Goal: Task Accomplishment & Management: Complete application form

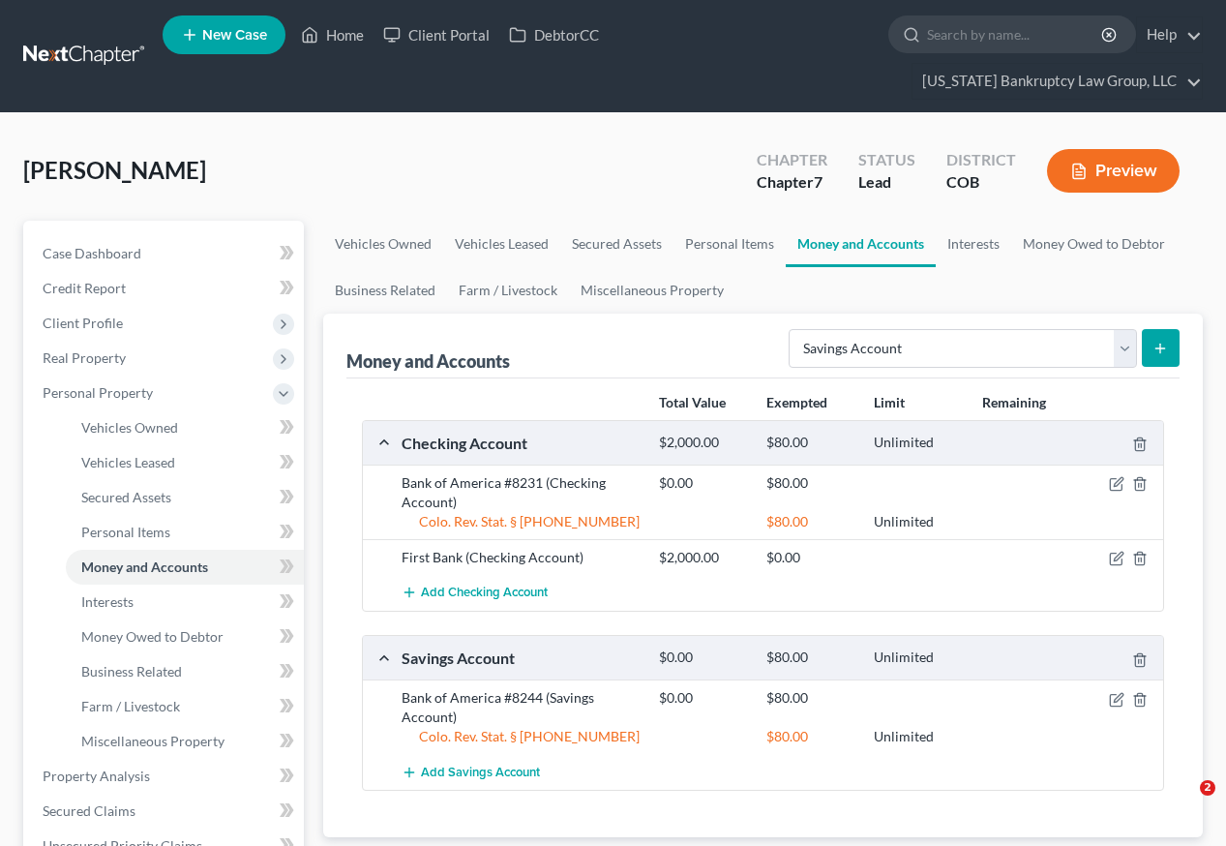
select select "savings"
click at [1117, 551] on icon "button" at bounding box center [1116, 558] width 15 height 15
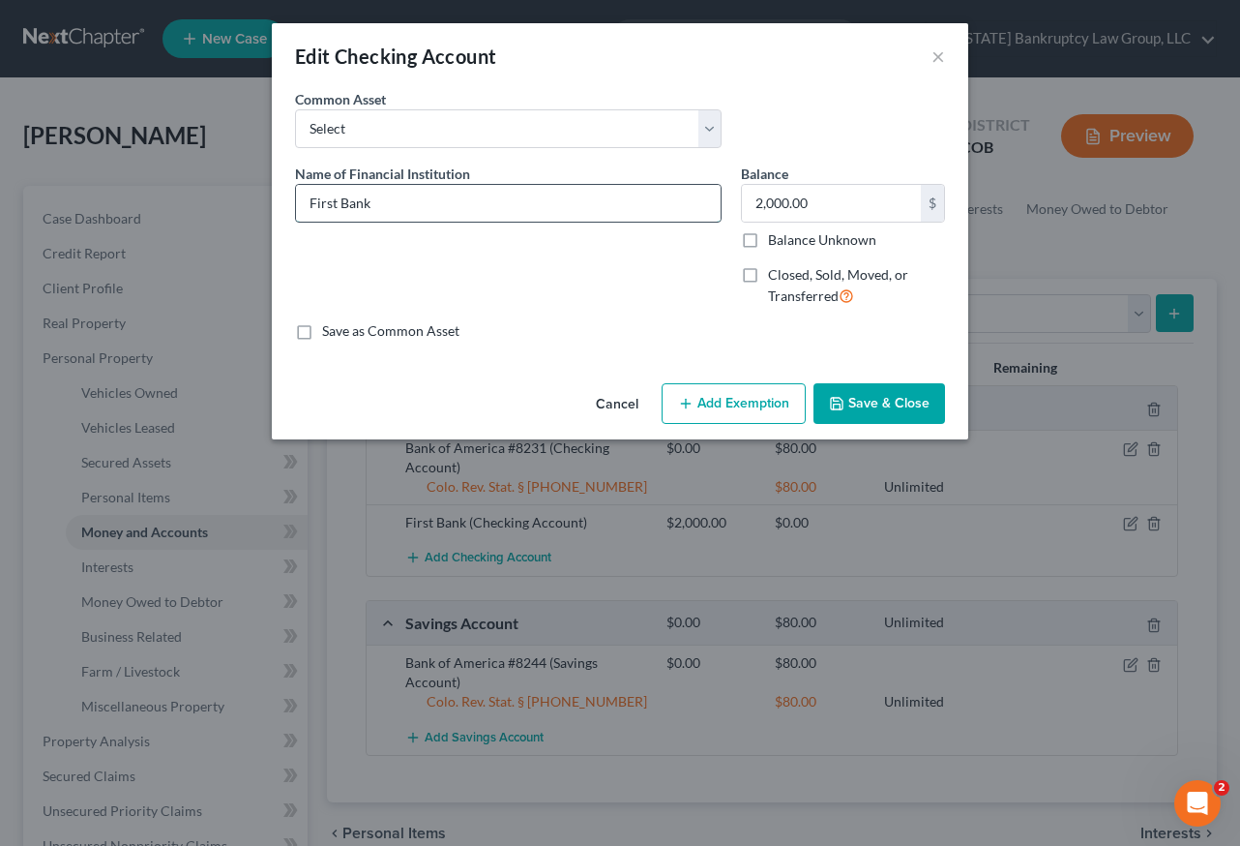
click at [466, 210] on input "First Bank" at bounding box center [508, 203] width 425 height 37
click at [418, 199] on input "First Bank #" at bounding box center [508, 203] width 425 height 37
type input "First Bank #5567"
click at [768, 244] on label "Balance Unknown" at bounding box center [822, 239] width 108 height 19
click at [768, 242] on label "Balance Unknown" at bounding box center [822, 239] width 108 height 19
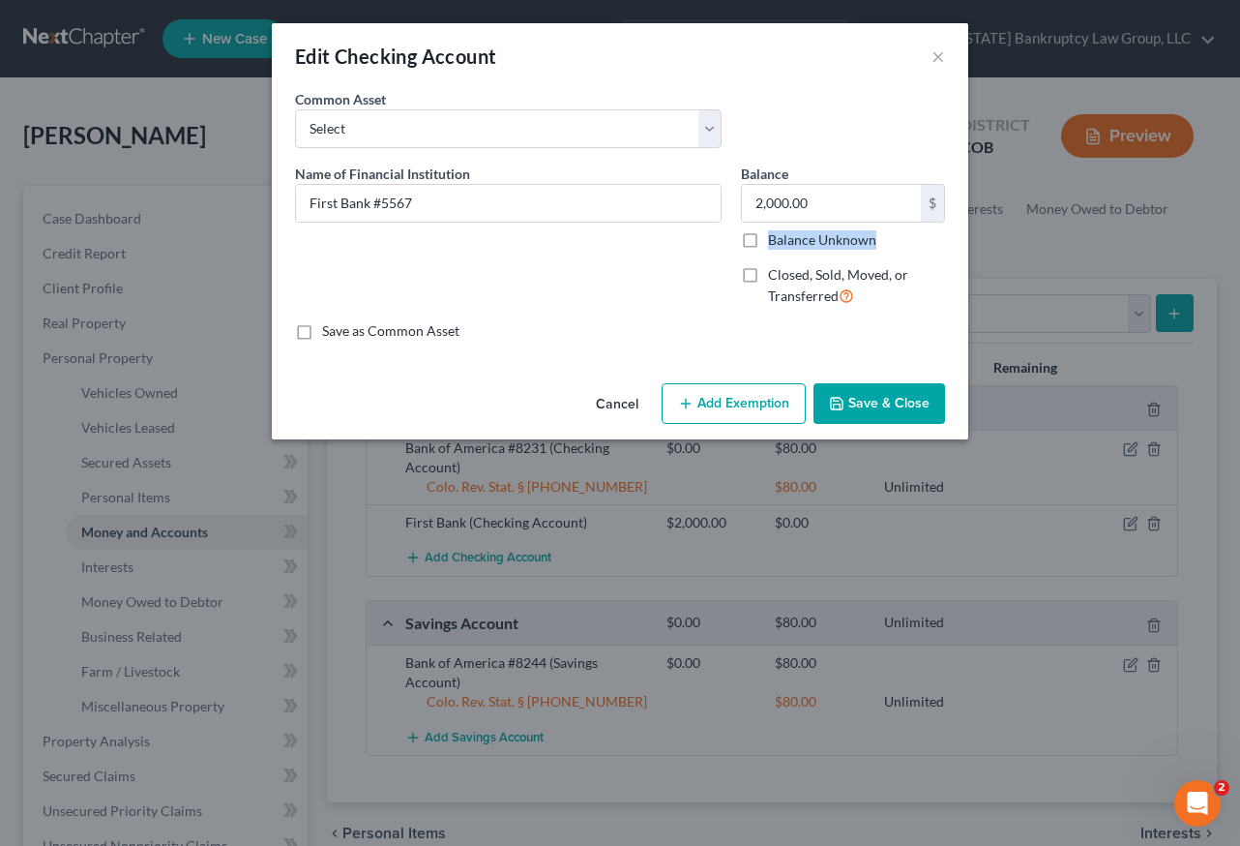
click at [776, 242] on input "Balance Unknown" at bounding box center [782, 236] width 13 height 13
checkbox input "true"
type input "0.00"
click at [730, 408] on button "Add Exemption" at bounding box center [734, 403] width 144 height 41
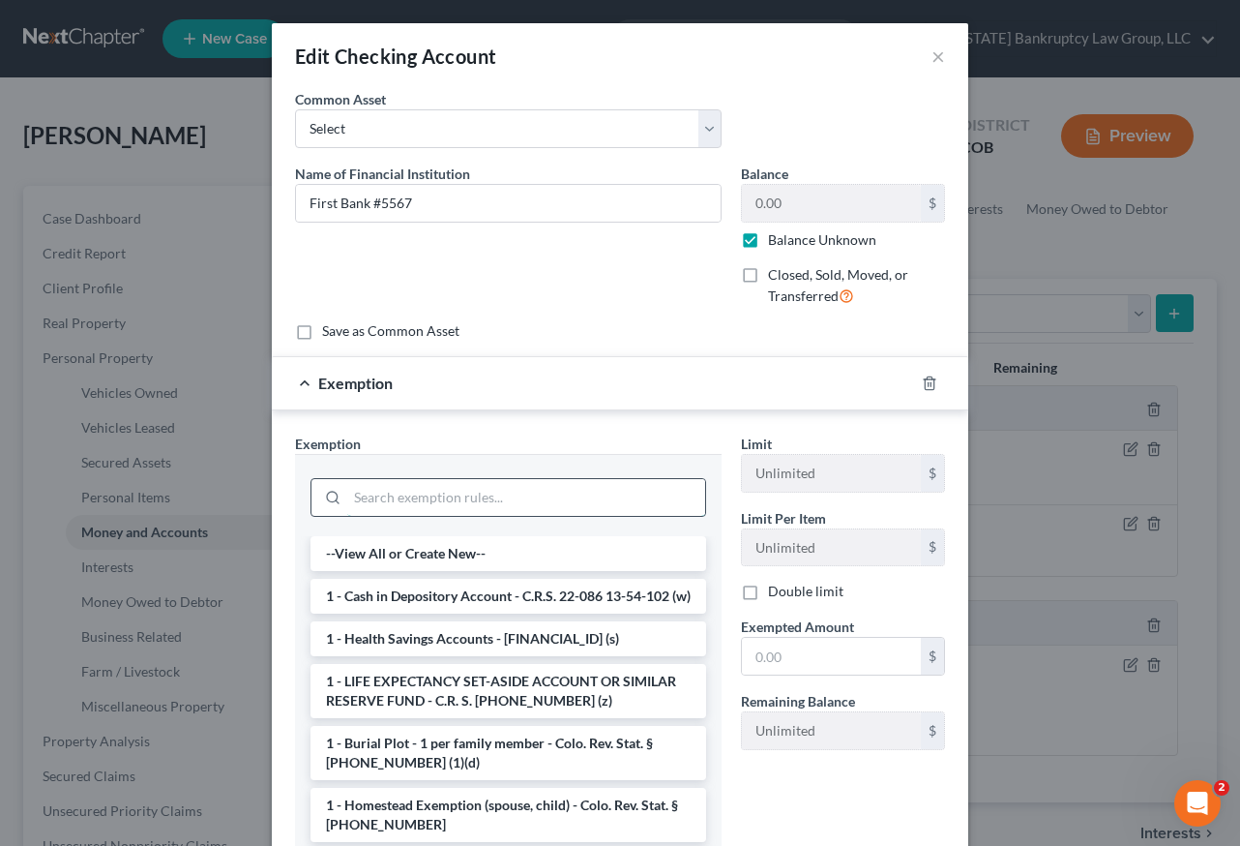
click at [501, 498] on input "search" at bounding box center [526, 497] width 358 height 37
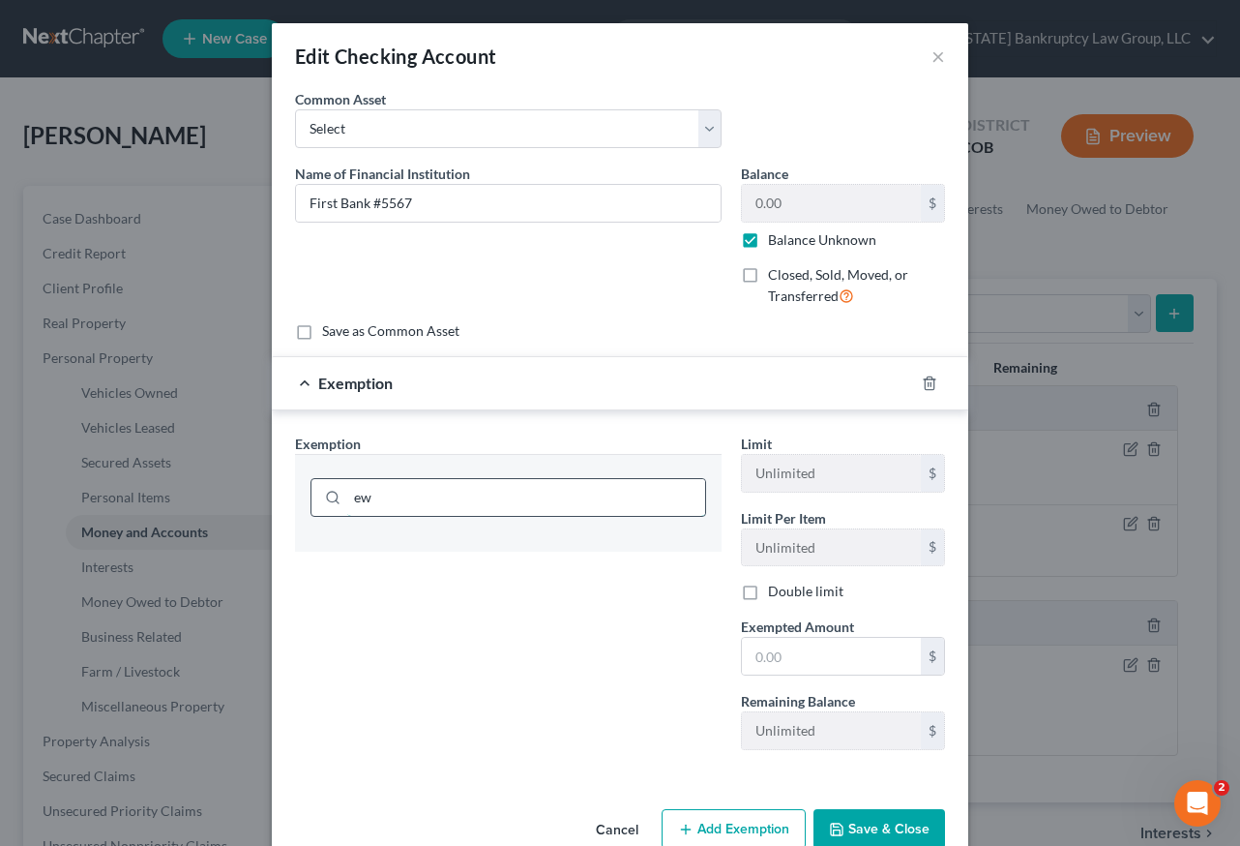
type input "e"
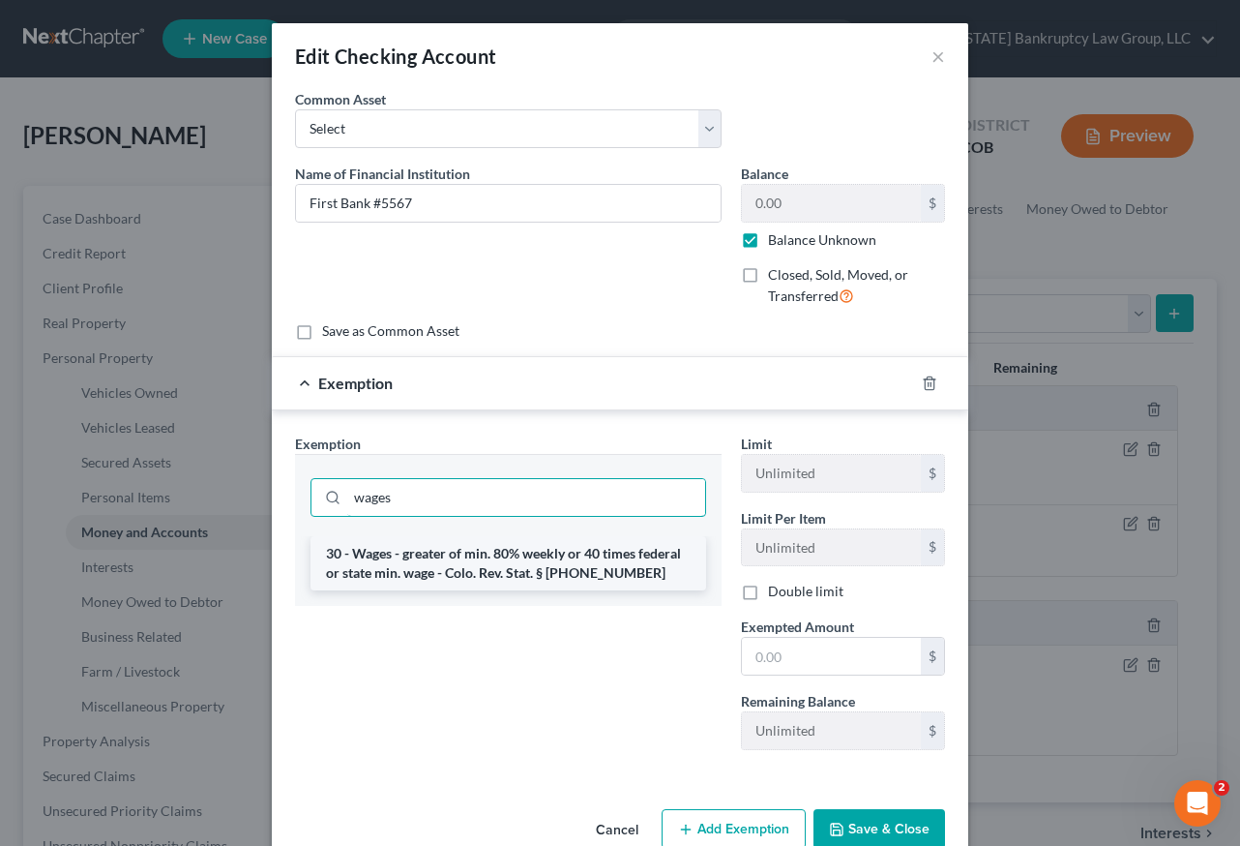
type input "wages"
click at [533, 569] on li "30 - Wages - greater of min. 80% weekly or 40 times federal or state min. wage …" at bounding box center [509, 563] width 396 height 54
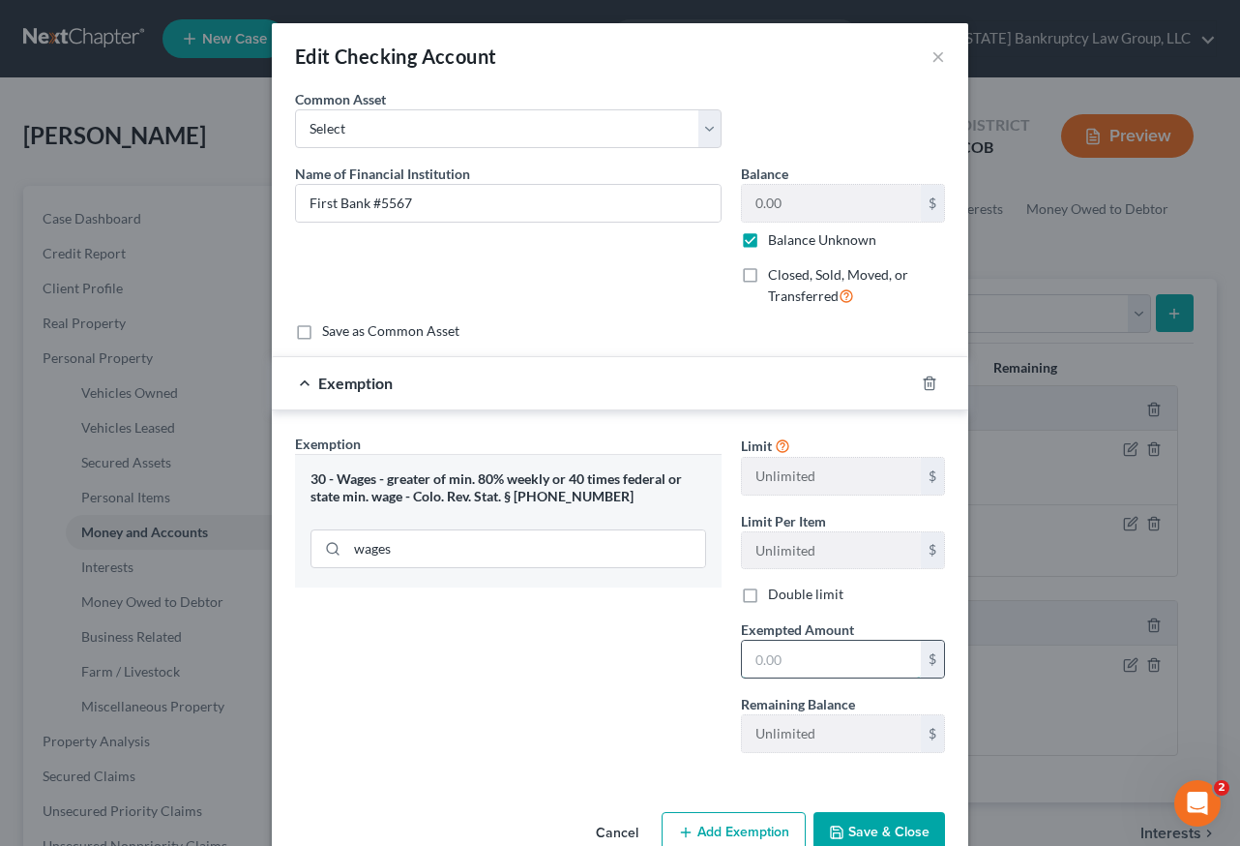
click at [816, 655] on input "text" at bounding box center [831, 658] width 179 height 37
type input "80"
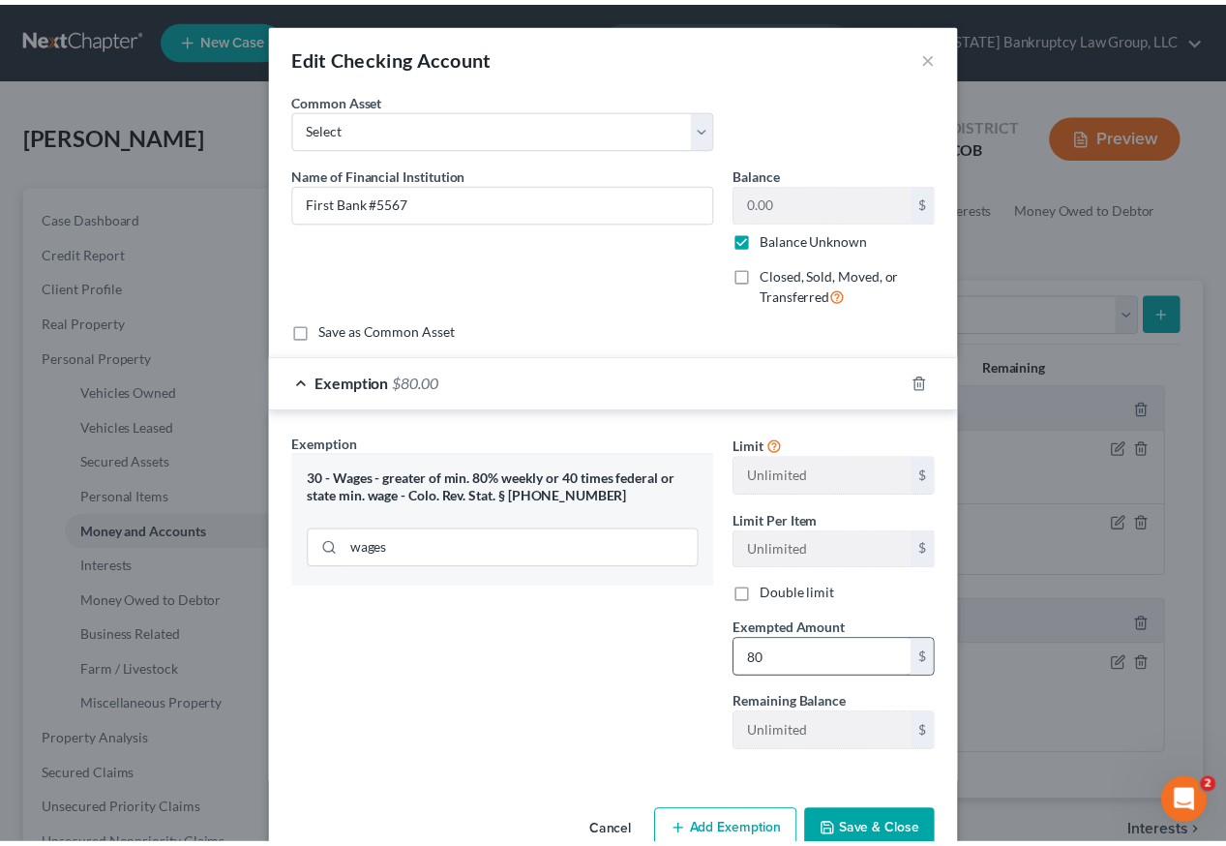
scroll to position [6, 0]
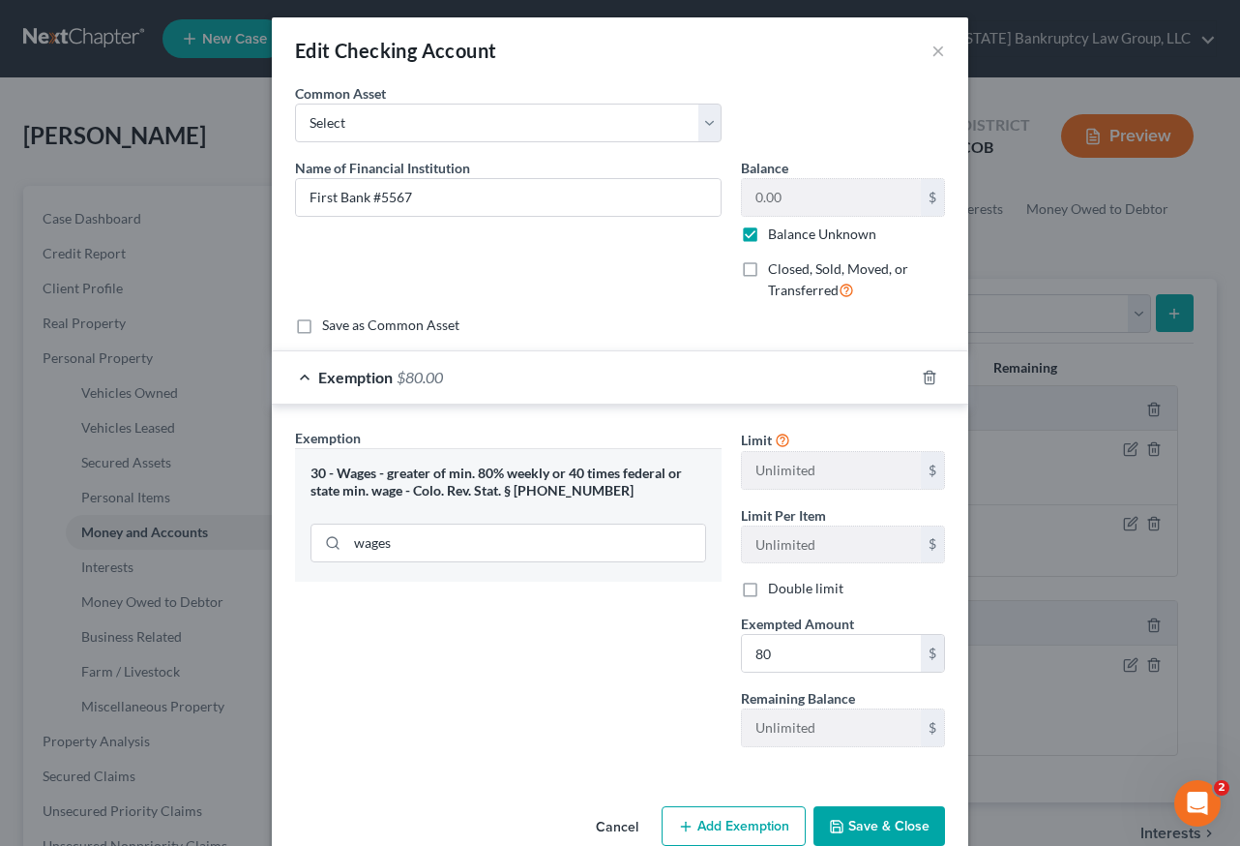
click at [892, 822] on button "Save & Close" at bounding box center [880, 826] width 132 height 41
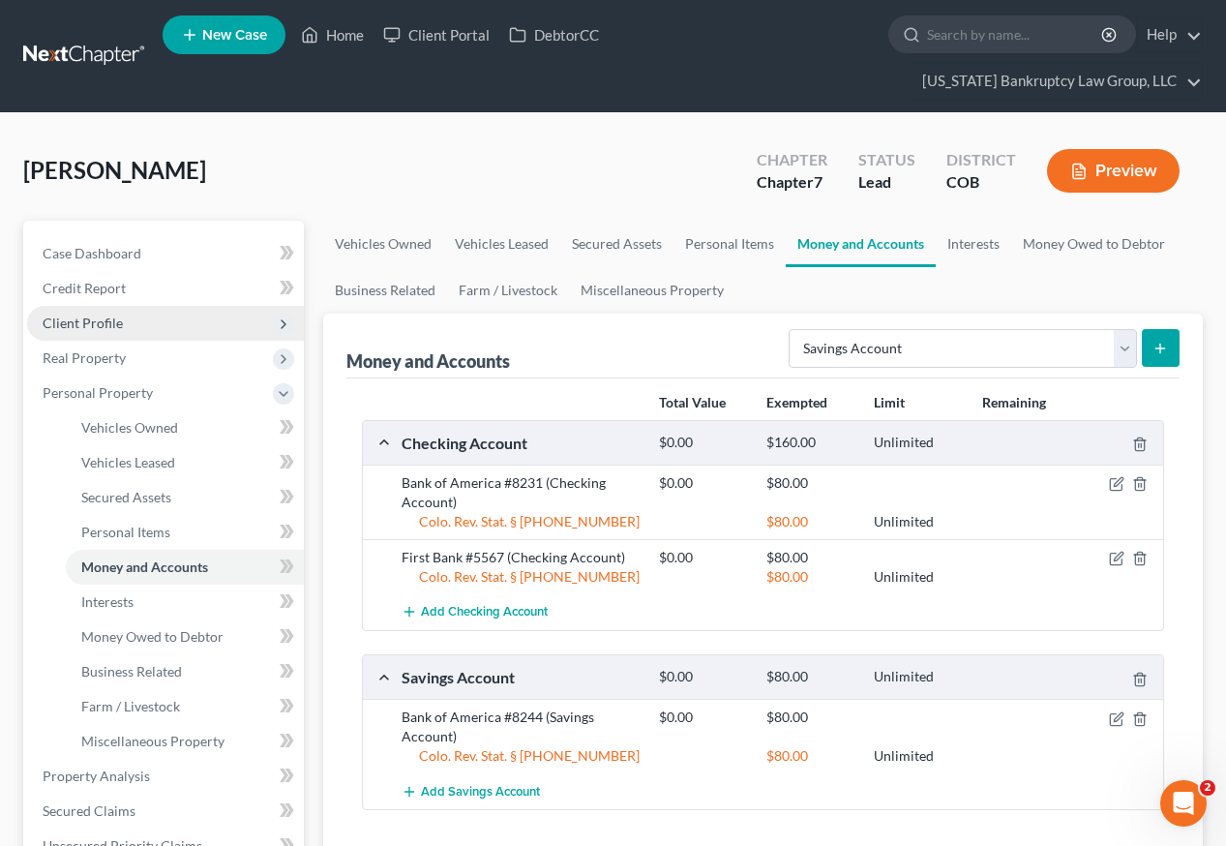
click at [90, 314] on span "Client Profile" at bounding box center [83, 322] width 80 height 16
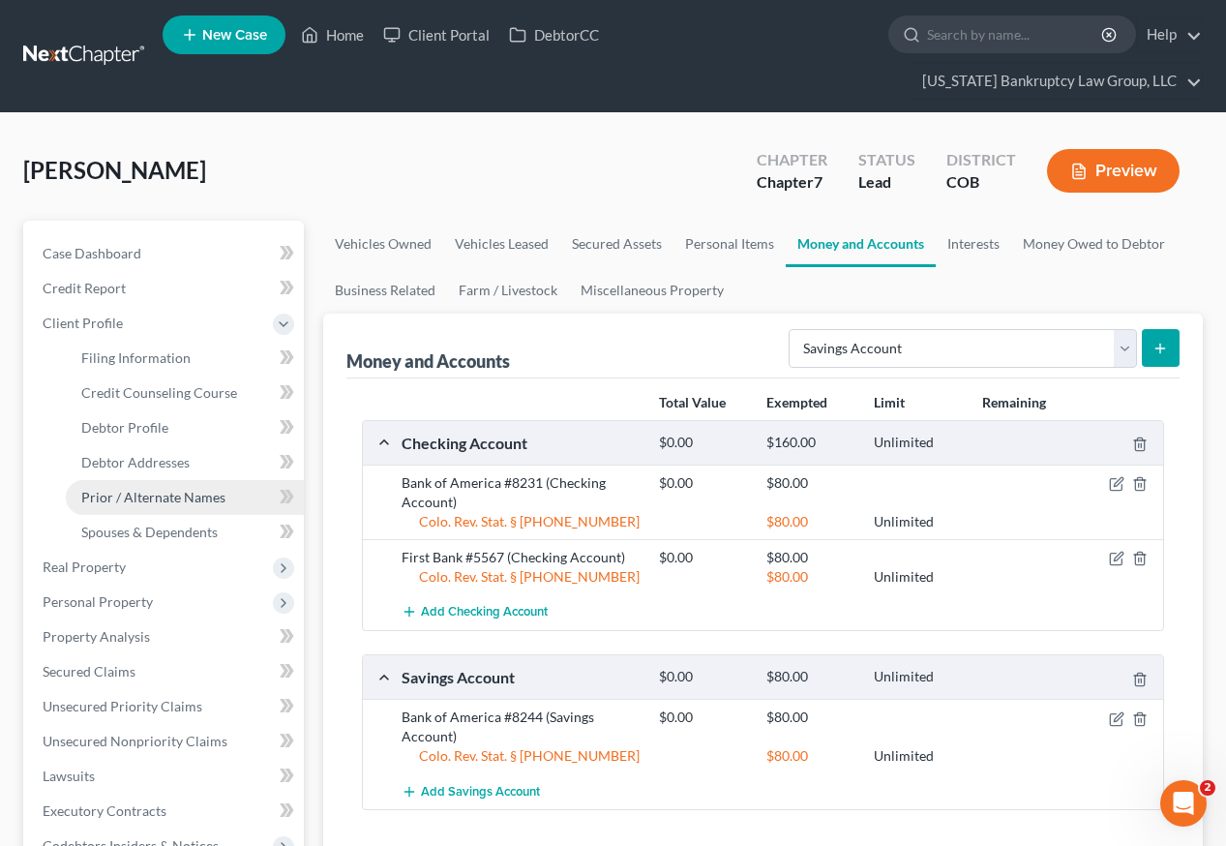
click at [153, 489] on span "Prior / Alternate Names" at bounding box center [153, 497] width 144 height 16
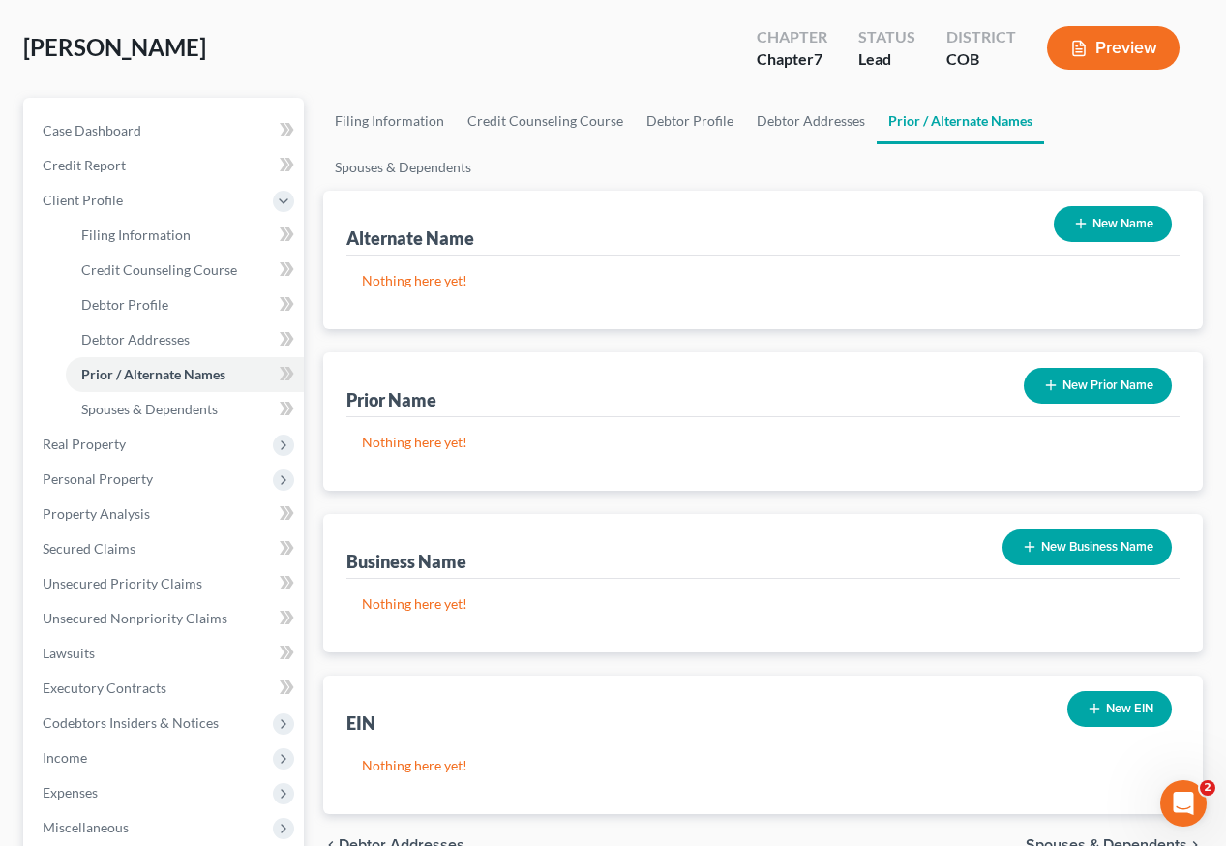
scroll to position [193, 0]
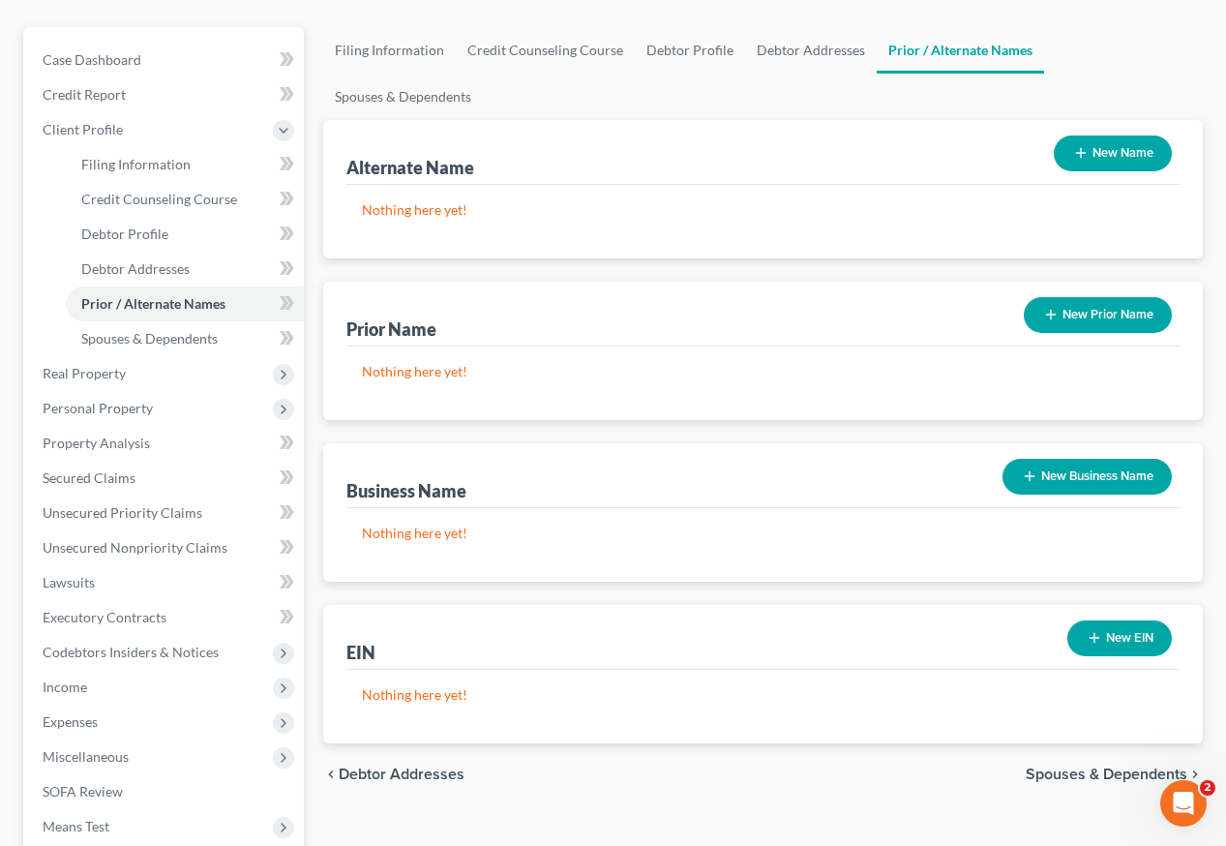
click at [1066, 459] on button "New Business Name" at bounding box center [1086, 477] width 169 height 36
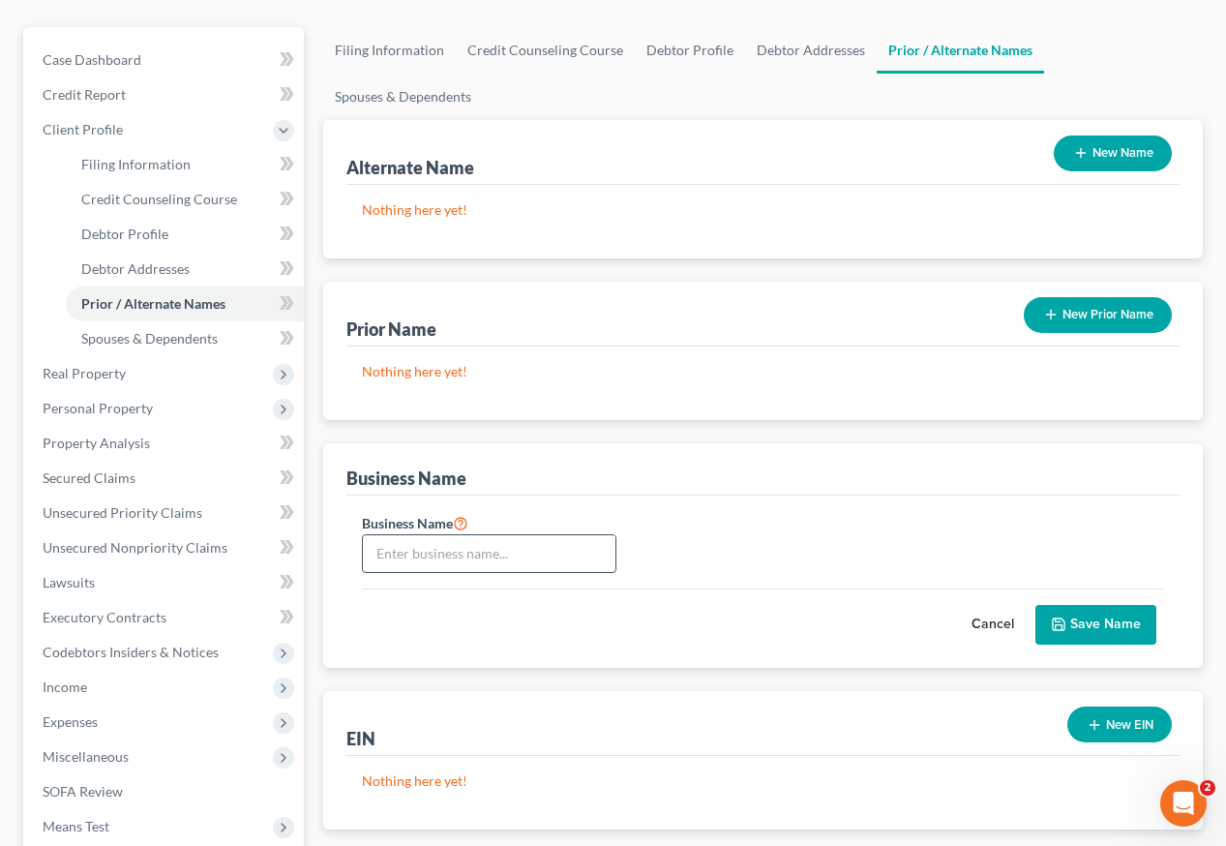
click at [531, 535] on input "text" at bounding box center [489, 553] width 253 height 37
type input "FTC Solutions, Inc."
click at [1120, 605] on button "Save Name" at bounding box center [1095, 625] width 121 height 41
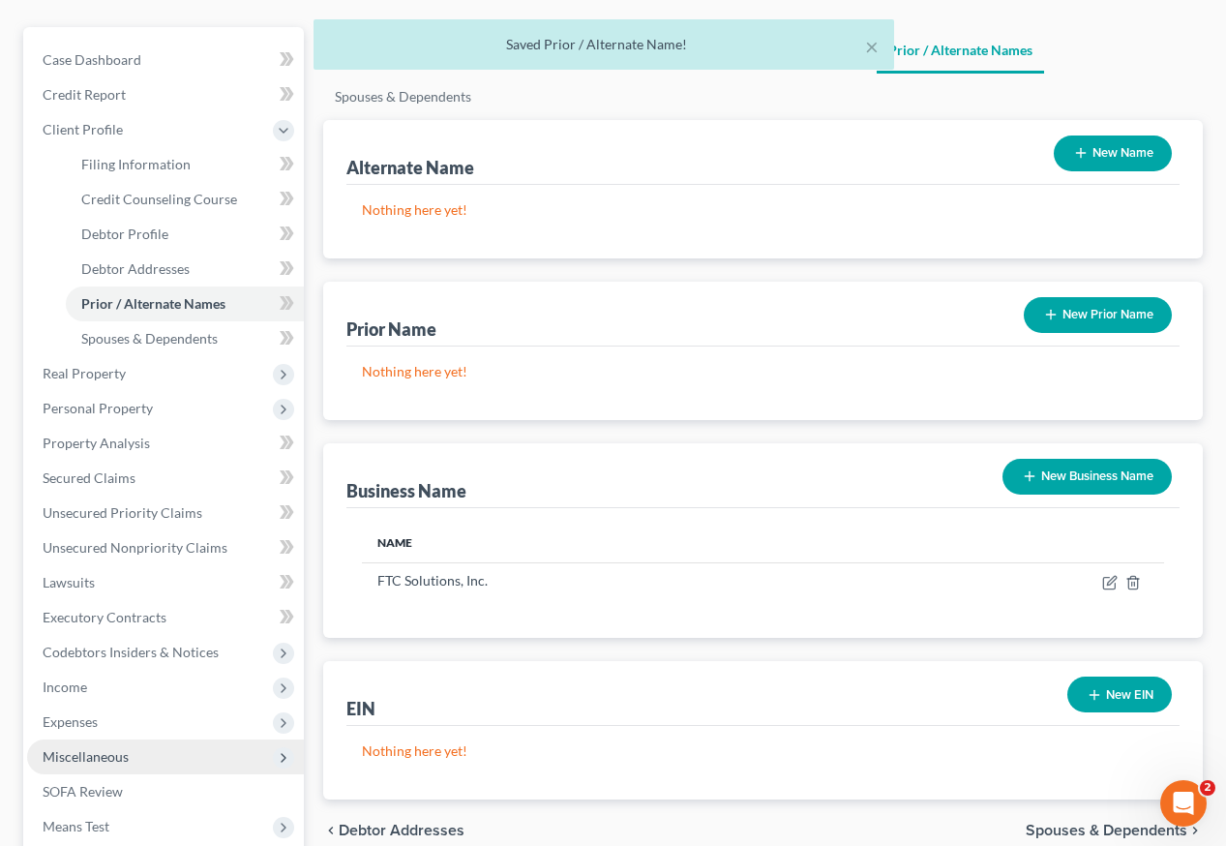
click at [97, 748] on span "Miscellaneous" at bounding box center [86, 756] width 86 height 16
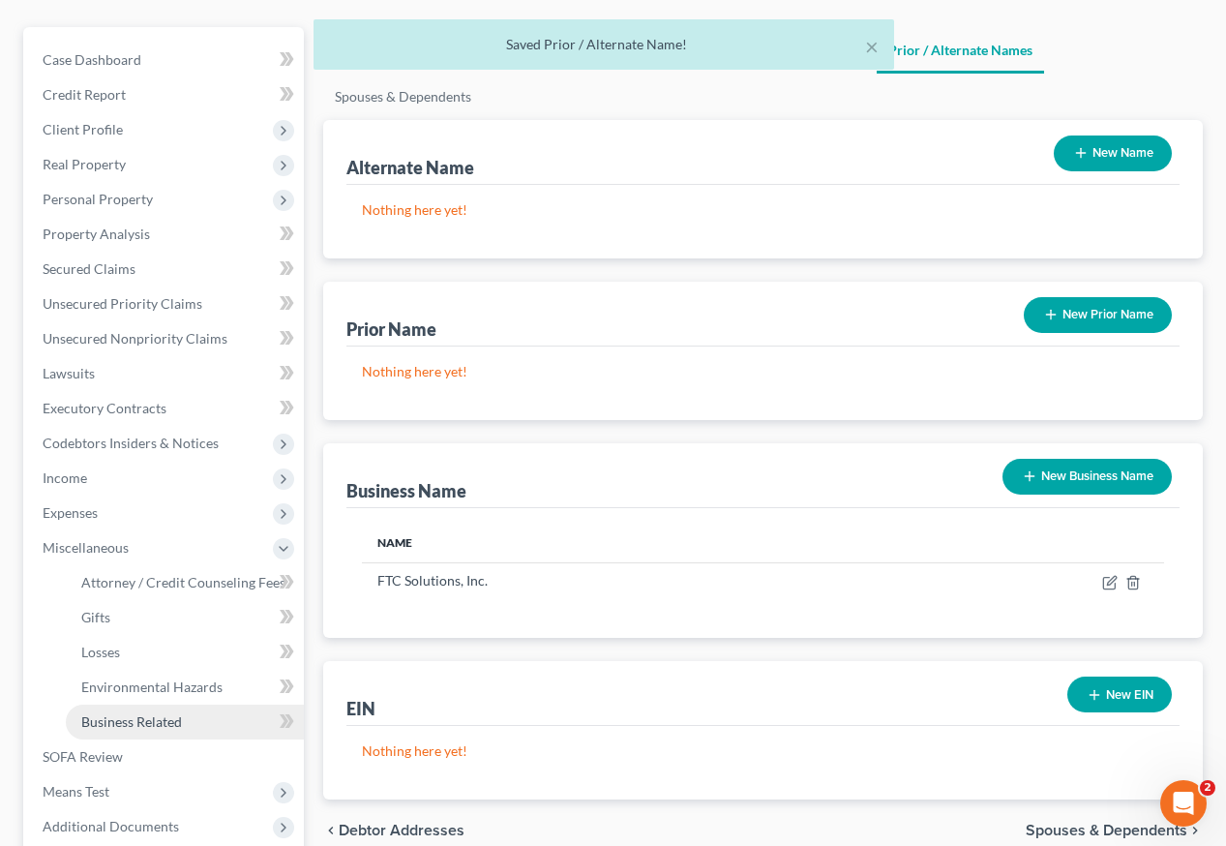
click at [114, 713] on span "Business Related" at bounding box center [131, 721] width 101 height 16
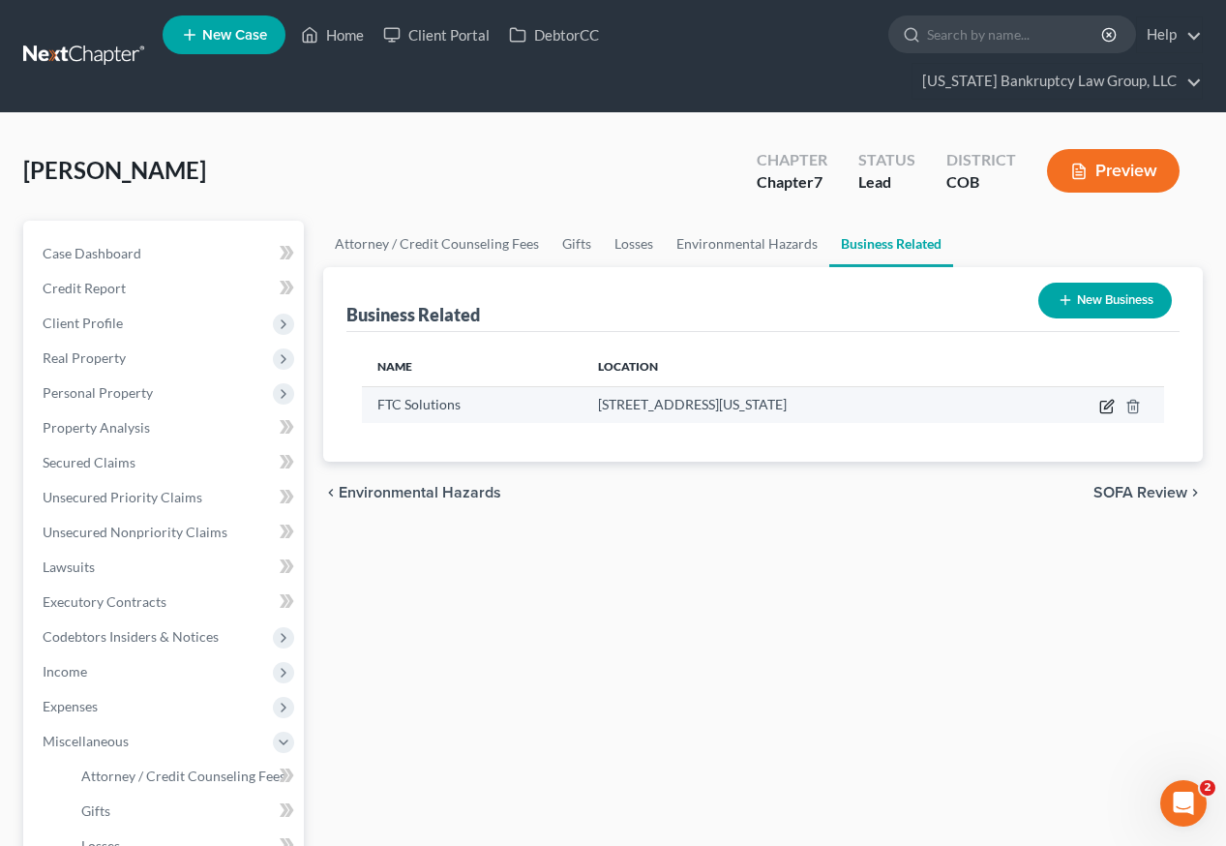
click at [1104, 399] on icon "button" at bounding box center [1106, 406] width 15 height 15
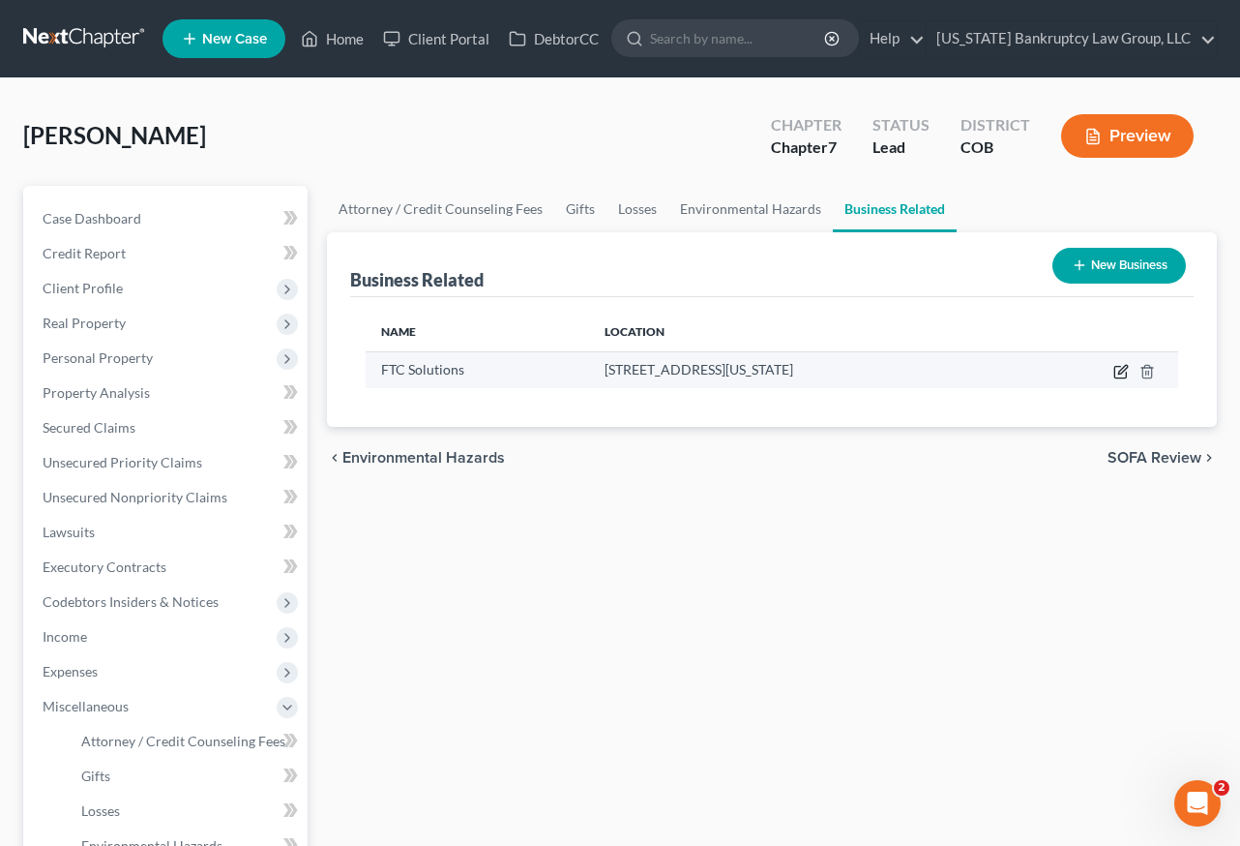
select select "sole_proprietor"
select select "5"
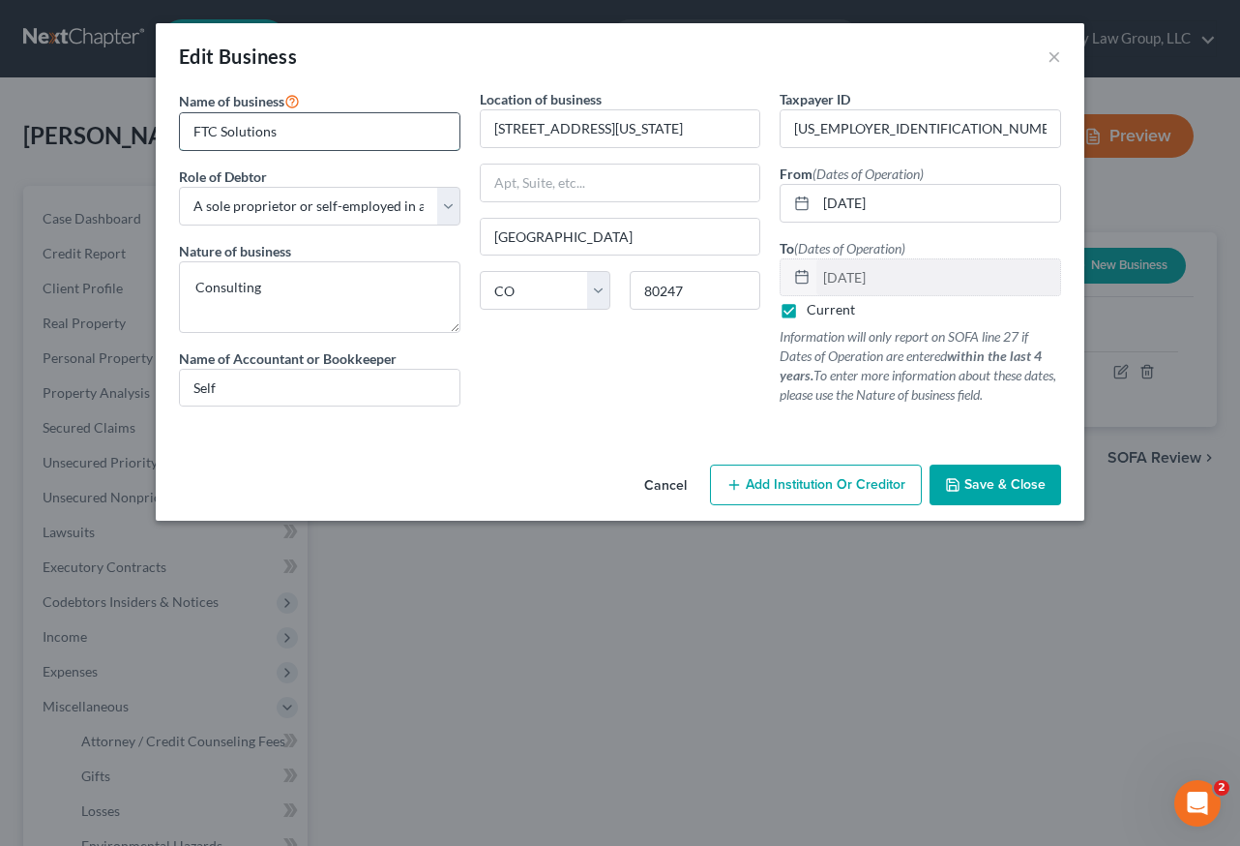
click at [294, 132] on input "FTC Solutions" at bounding box center [320, 131] width 280 height 37
type input "FTC Solutions, Inc."
select select "officer"
click at [1018, 493] on button "Save & Close" at bounding box center [996, 484] width 132 height 41
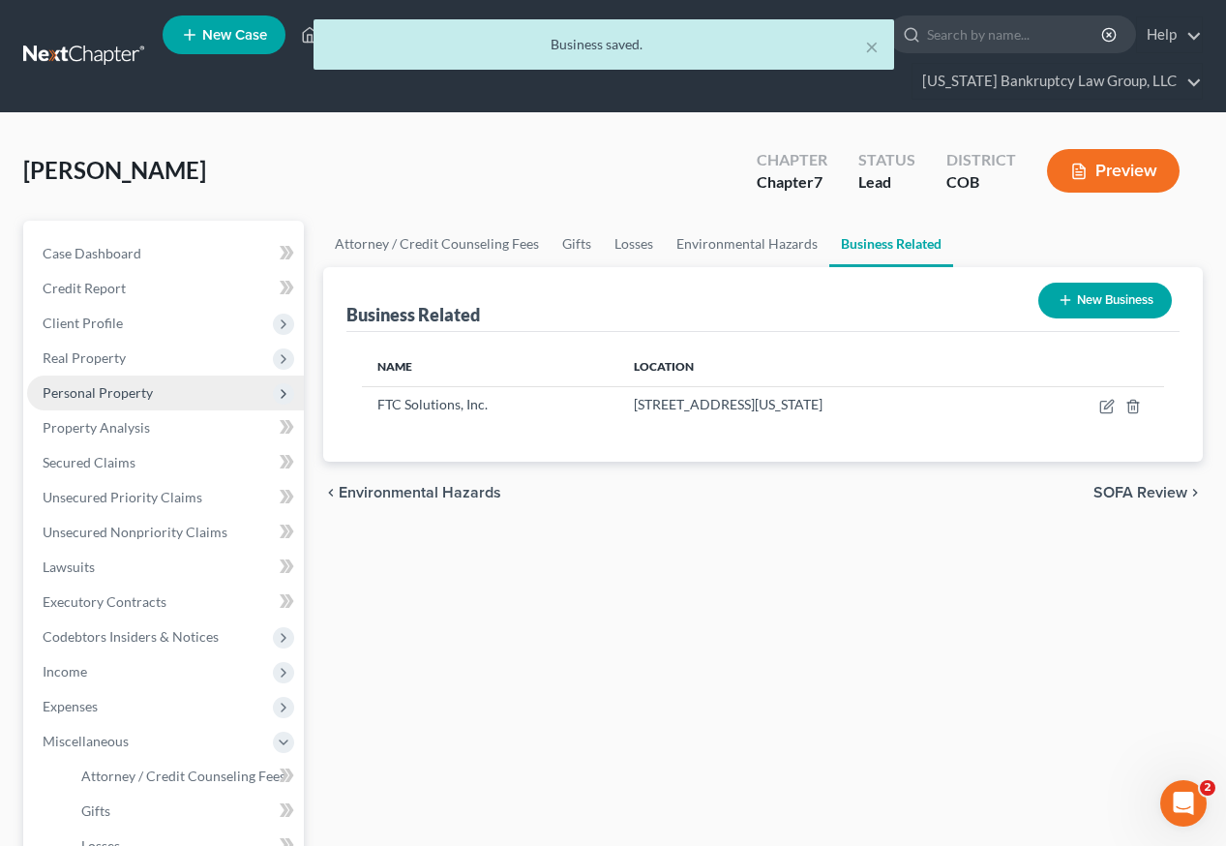
click at [124, 384] on span "Personal Property" at bounding box center [98, 392] width 110 height 16
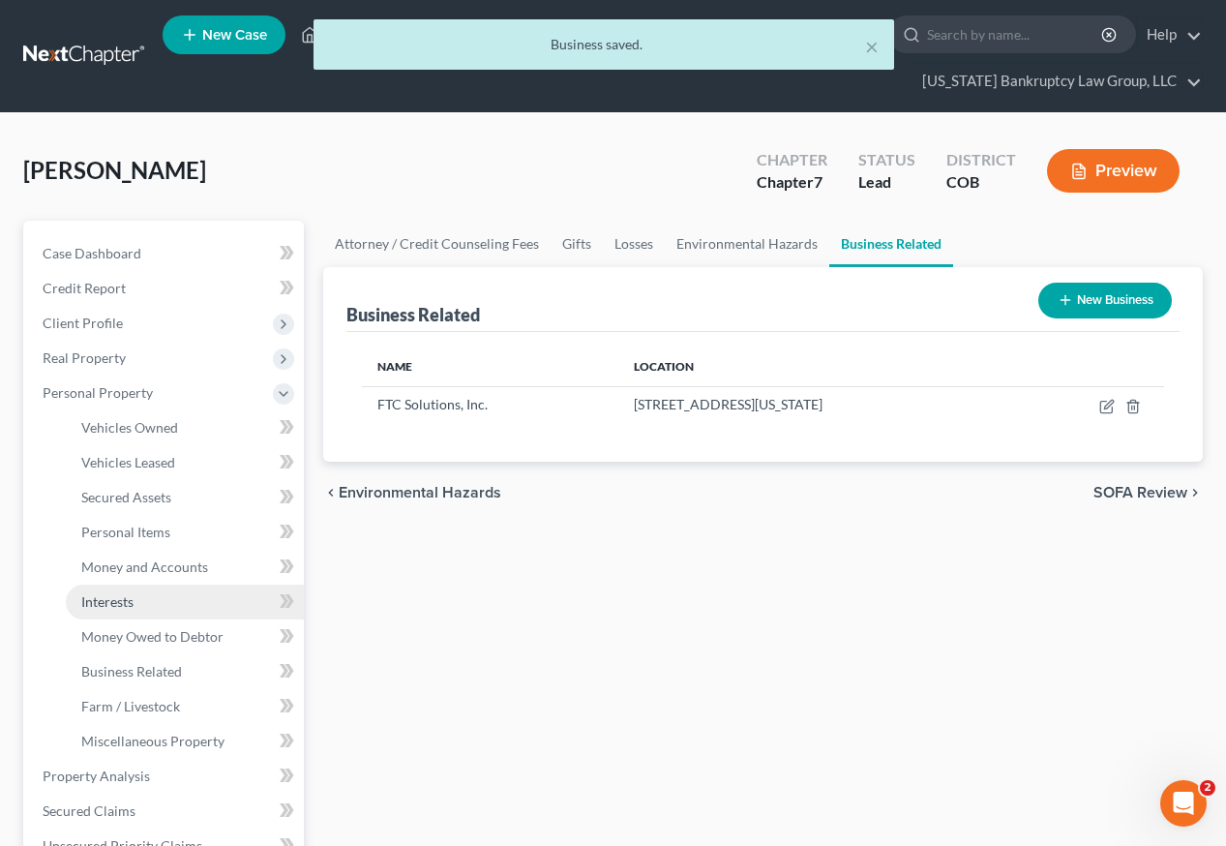
click at [105, 593] on span "Interests" at bounding box center [107, 601] width 52 height 16
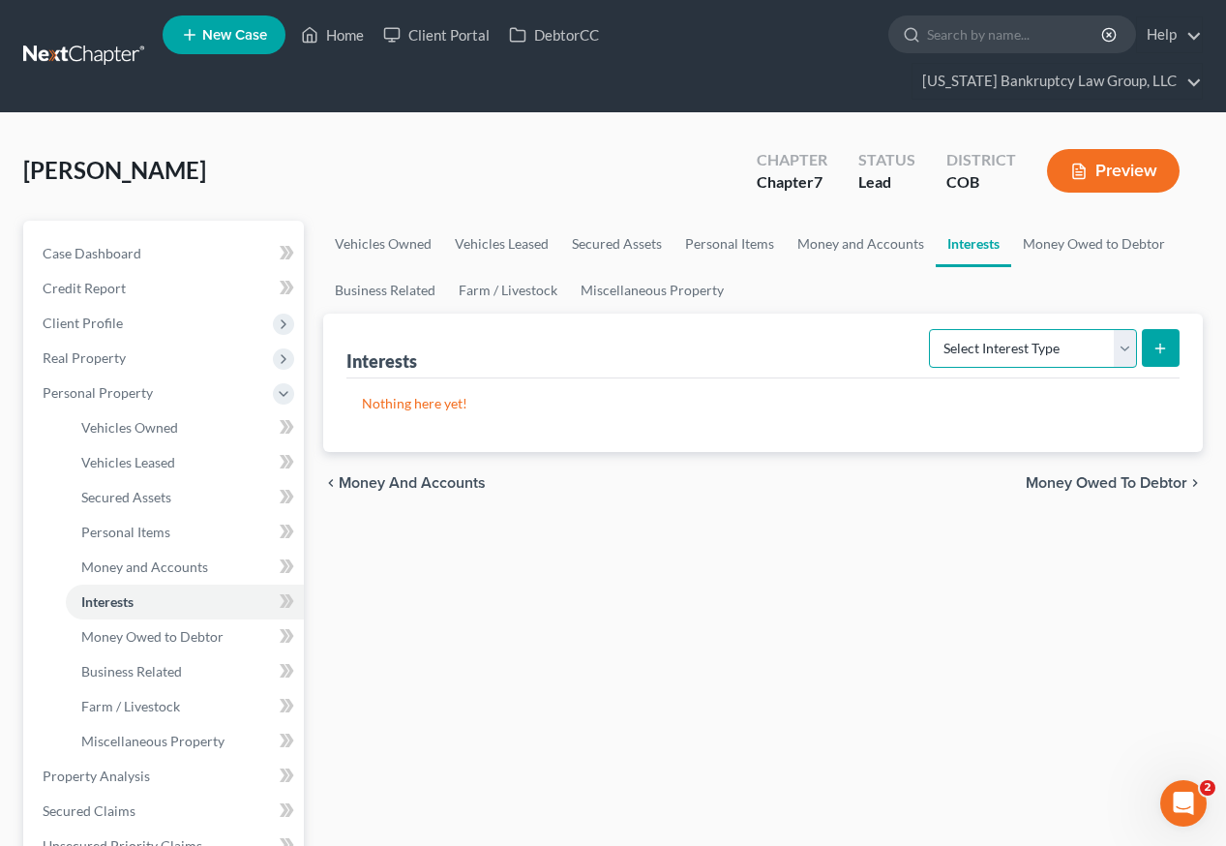
click at [1024, 329] on select "Select Interest Type 401K Annuity Bond Education IRA Government Bond Government…" at bounding box center [1033, 348] width 208 height 39
select select "incorporated_business"
click at [931, 329] on select "Select Interest Type 401K Annuity Bond Education IRA Government Bond Government…" at bounding box center [1033, 348] width 208 height 39
click at [1165, 341] on icon "submit" at bounding box center [1159, 348] width 15 height 15
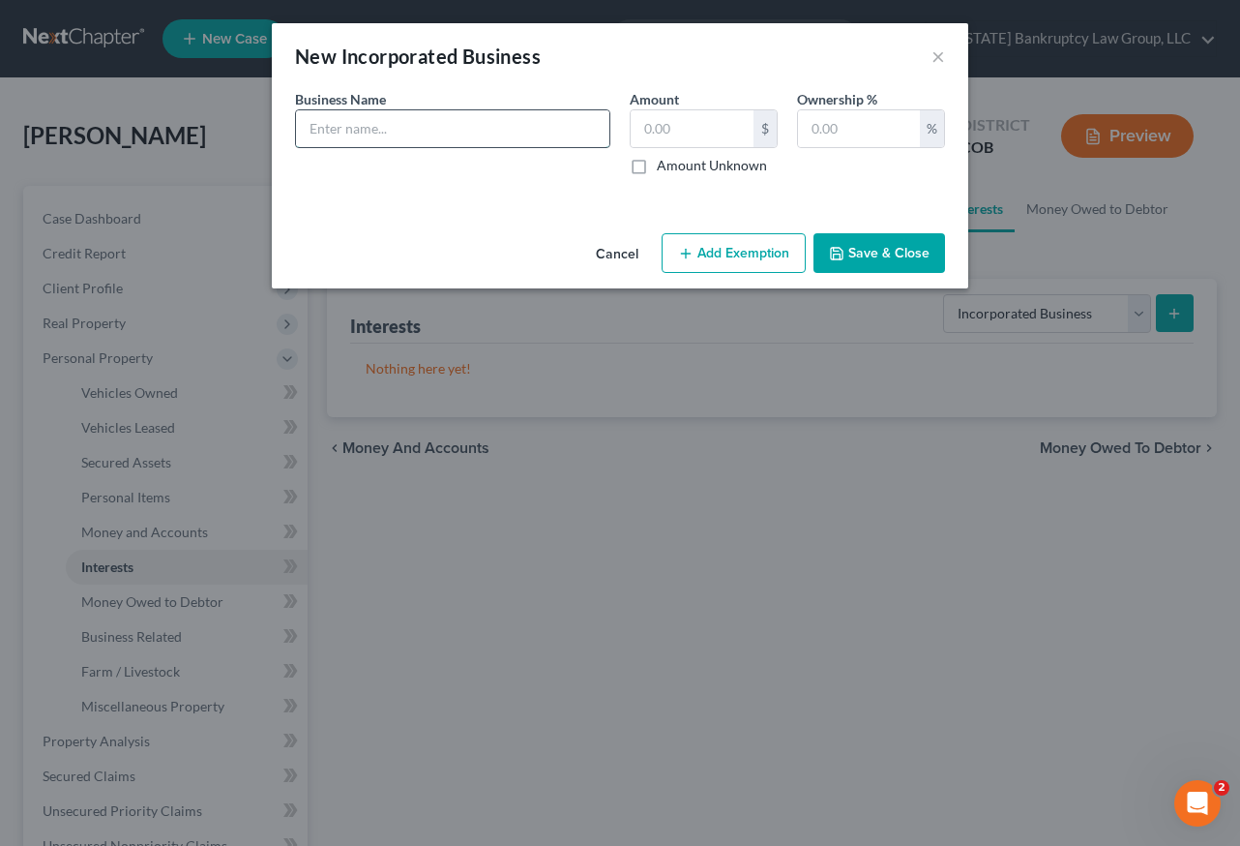
click at [453, 116] on input "text" at bounding box center [452, 128] width 313 height 37
type input "FTC Solutions, Inc."
type input "100"
click at [900, 251] on button "Save & Close" at bounding box center [880, 253] width 132 height 41
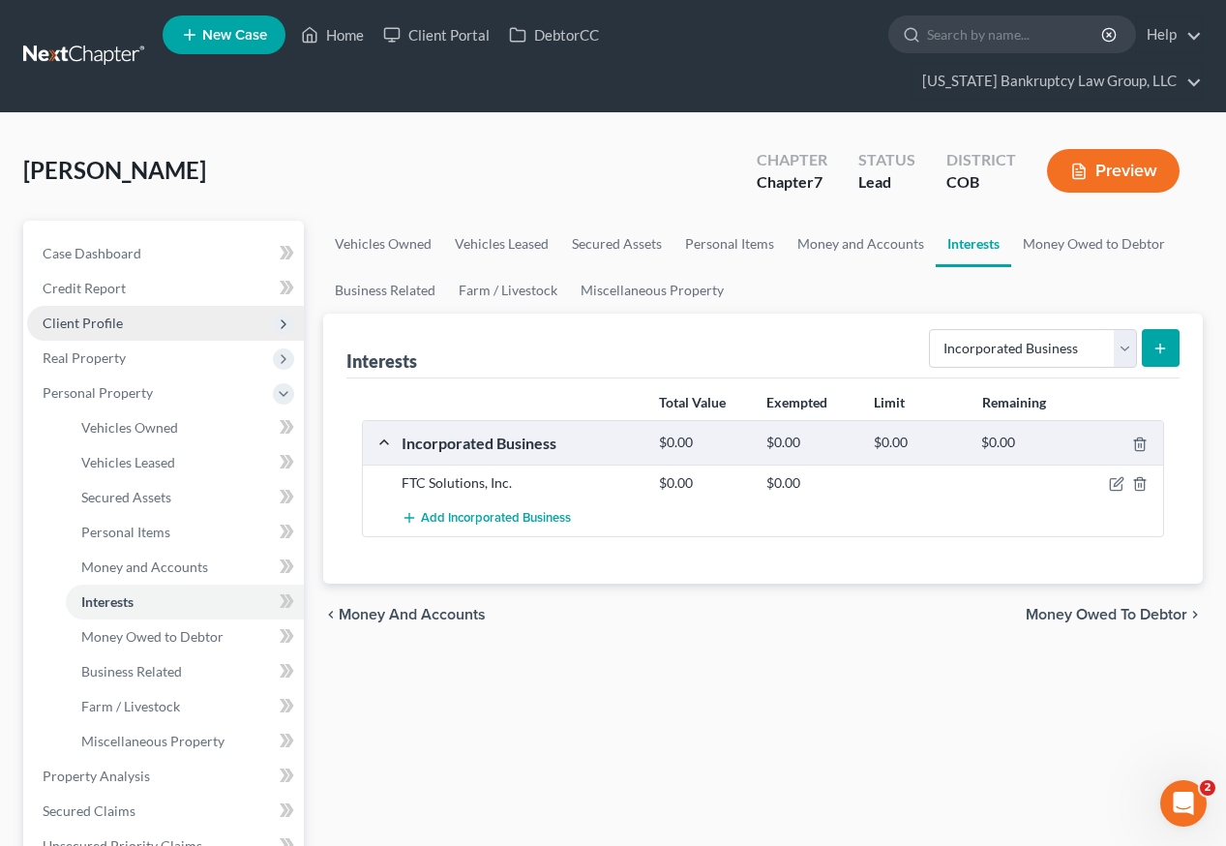
click at [98, 314] on span "Client Profile" at bounding box center [83, 322] width 80 height 16
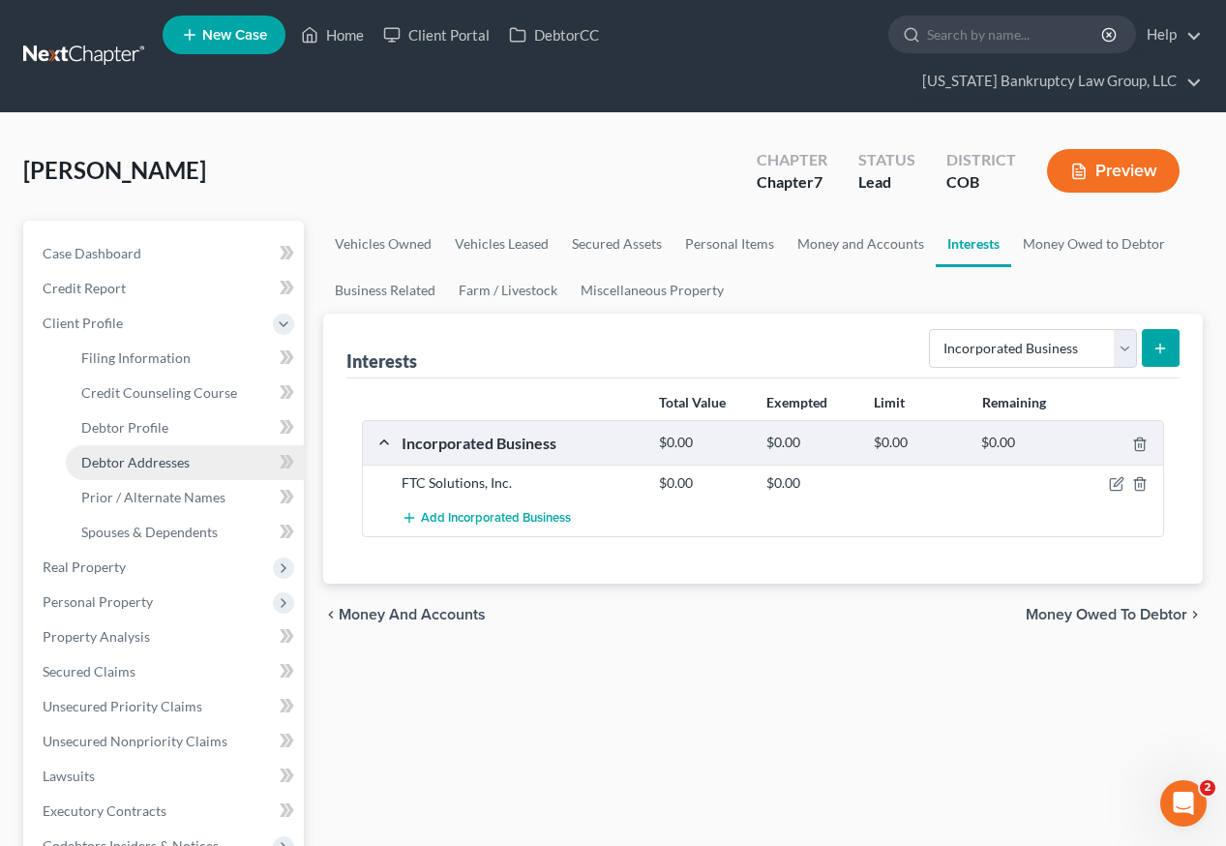
click at [129, 454] on span "Debtor Addresses" at bounding box center [135, 462] width 108 height 16
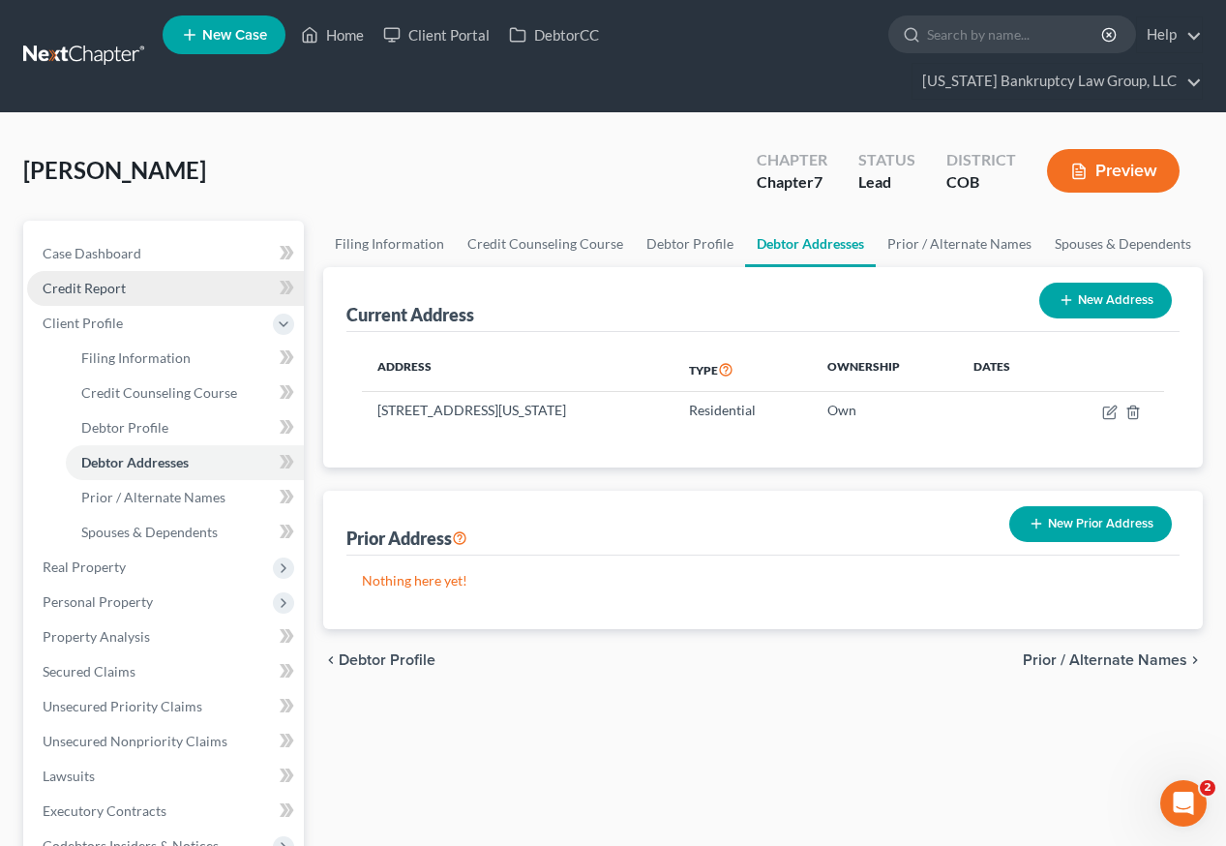
click at [84, 280] on span "Credit Report" at bounding box center [84, 288] width 83 height 16
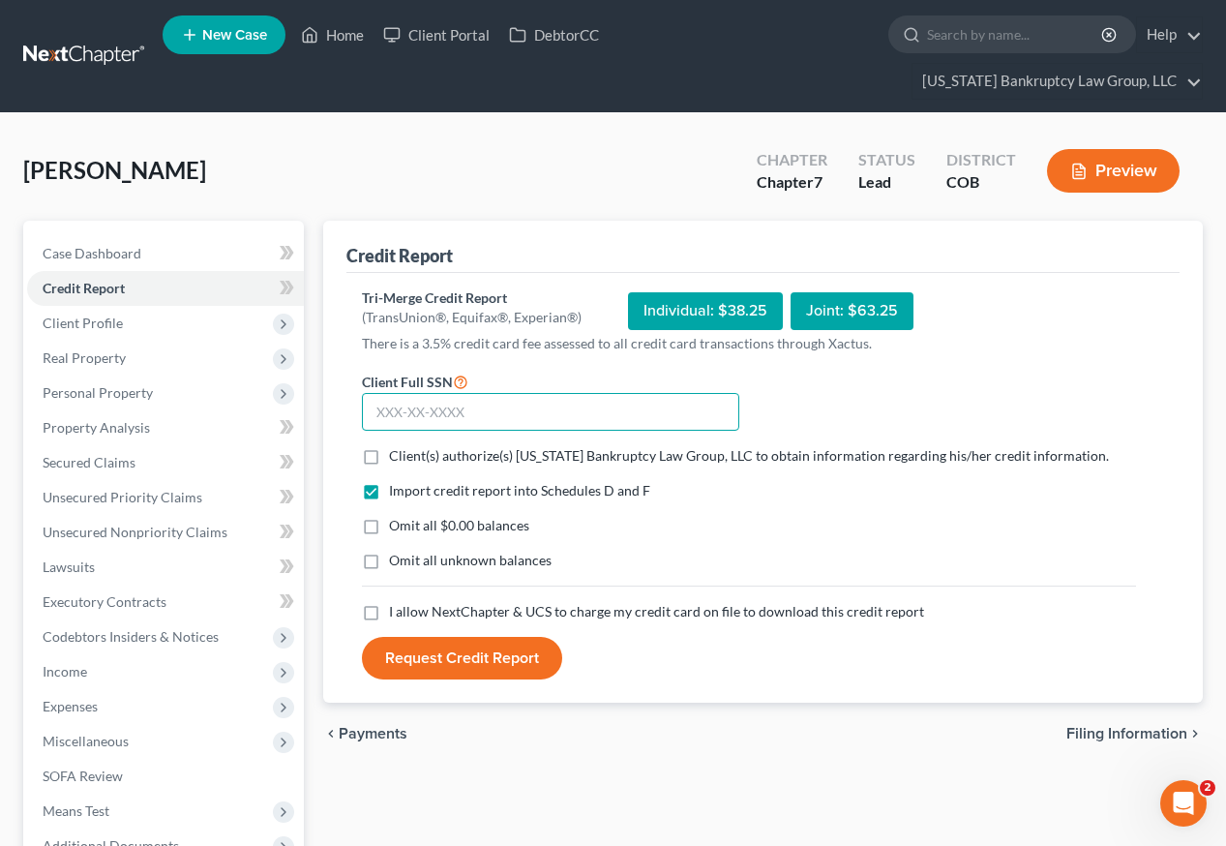
click at [526, 393] on input "text" at bounding box center [550, 412] width 377 height 39
type input "219-11-4111"
click at [389, 446] on label "Client(s) authorize(s) [US_STATE] Bankruptcy Law Group, LLC to obtain informati…" at bounding box center [749, 455] width 720 height 19
click at [397, 446] on input "Client(s) authorize(s) [US_STATE] Bankruptcy Law Group, LLC to obtain informati…" at bounding box center [403, 452] width 13 height 13
checkbox input "true"
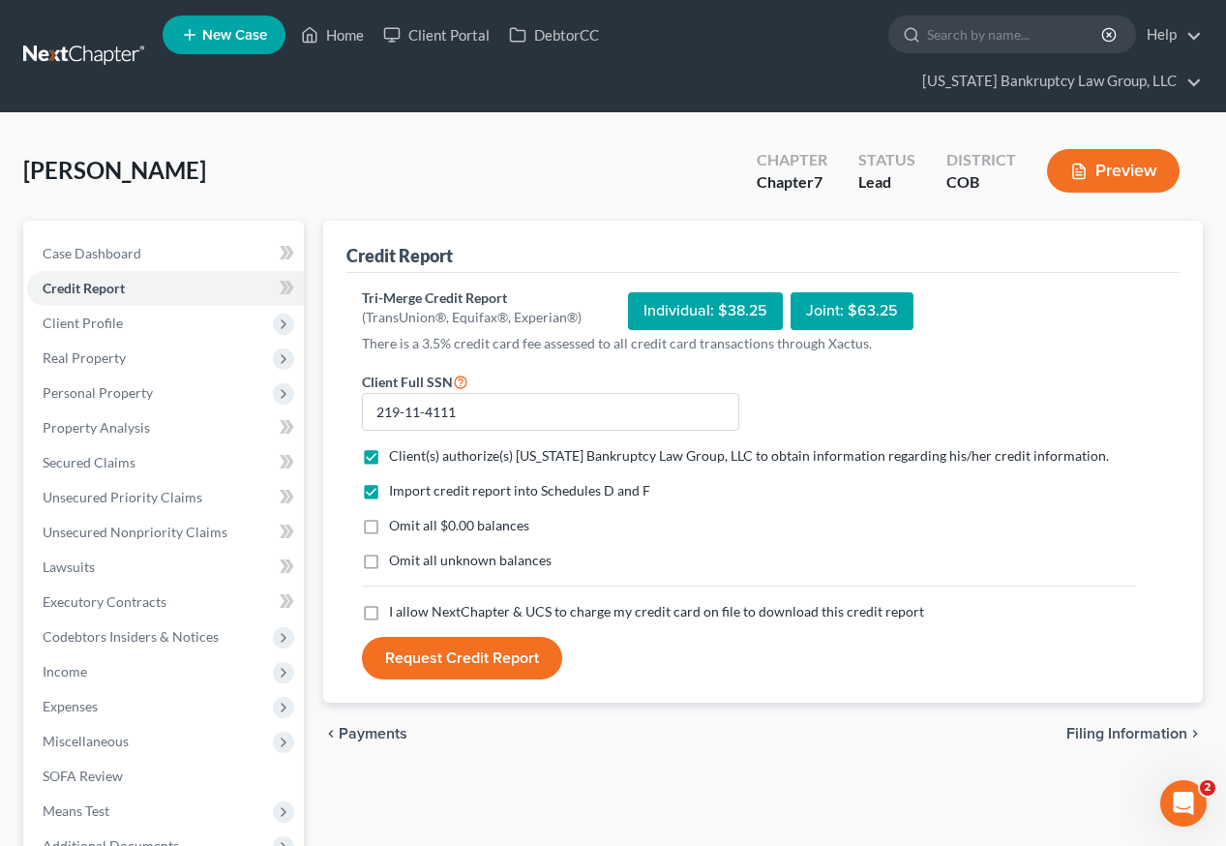
drag, startPoint x: 371, startPoint y: 490, endPoint x: 375, endPoint y: 521, distance: 32.3
click at [389, 516] on label "Omit all $0.00 balances" at bounding box center [459, 525] width 140 height 19
click at [397, 516] on input "Omit all $0.00 balances" at bounding box center [403, 522] width 13 height 13
checkbox input "true"
click at [389, 551] on label "Omit all unknown balances" at bounding box center [470, 560] width 163 height 19
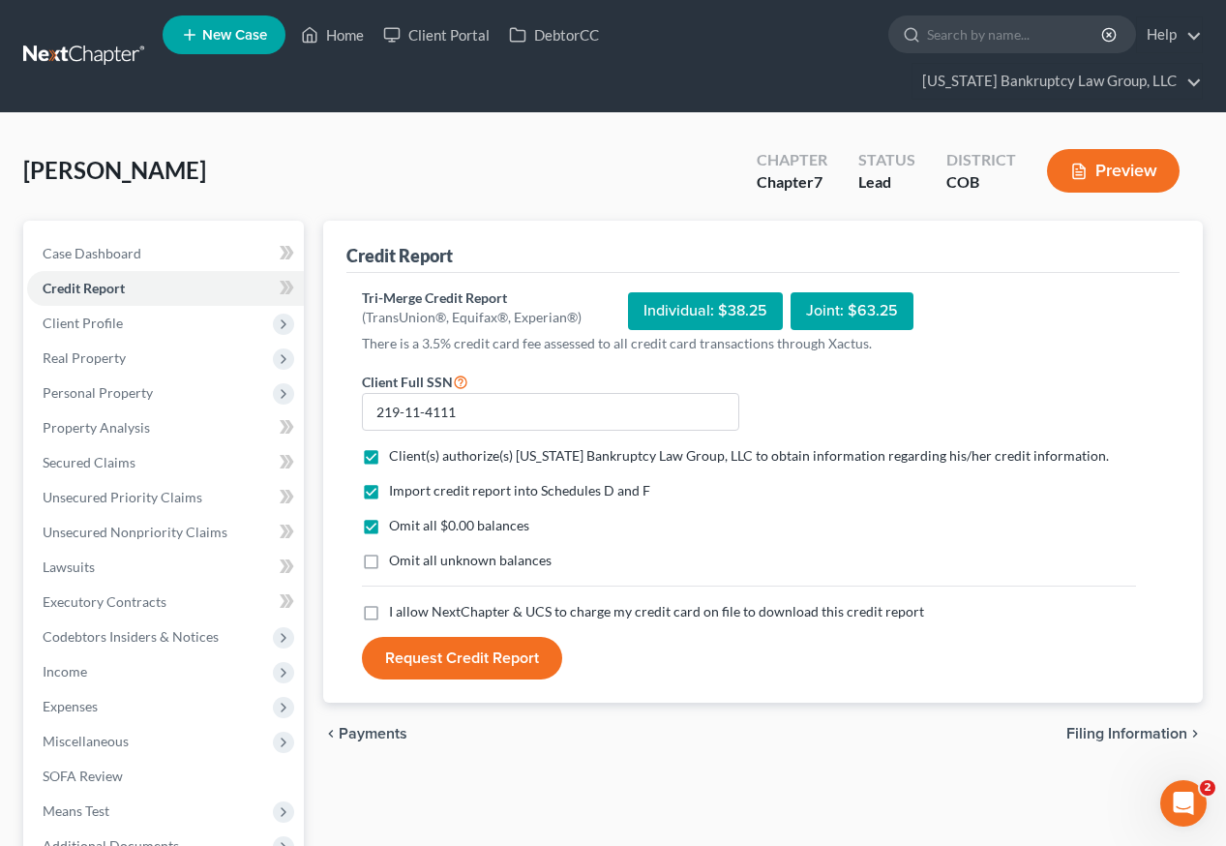
click at [397, 551] on input "Omit all unknown balances" at bounding box center [403, 557] width 13 height 13
checkbox input "true"
click at [389, 602] on label "I allow NextChapter & UCS to charge my credit card on file to download this cre…" at bounding box center [656, 611] width 535 height 19
click at [397, 602] on input "I allow NextChapter & UCS to charge my credit card on file to download this cre…" at bounding box center [403, 608] width 13 height 13
checkbox input "true"
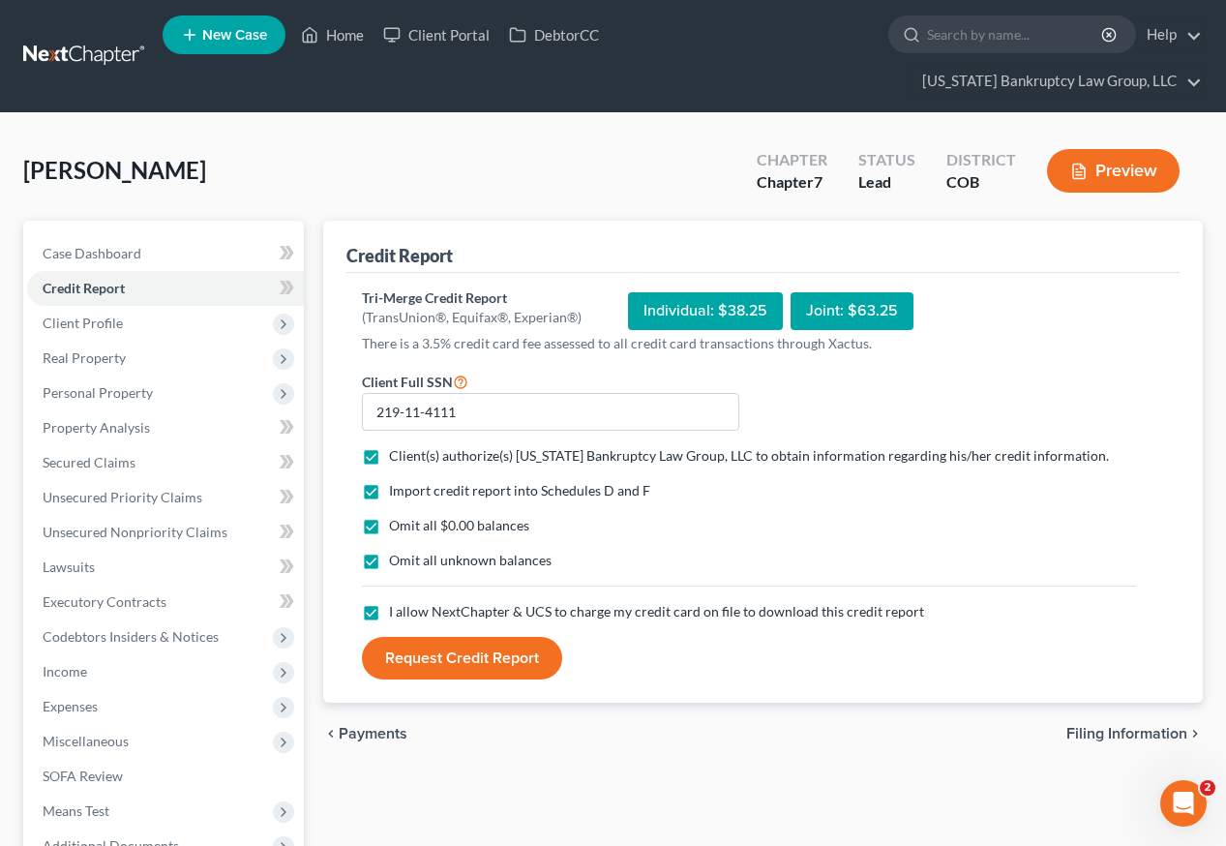
click at [418, 637] on button "Request Credit Report" at bounding box center [462, 658] width 200 height 43
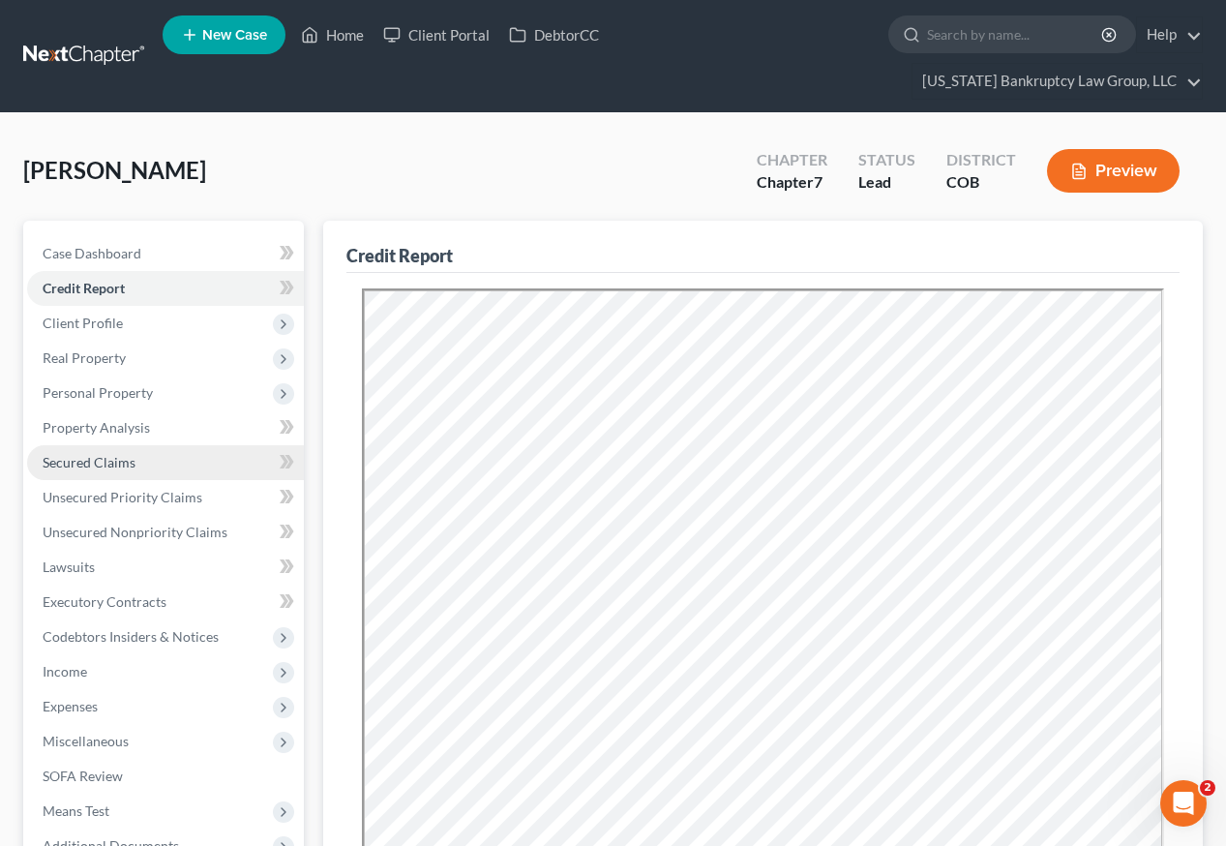
click at [114, 454] on span "Secured Claims" at bounding box center [89, 462] width 93 height 16
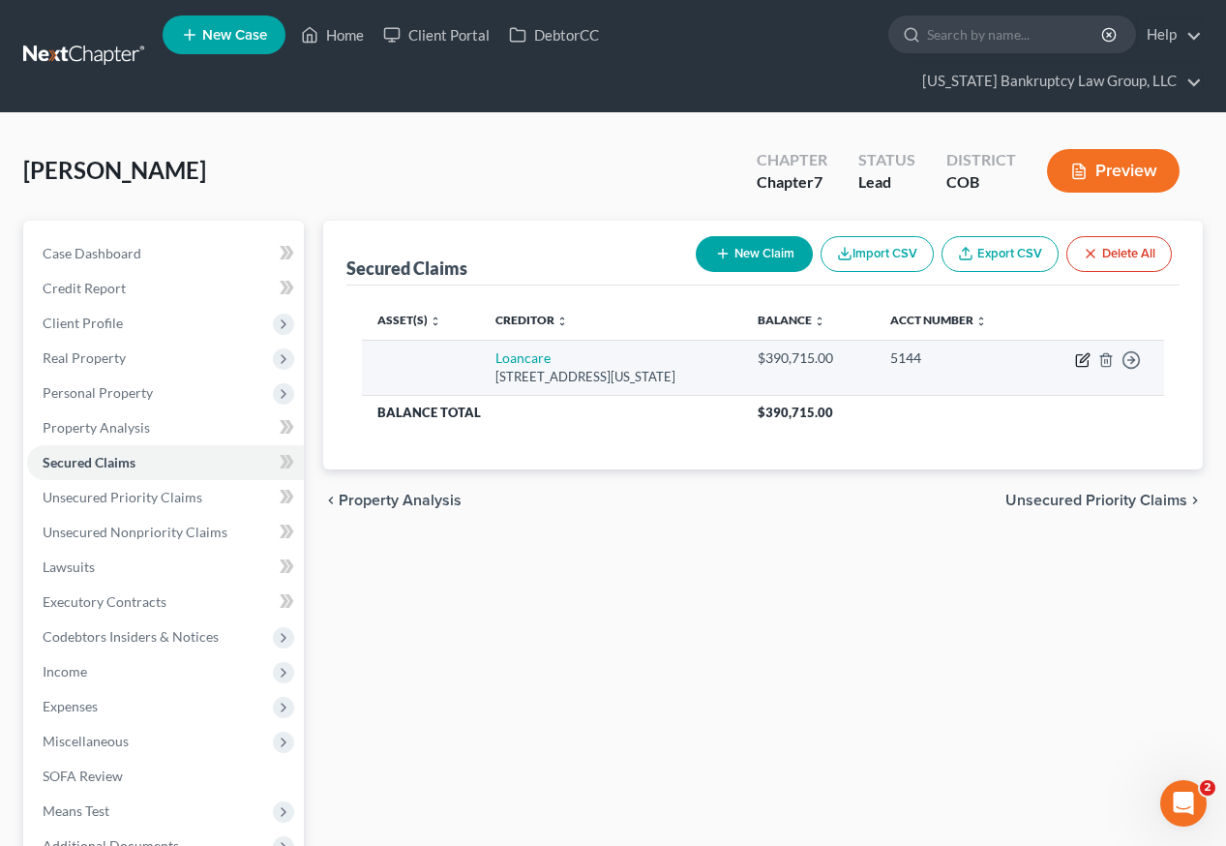
click at [1079, 352] on icon "button" at bounding box center [1082, 359] width 15 height 15
select select "48"
select select "0"
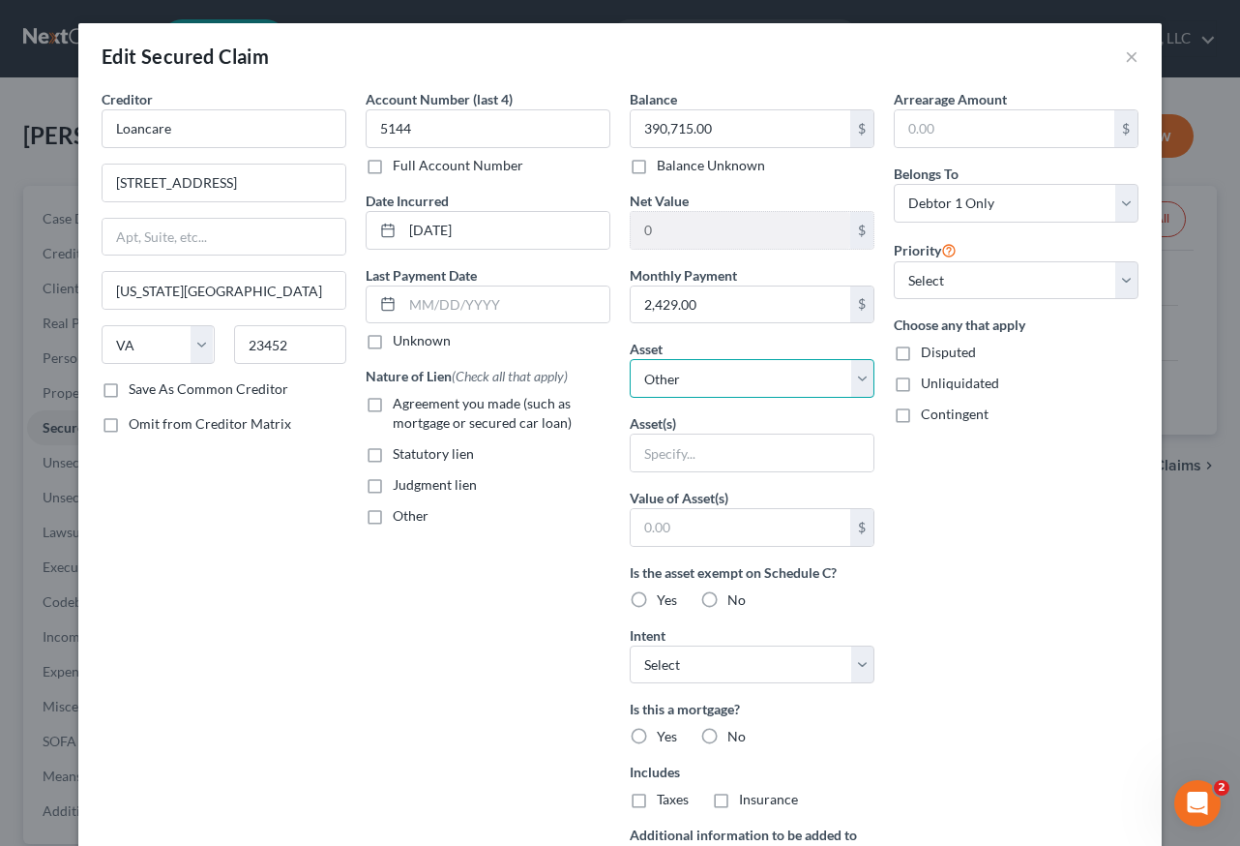
click at [708, 370] on select "Select Other Multiple Assets Bank of America #8244 (Savings Account) - $0.0 [ST…" at bounding box center [752, 378] width 245 height 39
select select "3"
click at [630, 359] on select "Select Other Multiple Assets Bank of America #8244 (Savings Account) - $0.0 [ST…" at bounding box center [752, 378] width 245 height 39
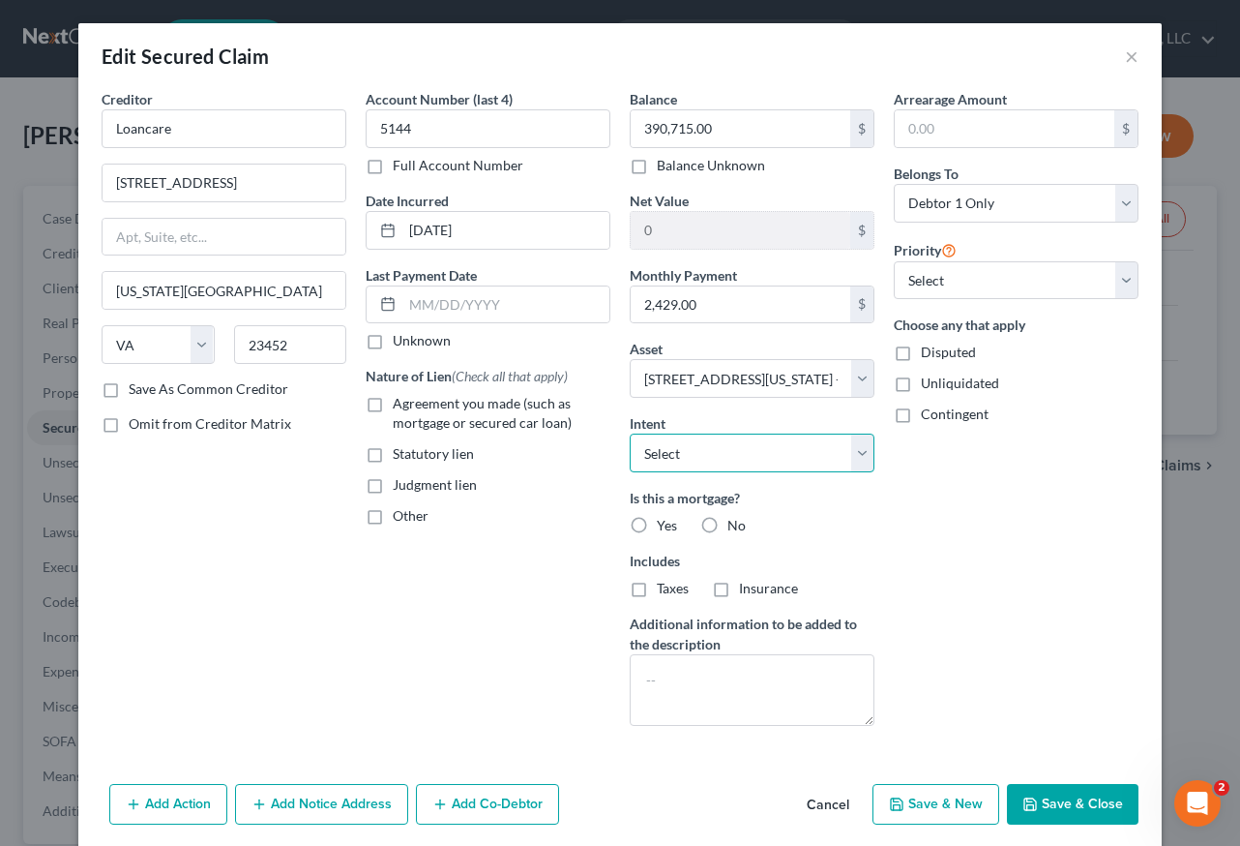
click at [732, 443] on select "Select Surrender Redeem Reaffirm Avoid Other" at bounding box center [752, 452] width 245 height 39
select select "4"
click at [630, 433] on select "Select Surrender Redeem Reaffirm Avoid Other" at bounding box center [752, 452] width 245 height 39
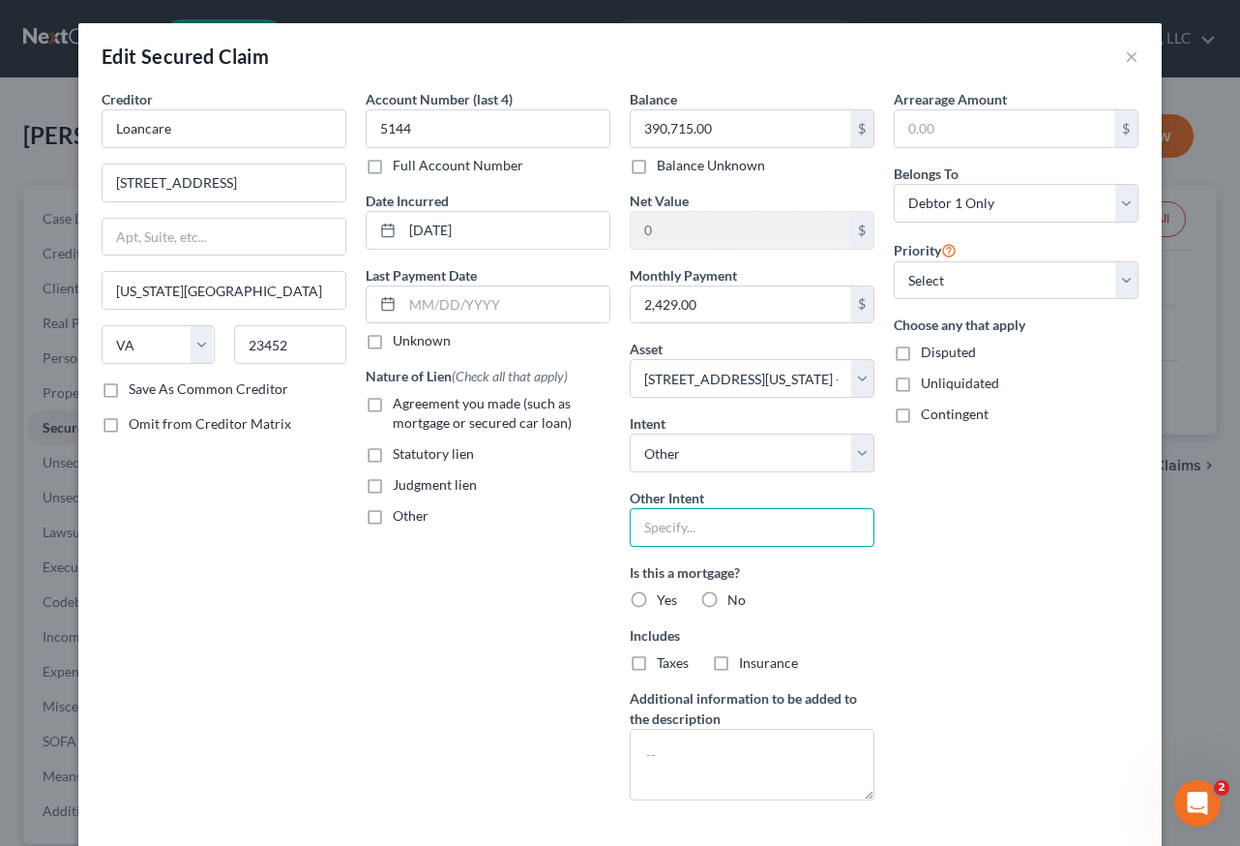
click at [718, 540] on input "text" at bounding box center [752, 527] width 245 height 39
type input "Retain and Pay as Agreed"
click at [393, 401] on label "Agreement you made (such as mortgage or secured car loan)" at bounding box center [502, 413] width 218 height 39
click at [401, 401] on input "Agreement you made (such as mortgage or secured car loan)" at bounding box center [407, 400] width 13 height 13
checkbox input "true"
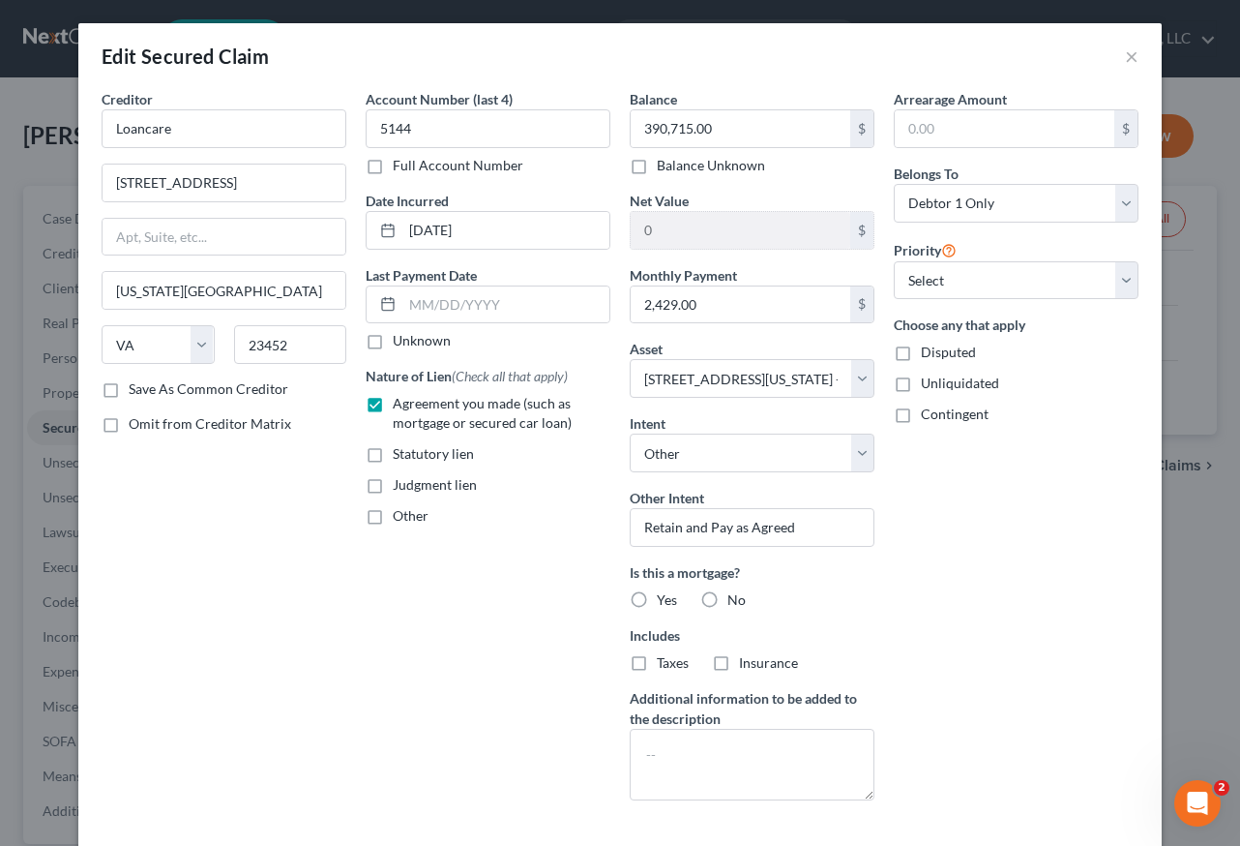
click at [657, 598] on label "Yes" at bounding box center [667, 599] width 20 height 19
click at [665, 598] on input "Yes" at bounding box center [671, 596] width 13 height 13
radio input "true"
drag, startPoint x: 636, startPoint y: 657, endPoint x: 688, endPoint y: 666, distance: 53.0
click at [657, 657] on label "Taxes" at bounding box center [673, 662] width 32 height 19
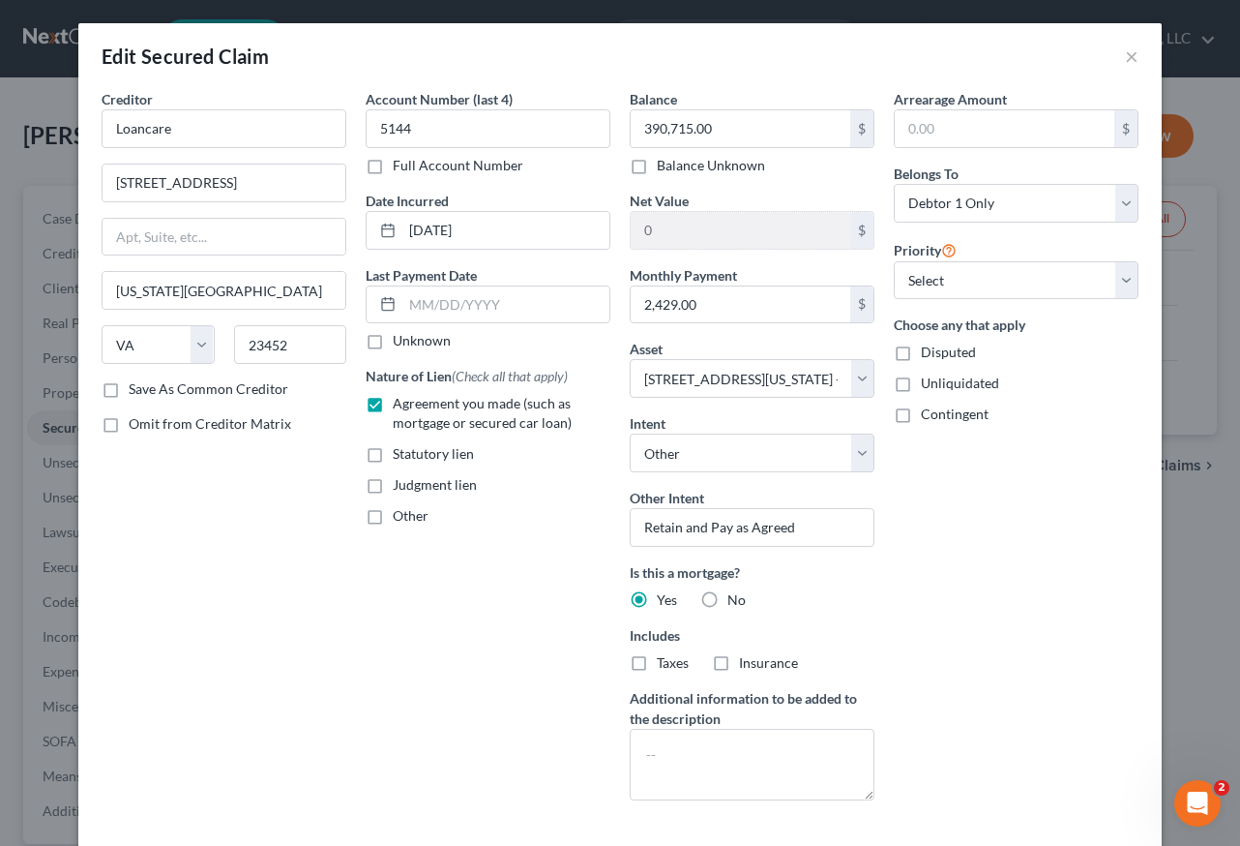
click at [665, 657] on input "Taxes" at bounding box center [671, 659] width 13 height 13
checkbox input "true"
click at [739, 660] on label "Insurance" at bounding box center [768, 662] width 59 height 19
click at [747, 660] on input "Insurance" at bounding box center [753, 659] width 13 height 13
checkbox input "true"
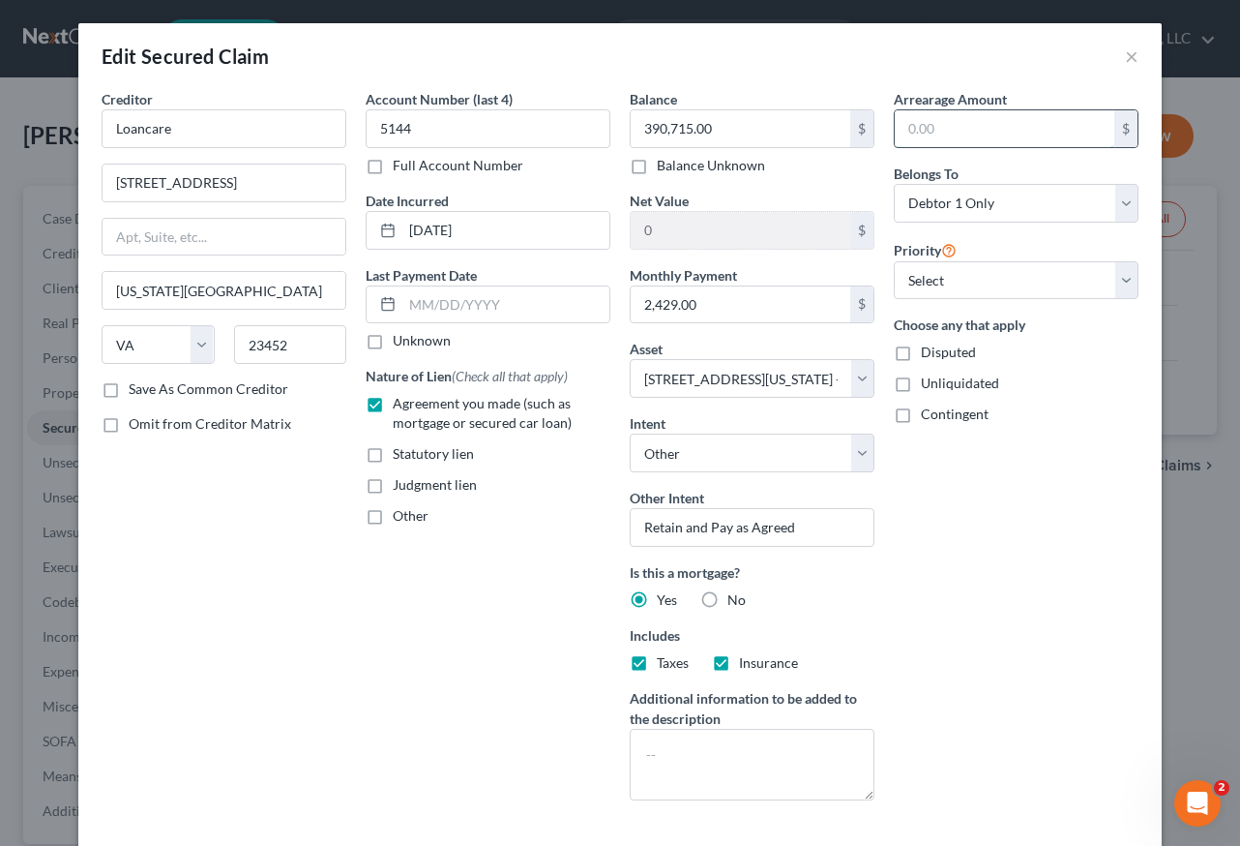
click at [932, 134] on input "text" at bounding box center [1005, 128] width 220 height 37
type input "21,073.15"
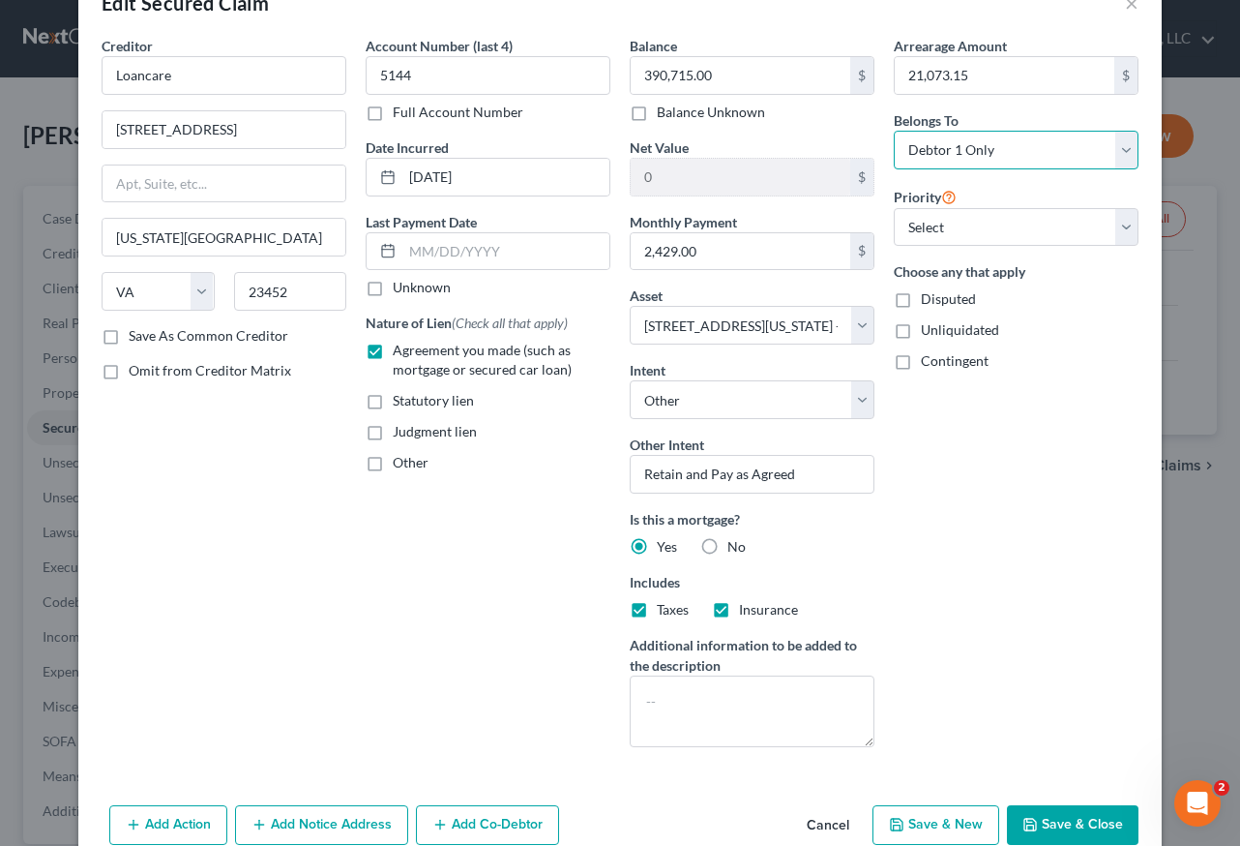
scroll to position [106, 0]
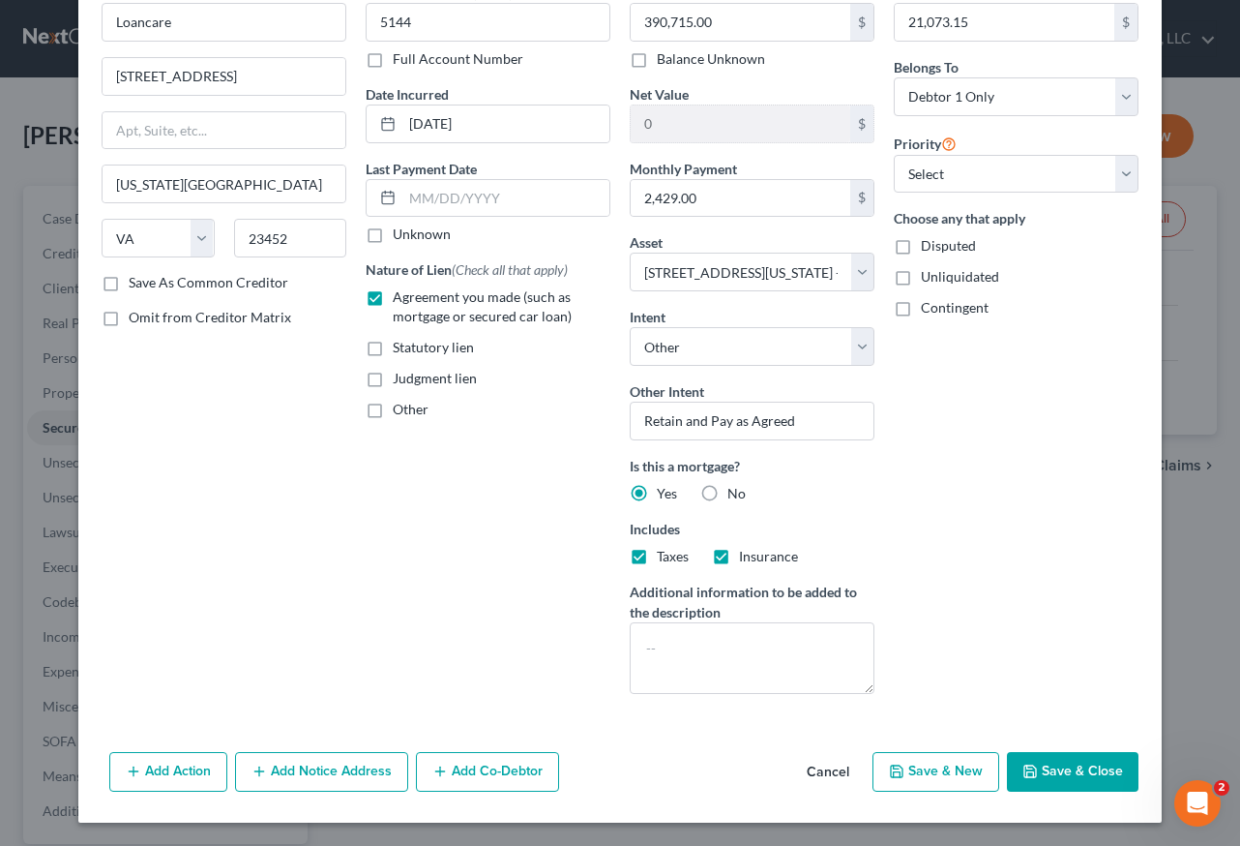
click at [1089, 770] on button "Save & Close" at bounding box center [1073, 772] width 132 height 41
select select
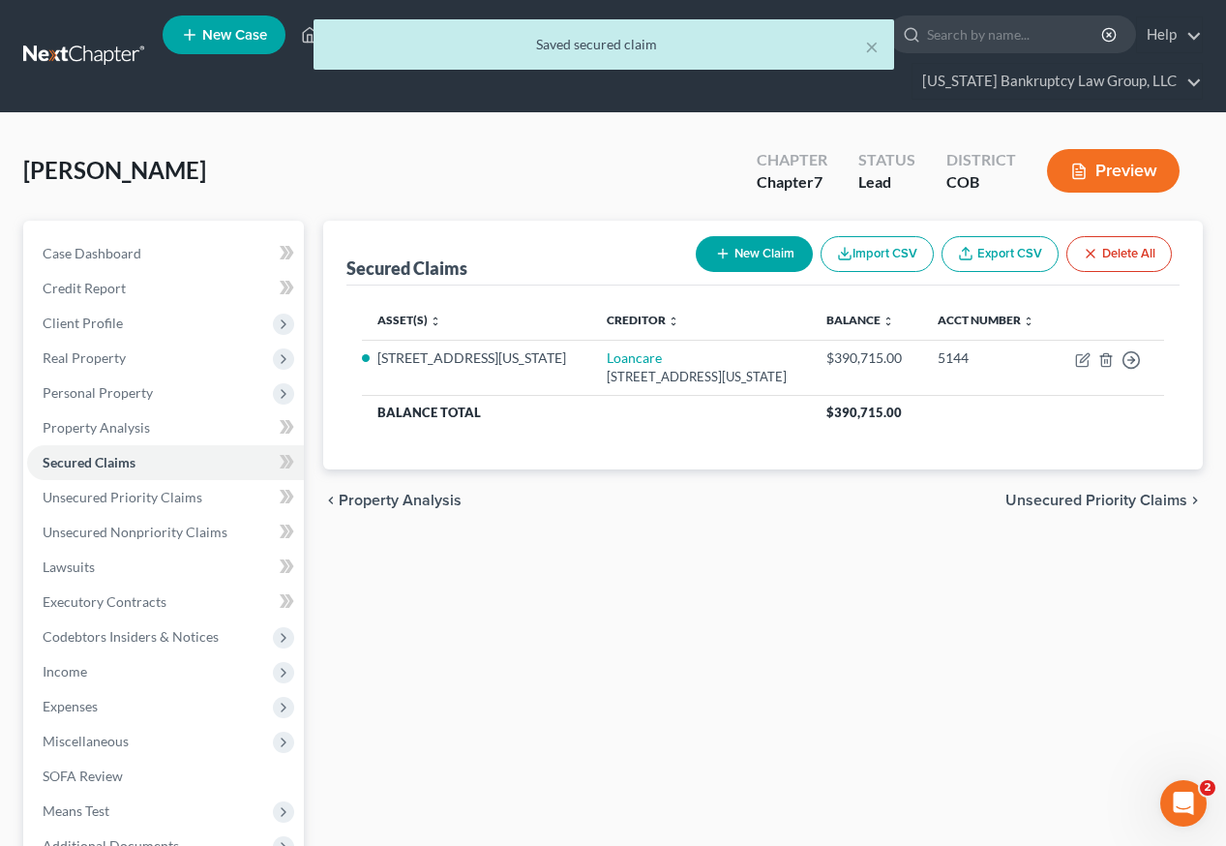
click at [766, 236] on button "New Claim" at bounding box center [754, 254] width 117 height 36
select select "0"
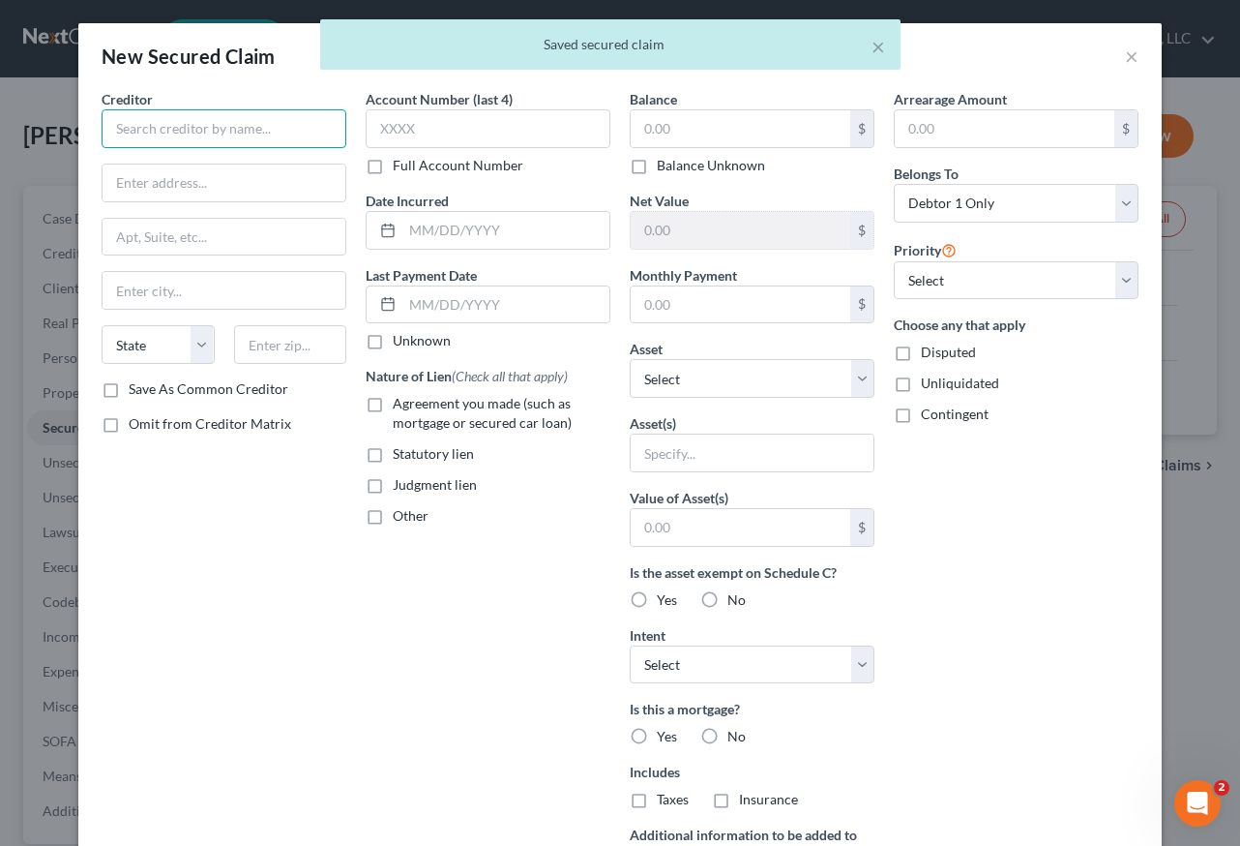
click at [214, 135] on input "text" at bounding box center [224, 128] width 245 height 39
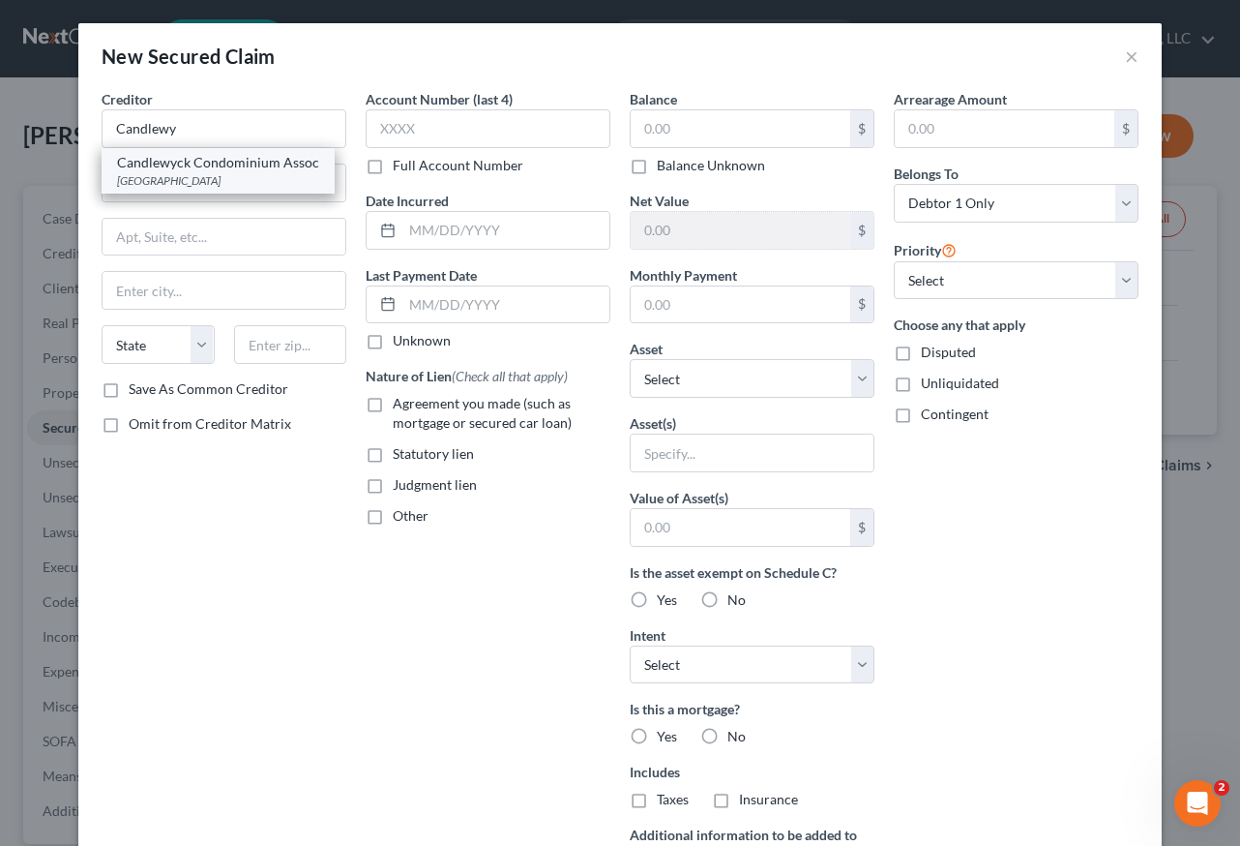
click at [208, 168] on div "Candlewyck Condominium Assoc" at bounding box center [218, 162] width 202 height 19
type input "Candlewyck Condominium Assoc"
type input "PO Box 173701"
type input "[GEOGRAPHIC_DATA]"
select select "5"
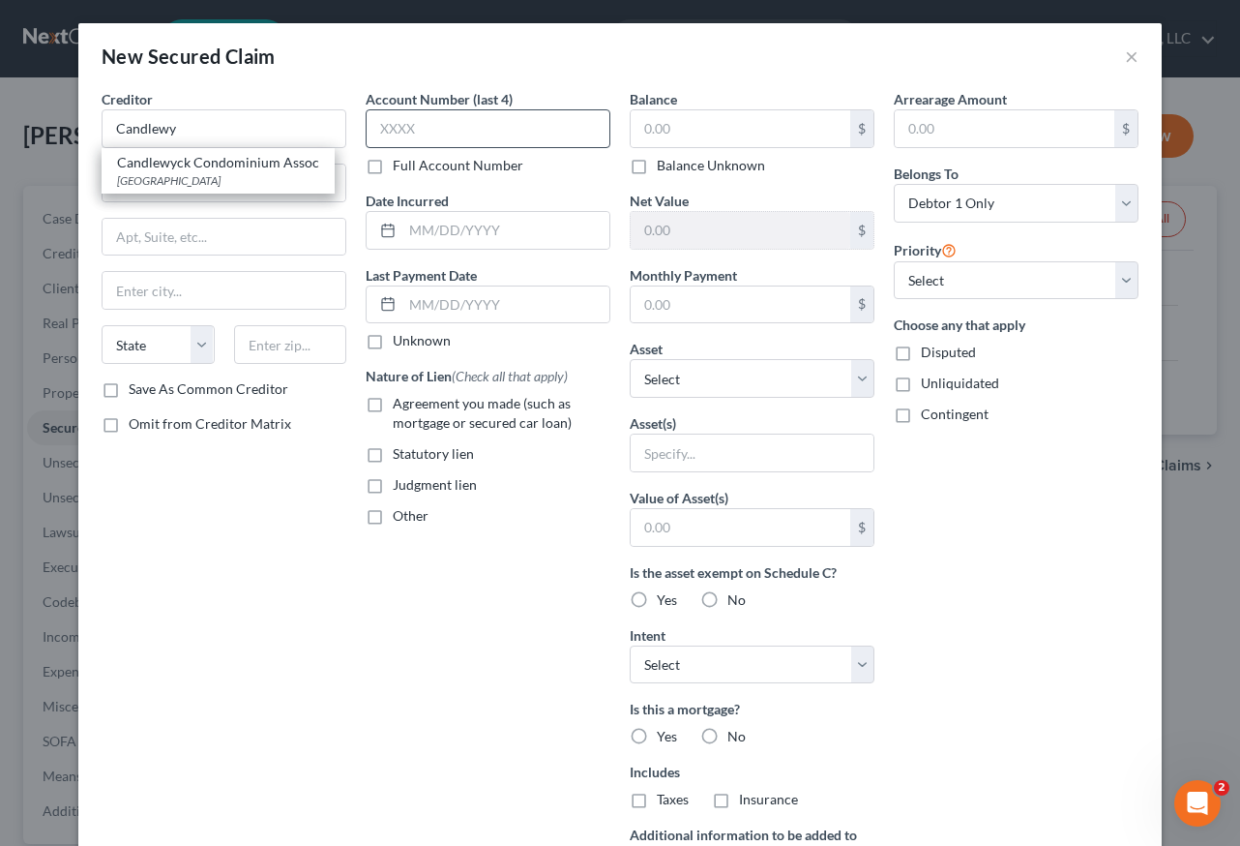
type input "80217"
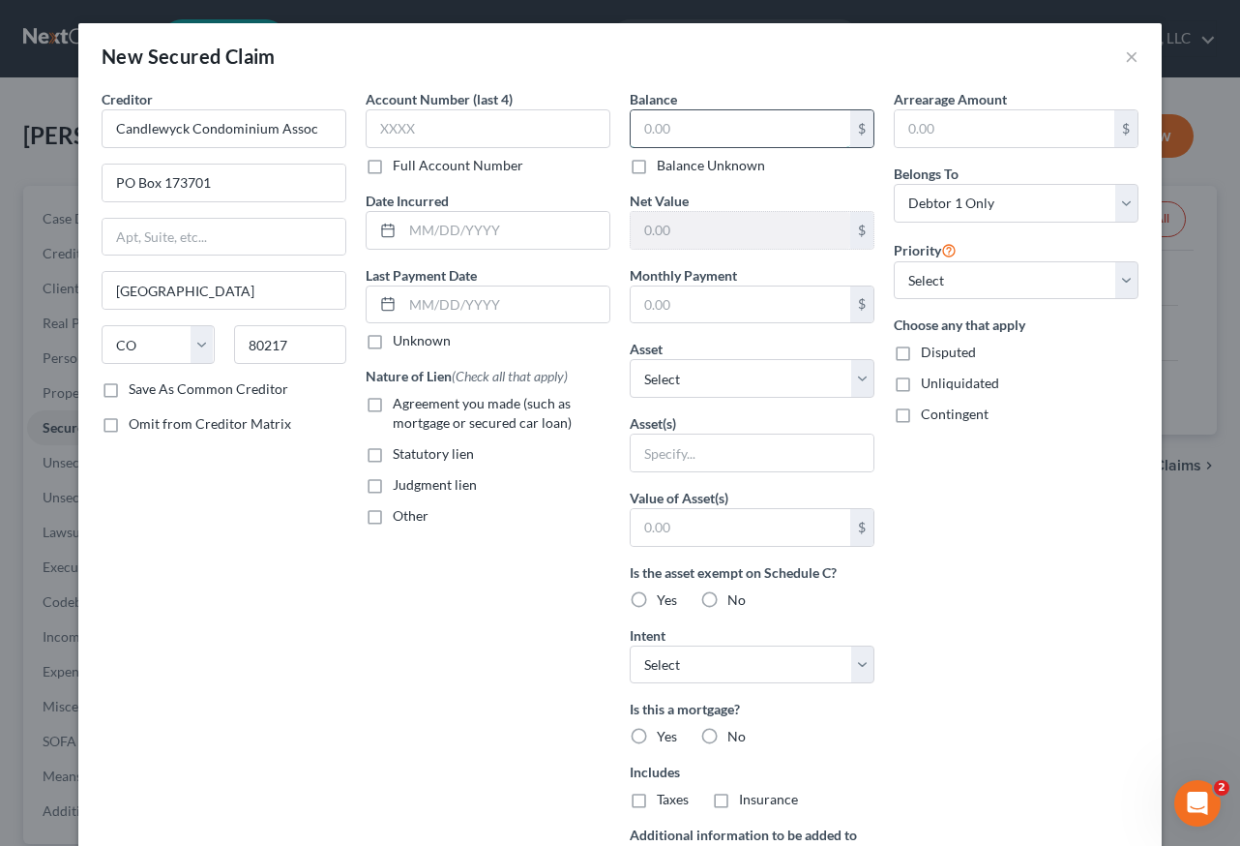
click at [641, 130] on input "text" at bounding box center [741, 128] width 220 height 37
type input "30,000"
click at [712, 375] on select "Select Other Multiple Assets Bank of America #8244 (Savings Account) - $0.0 [ST…" at bounding box center [752, 378] width 245 height 39
select select "3"
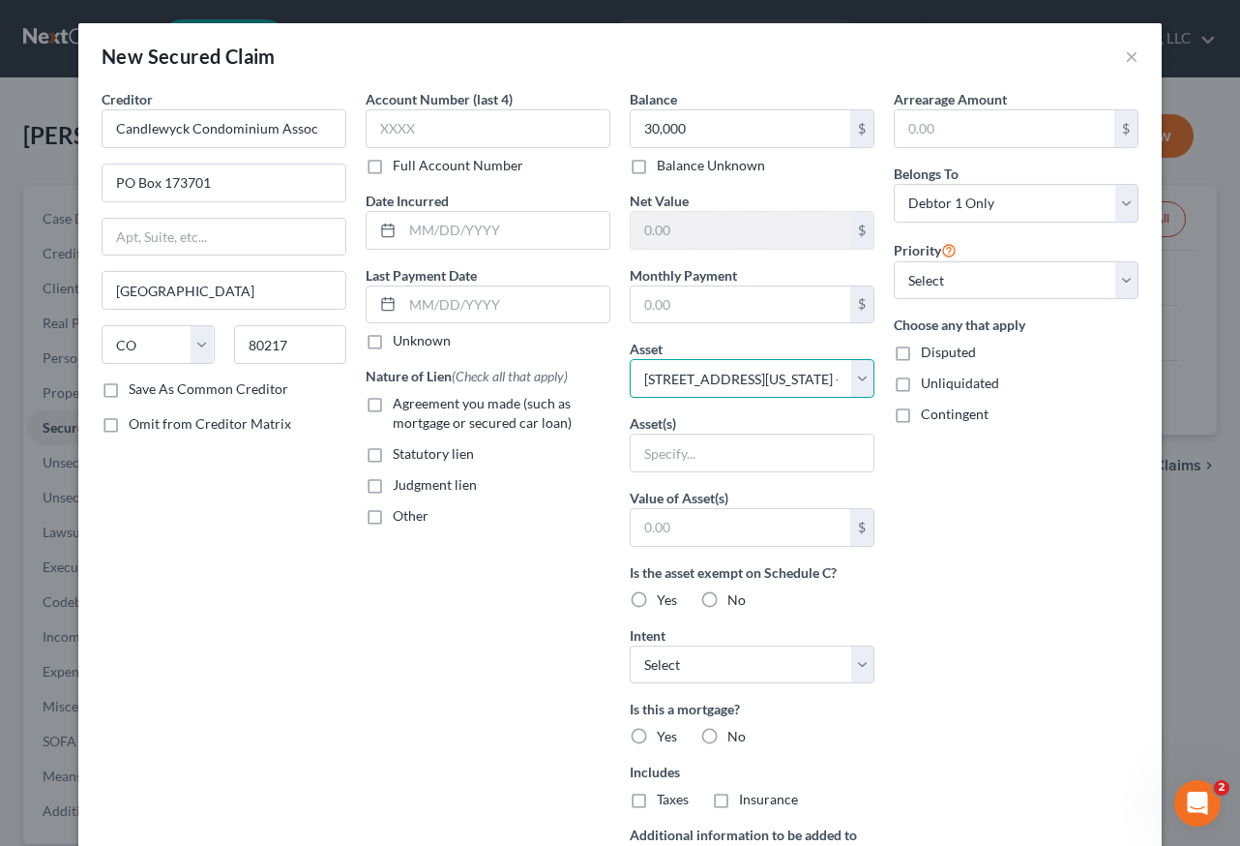
click at [630, 359] on select "Select Other Multiple Assets Bank of America #8244 (Savings Account) - $0.0 [ST…" at bounding box center [752, 378] width 245 height 39
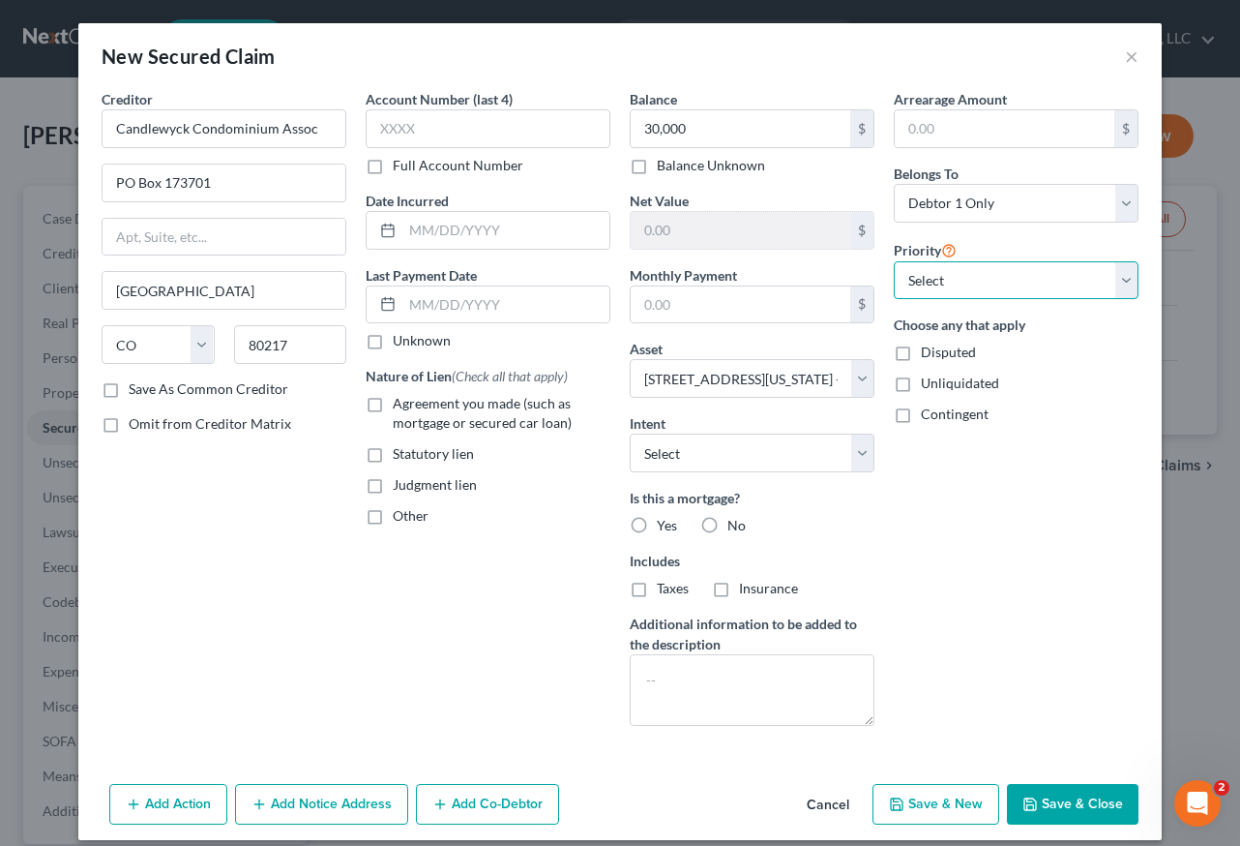
click at [1027, 286] on select "Select 1st 2nd 3rd 4th 5th 6th 7th 8th 9th 10th 11th 12th 13th 14th 15th 16th 1…" at bounding box center [1016, 280] width 245 height 39
select select "1"
click at [894, 261] on select "Select 1st 2nd 3rd 4th 5th 6th 7th 8th 9th 10th 11th 12th 13th 14th 15th 16th 1…" at bounding box center [1016, 280] width 245 height 39
click at [717, 452] on select "Select Surrender Redeem Reaffirm Avoid Other" at bounding box center [752, 452] width 245 height 39
click at [630, 433] on select "Select Surrender Redeem Reaffirm Avoid Other" at bounding box center [752, 452] width 245 height 39
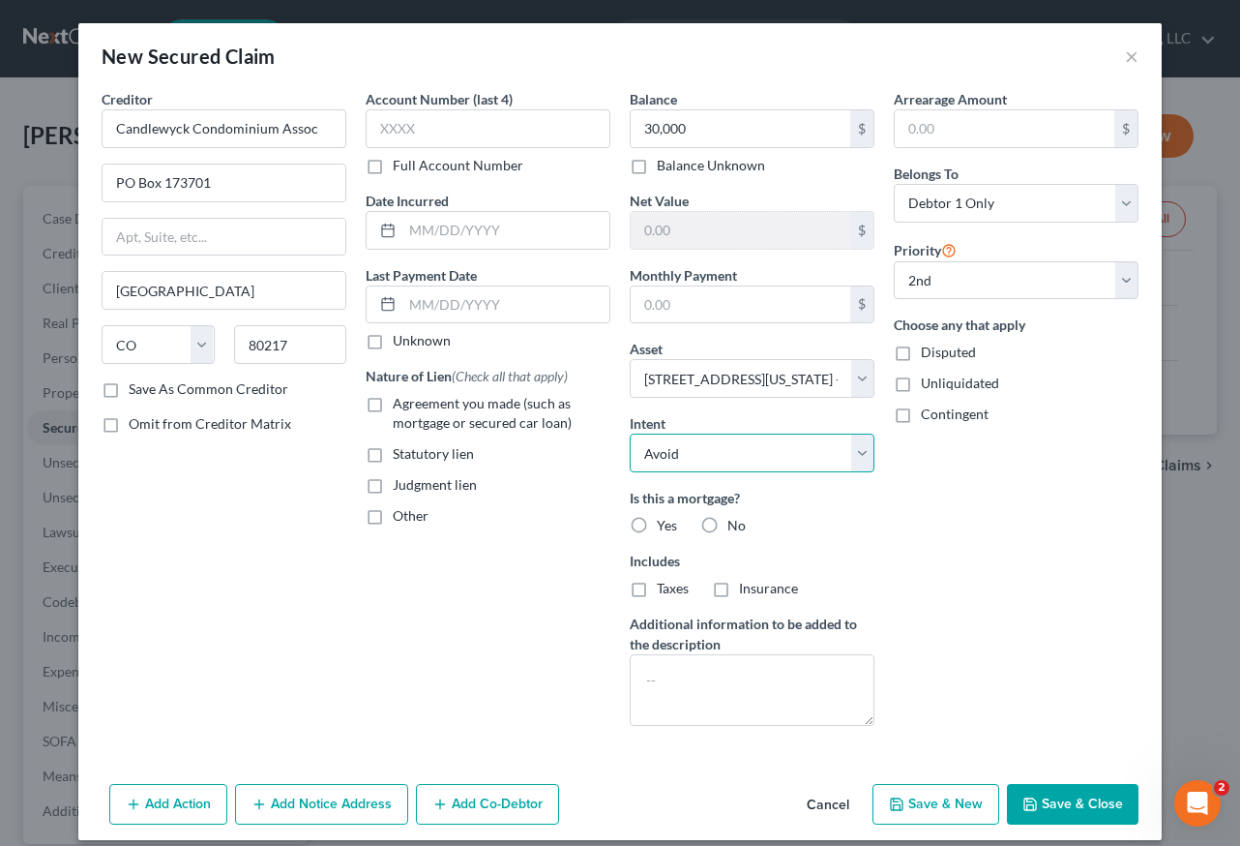
click at [737, 450] on select "Select Surrender Redeem Reaffirm Avoid Other" at bounding box center [752, 452] width 245 height 39
select select "4"
click at [630, 433] on select "Select Surrender Redeem Reaffirm Avoid Other" at bounding box center [752, 452] width 245 height 39
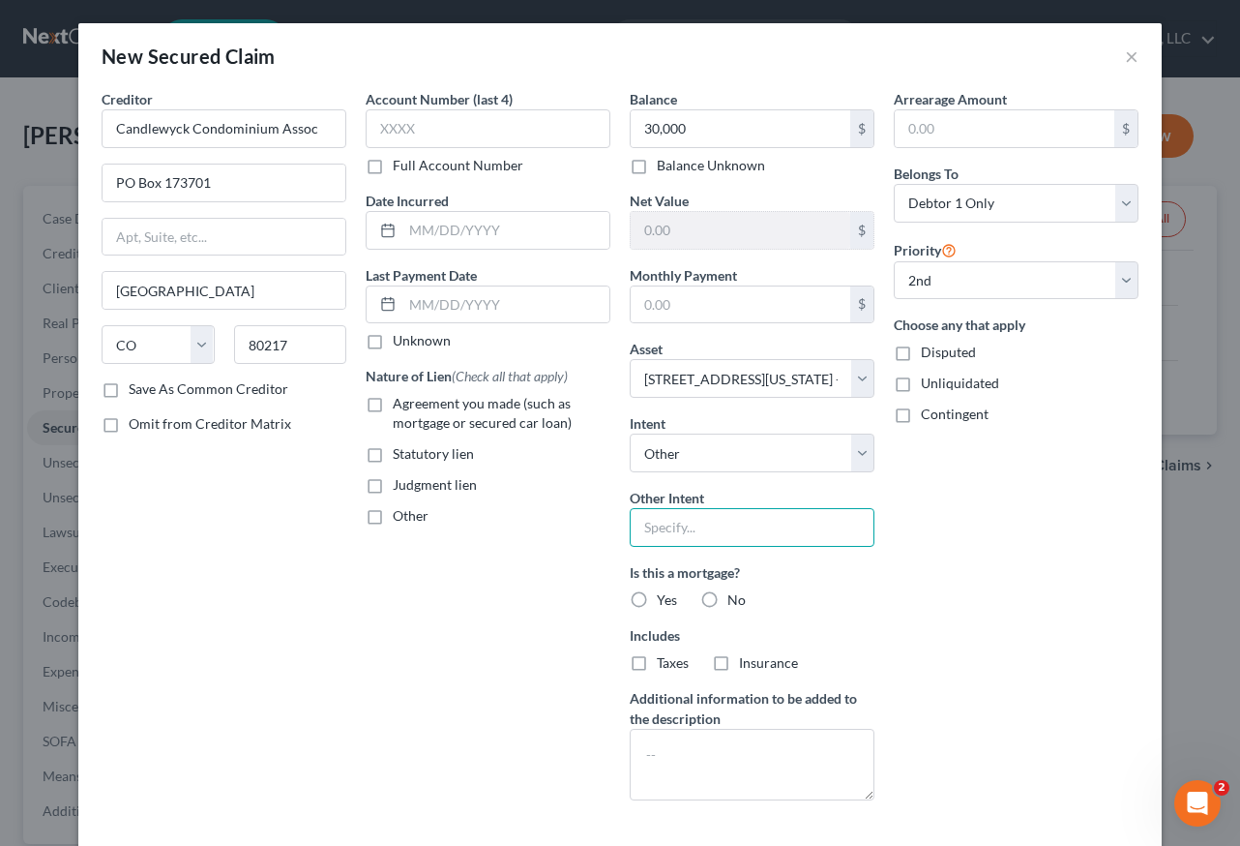
click at [691, 537] on input "text" at bounding box center [752, 527] width 245 height 39
type input "Retain and Pay as Agreed"
click at [728, 602] on label "No" at bounding box center [737, 599] width 18 height 19
click at [735, 602] on input "No" at bounding box center [741, 596] width 13 height 13
radio input "true"
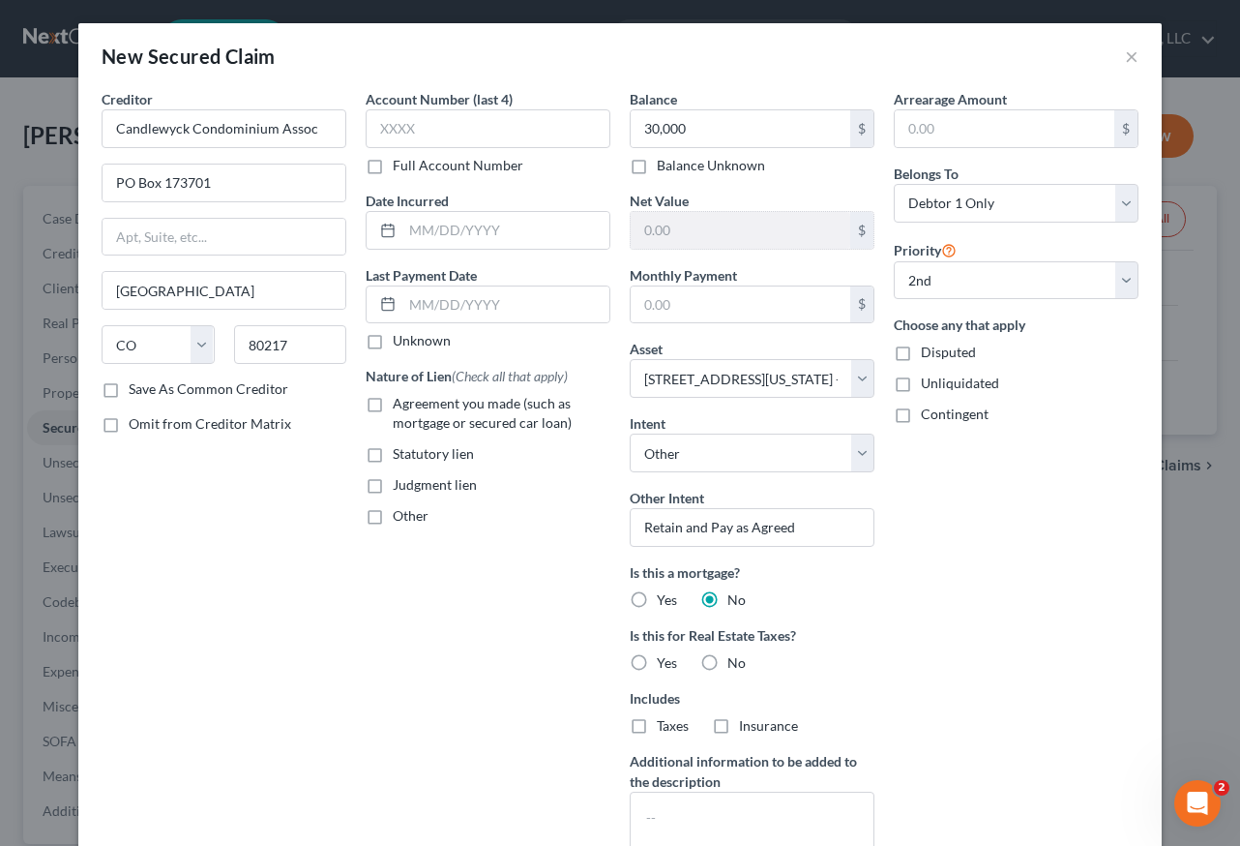
click at [728, 661] on label "No" at bounding box center [737, 662] width 18 height 19
click at [735, 661] on input "No" at bounding box center [741, 659] width 13 height 13
radio input "true"
click at [393, 407] on label "Agreement you made (such as mortgage or secured car loan)" at bounding box center [502, 413] width 218 height 39
click at [401, 406] on input "Agreement you made (such as mortgage or secured car loan)" at bounding box center [407, 400] width 13 height 13
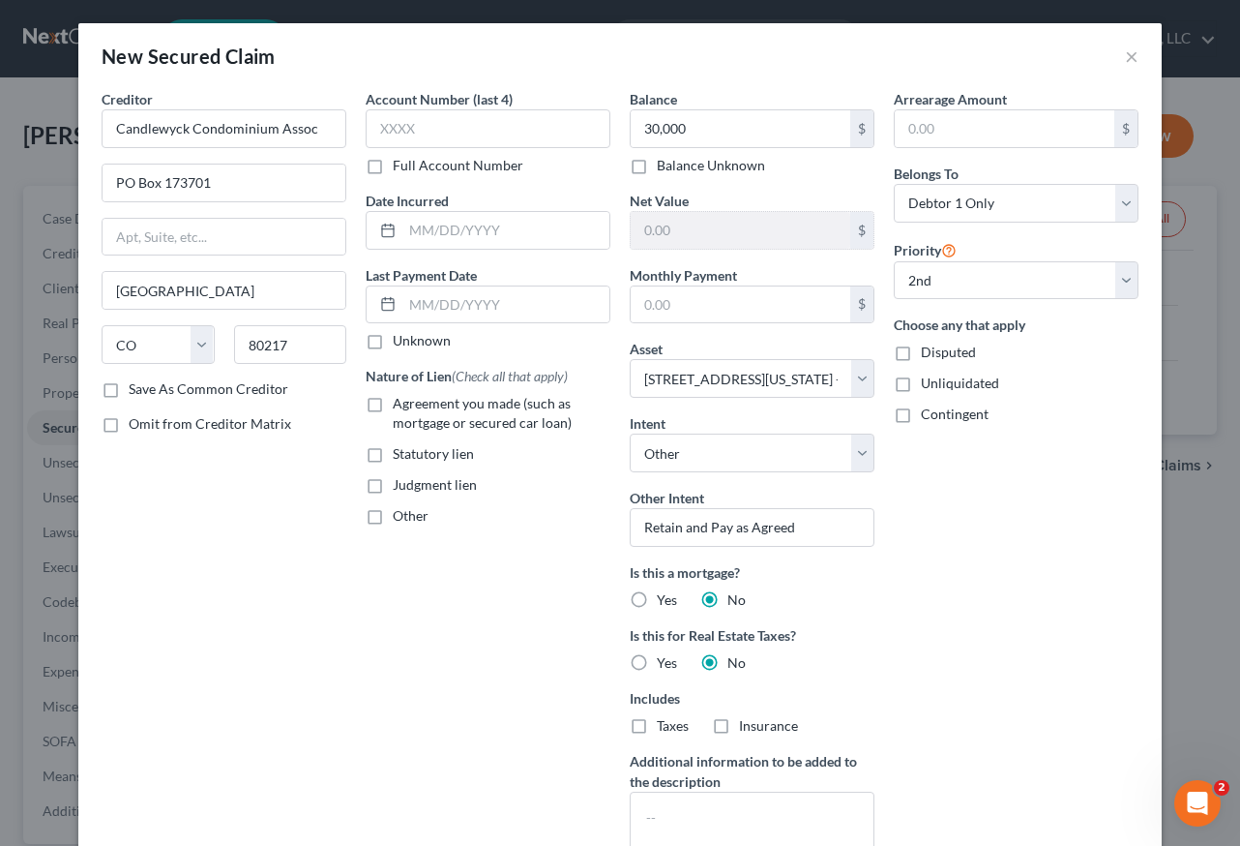
checkbox input "true"
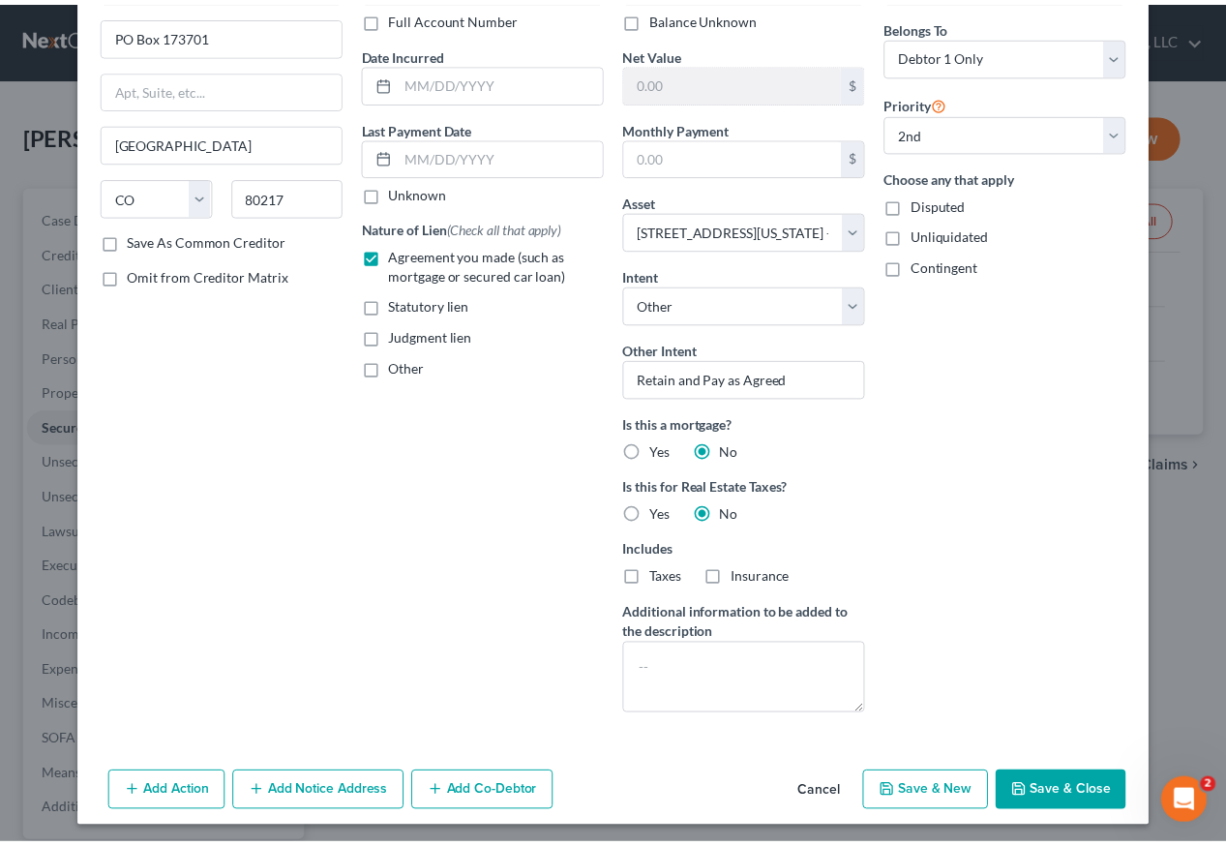
scroll to position [154, 0]
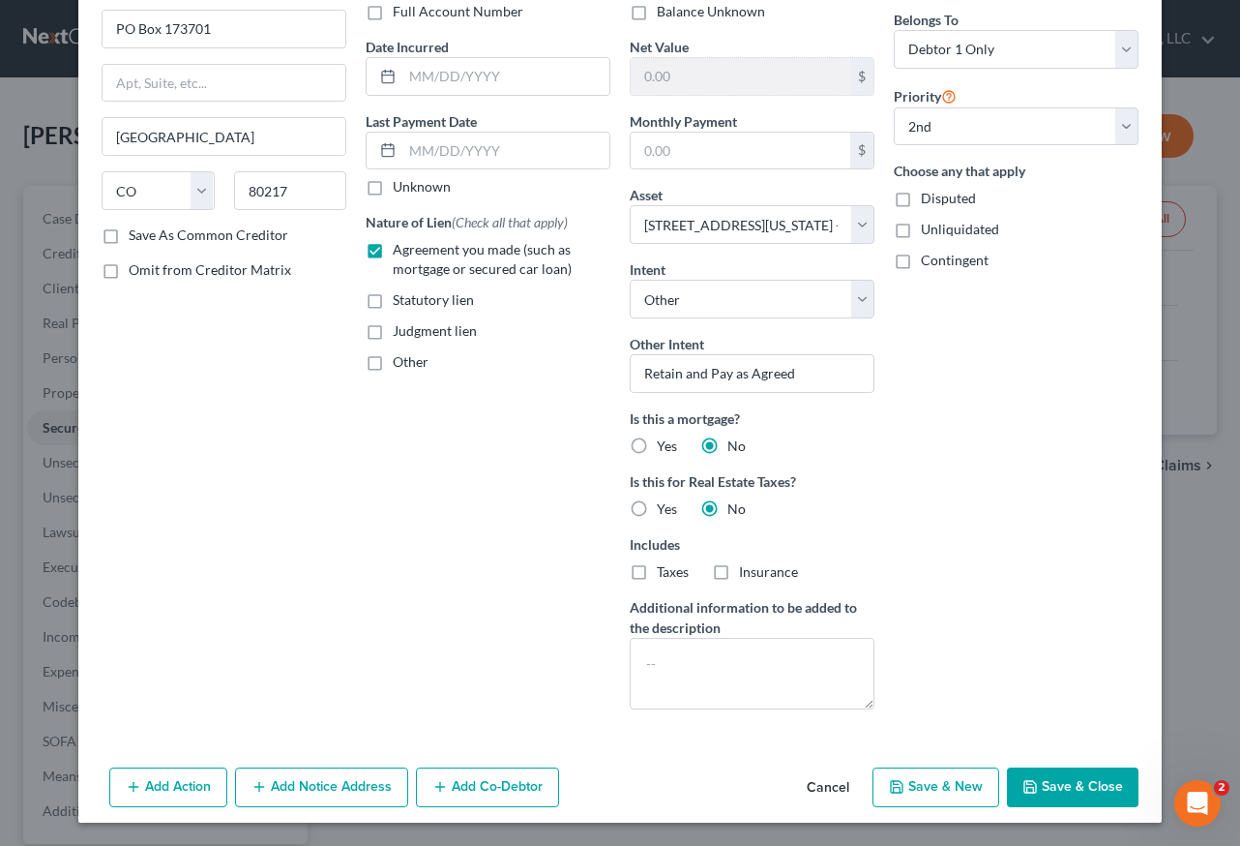
click at [1075, 792] on button "Save & Close" at bounding box center [1073, 787] width 132 height 41
select select
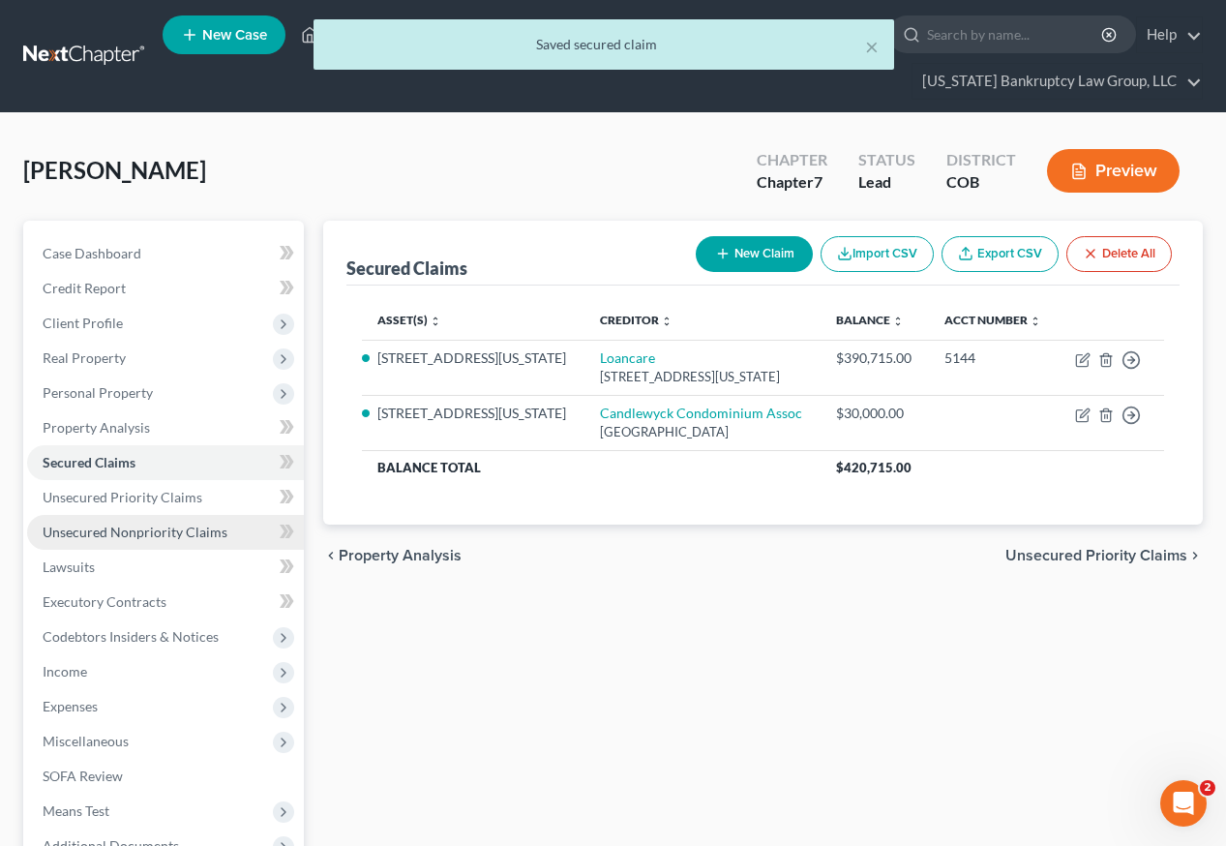
click at [140, 523] on span "Unsecured Nonpriority Claims" at bounding box center [135, 531] width 185 height 16
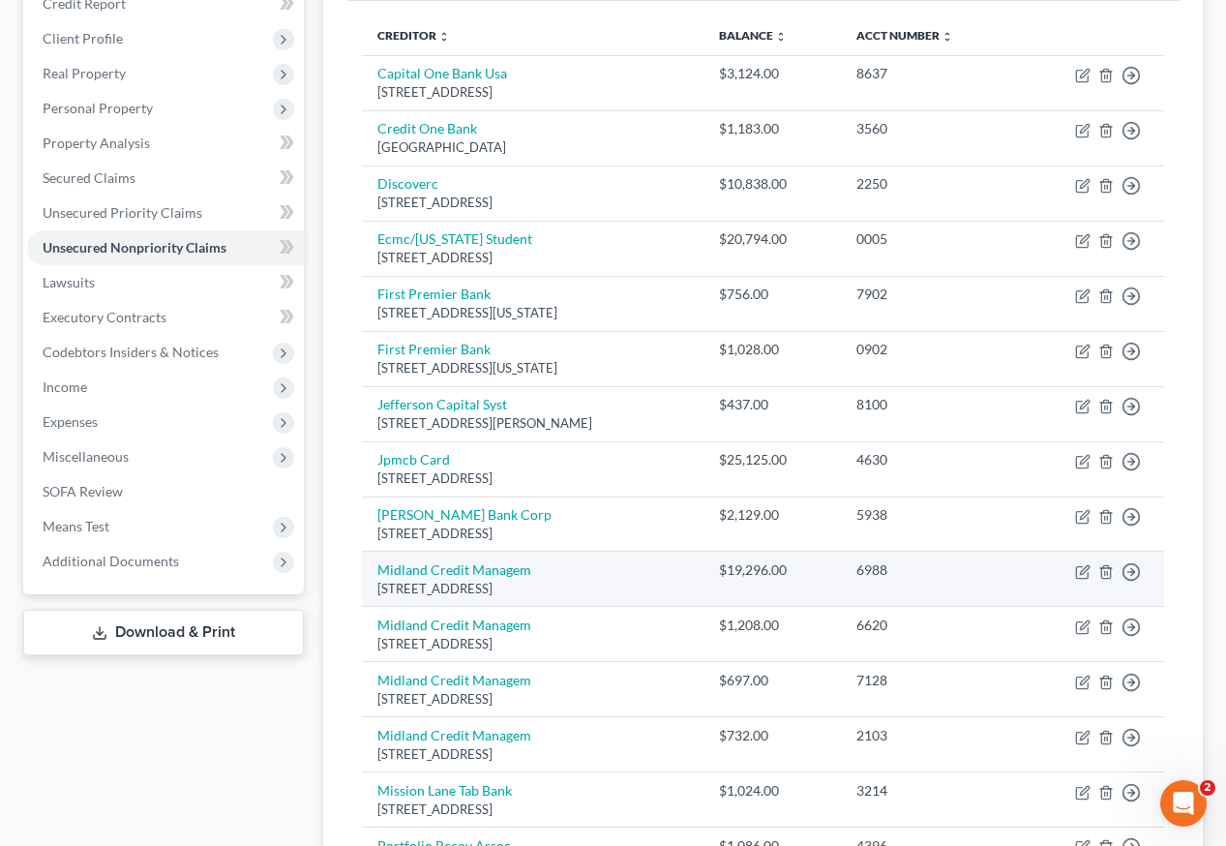
scroll to position [177, 0]
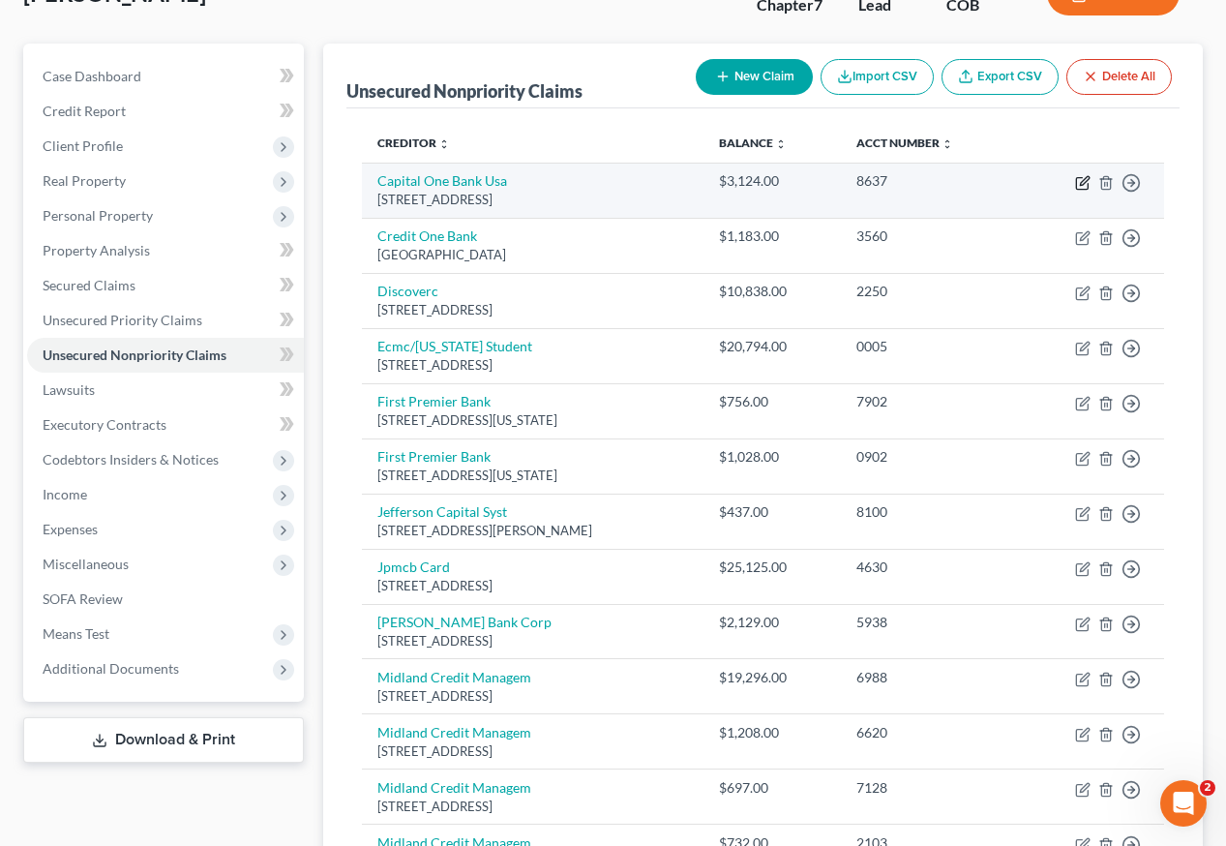
click at [1084, 175] on icon "button" at bounding box center [1082, 182] width 15 height 15
select select "46"
select select "1"
select select "0"
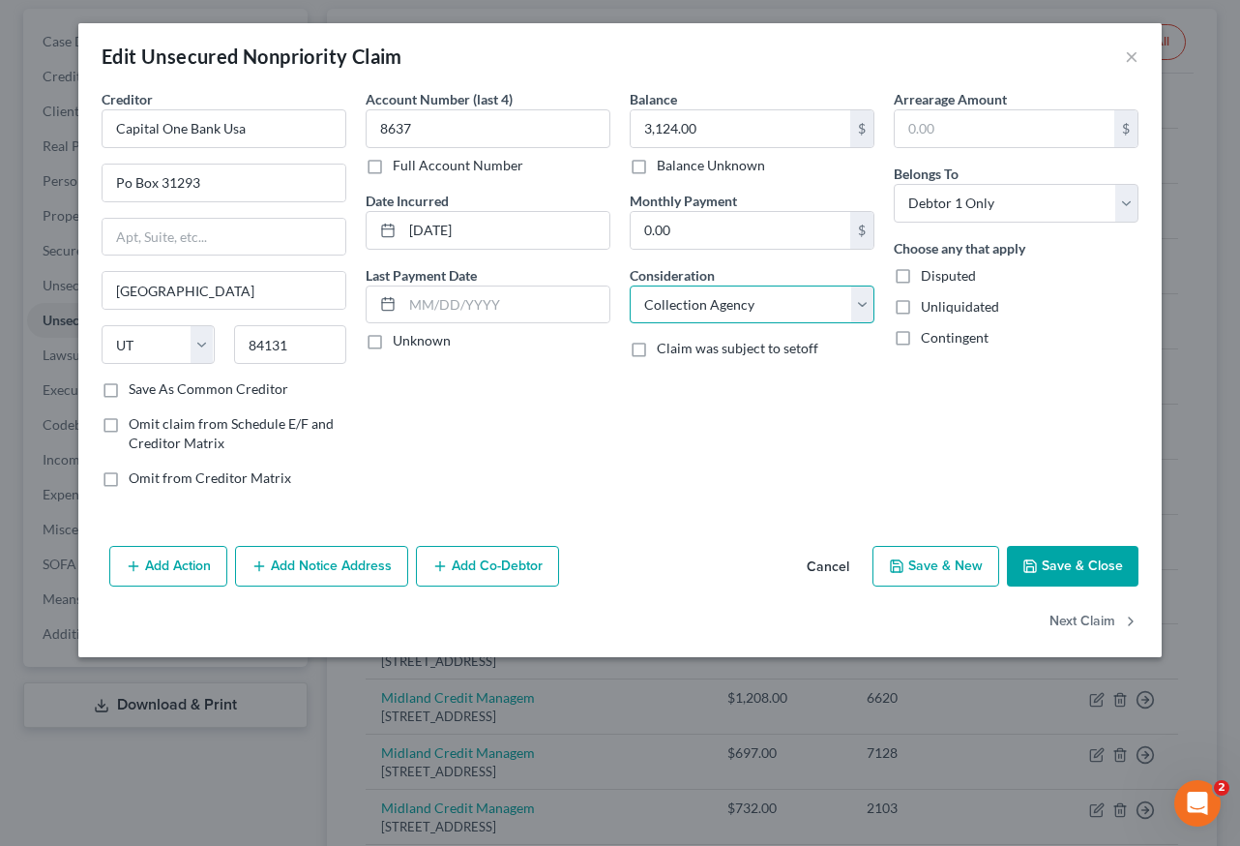
click at [800, 306] on select "Select Cable / Satellite Services Collection Agency Credit Card Debt Debt Couns…" at bounding box center [752, 304] width 245 height 39
select select "2"
click at [630, 285] on select "Select Cable / Satellite Services Collection Agency Credit Card Debt Debt Couns…" at bounding box center [752, 304] width 245 height 39
click at [1062, 554] on button "Save & Close" at bounding box center [1073, 566] width 132 height 41
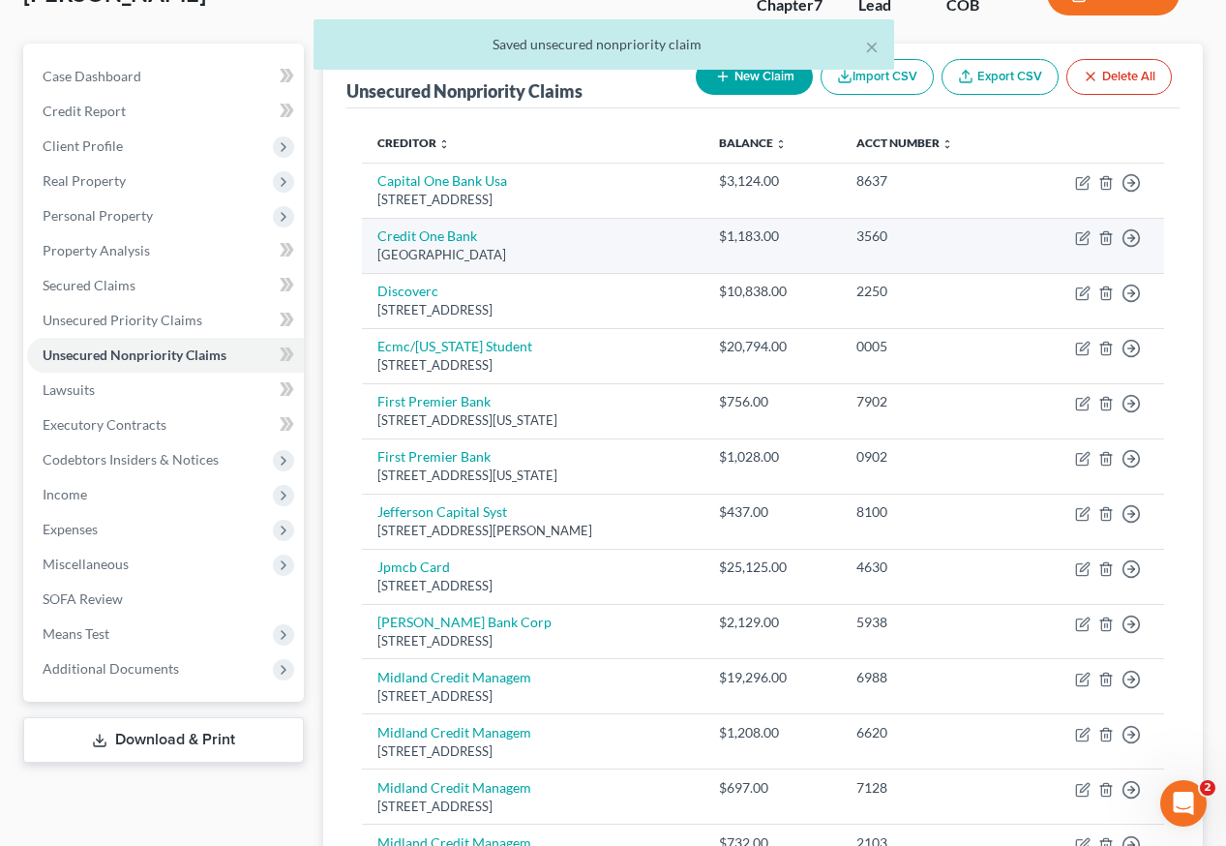
click at [967, 226] on div "3560" at bounding box center [929, 235] width 147 height 19
click at [1087, 230] on icon "button" at bounding box center [1082, 237] width 15 height 15
select select "31"
select select "1"
select select "0"
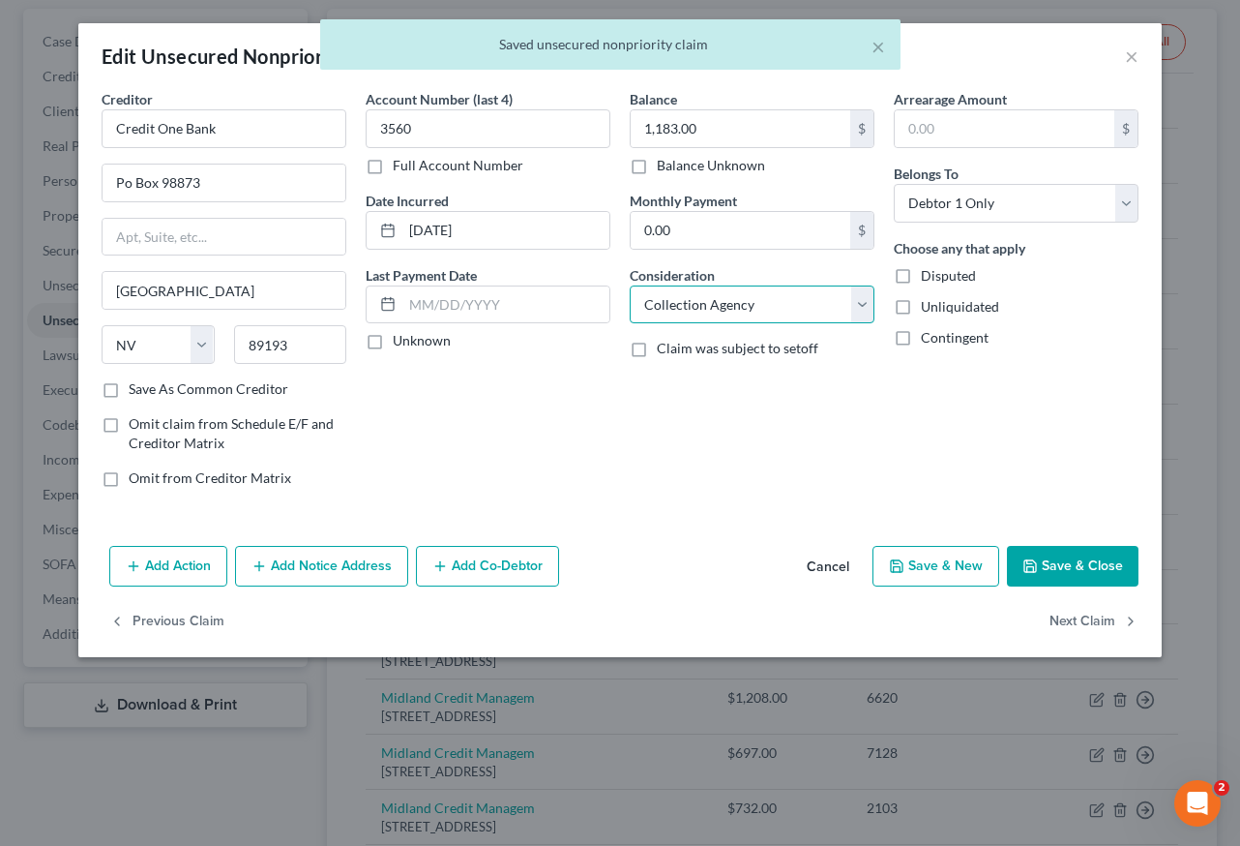
click at [790, 313] on select "Select Cable / Satellite Services Collection Agency Credit Card Debt Debt Couns…" at bounding box center [752, 304] width 245 height 39
select select "2"
click at [630, 285] on select "Select Cable / Satellite Services Collection Agency Credit Card Debt Debt Couns…" at bounding box center [752, 304] width 245 height 39
click at [1093, 559] on button "Save & Close" at bounding box center [1073, 566] width 132 height 41
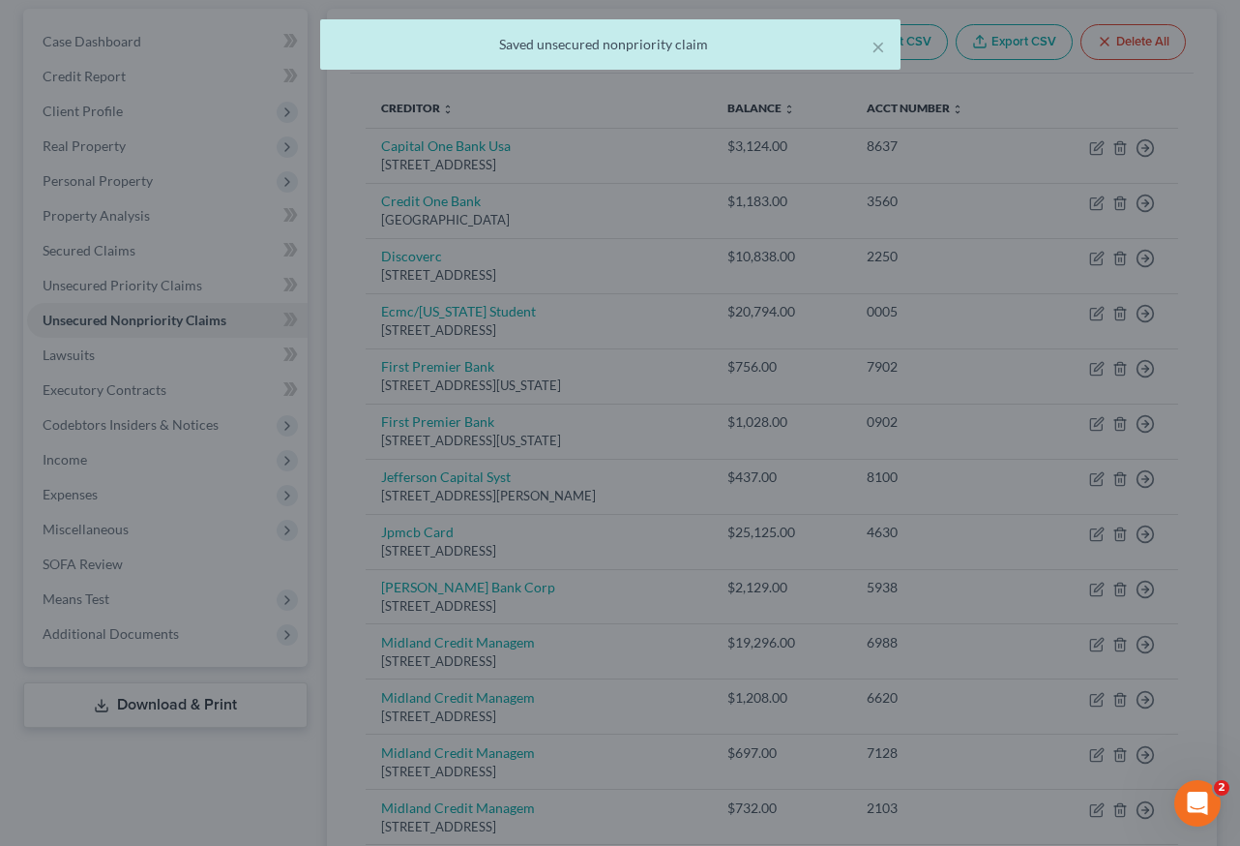
type input "0"
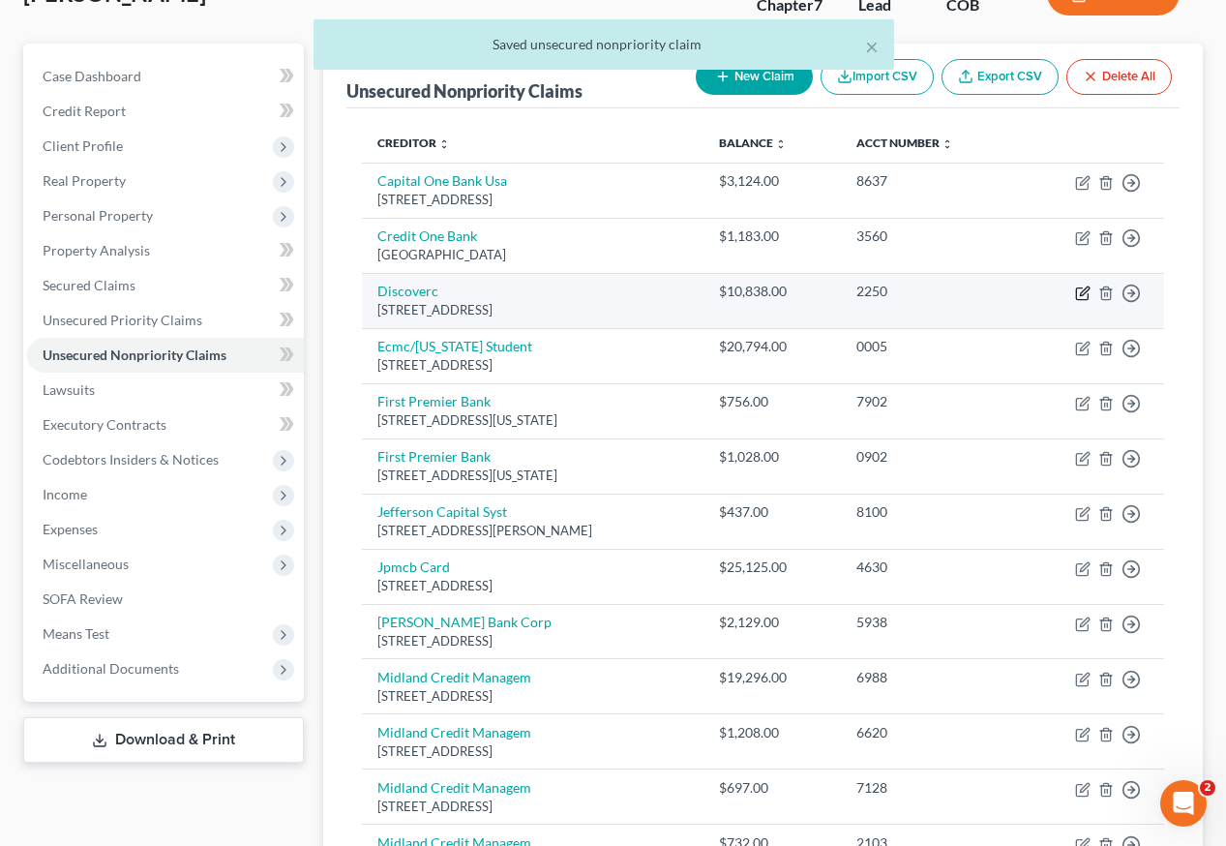
click at [1086, 285] on icon "button" at bounding box center [1082, 292] width 15 height 15
select select "46"
select select "2"
select select "0"
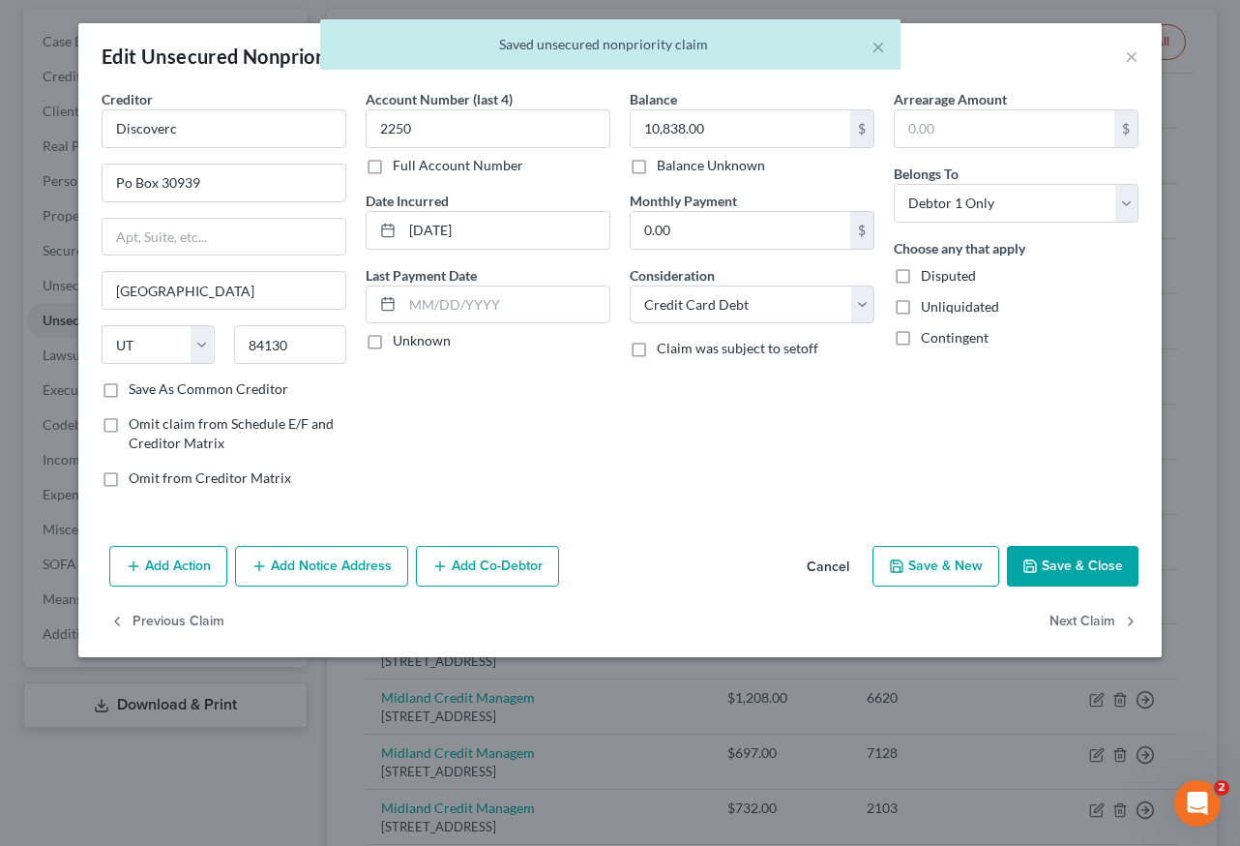
click at [1092, 559] on button "Save & Close" at bounding box center [1073, 566] width 132 height 41
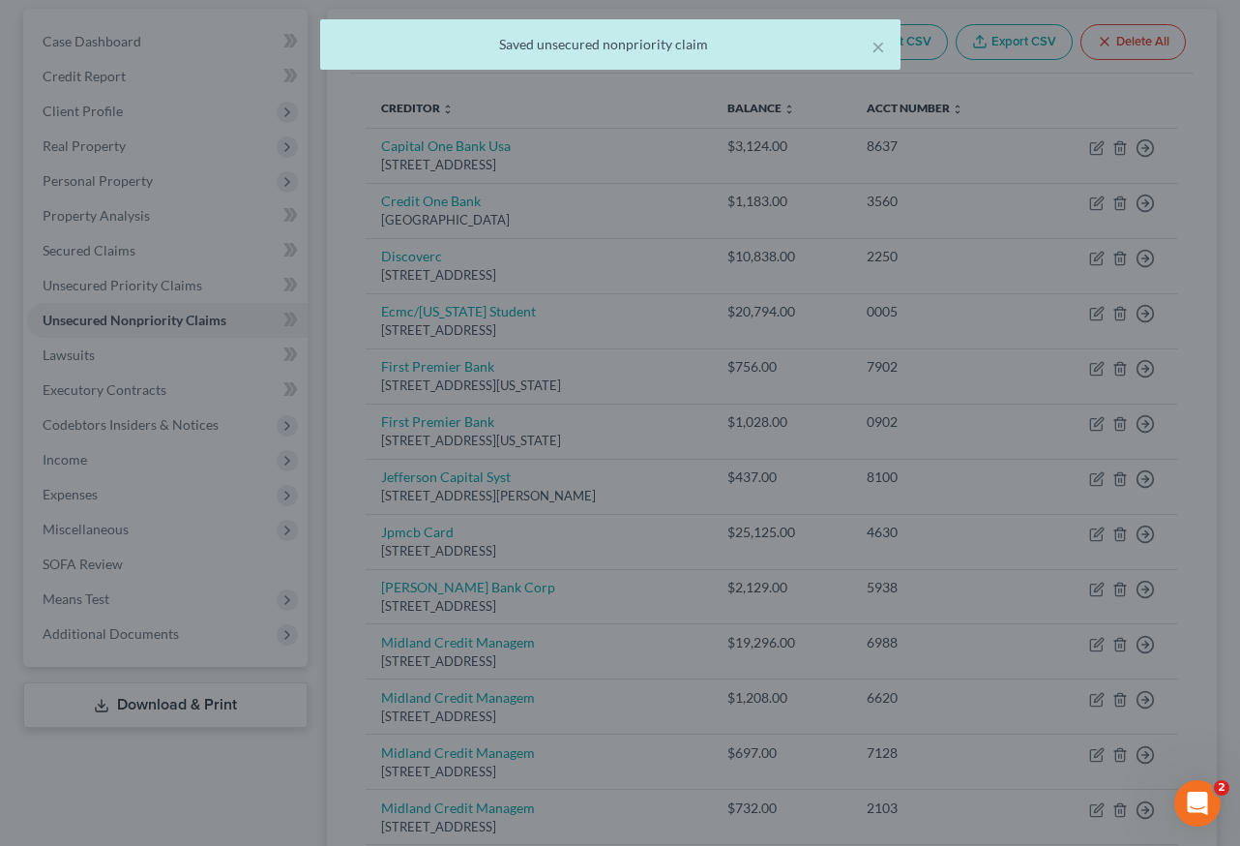
type input "0"
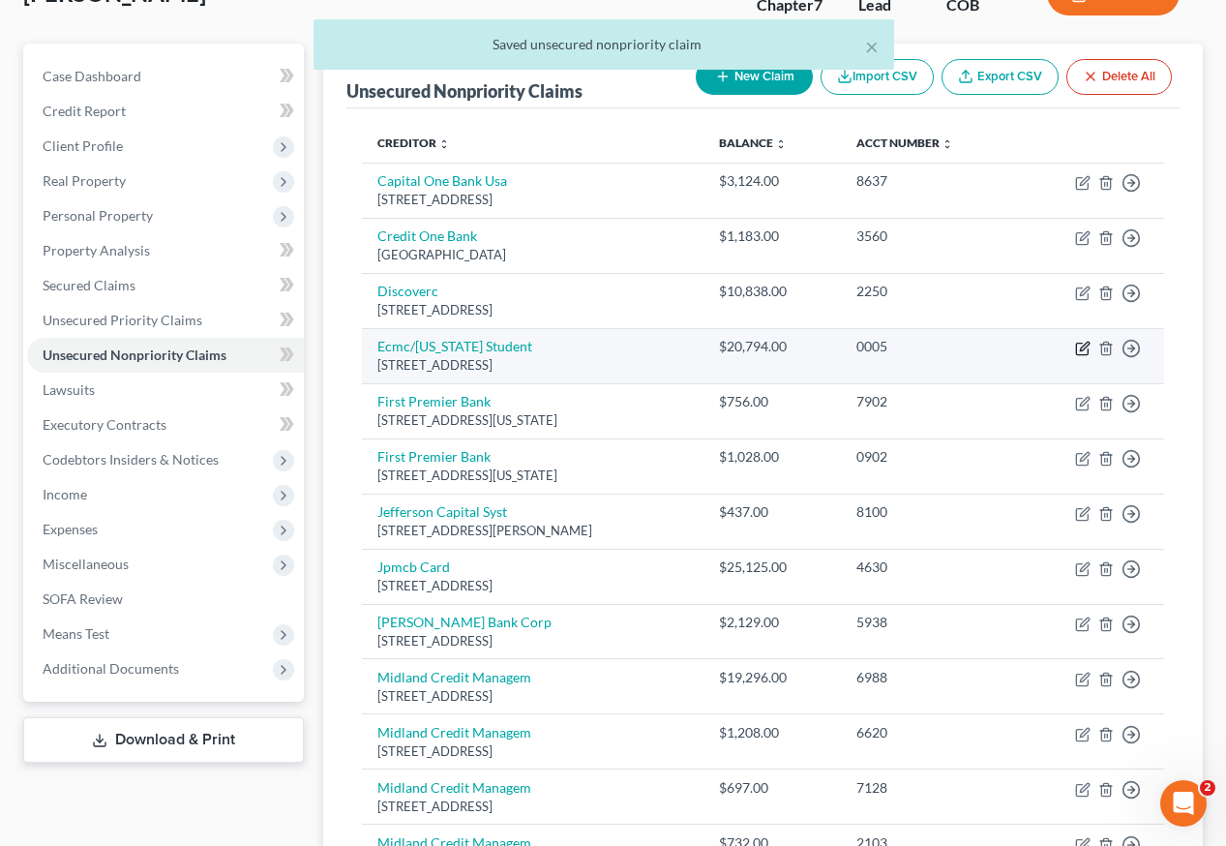
click at [1083, 342] on icon "button" at bounding box center [1084, 346] width 9 height 9
select select "5"
select select "17"
select select "0"
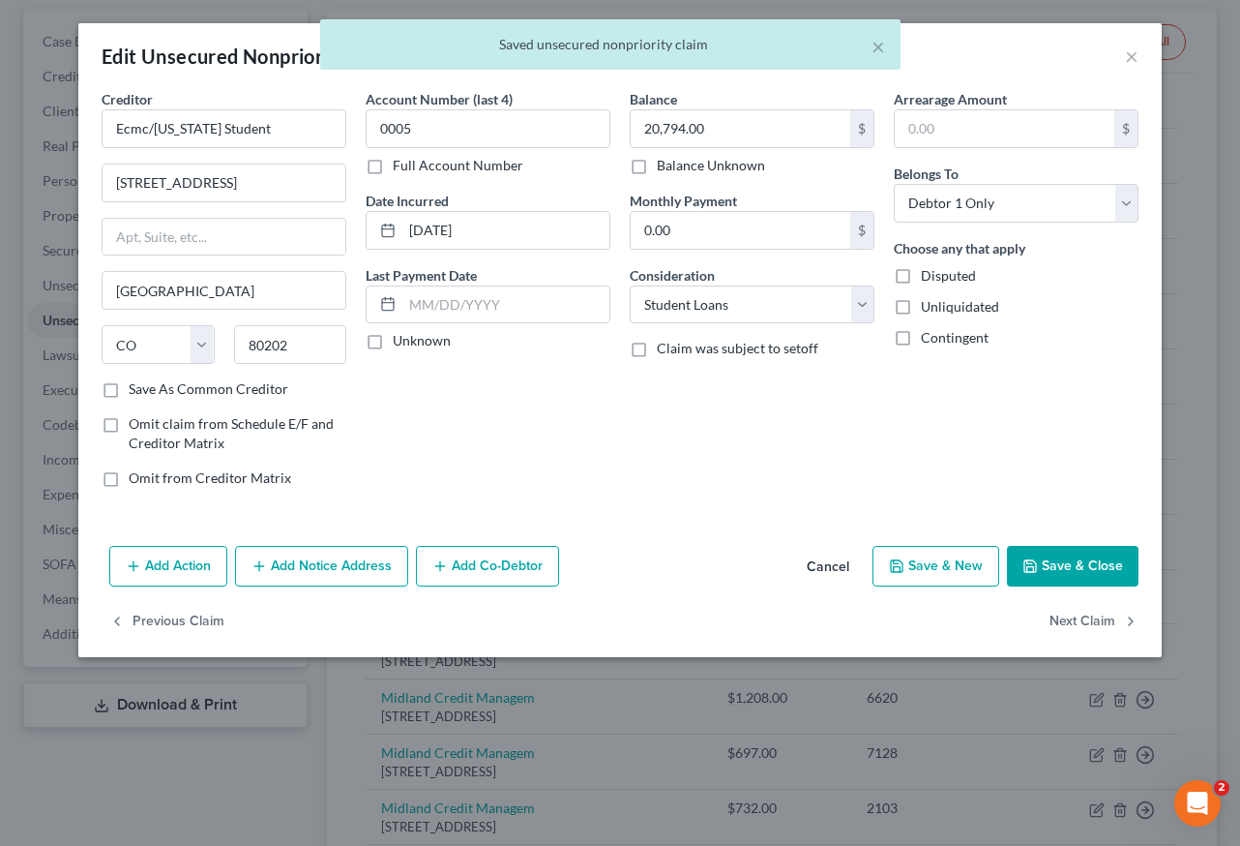
click at [1113, 552] on button "Save & Close" at bounding box center [1073, 566] width 132 height 41
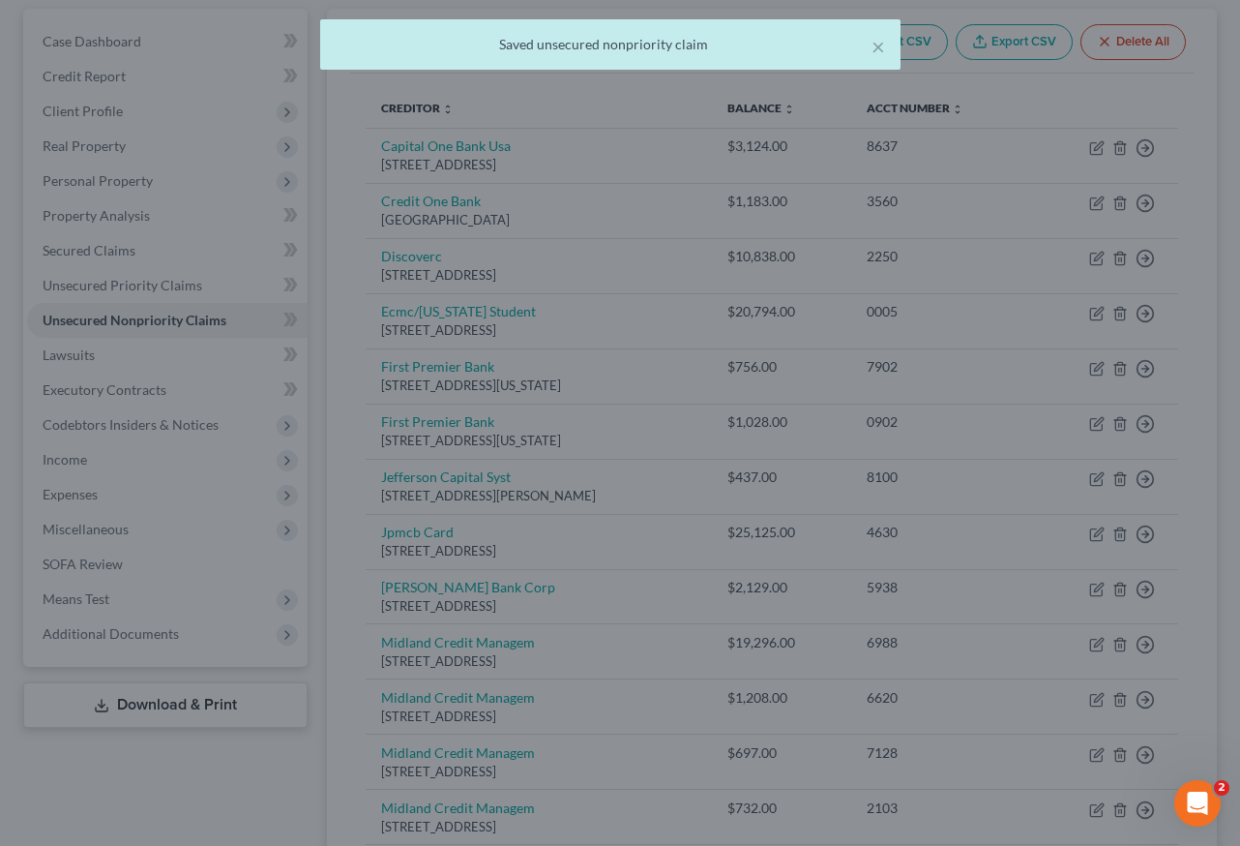
type input "0"
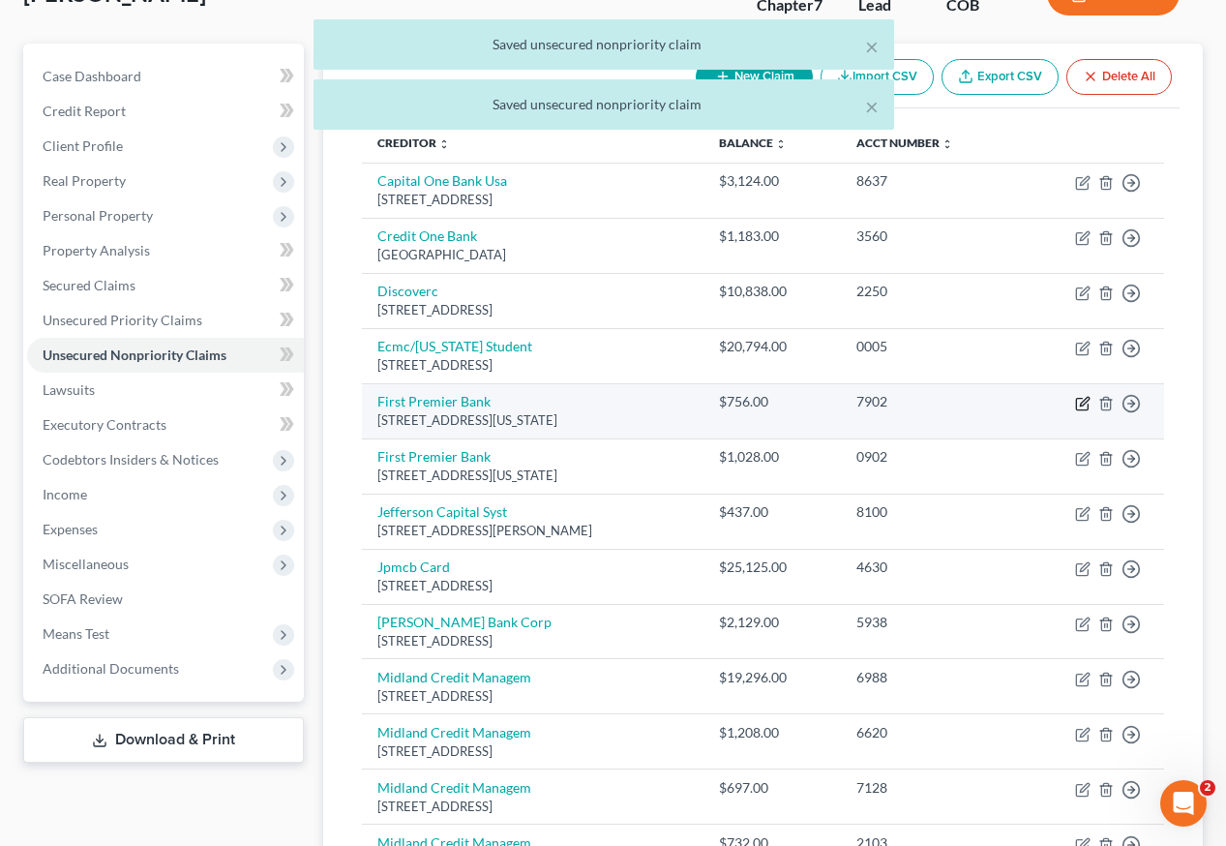
click at [1081, 397] on icon "button" at bounding box center [1084, 401] width 9 height 9
select select "43"
select select "2"
select select "0"
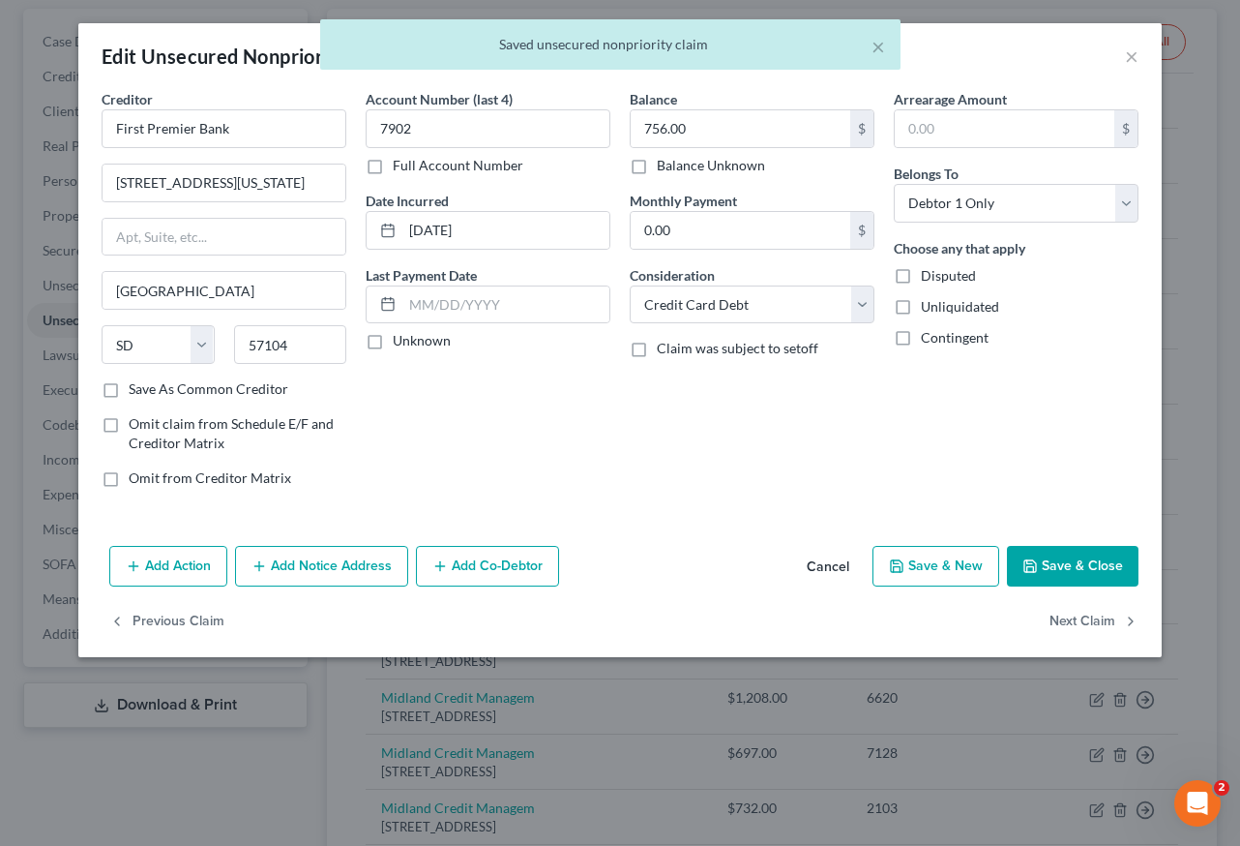
click at [1105, 562] on button "Save & Close" at bounding box center [1073, 566] width 132 height 41
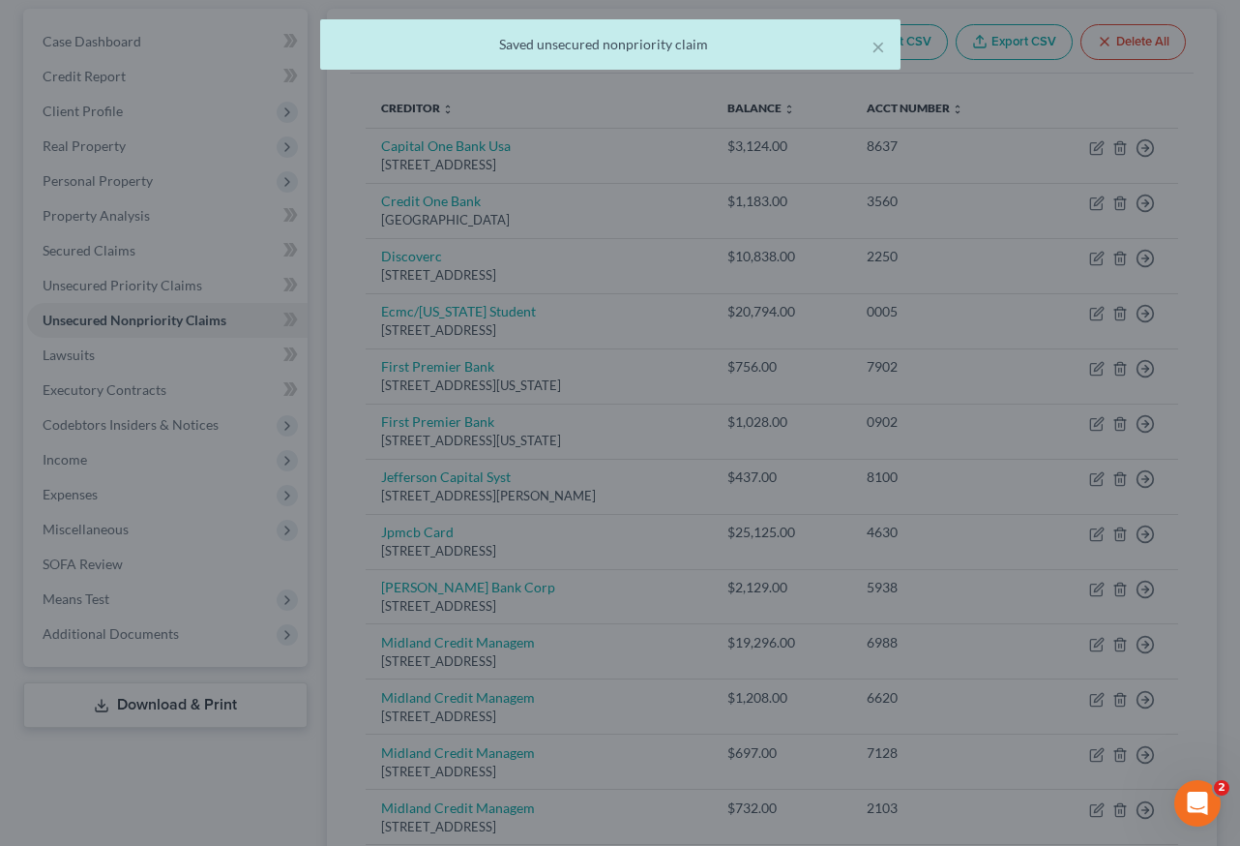
type input "0"
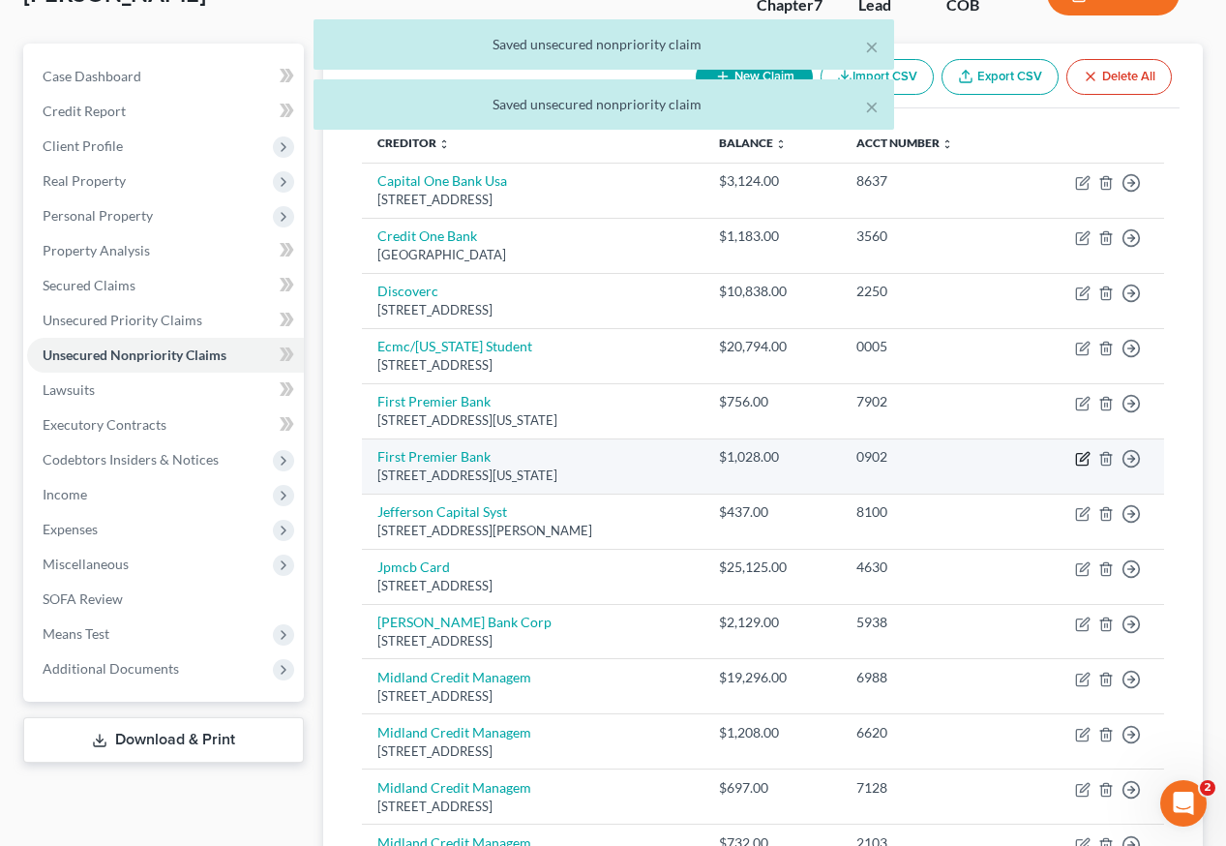
click at [1082, 452] on icon "button" at bounding box center [1084, 456] width 9 height 9
select select "43"
select select "2"
select select "0"
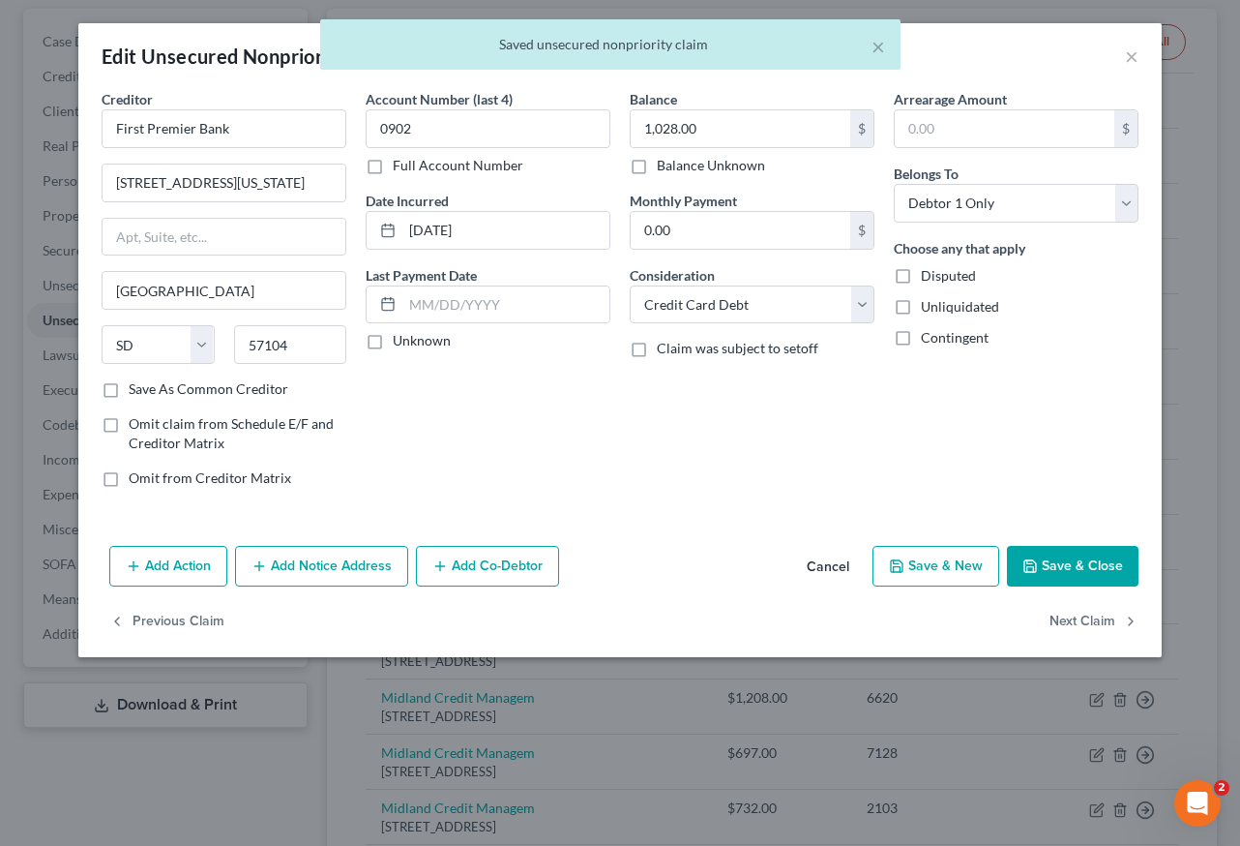
click at [1092, 563] on button "Save & Close" at bounding box center [1073, 566] width 132 height 41
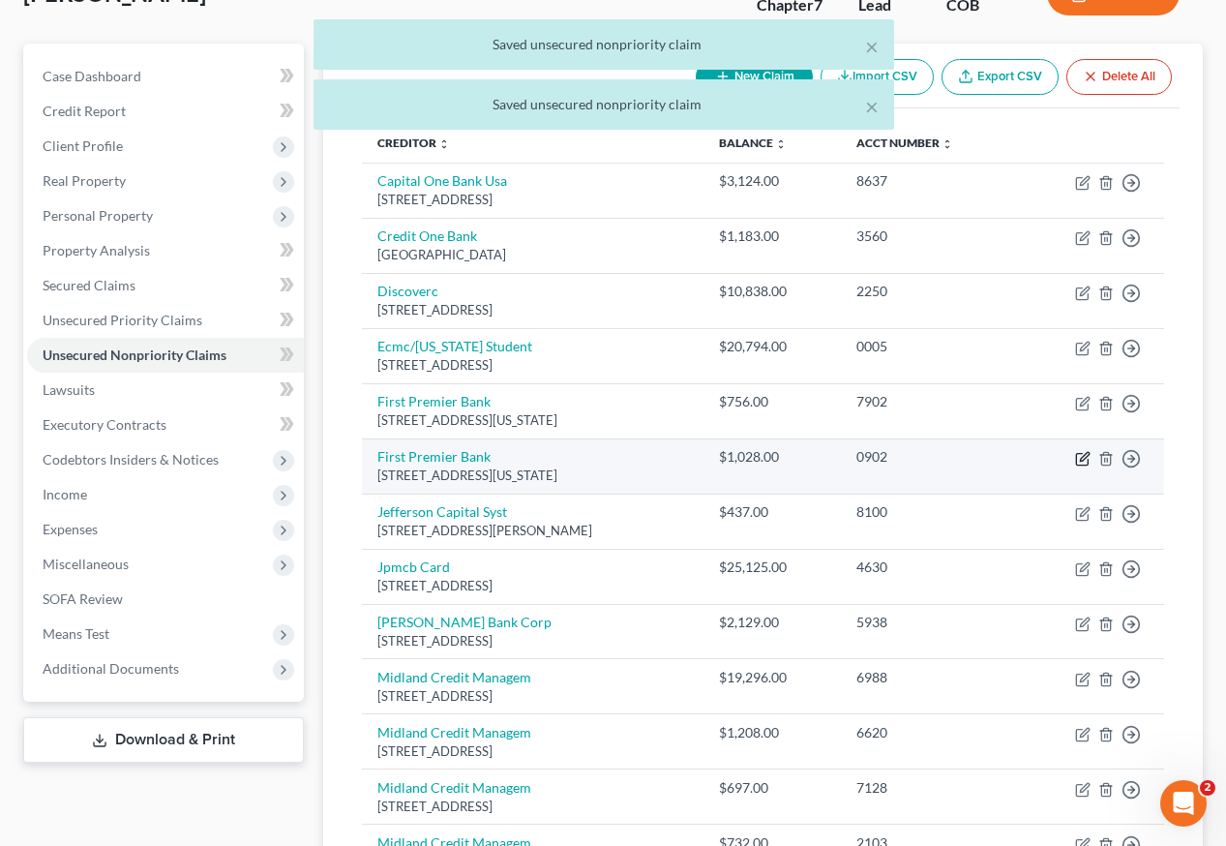
click at [1081, 452] on icon "button" at bounding box center [1084, 456] width 9 height 9
select select "43"
select select "2"
select select "0"
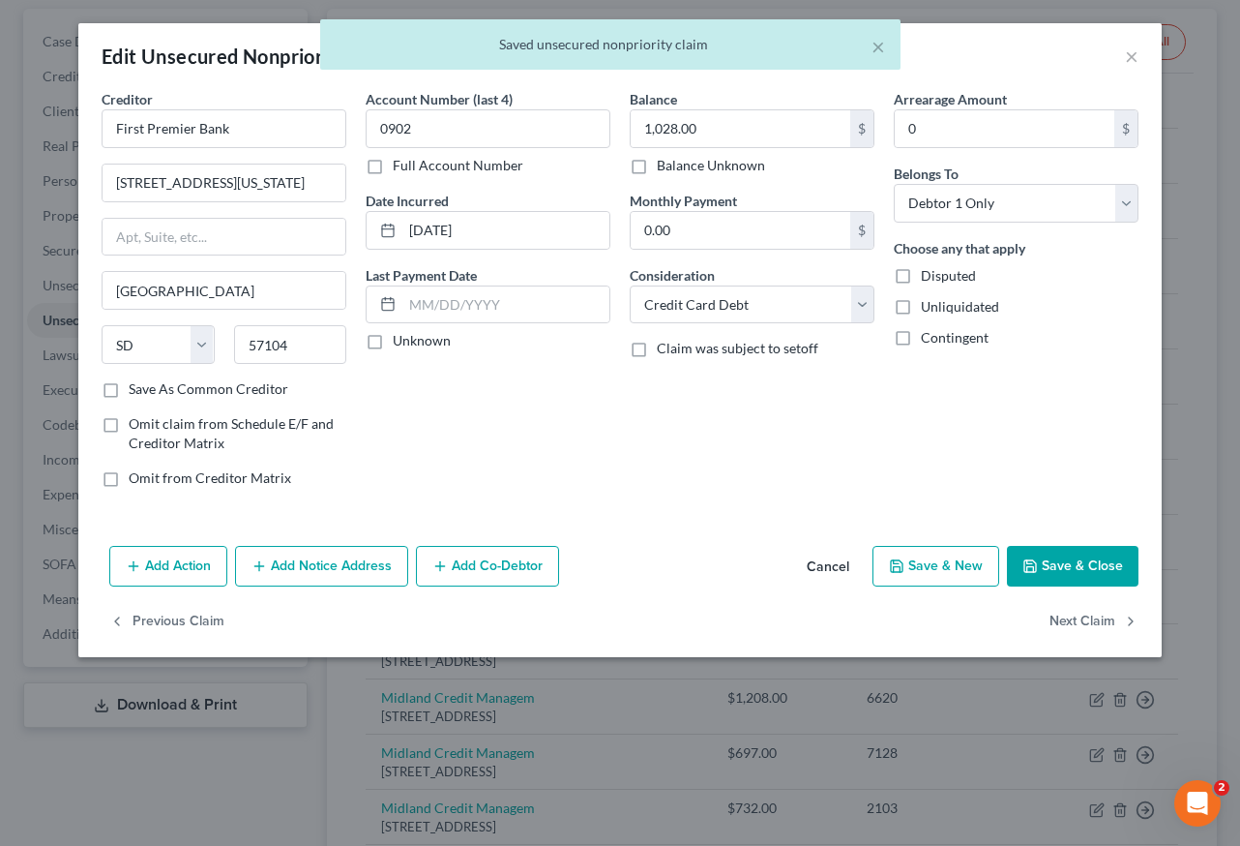
click at [1088, 575] on button "Save & Close" at bounding box center [1073, 566] width 132 height 41
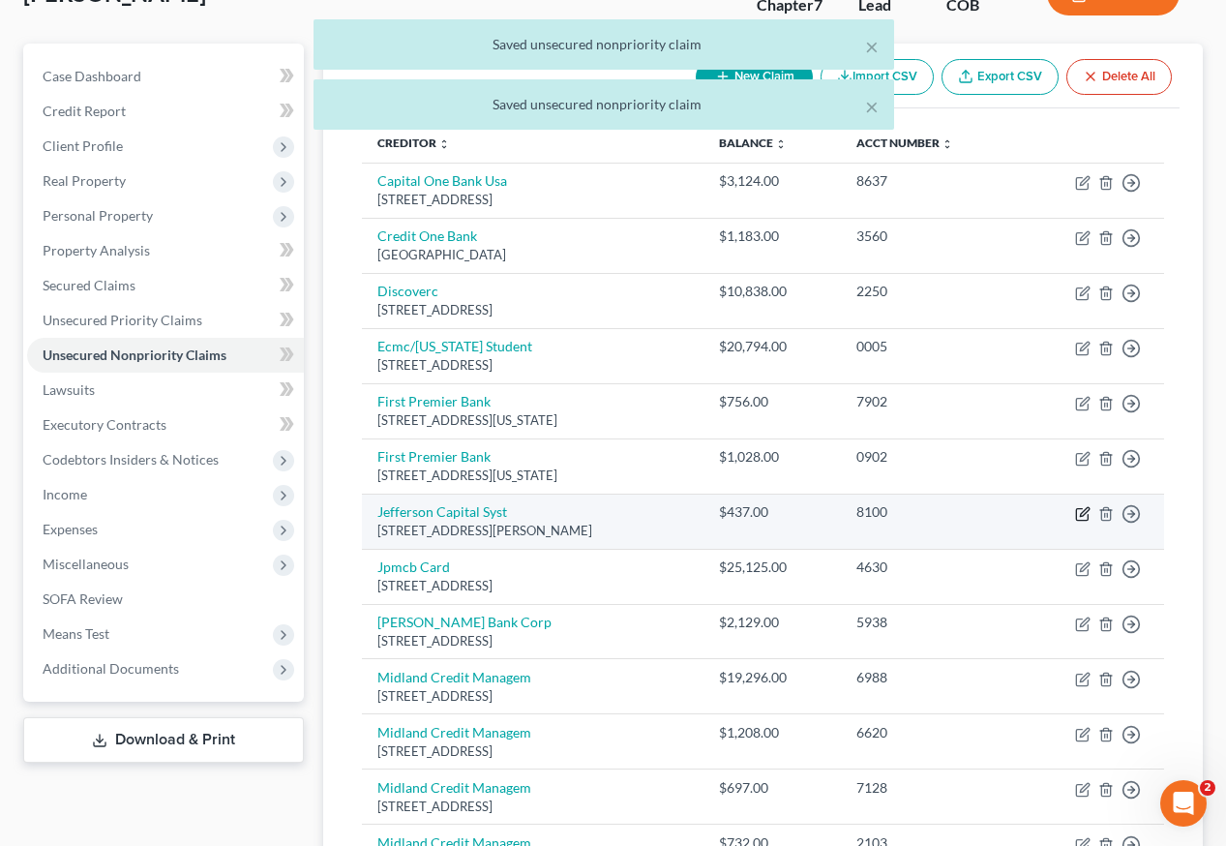
click at [1084, 506] on icon "button" at bounding box center [1082, 513] width 15 height 15
select select "24"
select select "0"
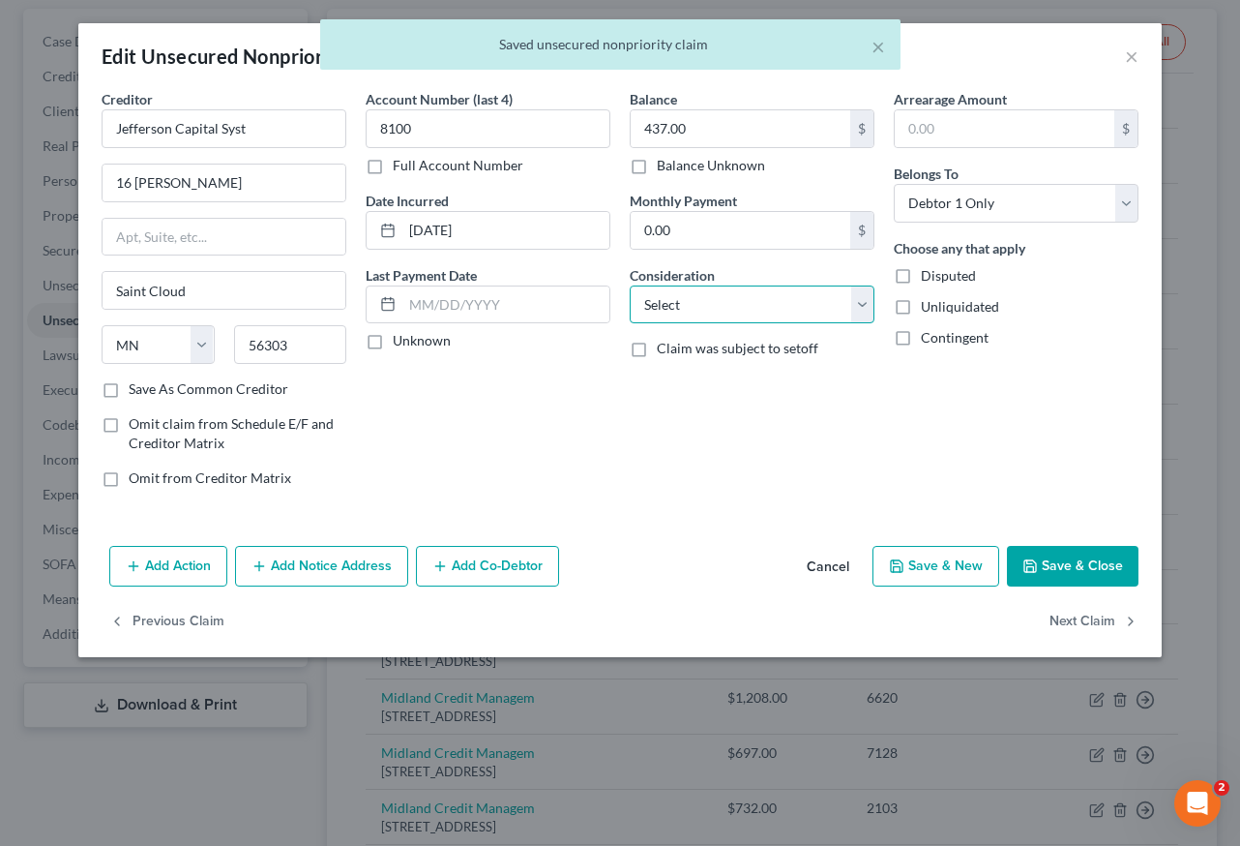
click at [769, 311] on select "Select Cable / Satellite Services Collection Agency Credit Card Debt Debt Couns…" at bounding box center [752, 304] width 245 height 39
select select "1"
click at [630, 285] on select "Select Cable / Satellite Services Collection Agency Credit Card Debt Debt Couns…" at bounding box center [752, 304] width 245 height 39
click at [1061, 585] on button "Save & Close" at bounding box center [1073, 566] width 132 height 41
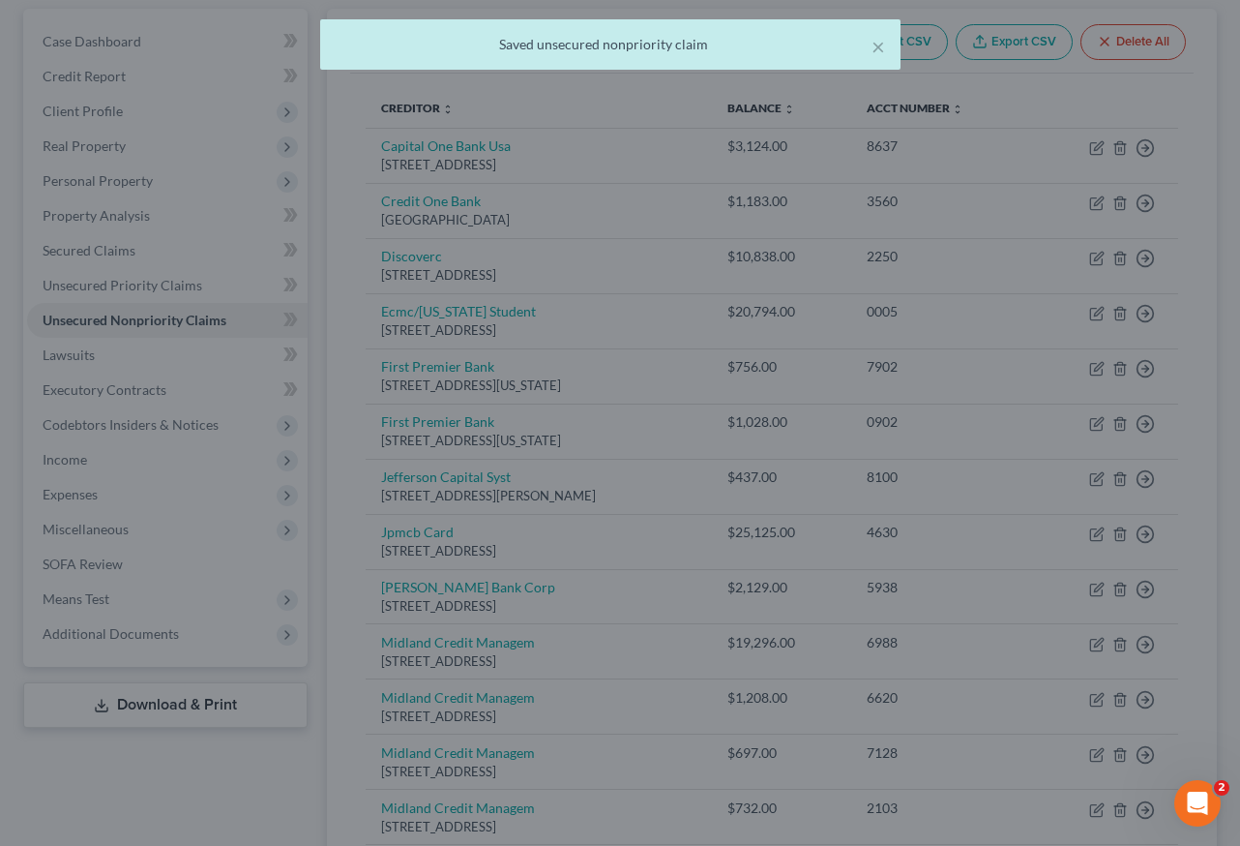
type input "0"
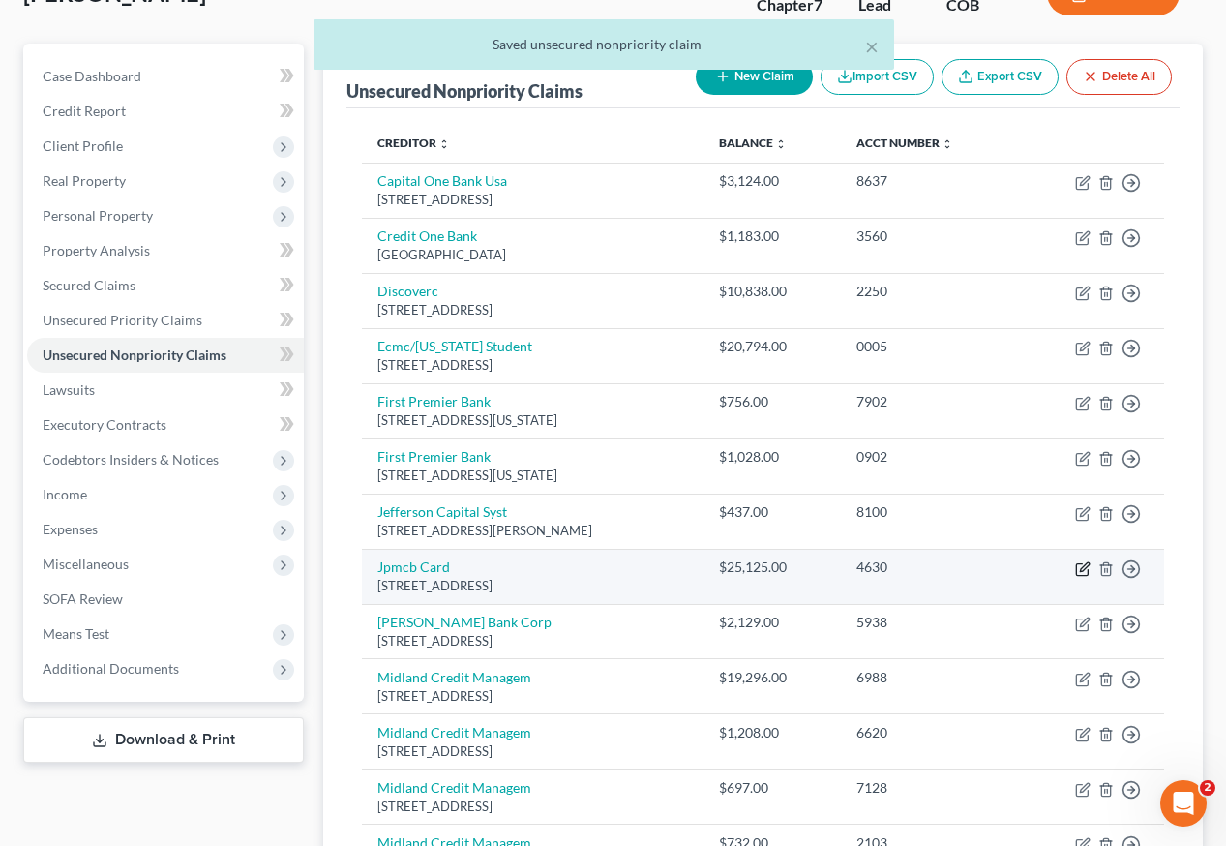
click at [1087, 563] on icon "button" at bounding box center [1082, 569] width 12 height 12
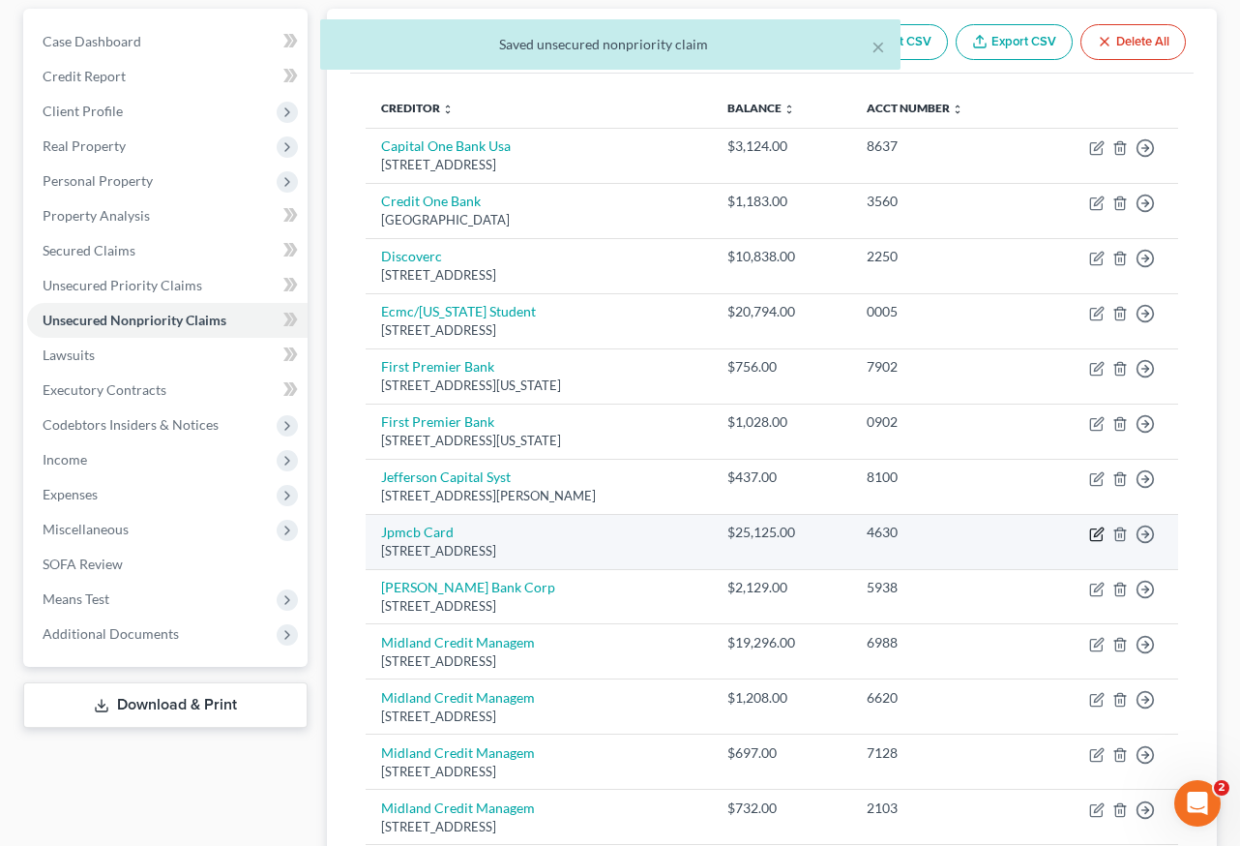
select select "7"
select select "0"
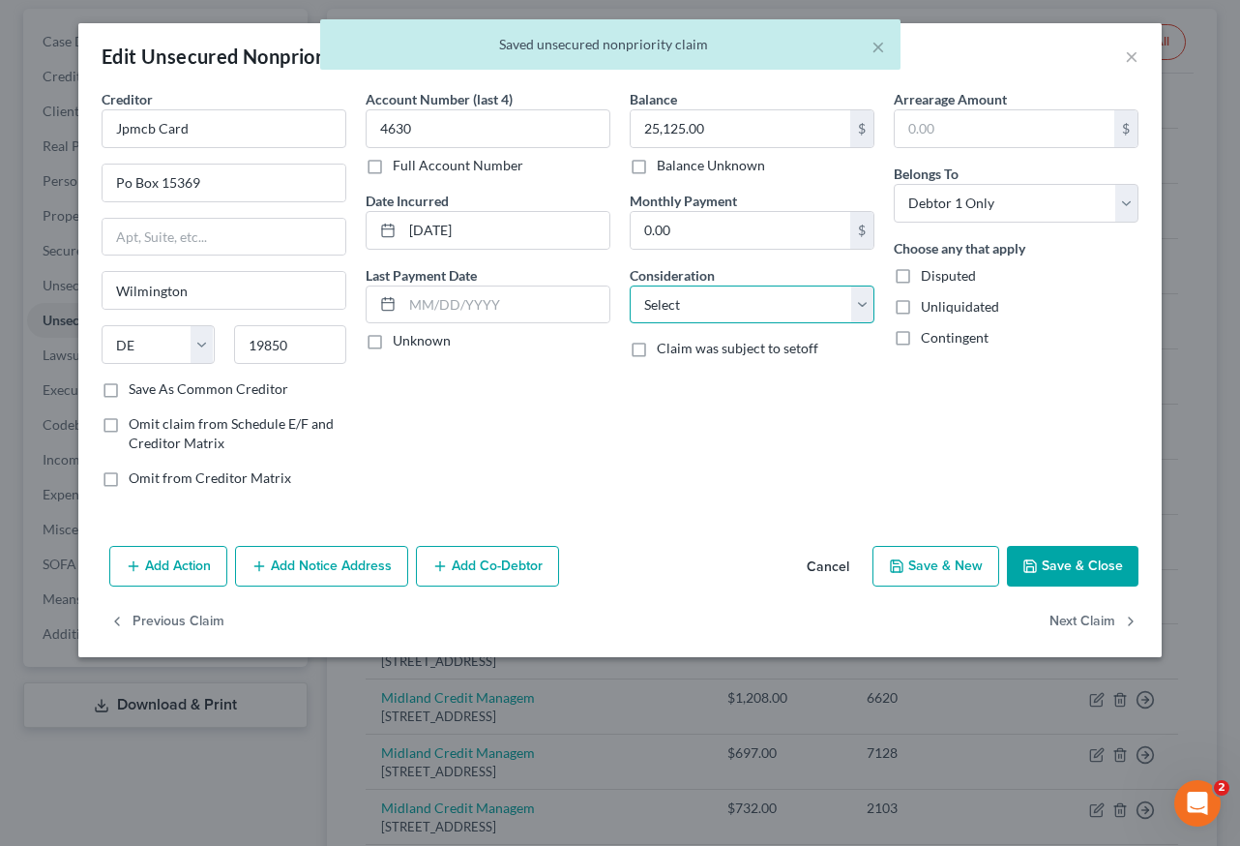
drag, startPoint x: 790, startPoint y: 298, endPoint x: 789, endPoint y: 312, distance: 13.6
click at [790, 298] on select "Select Cable / Satellite Services Collection Agency Credit Card Debt Debt Couns…" at bounding box center [752, 304] width 245 height 39
select select "2"
click at [630, 285] on select "Select Cable / Satellite Services Collection Agency Credit Card Debt Debt Couns…" at bounding box center [752, 304] width 245 height 39
click at [1061, 562] on button "Save & Close" at bounding box center [1073, 566] width 132 height 41
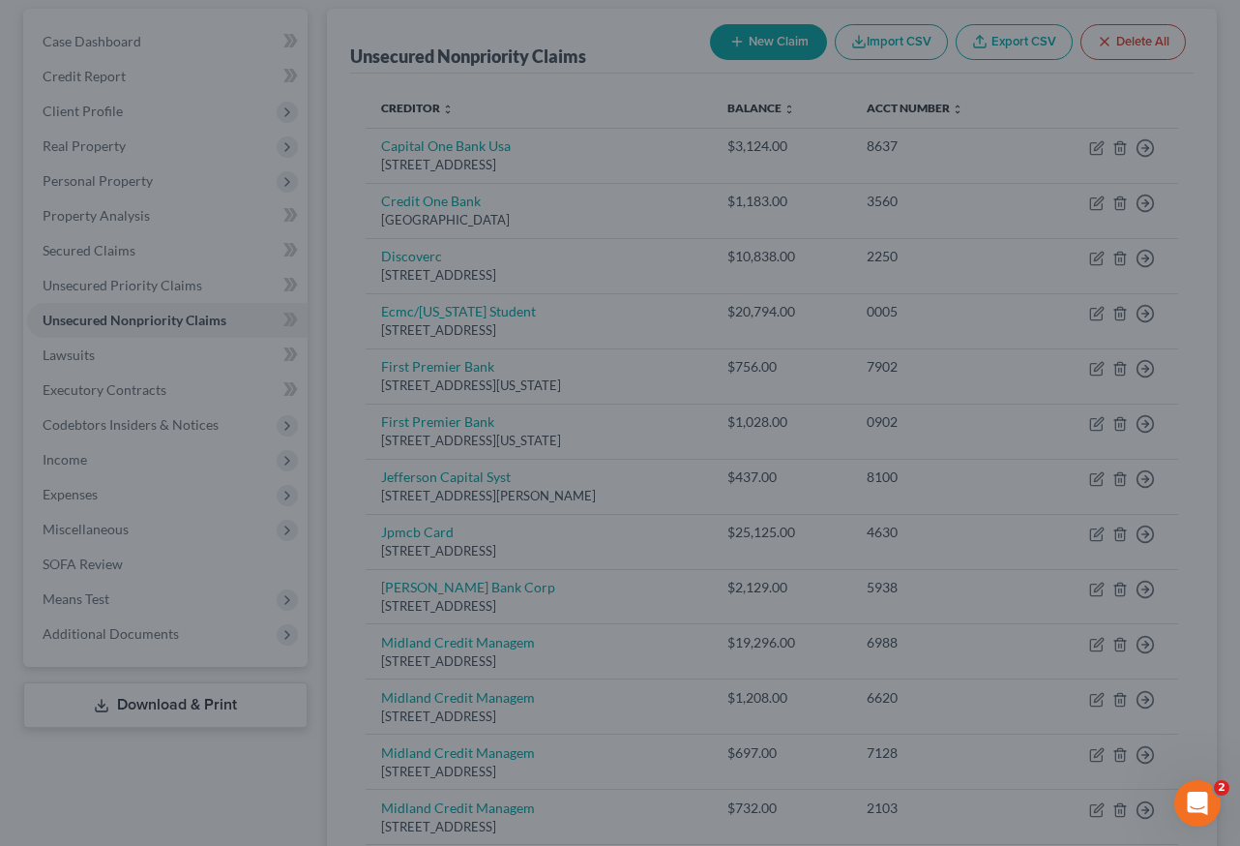
type input "0"
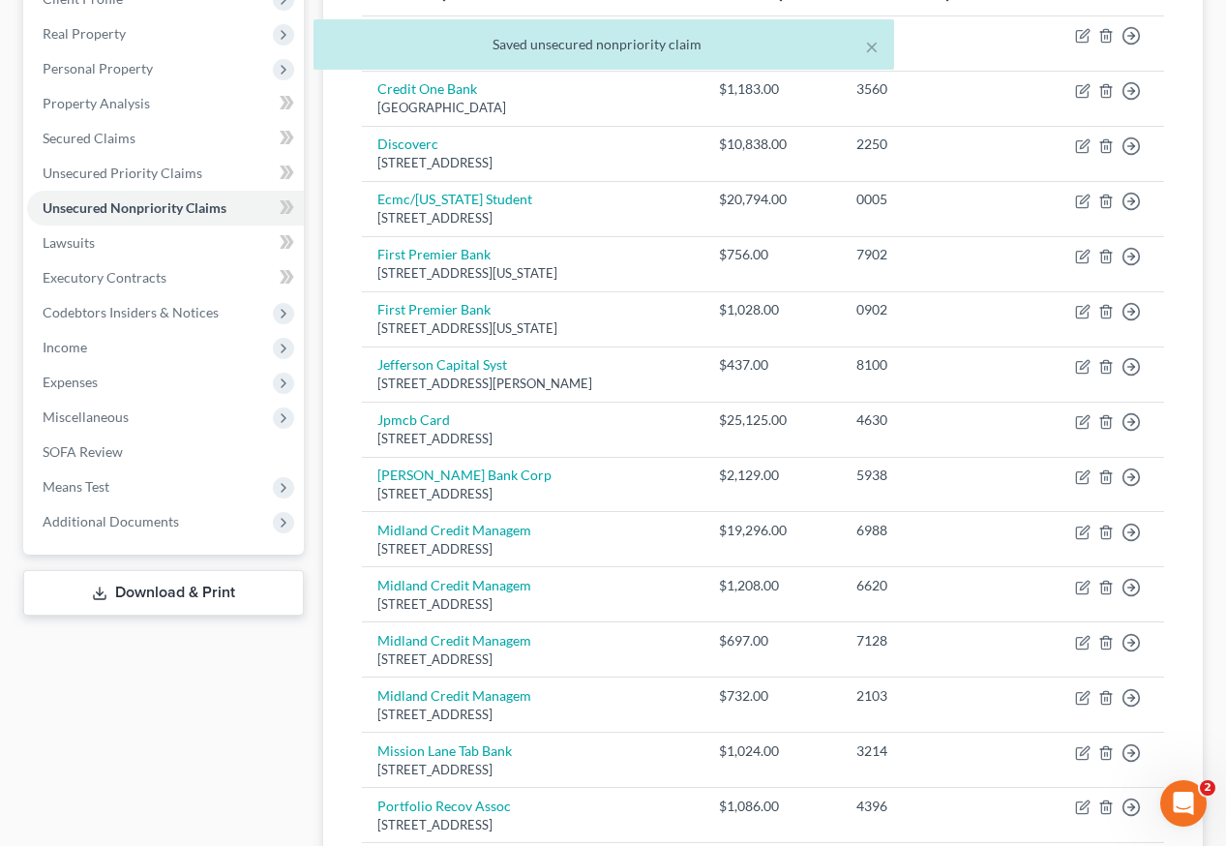
scroll to position [371, 0]
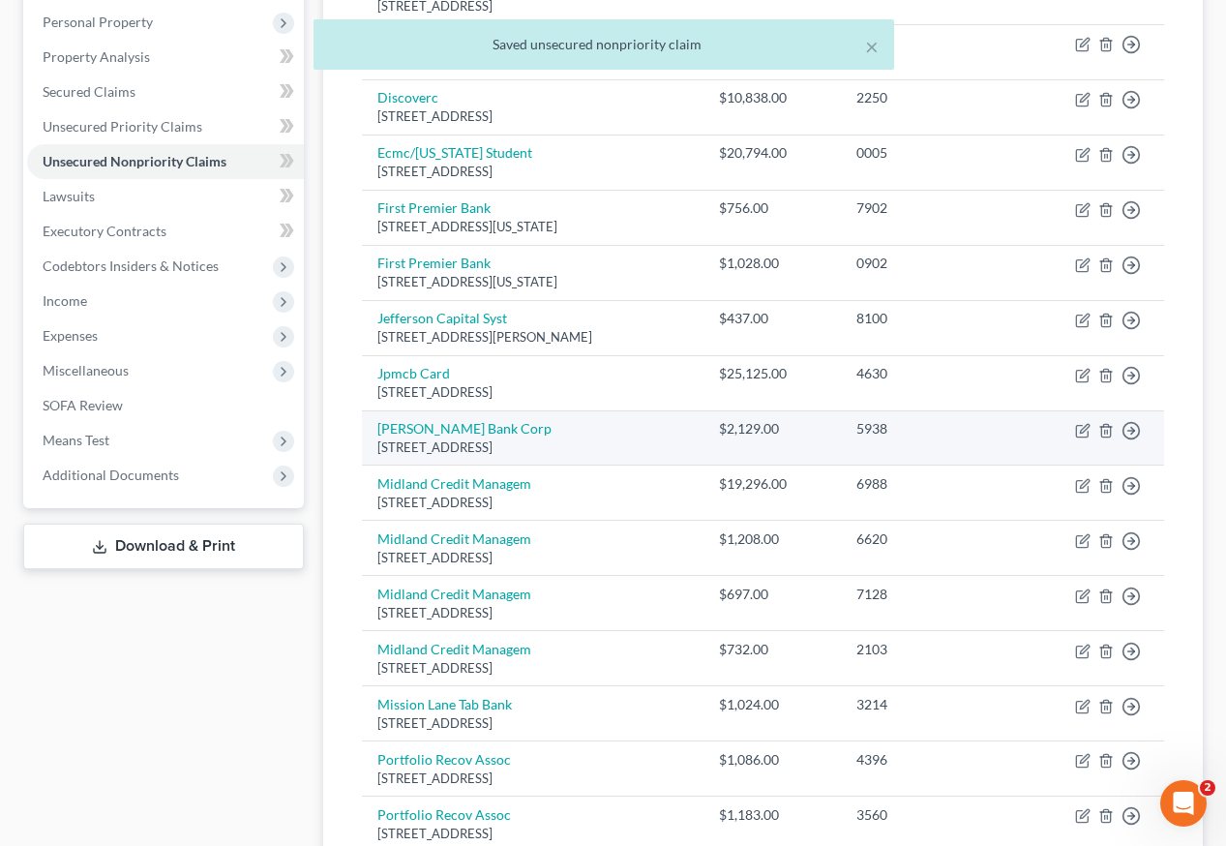
click at [1081, 410] on td "Move to D Move to E Move to G Move to Notice Only" at bounding box center [1091, 437] width 145 height 55
click at [1081, 424] on icon "button" at bounding box center [1084, 428] width 9 height 9
select select "35"
select select "2"
select select "0"
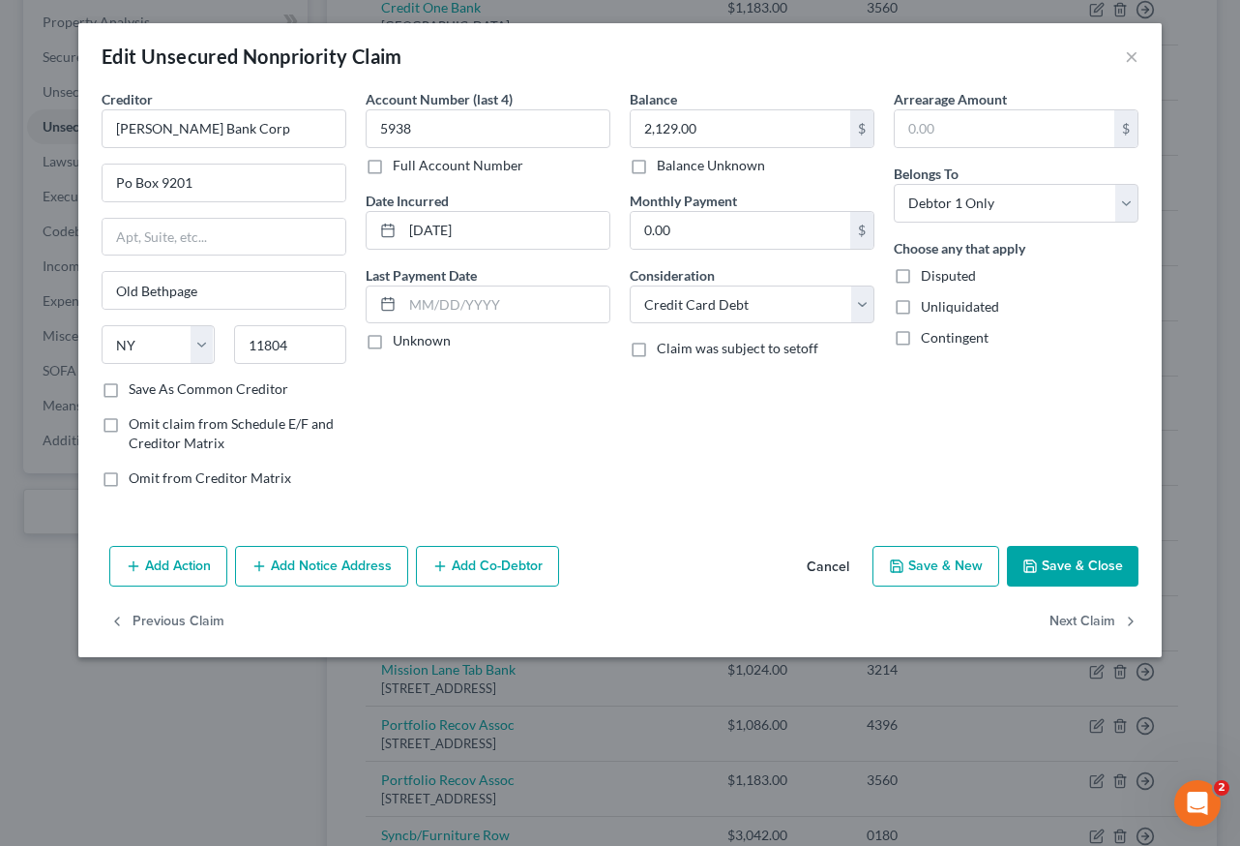
click at [1101, 553] on button "Save & Close" at bounding box center [1073, 566] width 132 height 41
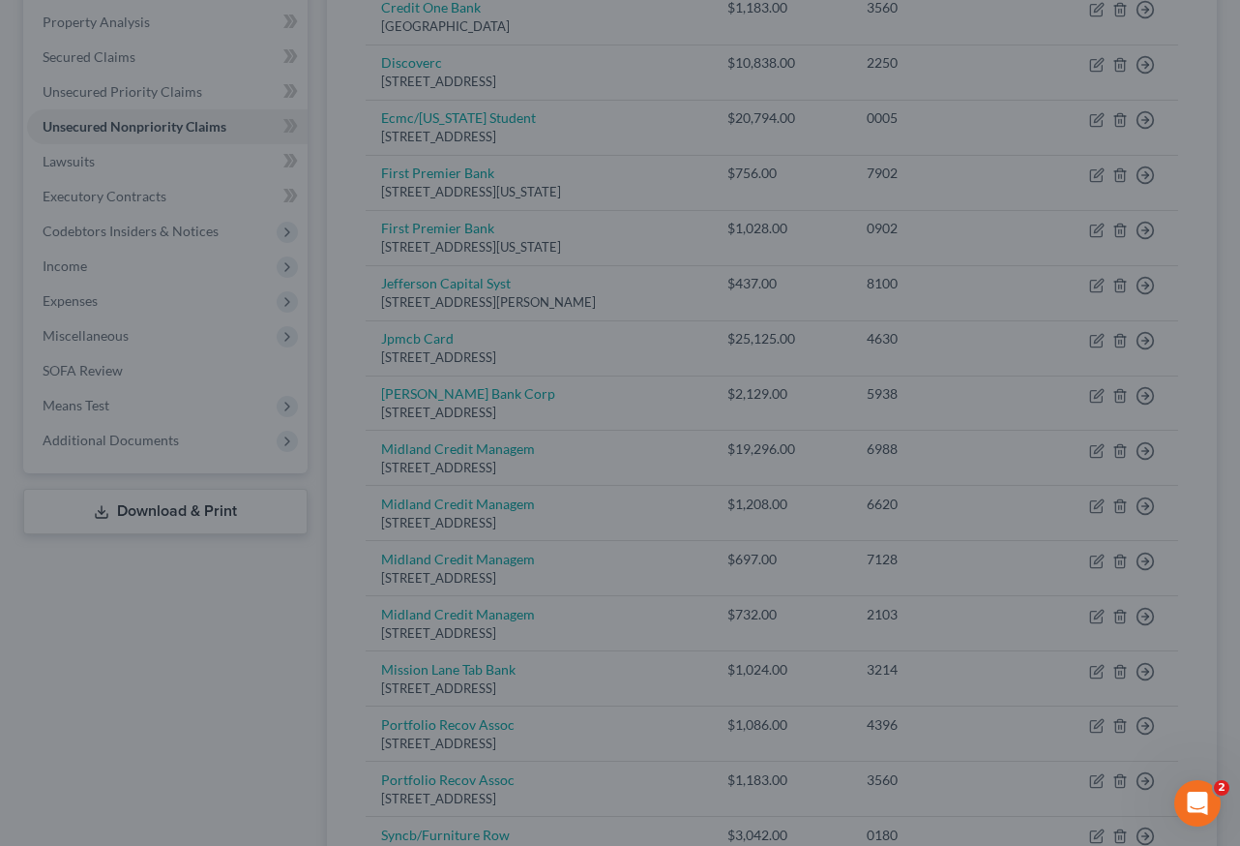
type input "0"
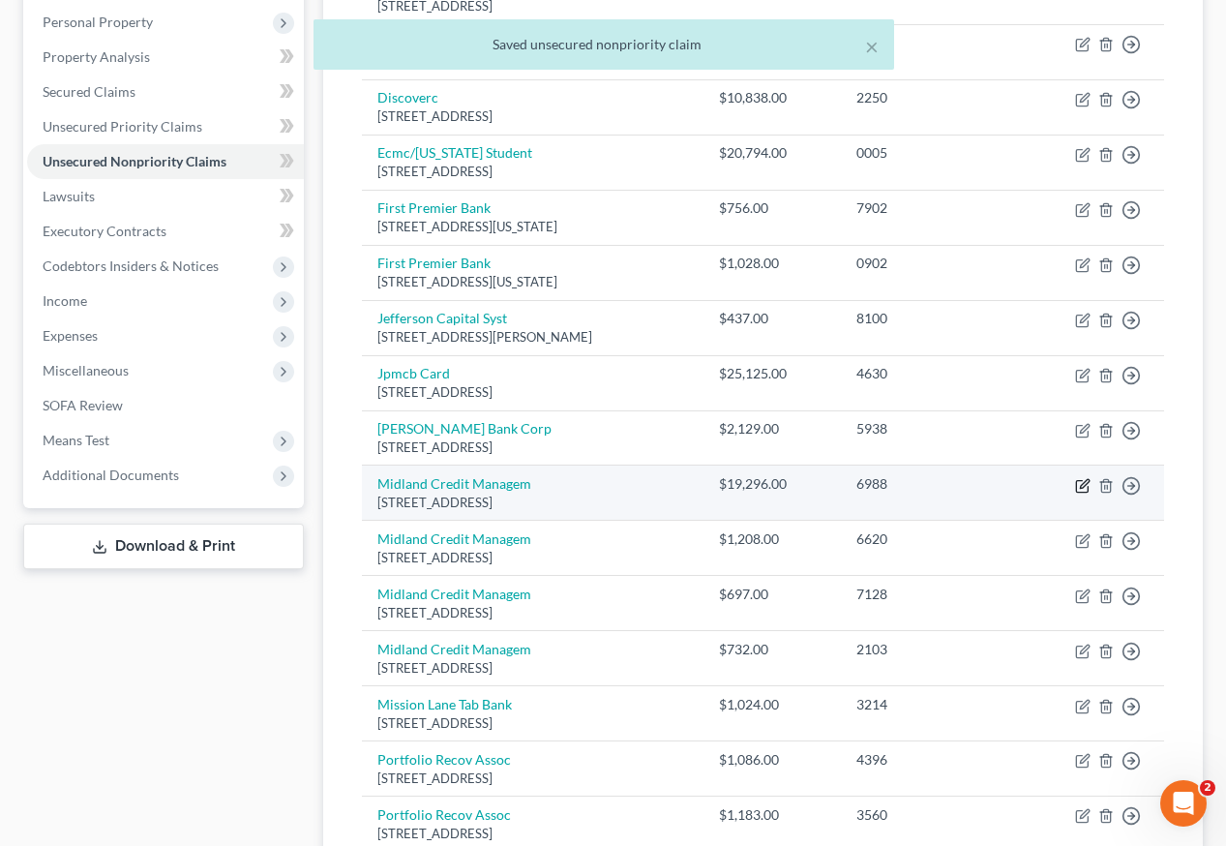
click at [1077, 465] on td "Move to D Move to E Move to G Move to Notice Only" at bounding box center [1091, 492] width 145 height 55
click at [1081, 478] on icon "button" at bounding box center [1082, 485] width 15 height 15
select select "23"
select select "0"
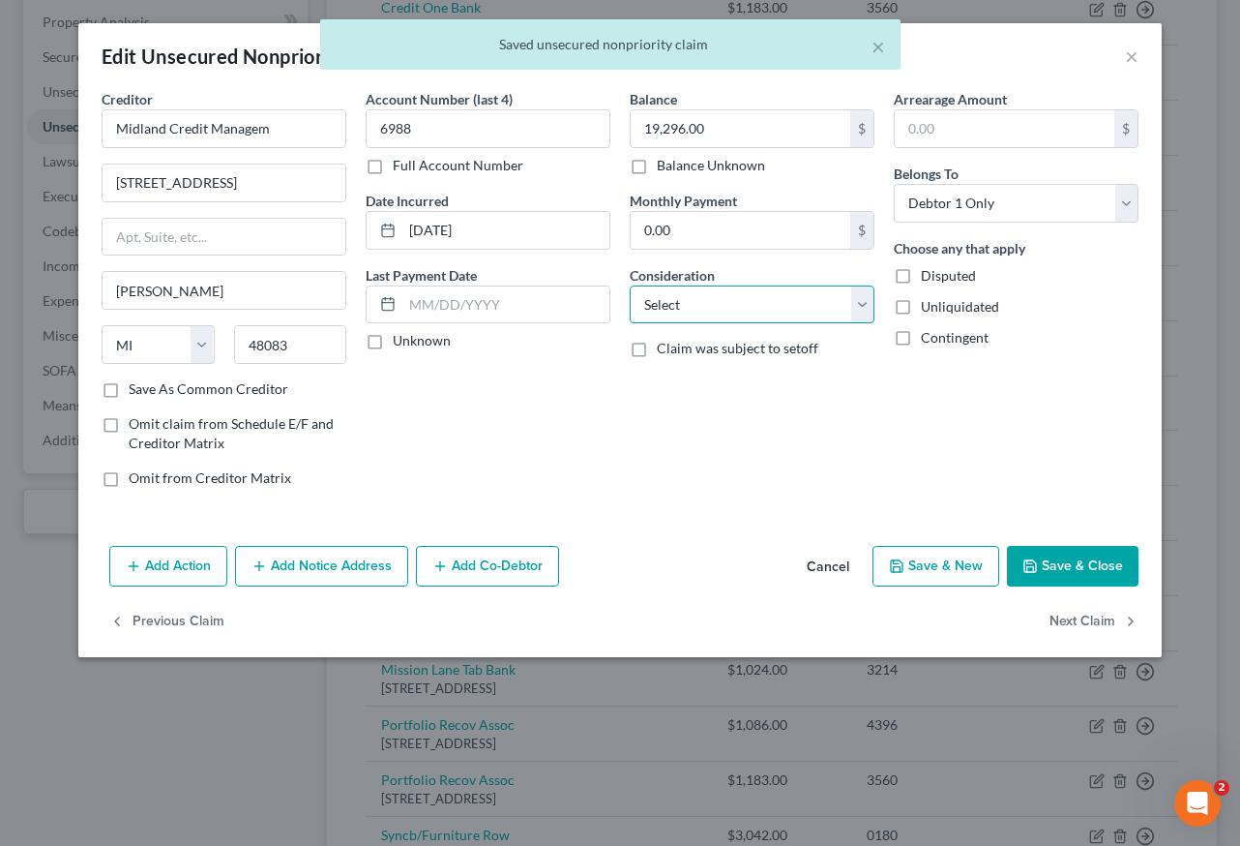
click at [732, 307] on select "Select Cable / Satellite Services Collection Agency Credit Card Debt Debt Couns…" at bounding box center [752, 304] width 245 height 39
select select "1"
click at [630, 285] on select "Select Cable / Satellite Services Collection Agency Credit Card Debt Debt Couns…" at bounding box center [752, 304] width 245 height 39
click at [1076, 579] on button "Save & Close" at bounding box center [1073, 566] width 132 height 41
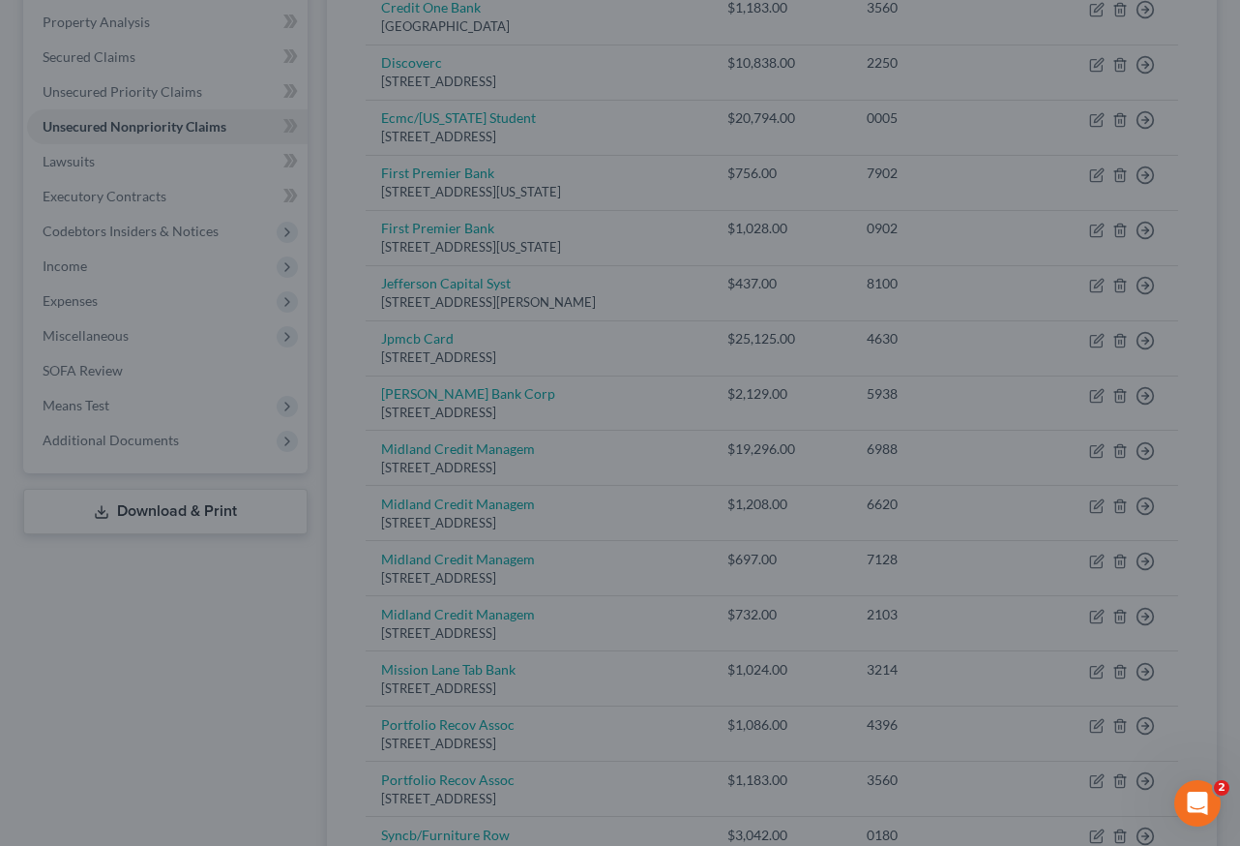
type input "0"
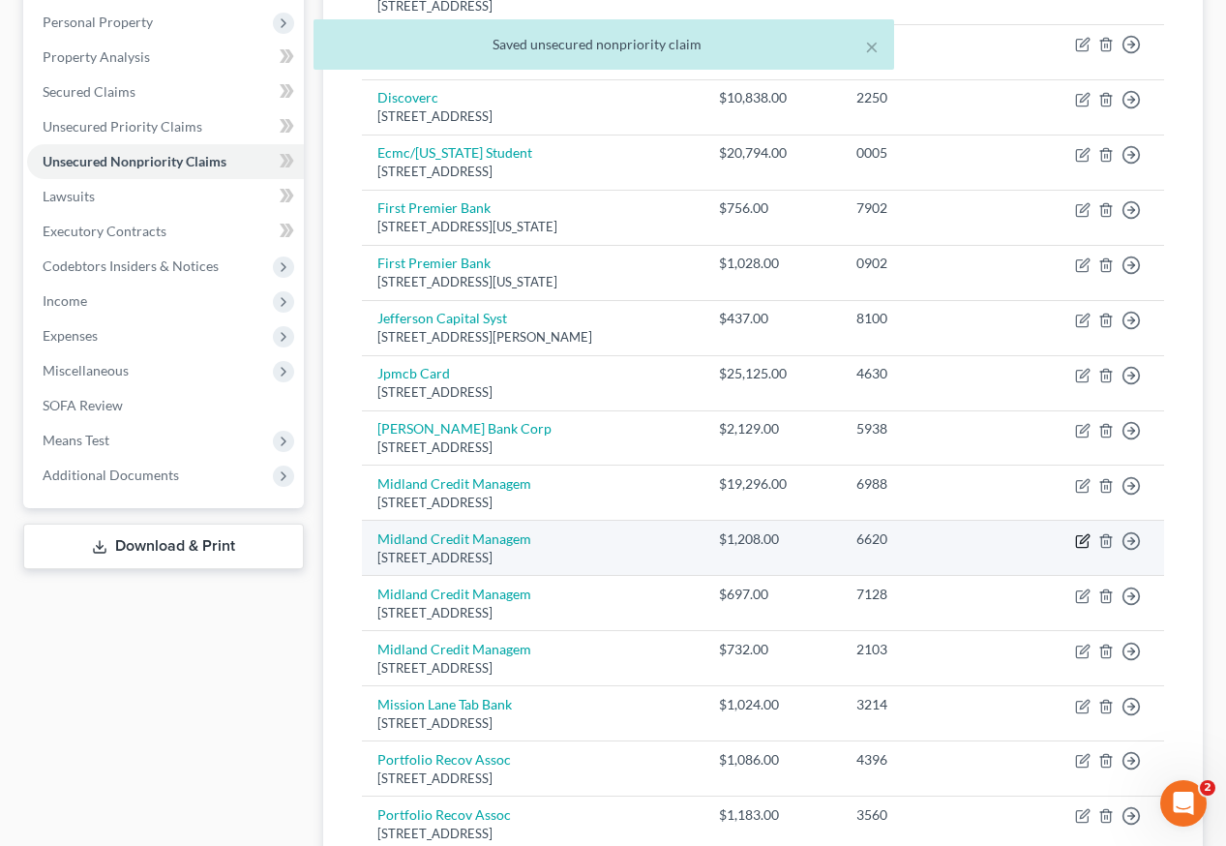
click at [1081, 533] on icon "button" at bounding box center [1082, 540] width 15 height 15
select select "23"
select select "0"
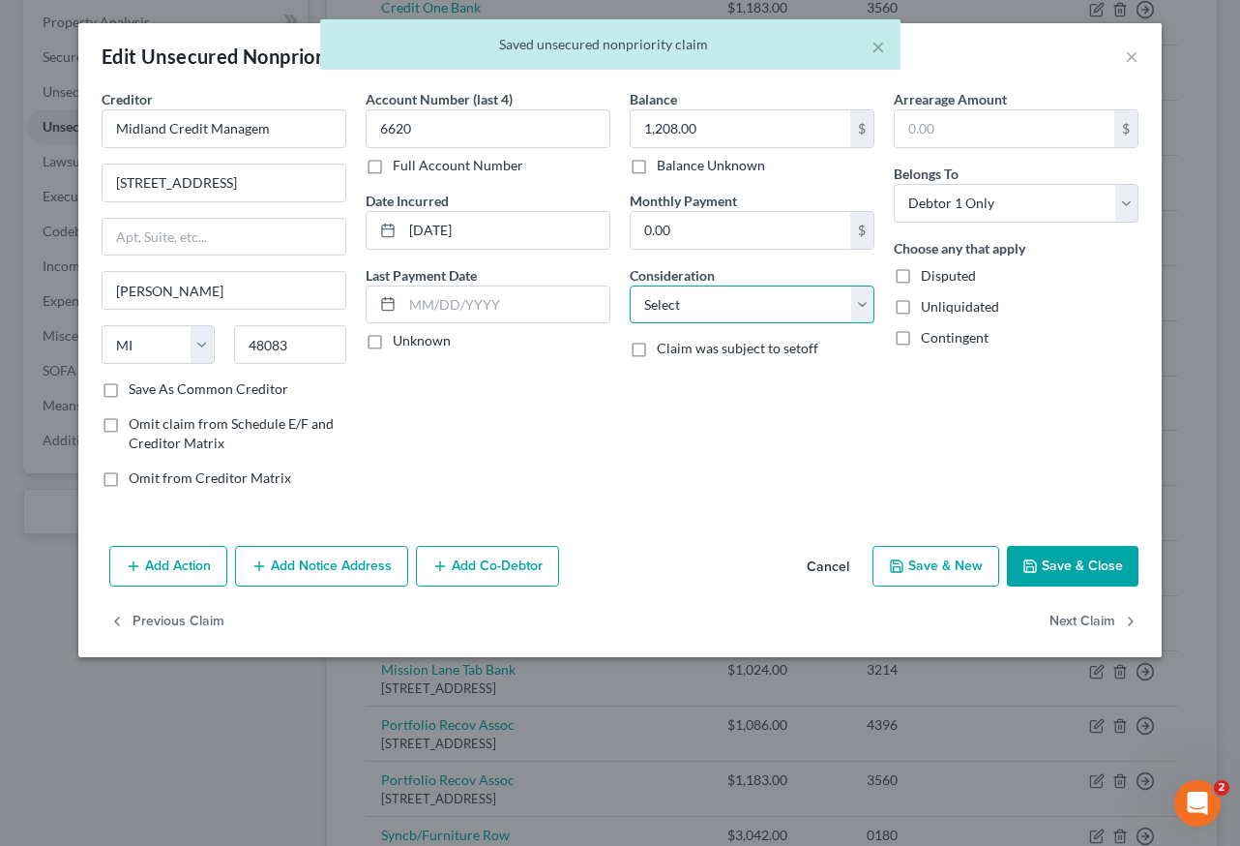
drag, startPoint x: 786, startPoint y: 311, endPoint x: 783, endPoint y: 321, distance: 11.0
click at [786, 311] on select "Select Cable / Satellite Services Collection Agency Credit Card Debt Debt Couns…" at bounding box center [752, 304] width 245 height 39
click at [630, 285] on select "Select Cable / Satellite Services Collection Agency Credit Card Debt Debt Couns…" at bounding box center [752, 304] width 245 height 39
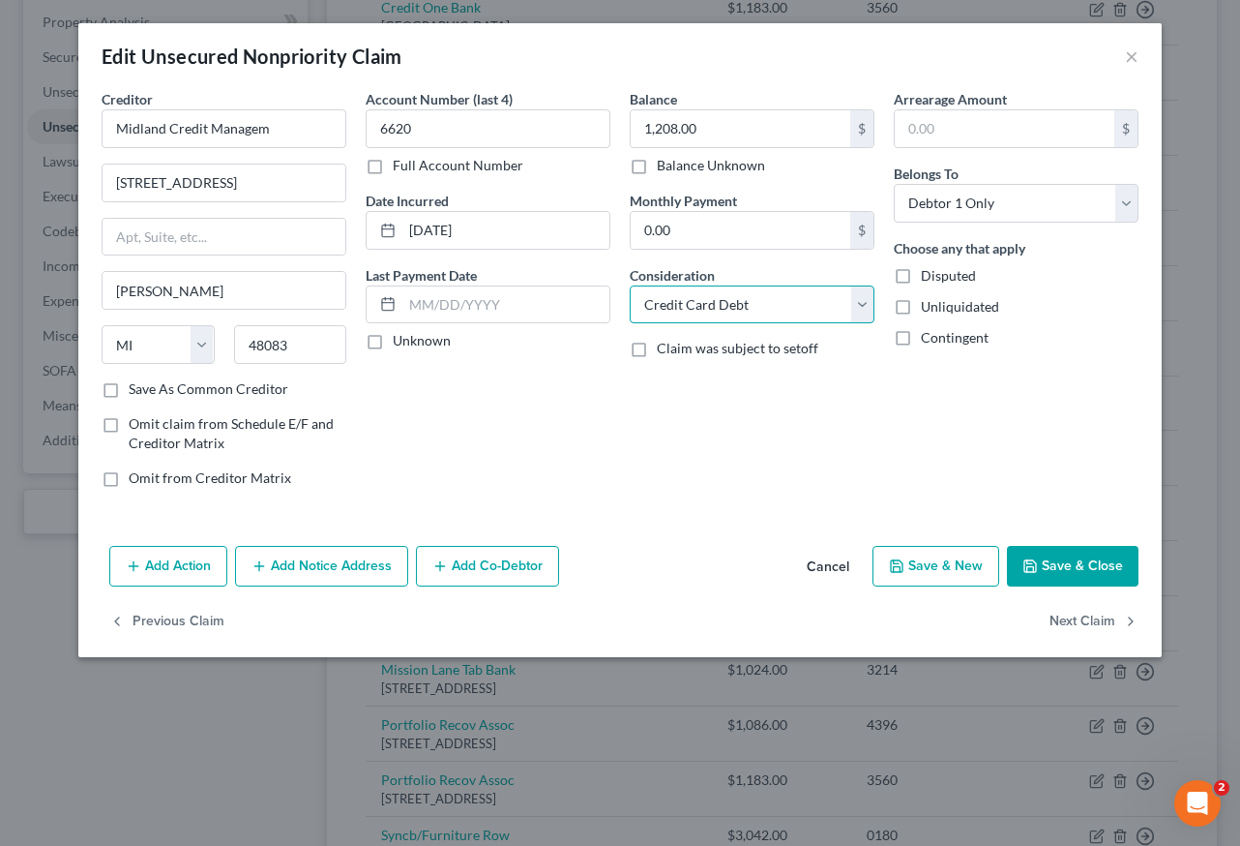
click at [800, 311] on select "Select Cable / Satellite Services Collection Agency Credit Card Debt Debt Couns…" at bounding box center [752, 304] width 245 height 39
select select "1"
click at [630, 285] on select "Select Cable / Satellite Services Collection Agency Credit Card Debt Debt Couns…" at bounding box center [752, 304] width 245 height 39
click at [1102, 551] on button "Save & Close" at bounding box center [1073, 566] width 132 height 41
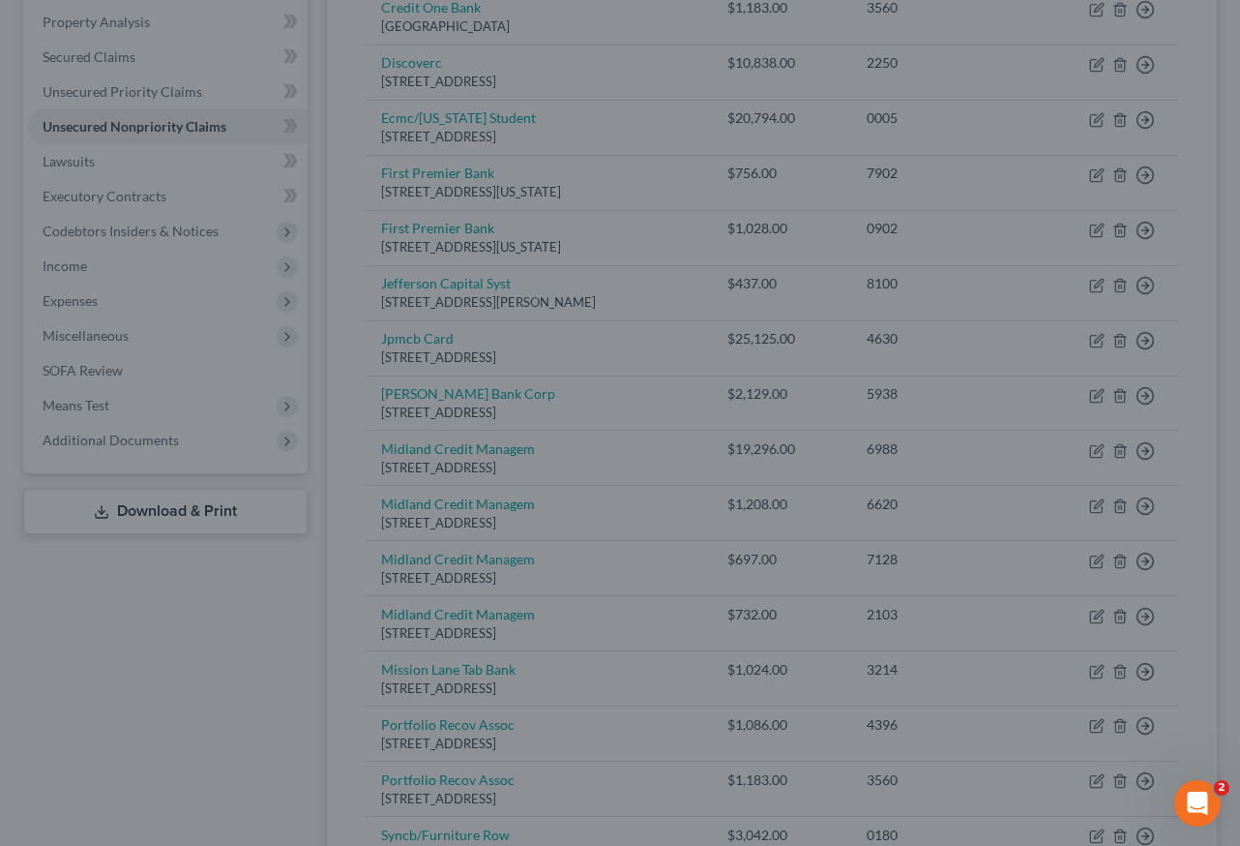
type input "0"
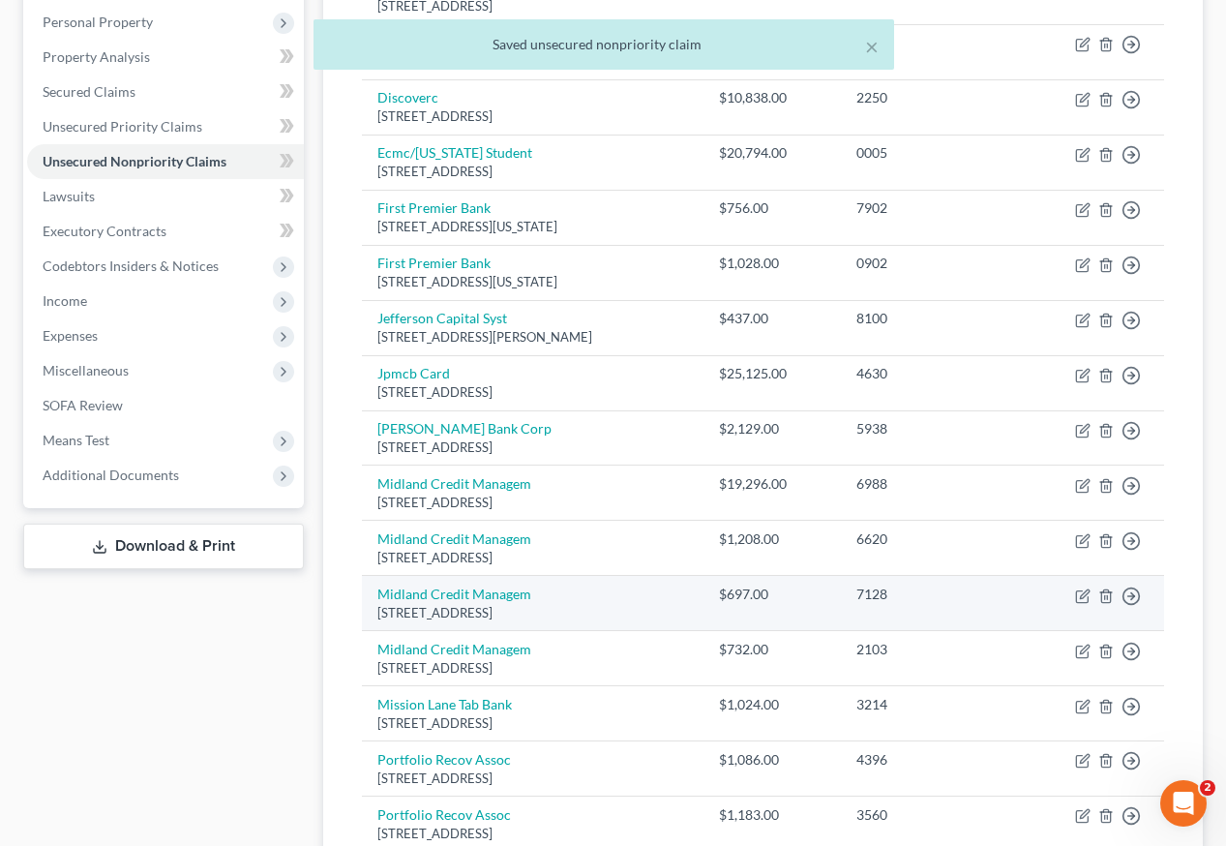
scroll to position [467, 0]
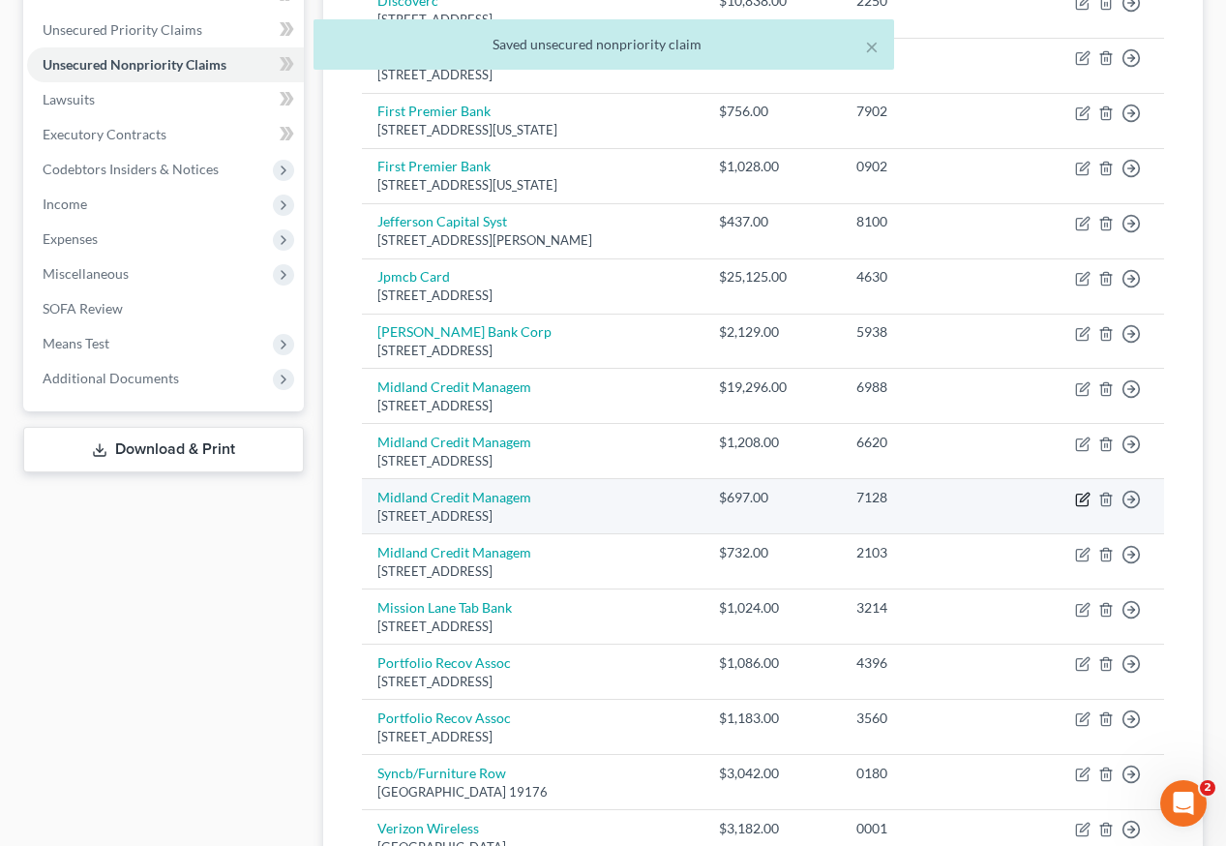
click at [1080, 491] on icon "button" at bounding box center [1082, 498] width 15 height 15
select select "23"
select select "0"
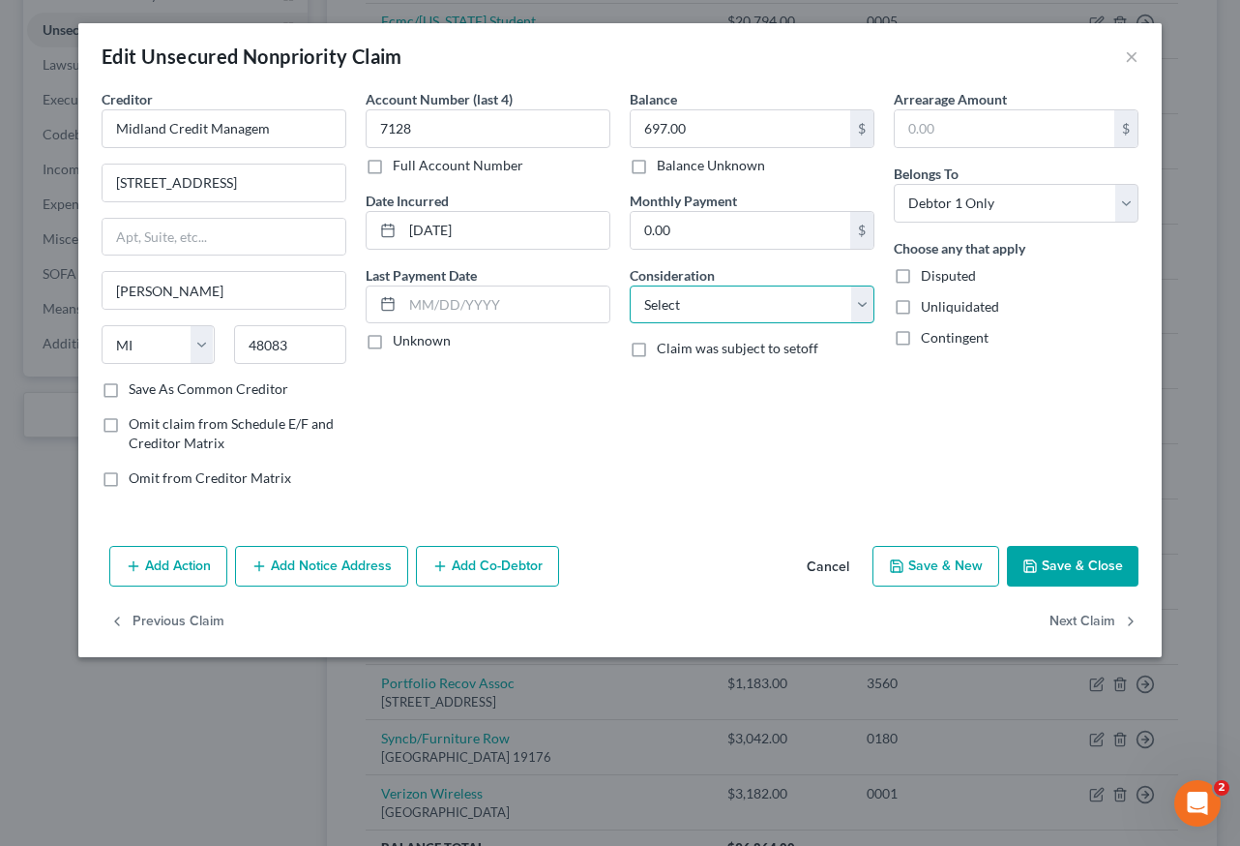
click at [691, 298] on select "Select Cable / Satellite Services Collection Agency Credit Card Debt Debt Couns…" at bounding box center [752, 304] width 245 height 39
select select "1"
click at [630, 285] on select "Select Cable / Satellite Services Collection Agency Credit Card Debt Debt Couns…" at bounding box center [752, 304] width 245 height 39
click at [1066, 563] on button "Save & Close" at bounding box center [1073, 566] width 132 height 41
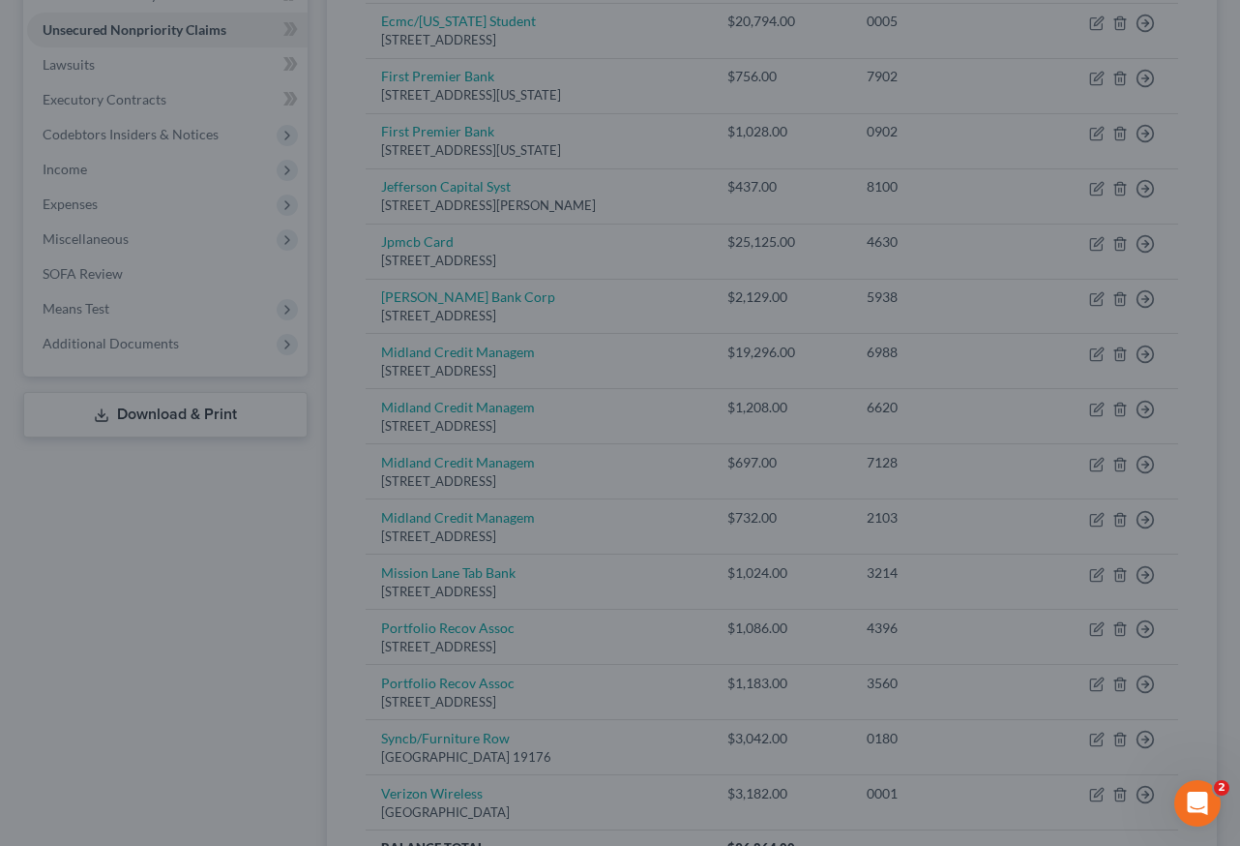
type input "0"
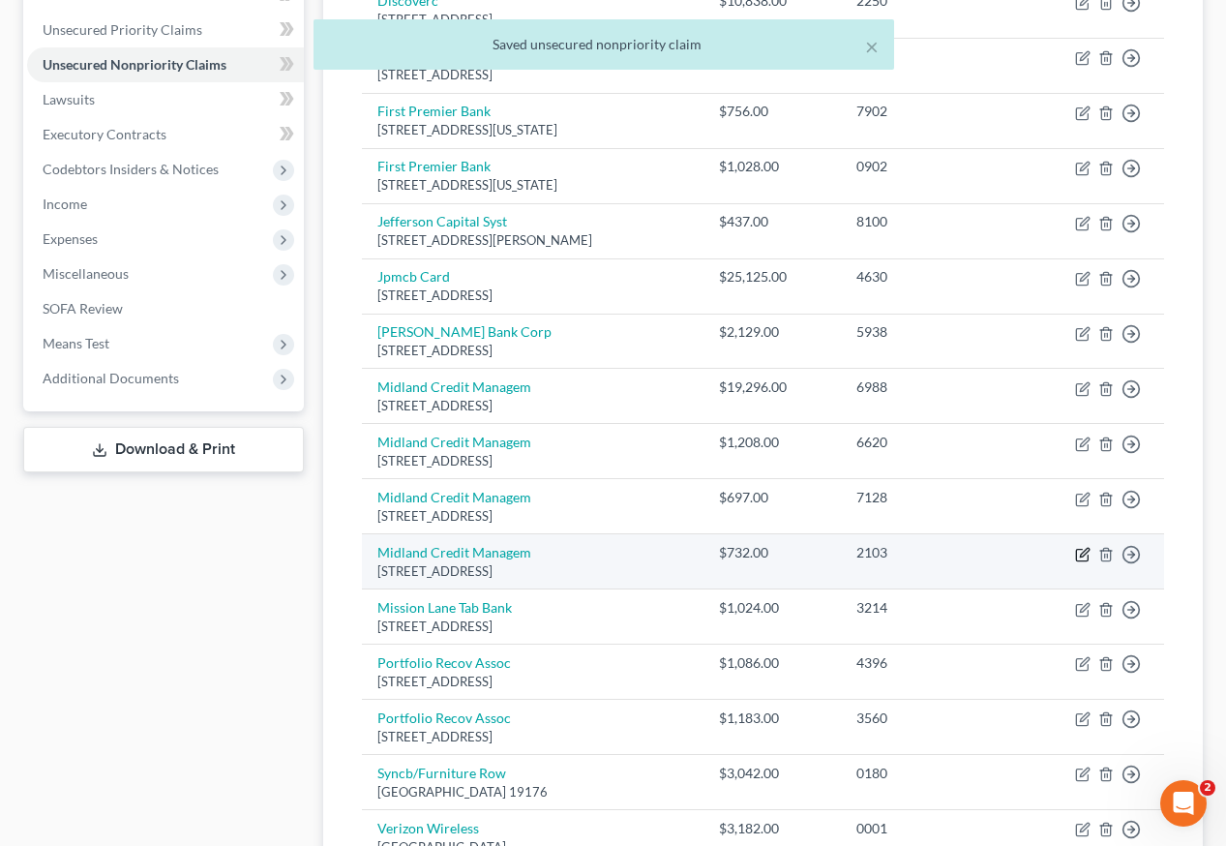
click at [1080, 548] on icon "button" at bounding box center [1084, 552] width 9 height 9
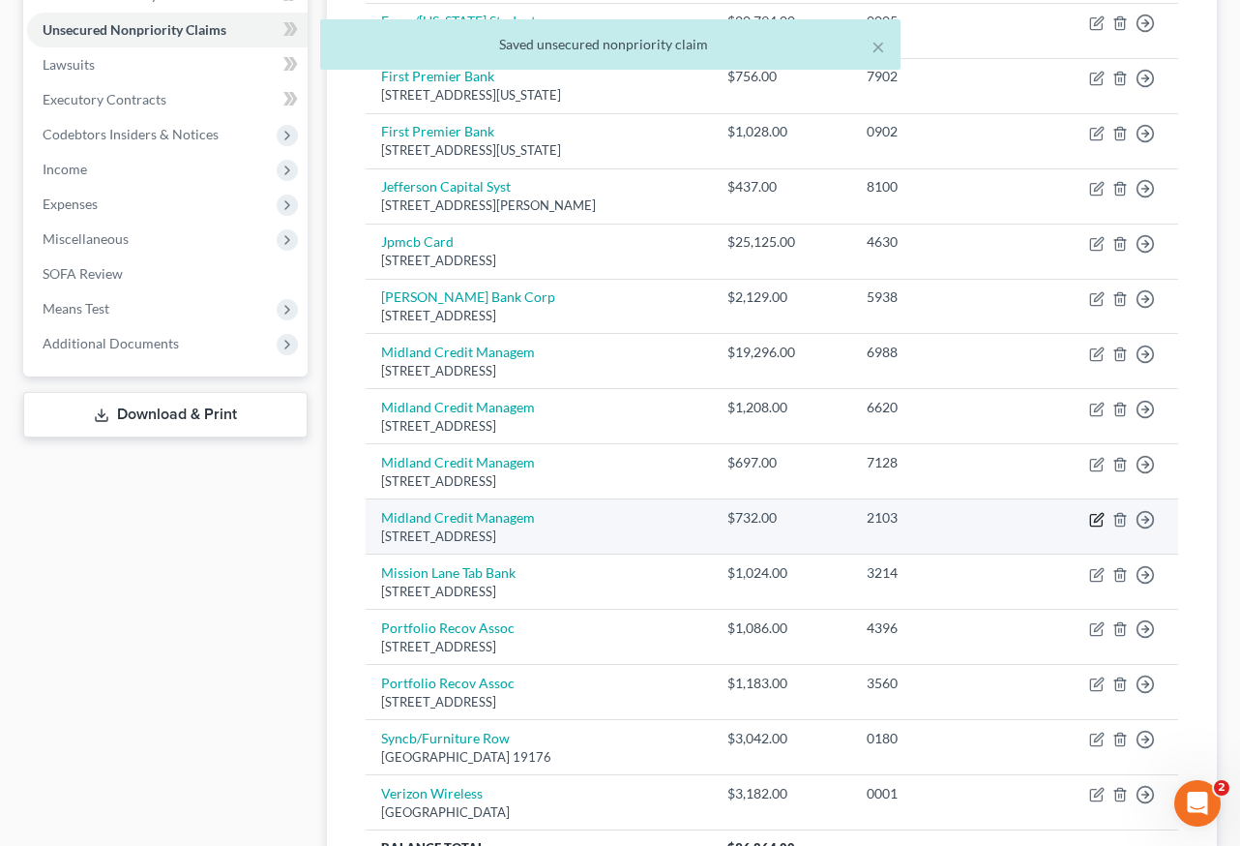
select select "23"
select select "0"
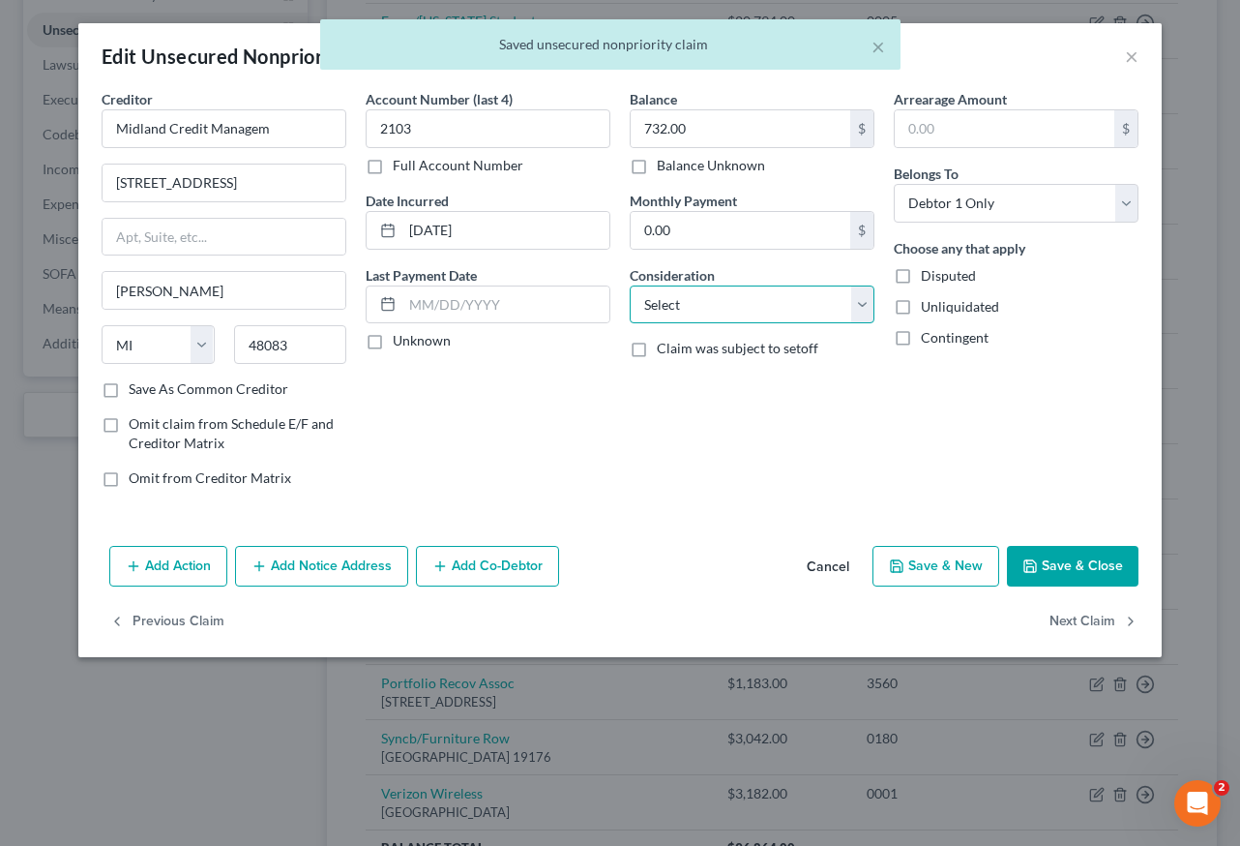
drag, startPoint x: 826, startPoint y: 303, endPoint x: 818, endPoint y: 316, distance: 16.1
click at [826, 303] on select "Select Cable / Satellite Services Collection Agency Credit Card Debt Debt Couns…" at bounding box center [752, 304] width 245 height 39
select select "1"
click at [630, 285] on select "Select Cable / Satellite Services Collection Agency Credit Card Debt Debt Couns…" at bounding box center [752, 304] width 245 height 39
click at [1087, 571] on button "Save & Close" at bounding box center [1073, 566] width 132 height 41
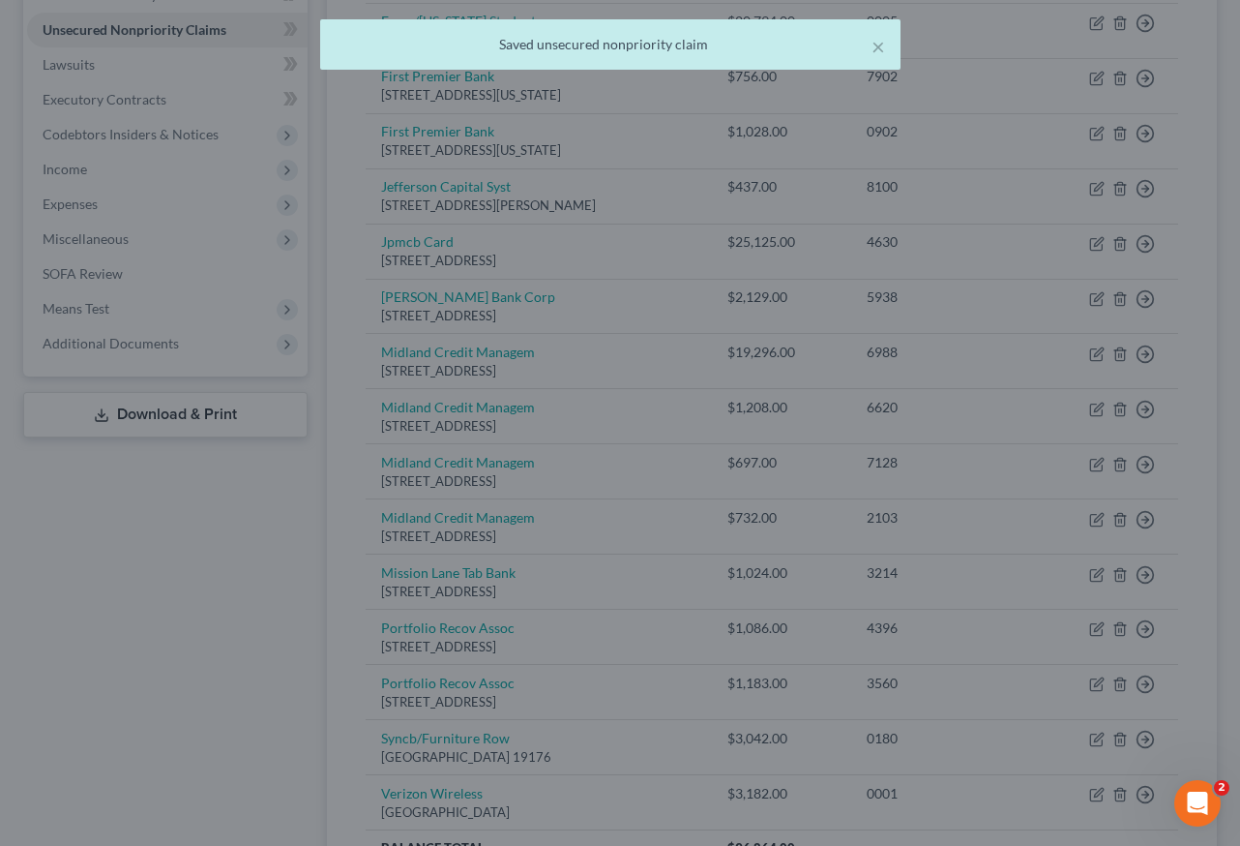
type input "0"
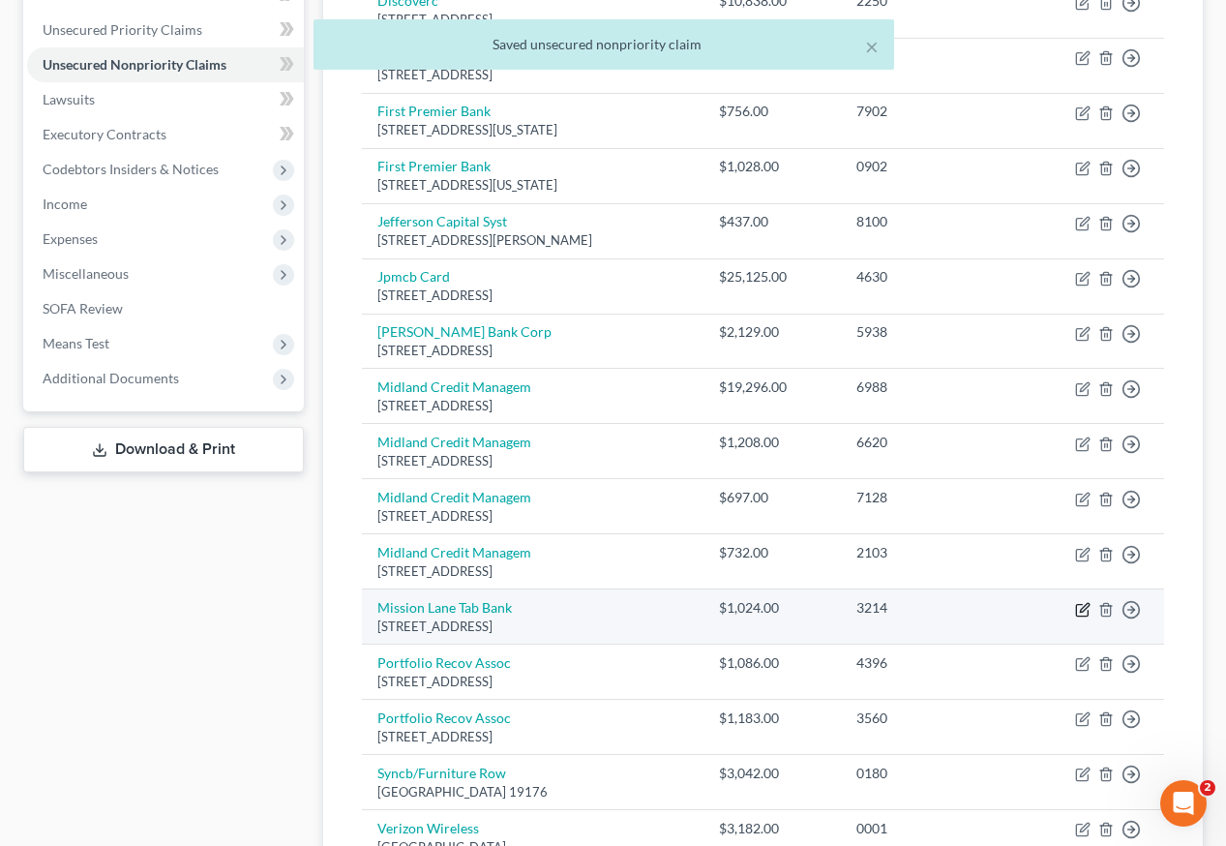
click at [1077, 602] on icon "button" at bounding box center [1082, 609] width 15 height 15
select select "48"
select select "2"
select select "0"
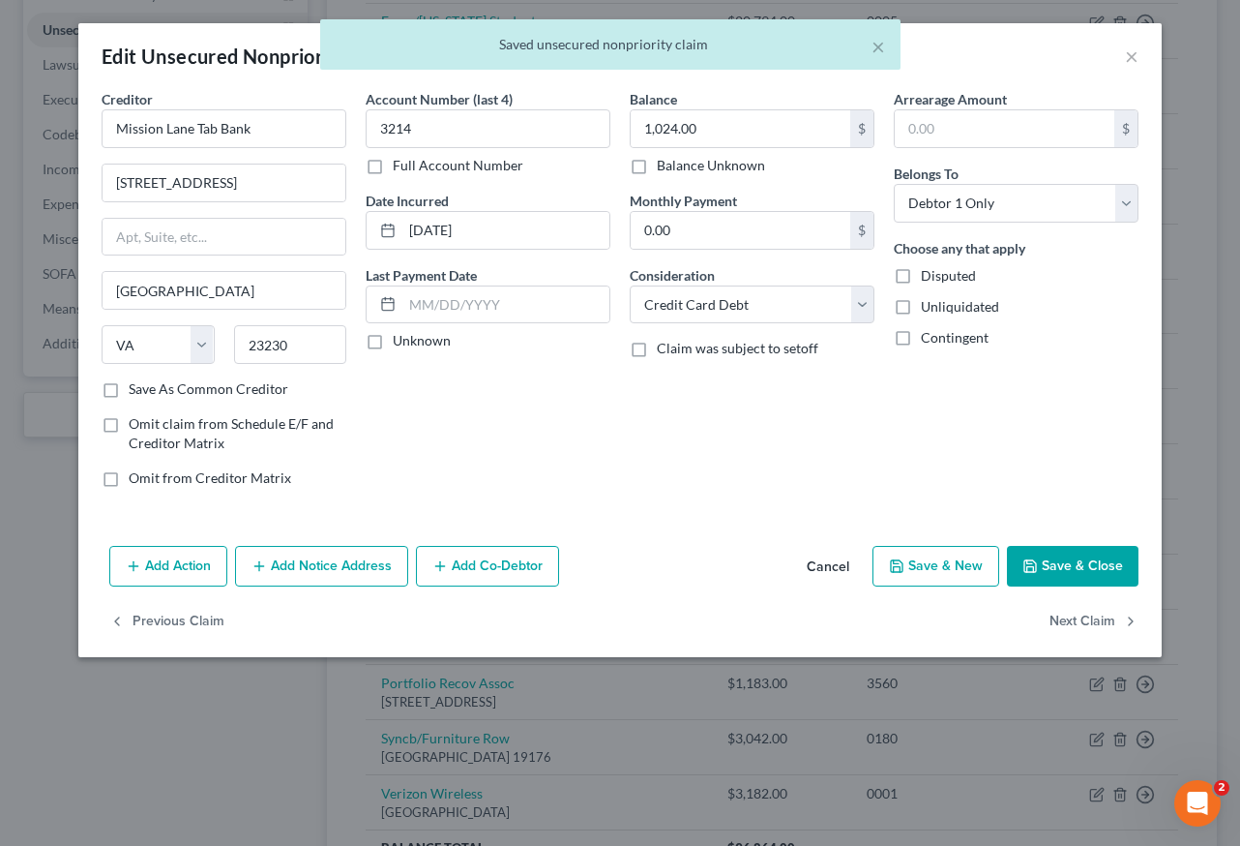
click at [1046, 535] on div "Creditor * [GEOGRAPHIC_DATA] Tab Bank 1504 Belleville [GEOGRAPHIC_DATA] [US_STA…" at bounding box center [620, 313] width 1084 height 449
click at [1057, 556] on button "Save & Close" at bounding box center [1073, 566] width 132 height 41
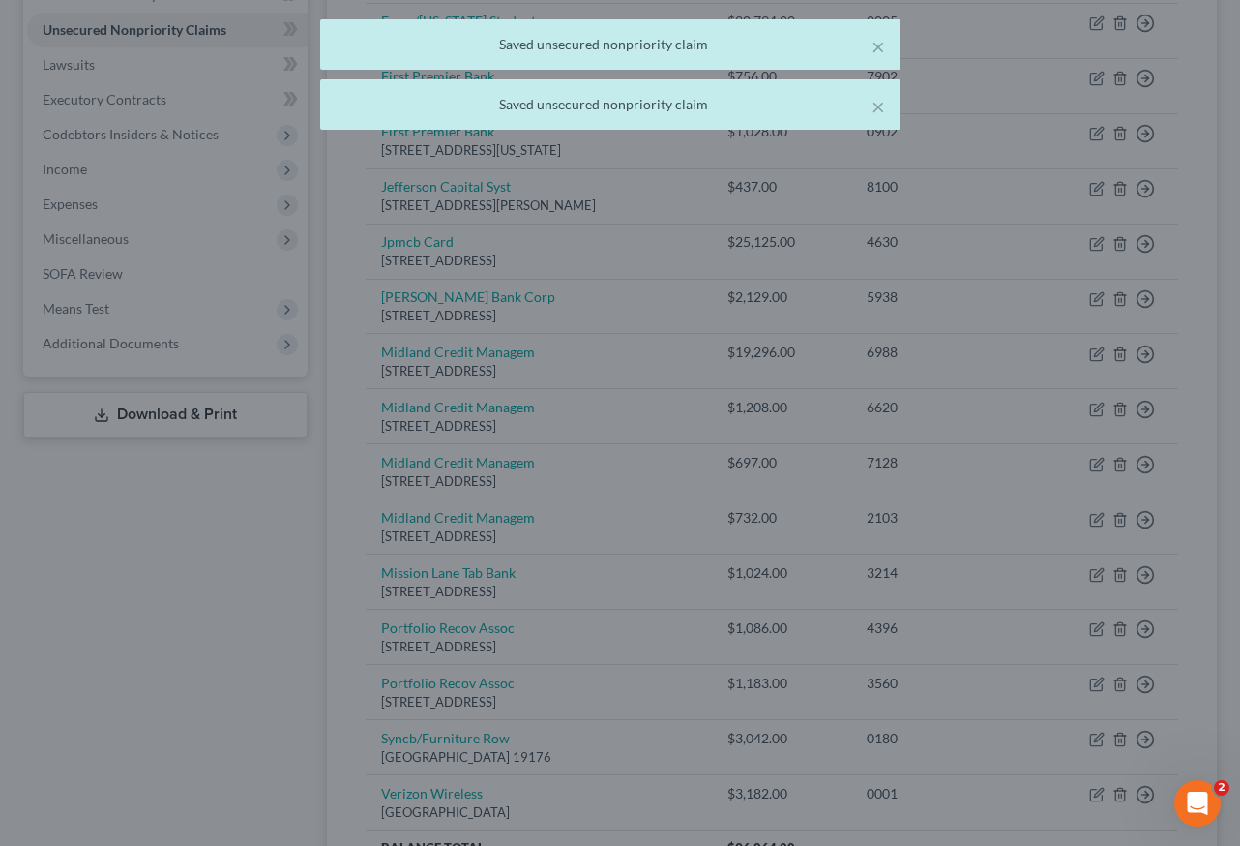
type input "0"
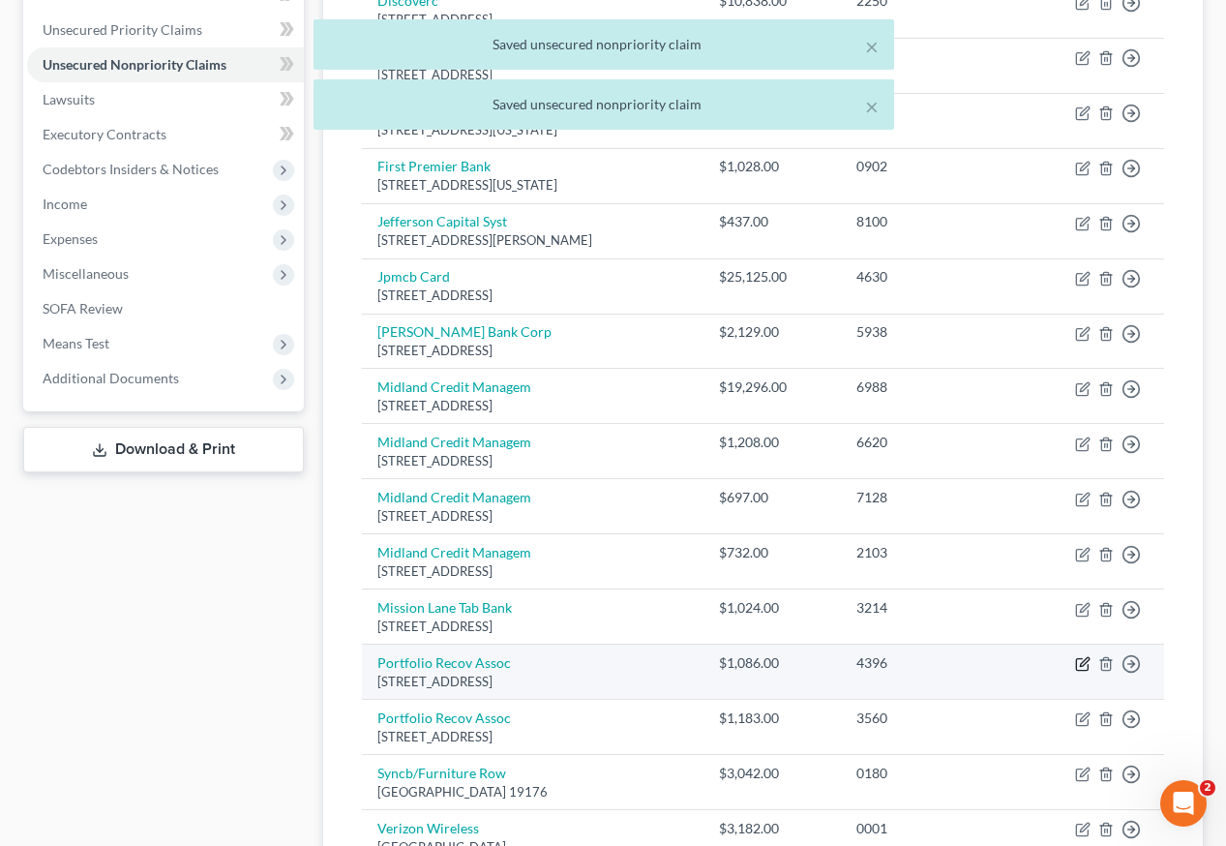
click at [1081, 658] on icon "button" at bounding box center [1084, 662] width 9 height 9
select select "48"
select select "0"
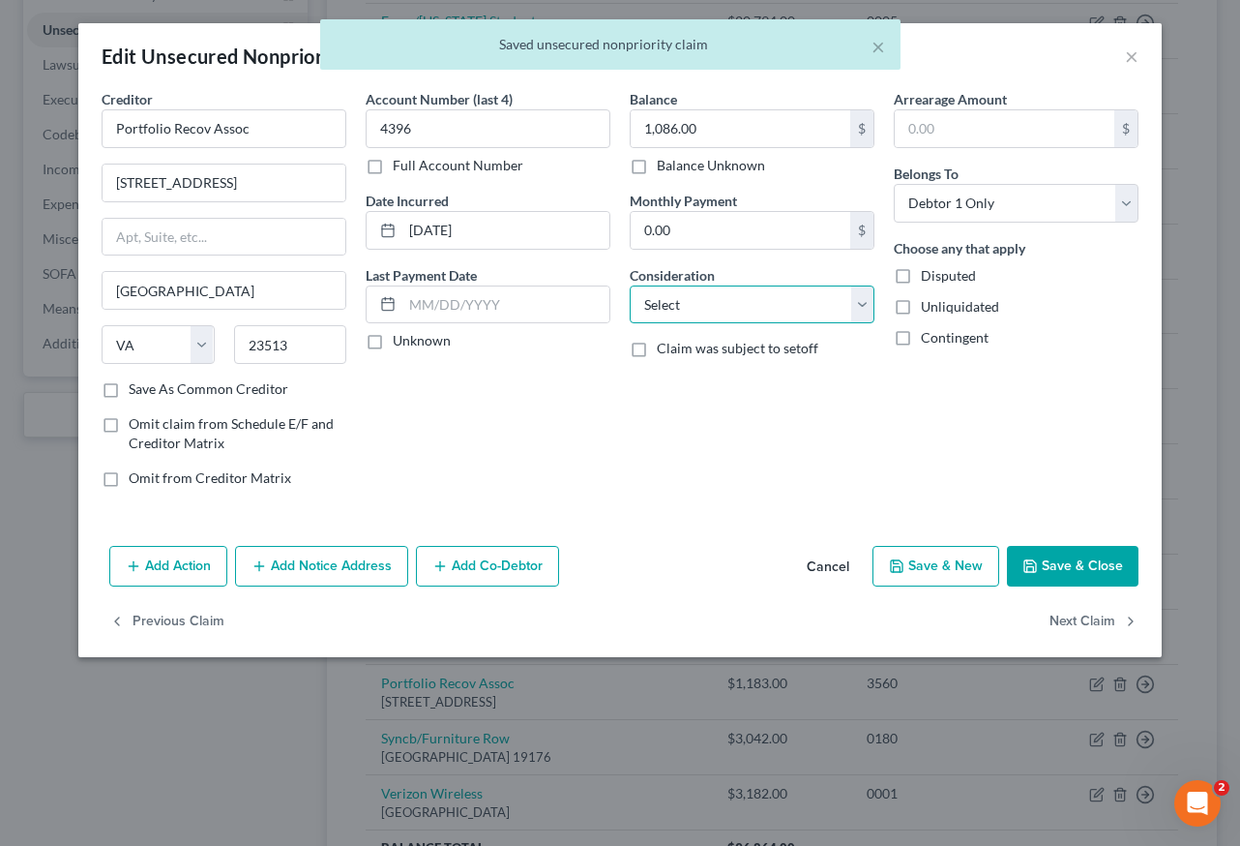
click at [670, 304] on select "Select Cable / Satellite Services Collection Agency Credit Card Debt Debt Couns…" at bounding box center [752, 304] width 245 height 39
select select "1"
click at [630, 285] on select "Select Cable / Satellite Services Collection Agency Credit Card Debt Debt Couns…" at bounding box center [752, 304] width 245 height 39
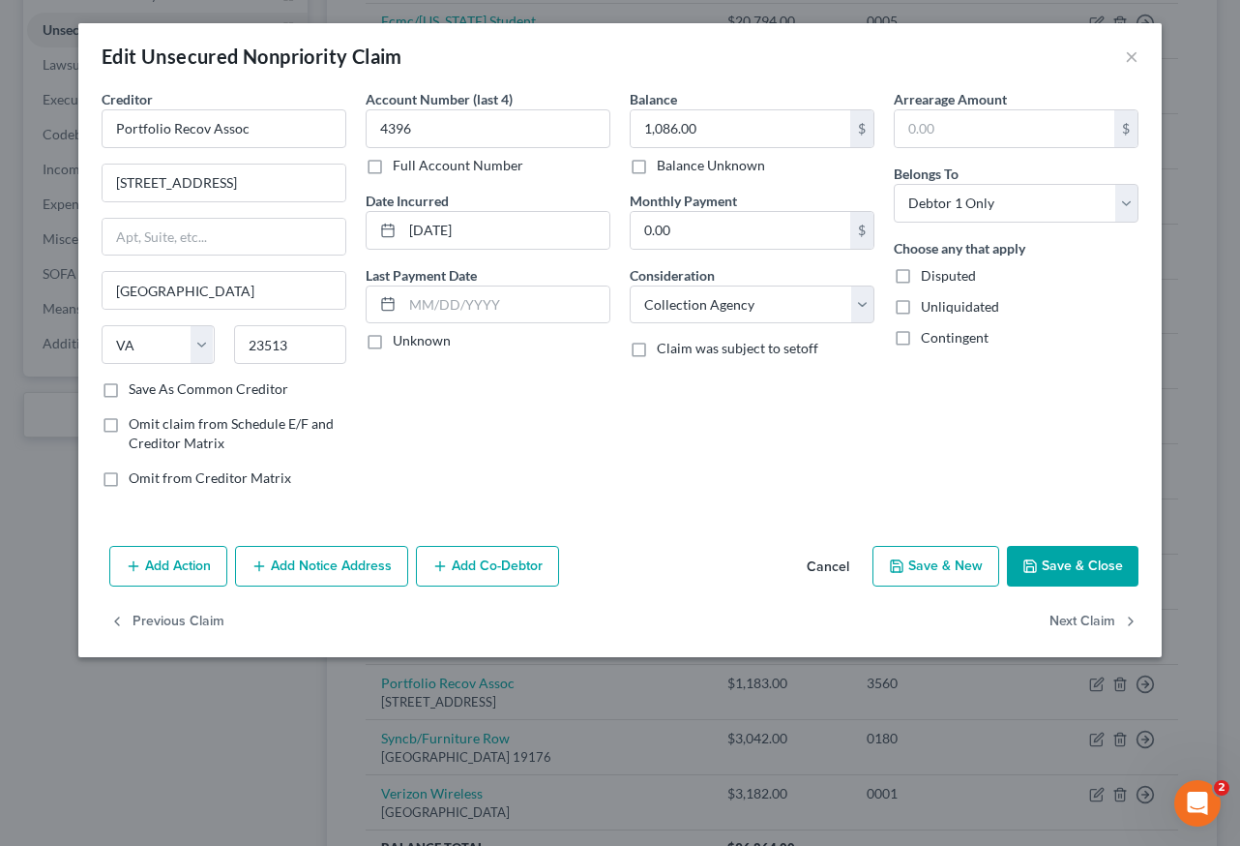
click at [1095, 574] on button "Save & Close" at bounding box center [1073, 566] width 132 height 41
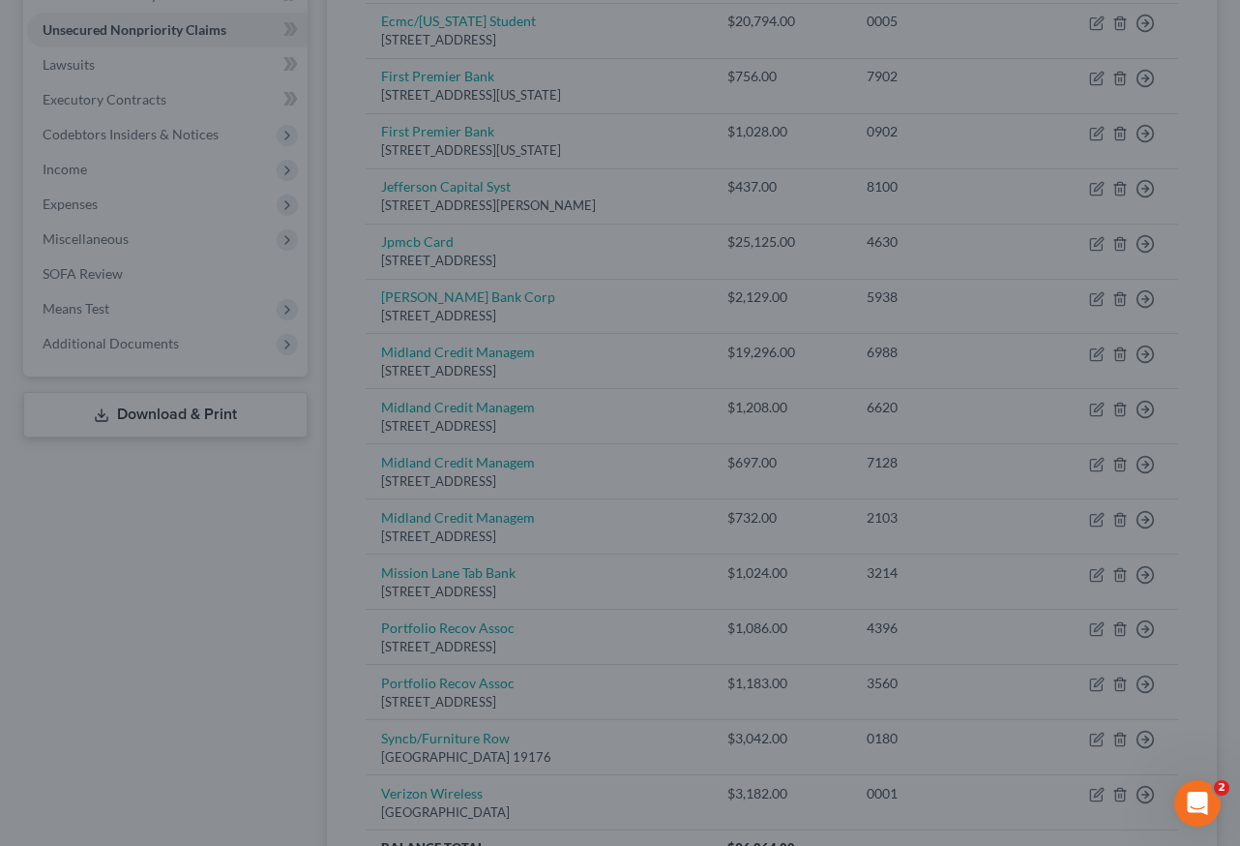
type input "0"
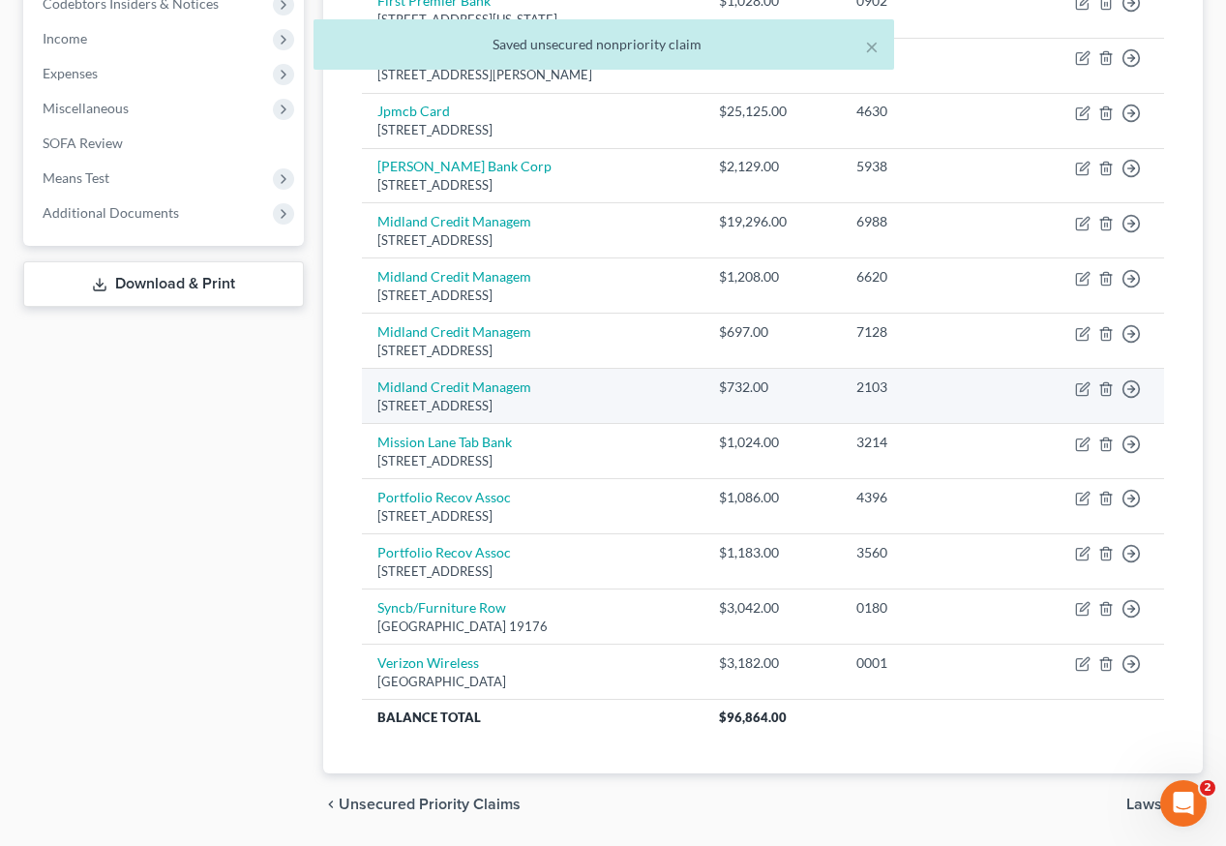
scroll to position [661, 0]
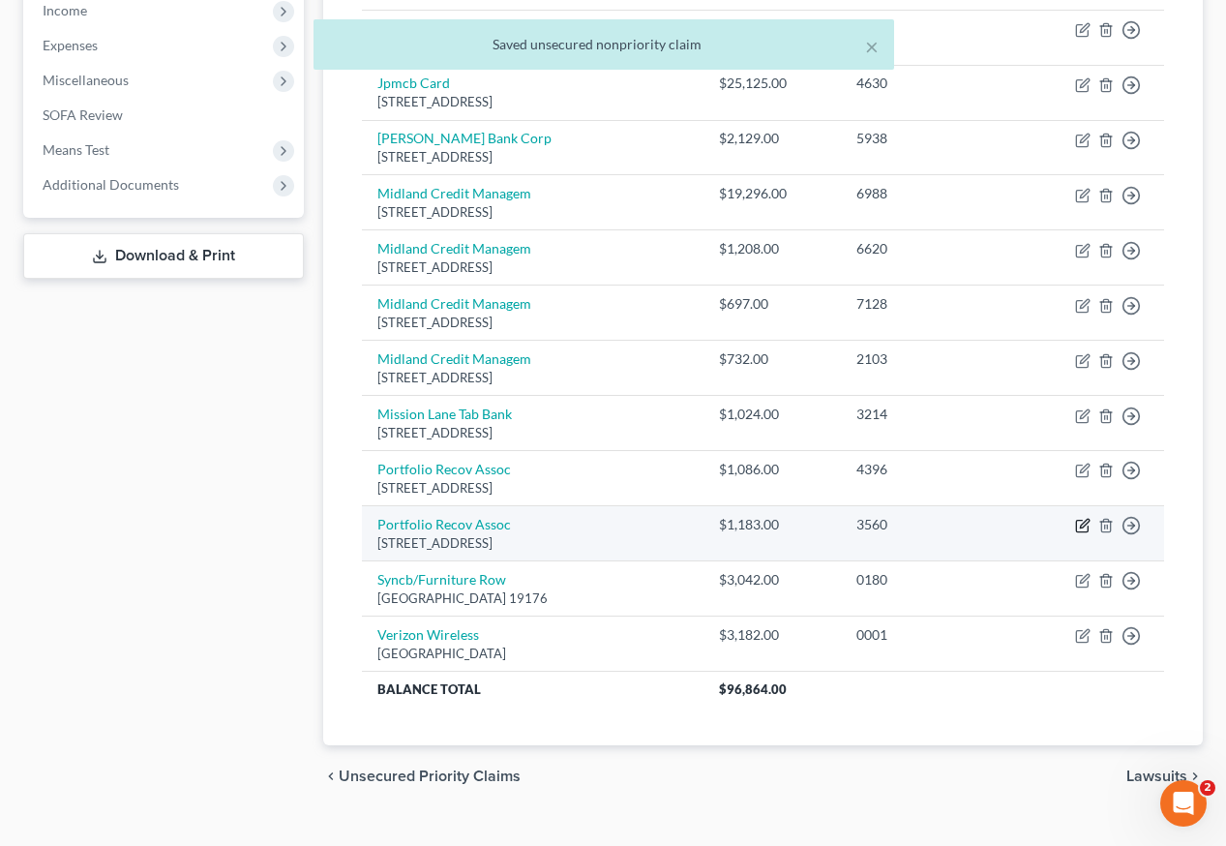
click at [1082, 518] on icon "button" at bounding box center [1082, 525] width 15 height 15
select select "48"
select select "0"
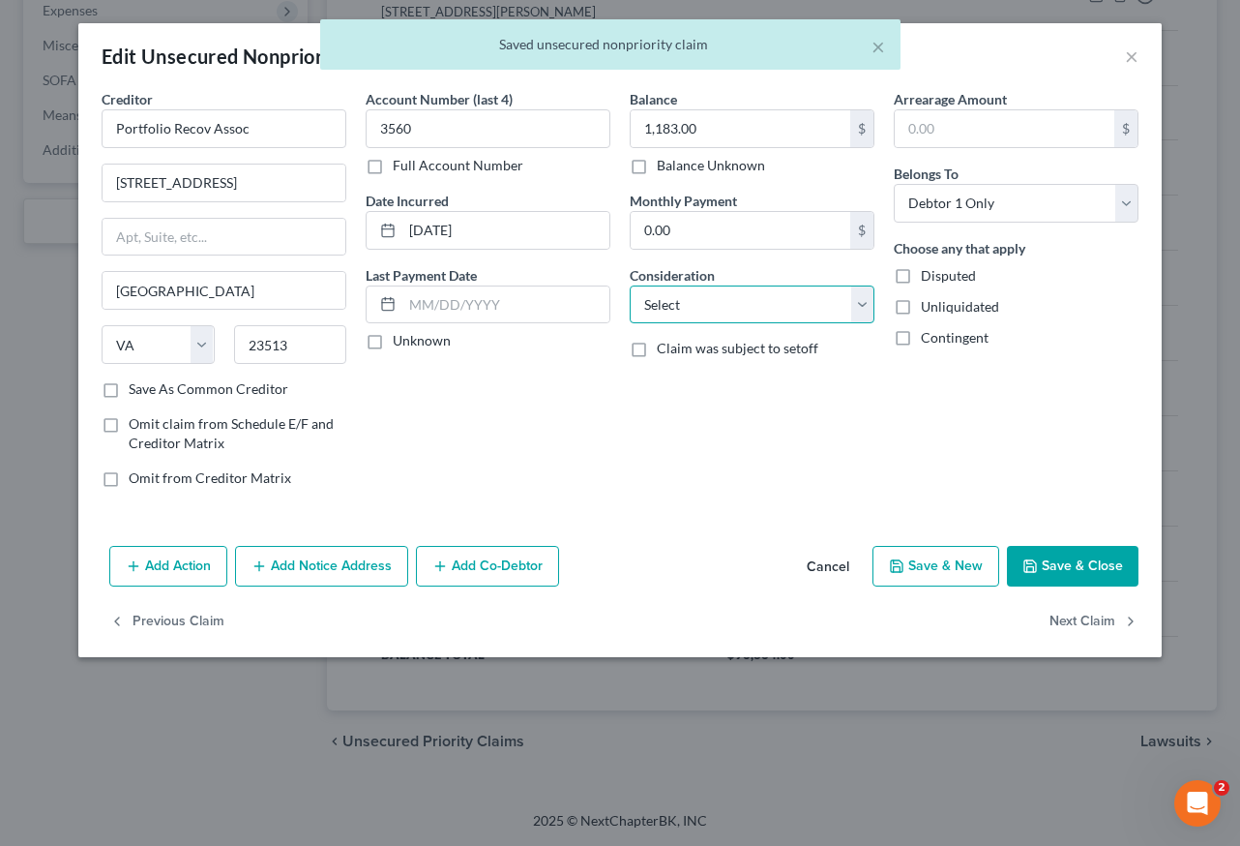
drag, startPoint x: 726, startPoint y: 298, endPoint x: 728, endPoint y: 308, distance: 9.9
click at [726, 298] on select "Select Cable / Satellite Services Collection Agency Credit Card Debt Debt Couns…" at bounding box center [752, 304] width 245 height 39
select select "1"
click at [630, 285] on select "Select Cable / Satellite Services Collection Agency Credit Card Debt Debt Couns…" at bounding box center [752, 304] width 245 height 39
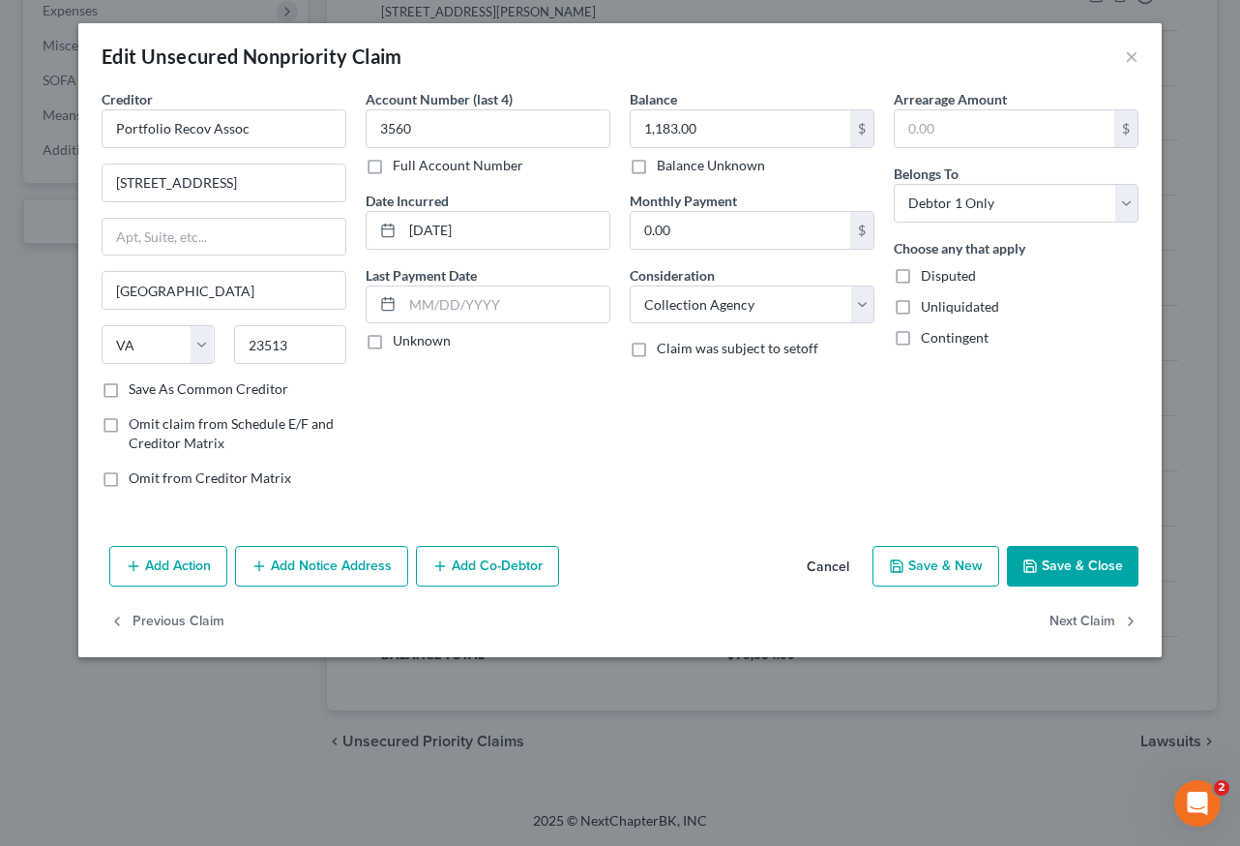
click at [1131, 565] on button "Save & Close" at bounding box center [1073, 566] width 132 height 41
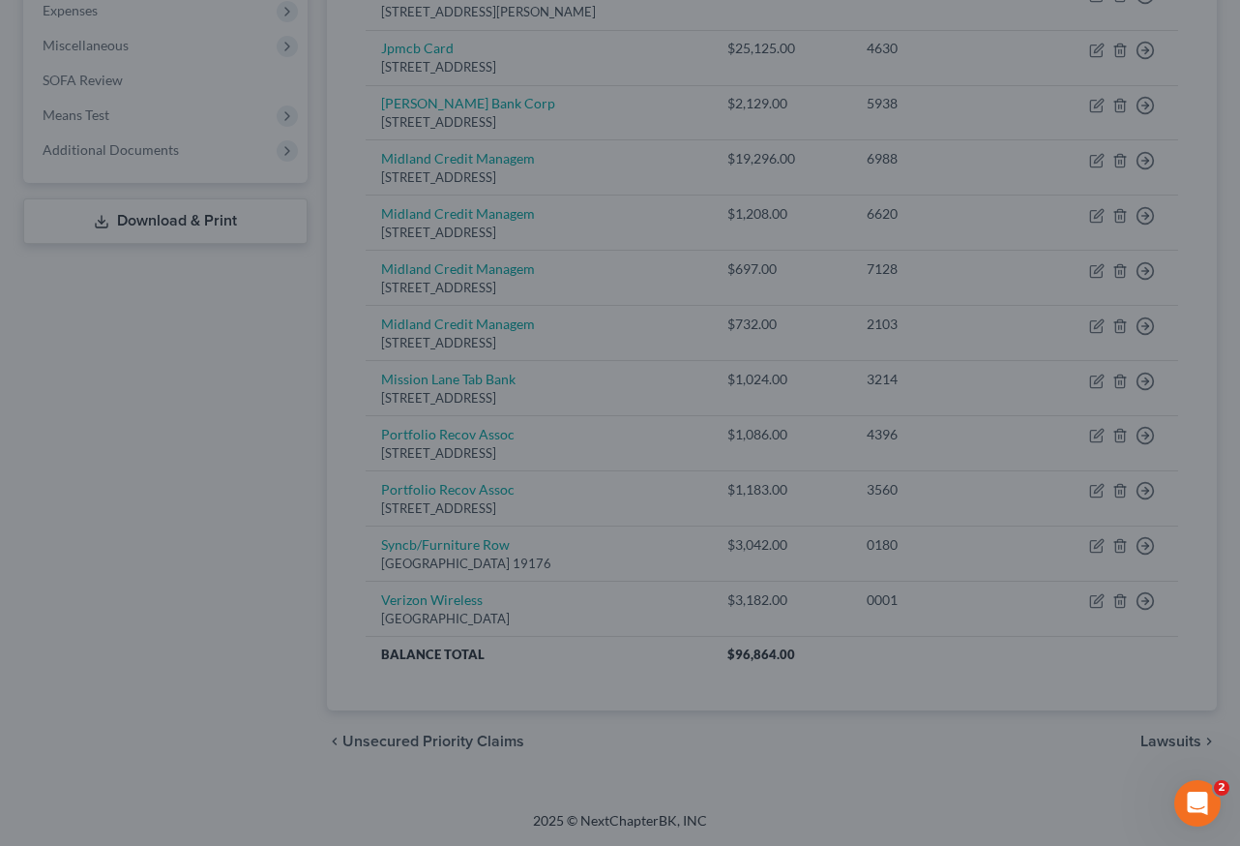
type input "0"
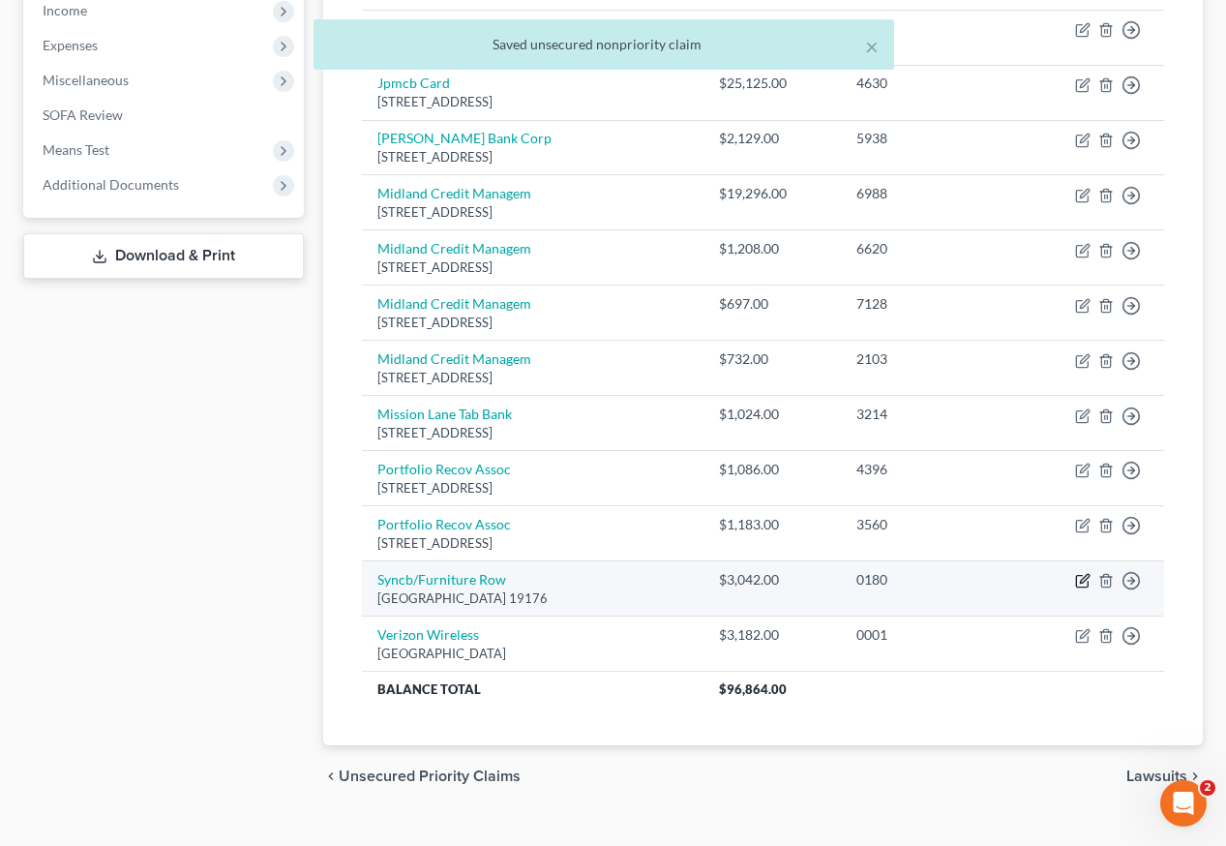
click at [1087, 573] on icon "button" at bounding box center [1082, 580] width 15 height 15
select select "39"
select select "1"
select select "0"
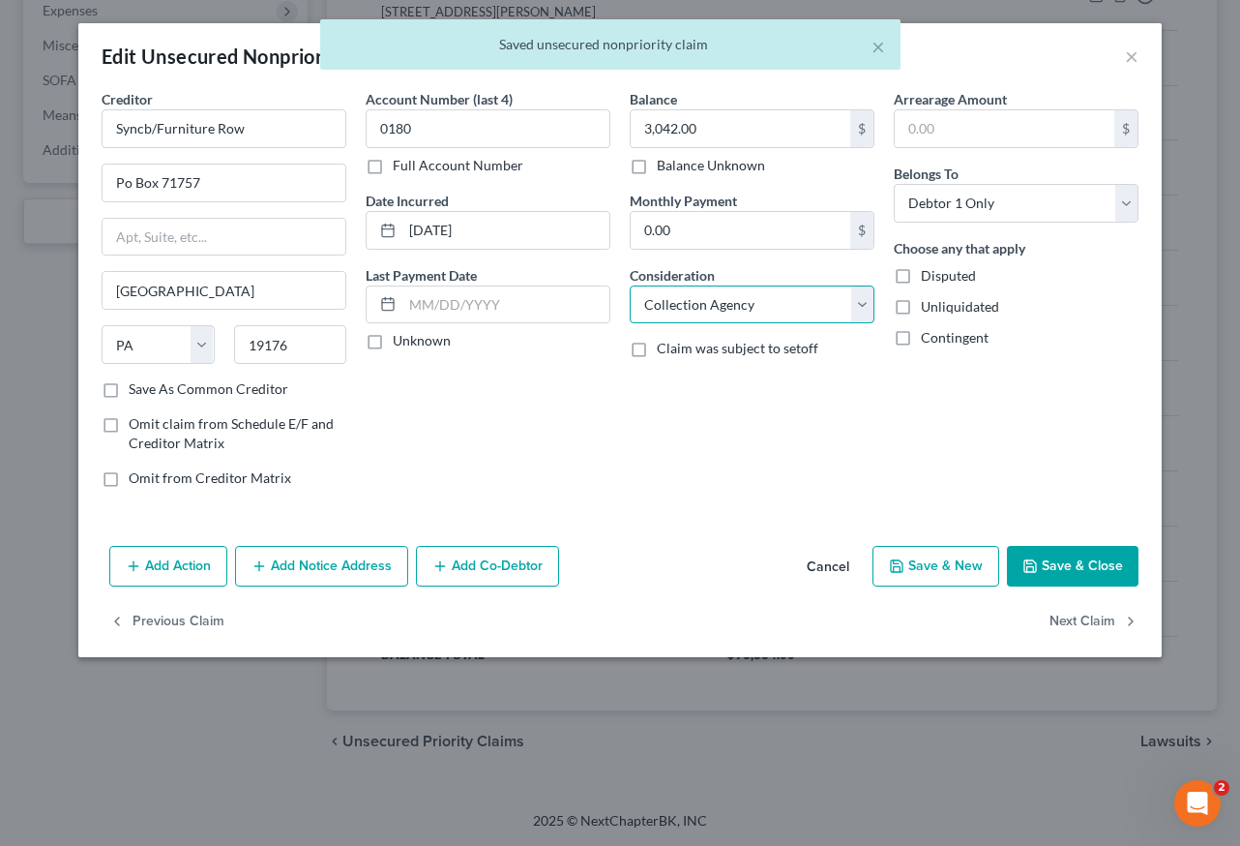
click at [794, 311] on select "Select Cable / Satellite Services Collection Agency Credit Card Debt Debt Couns…" at bounding box center [752, 304] width 245 height 39
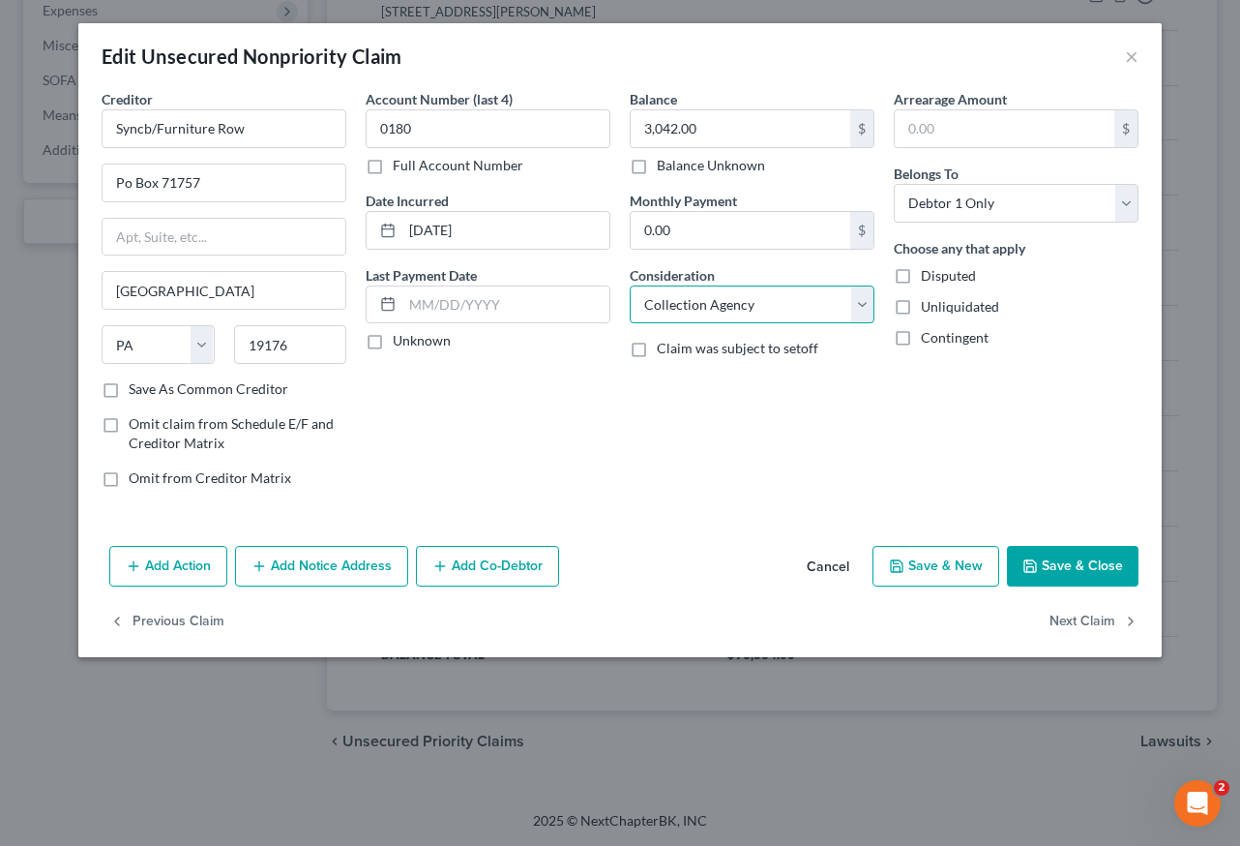
select select "2"
click at [630, 285] on select "Select Cable / Satellite Services Collection Agency Credit Card Debt Debt Couns…" at bounding box center [752, 304] width 245 height 39
click at [1085, 551] on button "Save & Close" at bounding box center [1073, 566] width 132 height 41
type input "0"
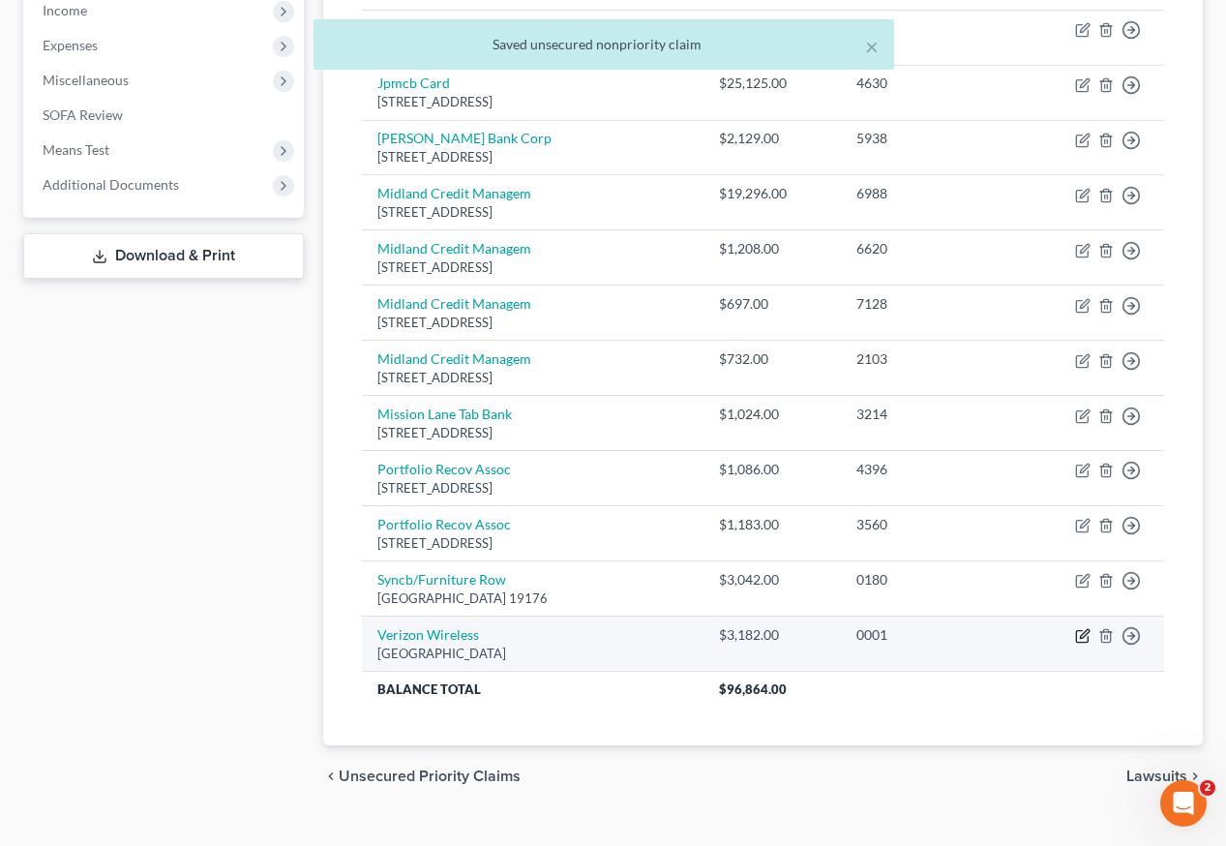
click at [1083, 630] on icon "button" at bounding box center [1084, 634] width 9 height 9
select select "45"
select select "0"
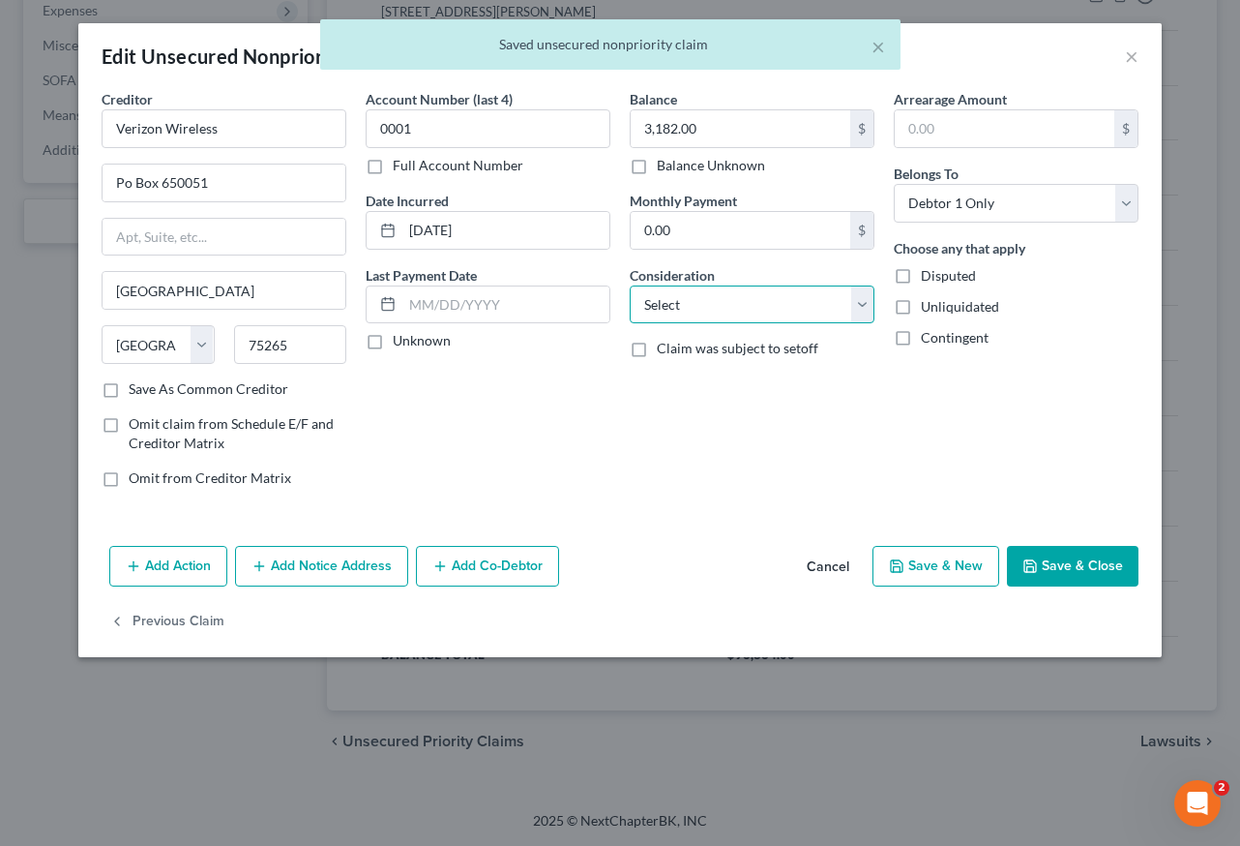
click at [737, 291] on select "Select Cable / Satellite Services Collection Agency Credit Card Debt Debt Couns…" at bounding box center [752, 304] width 245 height 39
select select "20"
click at [630, 285] on select "Select Cable / Satellite Services Collection Agency Credit Card Debt Debt Couns…" at bounding box center [752, 304] width 245 height 39
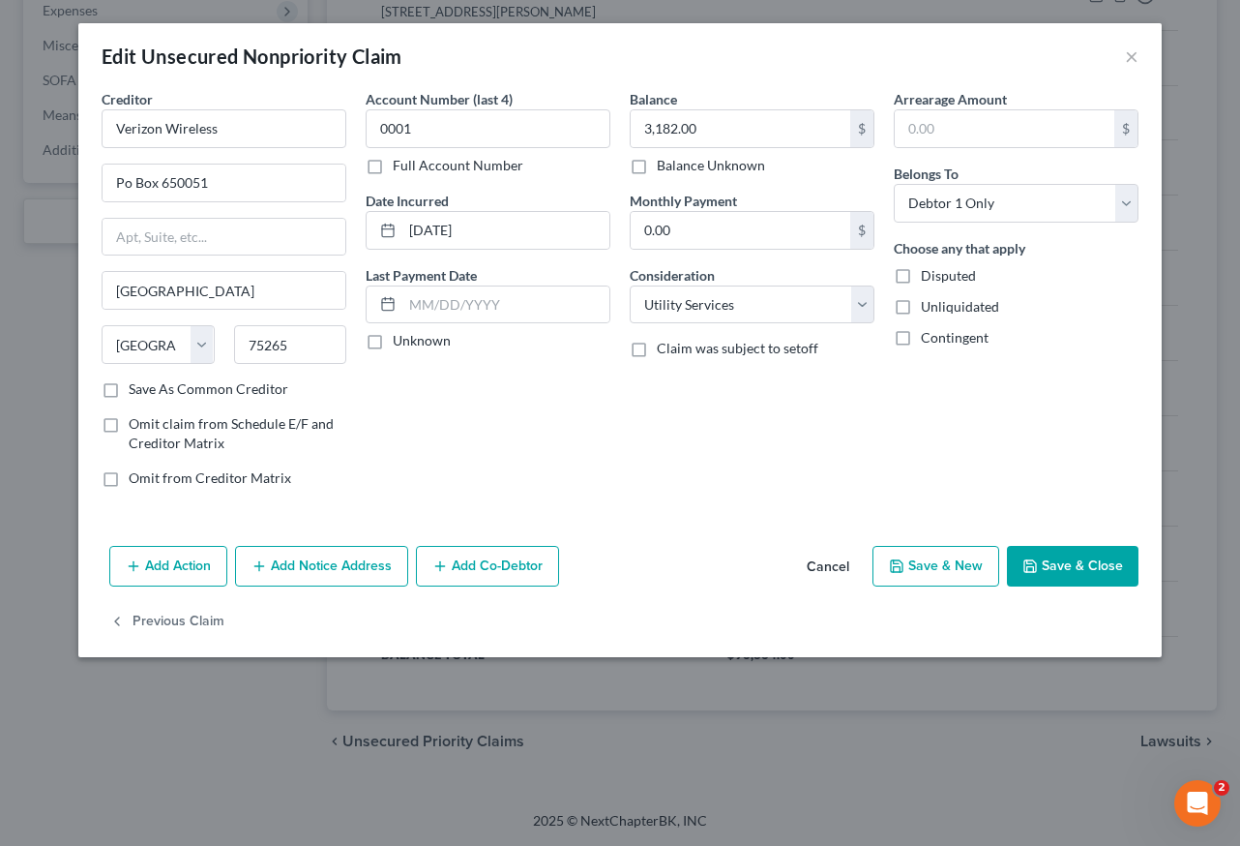
click at [1087, 560] on button "Save & Close" at bounding box center [1073, 566] width 132 height 41
type input "0"
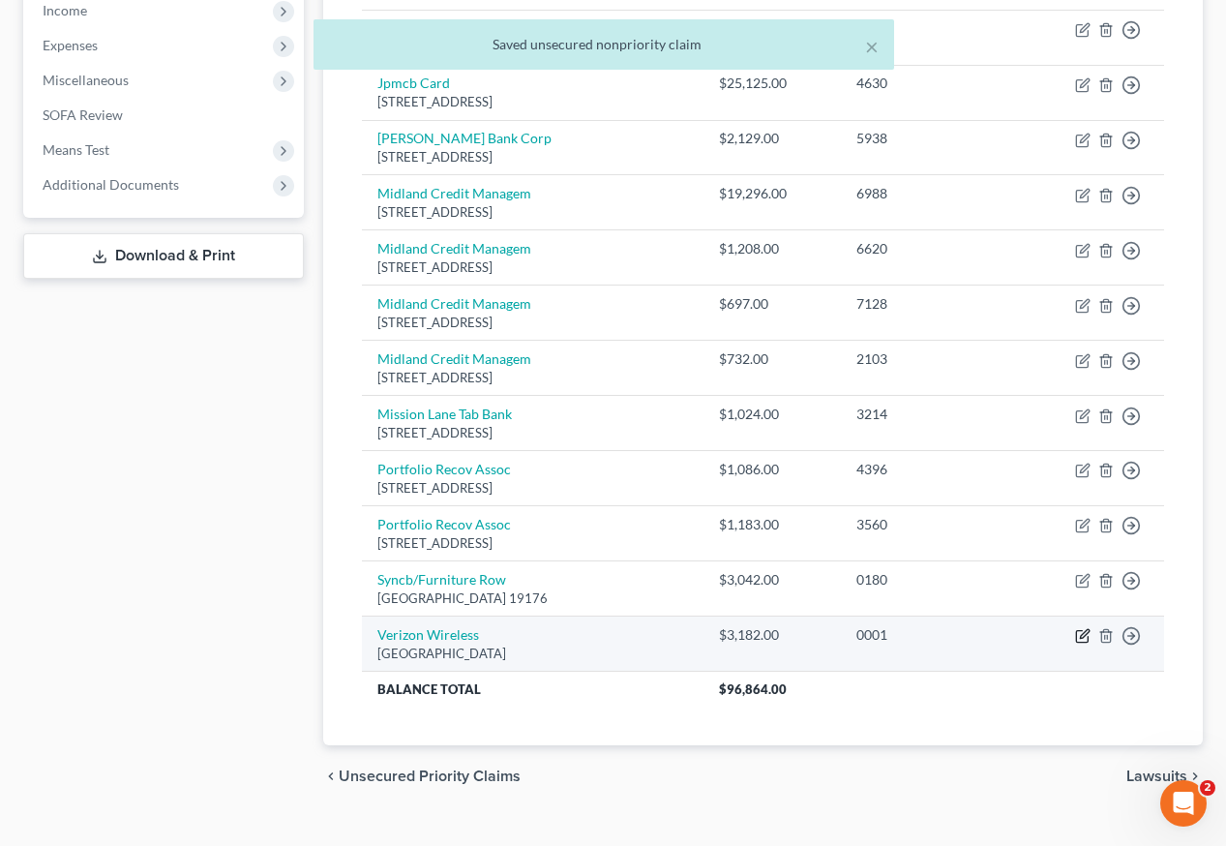
click at [1082, 630] on icon "button" at bounding box center [1084, 634] width 9 height 9
select select "45"
select select "20"
select select "0"
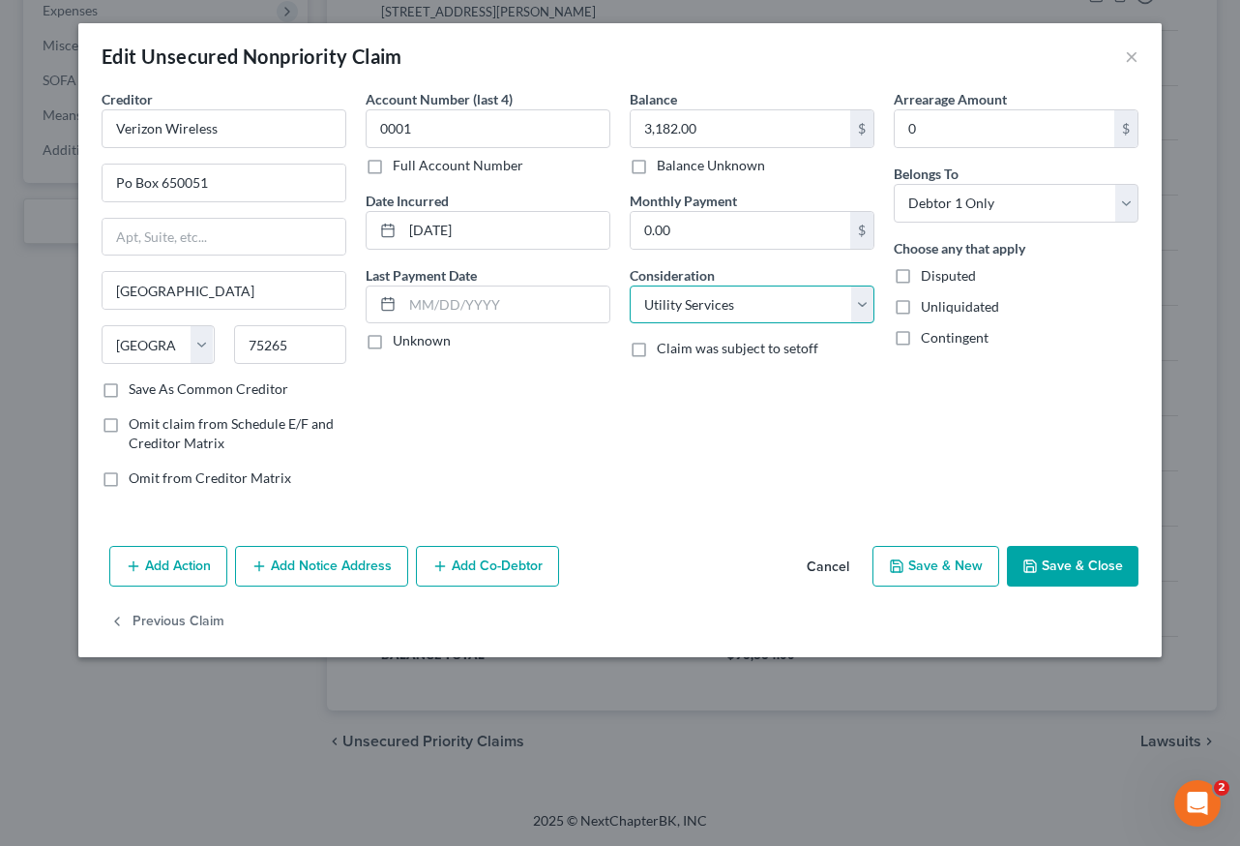
click at [753, 286] on select "Select Cable / Satellite Services Collection Agency Credit Card Debt Debt Couns…" at bounding box center [752, 304] width 245 height 39
select select "19"
click at [630, 285] on select "Select Cable / Satellite Services Collection Agency Credit Card Debt Debt Couns…" at bounding box center [752, 304] width 245 height 39
click at [1095, 563] on button "Save & Close" at bounding box center [1073, 566] width 132 height 41
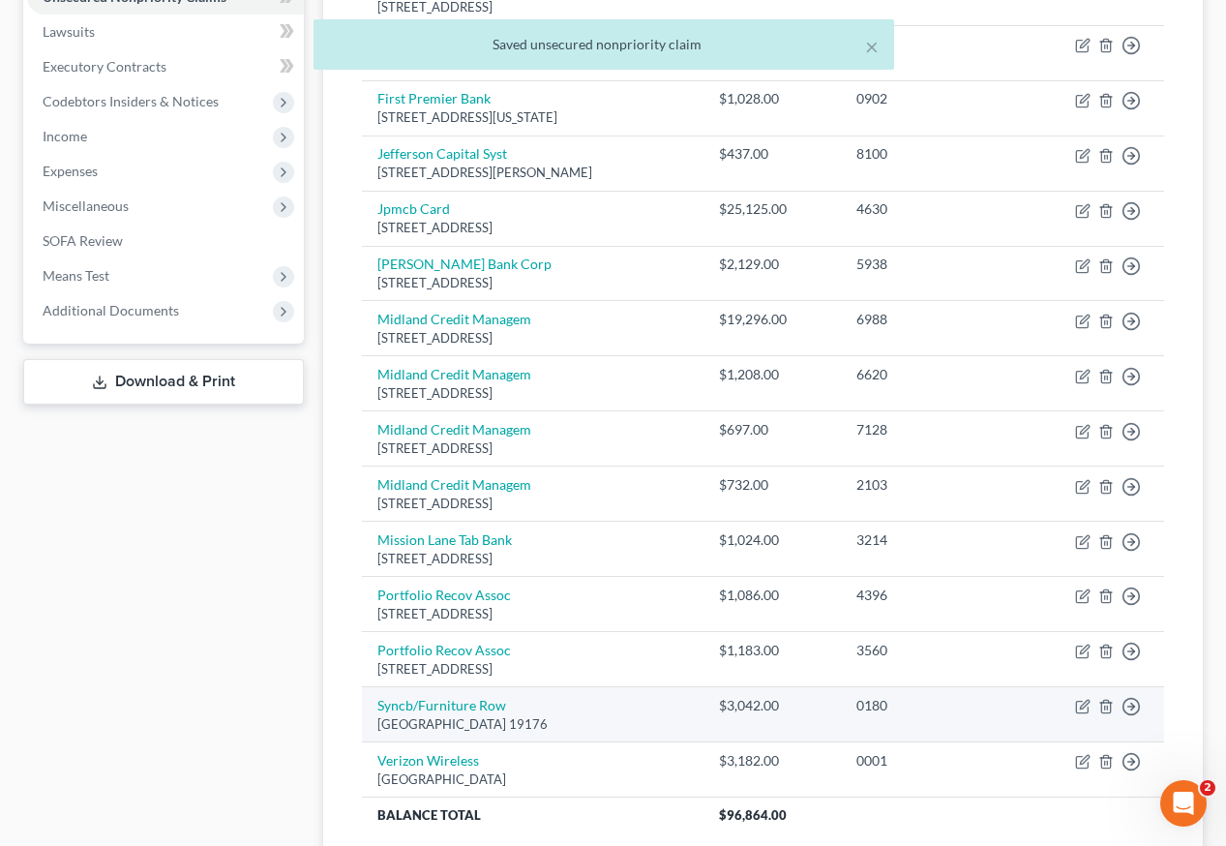
scroll to position [0, 0]
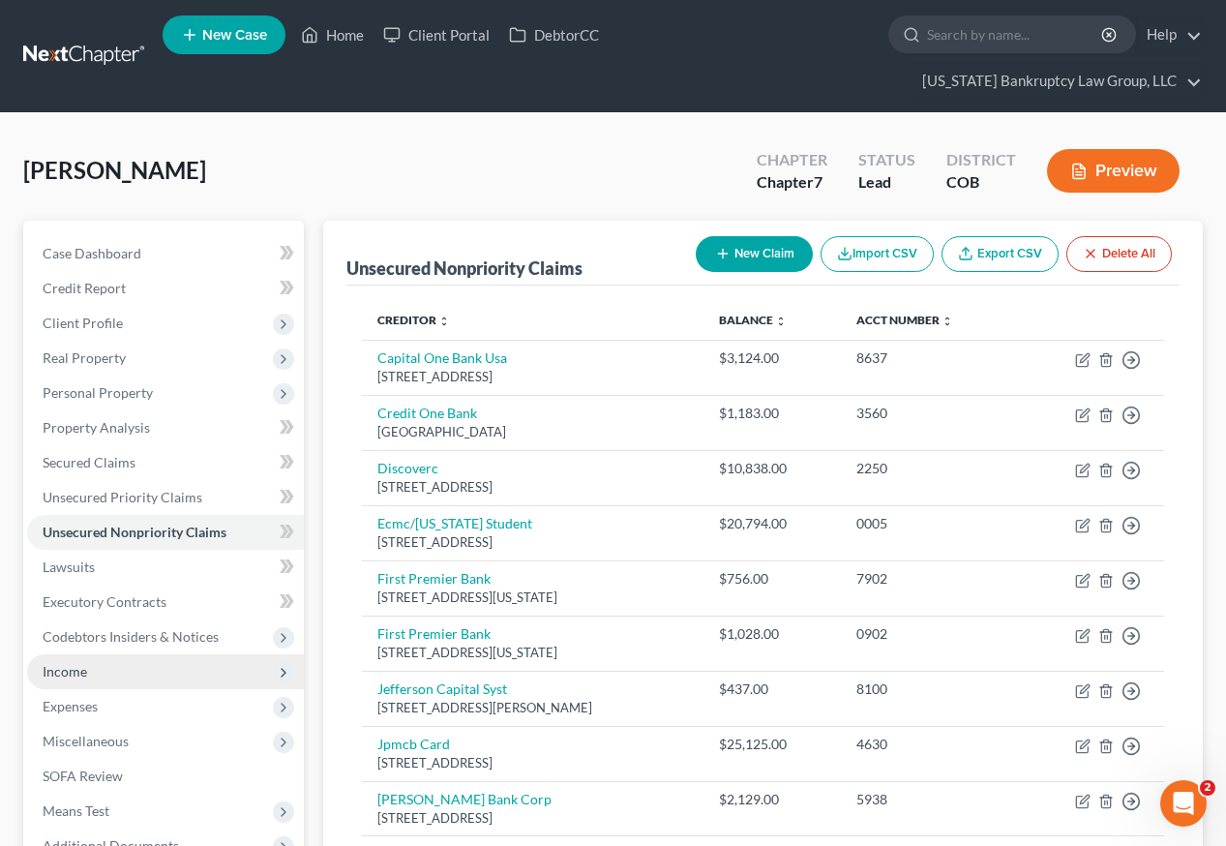
click at [63, 663] on span "Income" at bounding box center [65, 671] width 45 height 16
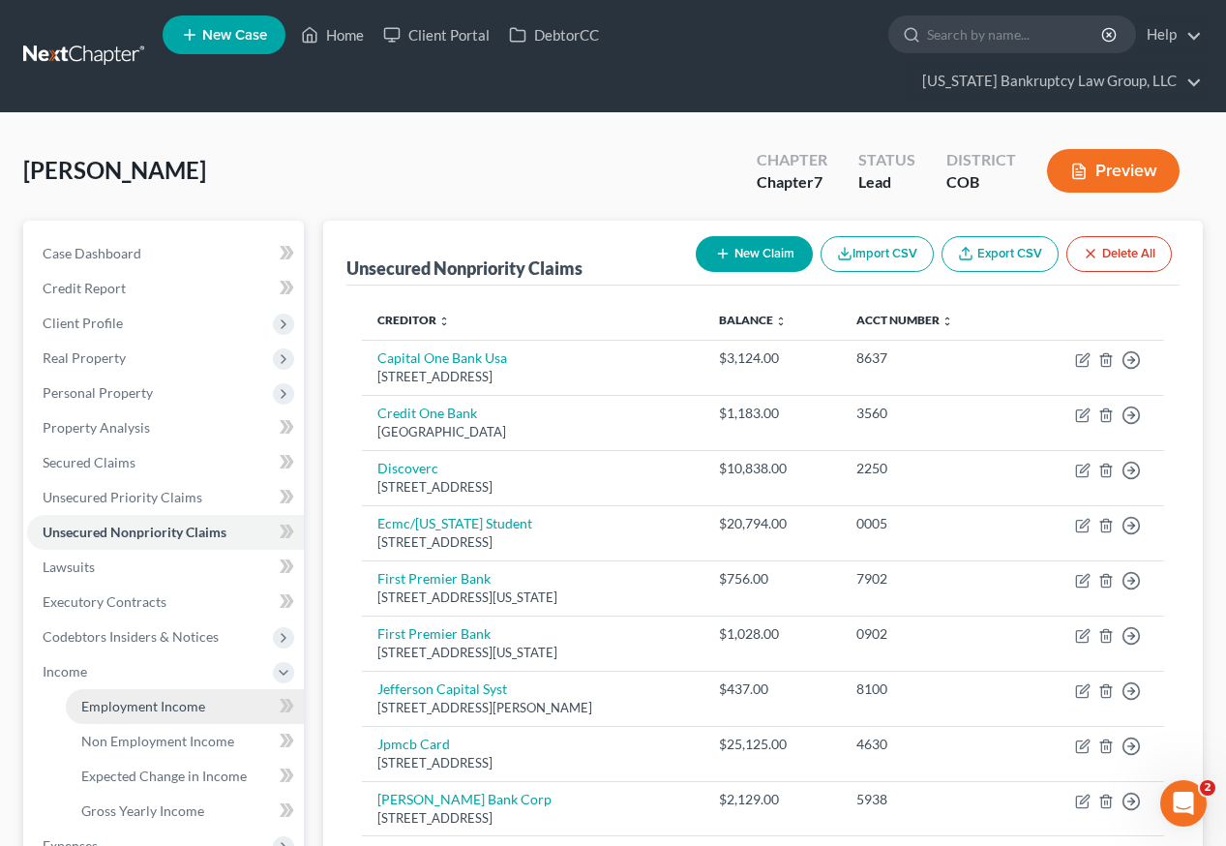
click at [148, 689] on link "Employment Income" at bounding box center [185, 706] width 238 height 35
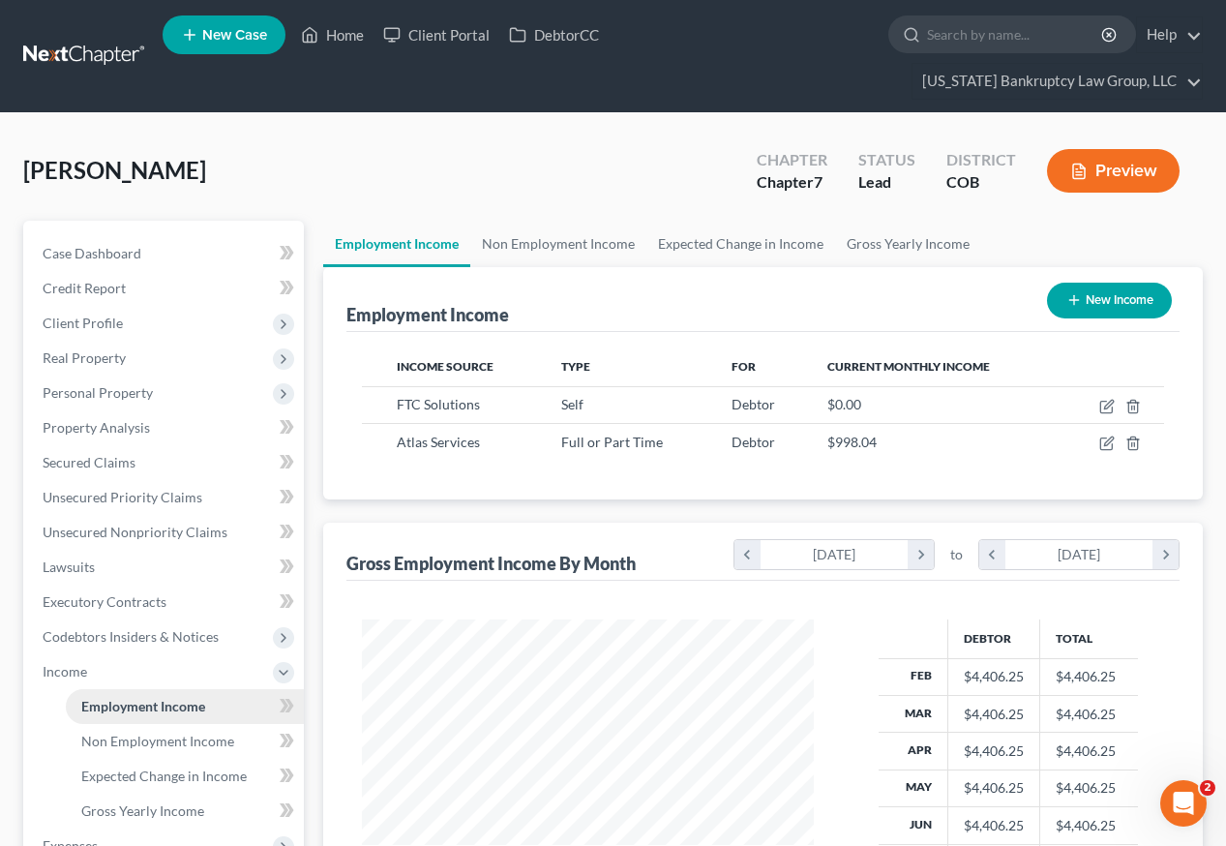
scroll to position [347, 491]
click at [457, 31] on link "Client Portal" at bounding box center [436, 34] width 126 height 35
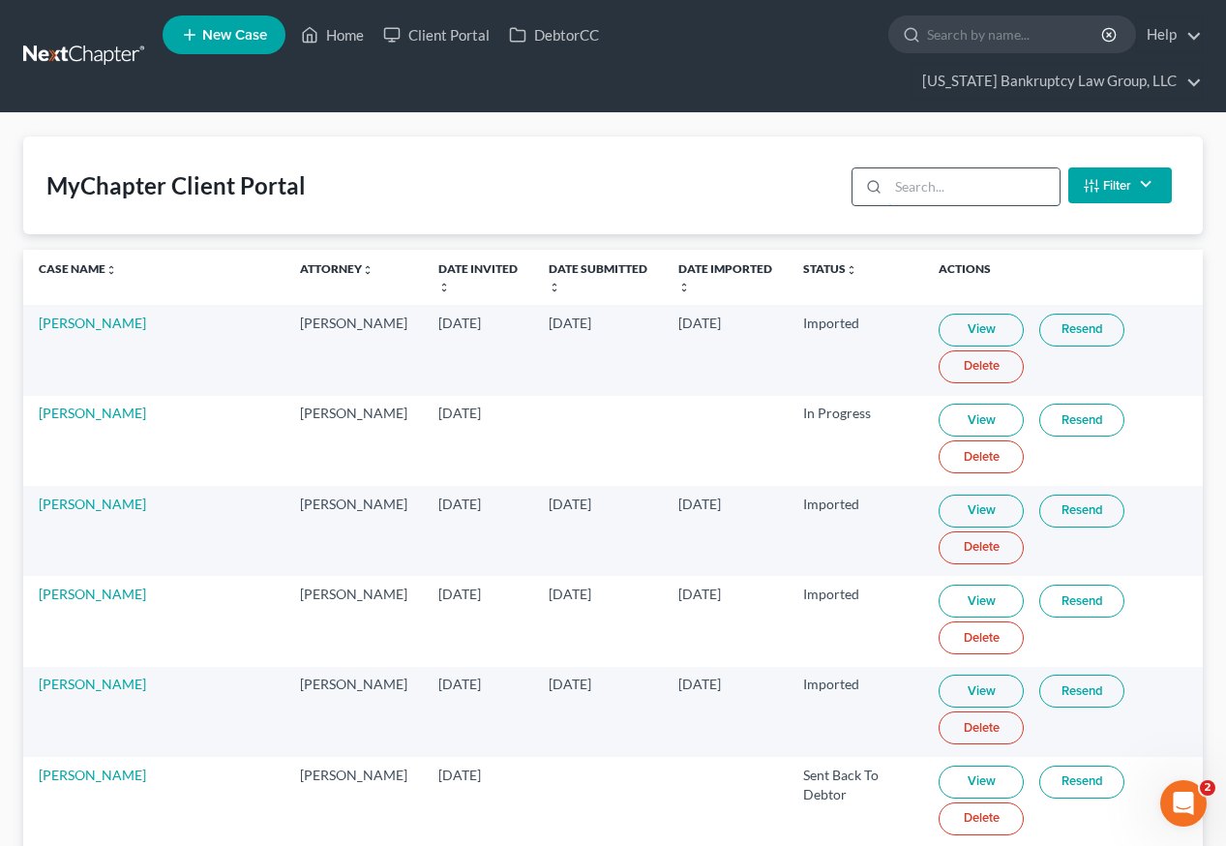
click at [924, 168] on input "search" at bounding box center [973, 186] width 171 height 37
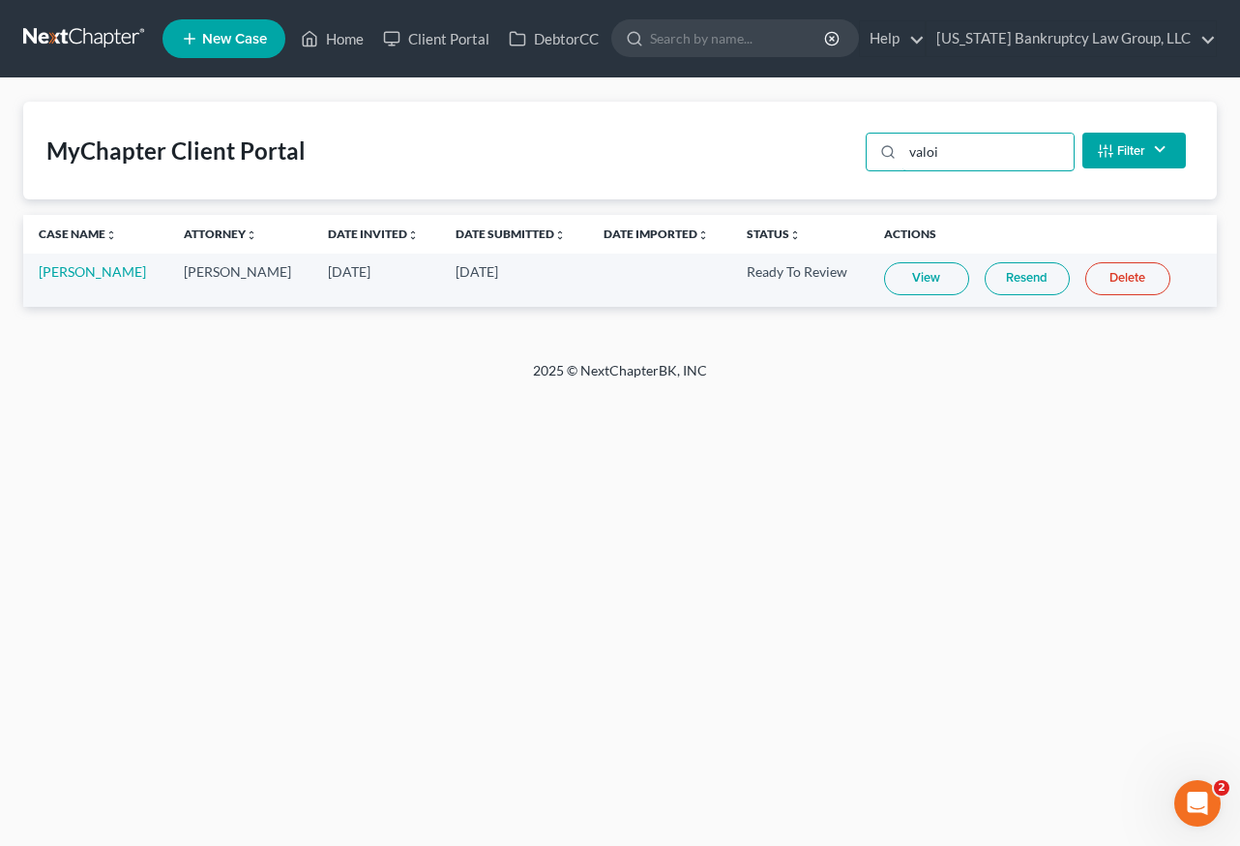
type input "valoi"
click at [896, 280] on link "View" at bounding box center [926, 278] width 85 height 33
click at [346, 42] on link "Home" at bounding box center [332, 38] width 82 height 35
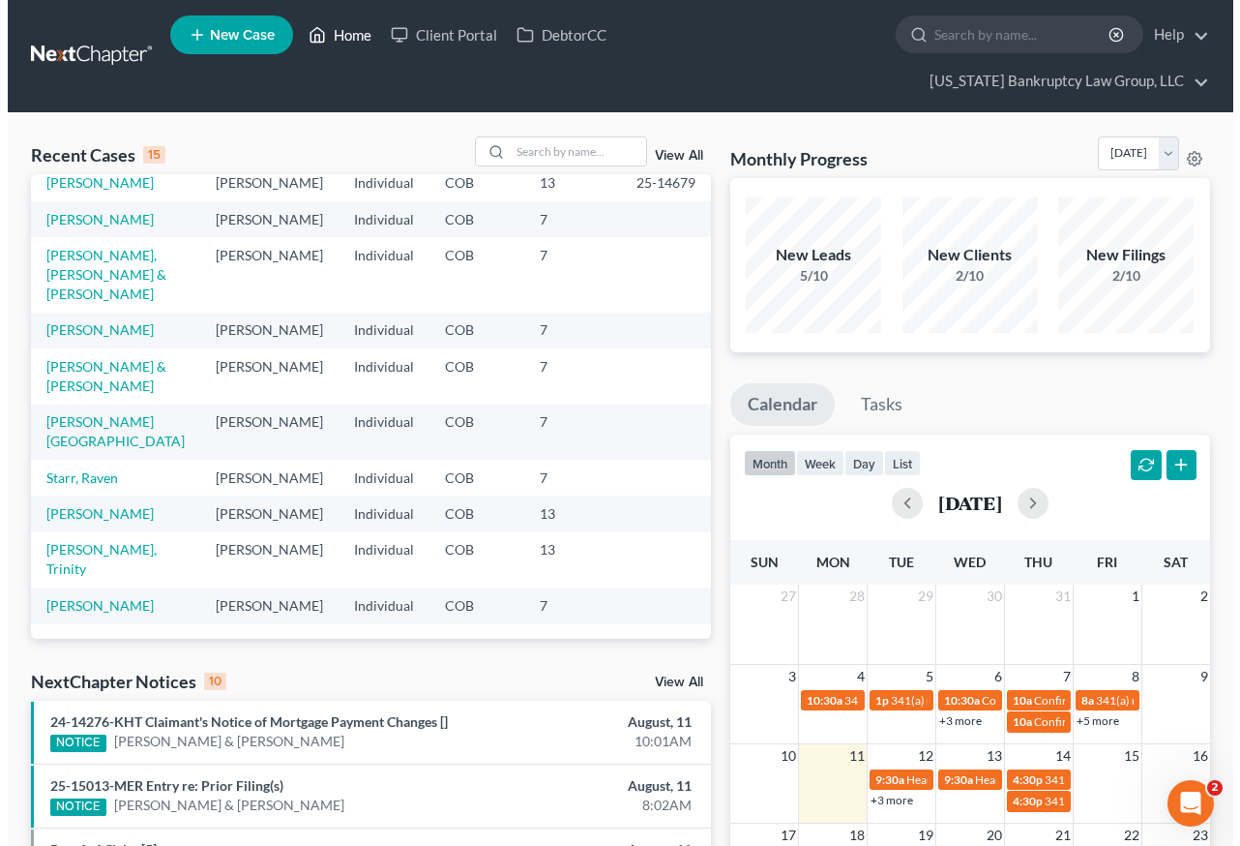
scroll to position [423, 0]
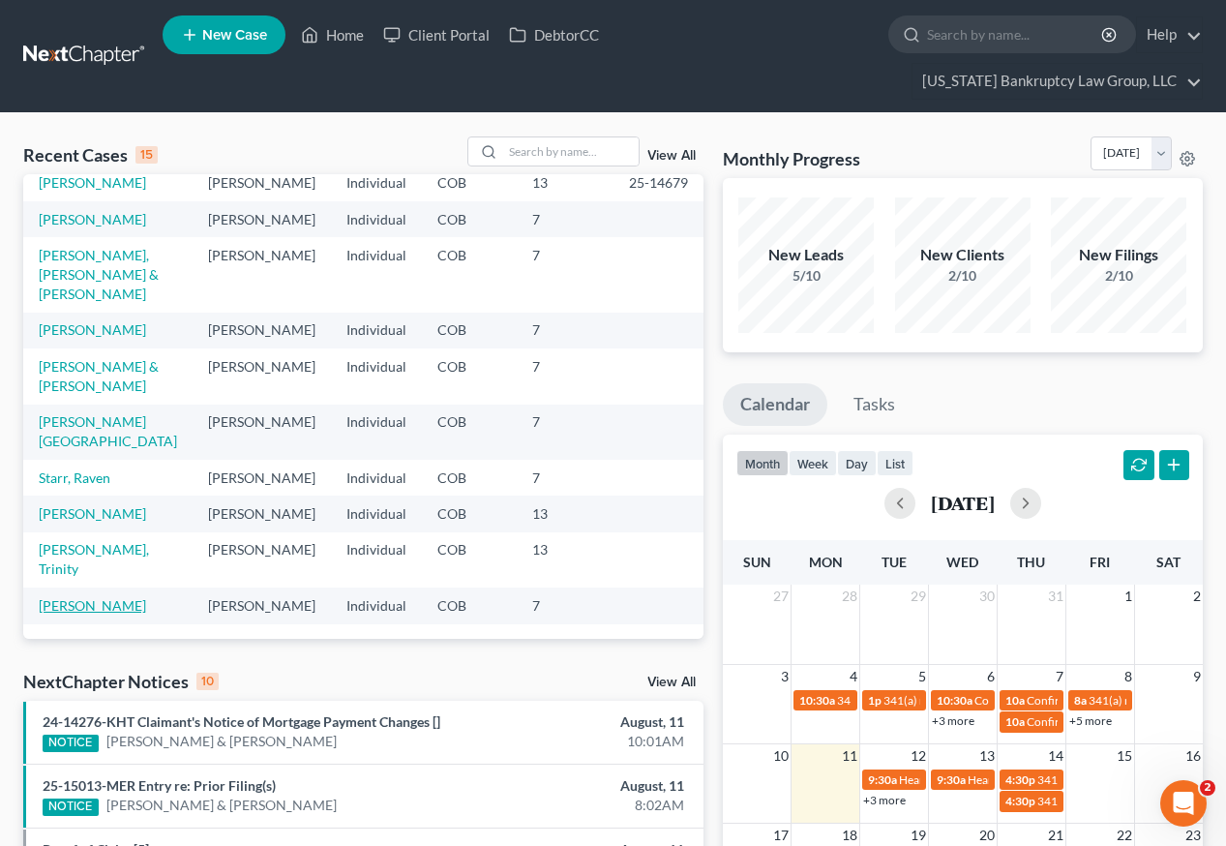
click at [111, 597] on link "[PERSON_NAME]" at bounding box center [92, 605] width 107 height 16
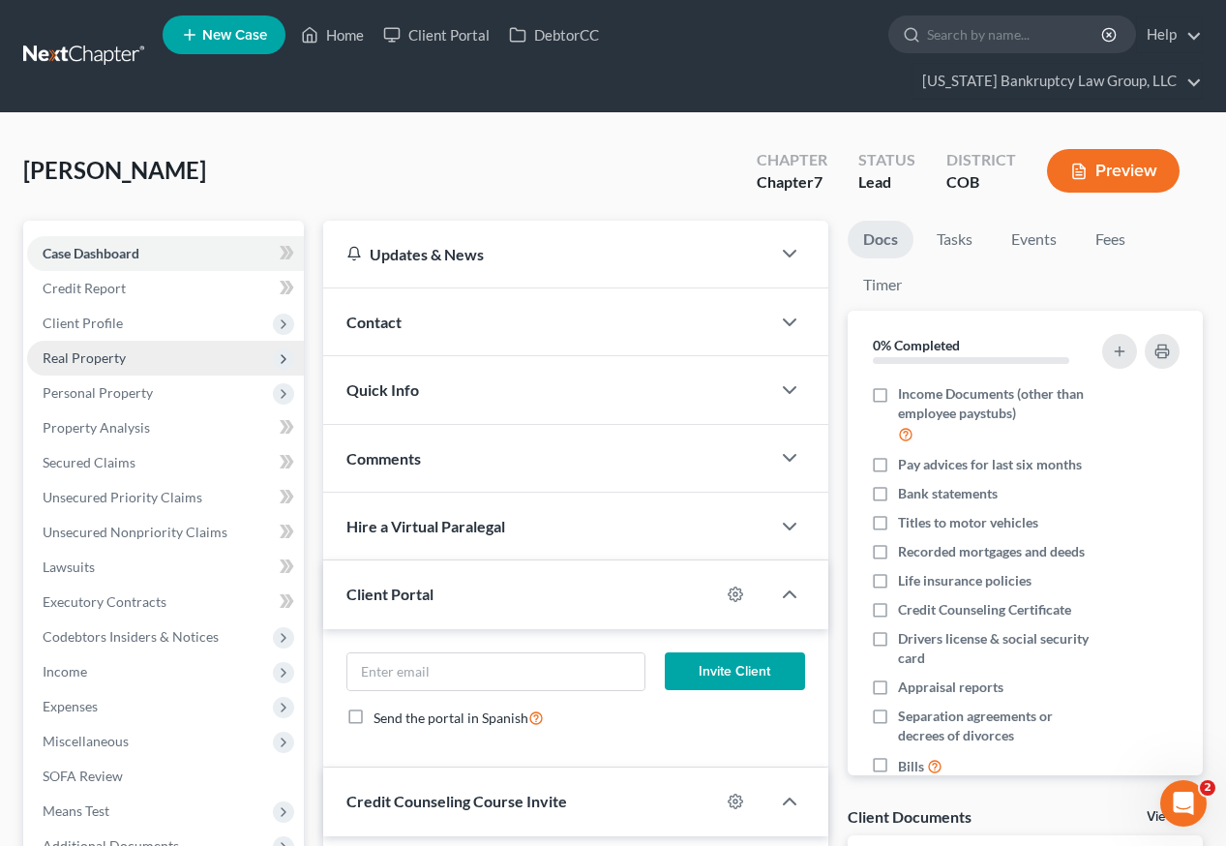
click at [104, 349] on span "Real Property" at bounding box center [84, 357] width 83 height 16
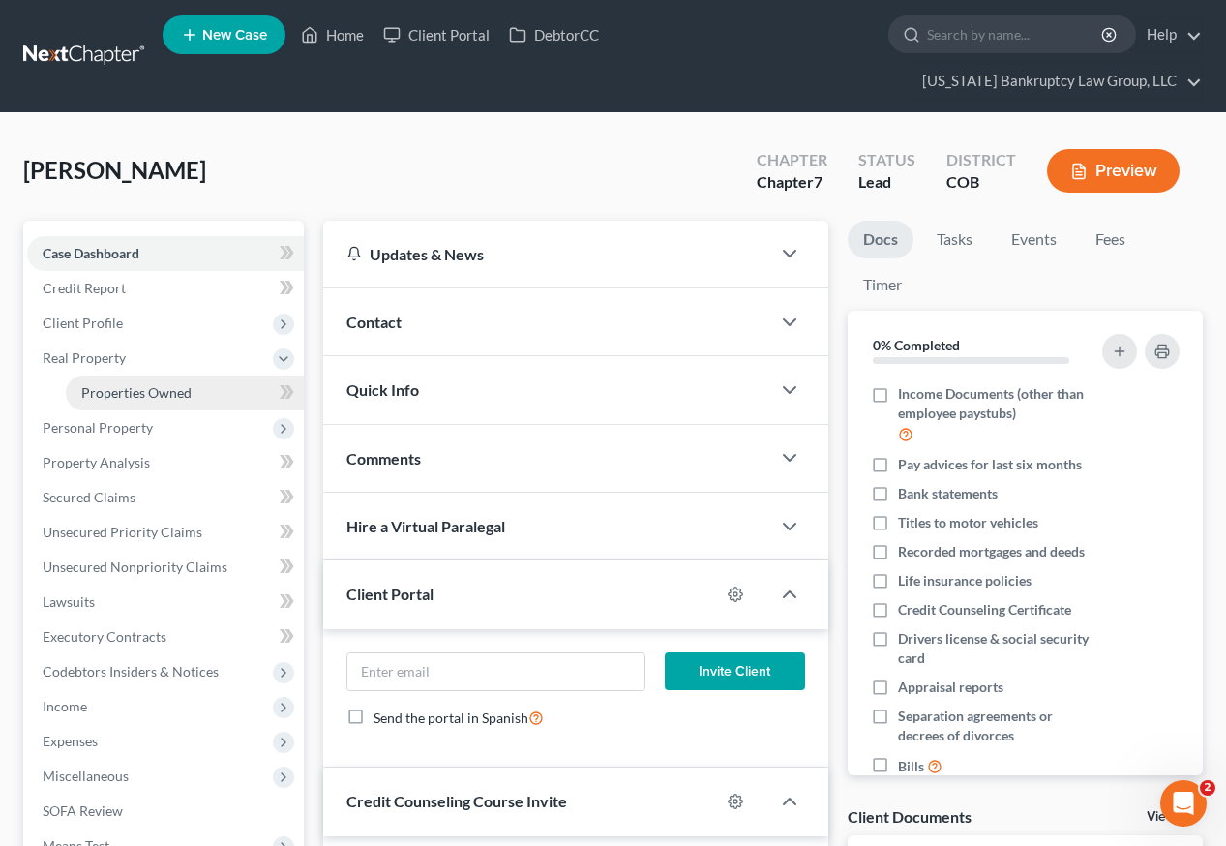
click at [117, 384] on span "Properties Owned" at bounding box center [136, 392] width 110 height 16
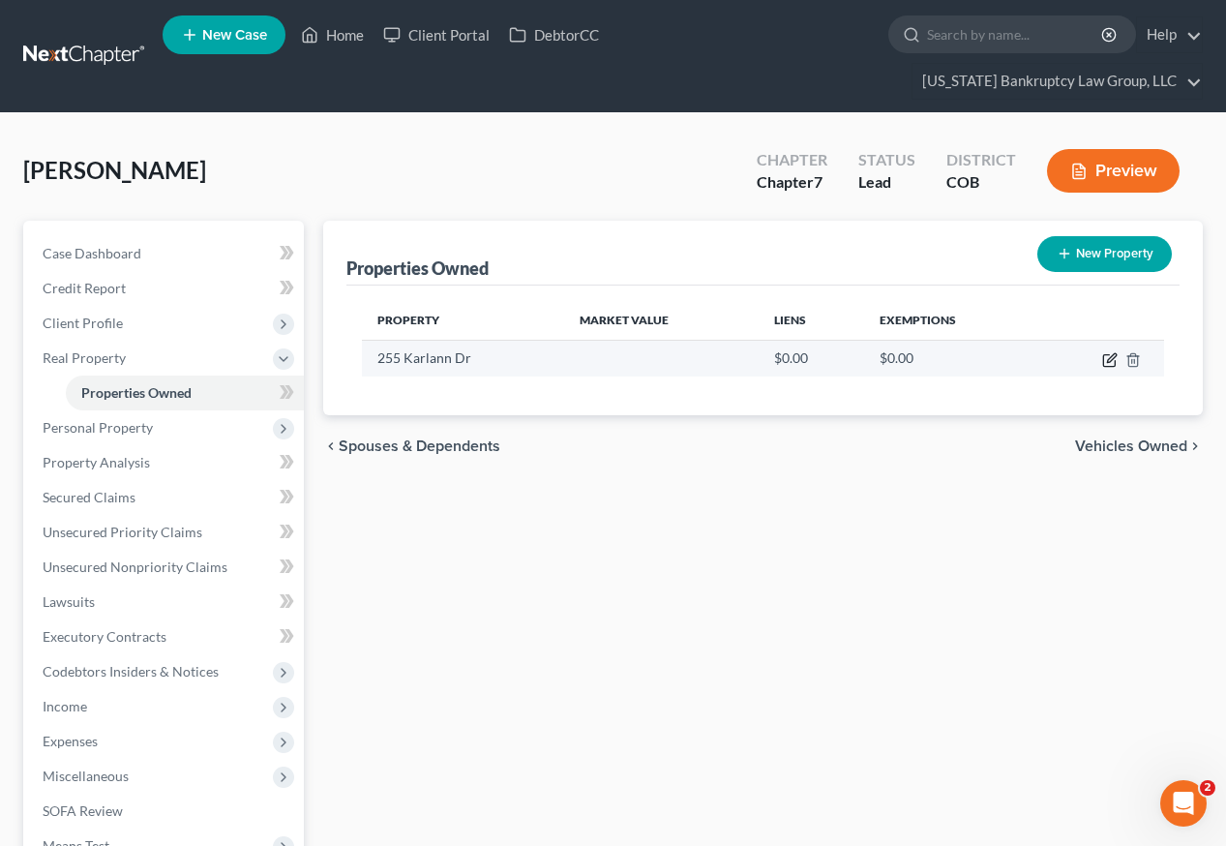
click at [1107, 353] on icon "button" at bounding box center [1111, 357] width 9 height 9
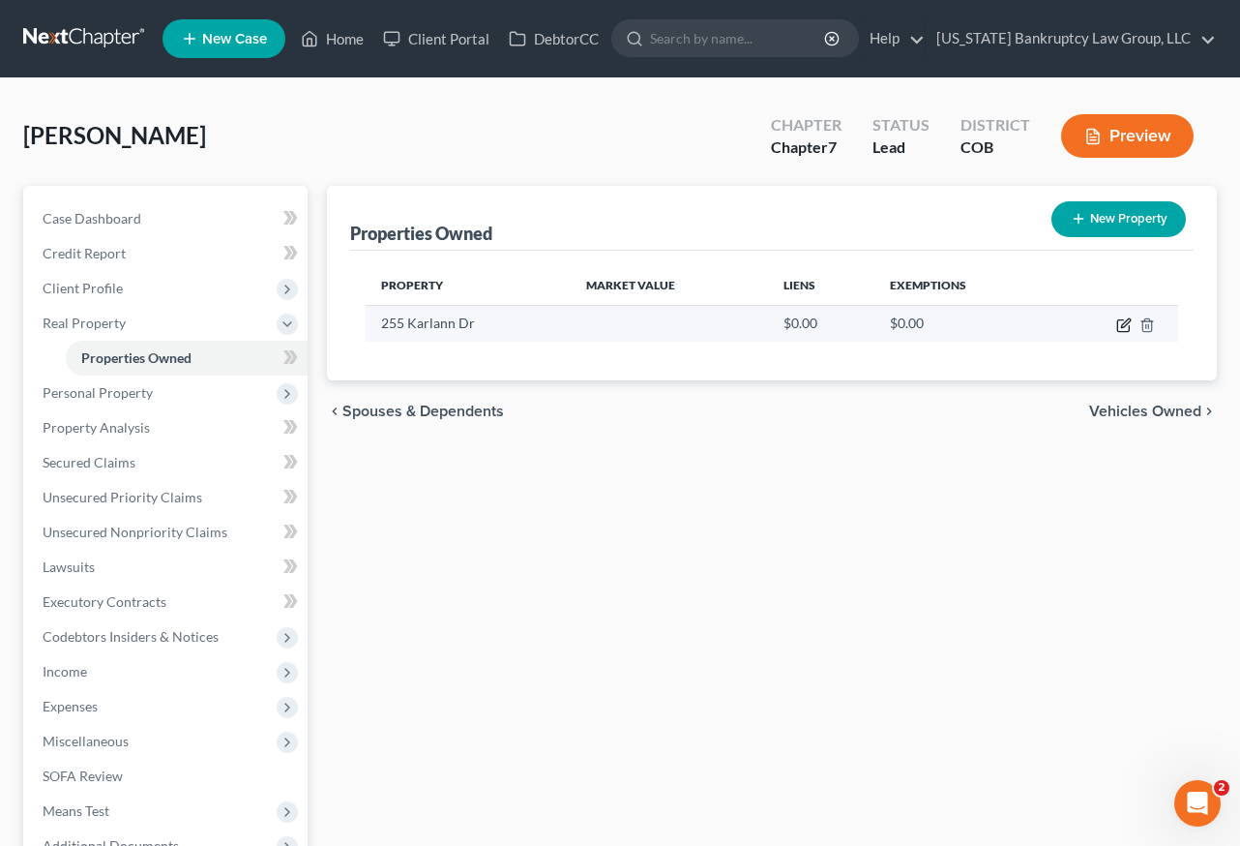
select select "5"
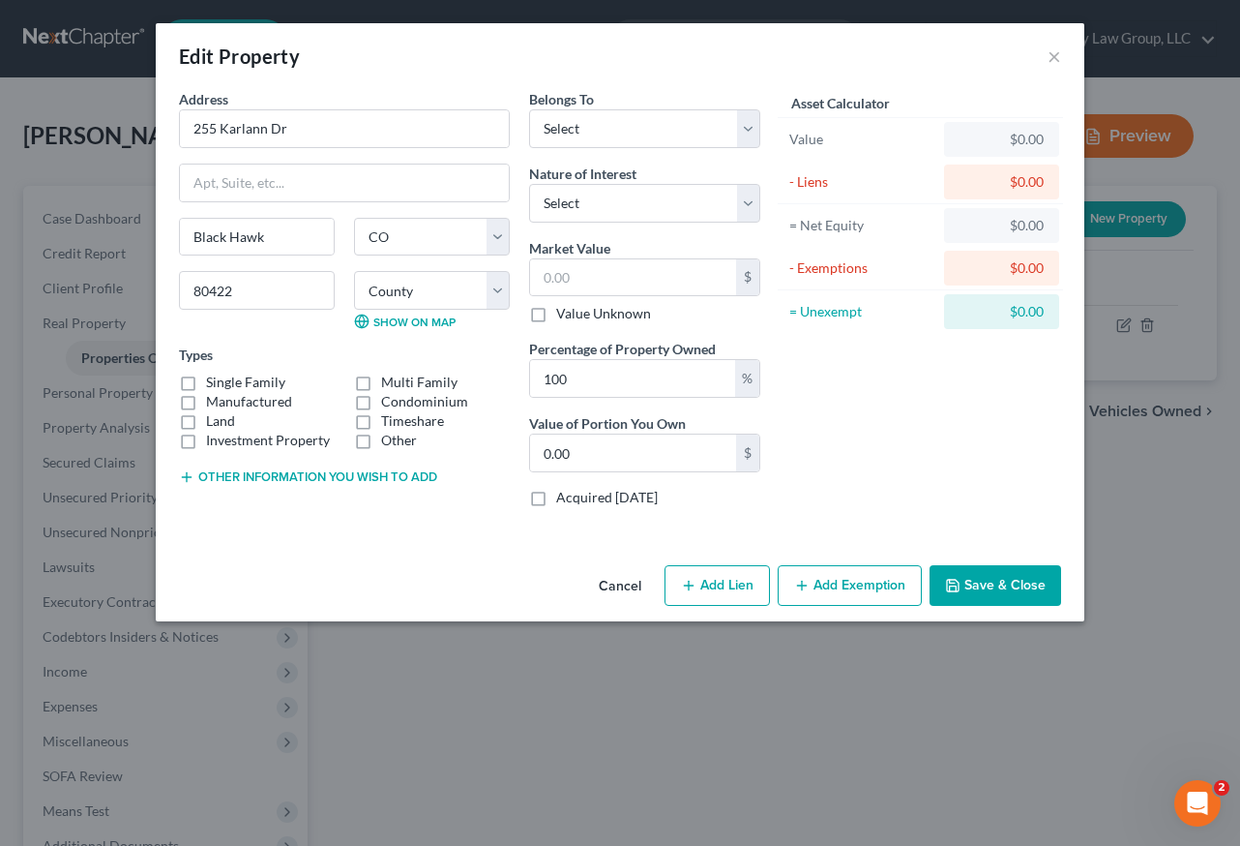
click at [206, 380] on label "Single Family" at bounding box center [245, 381] width 79 height 19
click at [214, 380] on input "Single Family" at bounding box center [220, 378] width 13 height 13
checkbox input "true"
click at [429, 288] on select "County [GEOGRAPHIC_DATA] [GEOGRAPHIC_DATA] [GEOGRAPHIC_DATA] [GEOGRAPHIC_DATA] …" at bounding box center [432, 290] width 156 height 39
select select "24"
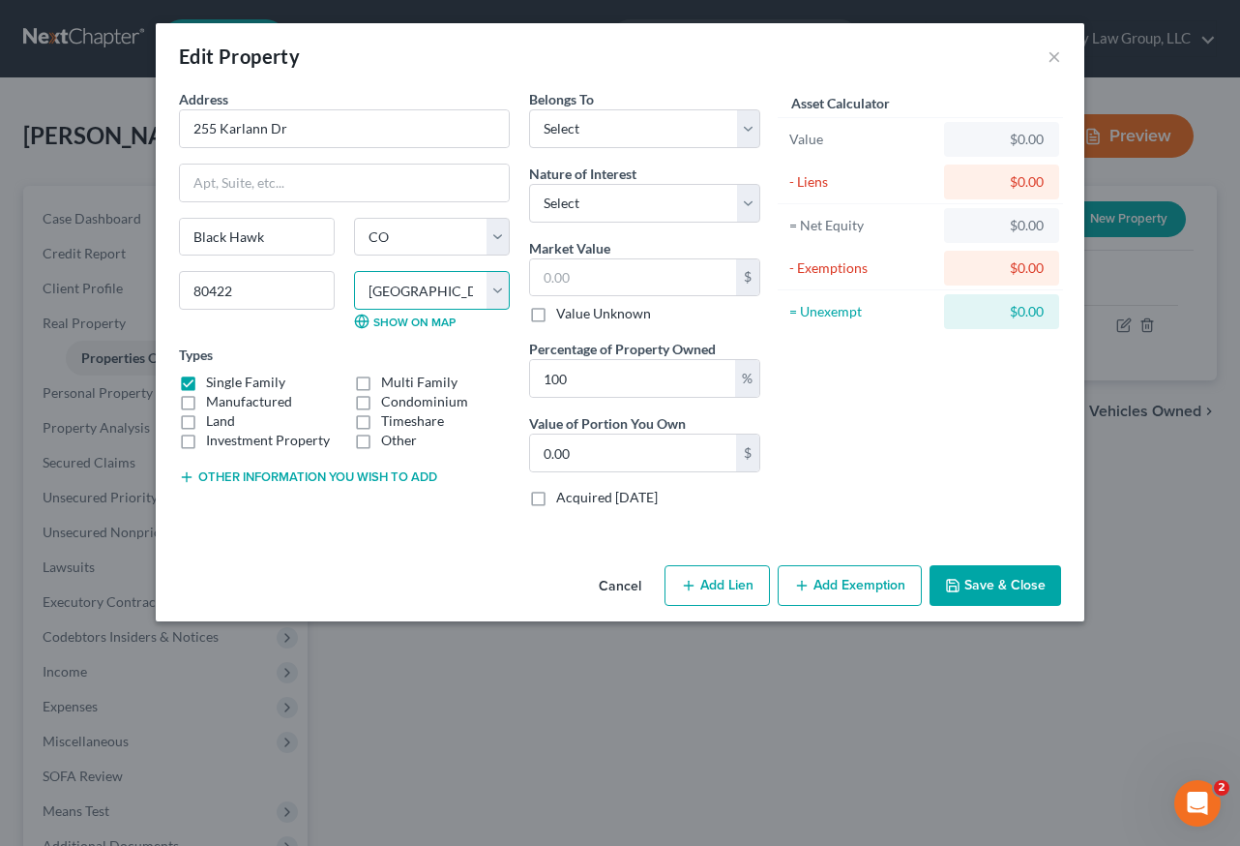
click at [354, 271] on select "County [GEOGRAPHIC_DATA] [GEOGRAPHIC_DATA] [GEOGRAPHIC_DATA] [GEOGRAPHIC_DATA] …" at bounding box center [432, 290] width 156 height 39
click at [656, 129] on select "Select Debtor 1 Only Debtor 2 Only Debtor 1 And Debtor 2 Only At Least One Of T…" at bounding box center [644, 128] width 231 height 39
click at [529, 109] on select "Select Debtor 1 Only Debtor 2 Only Debtor 1 And Debtor 2 Only At Least One Of T…" at bounding box center [644, 128] width 231 height 39
click at [656, 132] on select "Select Debtor 1 Only Debtor 2 Only Debtor 1 And Debtor 2 Only At Least One Of T…" at bounding box center [644, 128] width 231 height 39
select select "3"
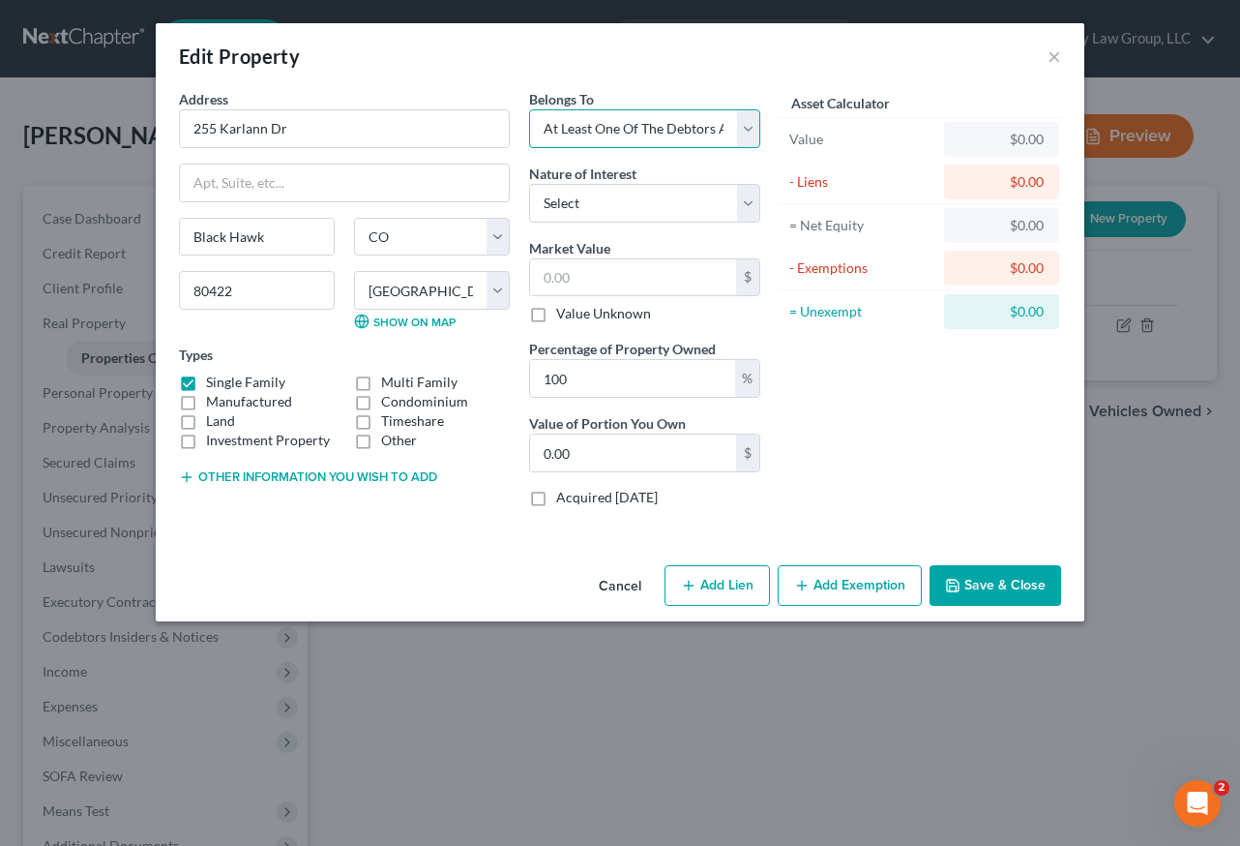
click at [529, 109] on select "Select Debtor 1 Only Debtor 2 Only Debtor 1 And Debtor 2 Only At Least One Of T…" at bounding box center [644, 128] width 231 height 39
click at [646, 210] on select "Select Fee Simple Joint Tenant Life Estate Equitable Interest Future Interest T…" at bounding box center [644, 203] width 231 height 39
select select "1"
click at [529, 184] on select "Select Fee Simple Joint Tenant Life Estate Equitable Interest Future Interest T…" at bounding box center [644, 203] width 231 height 39
click at [626, 282] on input "text" at bounding box center [633, 277] width 206 height 37
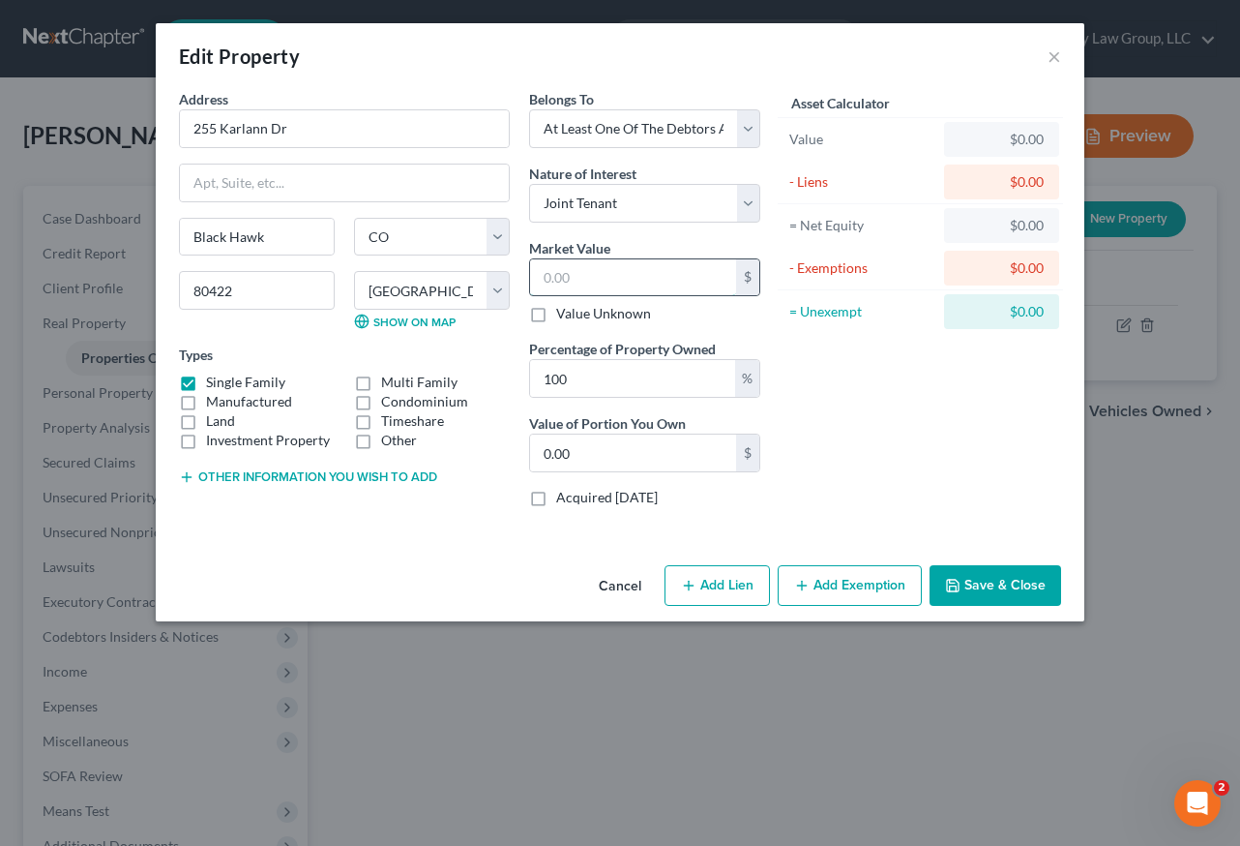
type input "6"
type input "6.00"
type input "60"
type input "60.00"
type input "608"
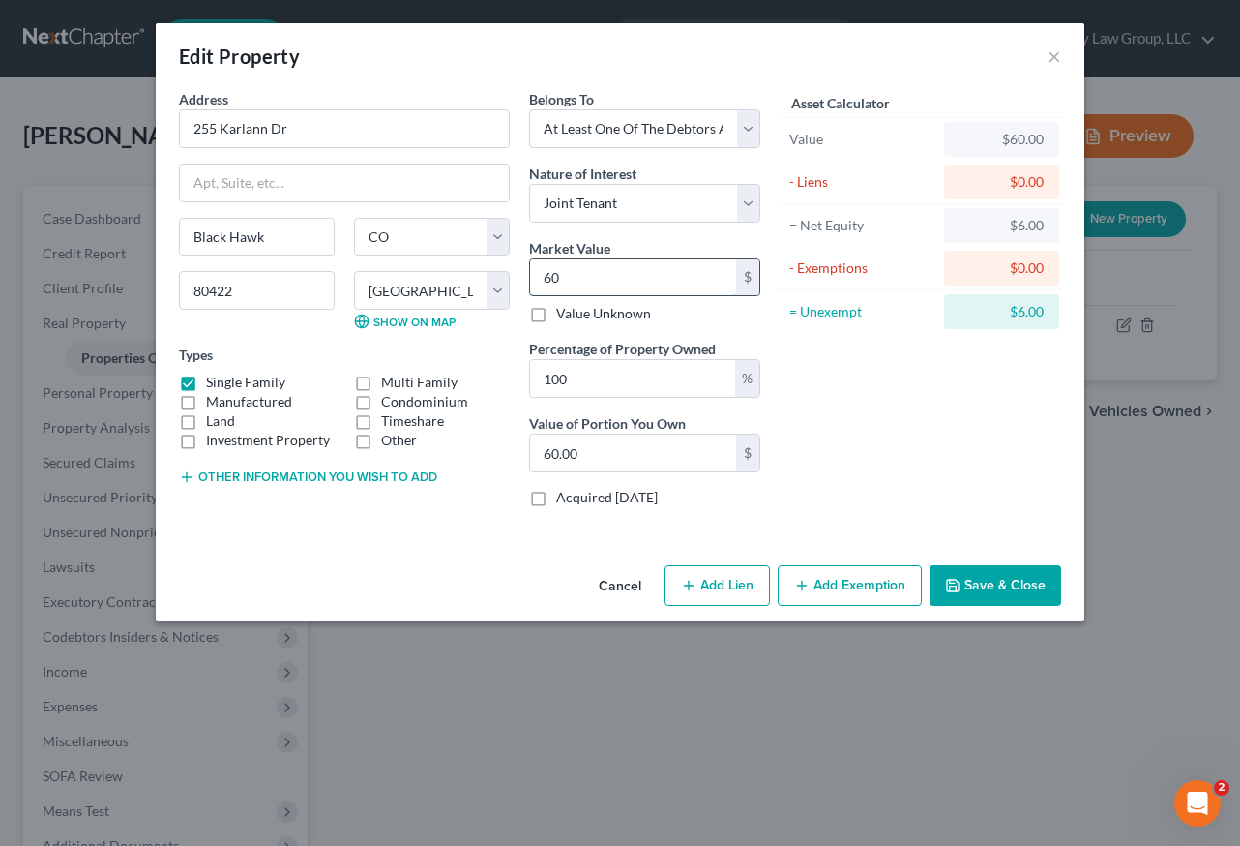
type input "608.00"
type input "6088"
type input "6,088.00"
type input "6,0880"
type input "60,880.00"
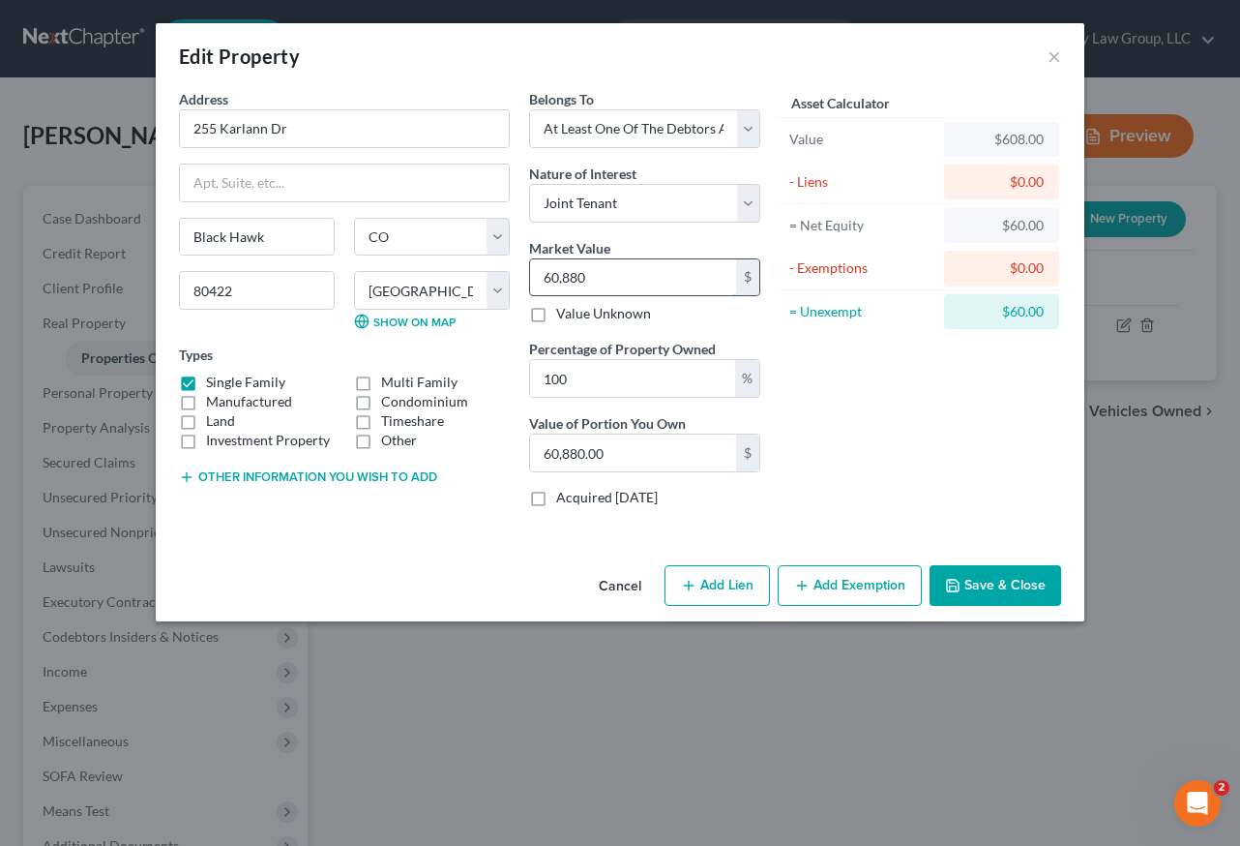
type input "60,8800"
type input "608,800.00"
type input "608,800"
click at [642, 455] on input "608,800.00" at bounding box center [633, 452] width 206 height 37
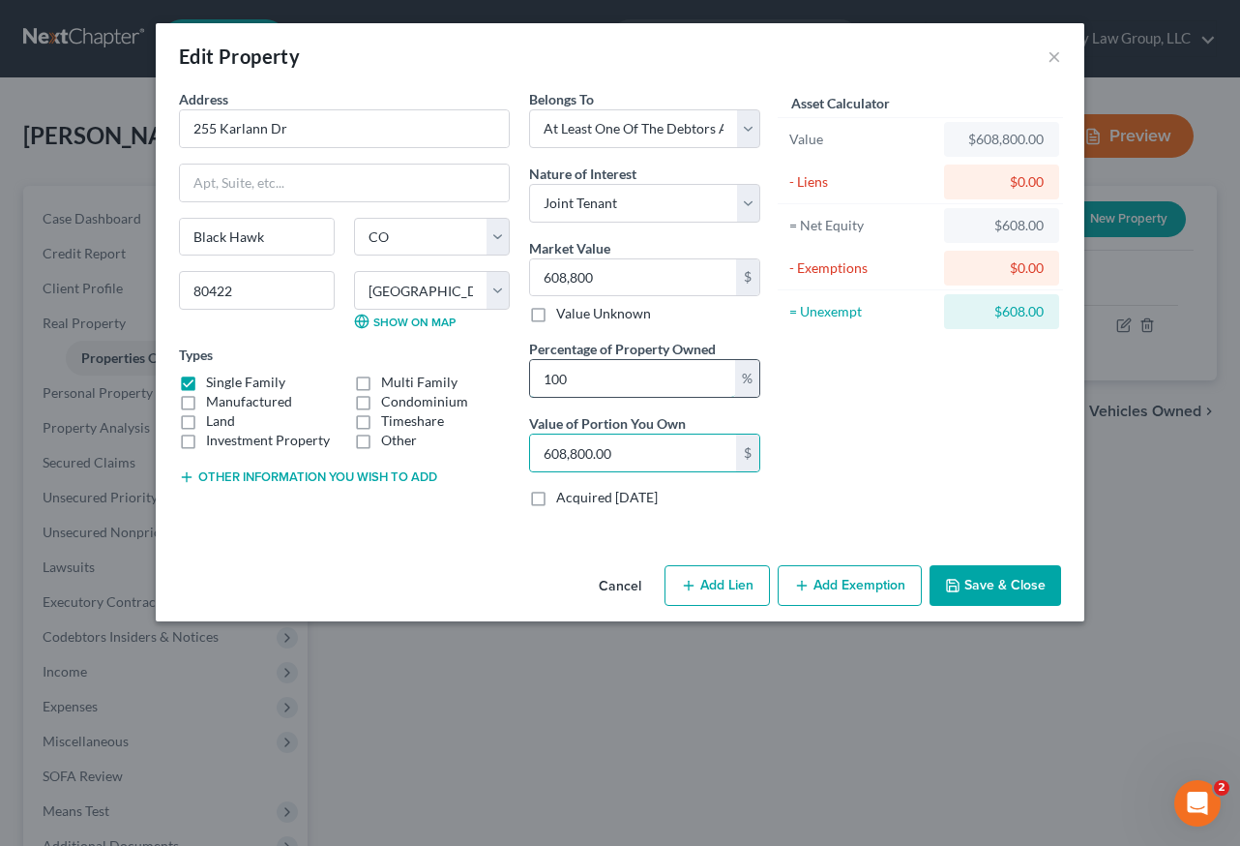
click at [580, 372] on input "100" at bounding box center [632, 378] width 205 height 37
drag, startPoint x: 580, startPoint y: 372, endPoint x: 539, endPoint y: 372, distance: 40.6
click at [544, 374] on input "100" at bounding box center [632, 378] width 205 height 37
type input "5"
type input "30,440.00"
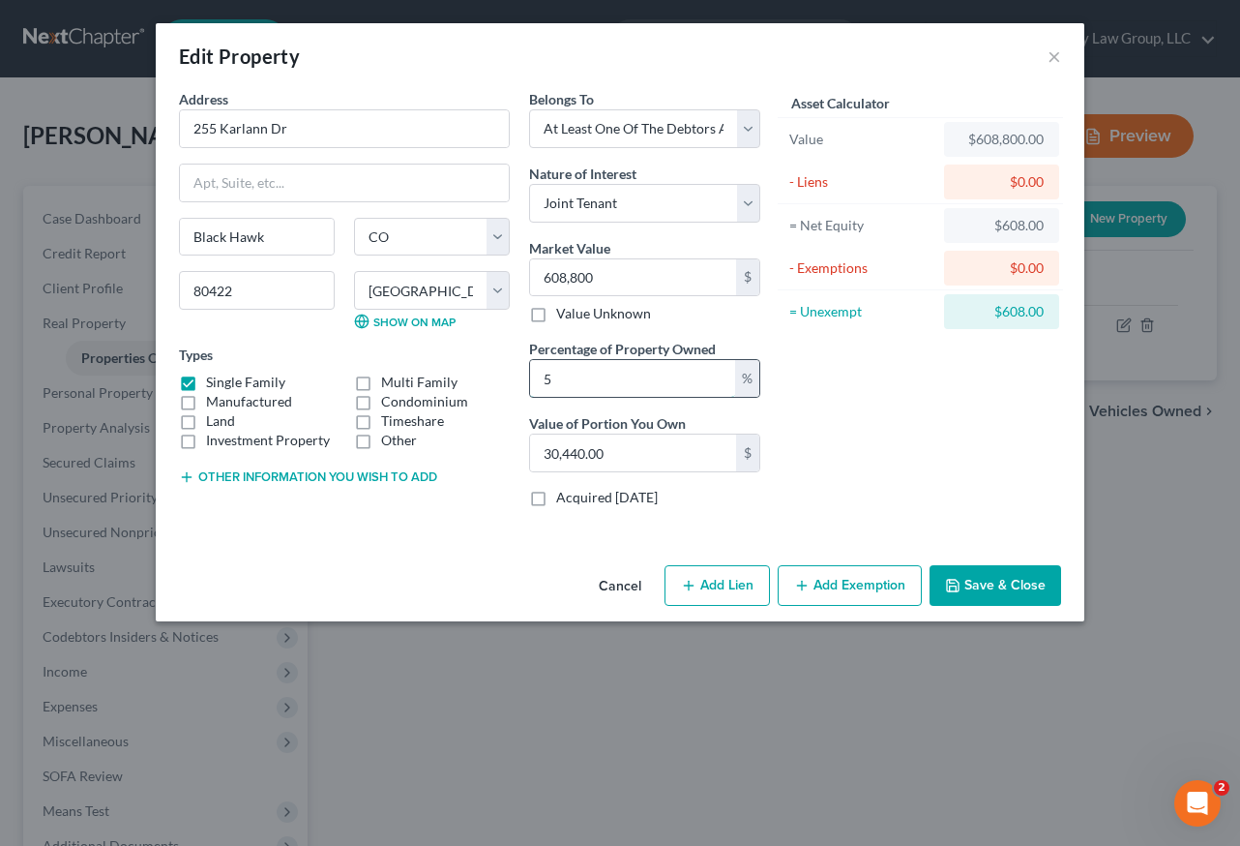
type input "50"
type input "304,400.00"
type input "50"
click at [887, 574] on button "Add Exemption" at bounding box center [850, 585] width 144 height 41
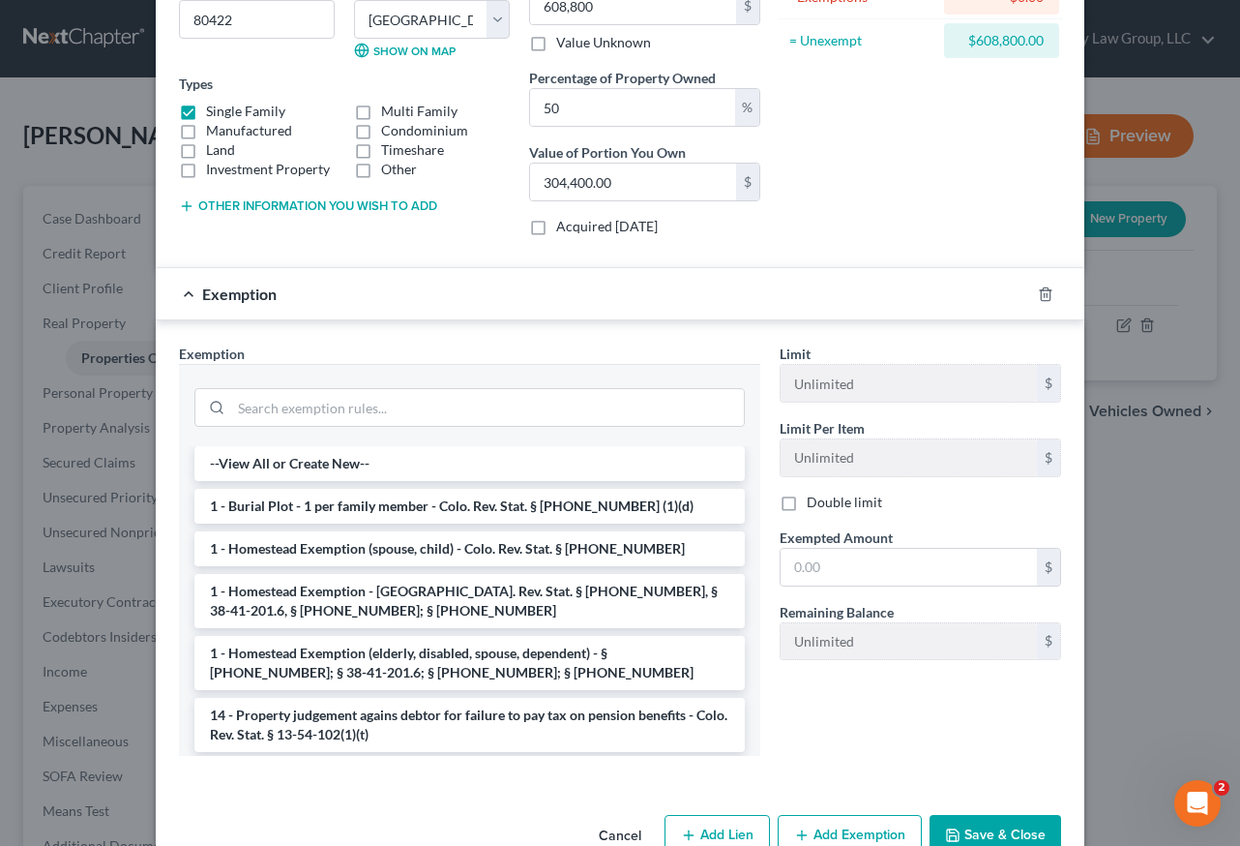
scroll to position [319, 0]
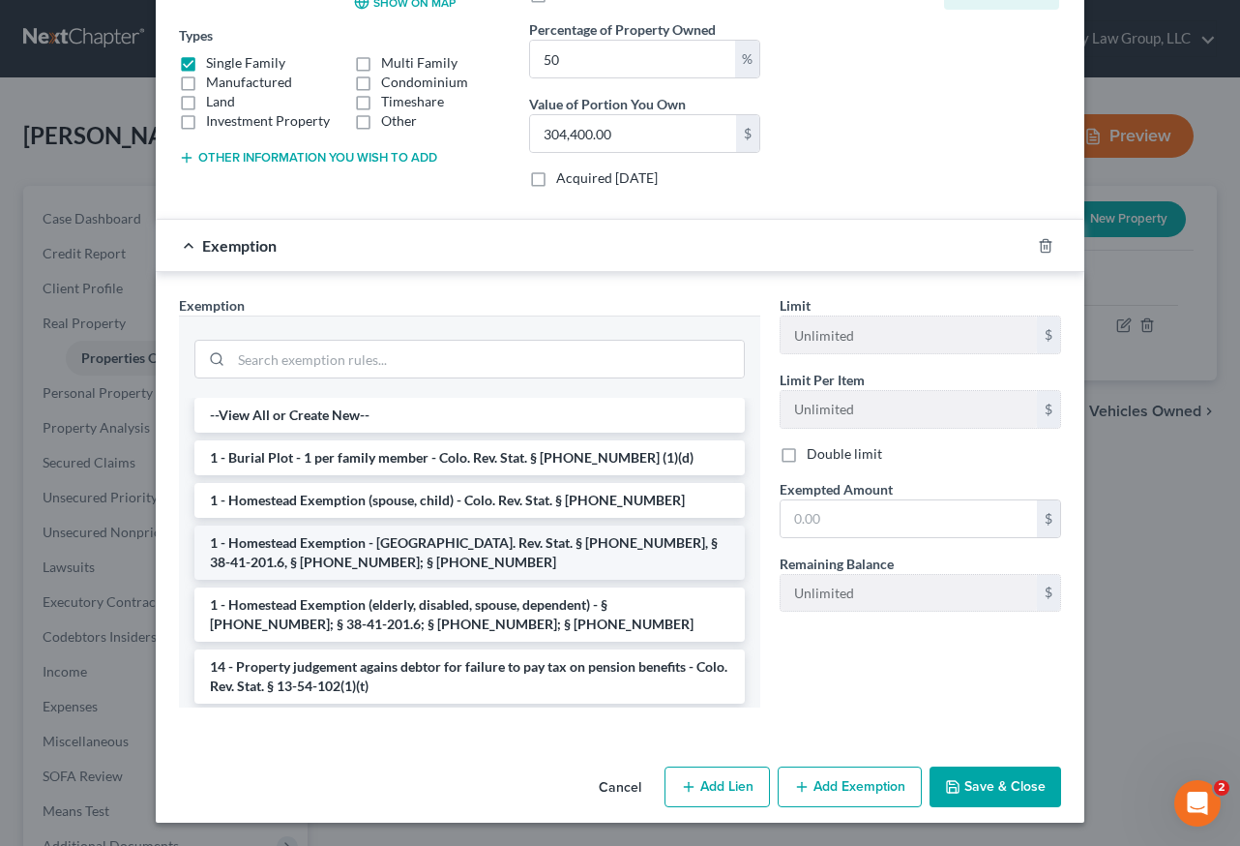
click at [427, 558] on li "1 - Homestead Exemption - [GEOGRAPHIC_DATA]. Rev. Stat. § [PHONE_NUMBER], § 38-…" at bounding box center [469, 552] width 551 height 54
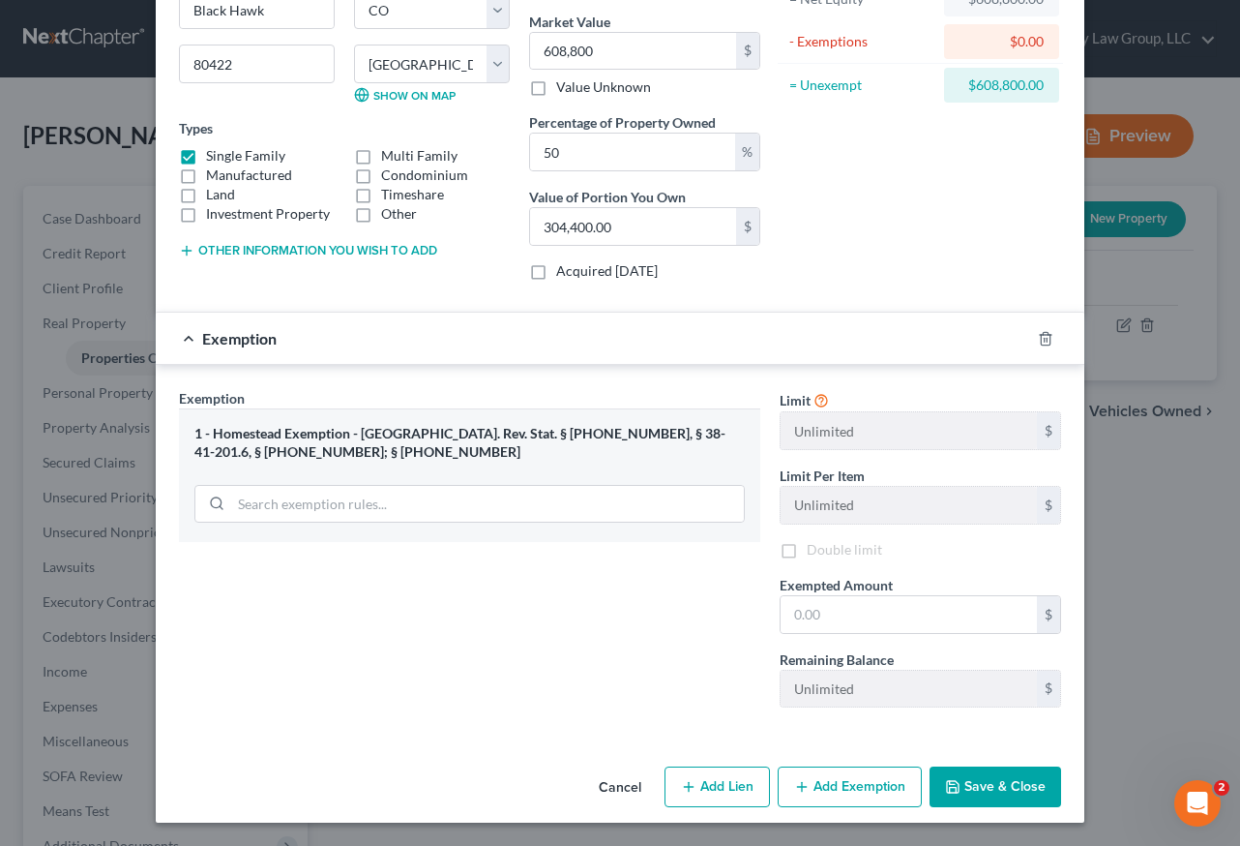
scroll to position [226, 0]
click at [881, 617] on input "text" at bounding box center [909, 614] width 256 height 37
type input "250,000"
click at [1016, 778] on button "Save & Close" at bounding box center [996, 786] width 132 height 41
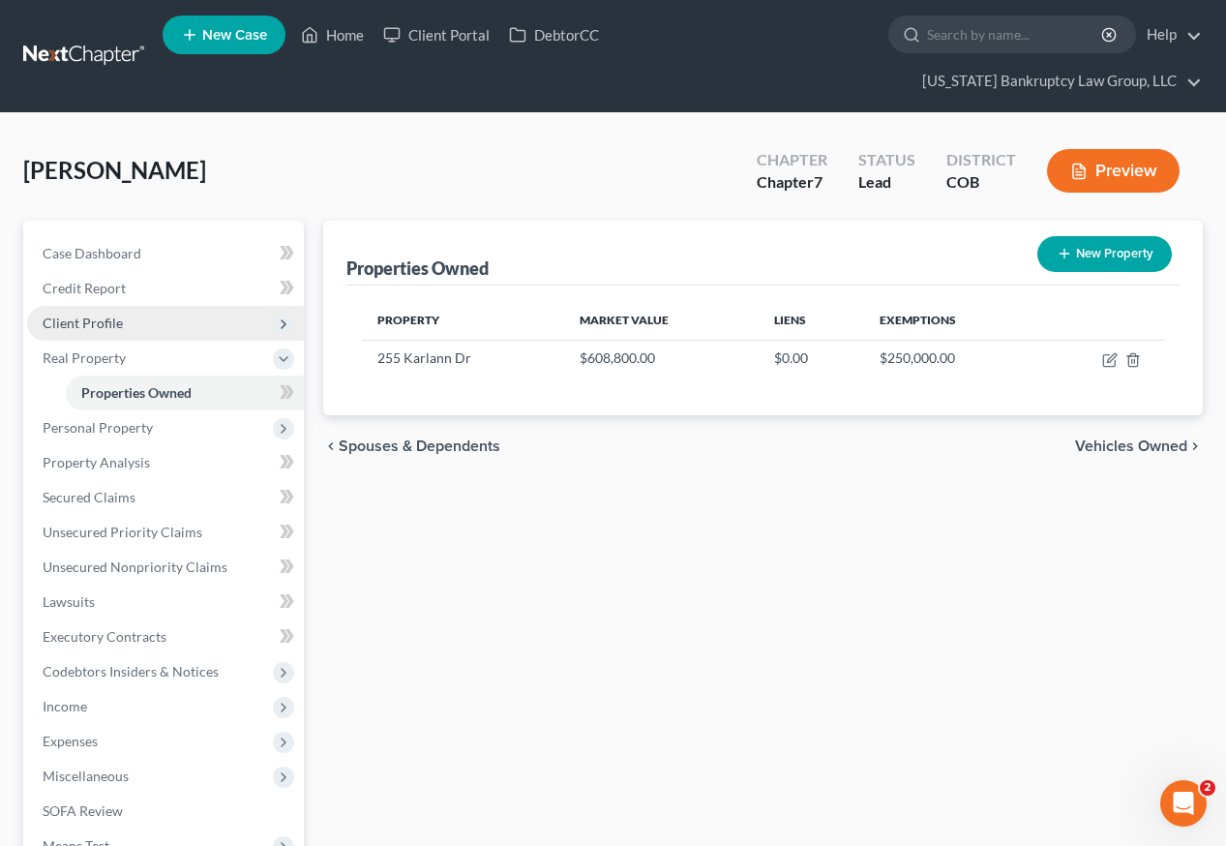
click at [108, 314] on span "Client Profile" at bounding box center [83, 322] width 80 height 16
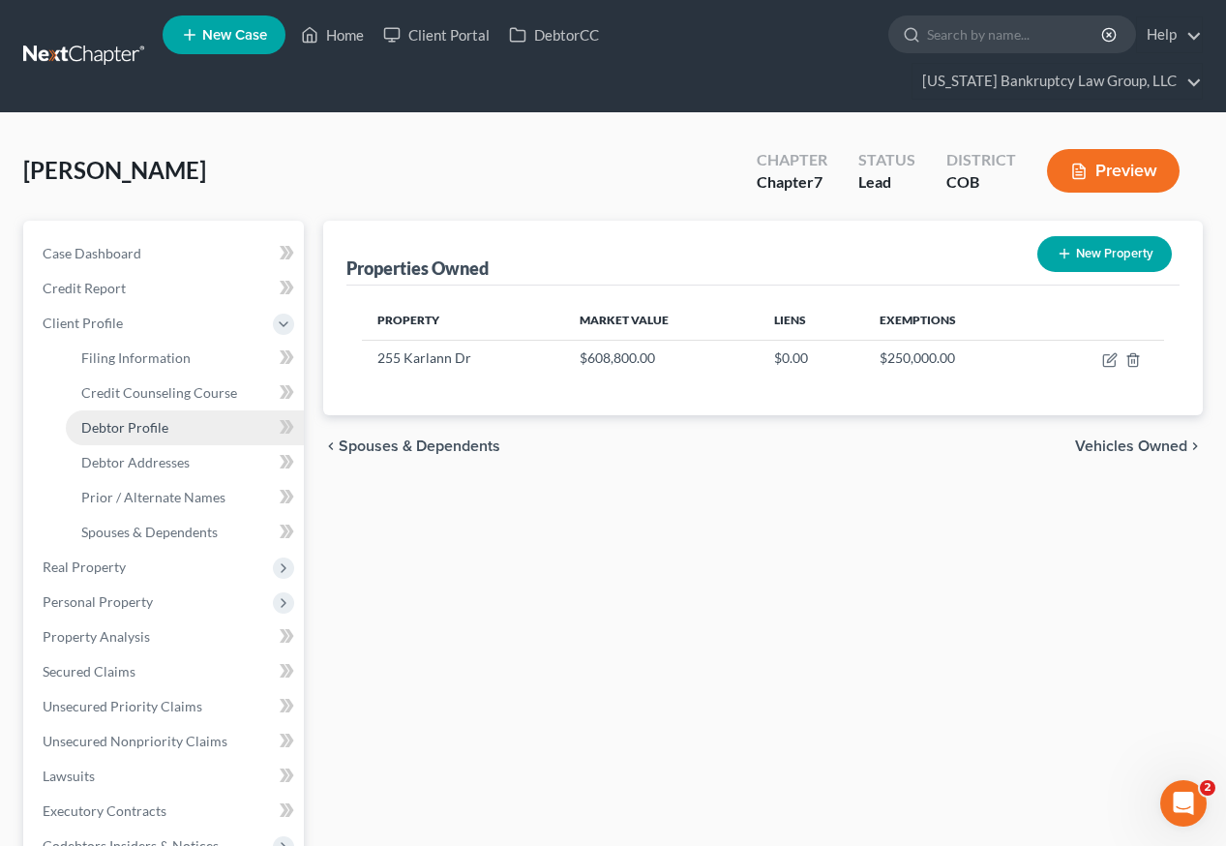
click at [145, 419] on span "Debtor Profile" at bounding box center [124, 427] width 87 height 16
select select "0"
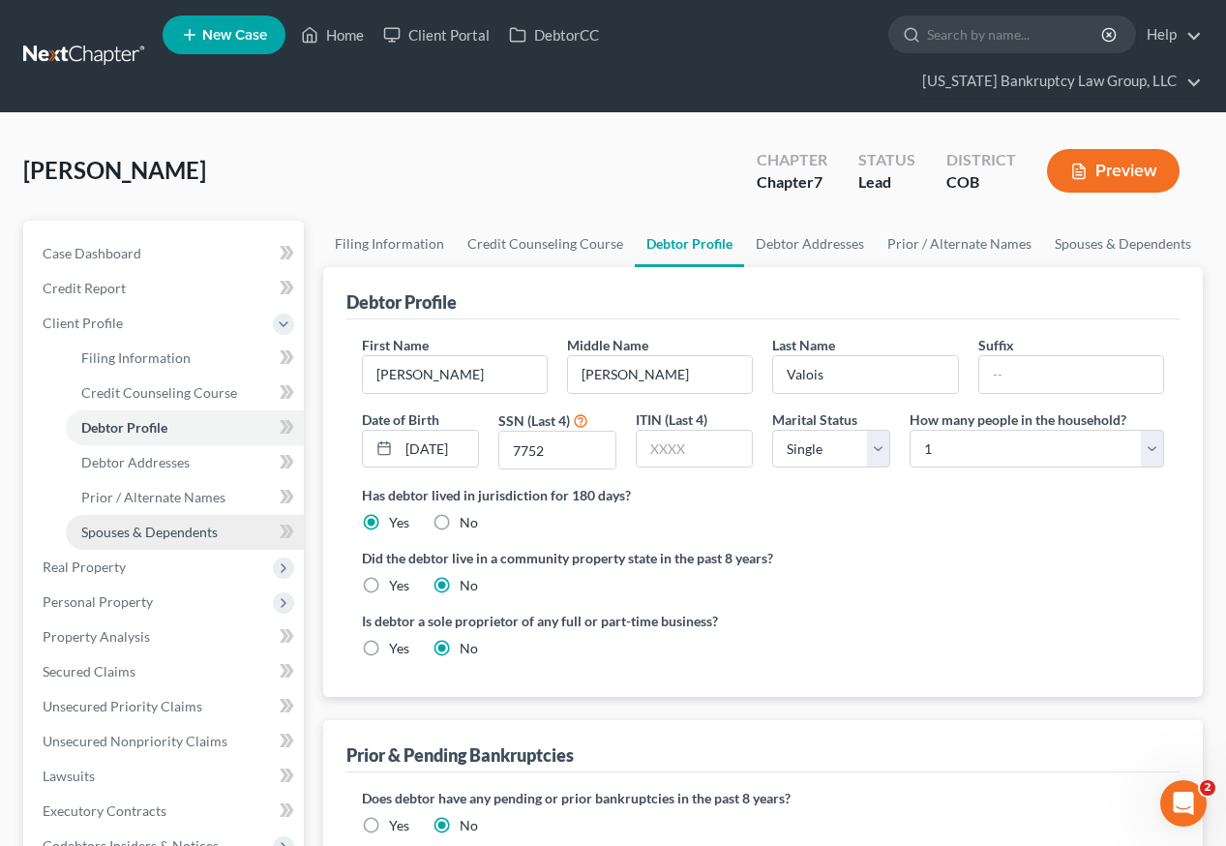
click at [201, 515] on link "Spouses & Dependents" at bounding box center [185, 532] width 238 height 35
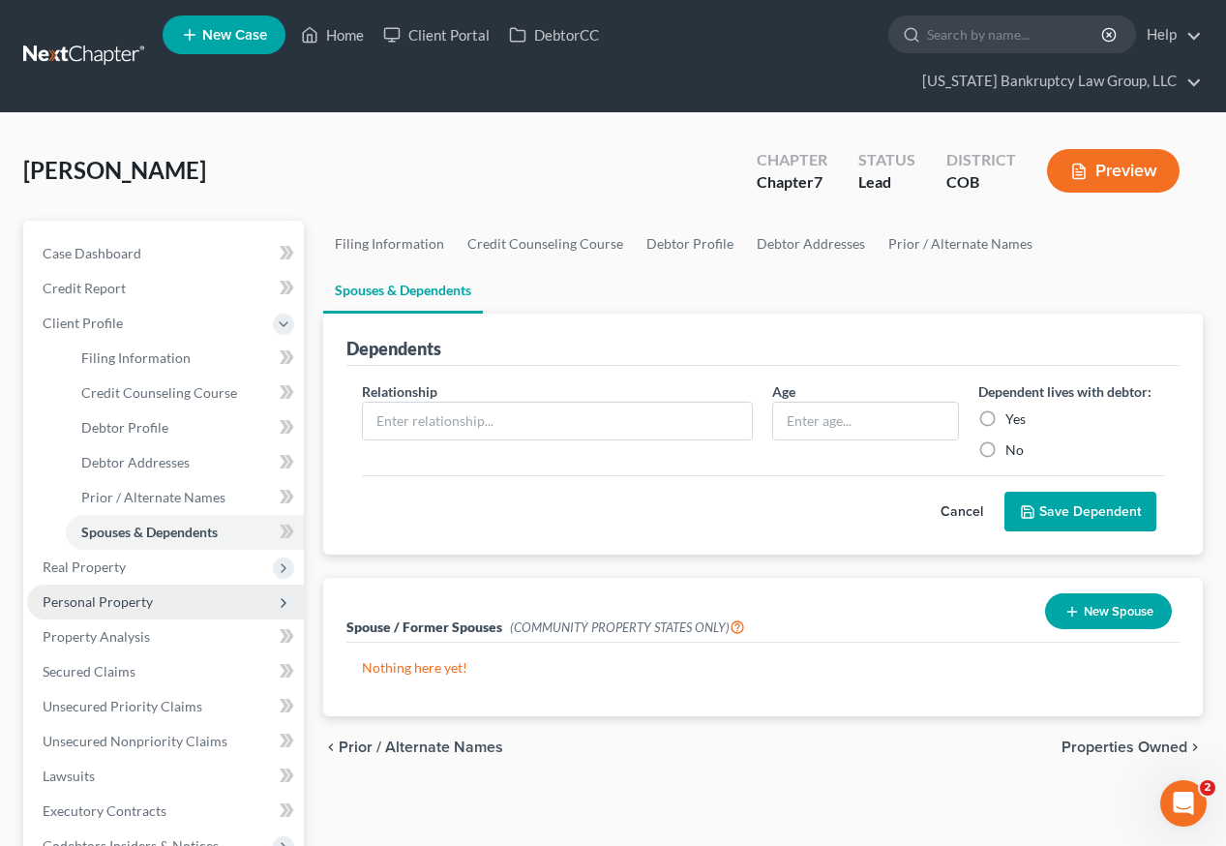
click at [118, 593] on span "Personal Property" at bounding box center [98, 601] width 110 height 16
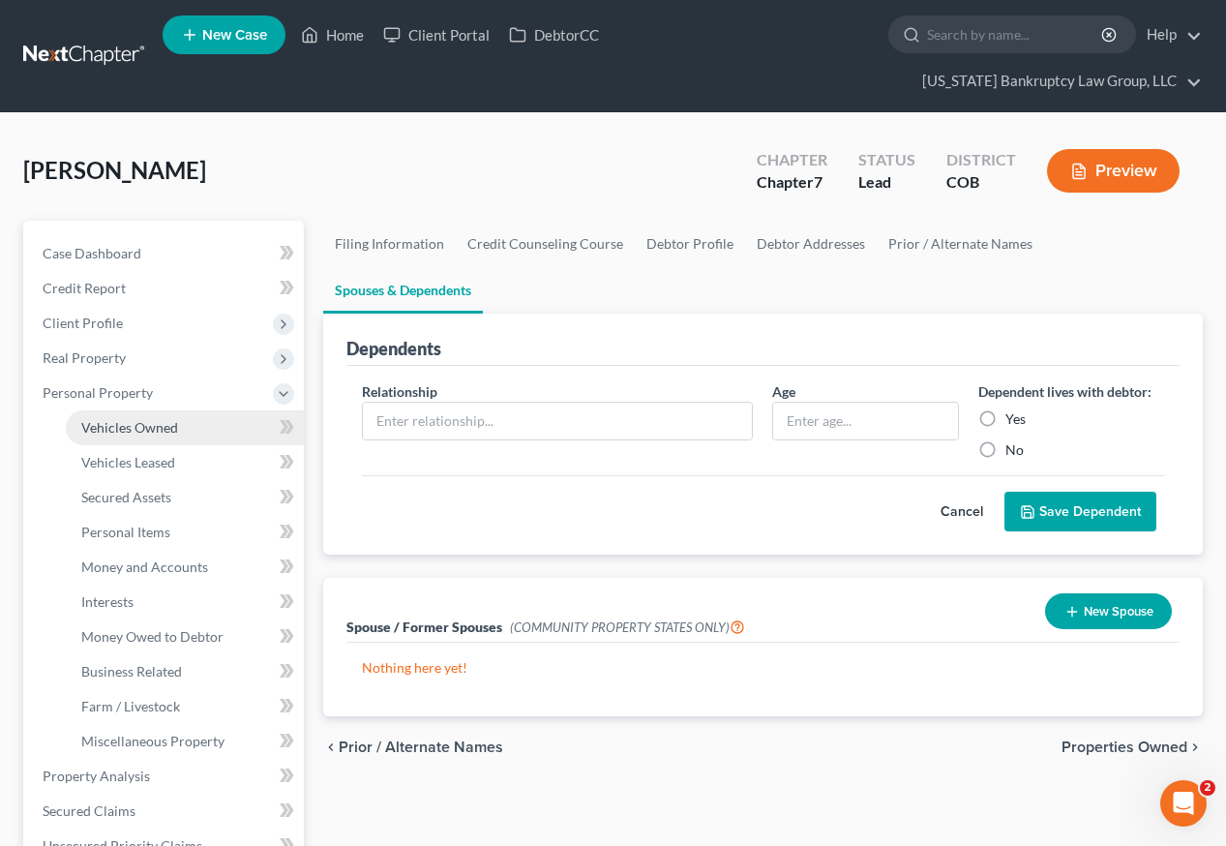
click at [113, 419] on span "Vehicles Owned" at bounding box center [129, 427] width 97 height 16
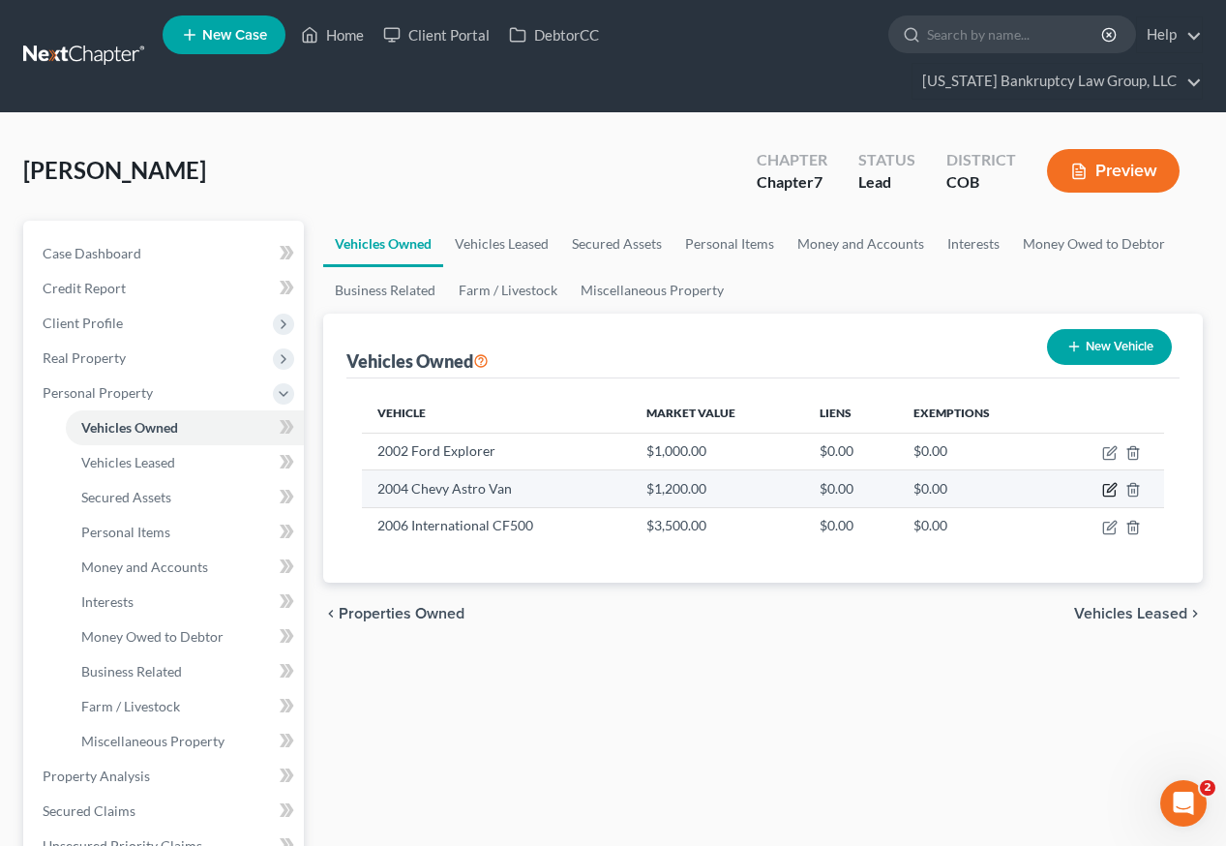
click at [1111, 484] on icon "button" at bounding box center [1111, 488] width 9 height 9
select select "0"
select select "22"
select select "4"
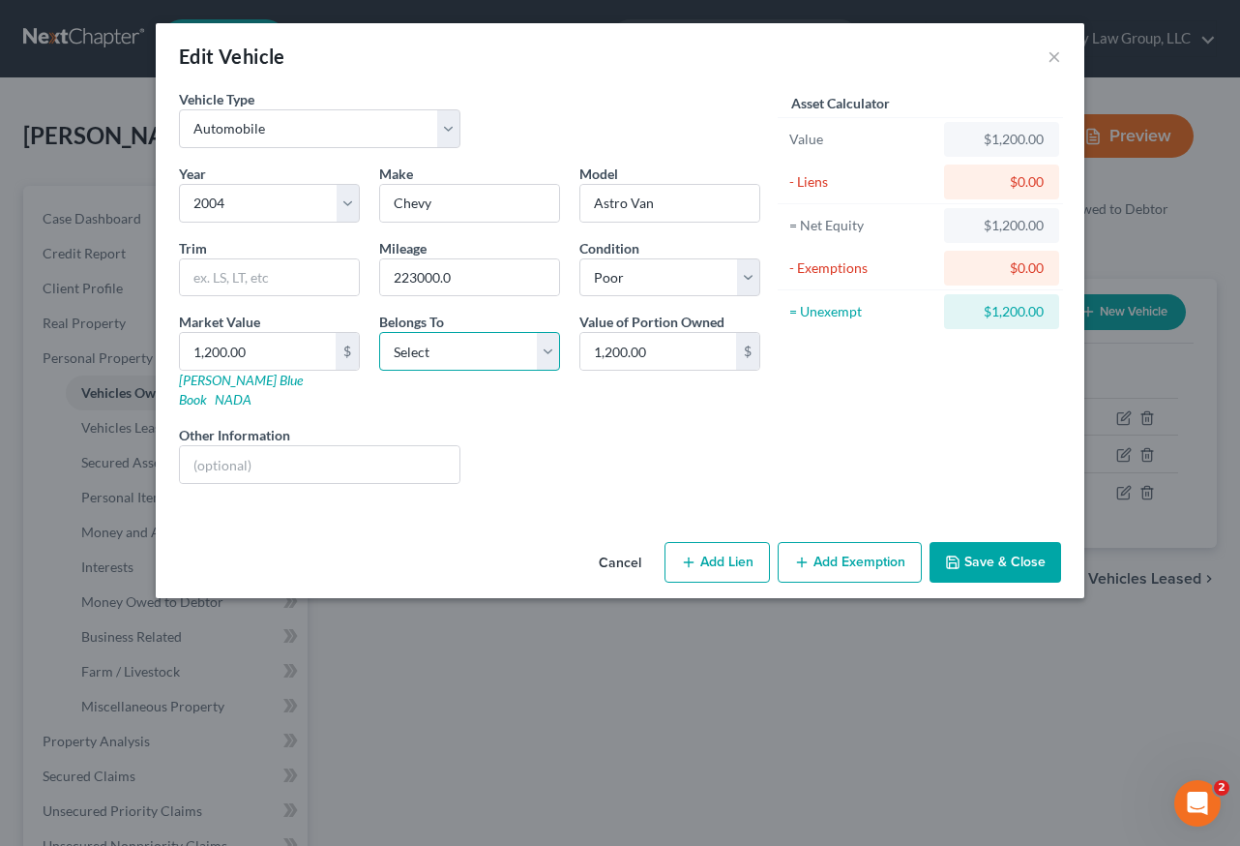
click at [481, 357] on select "Select Debtor 1 Only Debtor 2 Only Debtor 1 And Debtor 2 Only At Least One Of T…" at bounding box center [469, 351] width 181 height 39
select select "0"
click at [379, 332] on select "Select Debtor 1 Only Debtor 2 Only Debtor 1 And Debtor 2 Only At Least One Of T…" at bounding box center [469, 351] width 181 height 39
click at [866, 542] on button "Add Exemption" at bounding box center [850, 562] width 144 height 41
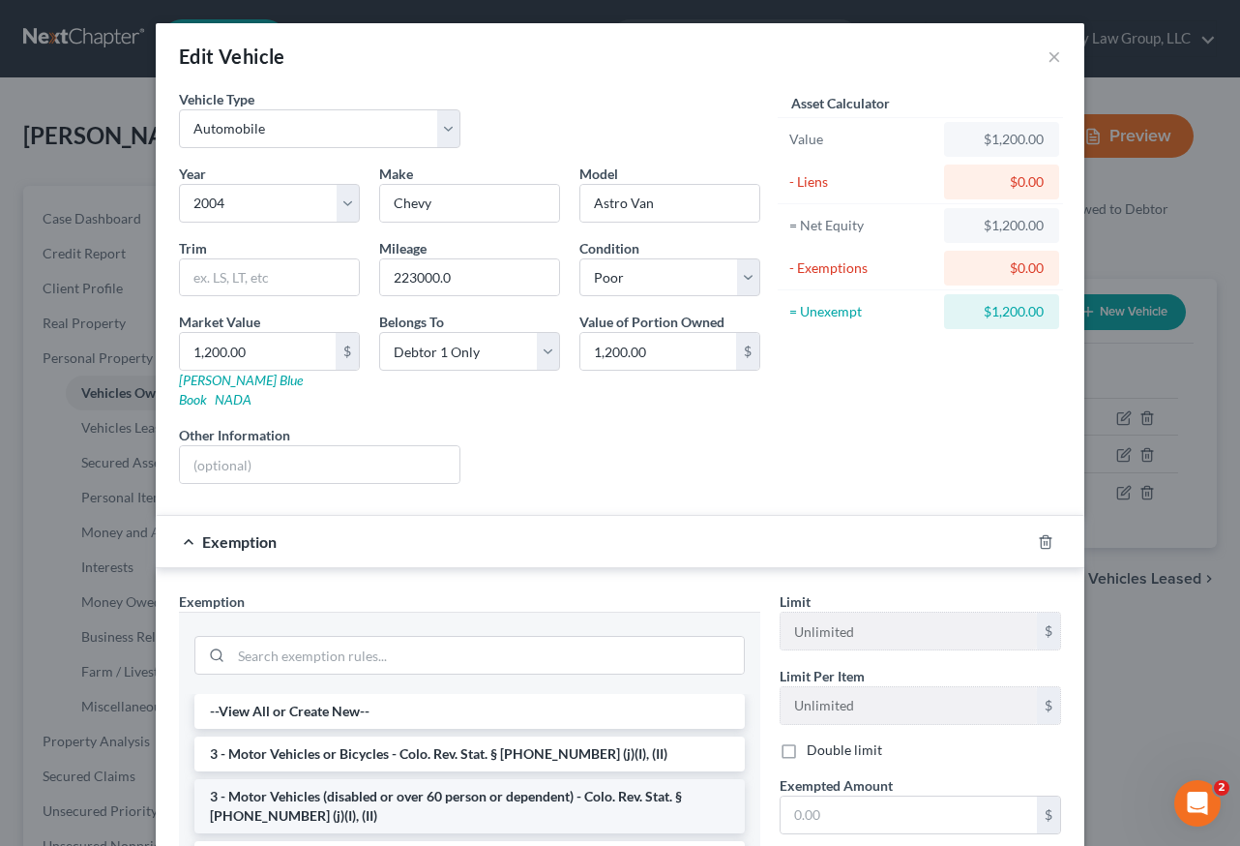
click at [405, 796] on li "3 - Motor Vehicles (disabled or over 60 person or dependent) - Colo. Rev. Stat.…" at bounding box center [469, 806] width 551 height 54
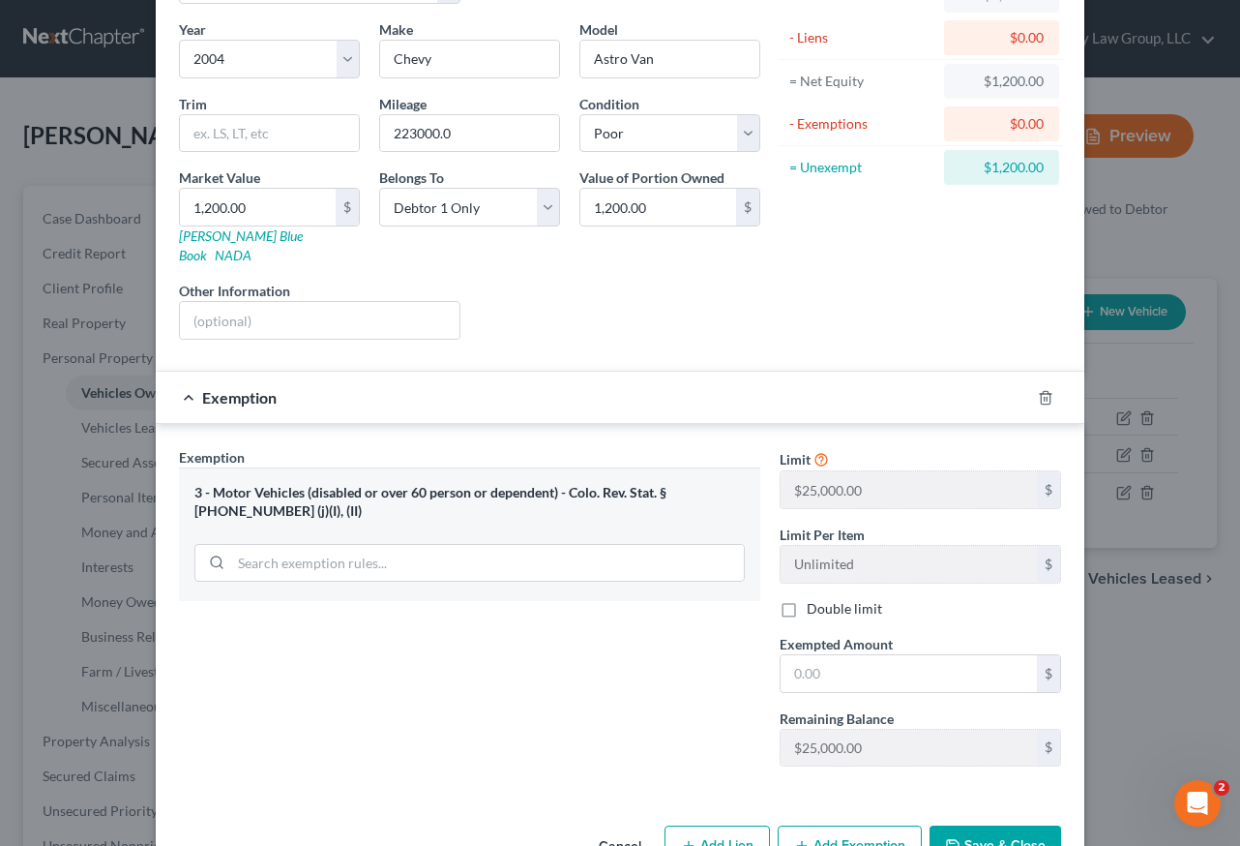
scroll to position [184, 0]
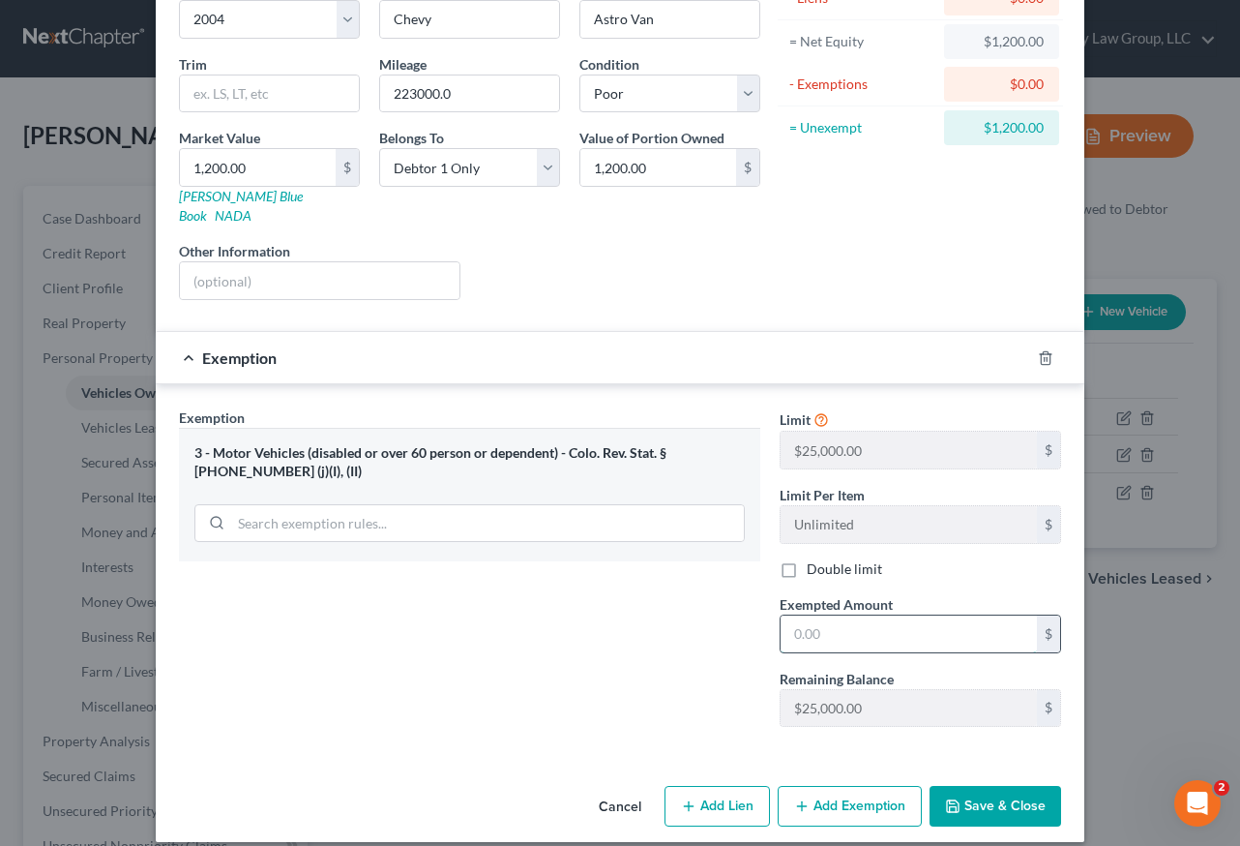
click at [841, 619] on input "text" at bounding box center [909, 633] width 256 height 37
type input "5,000"
click at [1011, 787] on button "Save & Close" at bounding box center [996, 806] width 132 height 41
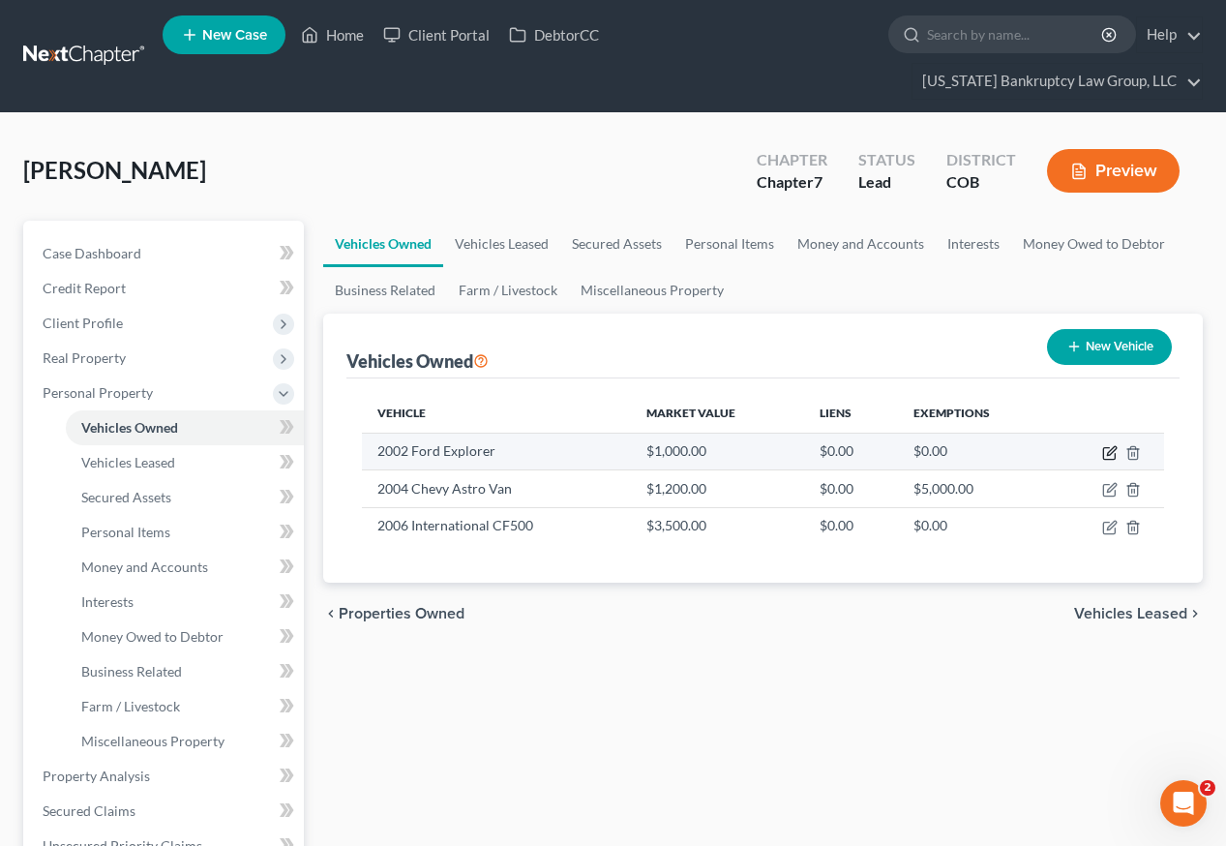
click at [1111, 446] on icon "button" at bounding box center [1111, 450] width 9 height 9
select select "0"
select select "24"
select select "3"
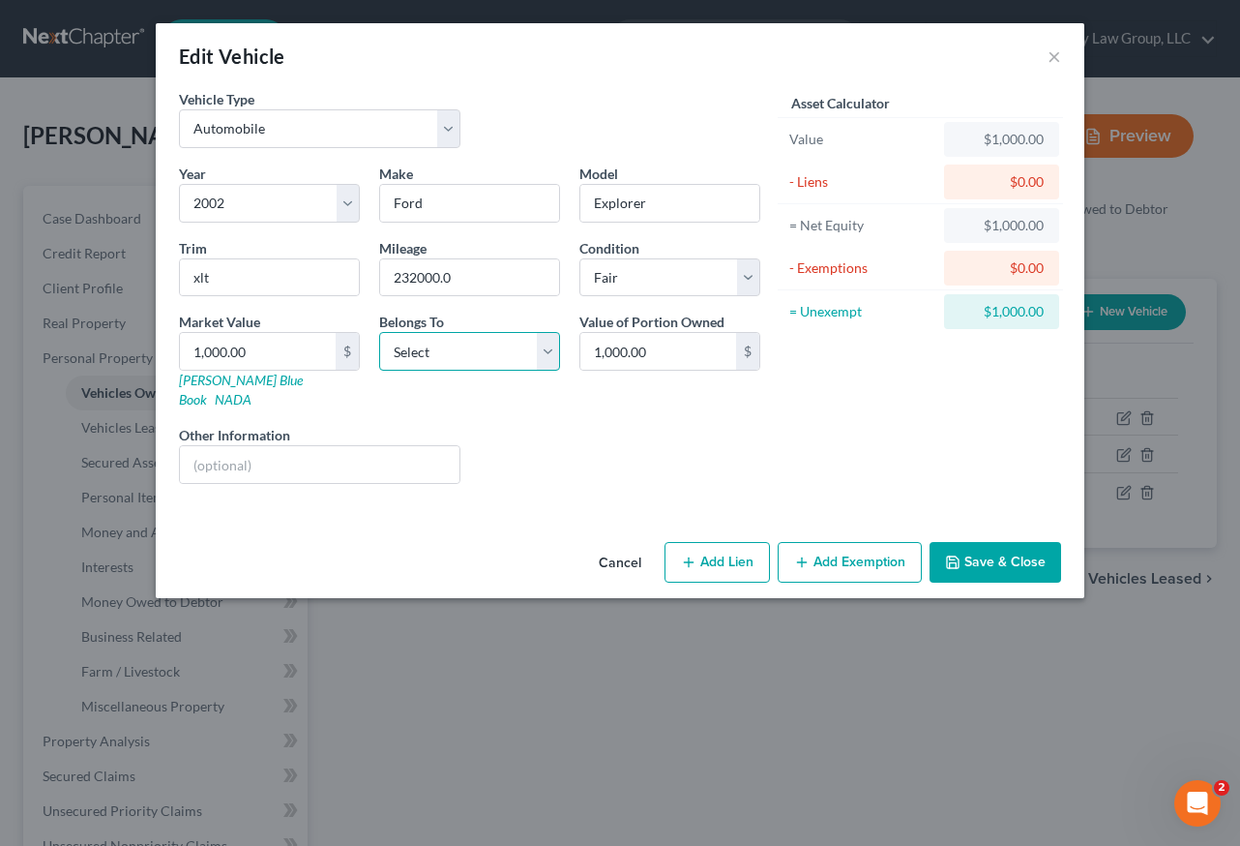
click at [427, 347] on select "Select Debtor 1 Only Debtor 2 Only Debtor 1 And Debtor 2 Only At Least One Of T…" at bounding box center [469, 351] width 181 height 39
select select "0"
click at [379, 332] on select "Select Debtor 1 Only Debtor 2 Only Debtor 1 And Debtor 2 Only At Least One Of T…" at bounding box center [469, 351] width 181 height 39
click at [866, 552] on button "Add Exemption" at bounding box center [850, 562] width 144 height 41
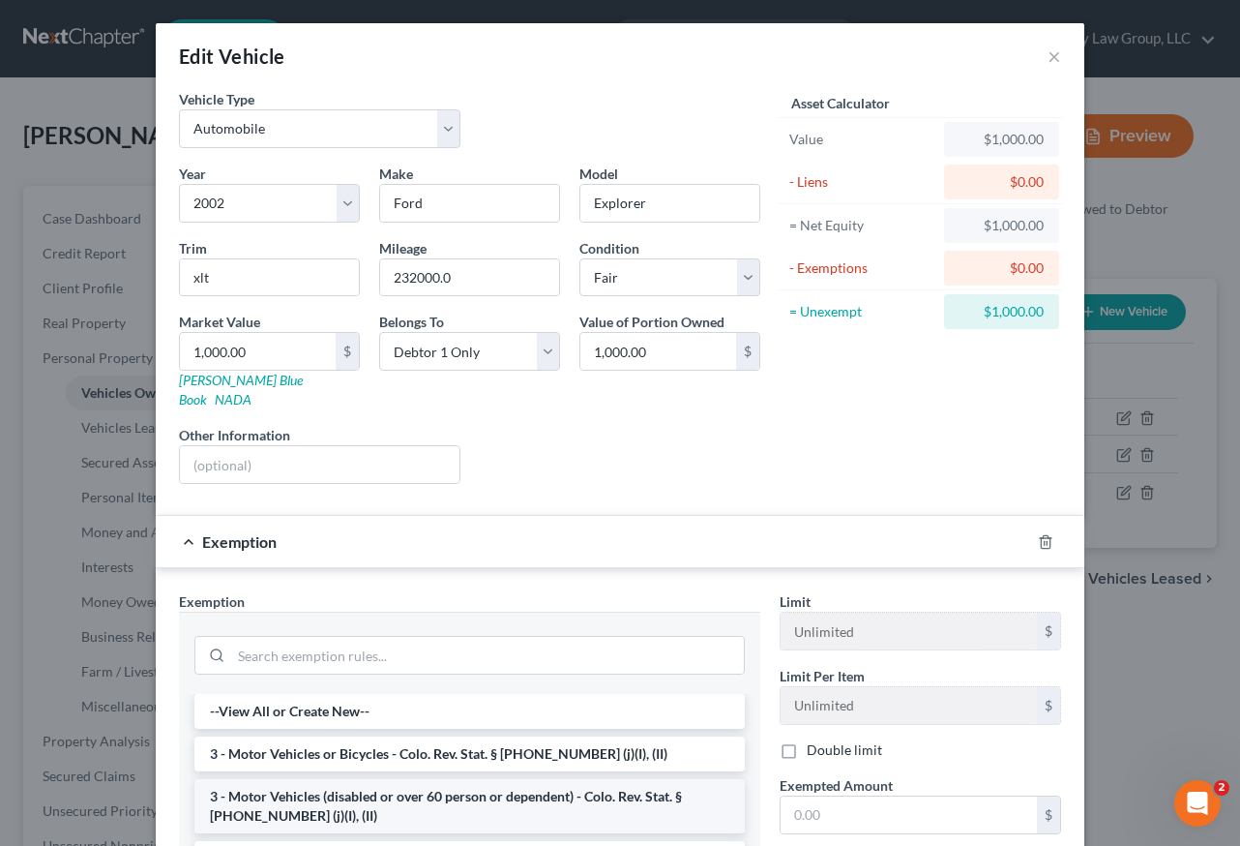
click at [376, 779] on li "3 - Motor Vehicles (disabled or over 60 person or dependent) - Colo. Rev. Stat.…" at bounding box center [469, 806] width 551 height 54
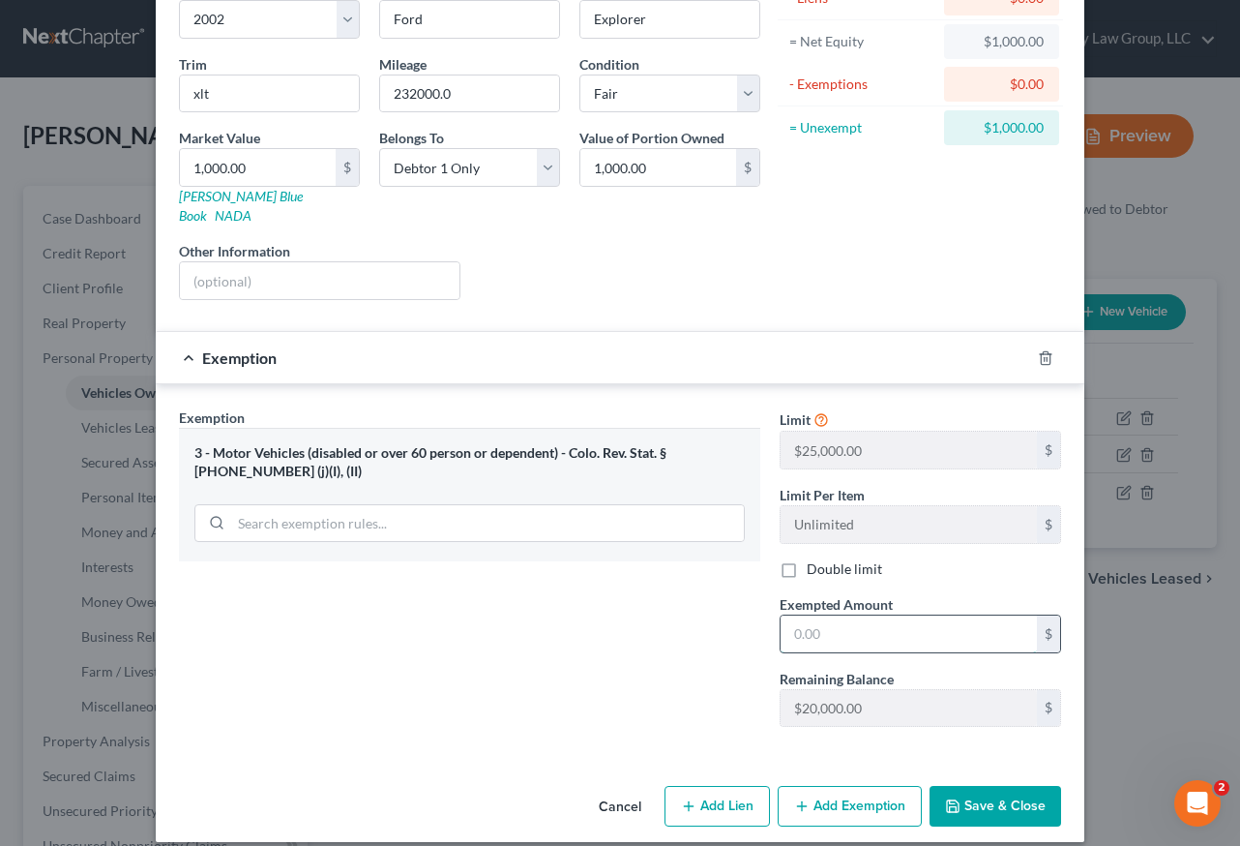
click at [853, 616] on input "text" at bounding box center [909, 633] width 256 height 37
type input "5,000"
click at [1015, 788] on button "Save & Close" at bounding box center [996, 806] width 132 height 41
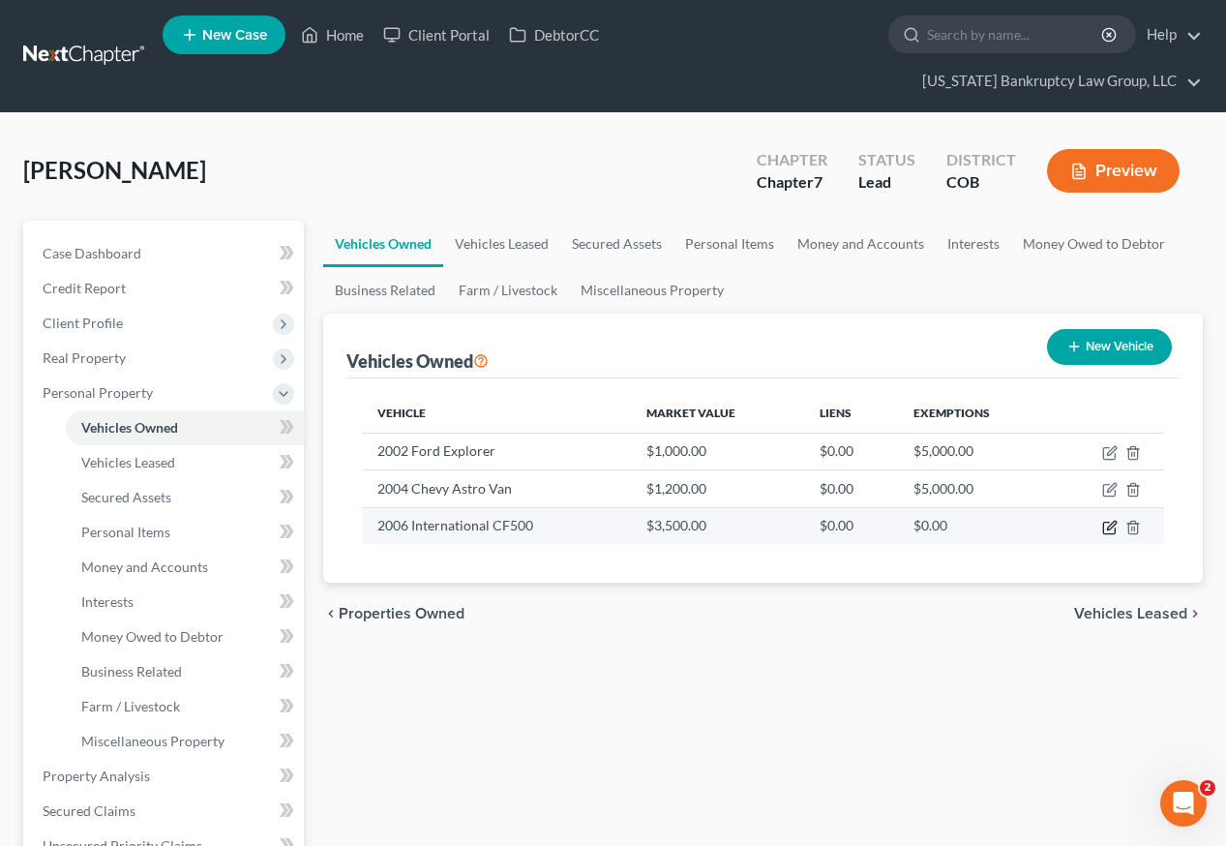
click at [1106, 520] on icon "button" at bounding box center [1109, 527] width 15 height 15
select select "0"
select select "20"
select select "3"
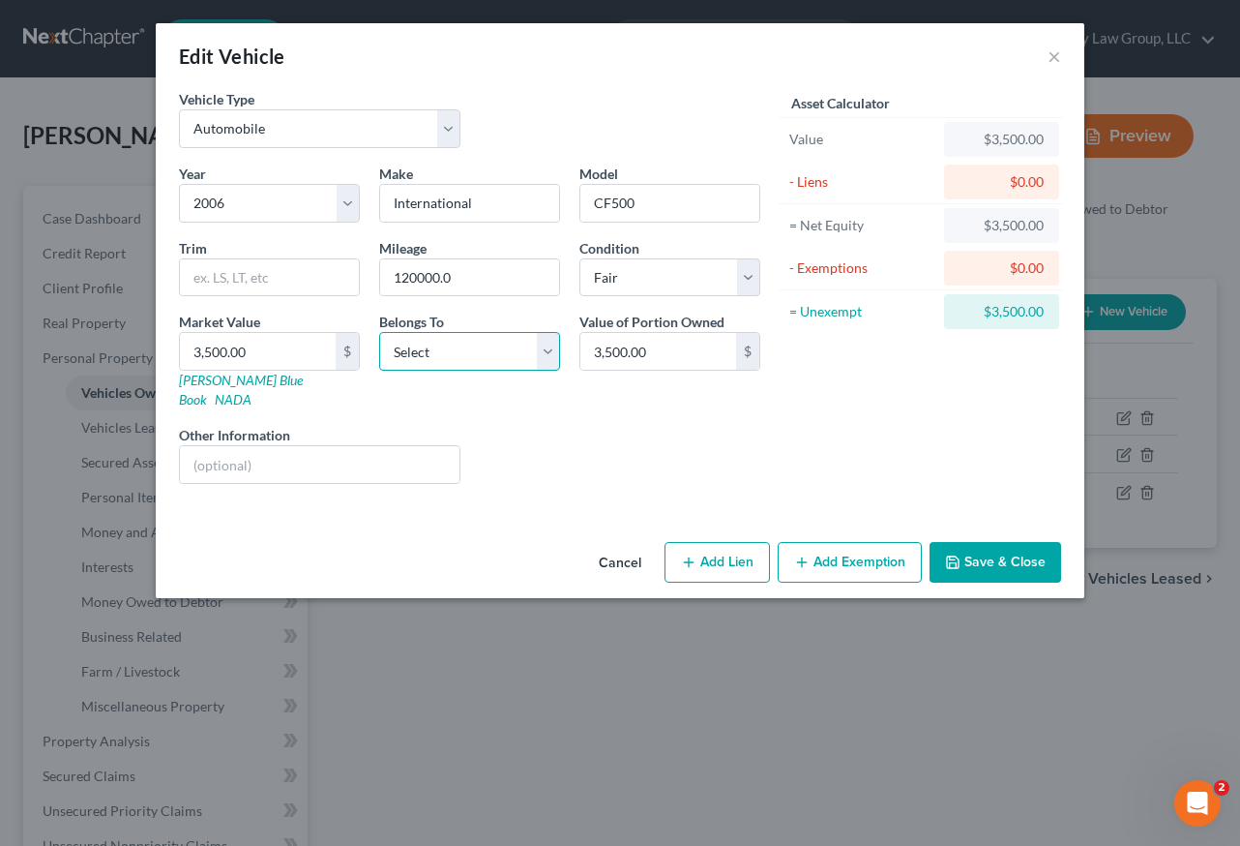
click at [490, 356] on select "Select Debtor 1 Only Debtor 2 Only Debtor 1 And Debtor 2 Only At Least One Of T…" at bounding box center [469, 351] width 181 height 39
select select "0"
click at [379, 332] on select "Select Debtor 1 Only Debtor 2 Only Debtor 1 And Debtor 2 Only At Least One Of T…" at bounding box center [469, 351] width 181 height 39
click at [839, 542] on button "Add Exemption" at bounding box center [850, 562] width 144 height 41
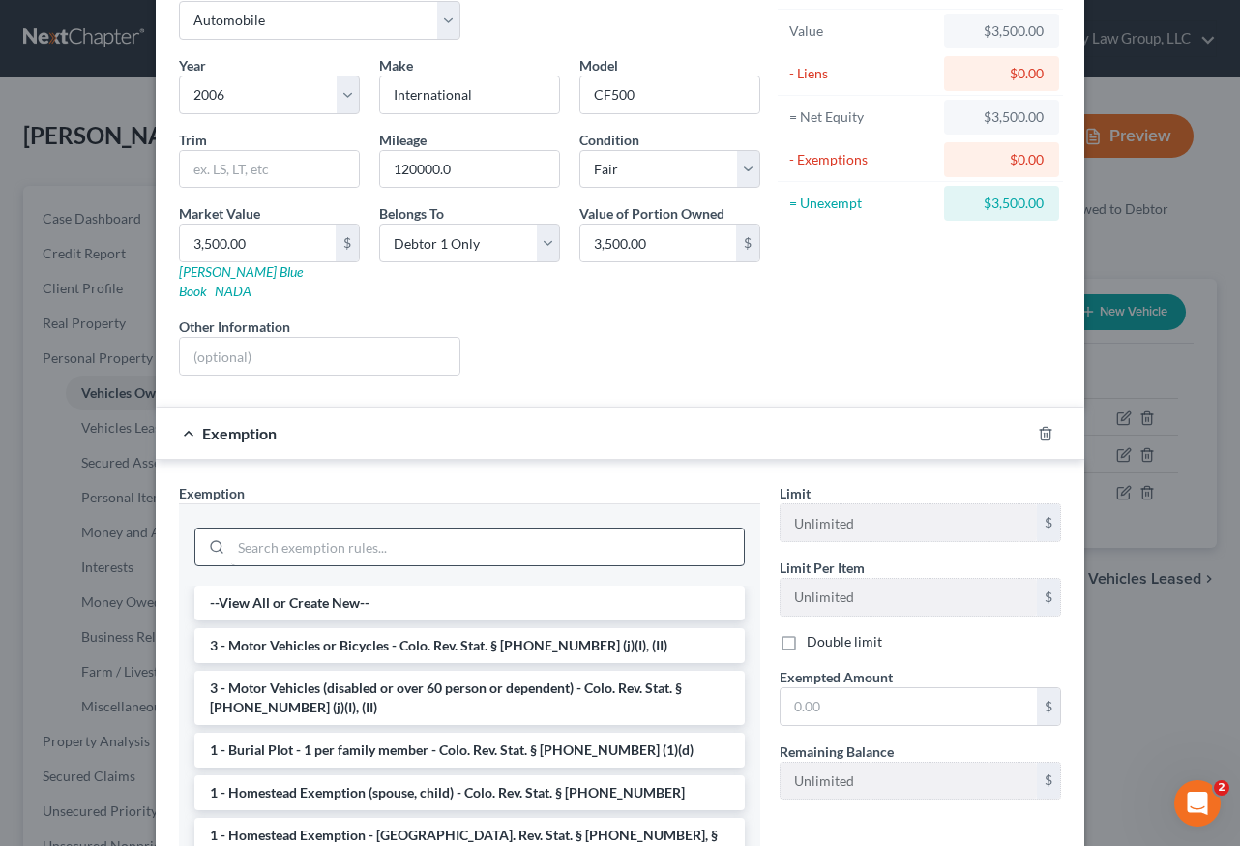
scroll to position [277, 0]
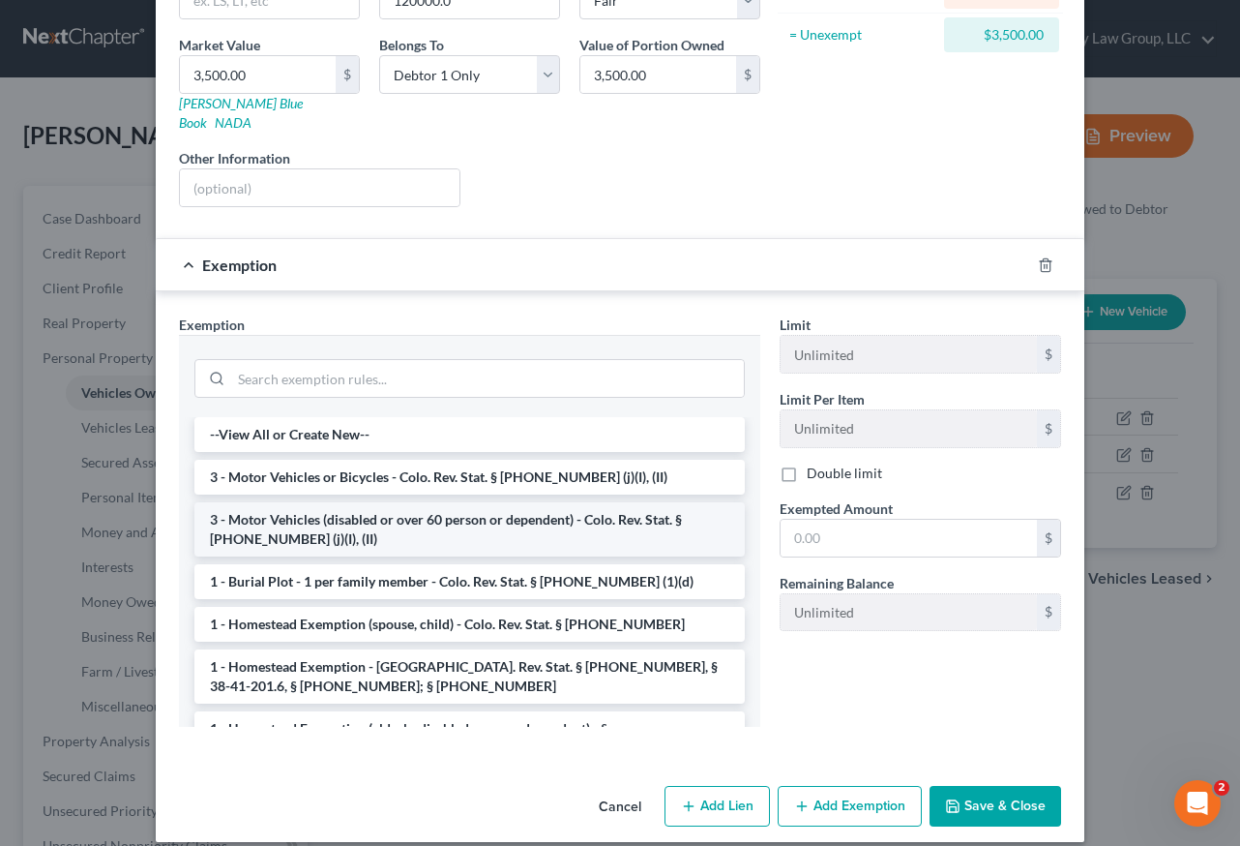
click at [477, 516] on li "3 - Motor Vehicles (disabled or over 60 person or dependent) - Colo. Rev. Stat.…" at bounding box center [469, 529] width 551 height 54
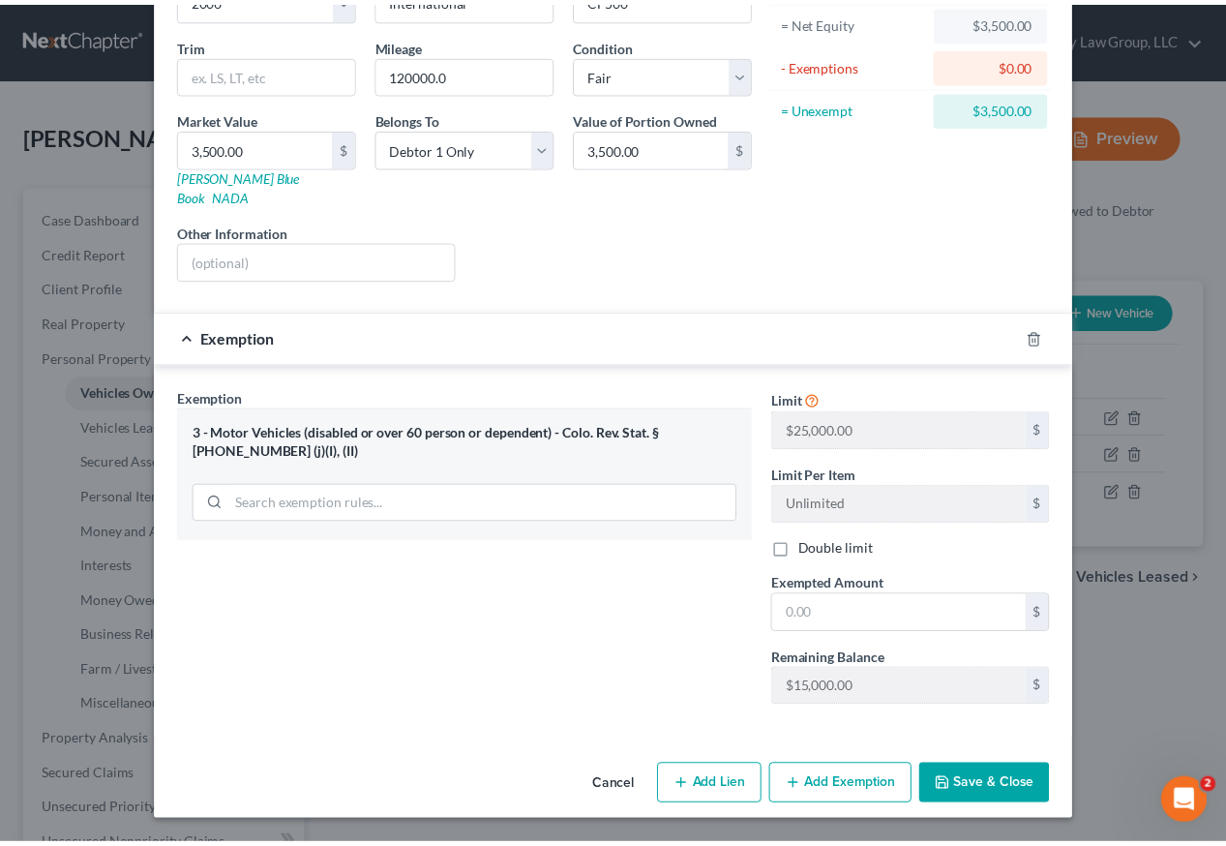
scroll to position [184, 0]
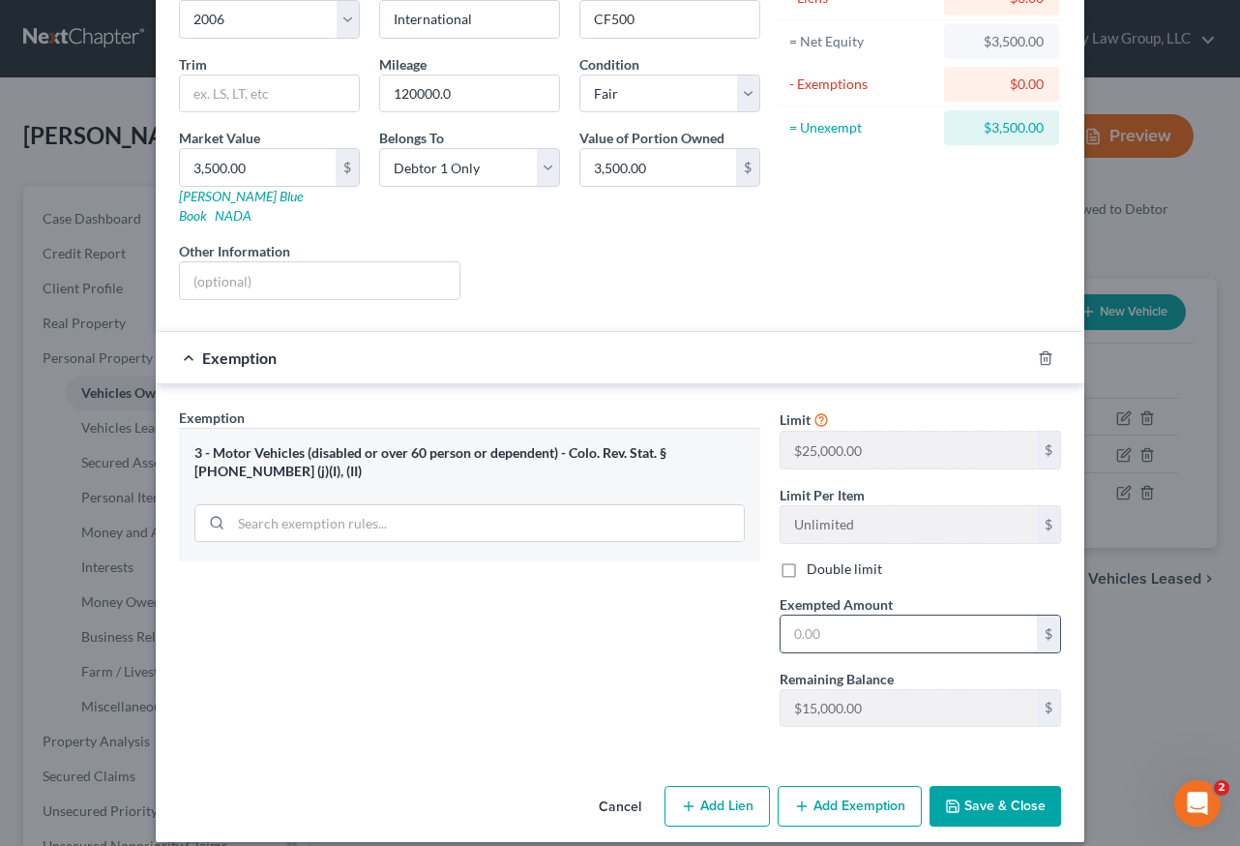
click at [900, 620] on input "text" at bounding box center [909, 633] width 256 height 37
type input "5,000"
click at [973, 794] on button "Save & Close" at bounding box center [996, 806] width 132 height 41
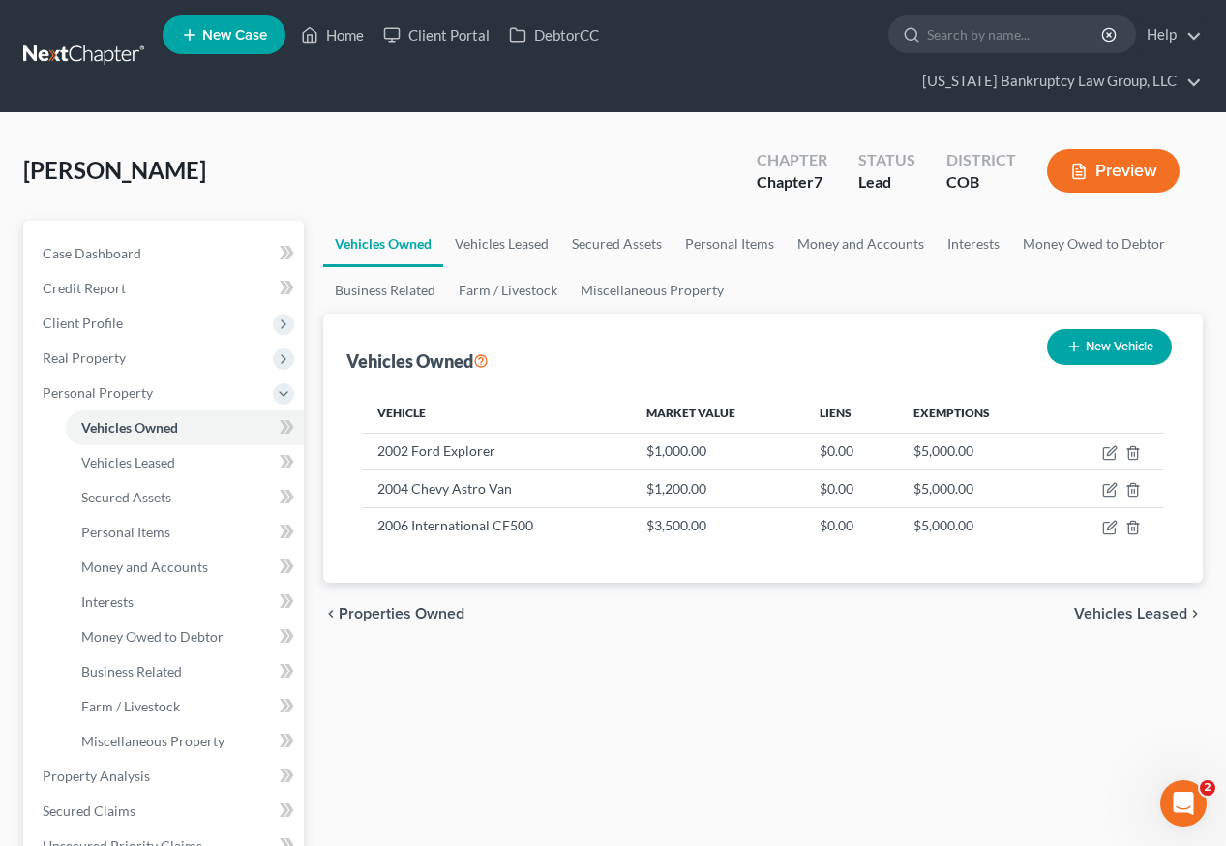
click at [1089, 329] on button "New Vehicle" at bounding box center [1109, 347] width 125 height 36
select select "0"
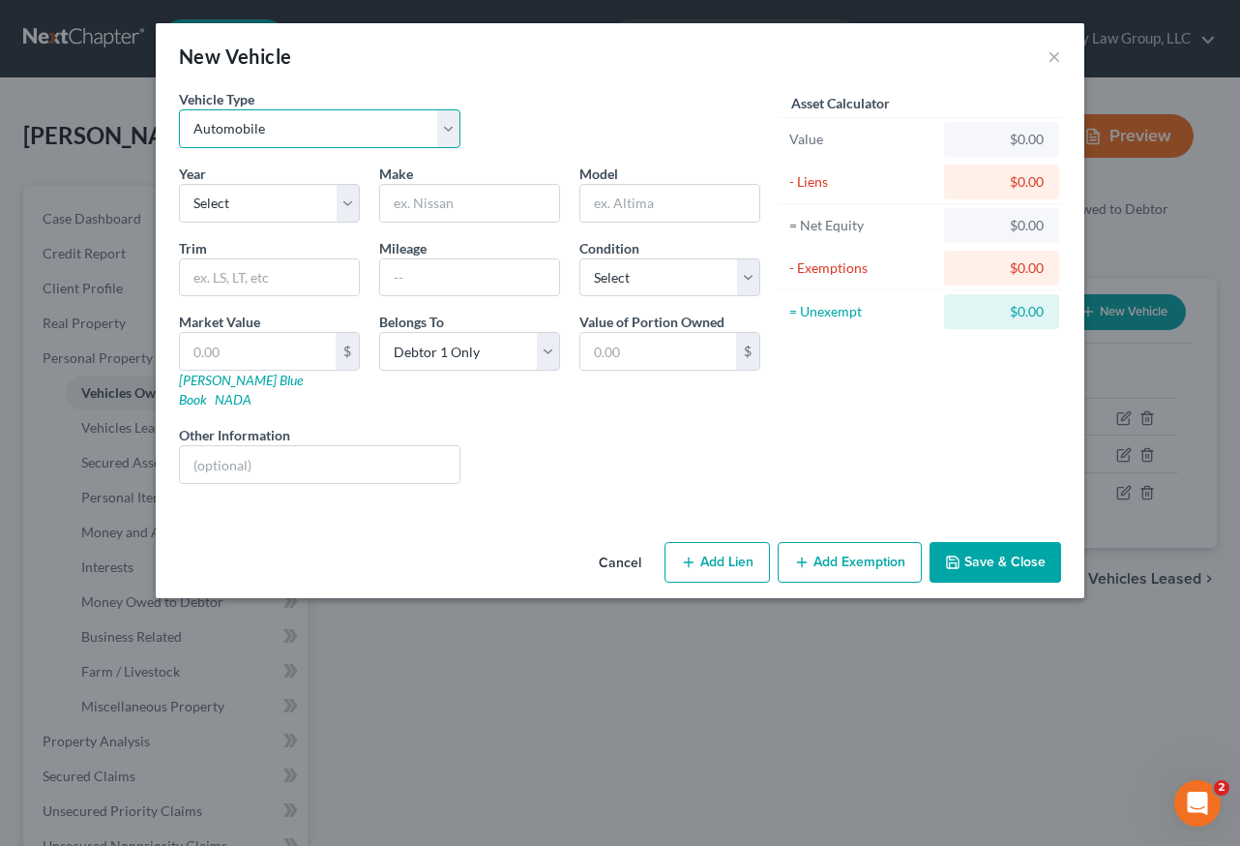
click at [268, 126] on select "Select Automobile Truck Trailer Watercraft Aircraft Motor Home Atv Other Vehicle" at bounding box center [320, 128] width 282 height 39
select select "2"
click at [179, 109] on select "Select Automobile Truck Trailer Watercraft Aircraft Motor Home Atv Other Vehicle" at bounding box center [320, 128] width 282 height 39
click at [276, 200] on select "Select 2026 2025 2024 2023 2022 2021 2020 2019 2018 2017 2016 2015 2014 2013 20…" at bounding box center [269, 203] width 181 height 39
select select "24"
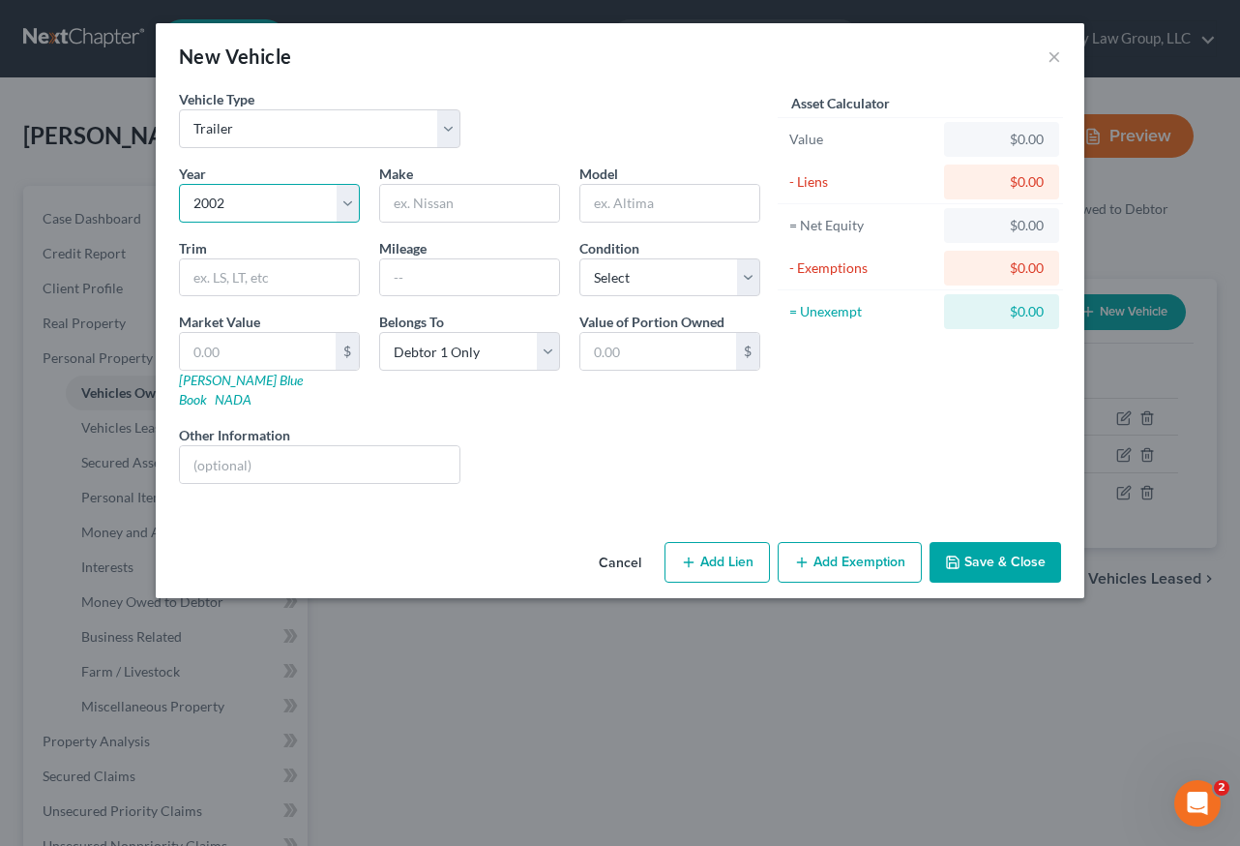
click at [179, 184] on select "Select 2026 2025 2024 2023 2022 2021 2020 2019 2018 2017 2016 2015 2014 2013 20…" at bounding box center [269, 203] width 181 height 39
click at [487, 206] on input "text" at bounding box center [469, 203] width 179 height 37
type input "Trailer"
click at [1010, 548] on button "Save & Close" at bounding box center [996, 562] width 132 height 41
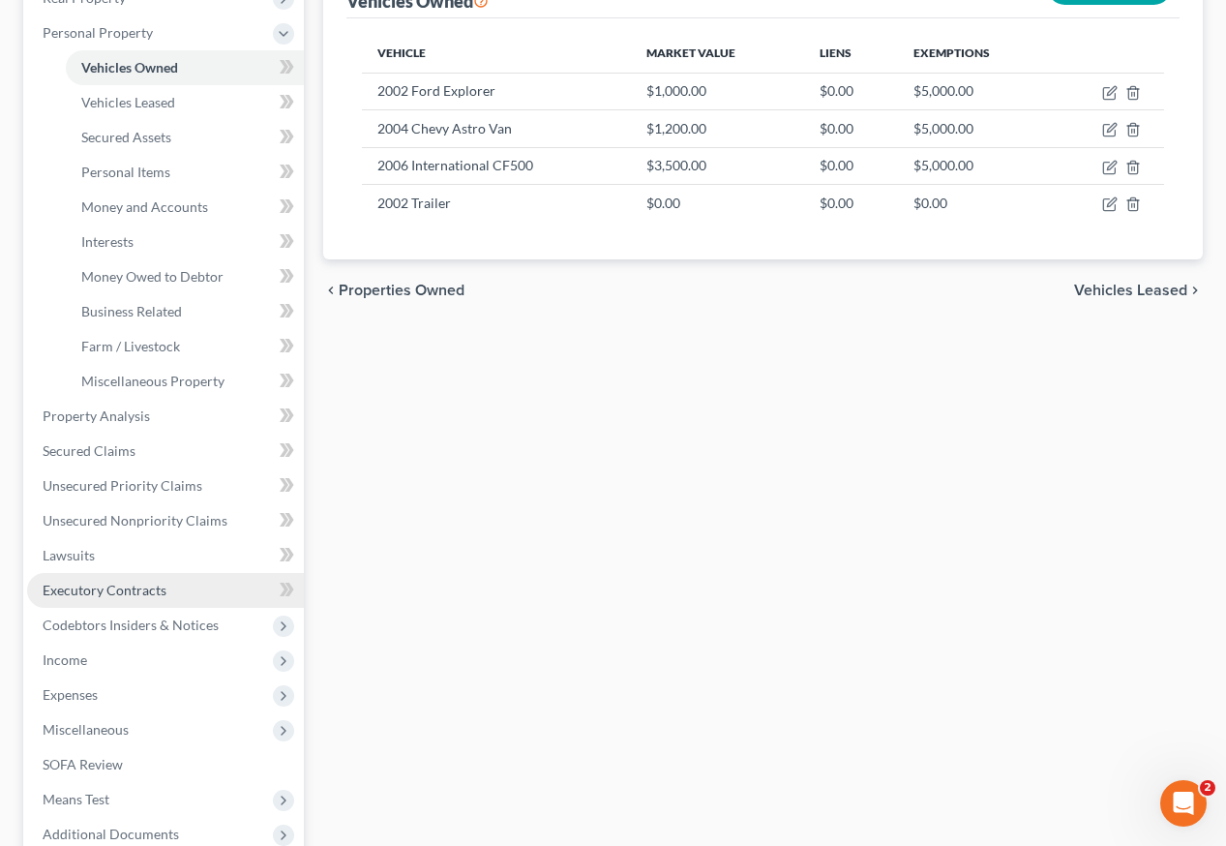
scroll to position [481, 0]
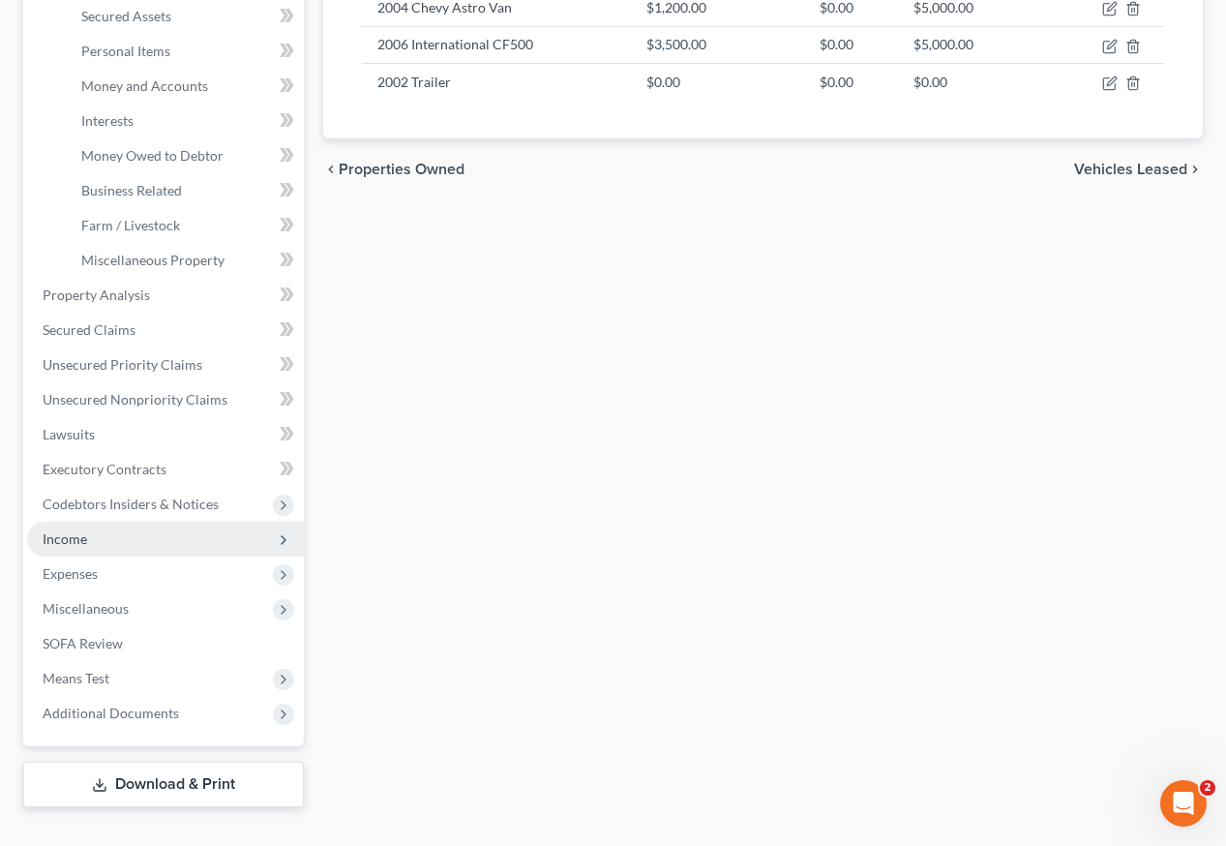
click at [58, 530] on span "Income" at bounding box center [65, 538] width 45 height 16
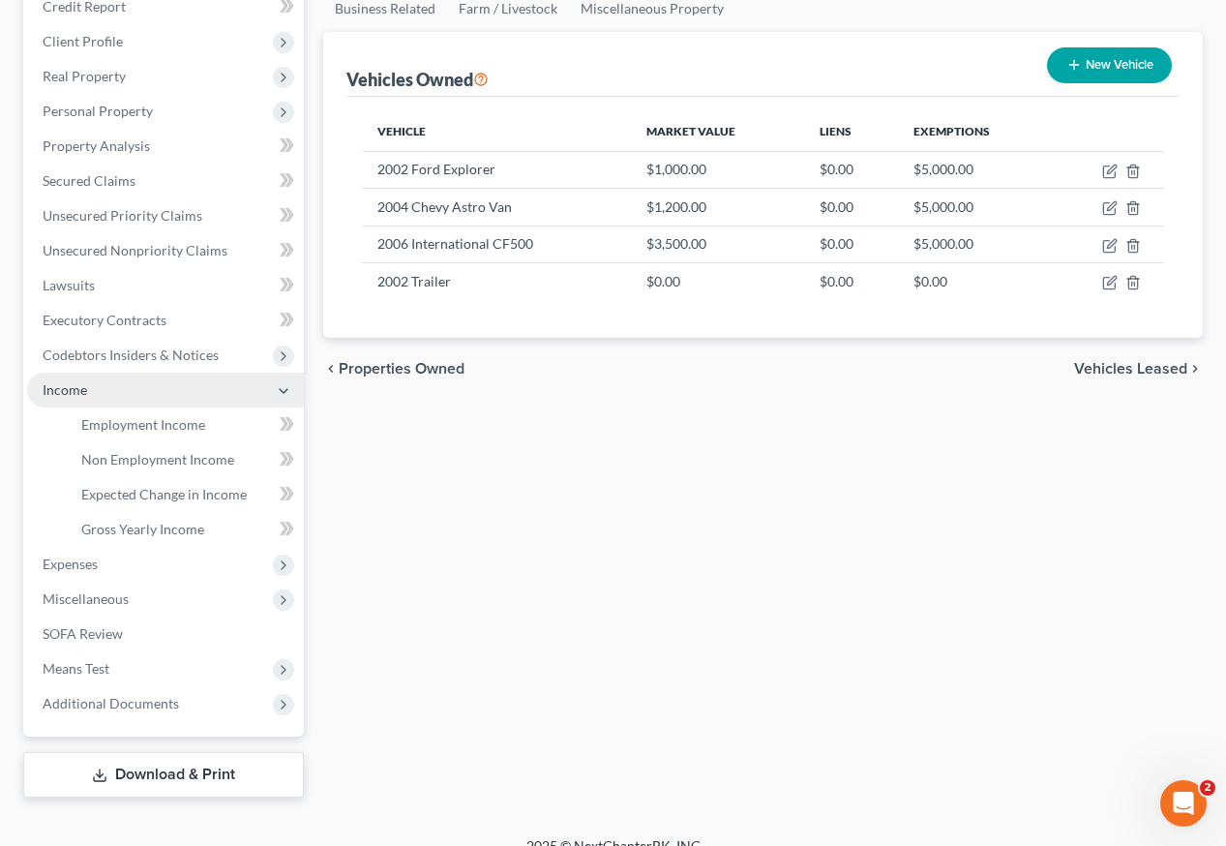
scroll to position [272, 0]
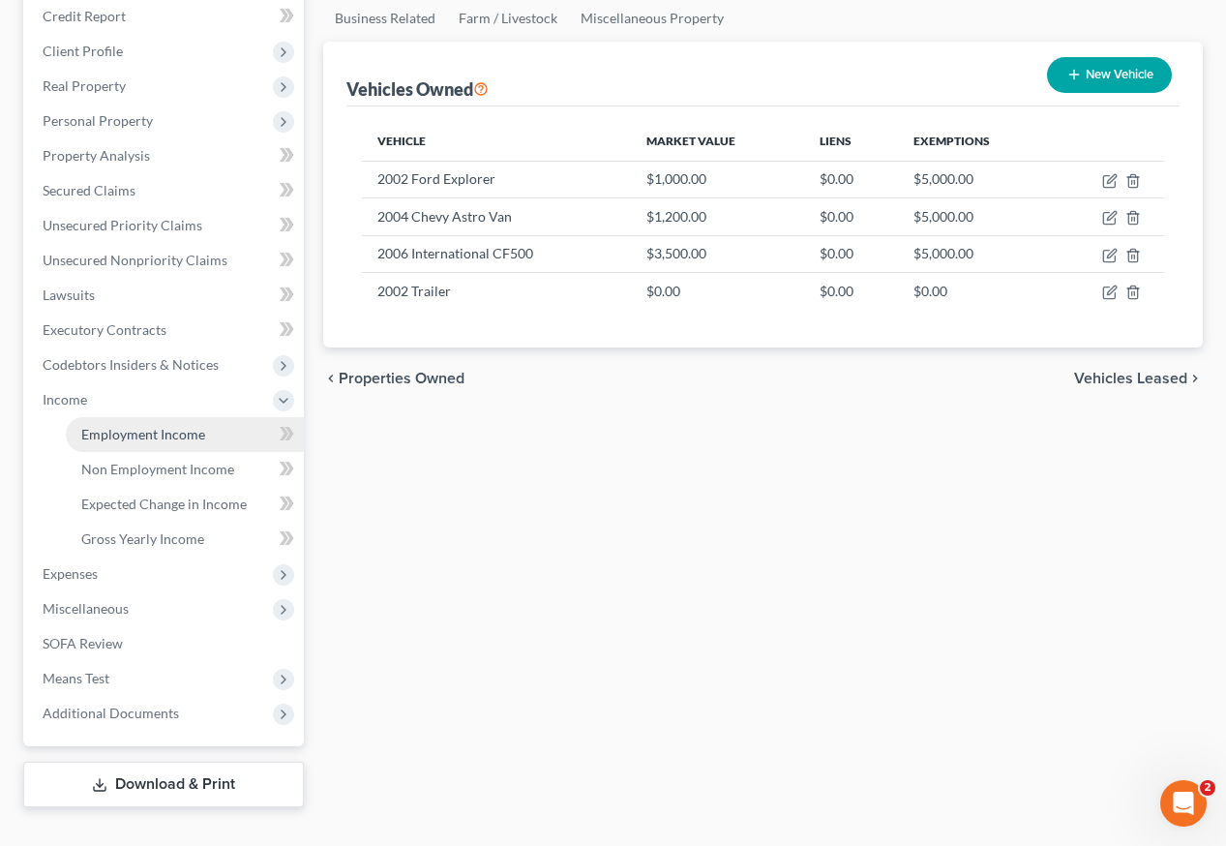
click at [121, 426] on span "Employment Income" at bounding box center [143, 434] width 124 height 16
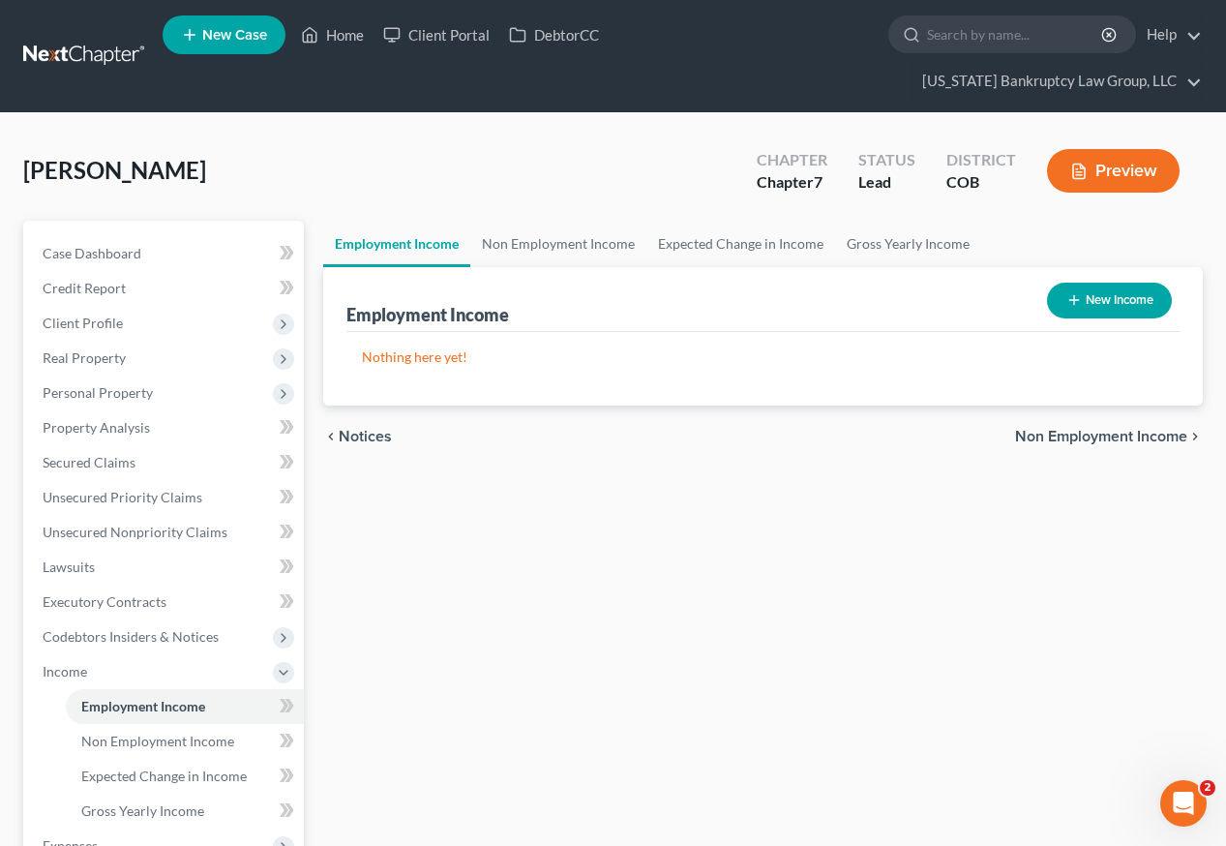
click at [1093, 283] on button "New Income" at bounding box center [1109, 301] width 125 height 36
select select "0"
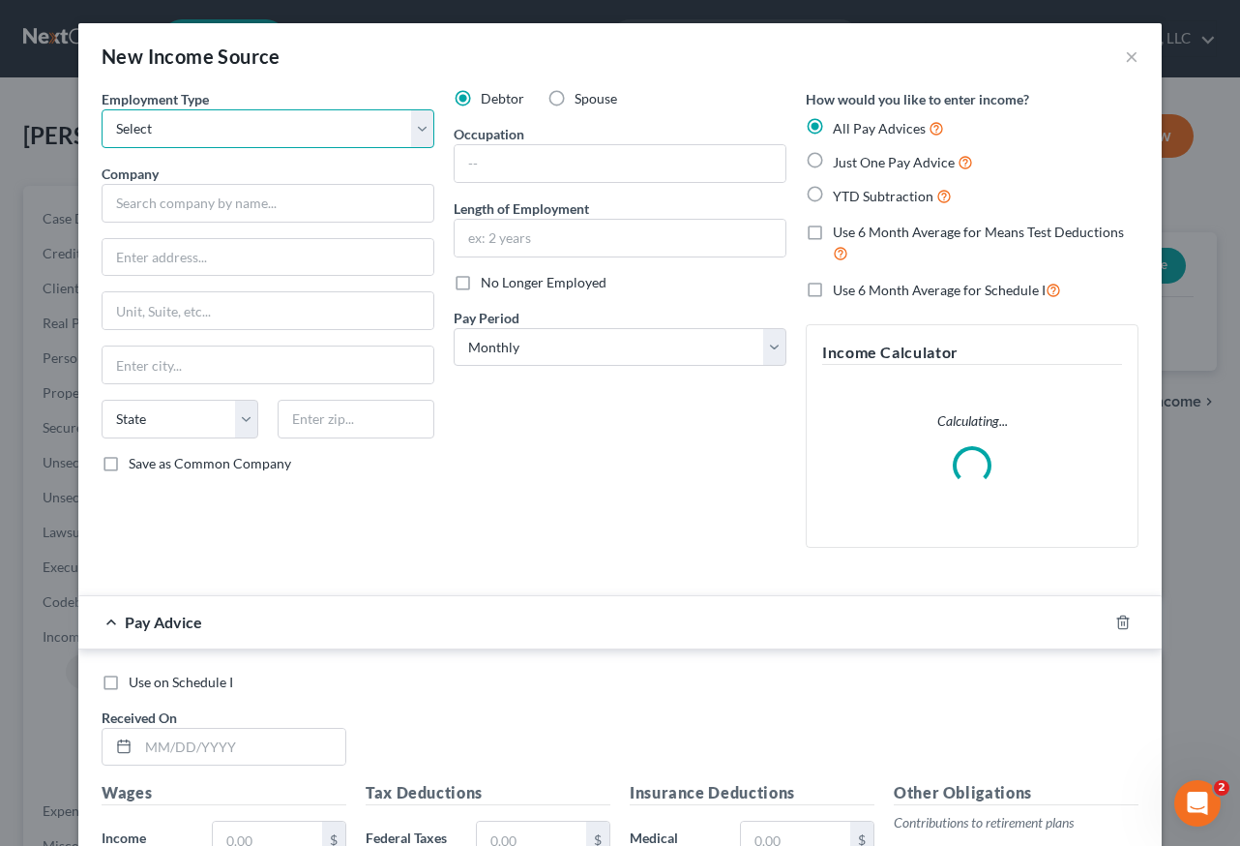
click at [231, 134] on select "Select Full or [DEMOGRAPHIC_DATA] Employment Self Employment" at bounding box center [268, 128] width 333 height 39
select select "1"
click at [102, 109] on select "Select Full or [DEMOGRAPHIC_DATA] Employment Self Employment" at bounding box center [268, 128] width 333 height 39
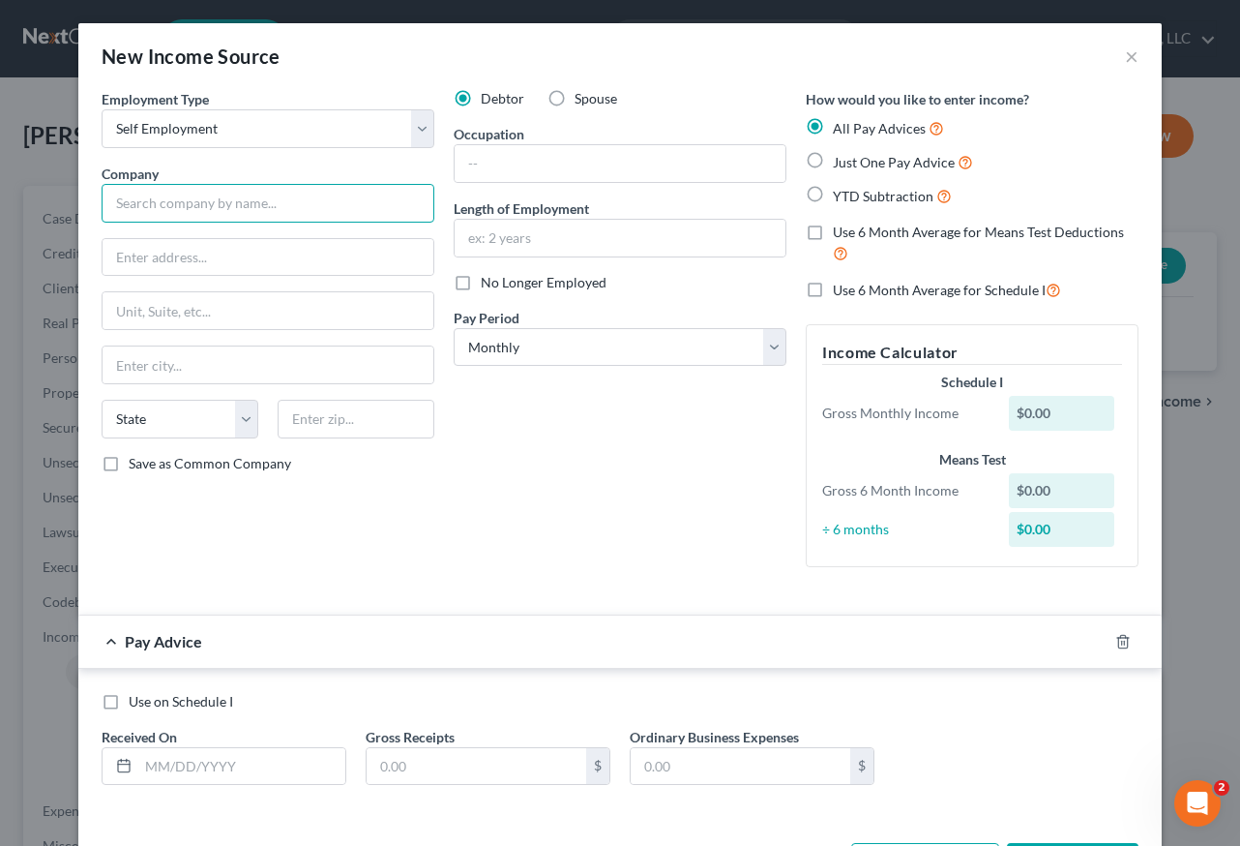
click at [231, 206] on input "text" at bounding box center [268, 203] width 333 height 39
type input "Self"
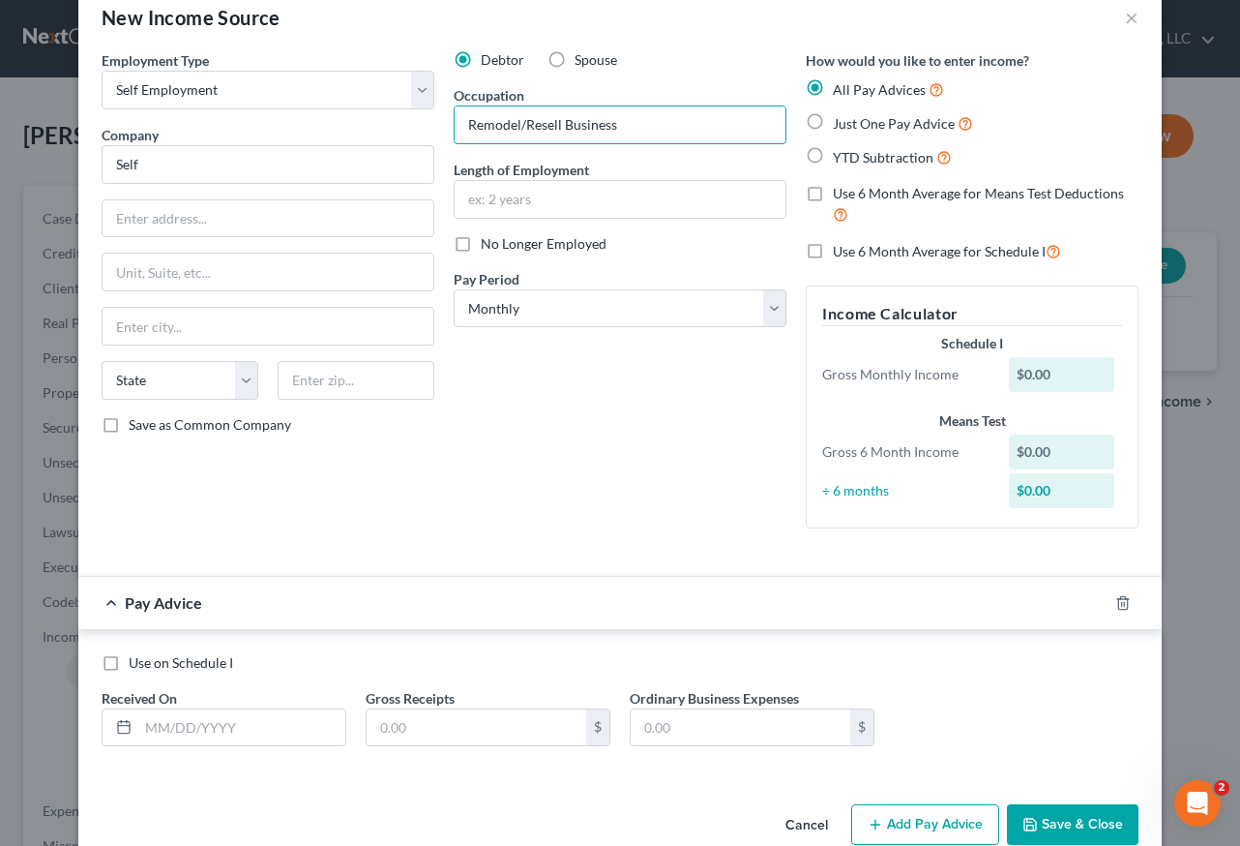
scroll to position [76, 0]
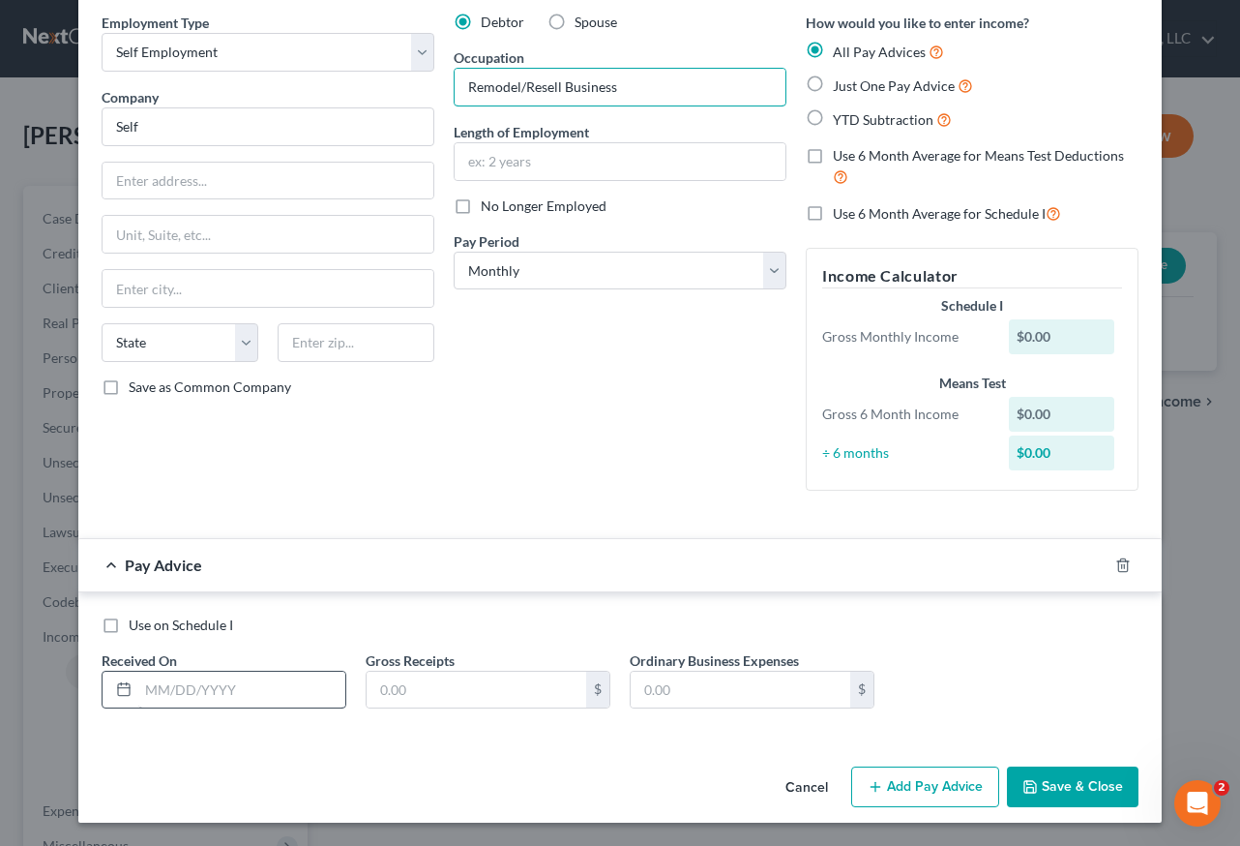
type input "Remodel/Resell Business"
click at [193, 688] on input "text" at bounding box center [241, 689] width 207 height 37
type input "[DATE]"
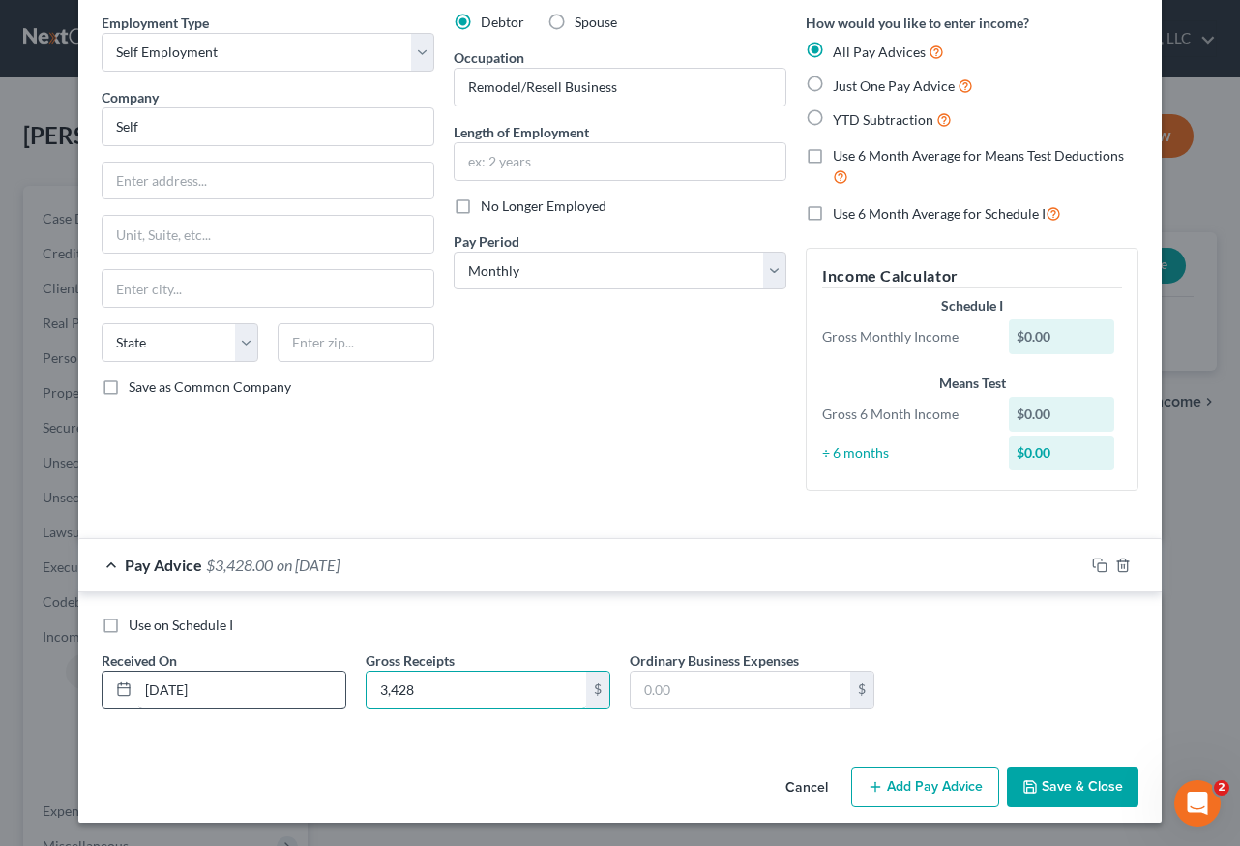
type input "3,428"
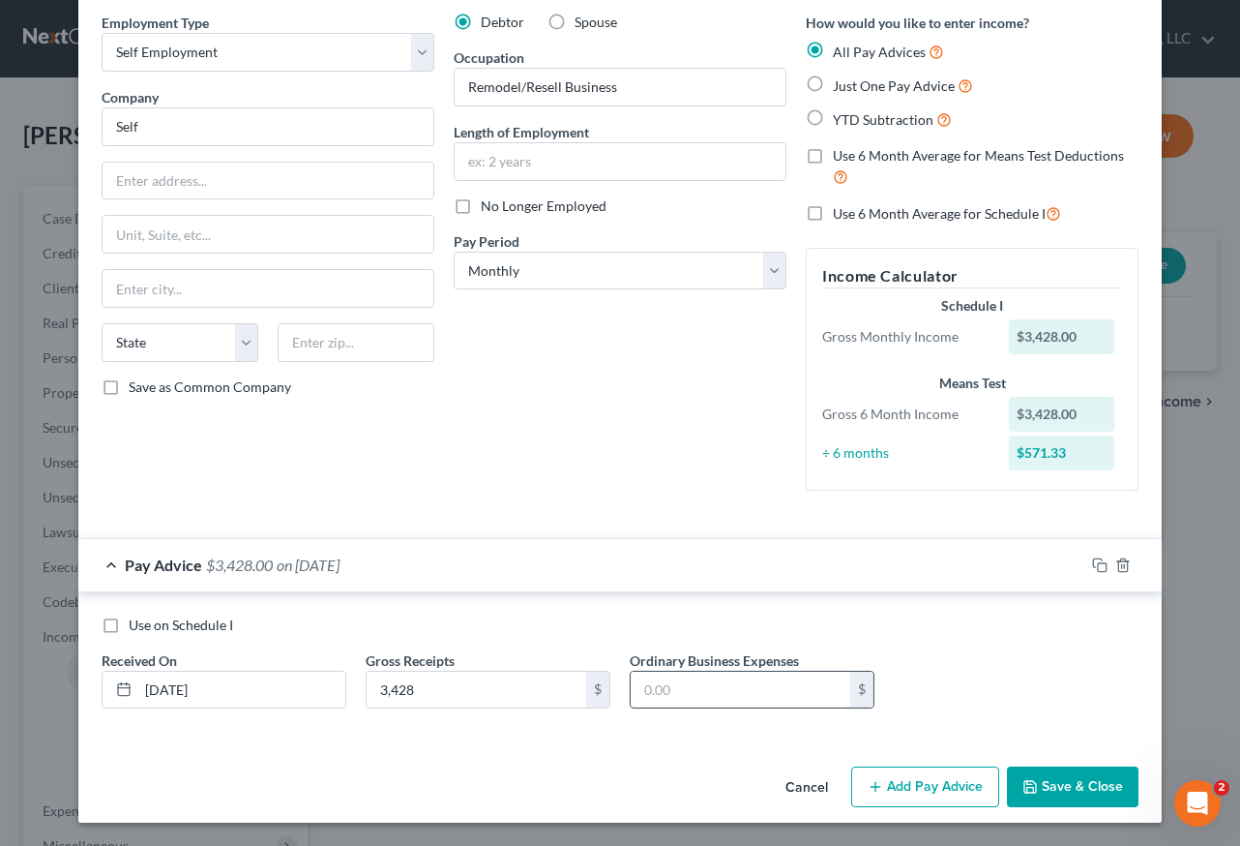
click at [700, 683] on input "text" at bounding box center [741, 689] width 220 height 37
type input "1,358"
click at [1092, 564] on icon "button" at bounding box center [1099, 564] width 15 height 15
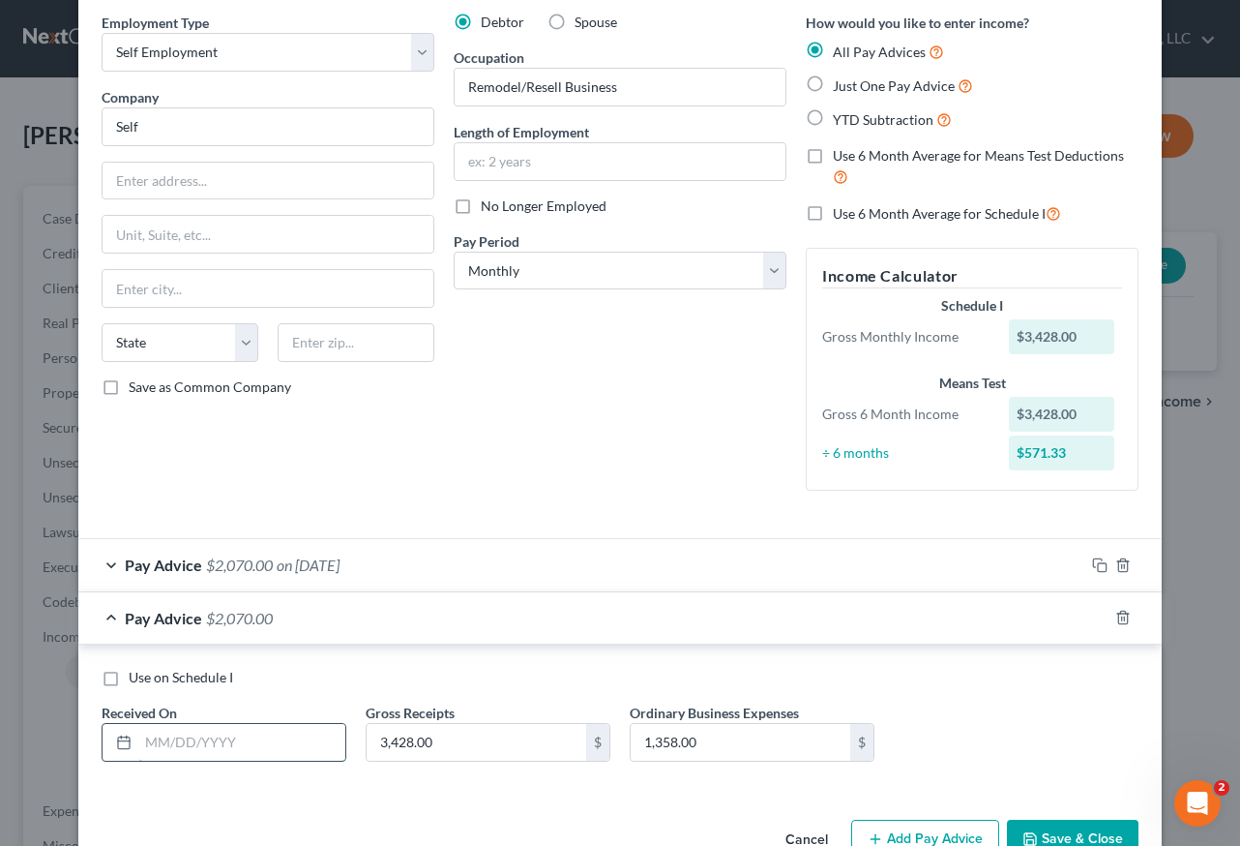
click at [233, 746] on input "text" at bounding box center [241, 742] width 207 height 37
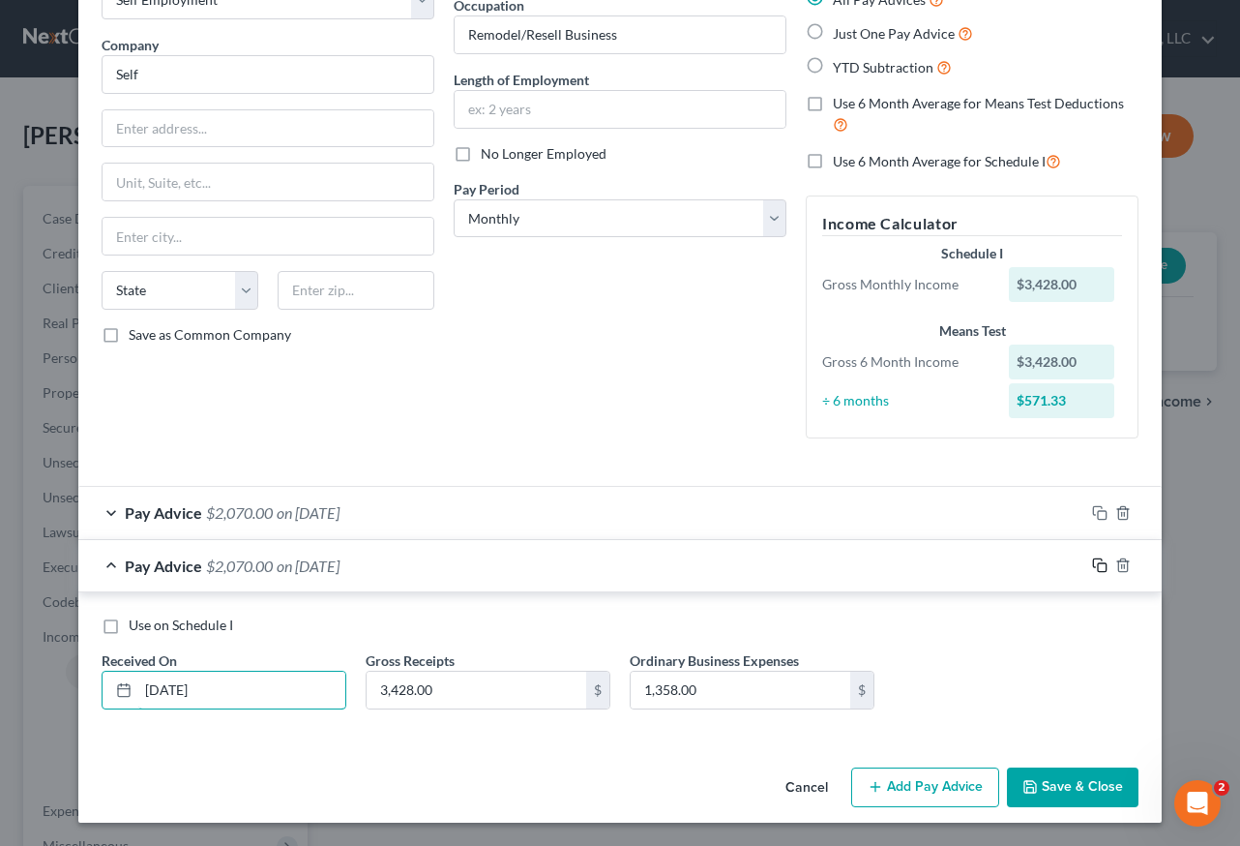
type input "[DATE]"
click at [1094, 568] on icon "button" at bounding box center [1099, 564] width 15 height 15
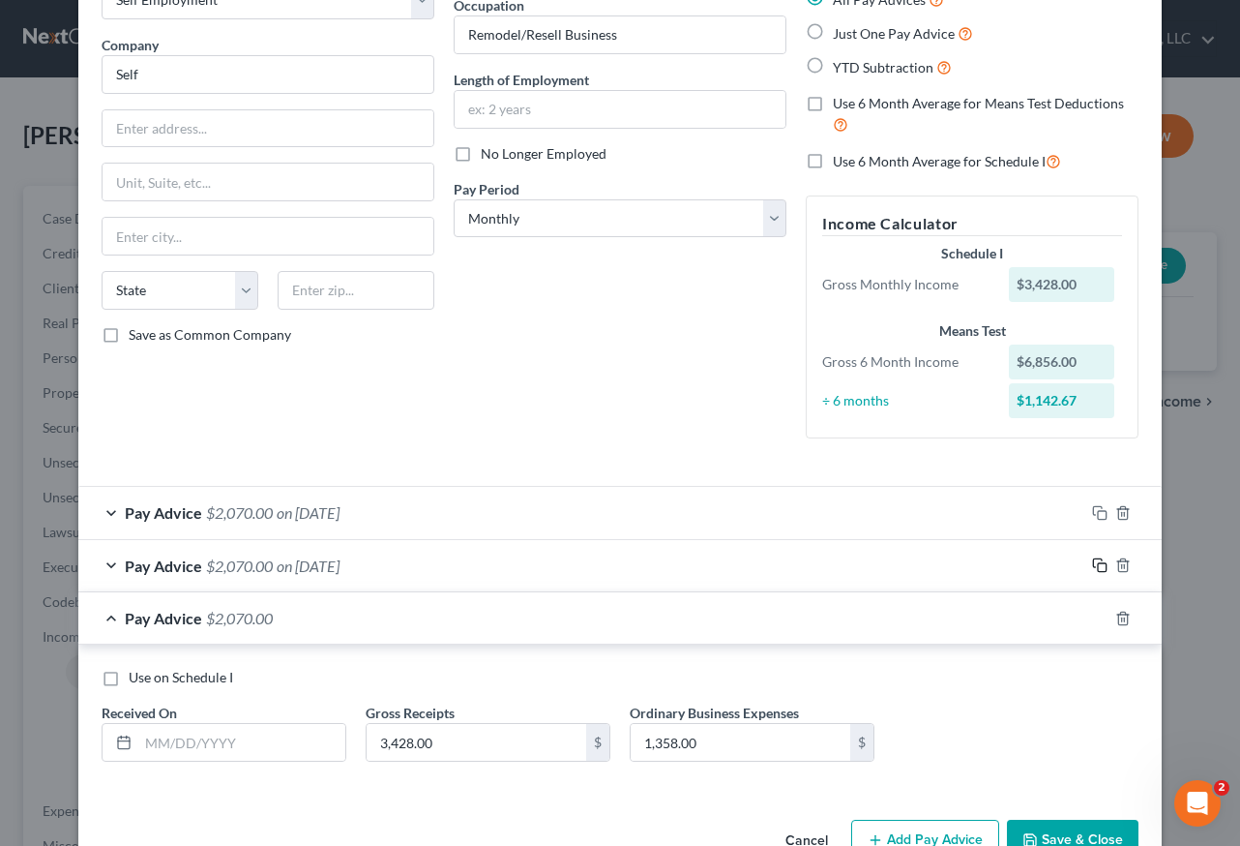
scroll to position [182, 0]
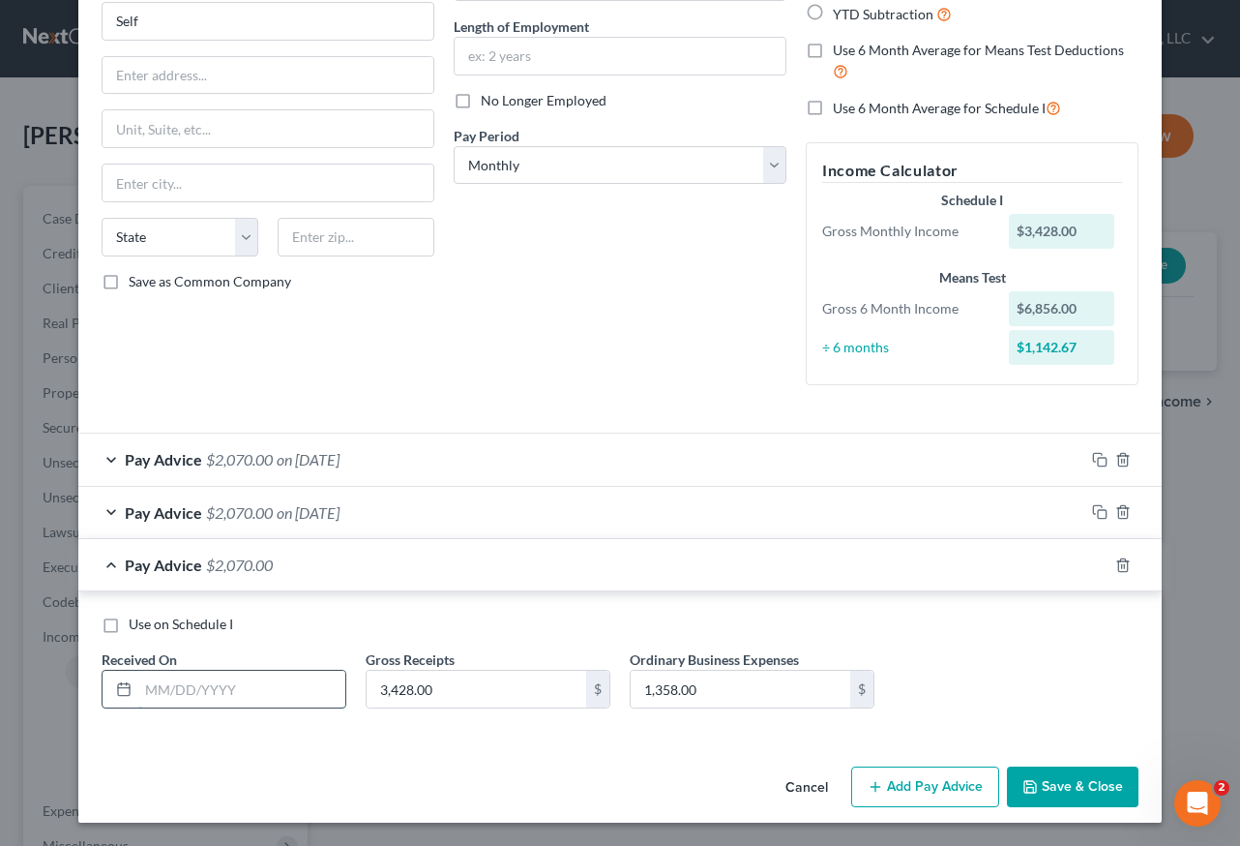
click at [171, 689] on input "text" at bounding box center [241, 688] width 207 height 37
type input "[DATE]"
click at [1094, 564] on icon "button" at bounding box center [1099, 564] width 15 height 15
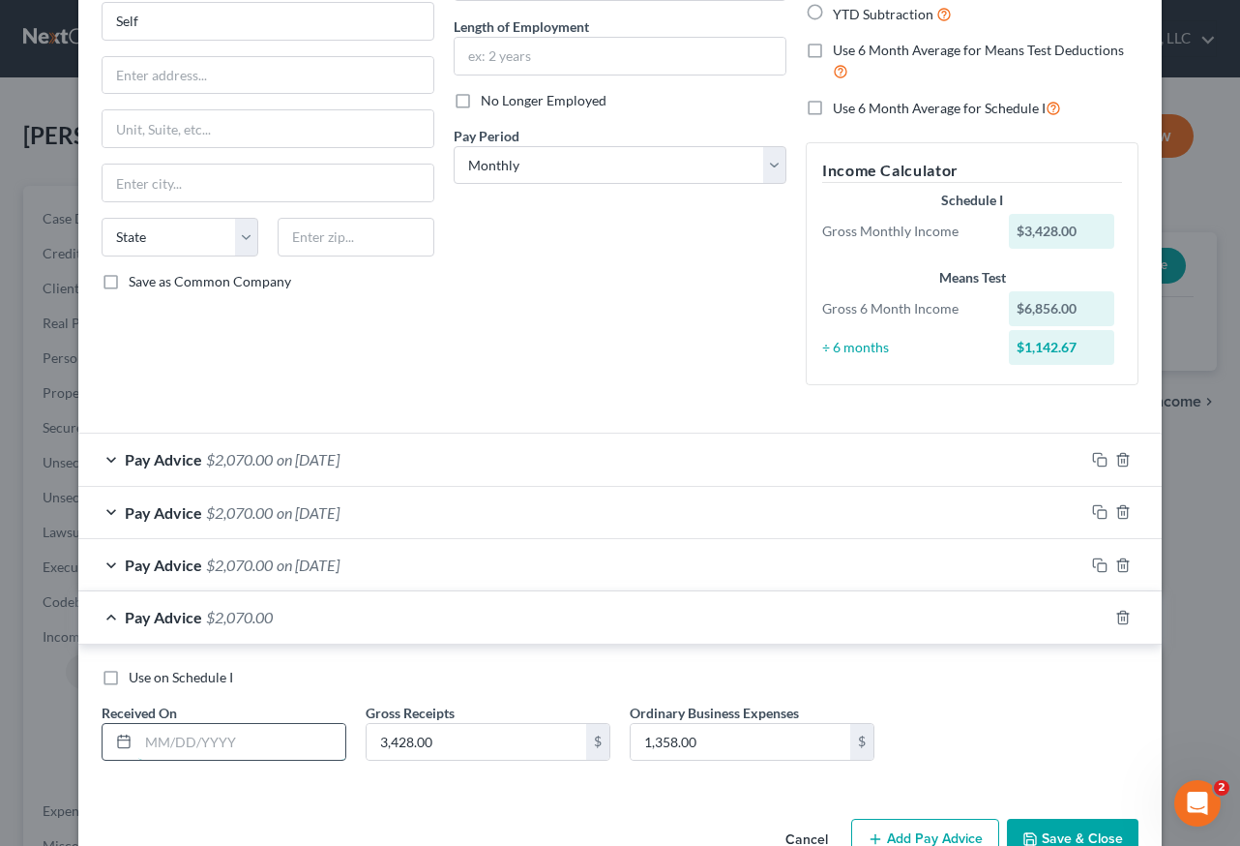
click at [175, 744] on input "text" at bounding box center [241, 742] width 207 height 37
type input "[DATE]"
click at [1097, 619] on icon "button" at bounding box center [1099, 617] width 15 height 15
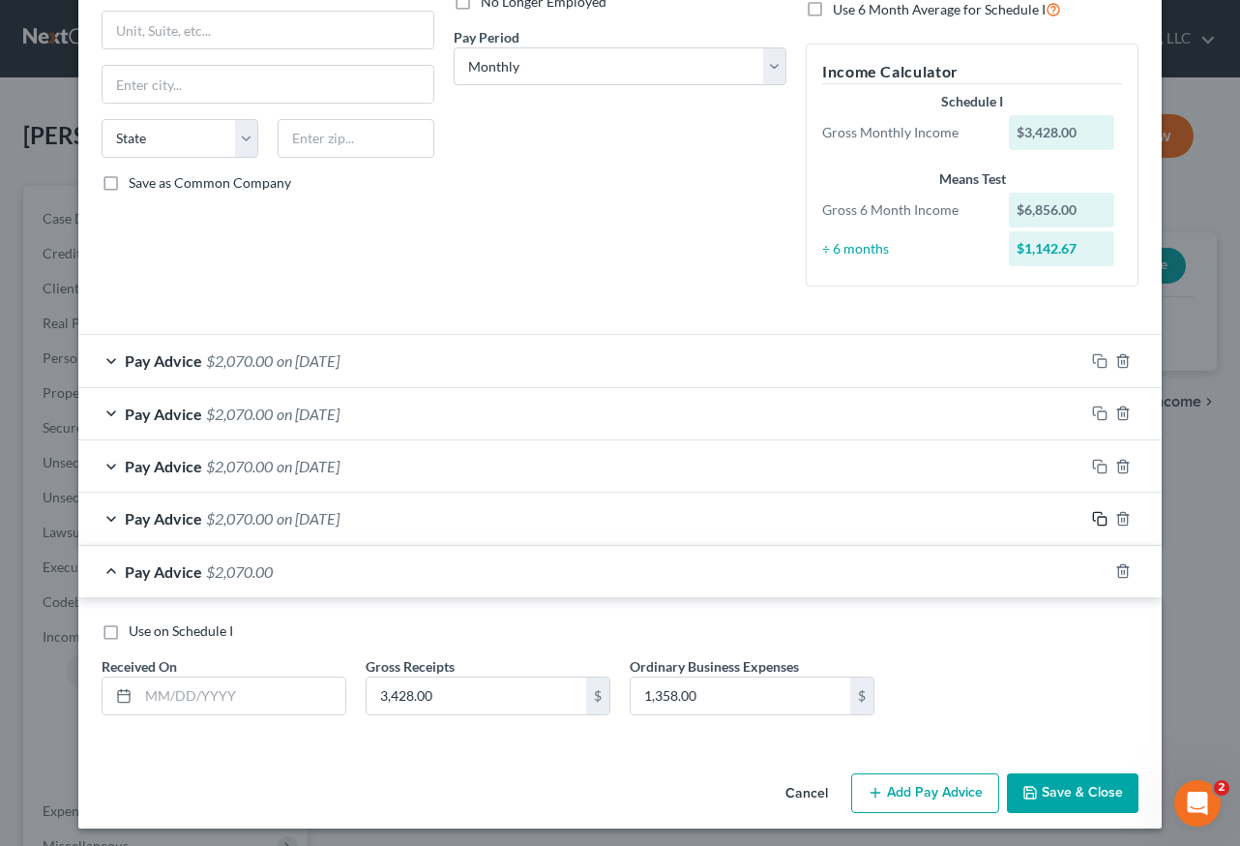
scroll to position [286, 0]
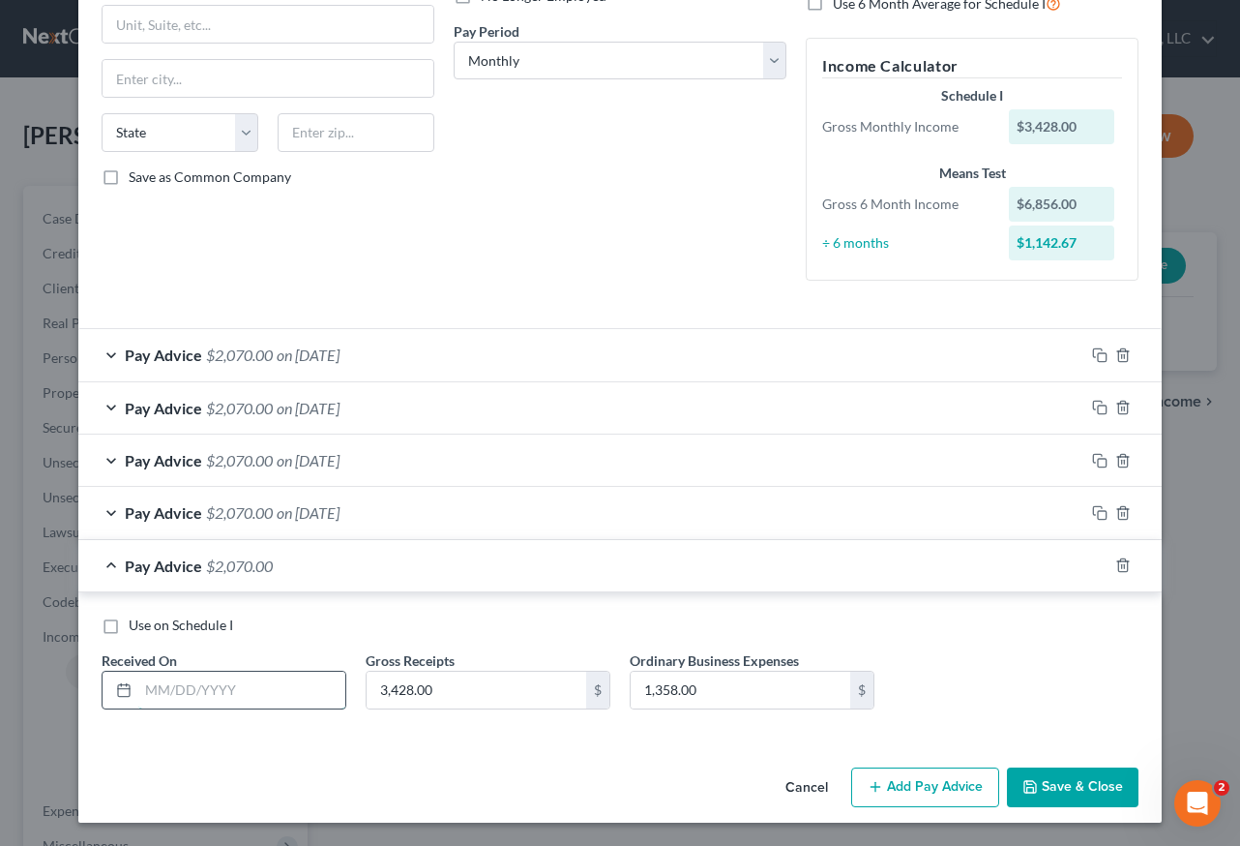
click at [213, 677] on input "text" at bounding box center [241, 689] width 207 height 37
type input "[DATE]"
click at [1096, 560] on icon "button" at bounding box center [1099, 564] width 15 height 15
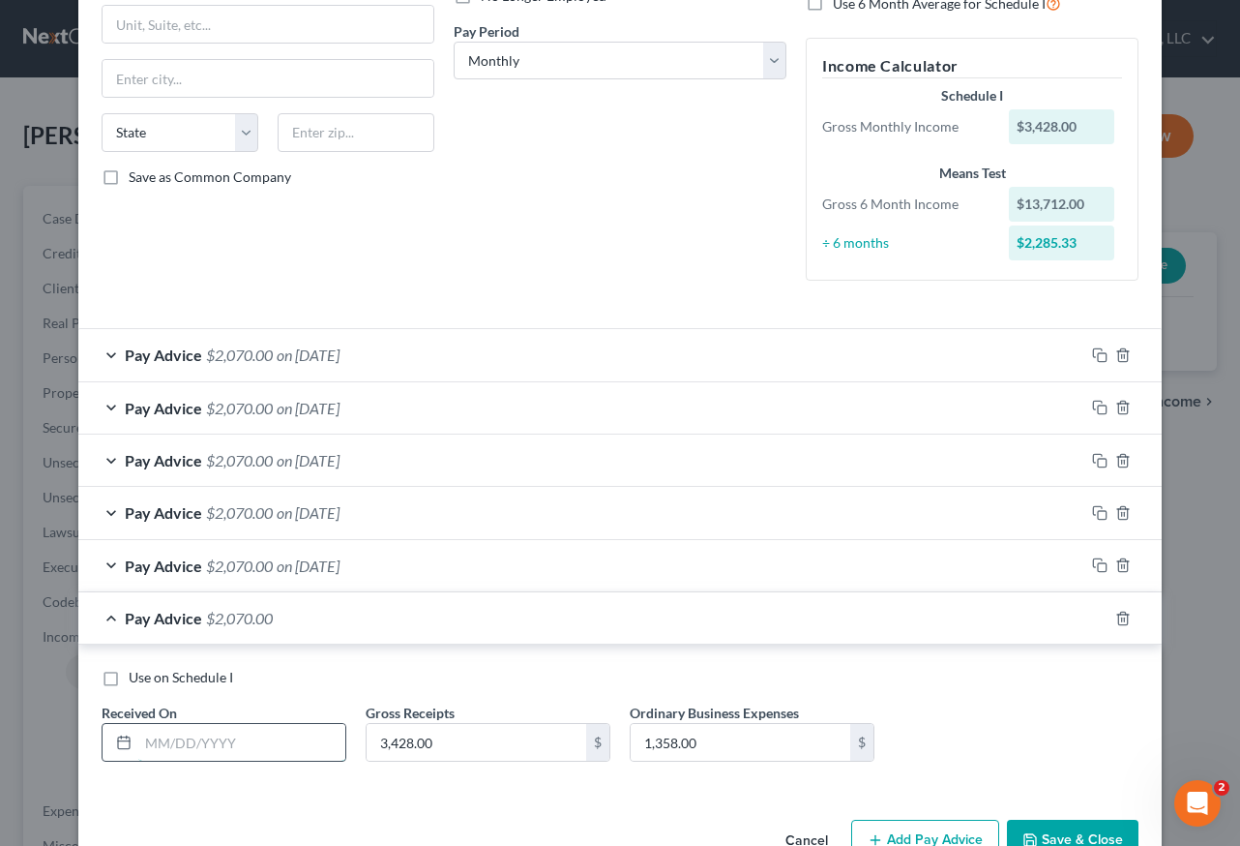
click at [247, 747] on input "text" at bounding box center [241, 742] width 207 height 37
type input "[DATE]"
click at [1095, 618] on icon "button" at bounding box center [1099, 617] width 15 height 15
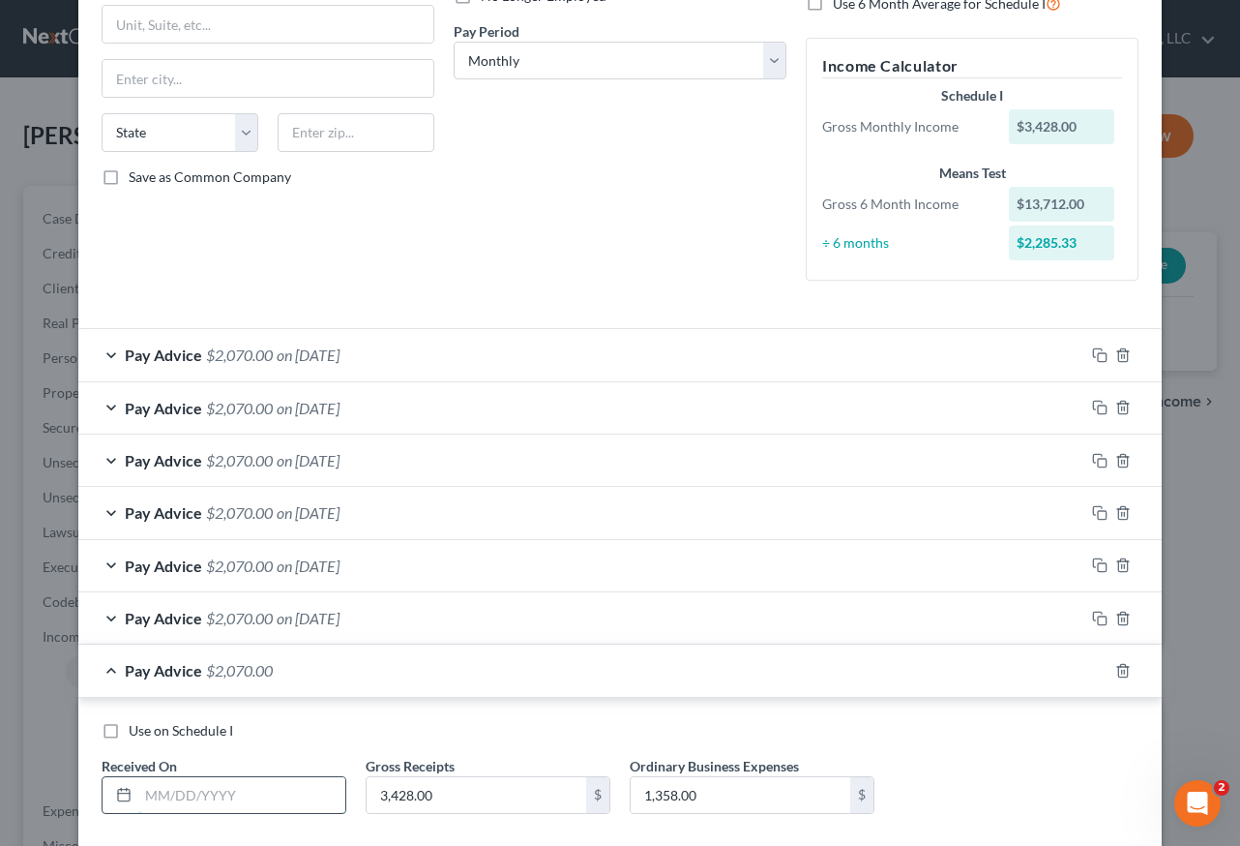
click at [245, 811] on input "text" at bounding box center [241, 795] width 207 height 37
type input "[DATE]"
click at [957, 666] on div "Pay Advice $2,070.00 on [DATE]" at bounding box center [581, 669] width 1006 height 51
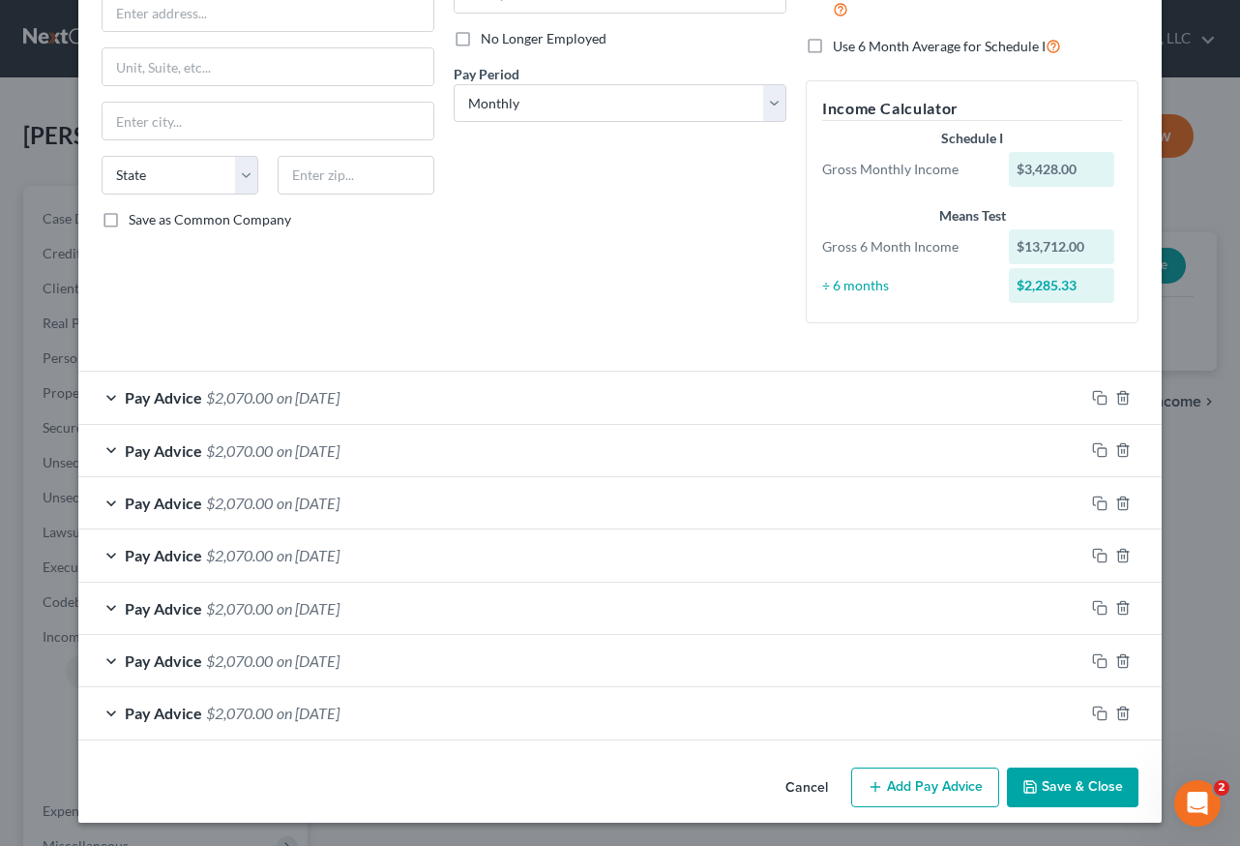
scroll to position [244, 0]
click at [1074, 787] on button "Save & Close" at bounding box center [1073, 787] width 132 height 41
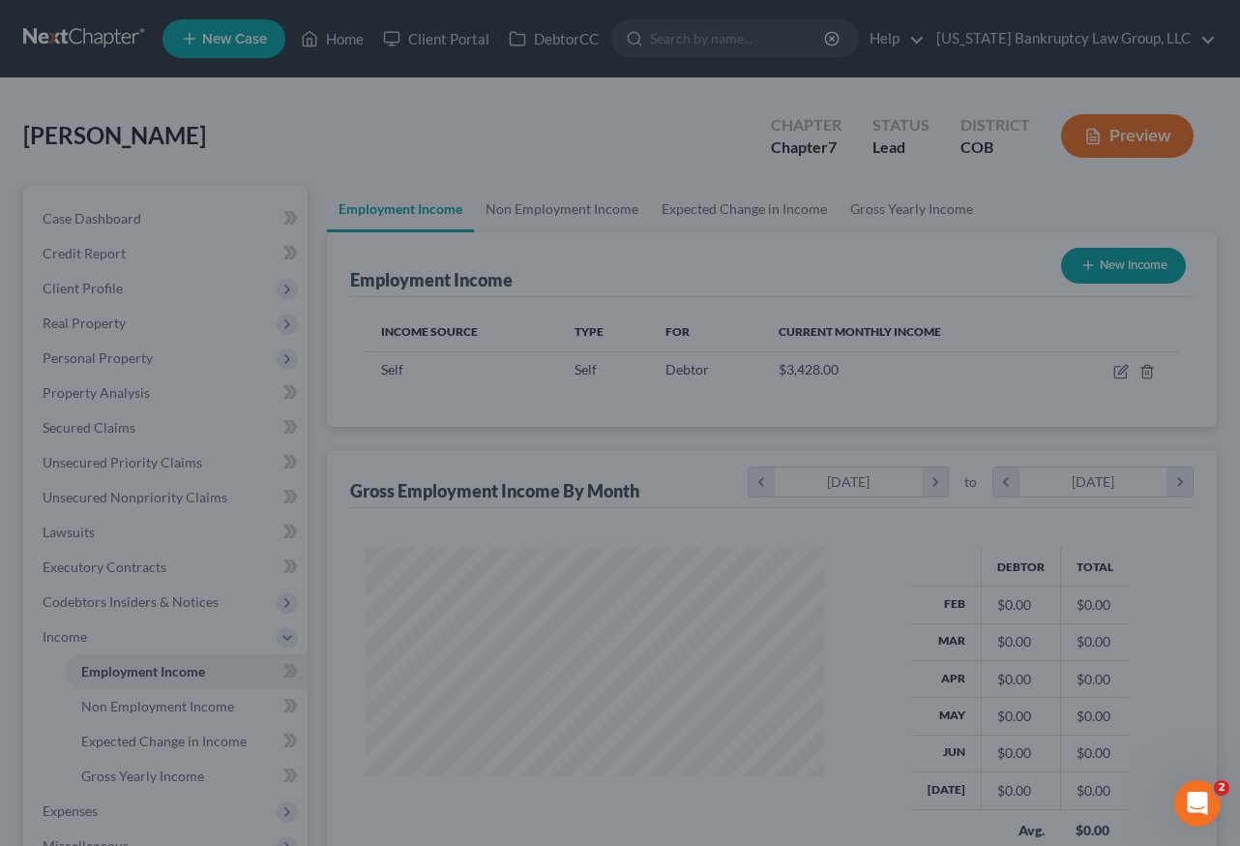
scroll to position [347, 491]
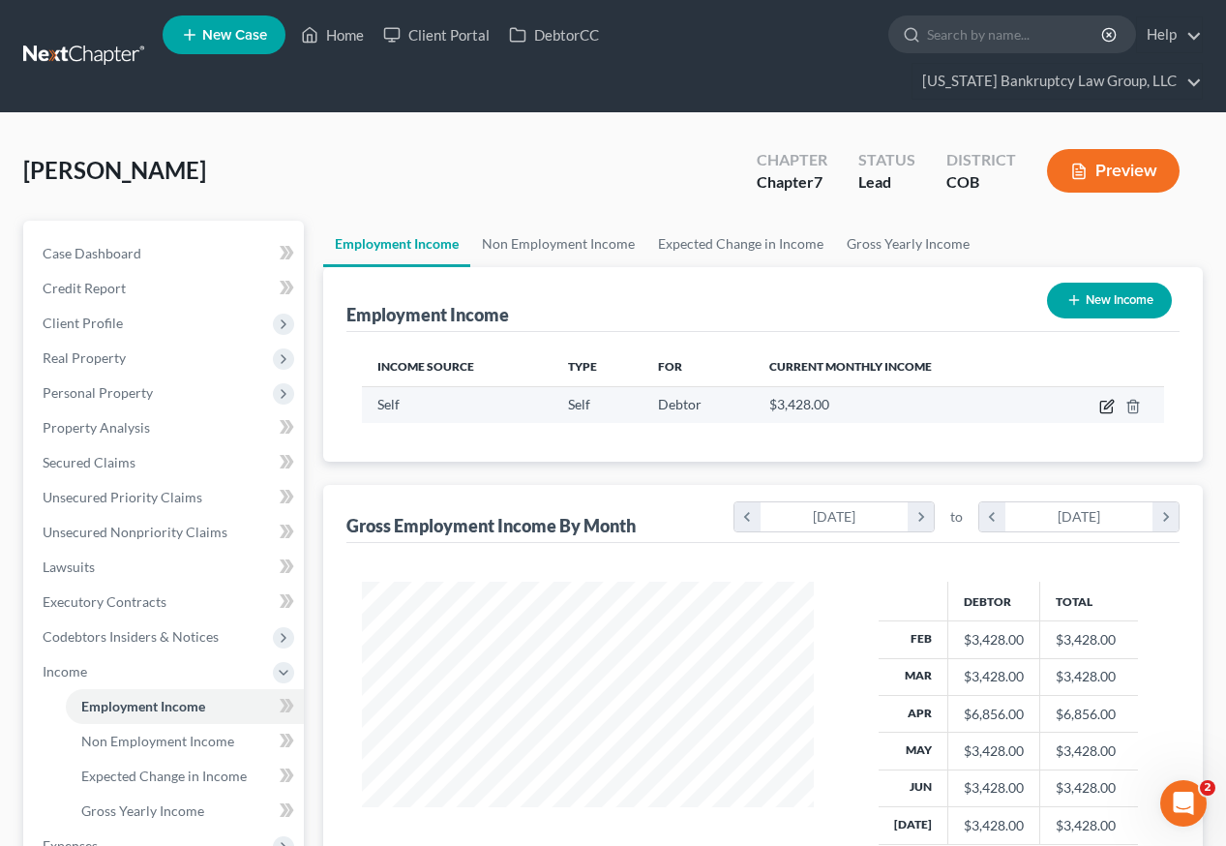
click at [1106, 399] on icon "button" at bounding box center [1106, 406] width 15 height 15
select select "1"
select select "0"
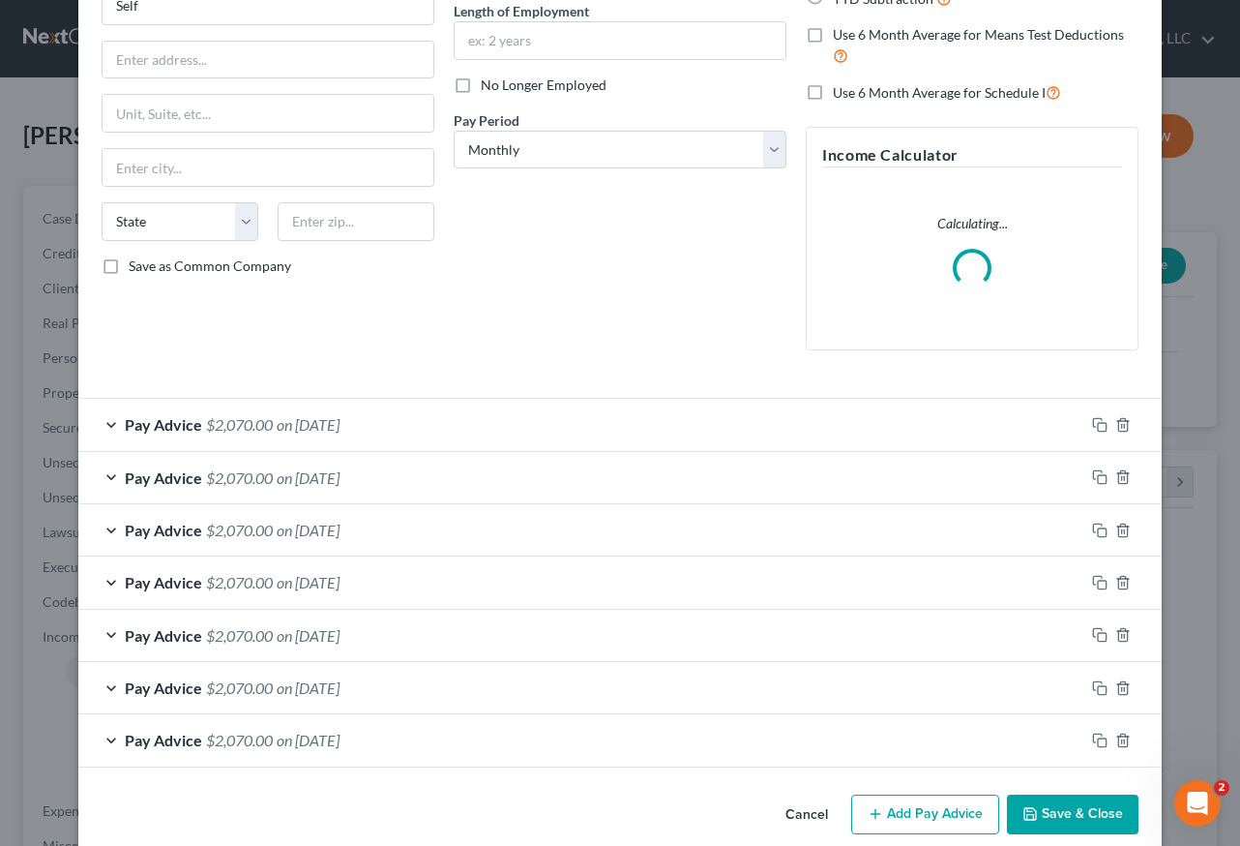
scroll to position [224, 0]
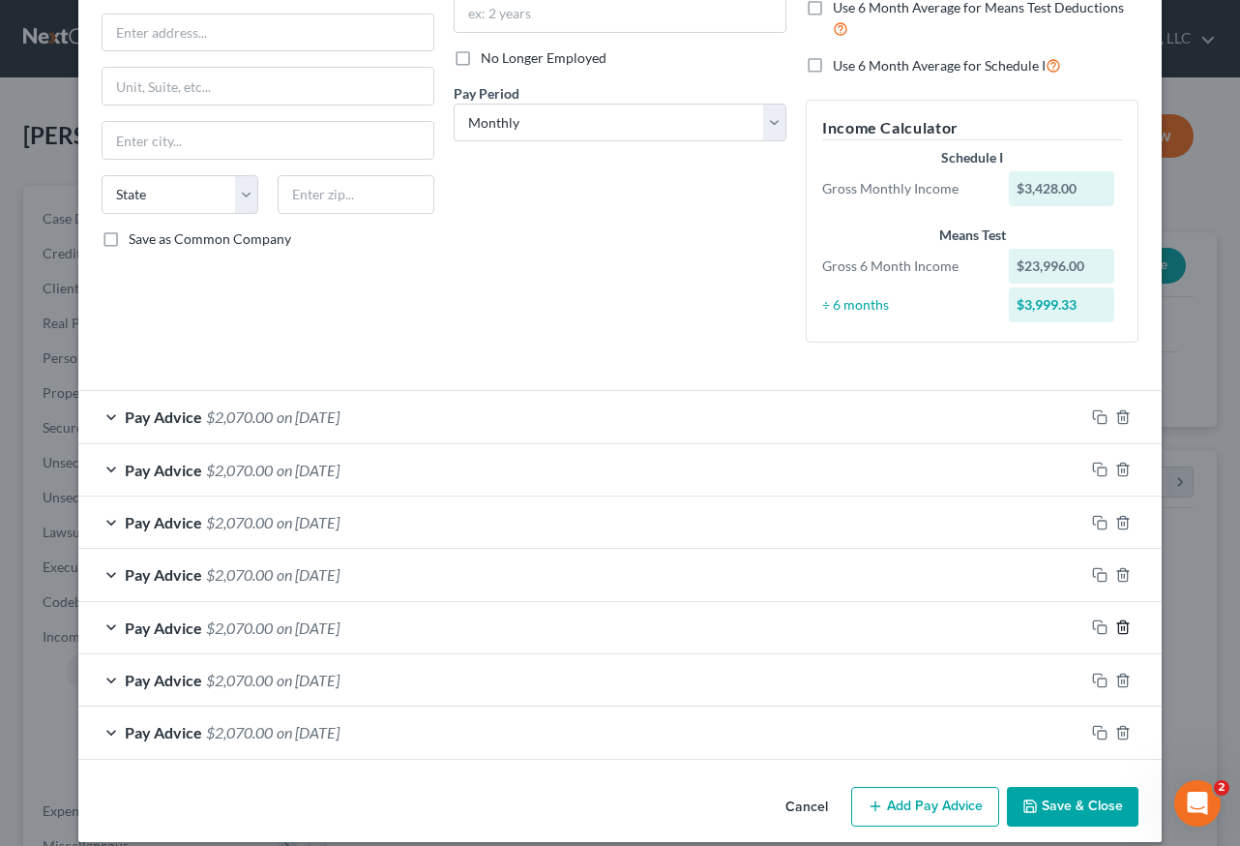
click at [1116, 624] on icon "button" at bounding box center [1123, 626] width 15 height 15
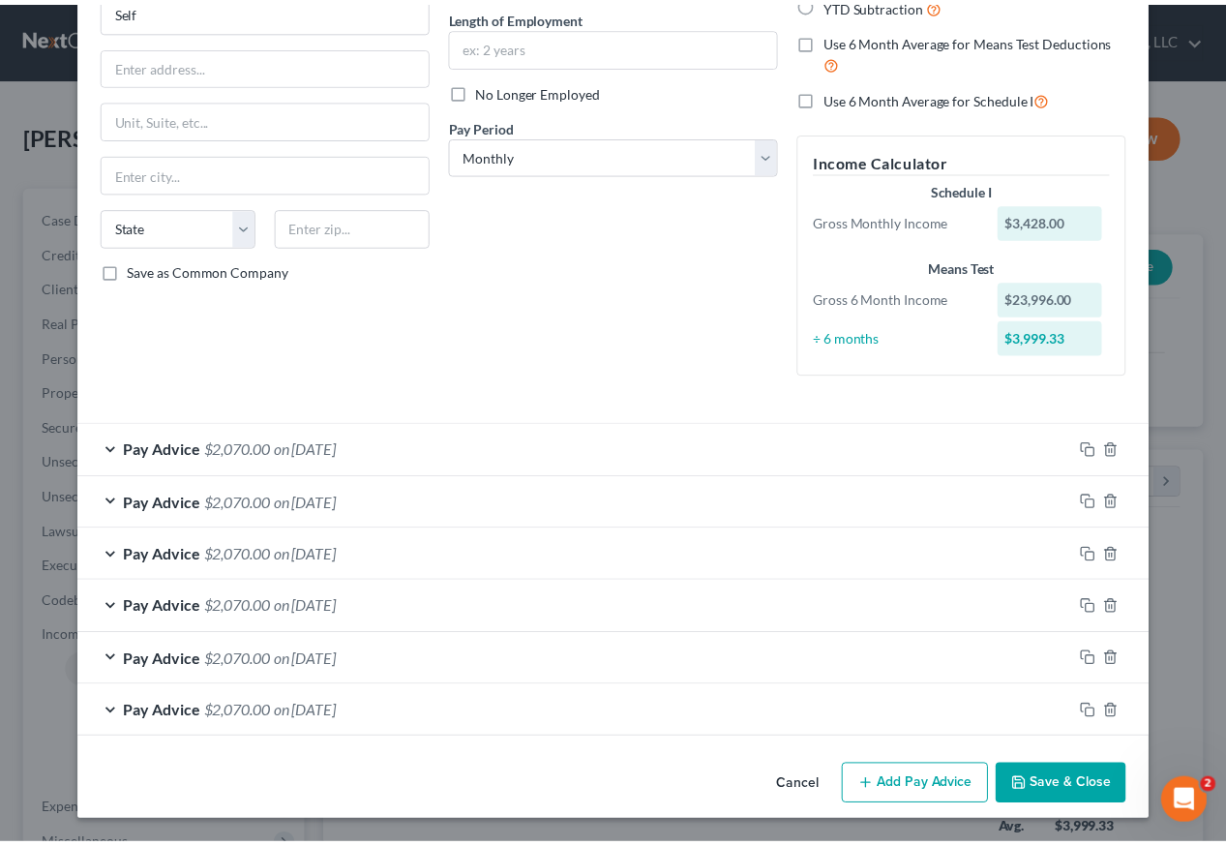
scroll to position [192, 0]
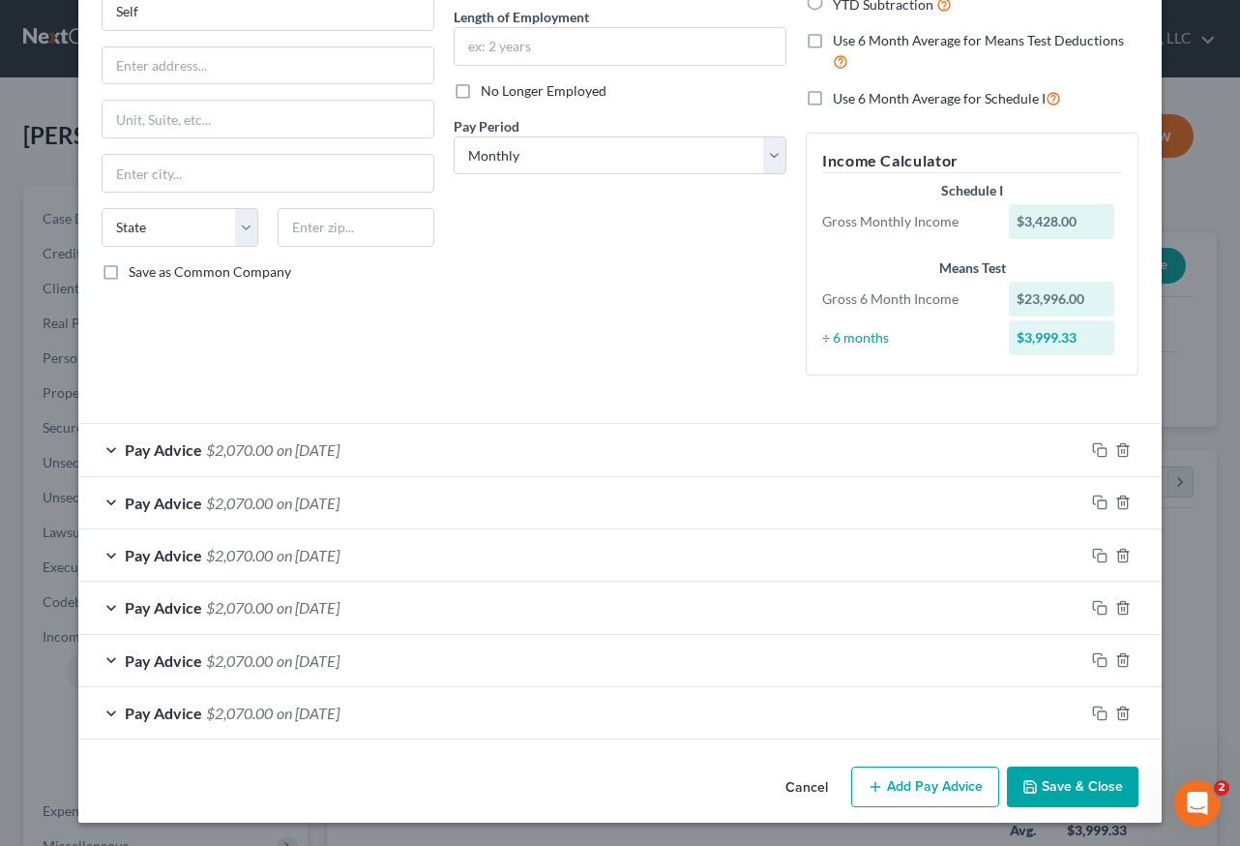
click at [1109, 802] on button "Save & Close" at bounding box center [1073, 786] width 132 height 41
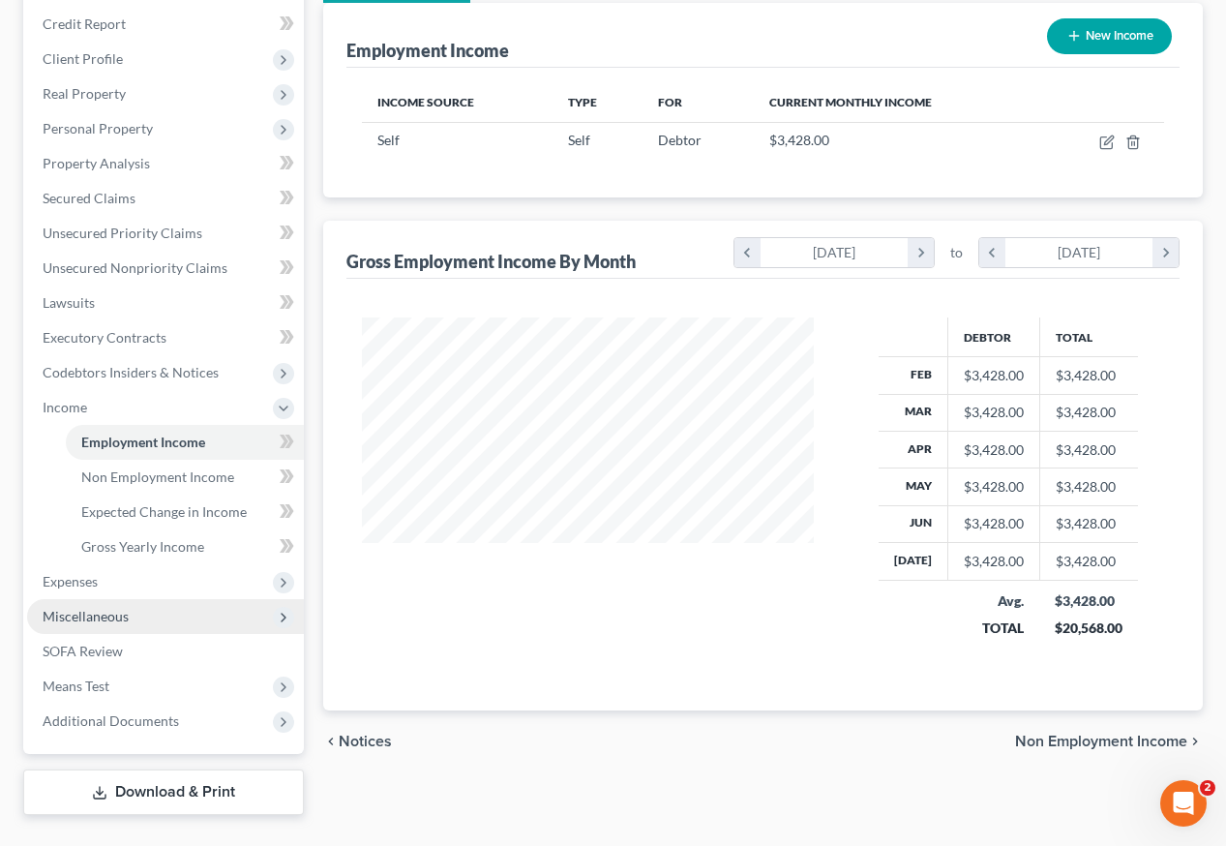
scroll to position [272, 0]
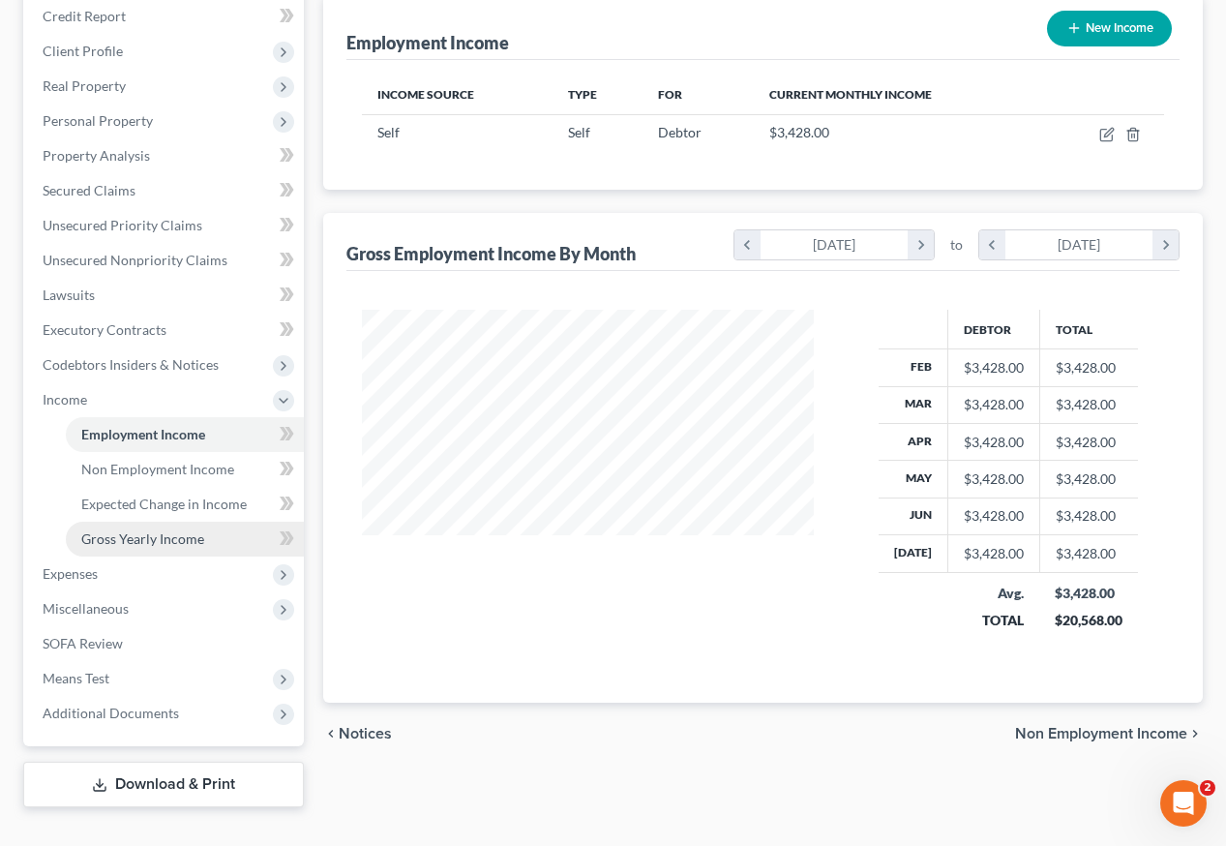
click at [152, 530] on span "Gross Yearly Income" at bounding box center [142, 538] width 123 height 16
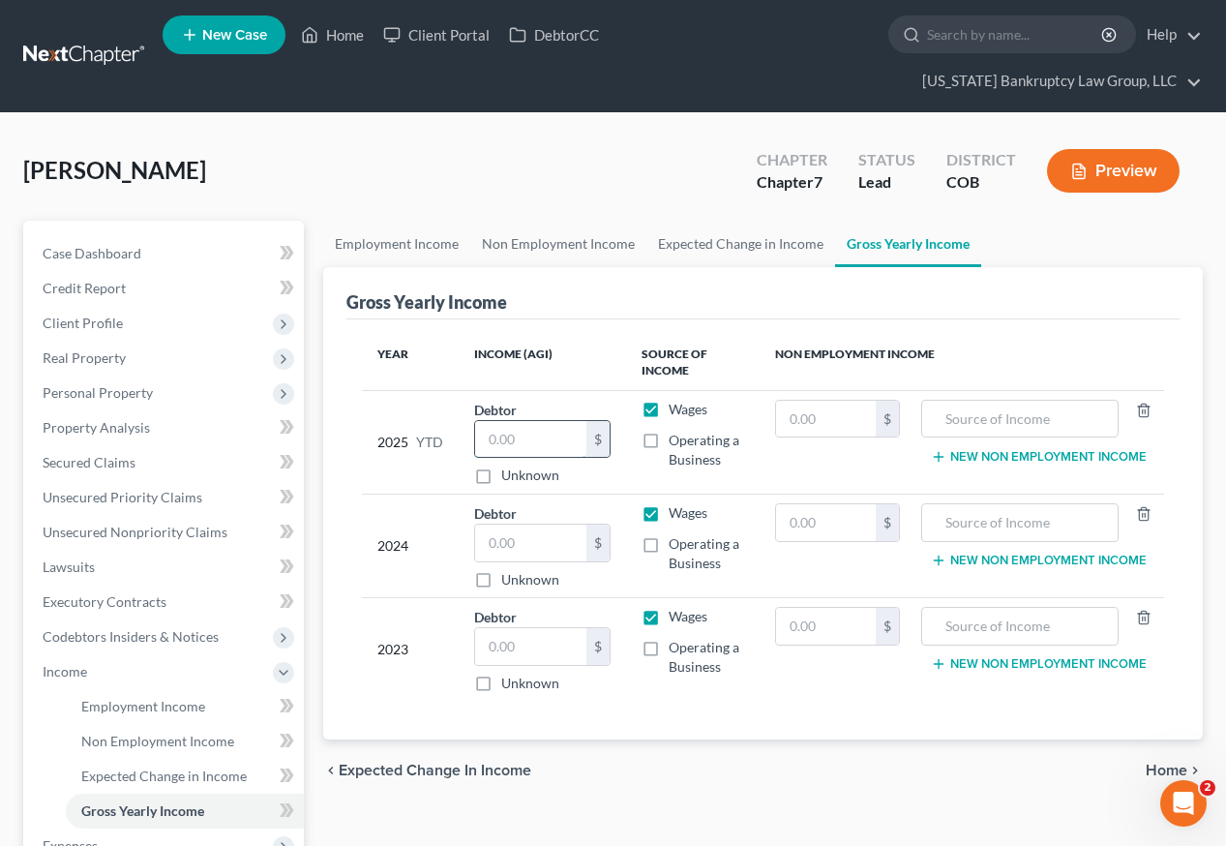
click at [520, 421] on input "text" at bounding box center [530, 439] width 111 height 37
type input "20,571"
click at [669, 431] on label "Operating a Business" at bounding box center [706, 450] width 75 height 39
click at [676, 431] on input "Operating a Business" at bounding box center [682, 437] width 13 height 13
checkbox input "true"
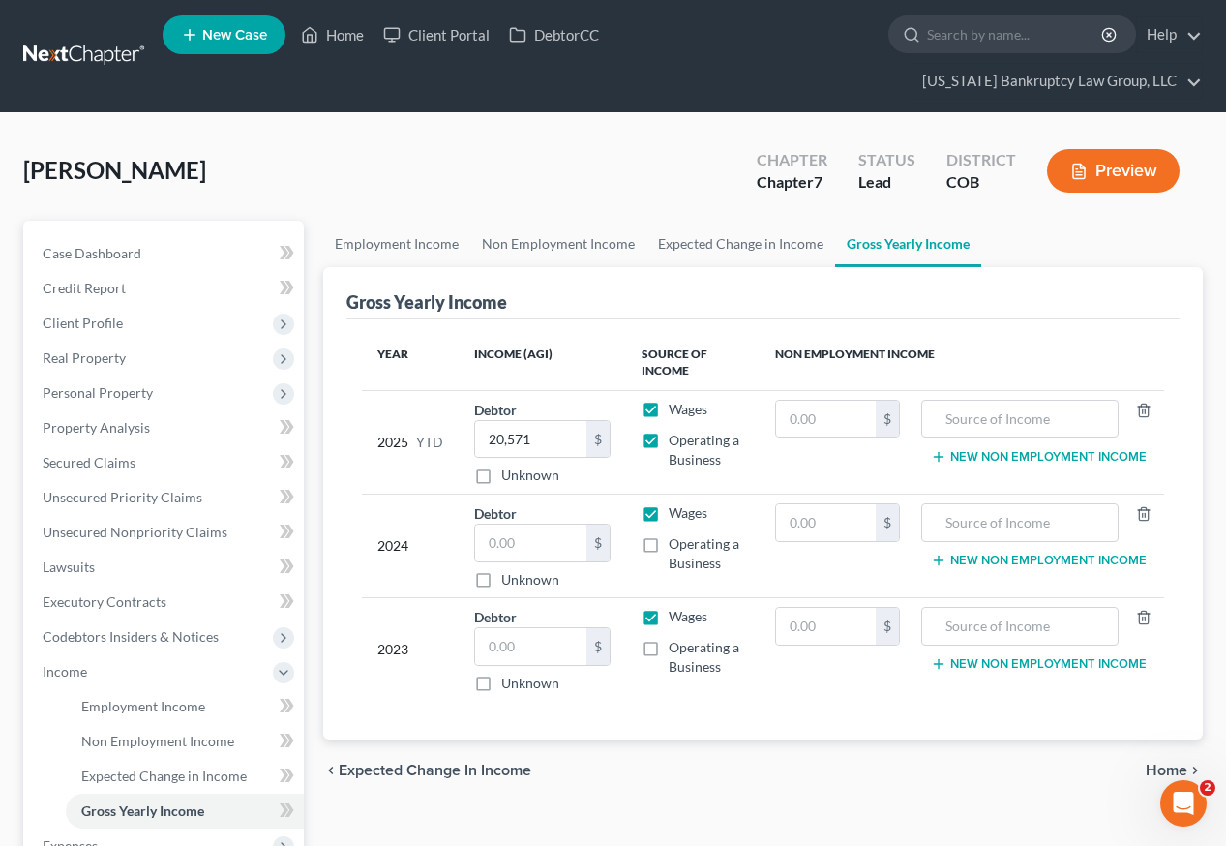
click at [669, 400] on label "Wages" at bounding box center [688, 409] width 39 height 19
click at [676, 400] on input "Wages" at bounding box center [682, 406] width 13 height 13
checkbox input "false"
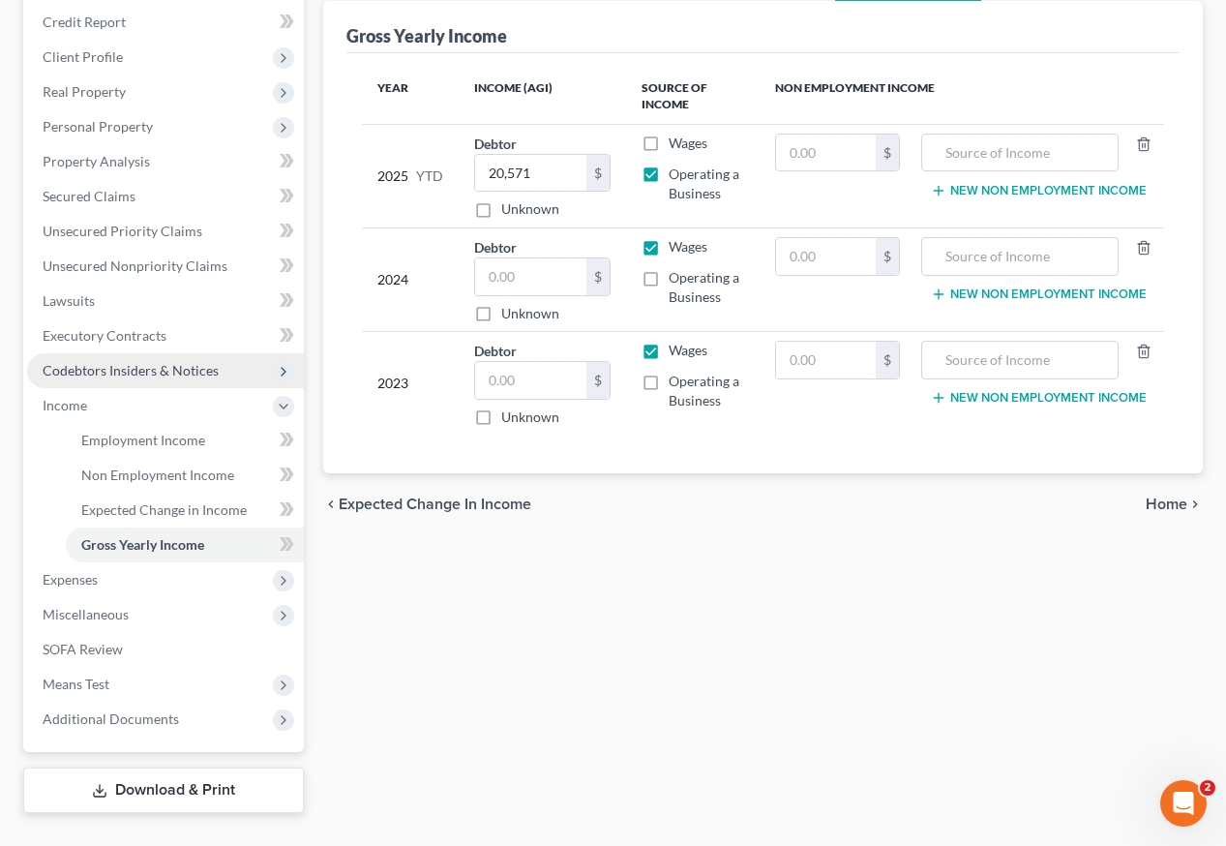
scroll to position [272, 0]
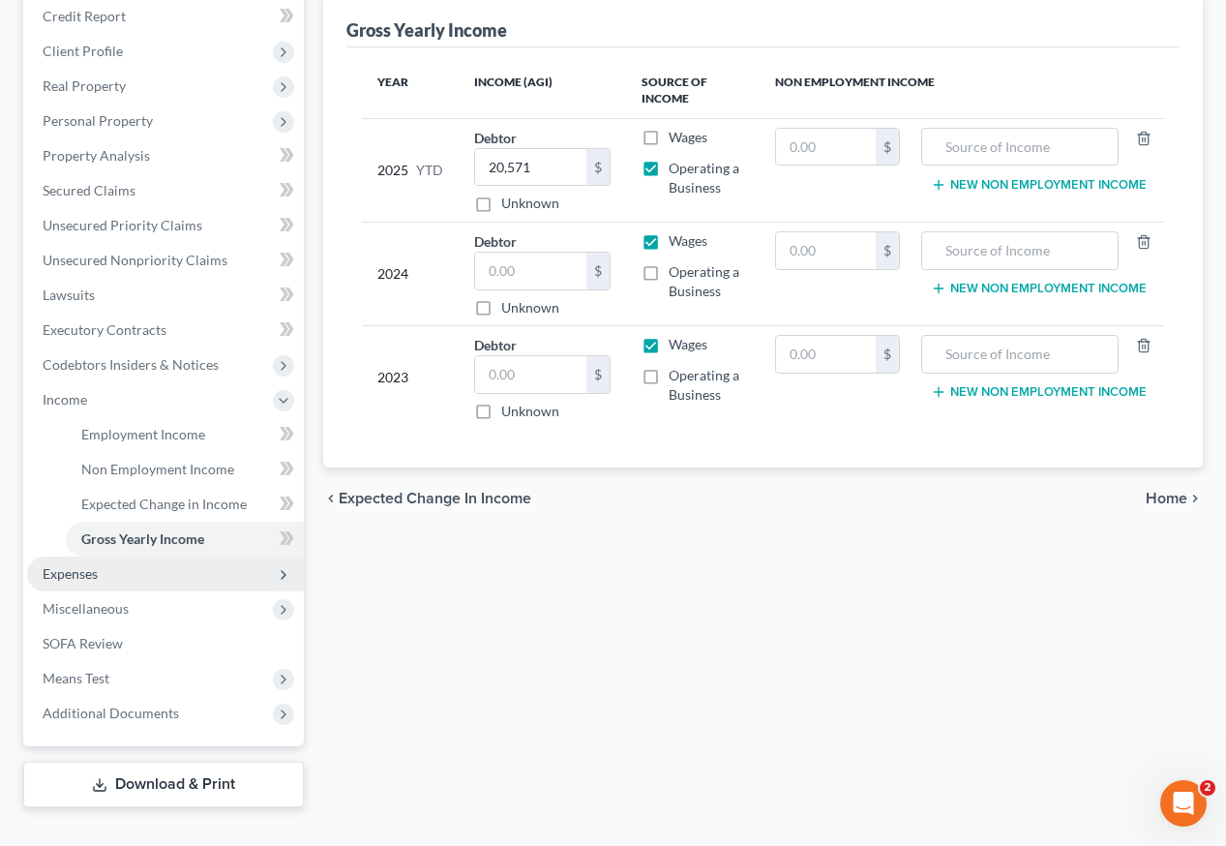
click at [74, 565] on span "Expenses" at bounding box center [70, 573] width 55 height 16
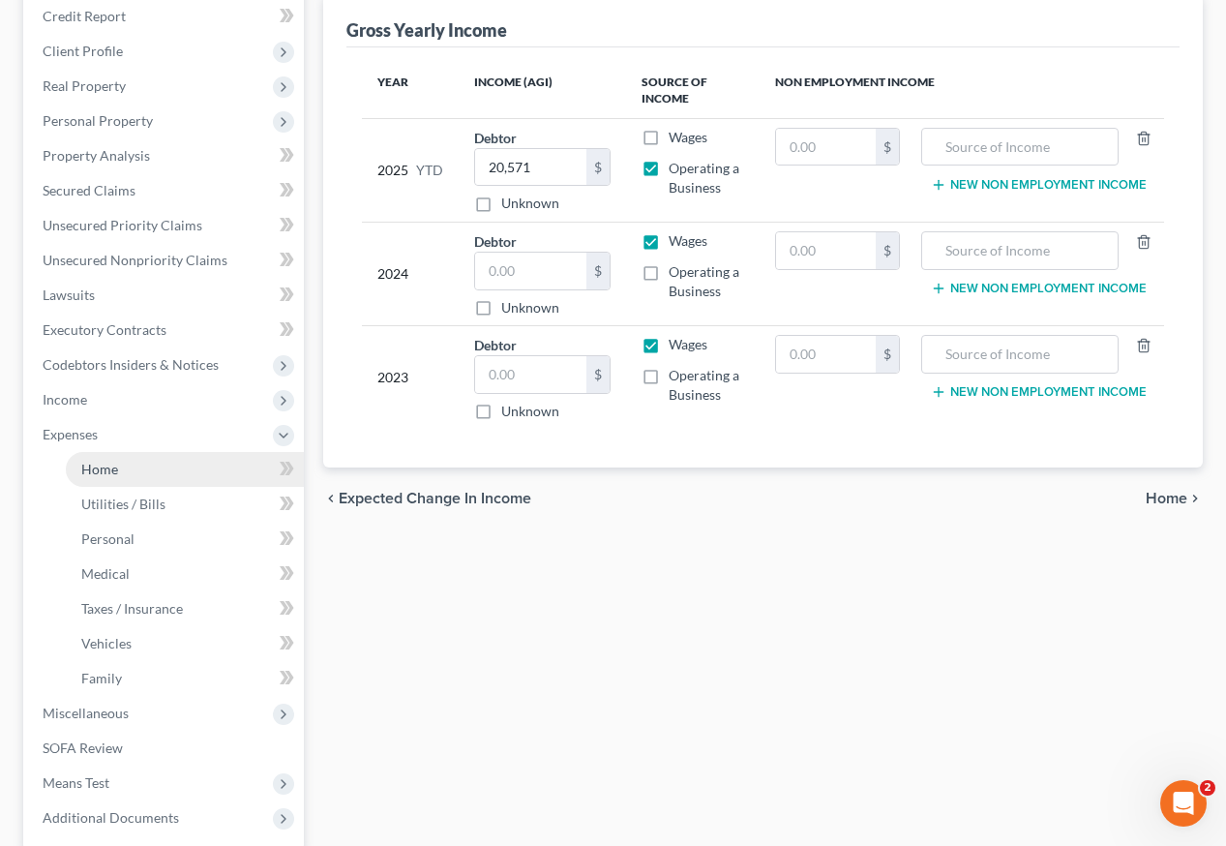
click at [92, 452] on link "Home" at bounding box center [185, 469] width 238 height 35
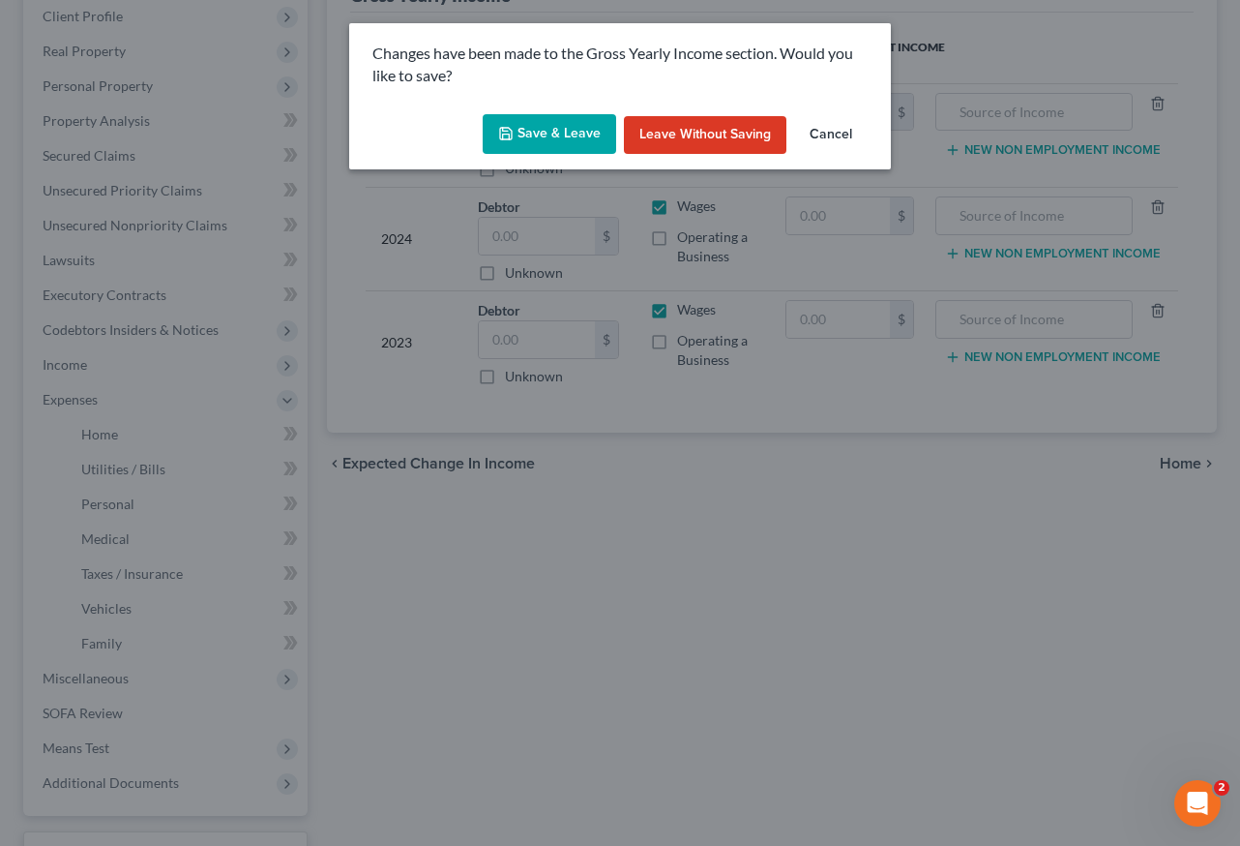
click at [570, 146] on button "Save & Leave" at bounding box center [550, 134] width 134 height 41
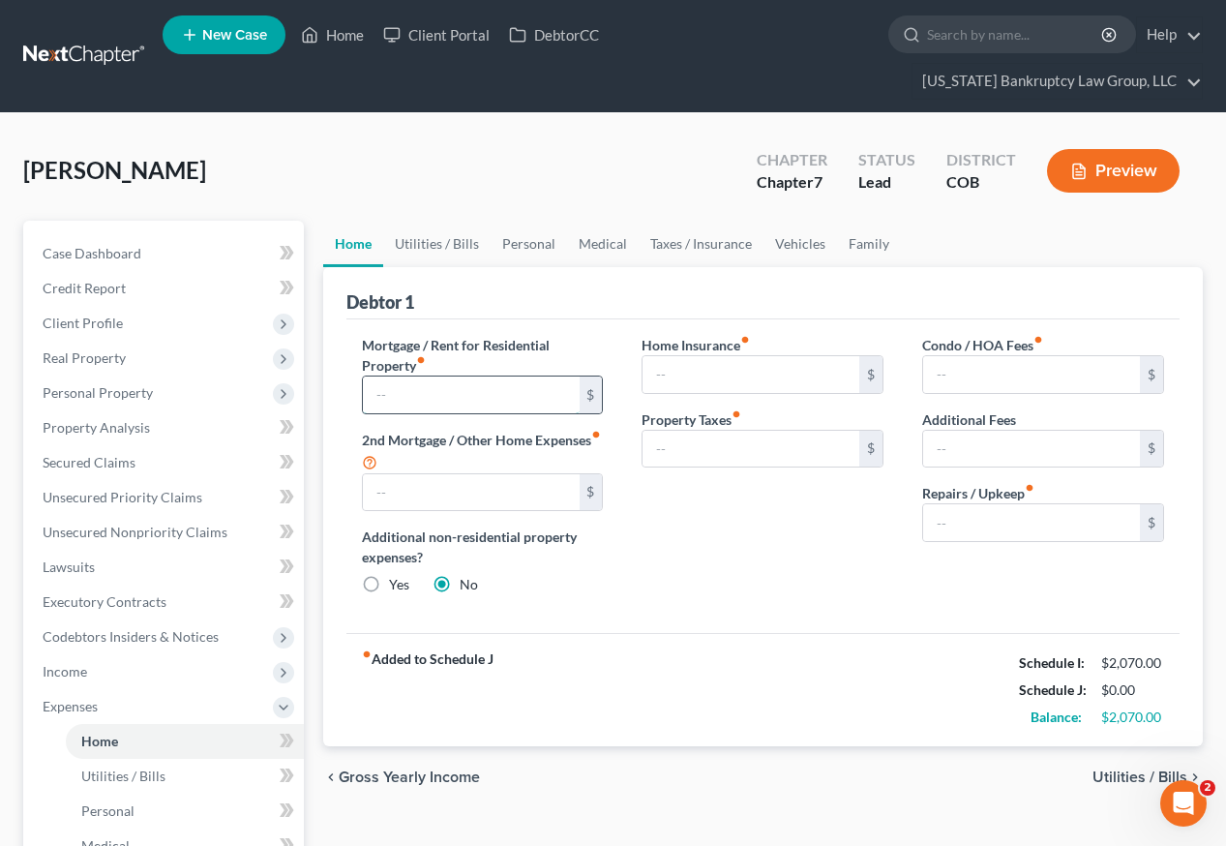
click at [459, 376] on input "text" at bounding box center [471, 394] width 217 height 37
type input "1,775"
click at [470, 221] on link "Utilities / Bills" at bounding box center [436, 244] width 107 height 46
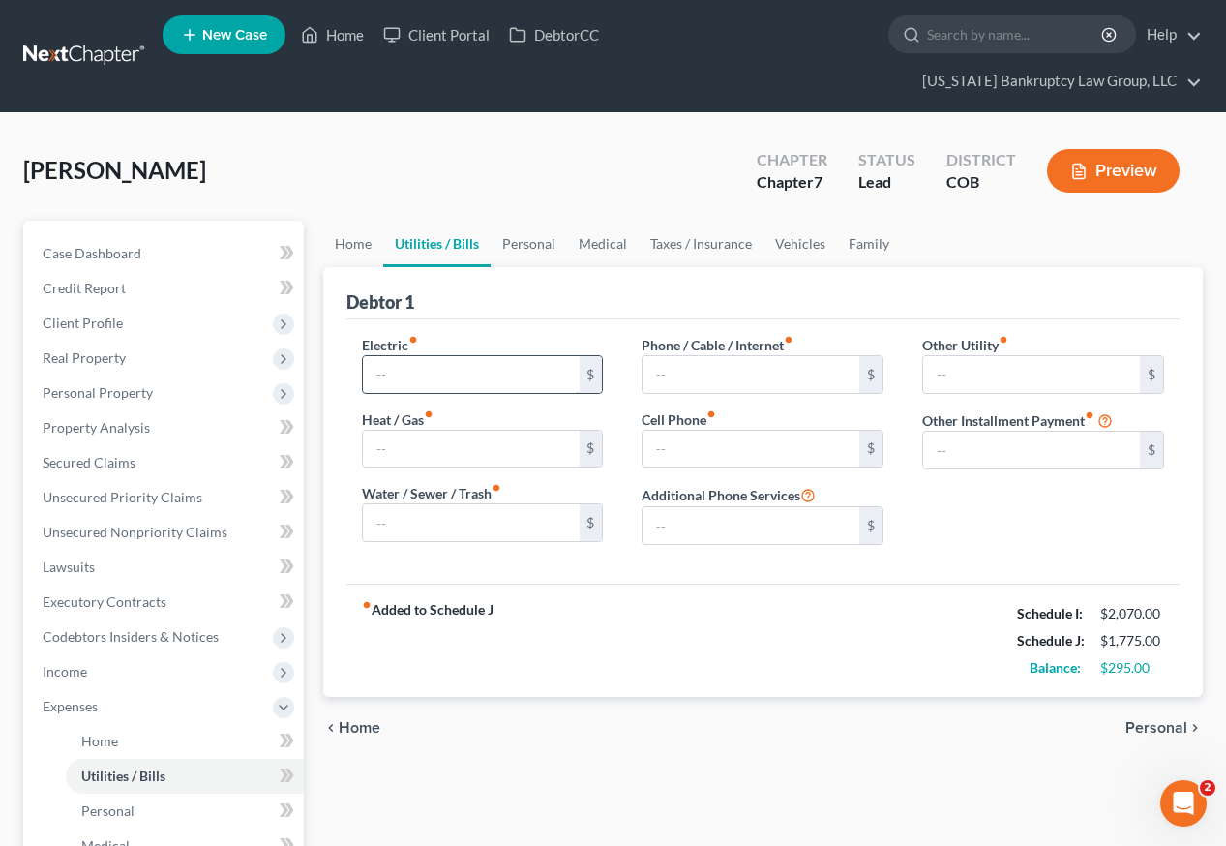
click at [464, 356] on input "text" at bounding box center [471, 374] width 217 height 37
type input "120"
type input "110"
type input "45"
type input "55"
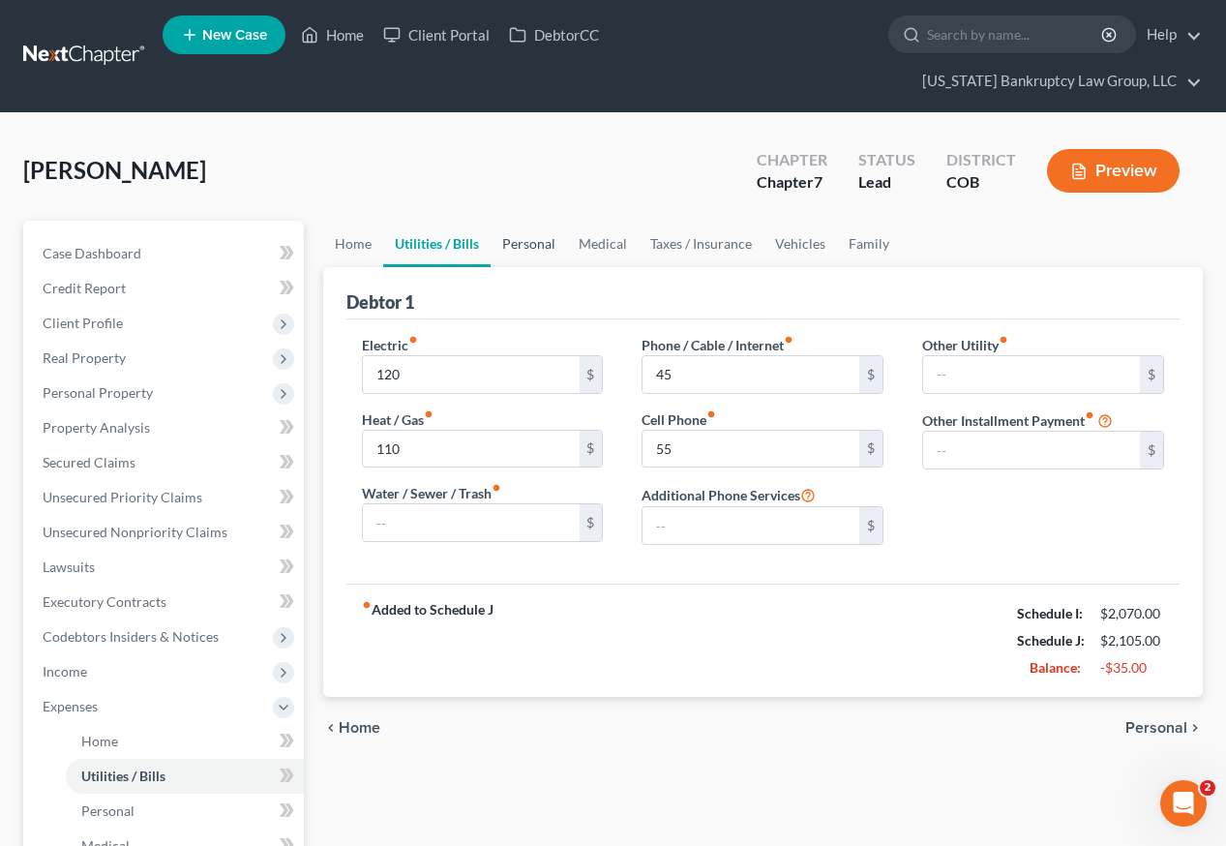
click at [536, 221] on link "Personal" at bounding box center [529, 244] width 76 height 46
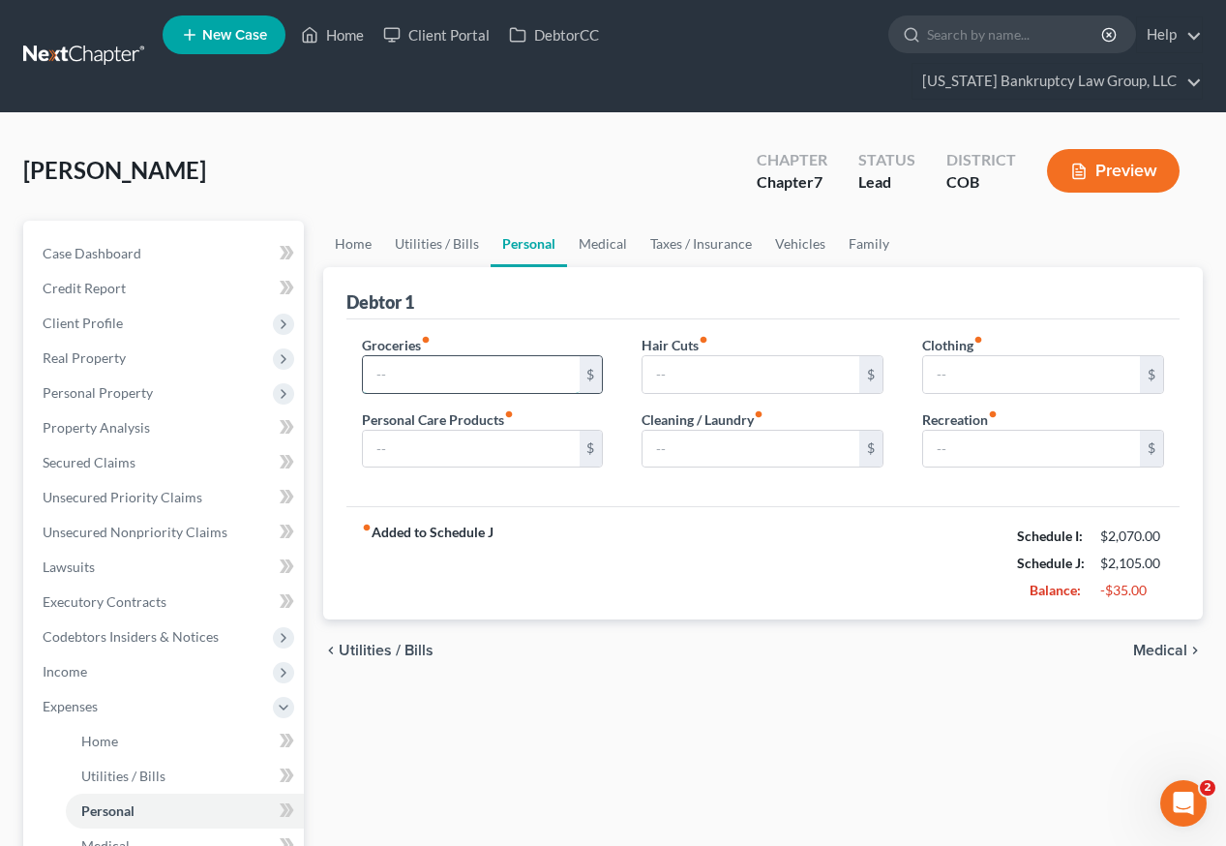
click at [461, 356] on input "text" at bounding box center [471, 374] width 217 height 37
type input "300"
click at [799, 221] on link "Vehicles" at bounding box center [800, 244] width 74 height 46
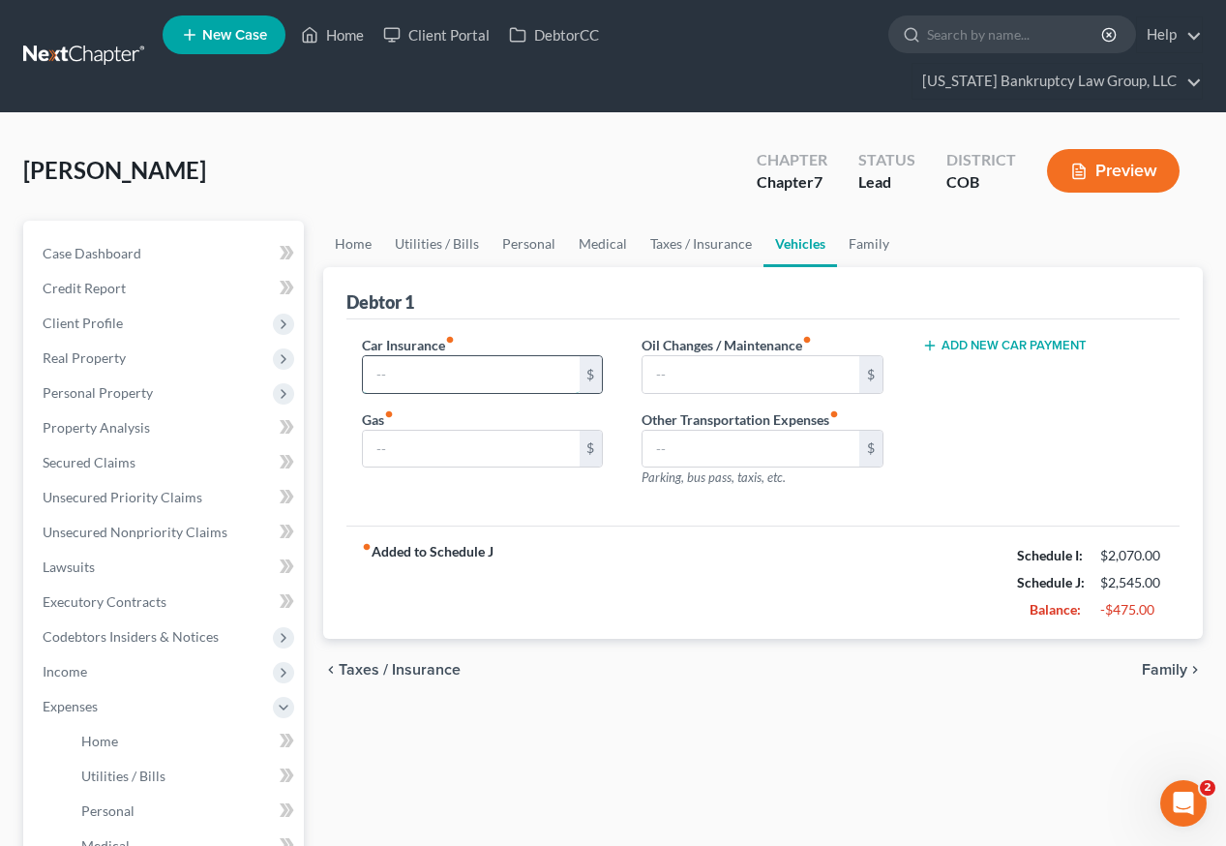
click at [481, 356] on input "text" at bounding box center [471, 374] width 217 height 37
click at [439, 221] on link "Utilities / Bills" at bounding box center [436, 244] width 107 height 46
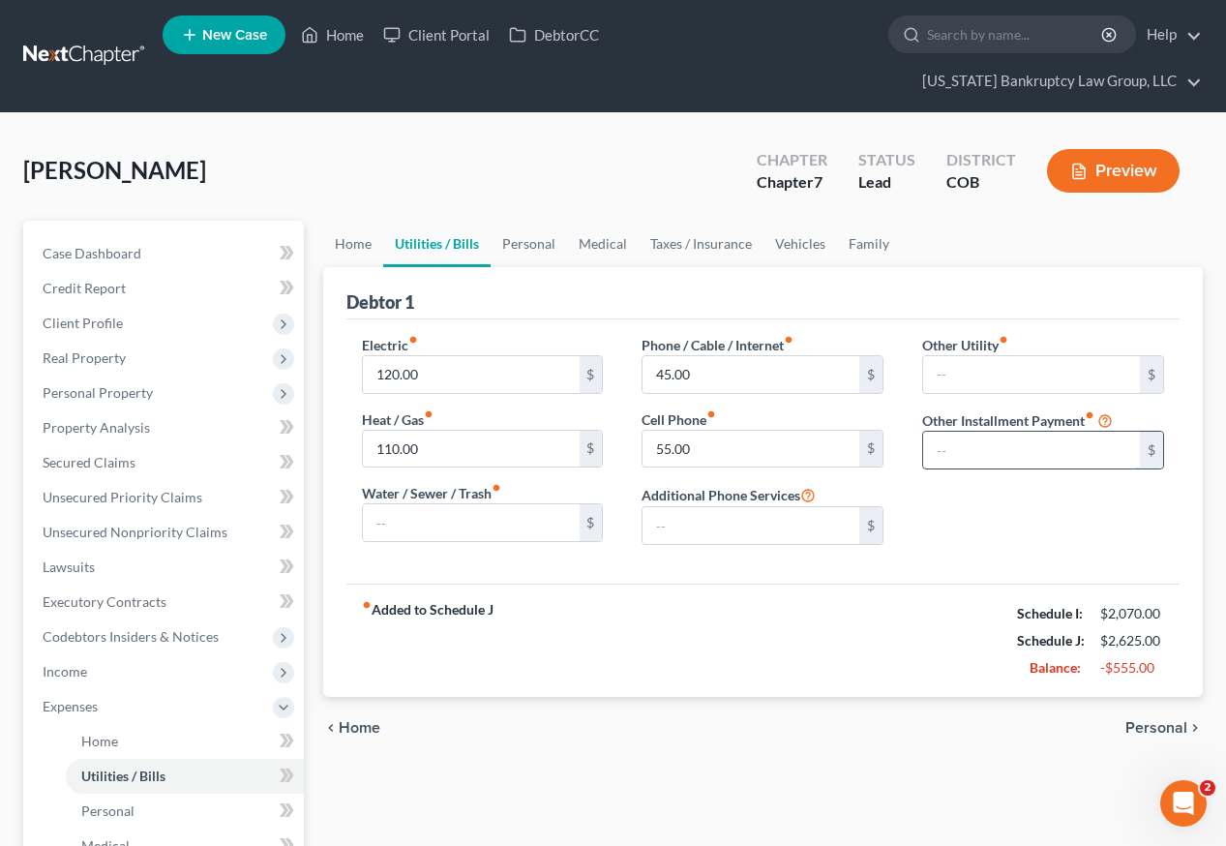
click at [969, 432] on input "text" at bounding box center [1031, 450] width 217 height 37
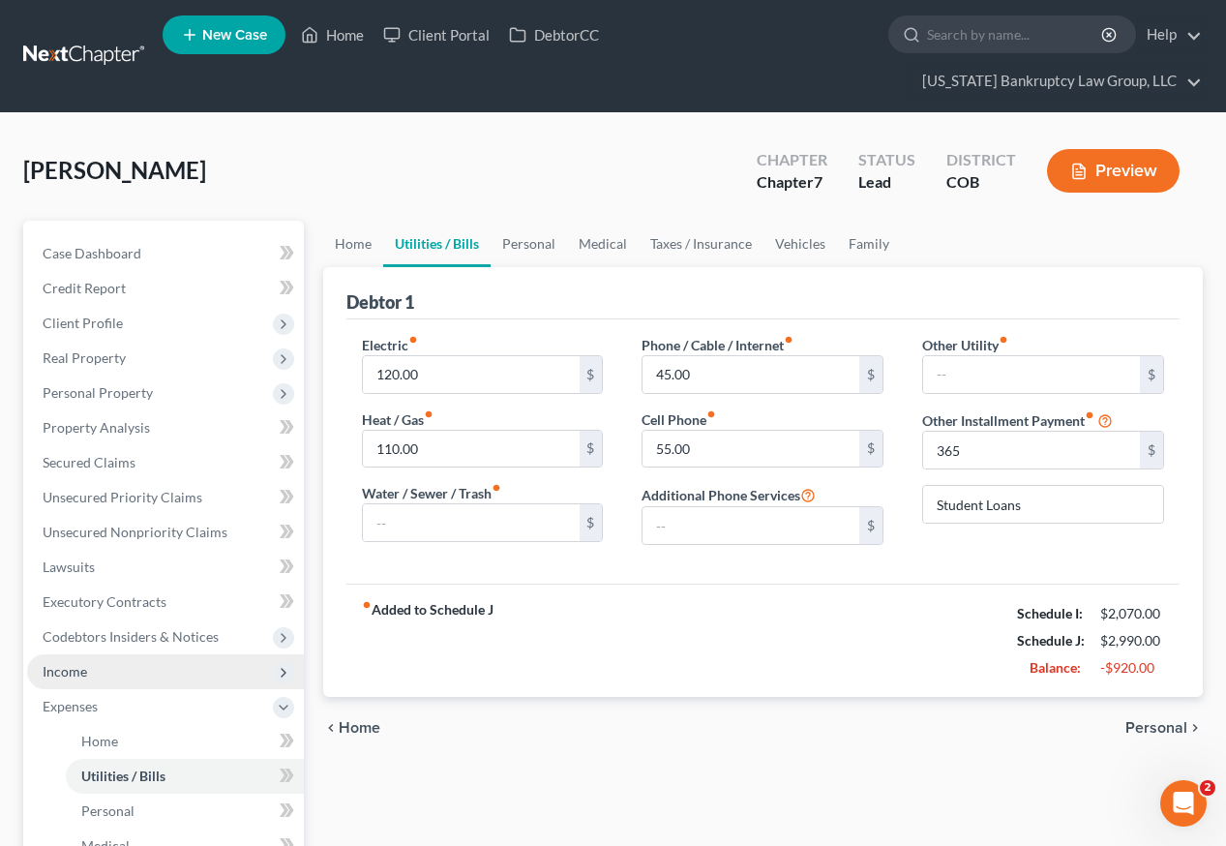
click at [66, 663] on span "Income" at bounding box center [65, 671] width 45 height 16
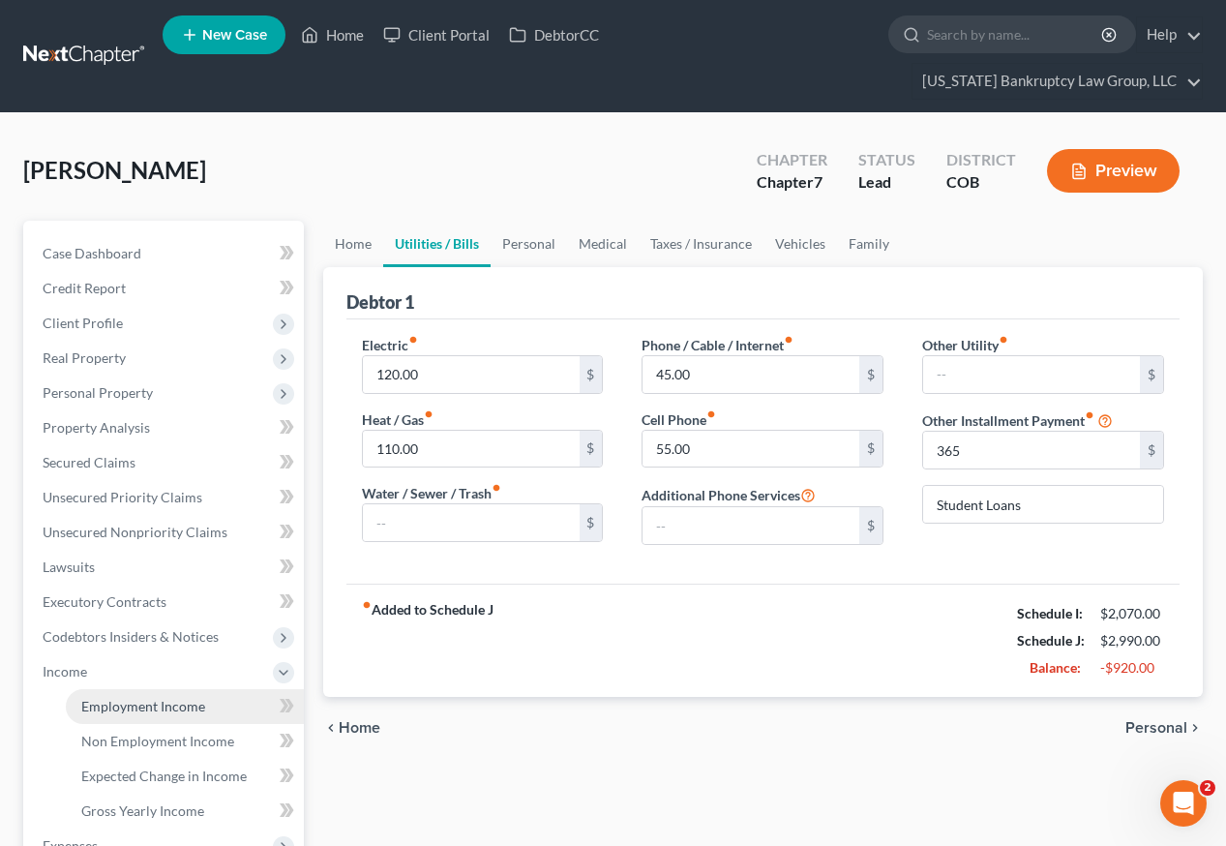
click at [128, 698] on span "Employment Income" at bounding box center [143, 706] width 124 height 16
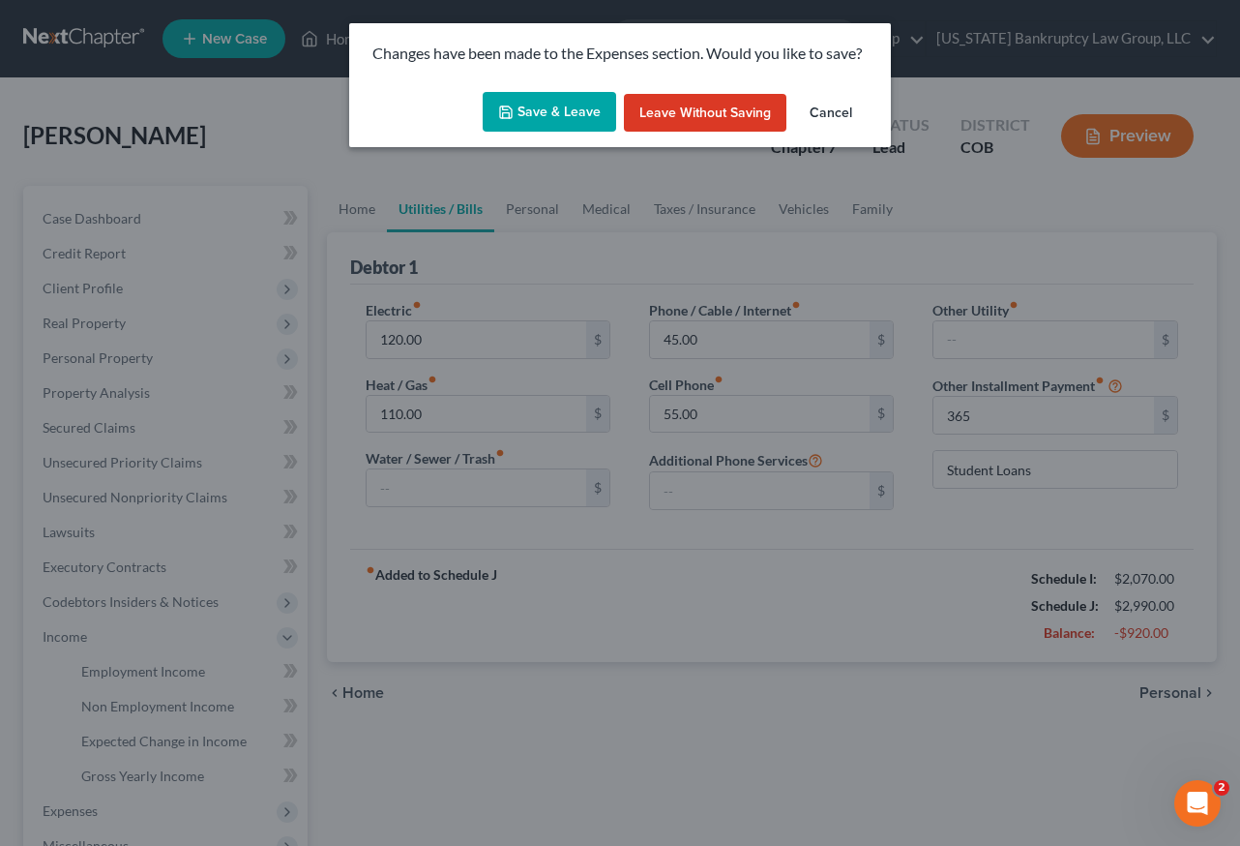
click at [549, 113] on button "Save & Leave" at bounding box center [550, 112] width 134 height 41
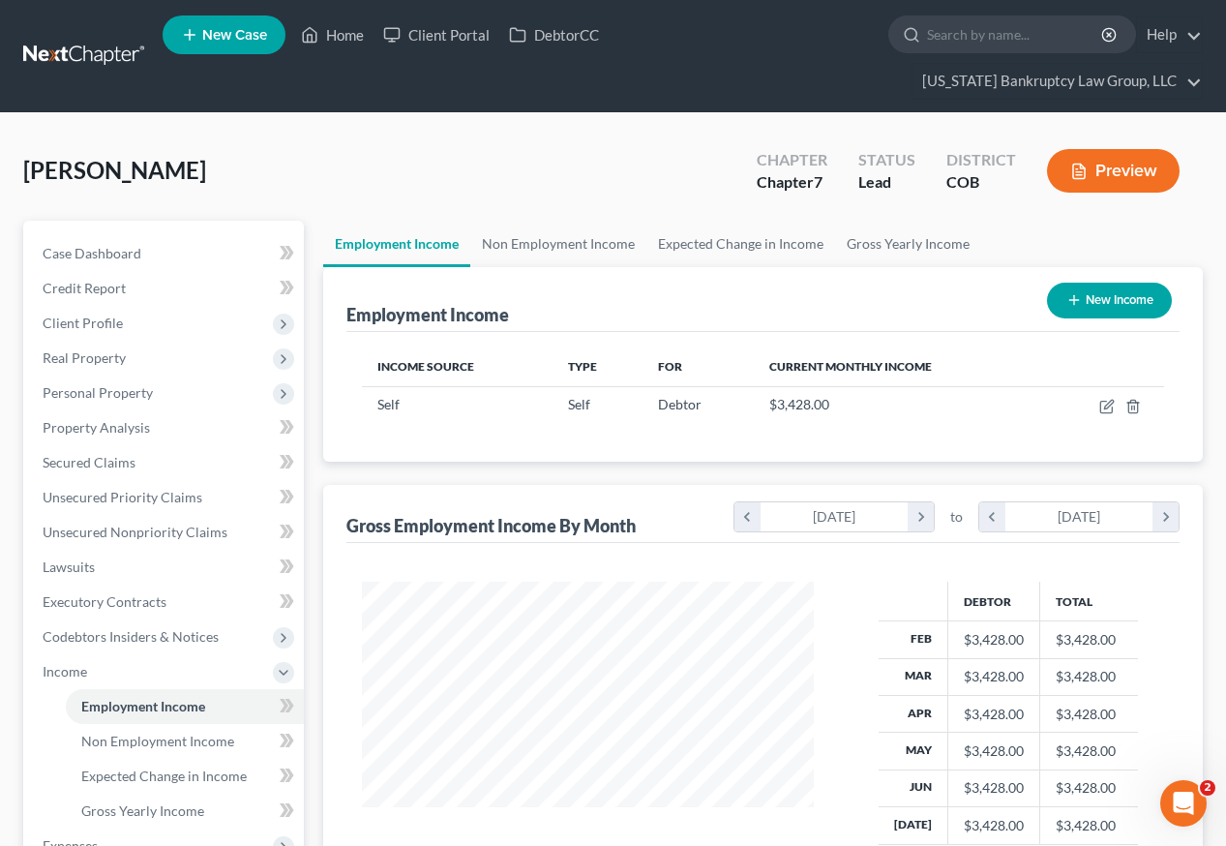
scroll to position [347, 491]
click at [172, 802] on span "Gross Yearly Income" at bounding box center [142, 810] width 123 height 16
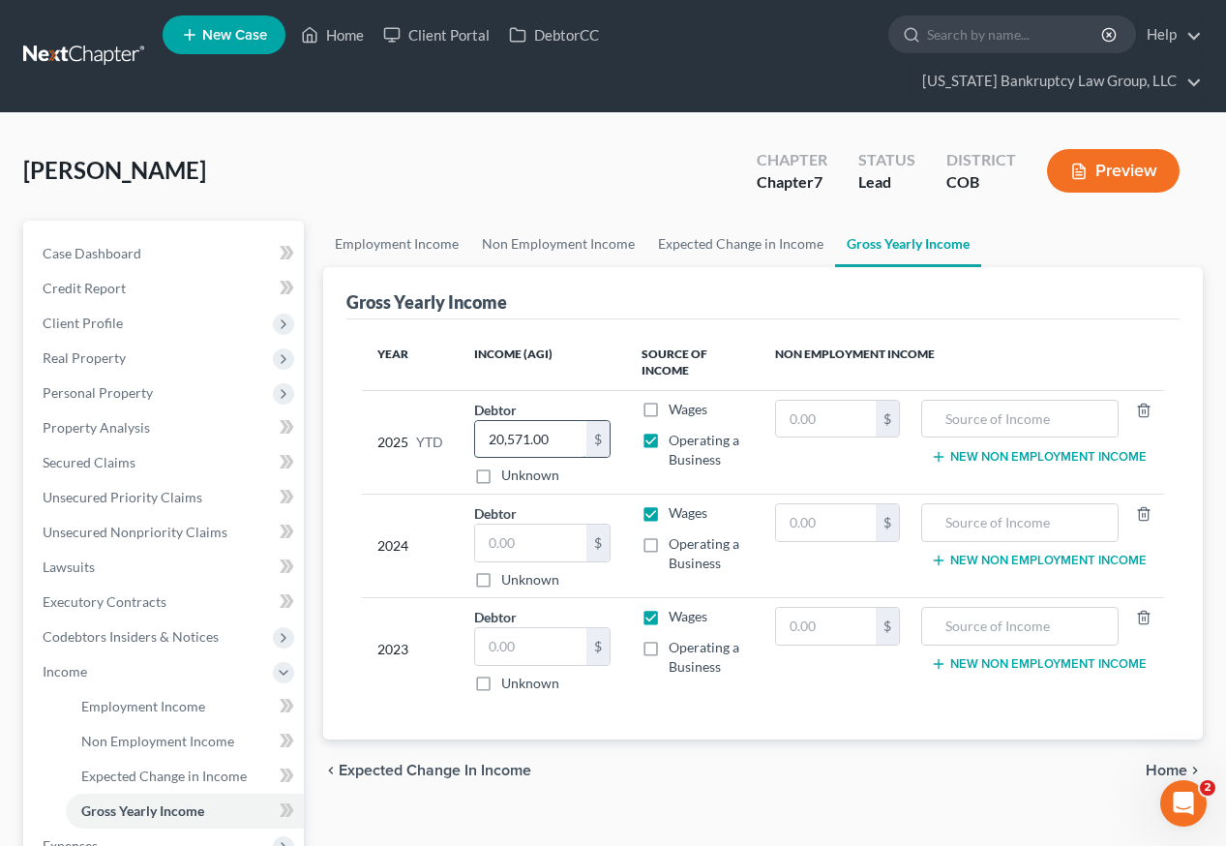
click at [564, 421] on input "20,571.00" at bounding box center [530, 439] width 111 height 37
click at [669, 400] on label "Wages" at bounding box center [688, 409] width 39 height 19
click at [676, 400] on input "Wages" at bounding box center [682, 406] width 13 height 13
click at [182, 698] on span "Employment Income" at bounding box center [143, 706] width 124 height 16
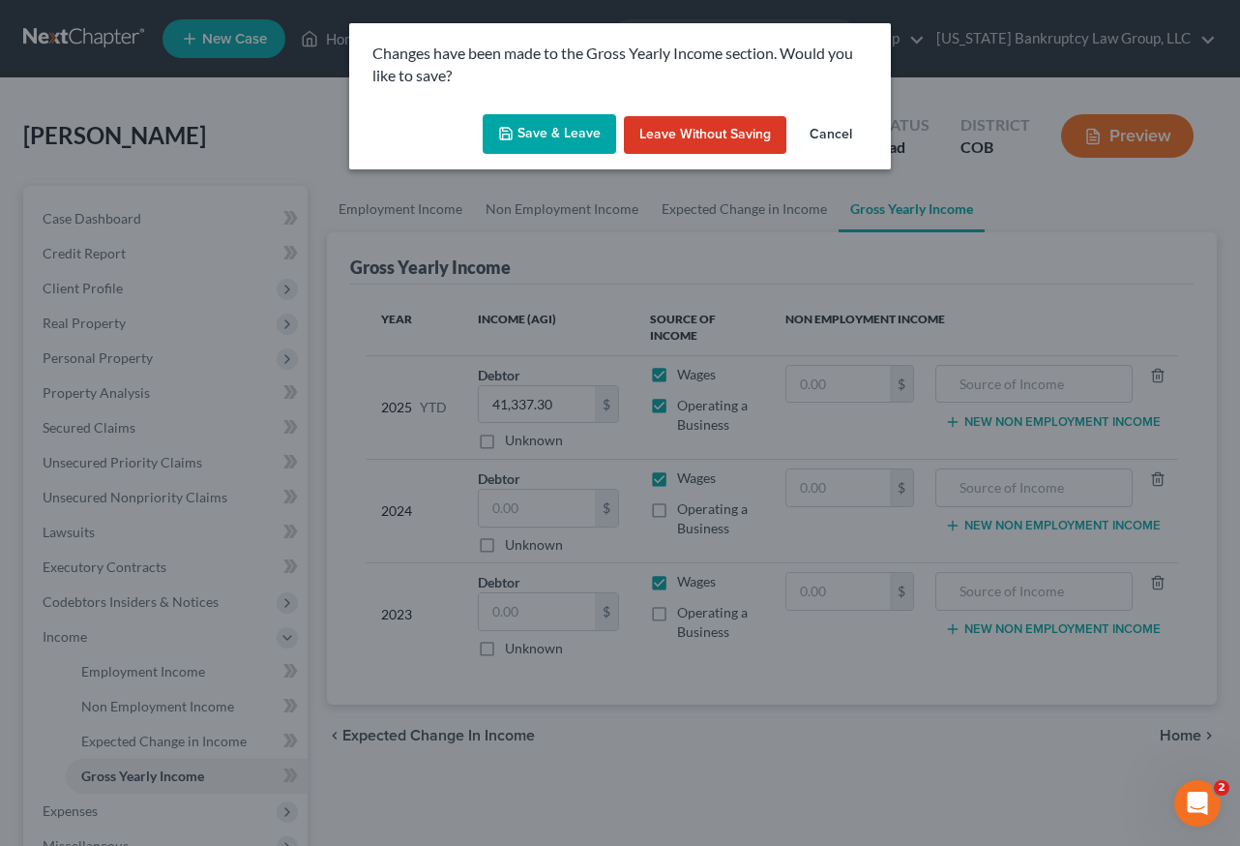
click at [549, 139] on button "Save & Leave" at bounding box center [550, 134] width 134 height 41
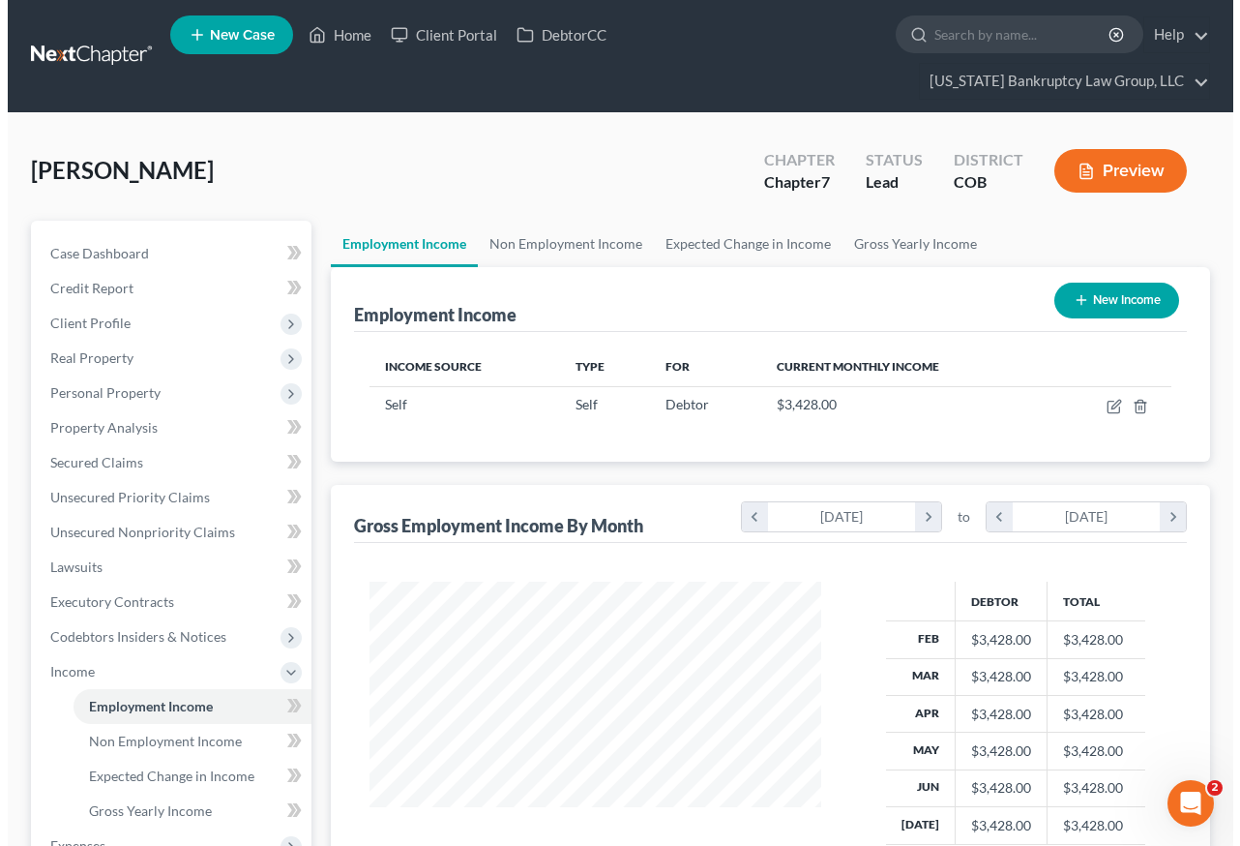
scroll to position [347, 491]
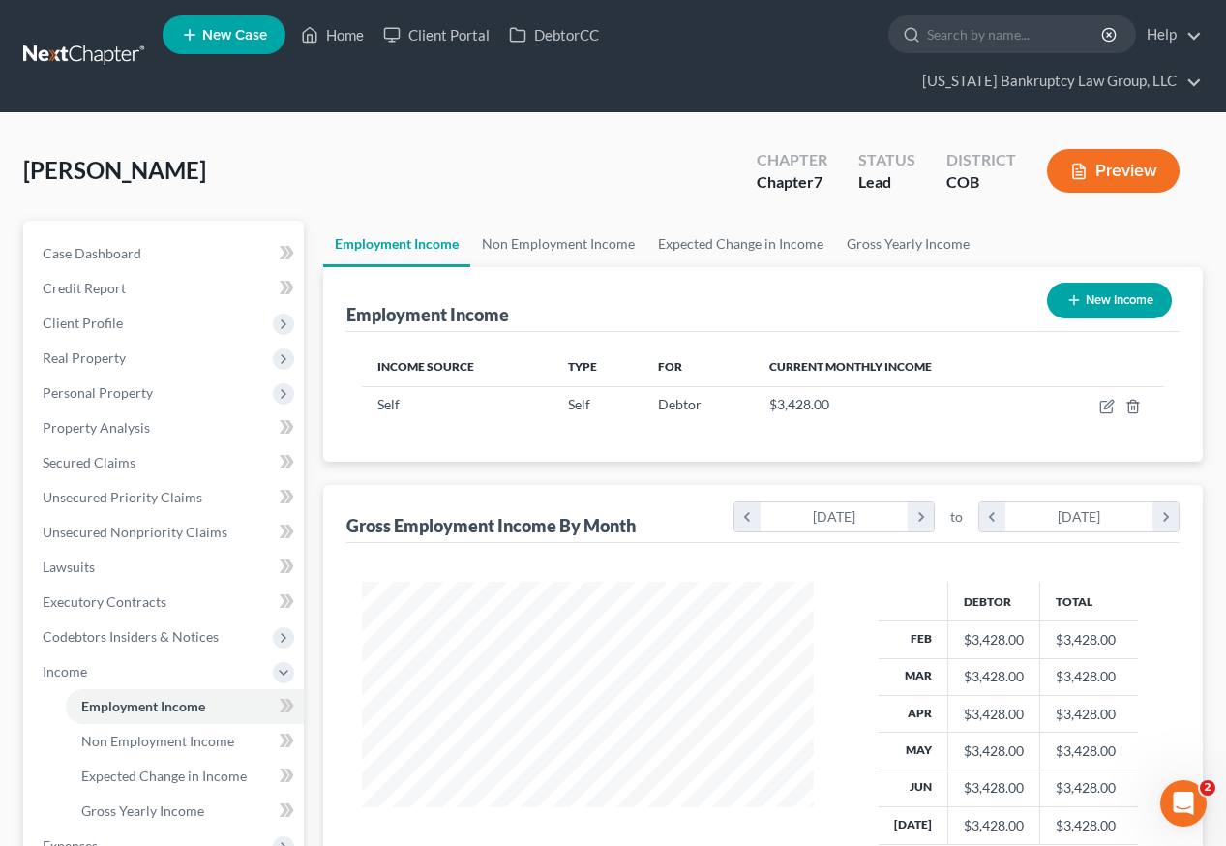
click at [1116, 283] on button "New Income" at bounding box center [1109, 301] width 125 height 36
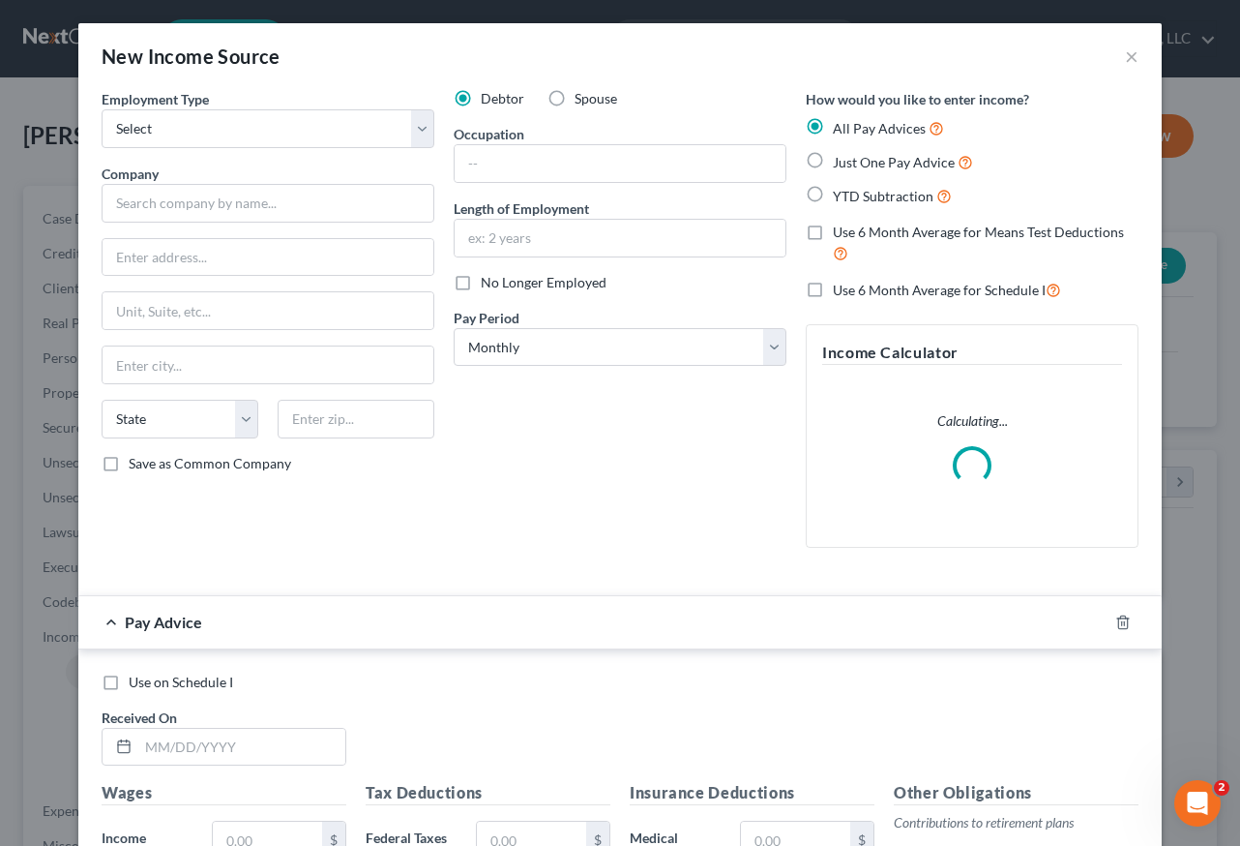
scroll to position [347, 496]
drag, startPoint x: 311, startPoint y: 123, endPoint x: 311, endPoint y: 143, distance: 20.3
click at [311, 123] on select "Select Full or [DEMOGRAPHIC_DATA] Employment Self Employment" at bounding box center [268, 128] width 333 height 39
click at [102, 109] on select "Select Full or [DEMOGRAPHIC_DATA] Employment Self Employment" at bounding box center [268, 128] width 333 height 39
click at [282, 206] on input "text" at bounding box center [268, 203] width 333 height 39
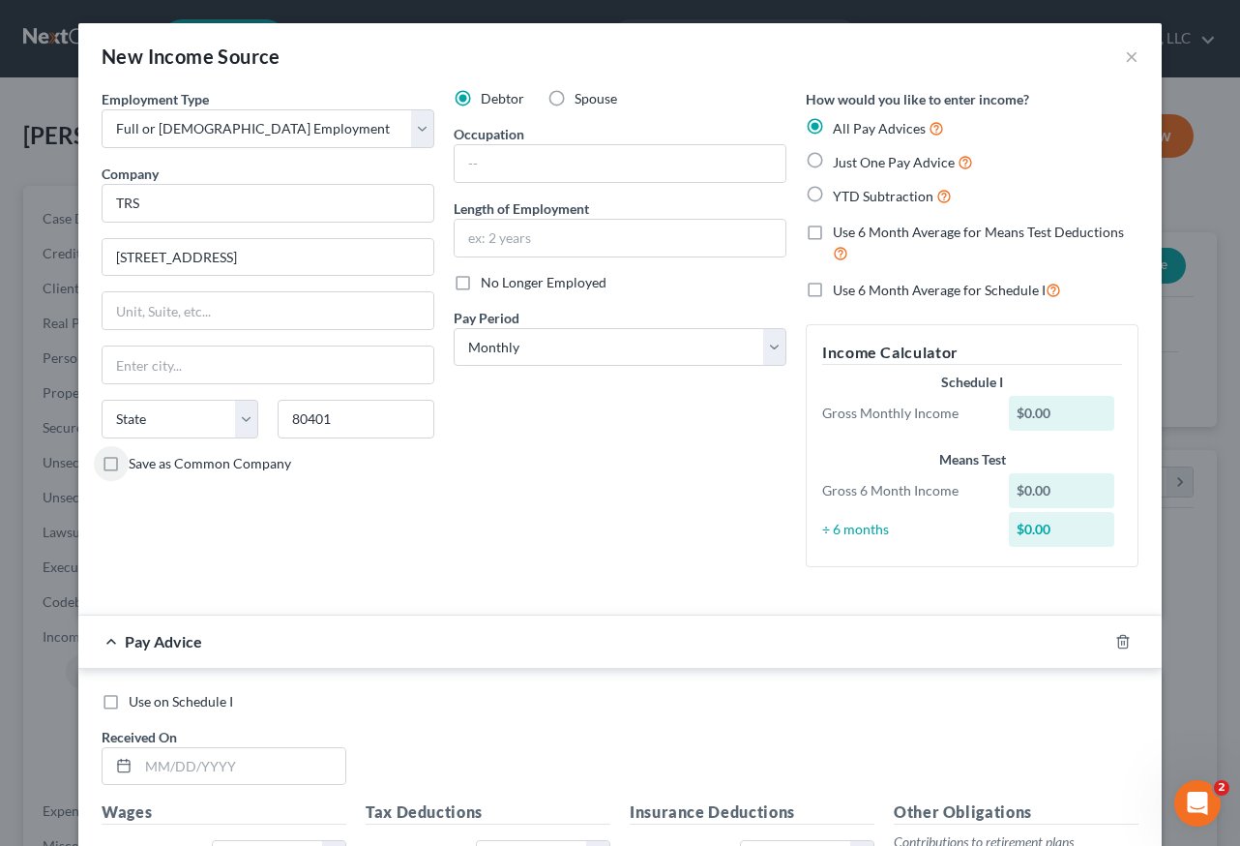
click at [136, 454] on input "Save as Common Company" at bounding box center [142, 460] width 13 height 13
click at [615, 347] on select "Select Monthly Twice Monthly Every Other Week Weekly" at bounding box center [620, 347] width 333 height 39
click at [454, 328] on select "Select Monthly Twice Monthly Every Other Week Weekly" at bounding box center [620, 347] width 333 height 39
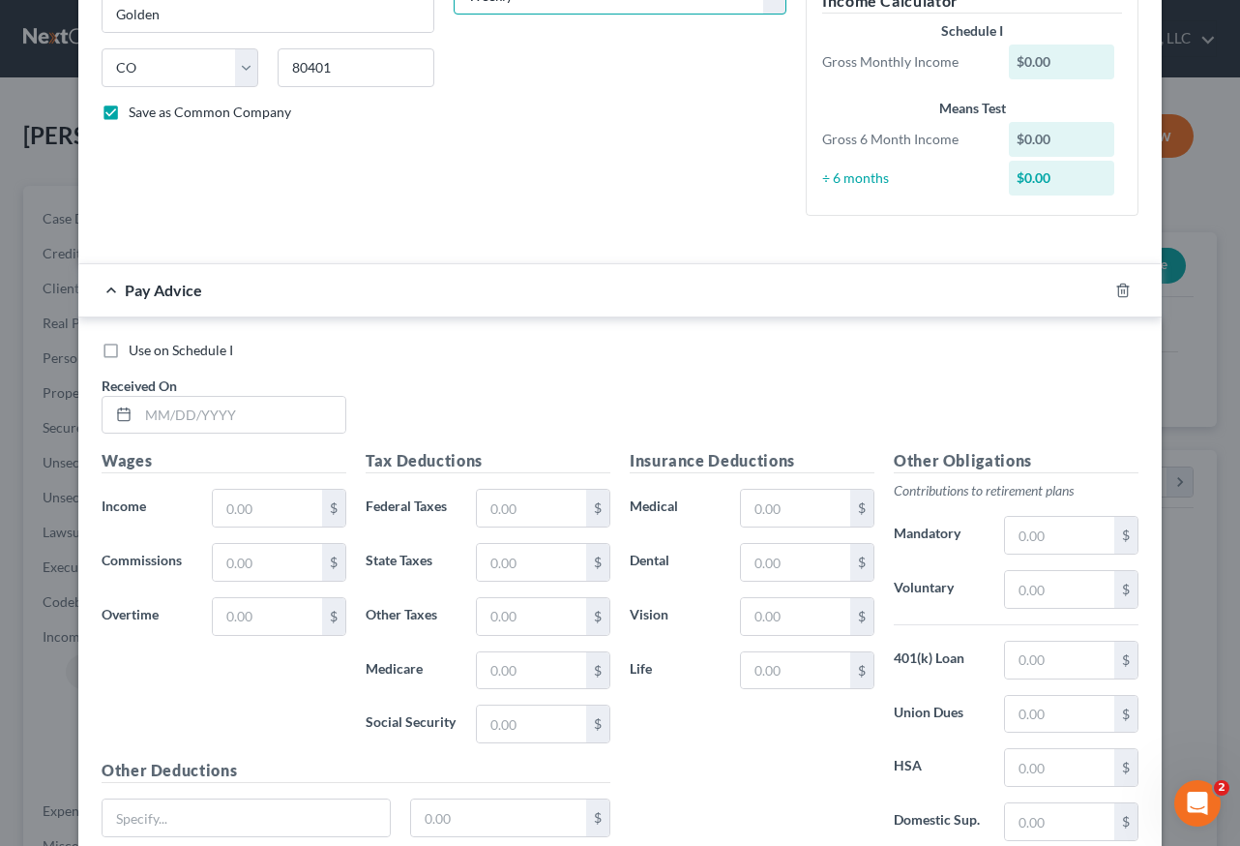
scroll to position [484, 0]
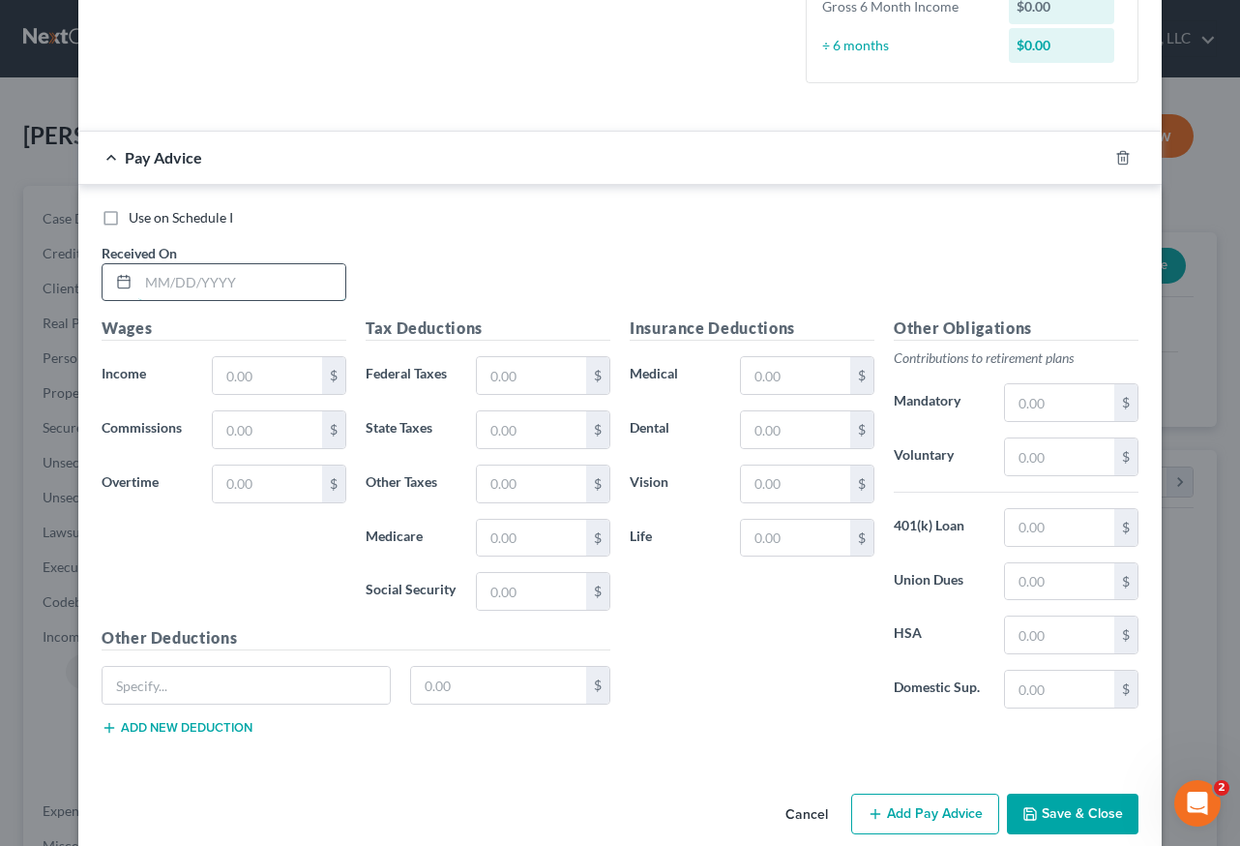
click at [224, 278] on input "text" at bounding box center [241, 282] width 207 height 37
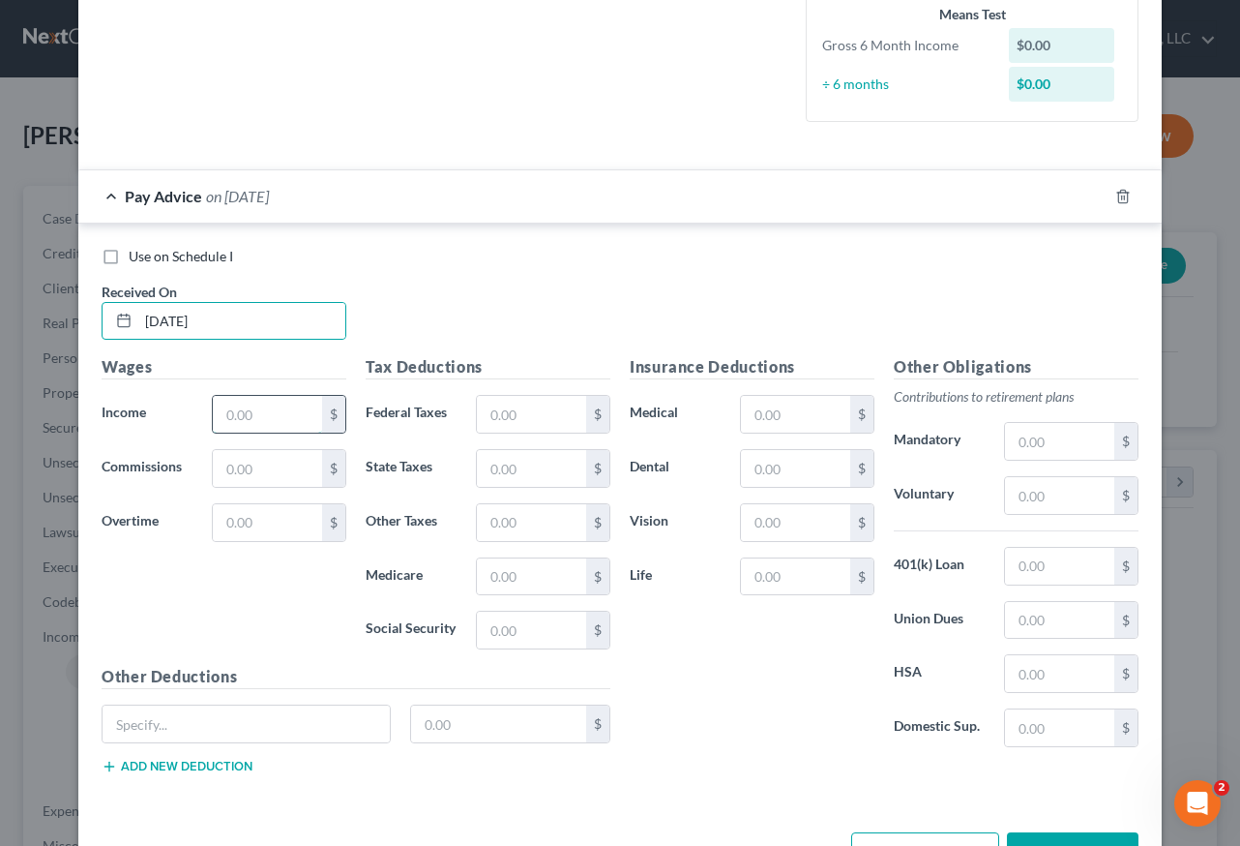
click at [234, 415] on input "text" at bounding box center [267, 414] width 109 height 37
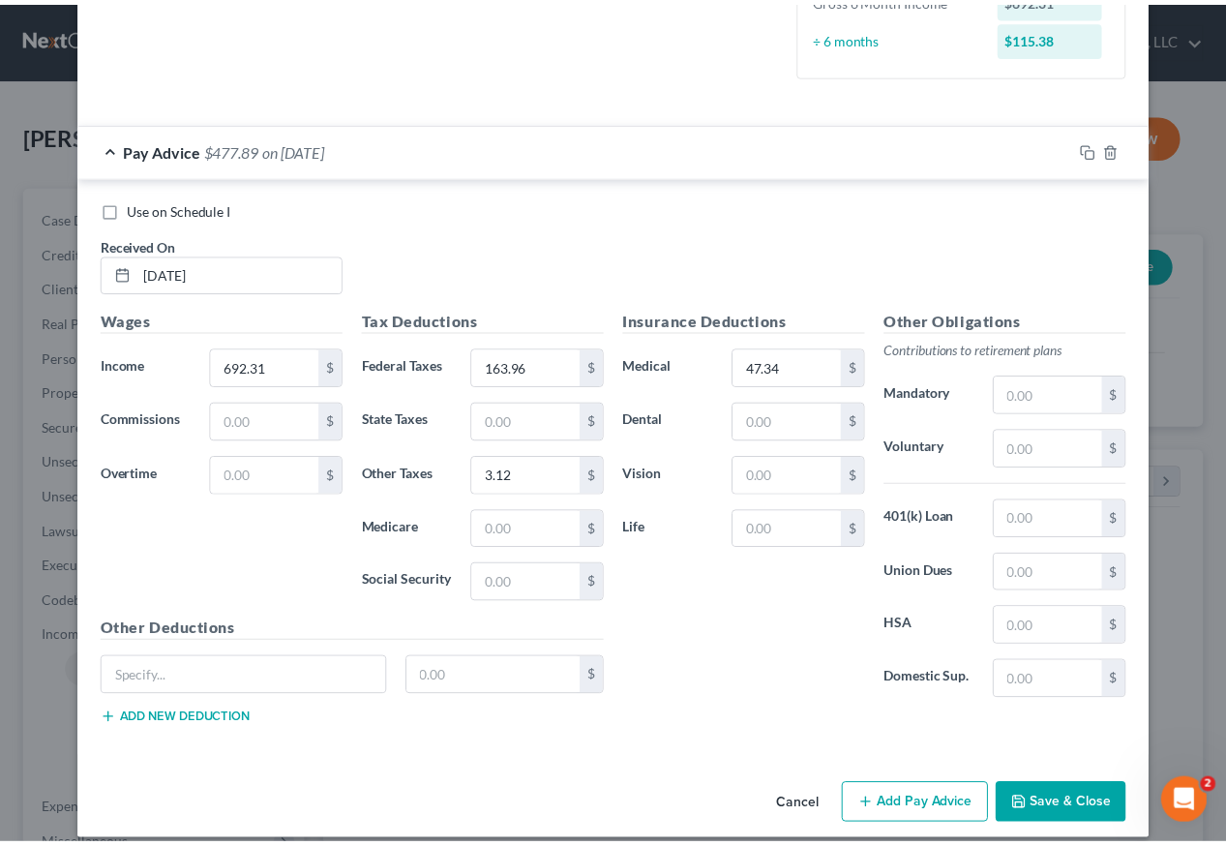
scroll to position [550, 0]
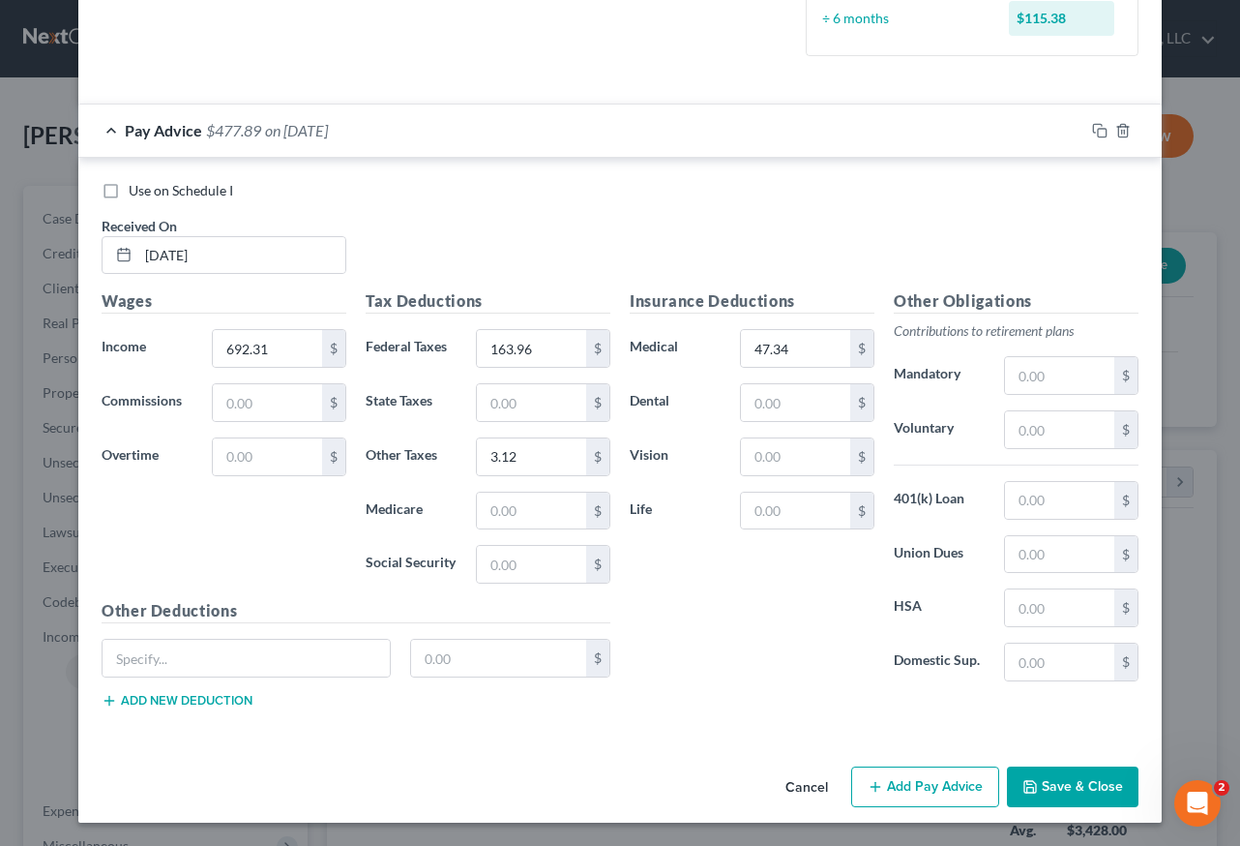
click at [1046, 784] on button "Save & Close" at bounding box center [1073, 786] width 132 height 41
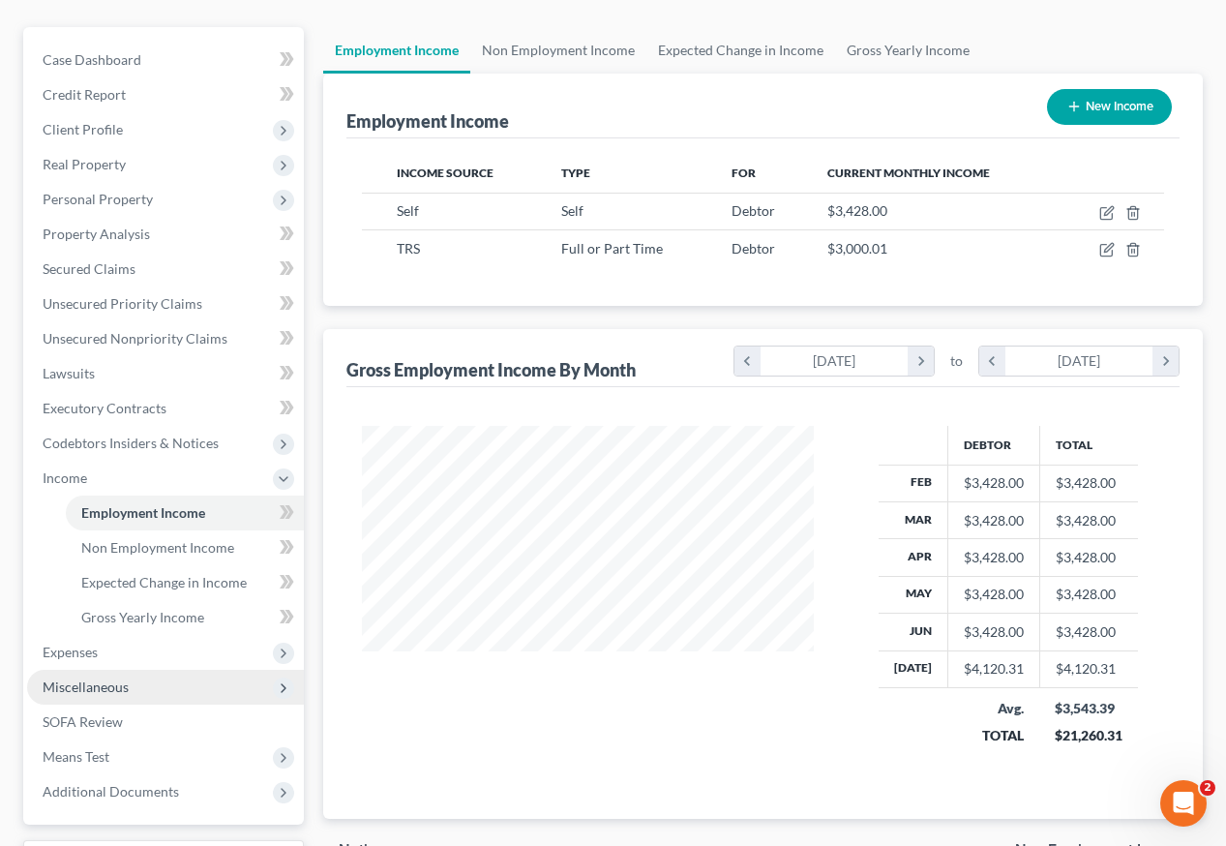
scroll to position [272, 0]
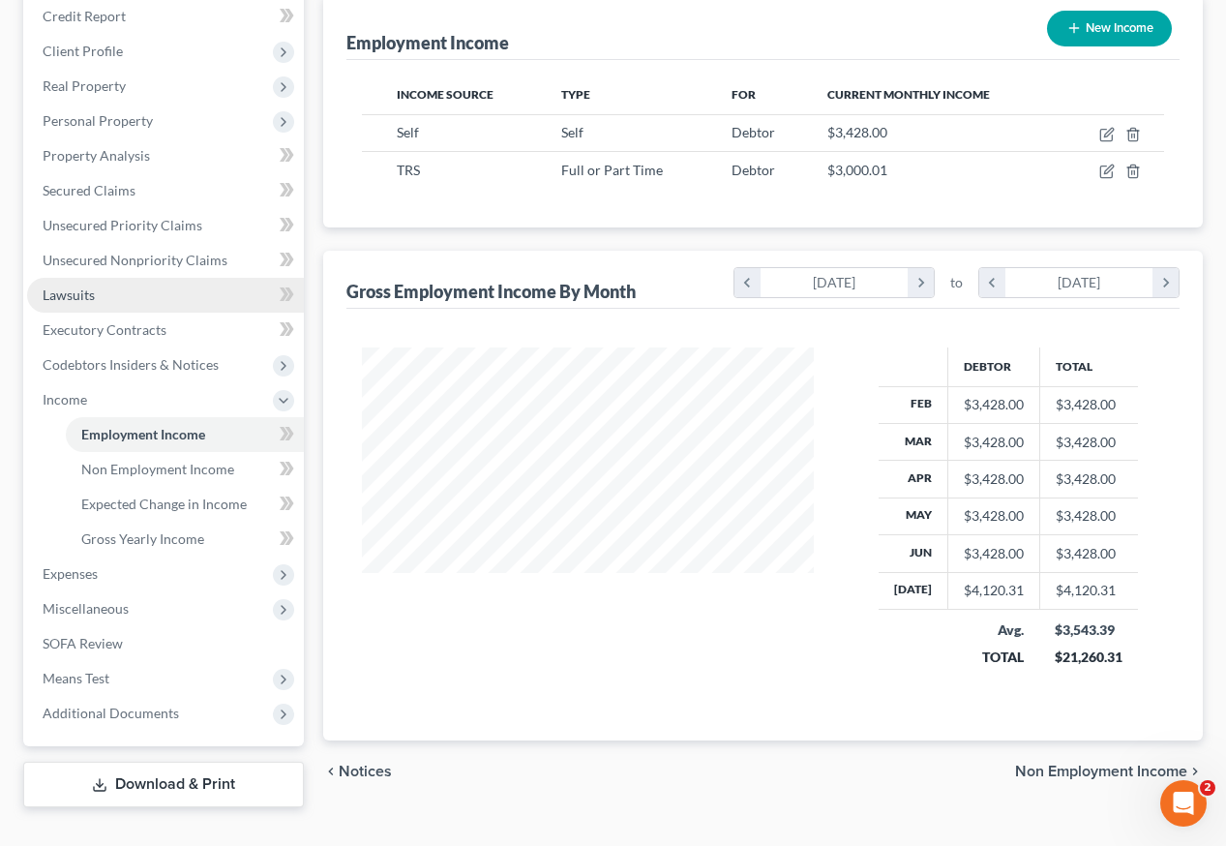
click at [80, 286] on span "Lawsuits" at bounding box center [69, 294] width 52 height 16
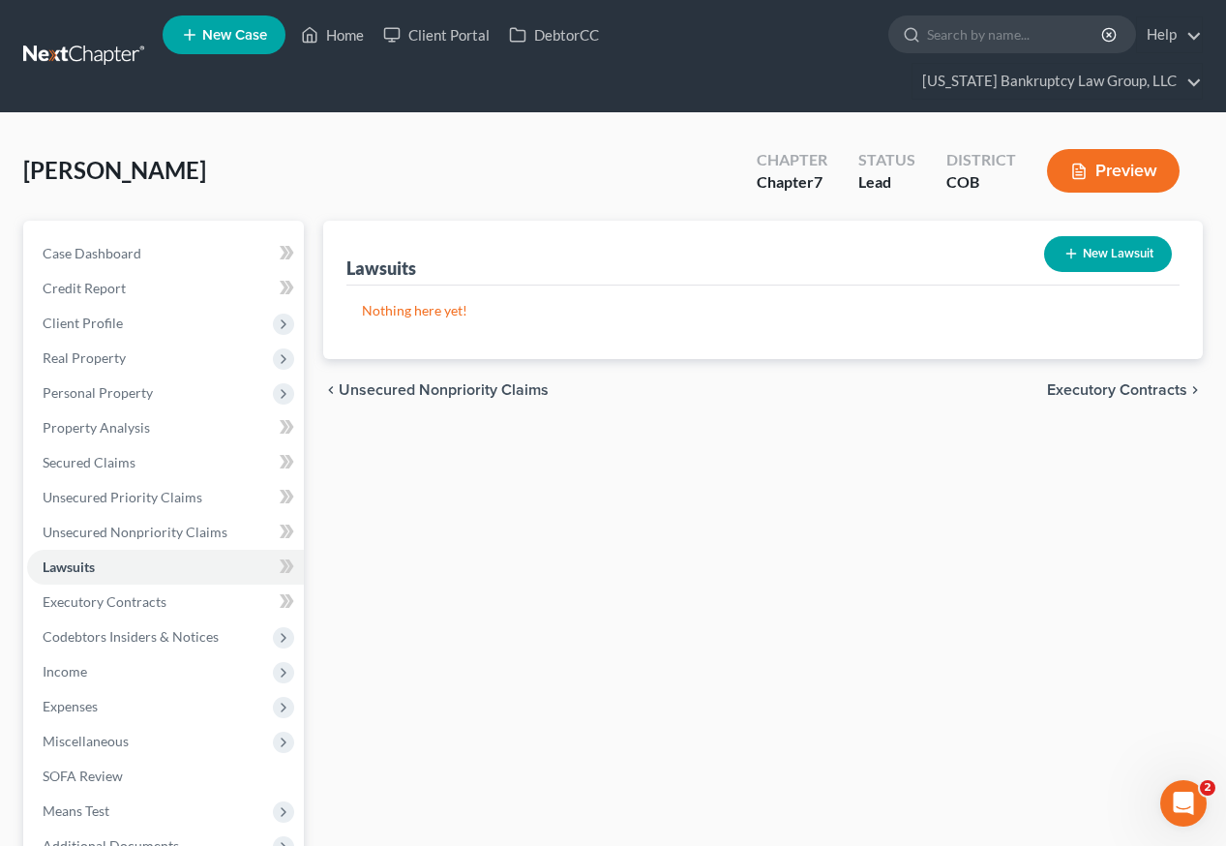
click at [1075, 246] on icon "button" at bounding box center [1070, 253] width 15 height 15
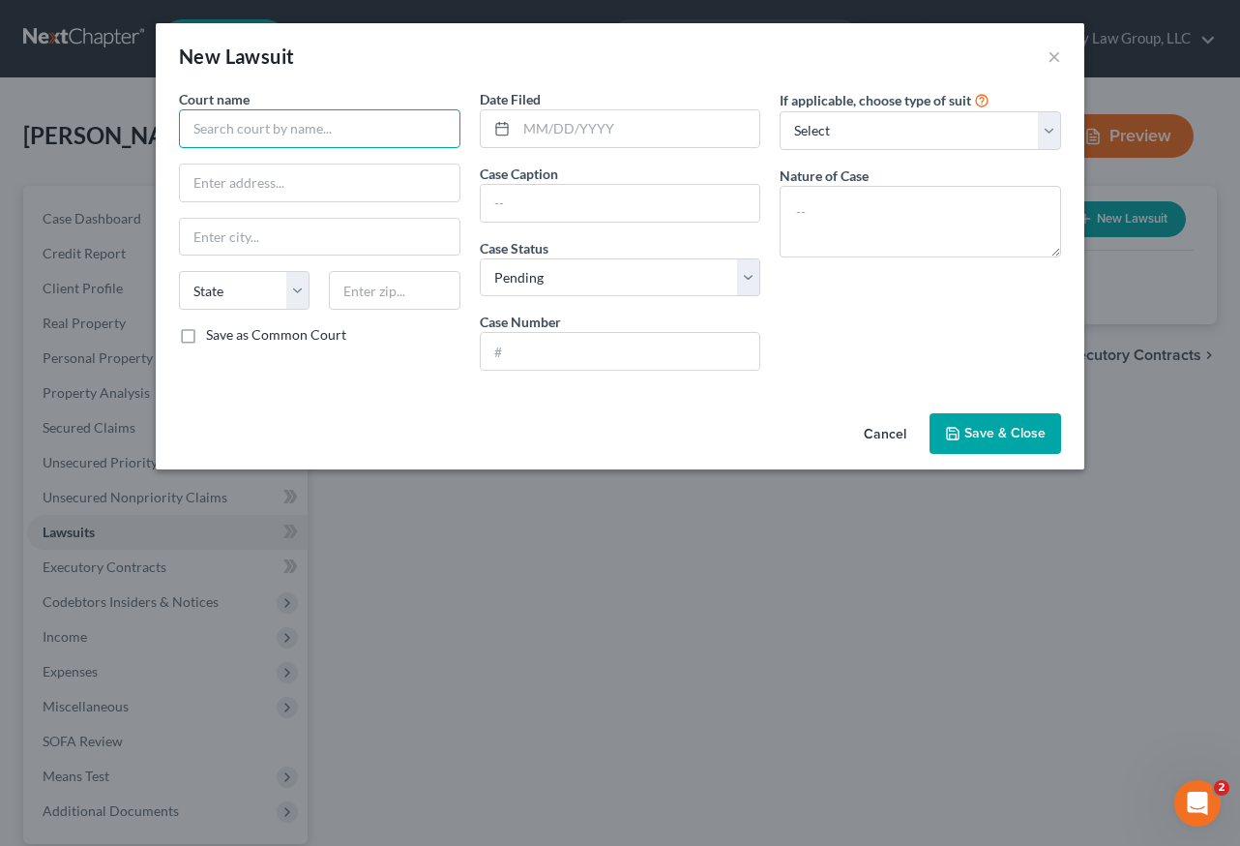
click at [277, 118] on input "text" at bounding box center [320, 128] width 282 height 39
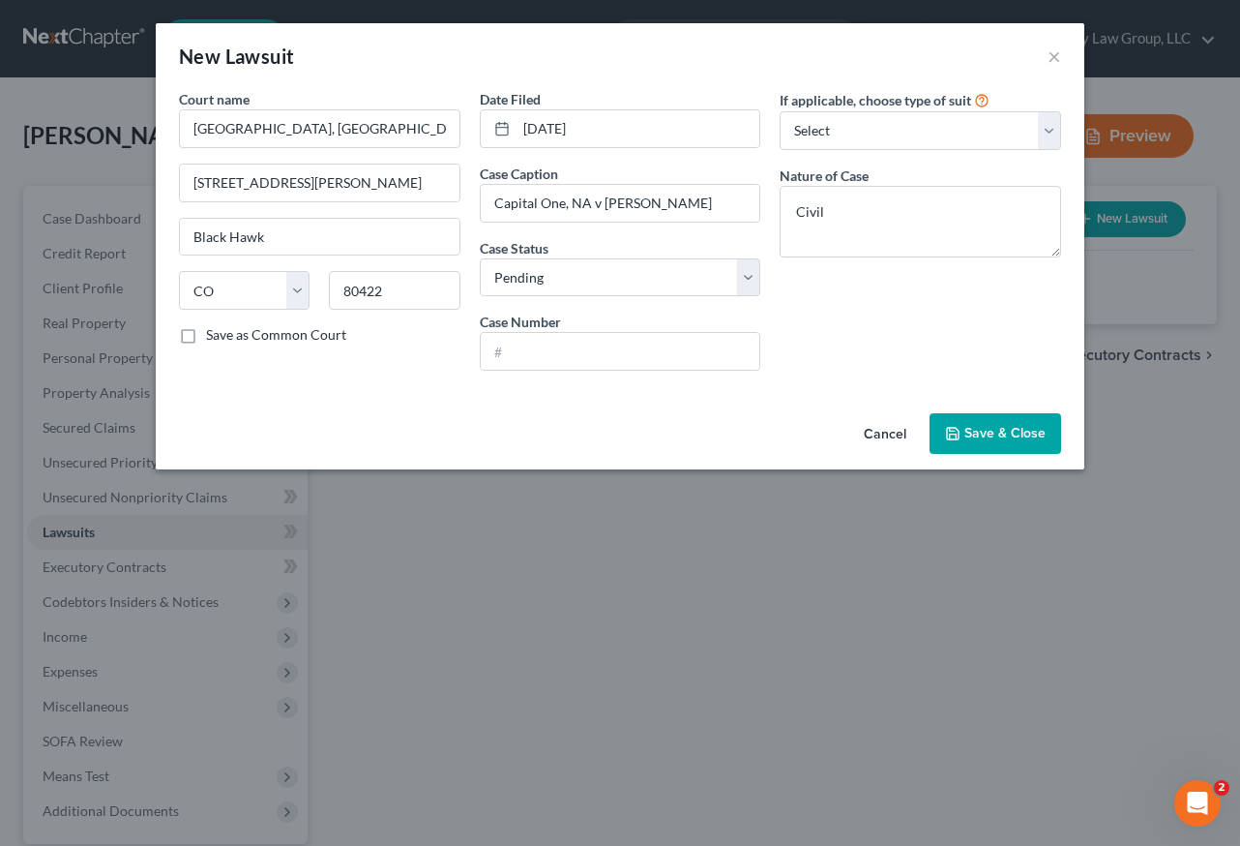
click at [1019, 436] on span "Save & Close" at bounding box center [1005, 433] width 81 height 16
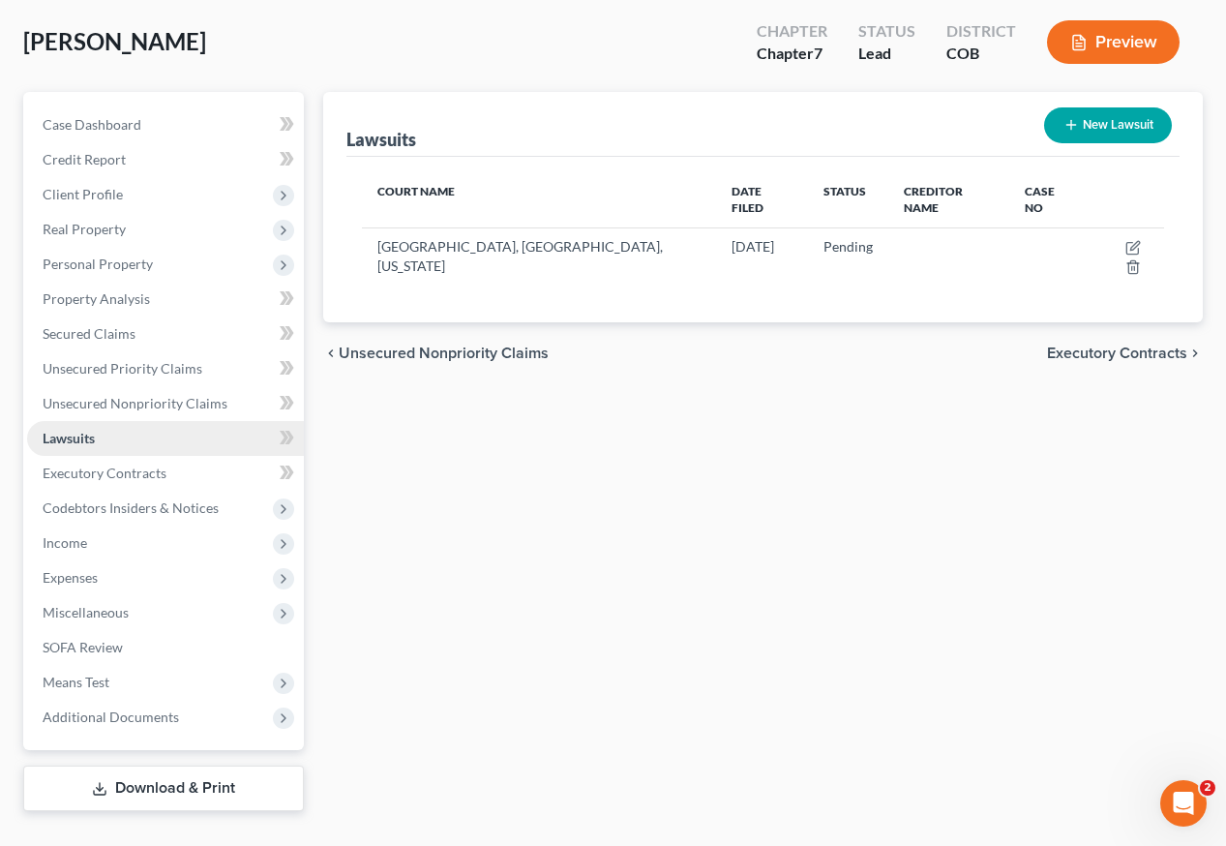
scroll to position [133, 0]
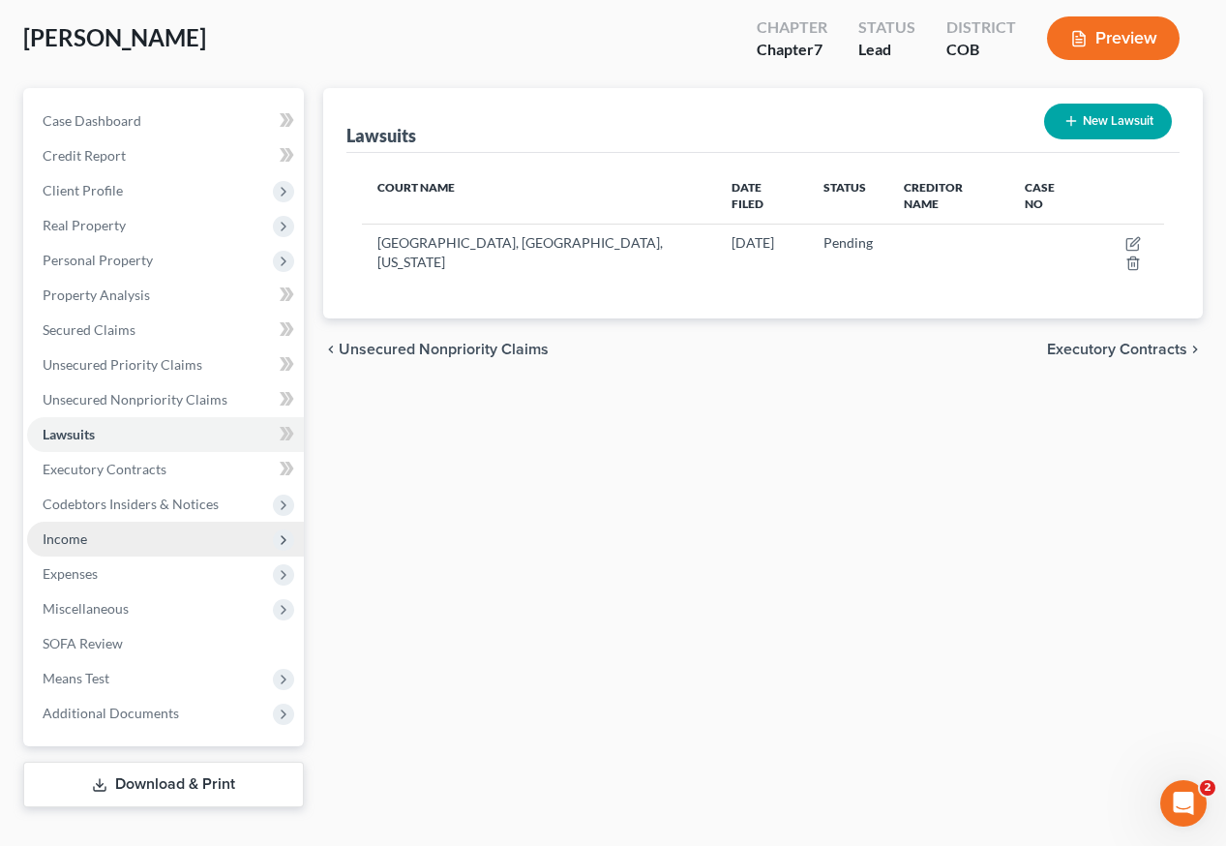
click at [74, 530] on span "Income" at bounding box center [65, 538] width 45 height 16
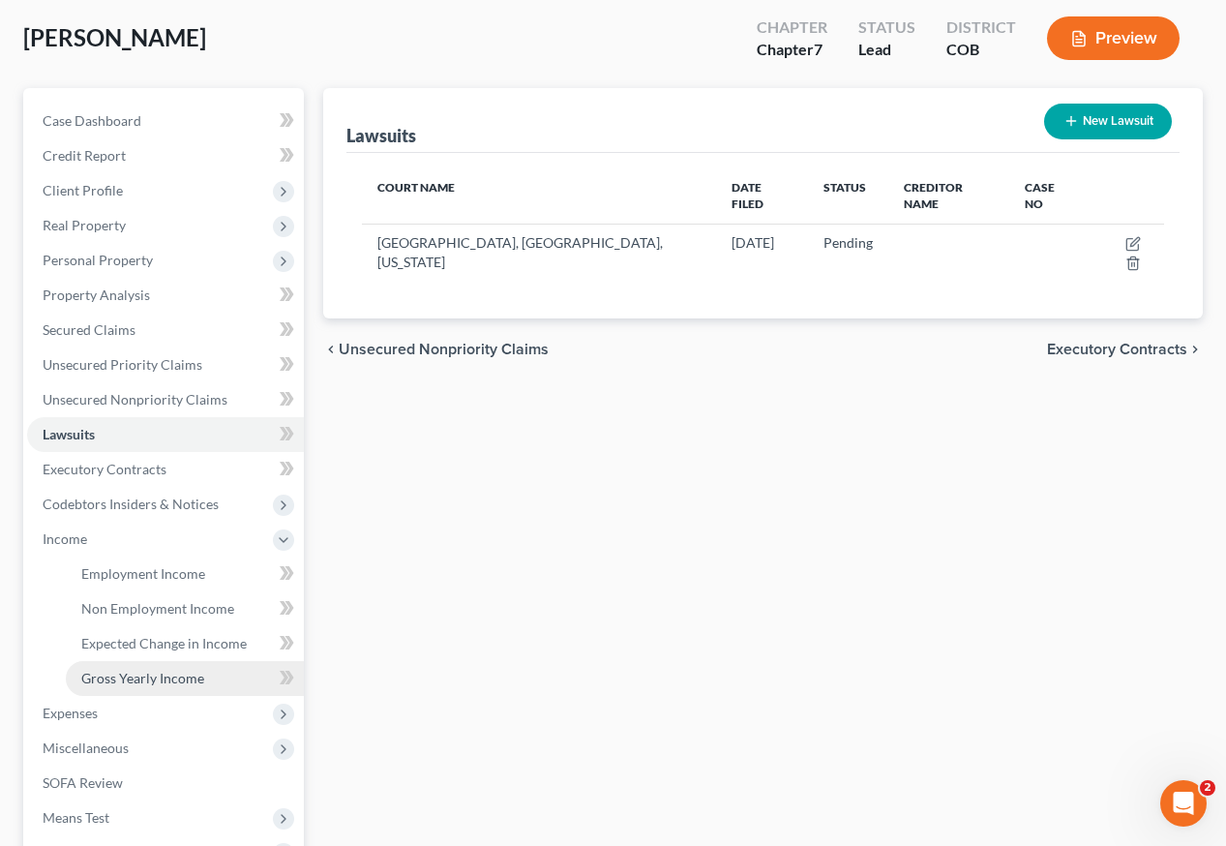
click at [156, 670] on span "Gross Yearly Income" at bounding box center [142, 678] width 123 height 16
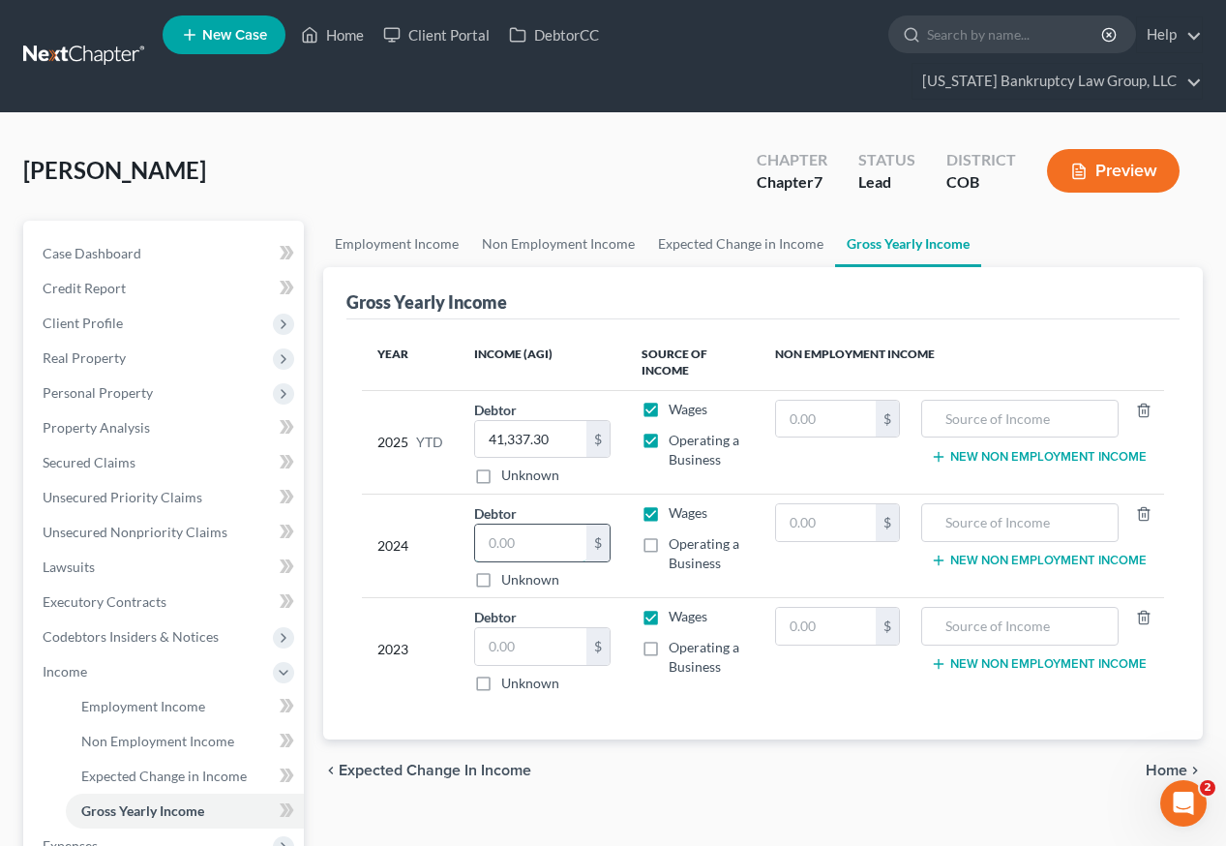
click at [532, 524] on input "text" at bounding box center [530, 542] width 111 height 37
click at [89, 384] on span "Personal Property" at bounding box center [98, 392] width 110 height 16
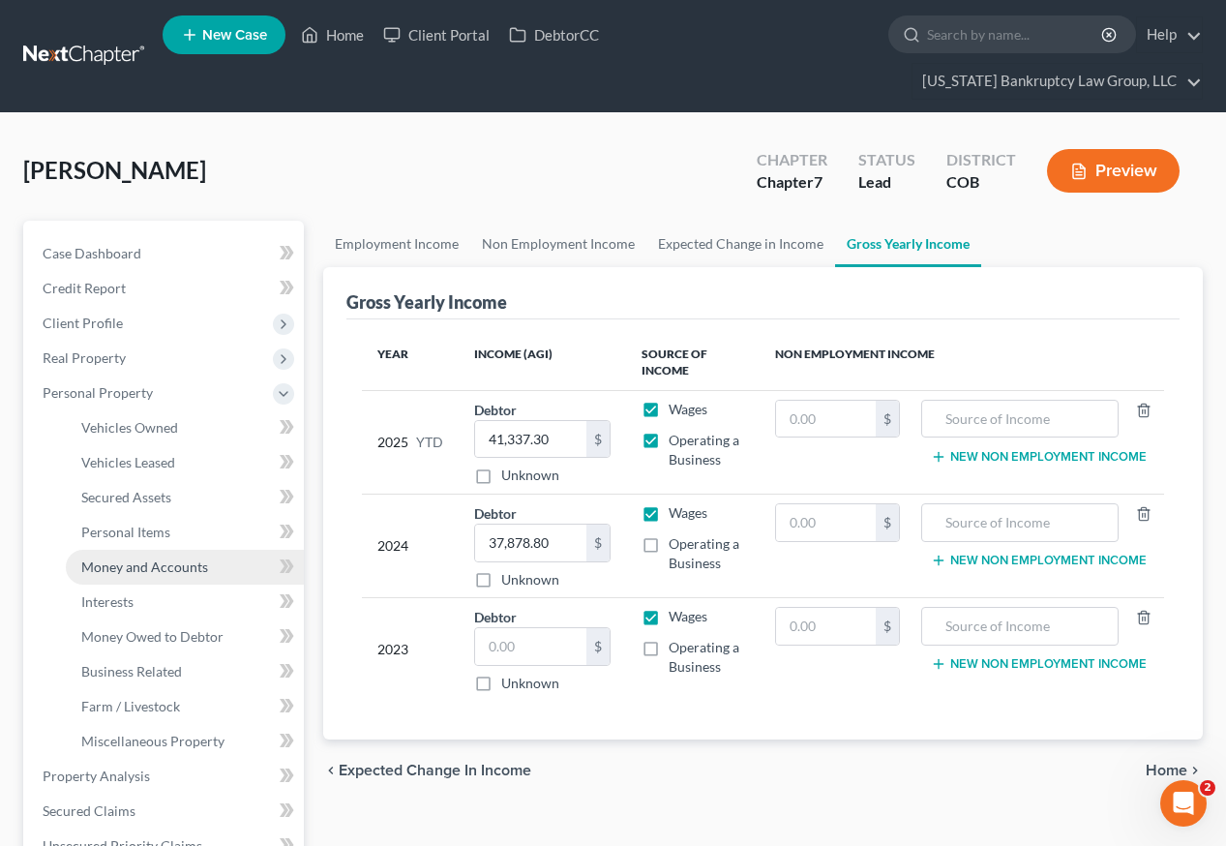
click at [170, 558] on span "Money and Accounts" at bounding box center [144, 566] width 127 height 16
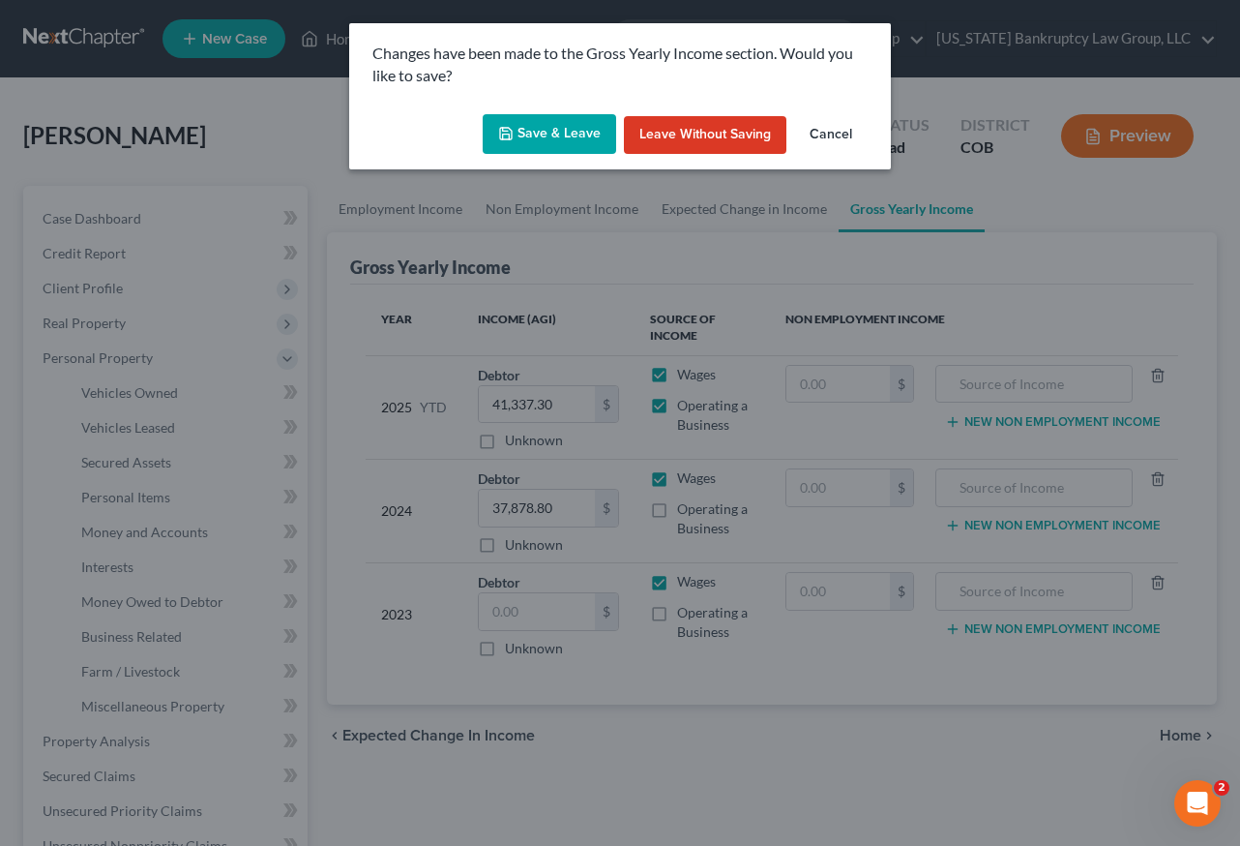
click at [525, 151] on button "Save & Leave" at bounding box center [550, 134] width 134 height 41
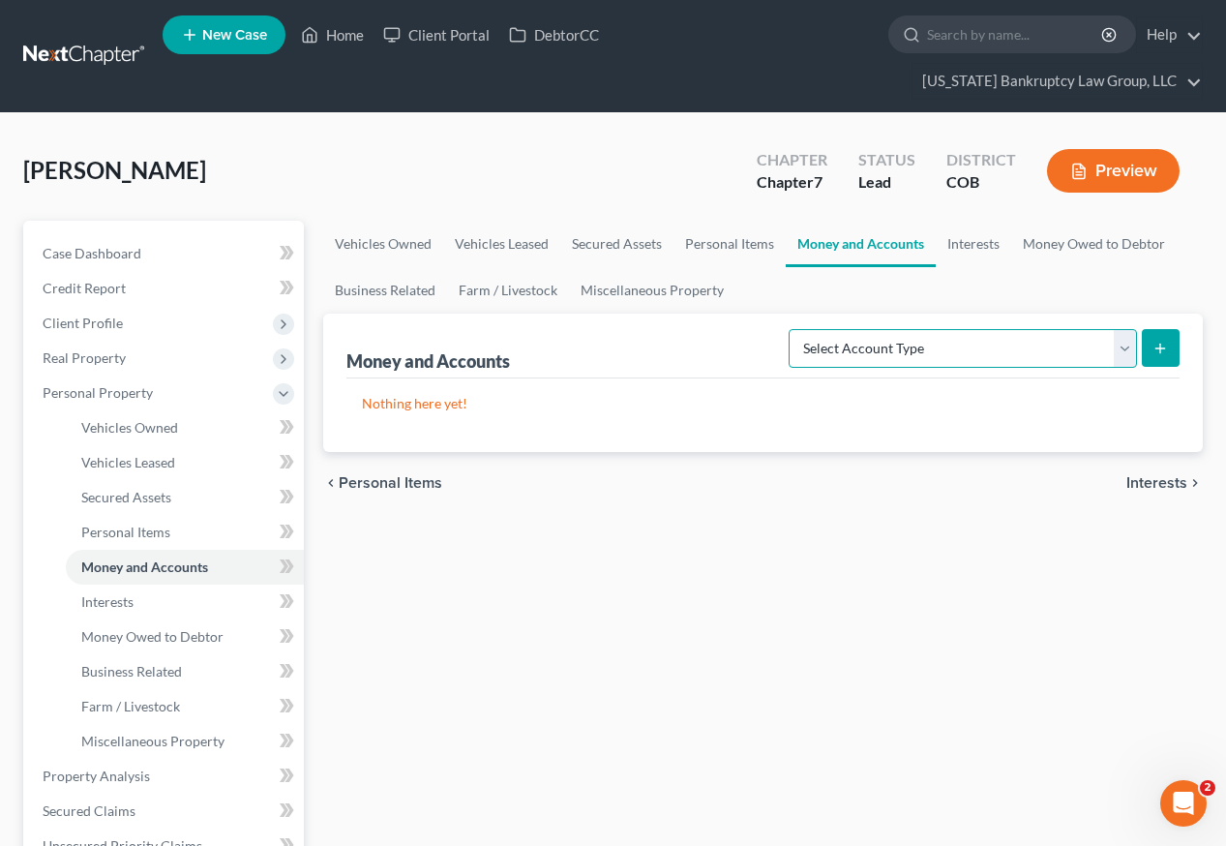
click at [923, 329] on select "Select Account Type Brokerage Cash on Hand Certificates of Deposit Checking Acc…" at bounding box center [963, 348] width 348 height 39
click at [792, 329] on select "Select Account Type Brokerage Cash on Hand Certificates of Deposit Checking Acc…" at bounding box center [963, 348] width 348 height 39
click at [1163, 341] on icon "submit" at bounding box center [1159, 348] width 15 height 15
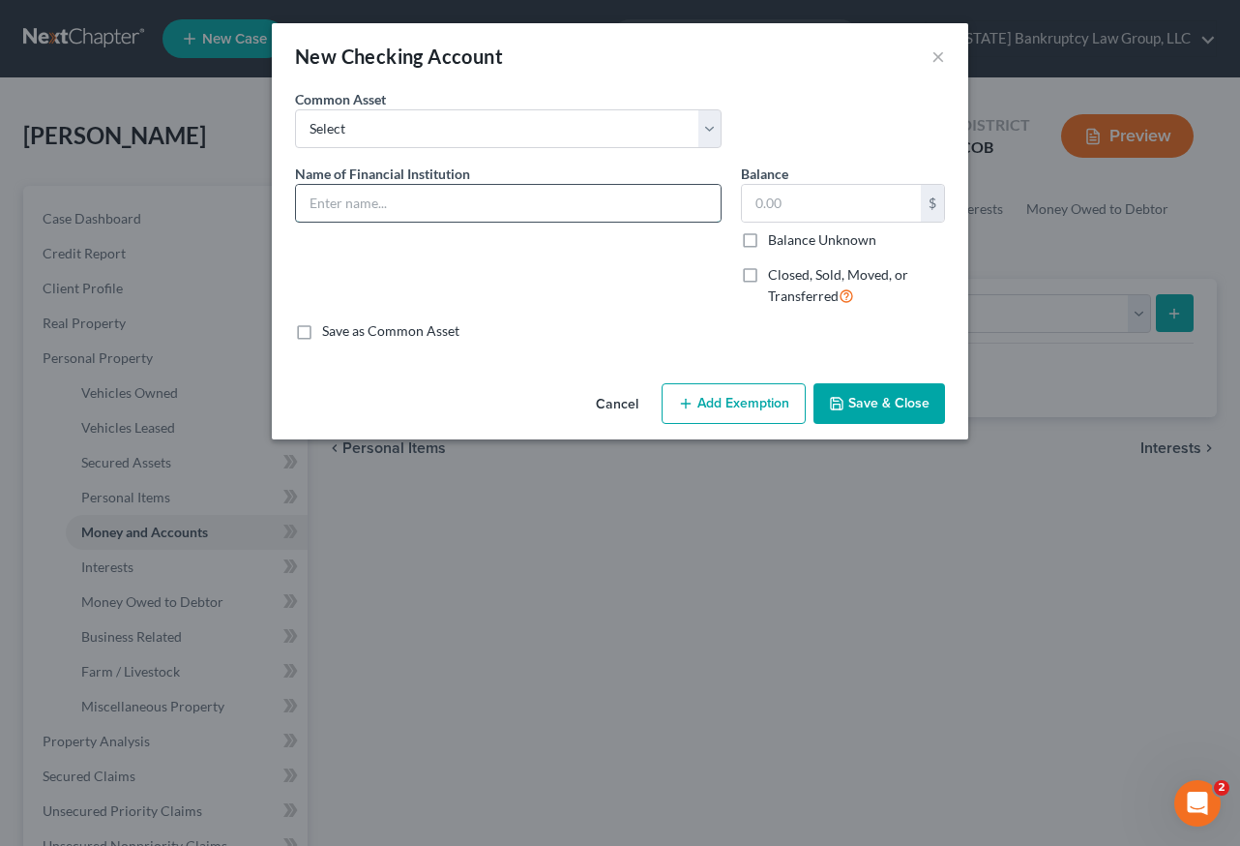
click at [455, 205] on input "text" at bounding box center [508, 203] width 425 height 37
click at [776, 230] on input "Balance Unknown" at bounding box center [782, 236] width 13 height 13
click at [738, 403] on button "Add Exemption" at bounding box center [734, 403] width 144 height 41
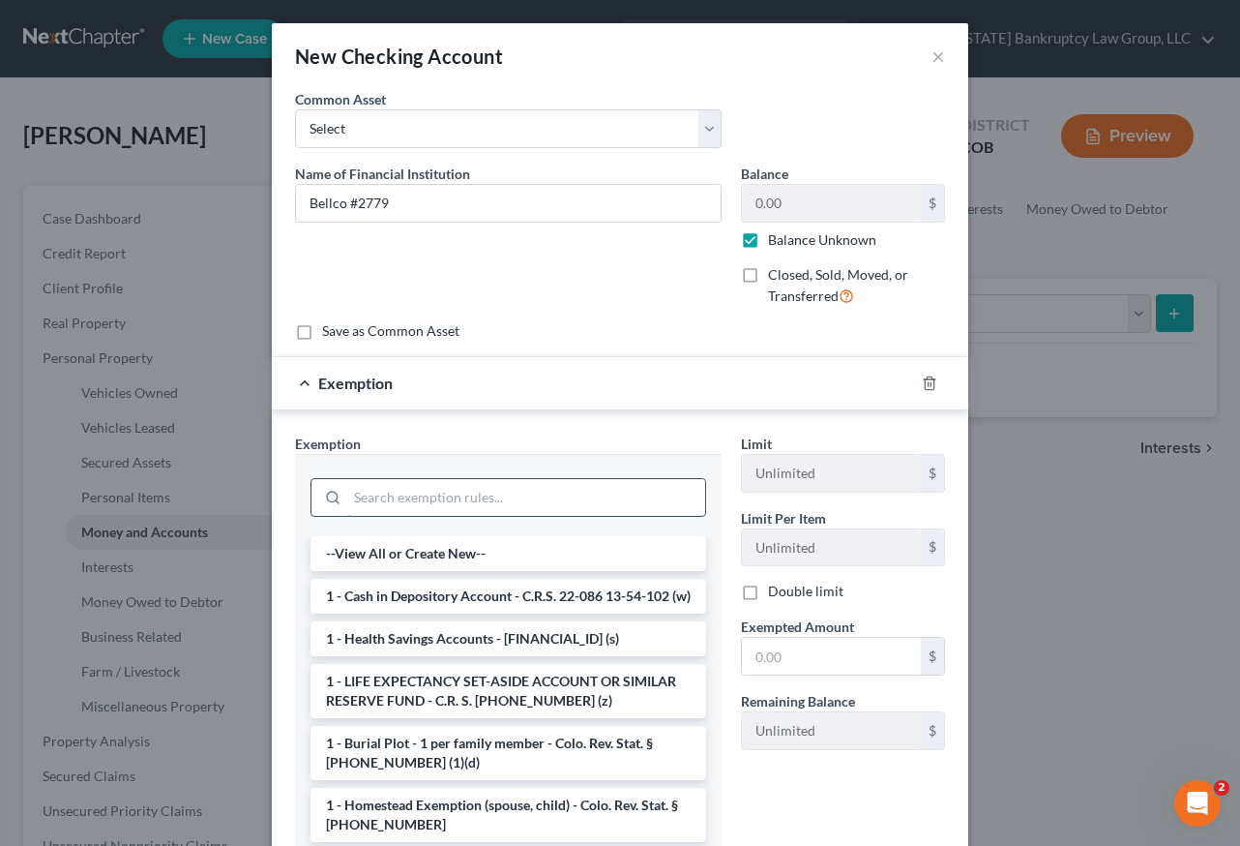
click at [462, 489] on input "search" at bounding box center [526, 497] width 358 height 37
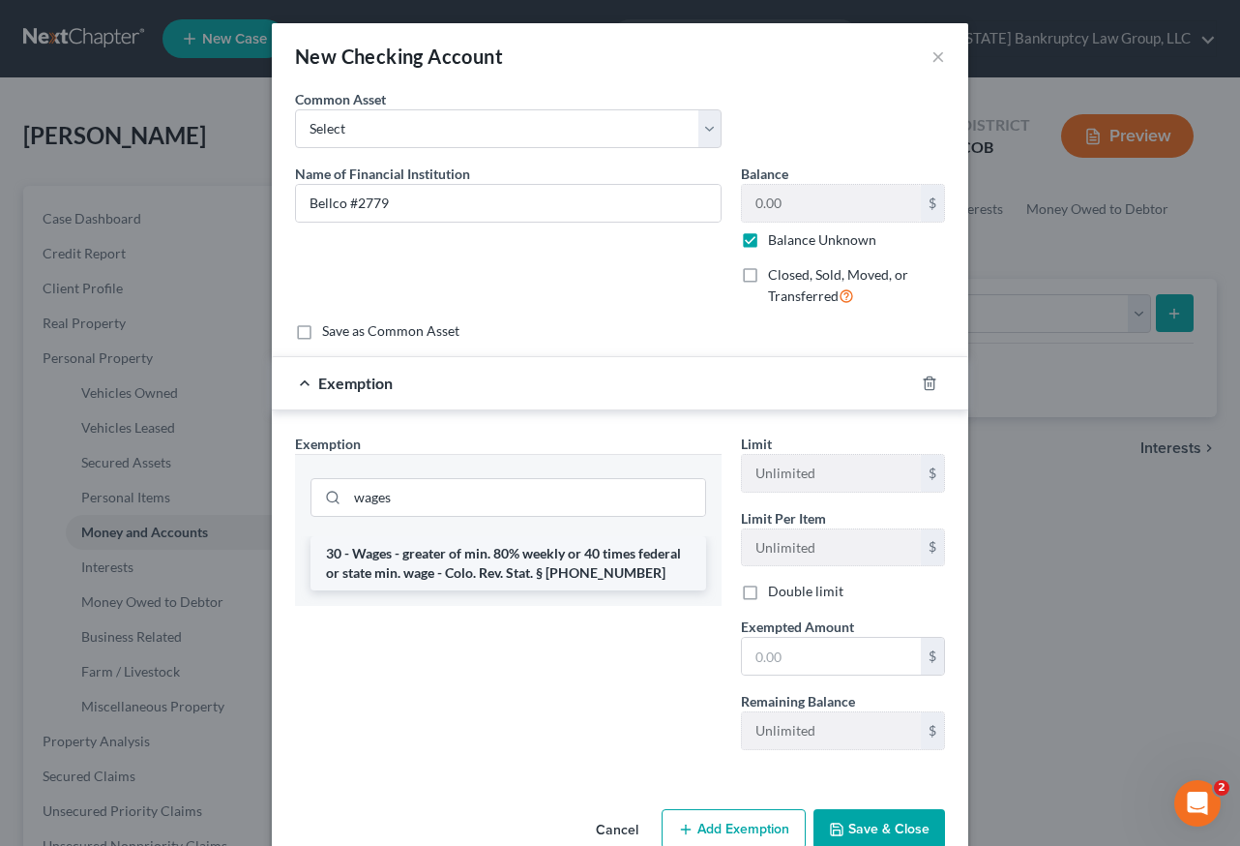
click at [474, 570] on li "30 - Wages - greater of min. 80% weekly or 40 times federal or state min. wage …" at bounding box center [509, 563] width 396 height 54
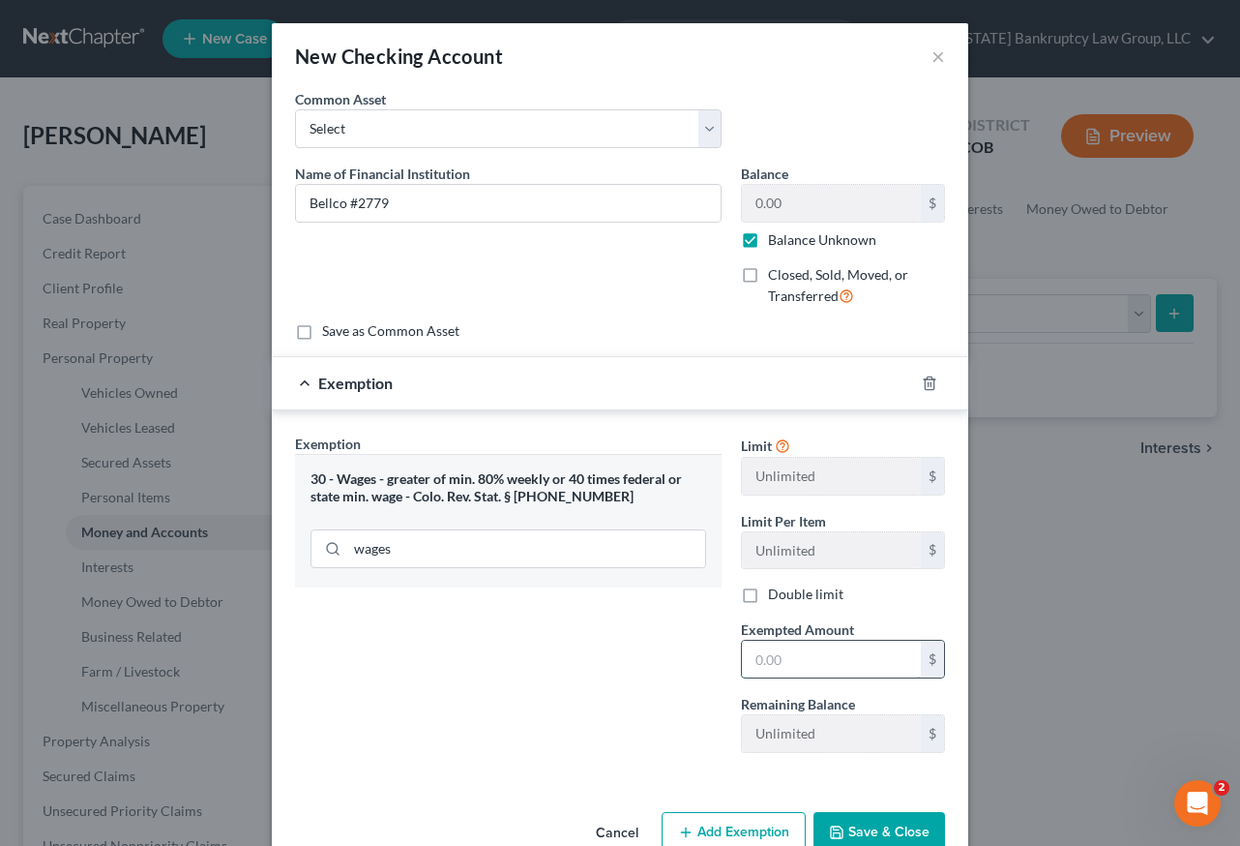
click at [792, 674] on input "text" at bounding box center [831, 658] width 179 height 37
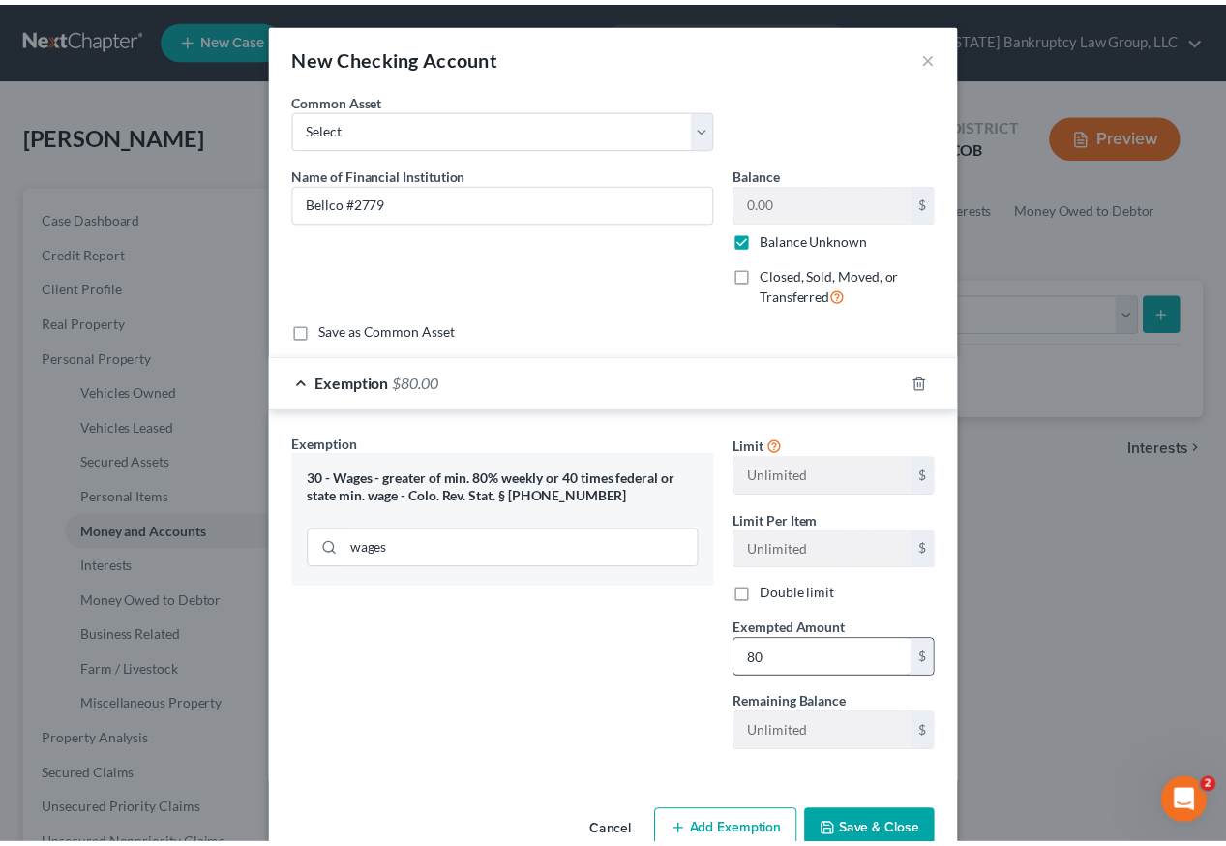
scroll to position [6, 0]
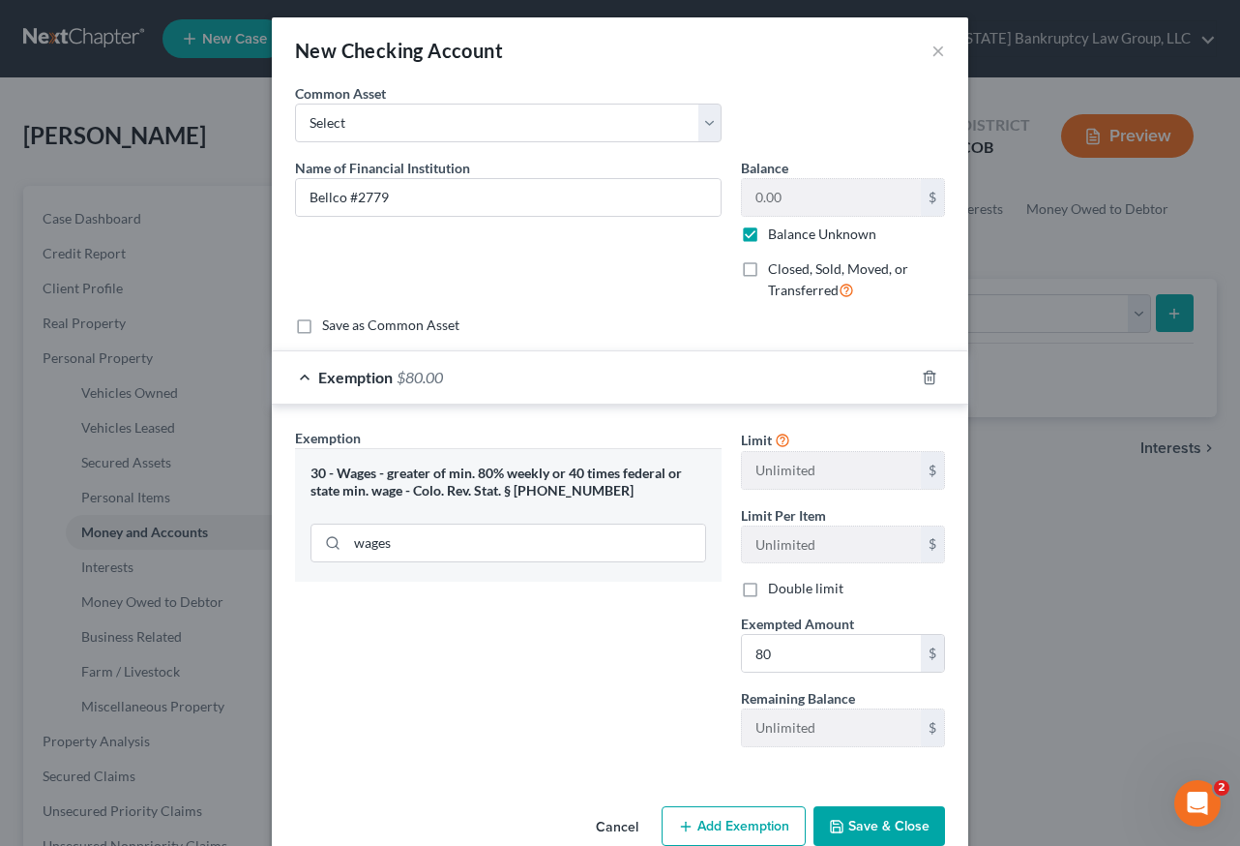
click at [854, 821] on button "Save & Close" at bounding box center [880, 826] width 132 height 41
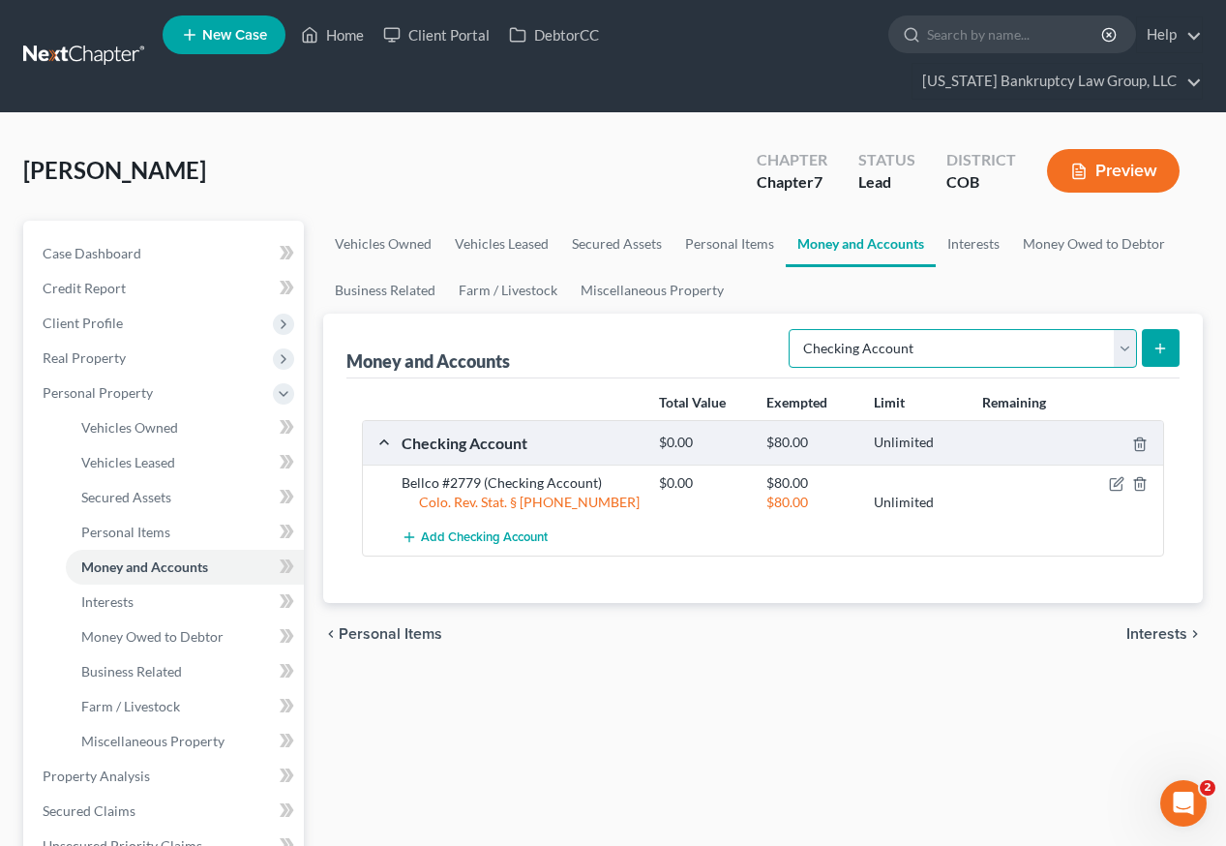
click at [943, 329] on select "Select Account Type Brokerage Cash on Hand Certificates of Deposit Checking Acc…" at bounding box center [963, 348] width 348 height 39
click at [792, 329] on select "Select Account Type Brokerage Cash on Hand Certificates of Deposit Checking Acc…" at bounding box center [963, 348] width 348 height 39
click at [1167, 341] on icon "submit" at bounding box center [1159, 348] width 15 height 15
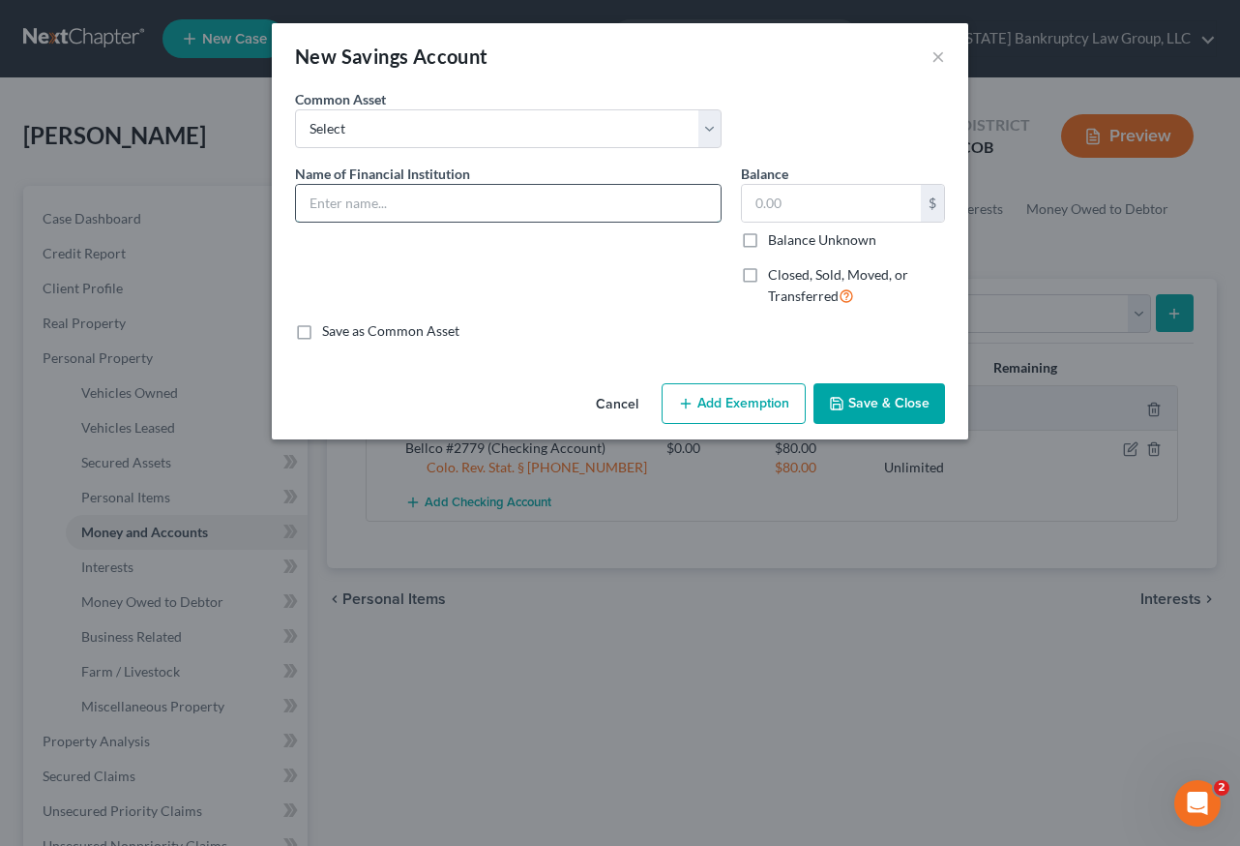
click at [384, 196] on input "text" at bounding box center [508, 203] width 425 height 37
click at [742, 402] on button "Add Exemption" at bounding box center [734, 403] width 144 height 41
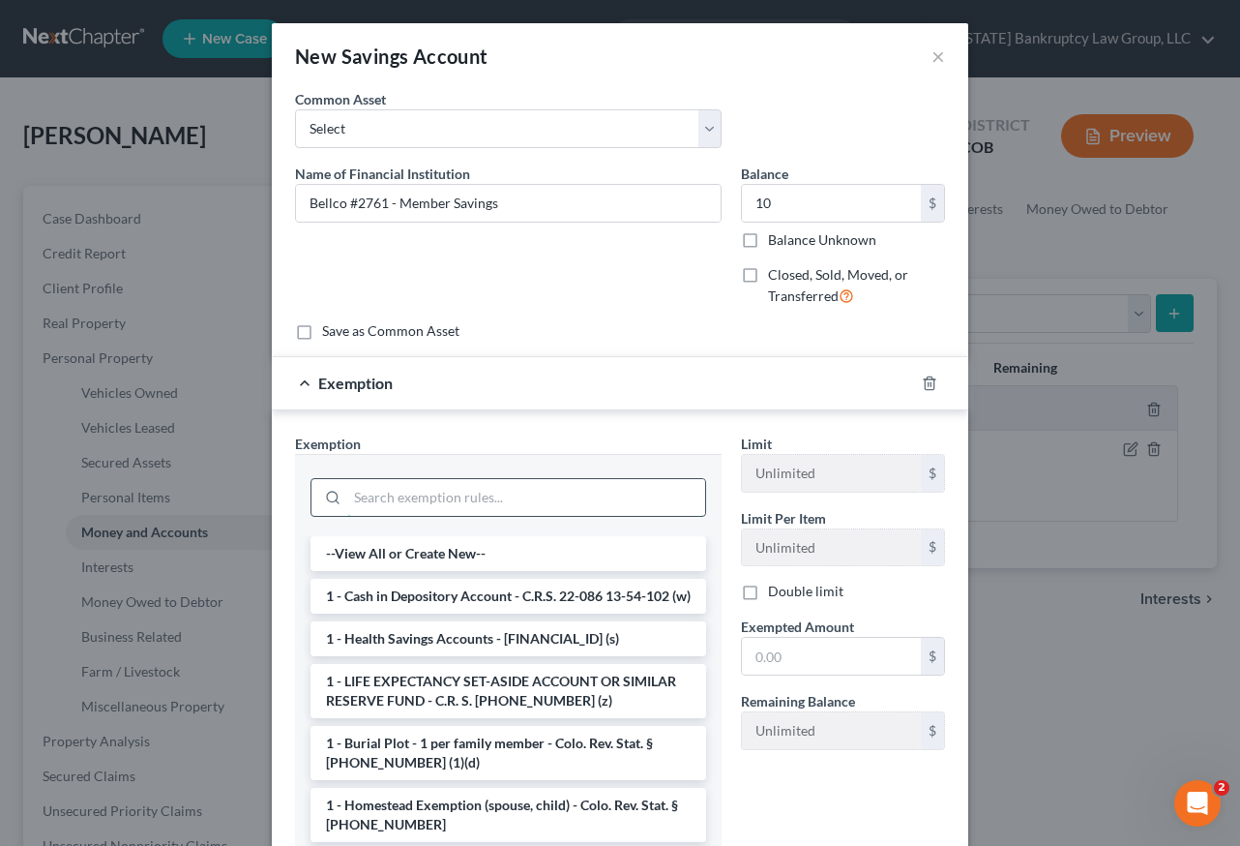
click at [515, 499] on input "search" at bounding box center [526, 497] width 358 height 37
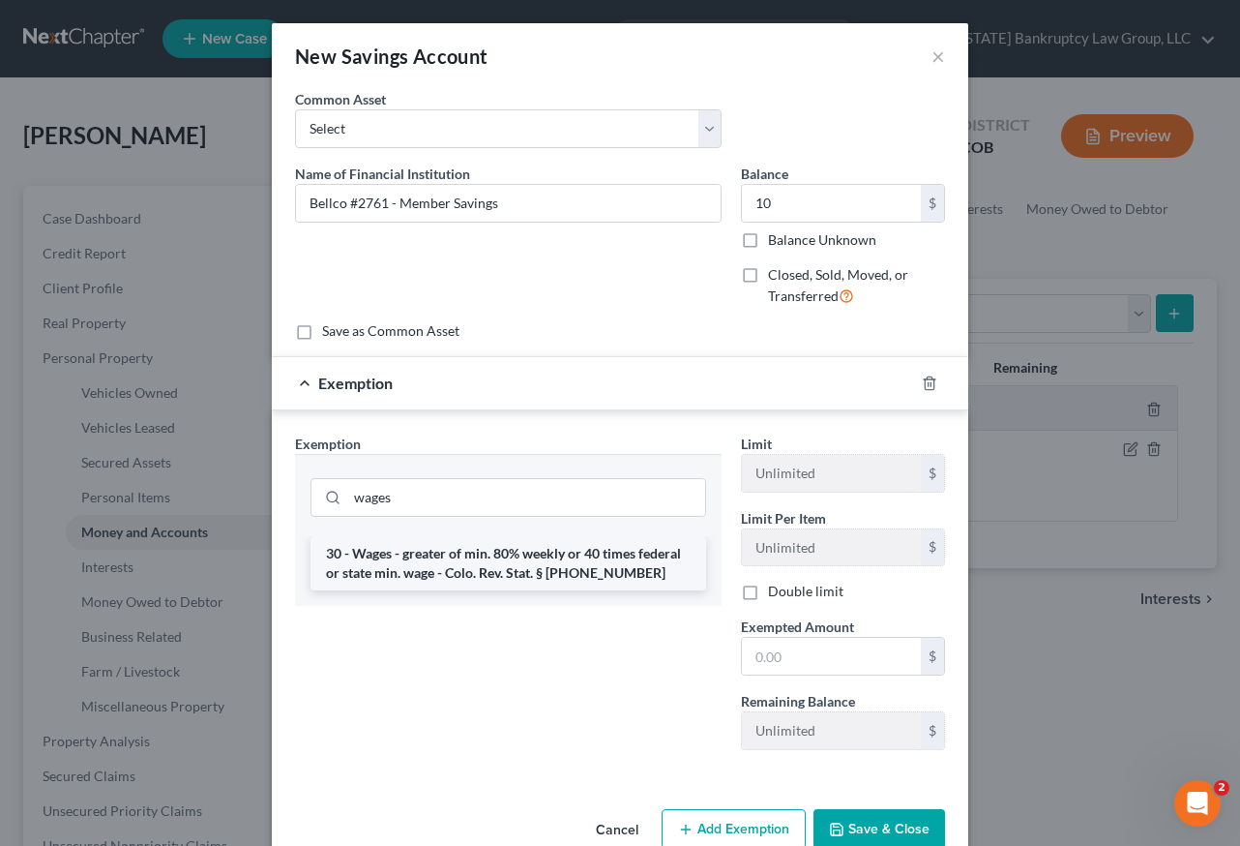
click at [509, 561] on li "30 - Wages - greater of min. 80% weekly or 40 times federal or state min. wage …" at bounding box center [509, 563] width 396 height 54
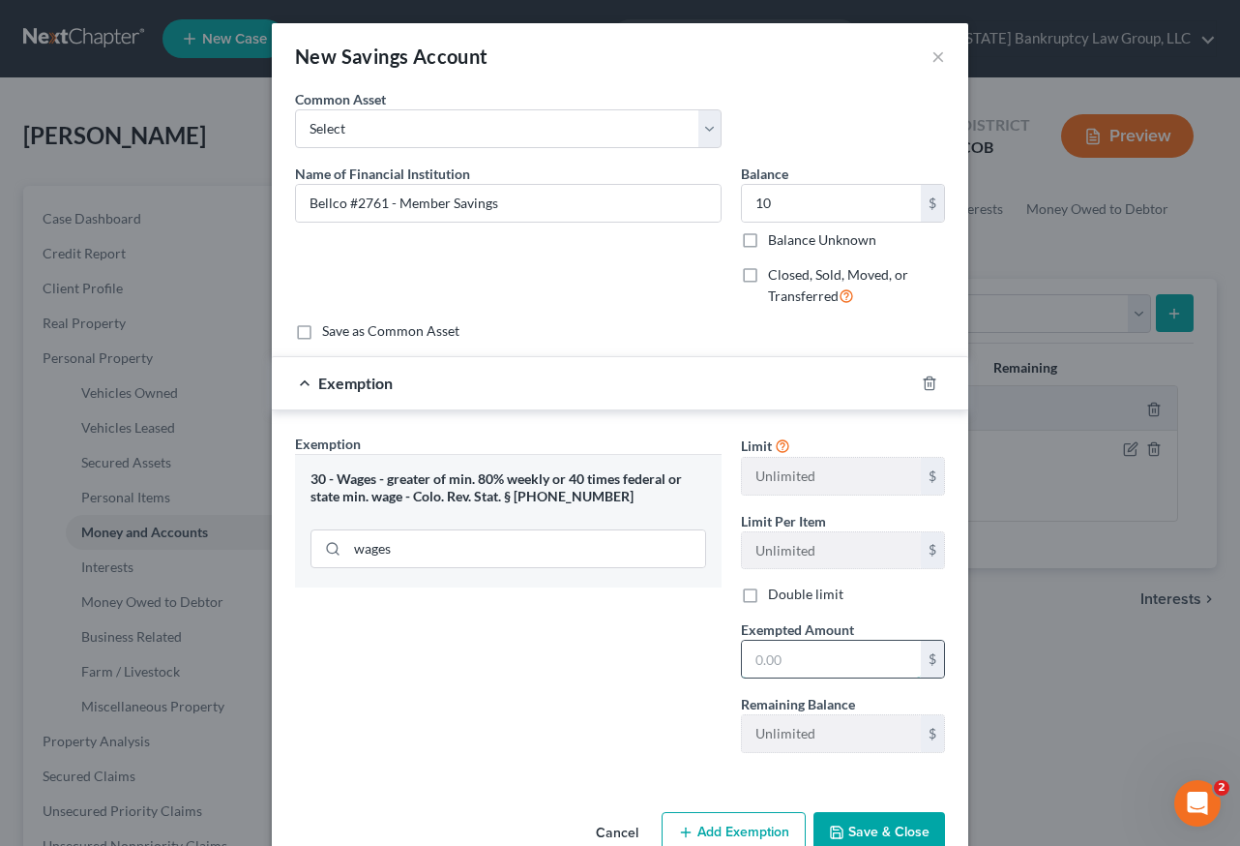
click at [814, 668] on input "text" at bounding box center [831, 658] width 179 height 37
click at [850, 839] on button "Save & Close" at bounding box center [880, 832] width 132 height 41
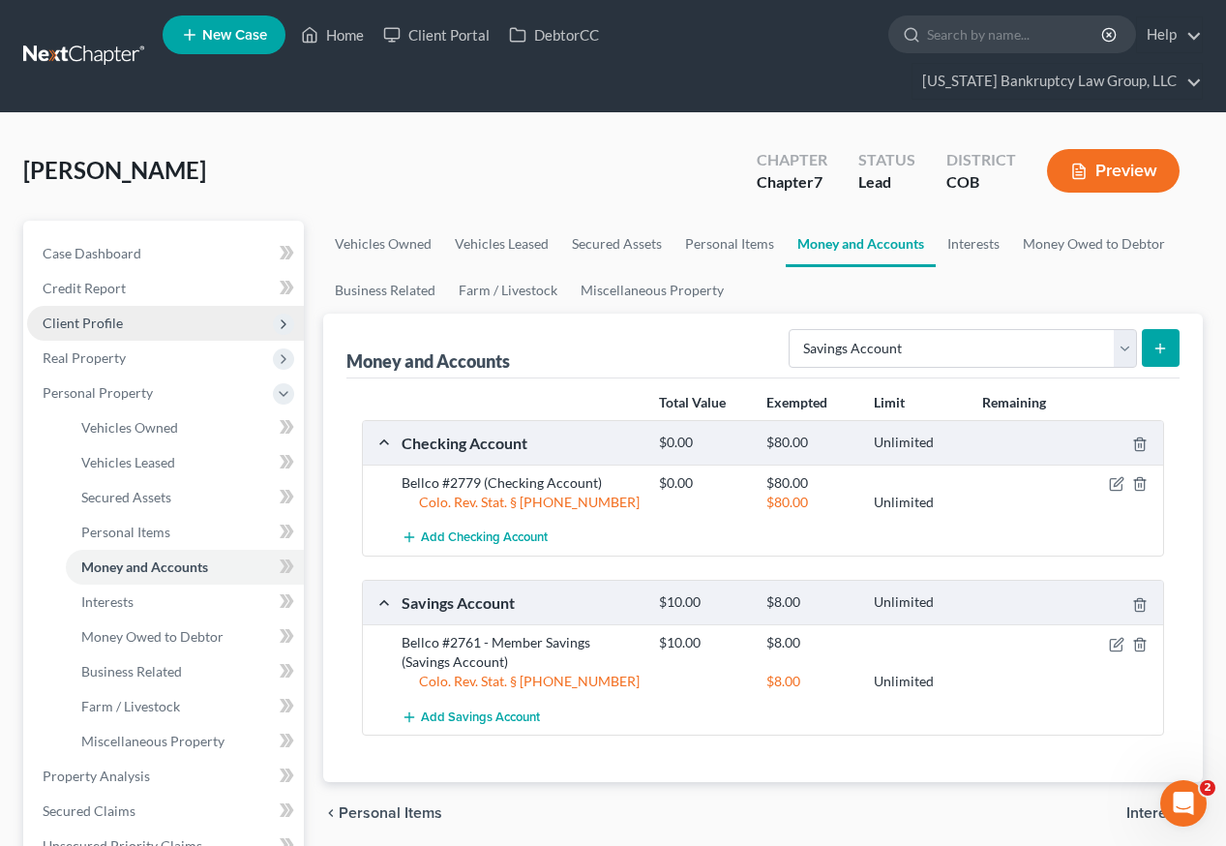
click at [79, 314] on span "Client Profile" at bounding box center [83, 322] width 80 height 16
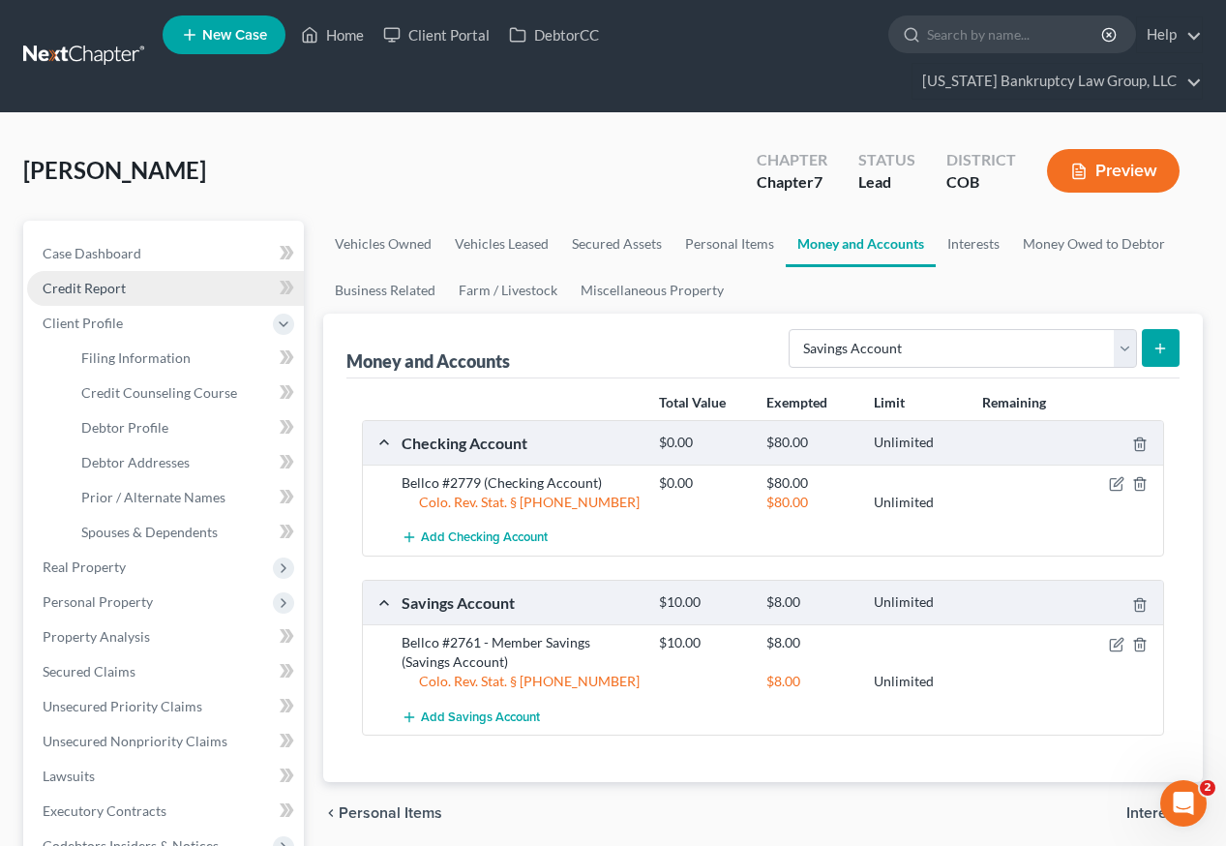
click at [107, 280] on span "Credit Report" at bounding box center [84, 288] width 83 height 16
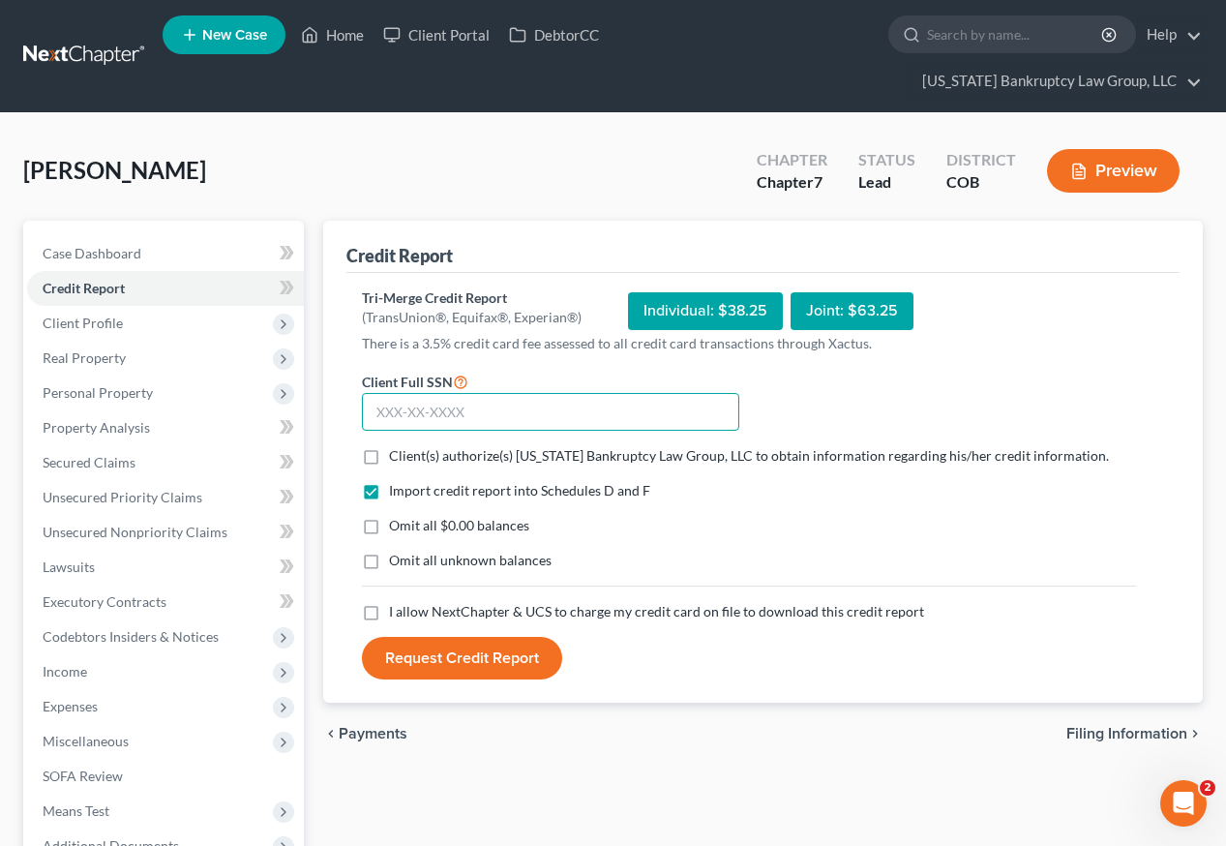
click at [578, 393] on input "text" at bounding box center [550, 412] width 377 height 39
click at [389, 446] on label "Client(s) authorize(s) [US_STATE] Bankruptcy Law Group, LLC to obtain informati…" at bounding box center [749, 455] width 720 height 19
click at [397, 446] on input "Client(s) authorize(s) [US_STATE] Bankruptcy Law Group, LLC to obtain informati…" at bounding box center [403, 452] width 13 height 13
click at [389, 516] on label "Omit all $0.00 balances" at bounding box center [459, 525] width 140 height 19
click at [397, 516] on input "Omit all $0.00 balances" at bounding box center [403, 522] width 13 height 13
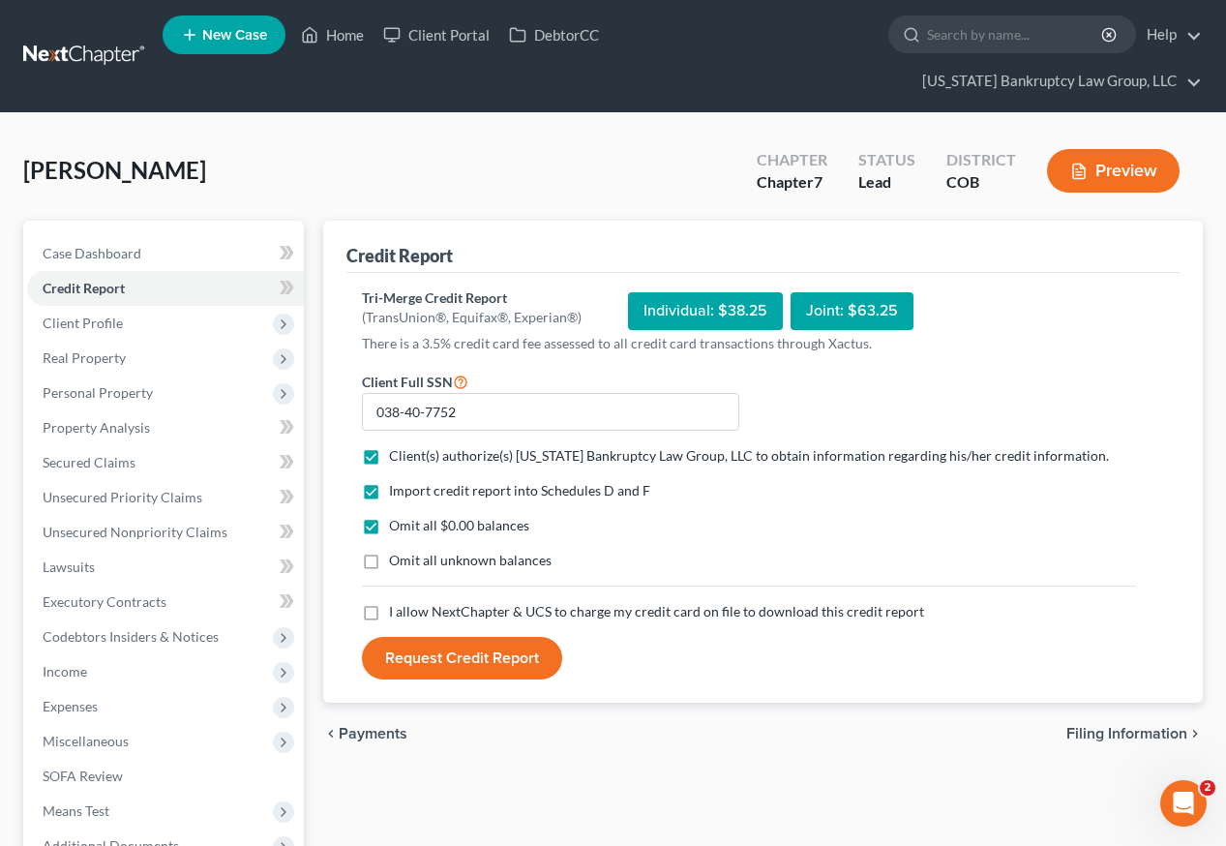
click at [389, 551] on label "Omit all unknown balances" at bounding box center [470, 560] width 163 height 19
click at [397, 551] on input "Omit all unknown balances" at bounding box center [403, 557] width 13 height 13
click at [389, 602] on label "I allow NextChapter & UCS to charge my credit card on file to download this cre…" at bounding box center [656, 611] width 535 height 19
click at [397, 602] on input "I allow NextChapter & UCS to charge my credit card on file to download this cre…" at bounding box center [403, 608] width 13 height 13
click at [457, 637] on button "Request Credit Report" at bounding box center [462, 658] width 200 height 43
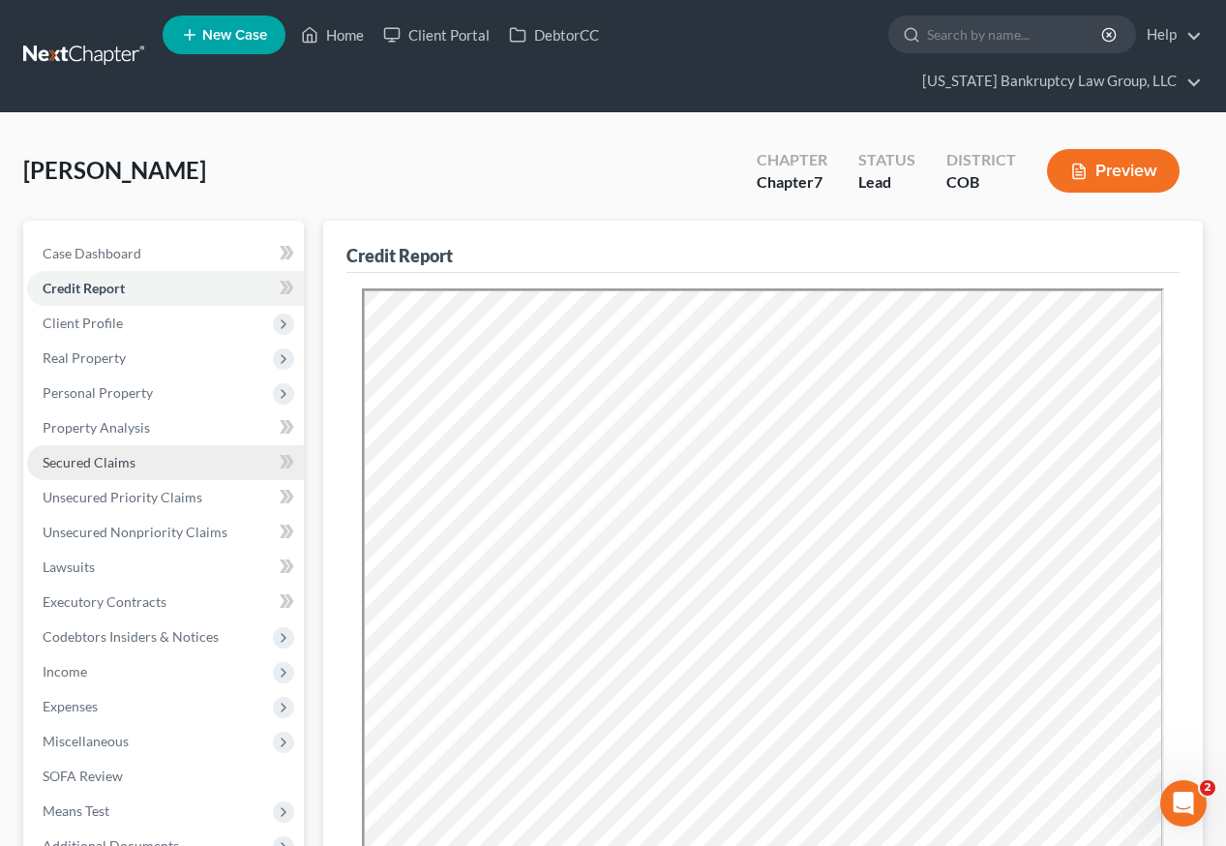
click at [98, 454] on span "Secured Claims" at bounding box center [89, 462] width 93 height 16
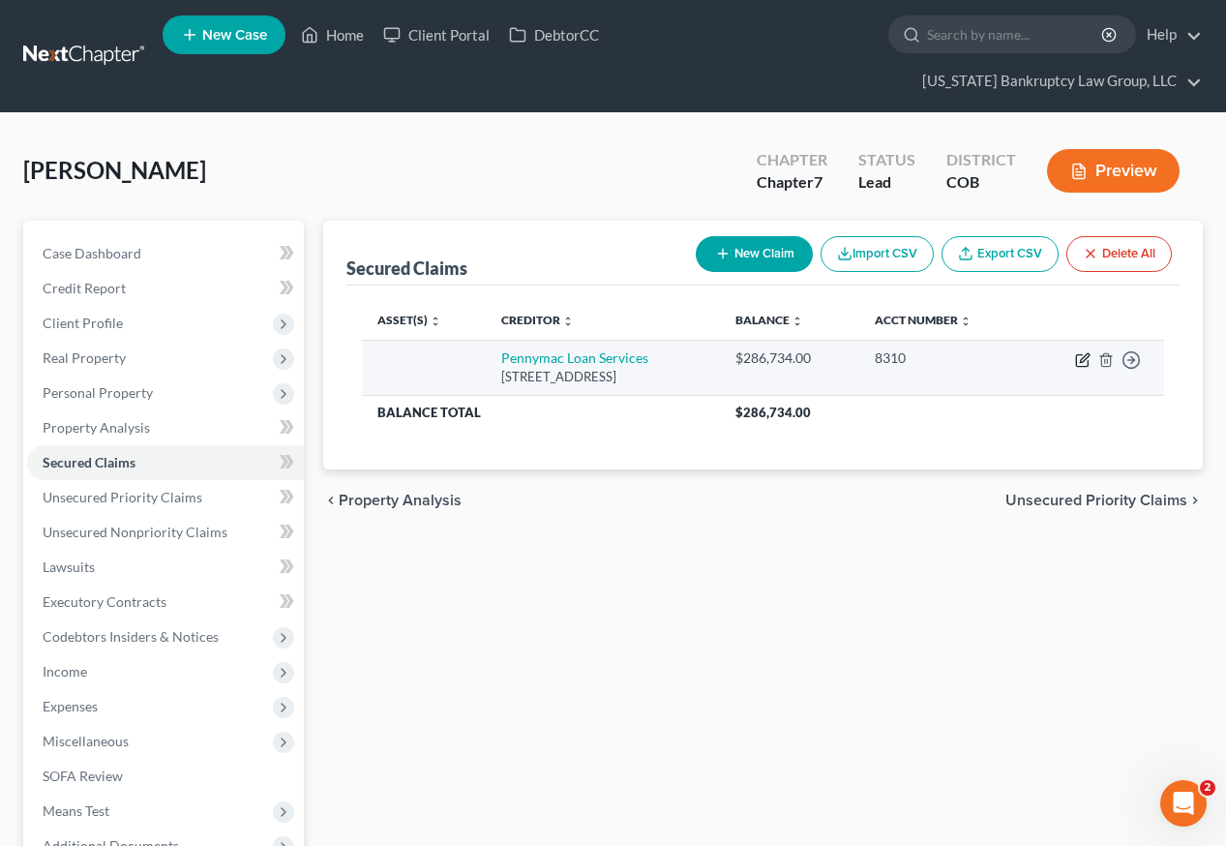
click at [1087, 353] on icon "button" at bounding box center [1084, 357] width 9 height 9
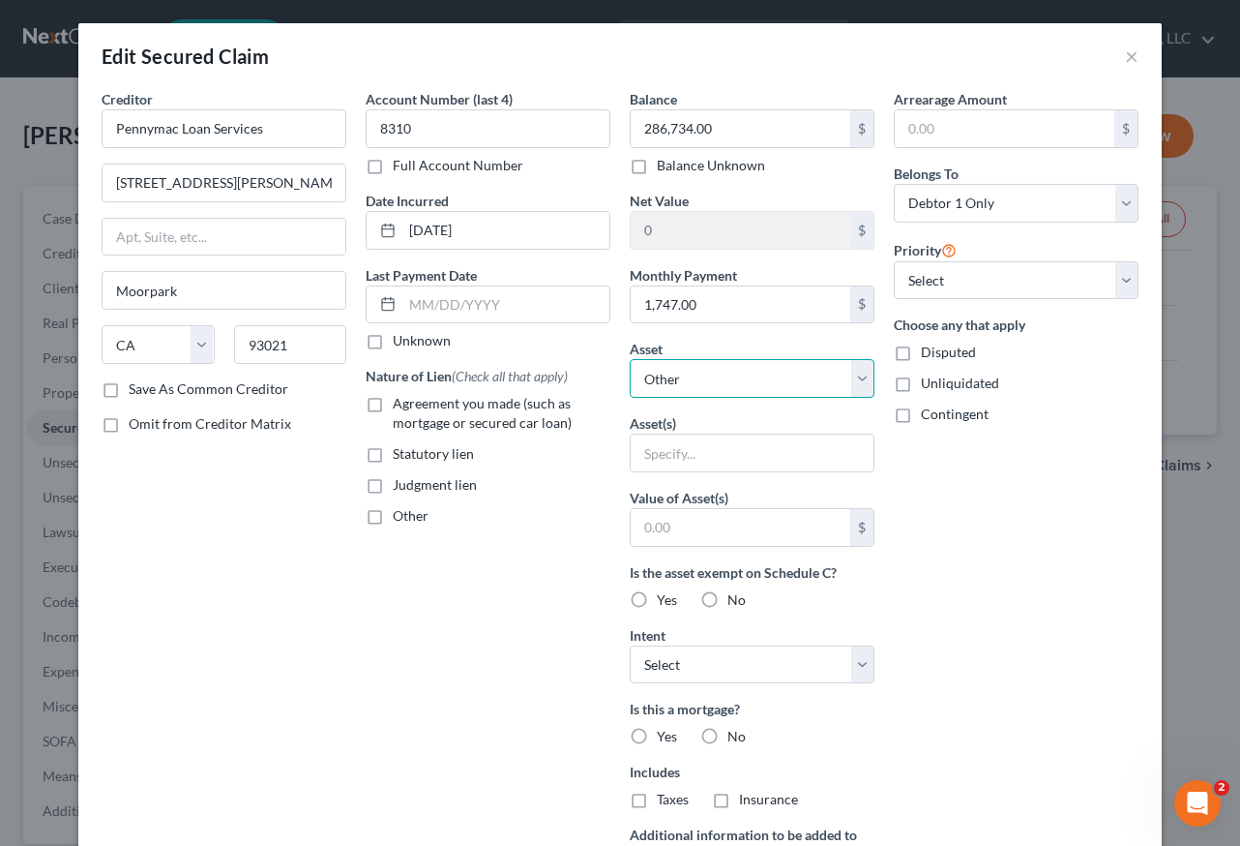
click at [725, 379] on select "Select Other Multiple Assets Bellco #2779 (Checking Account) - $0.0 255 Karlann…" at bounding box center [752, 378] width 245 height 39
click at [630, 359] on select "Select Other Multiple Assets Bellco #2779 (Checking Account) - $0.0 255 Karlann…" at bounding box center [752, 378] width 245 height 39
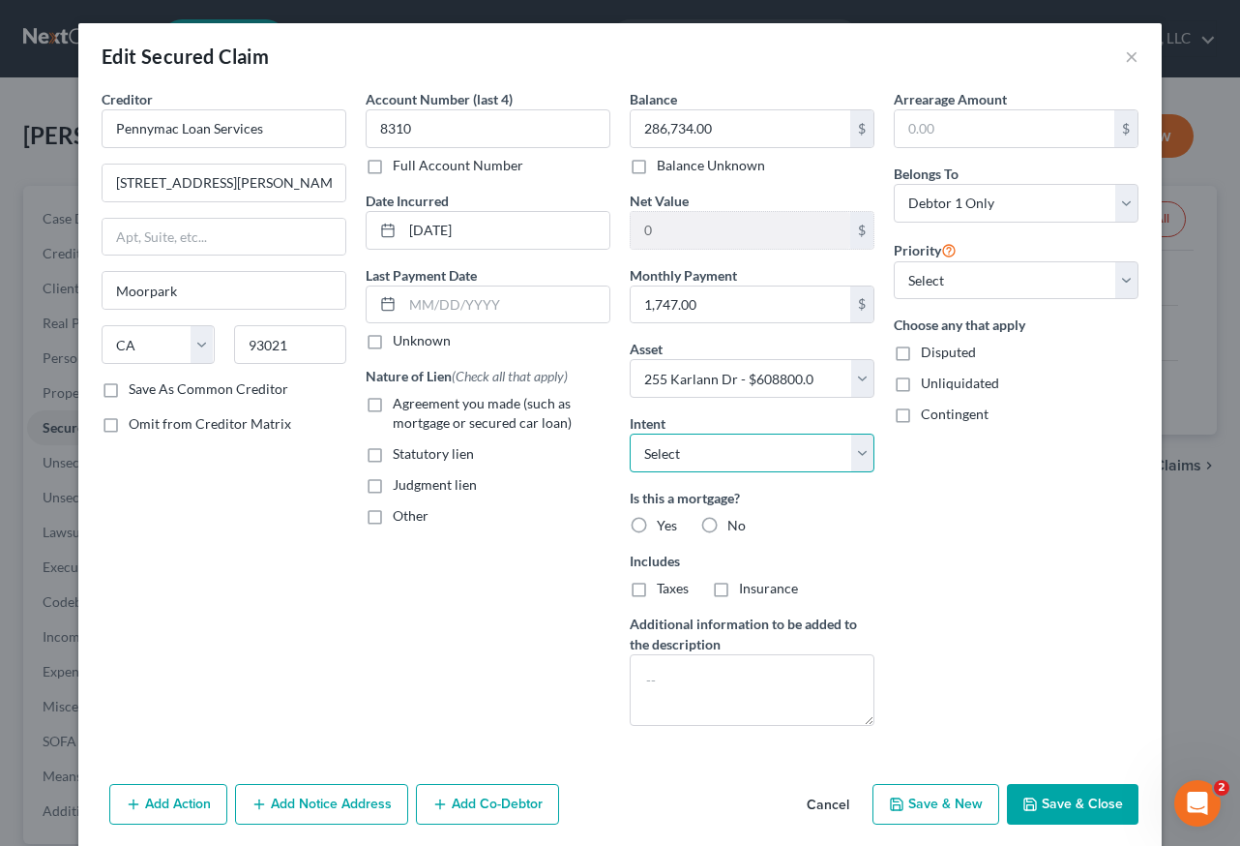
click at [729, 457] on select "Select Surrender Redeem Reaffirm Avoid Other" at bounding box center [752, 452] width 245 height 39
click at [630, 433] on select "Select Surrender Redeem Reaffirm Avoid Other" at bounding box center [752, 452] width 245 height 39
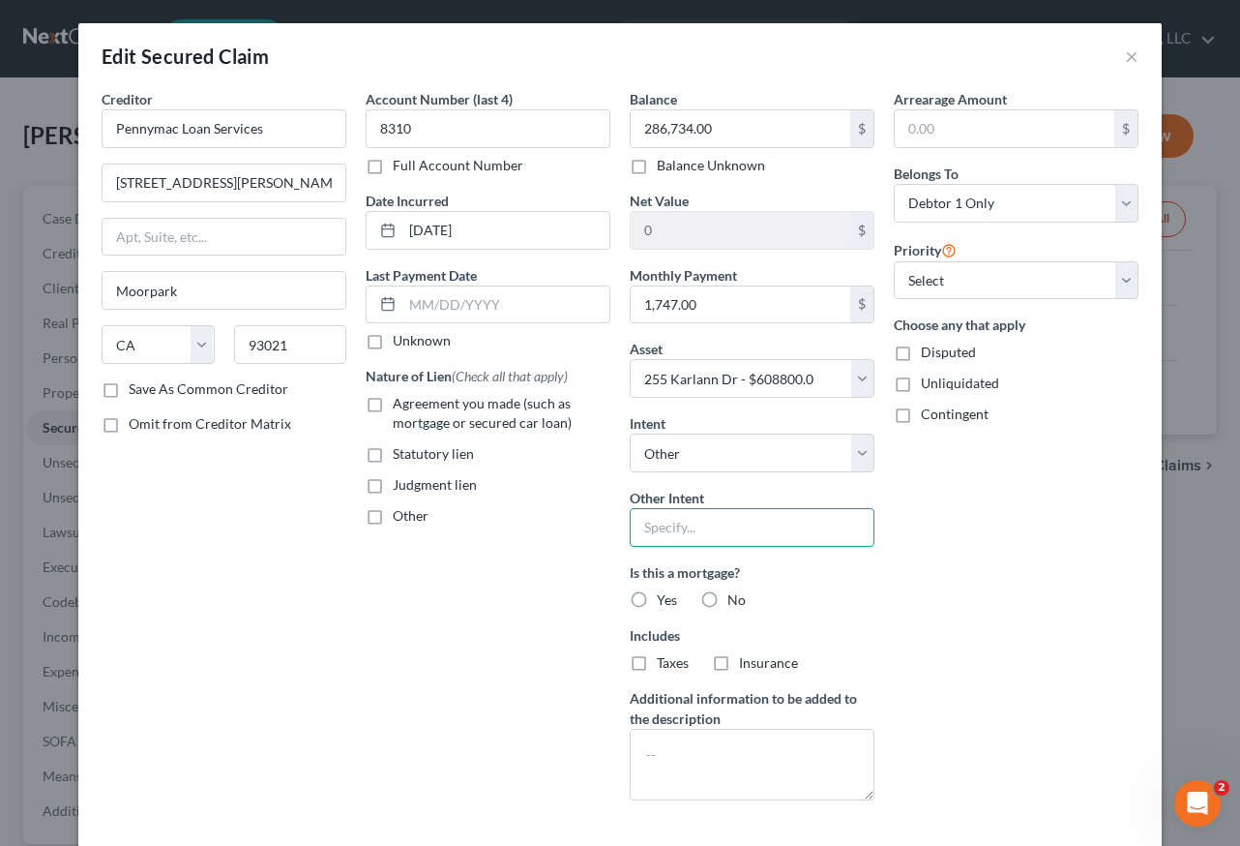
click at [679, 536] on input "text" at bounding box center [752, 527] width 245 height 39
click at [657, 593] on label "Yes" at bounding box center [667, 599] width 20 height 19
click at [665, 593] on input "Yes" at bounding box center [671, 596] width 13 height 13
click at [657, 660] on label "Taxes" at bounding box center [673, 662] width 32 height 19
click at [665, 660] on input "Taxes" at bounding box center [671, 659] width 13 height 13
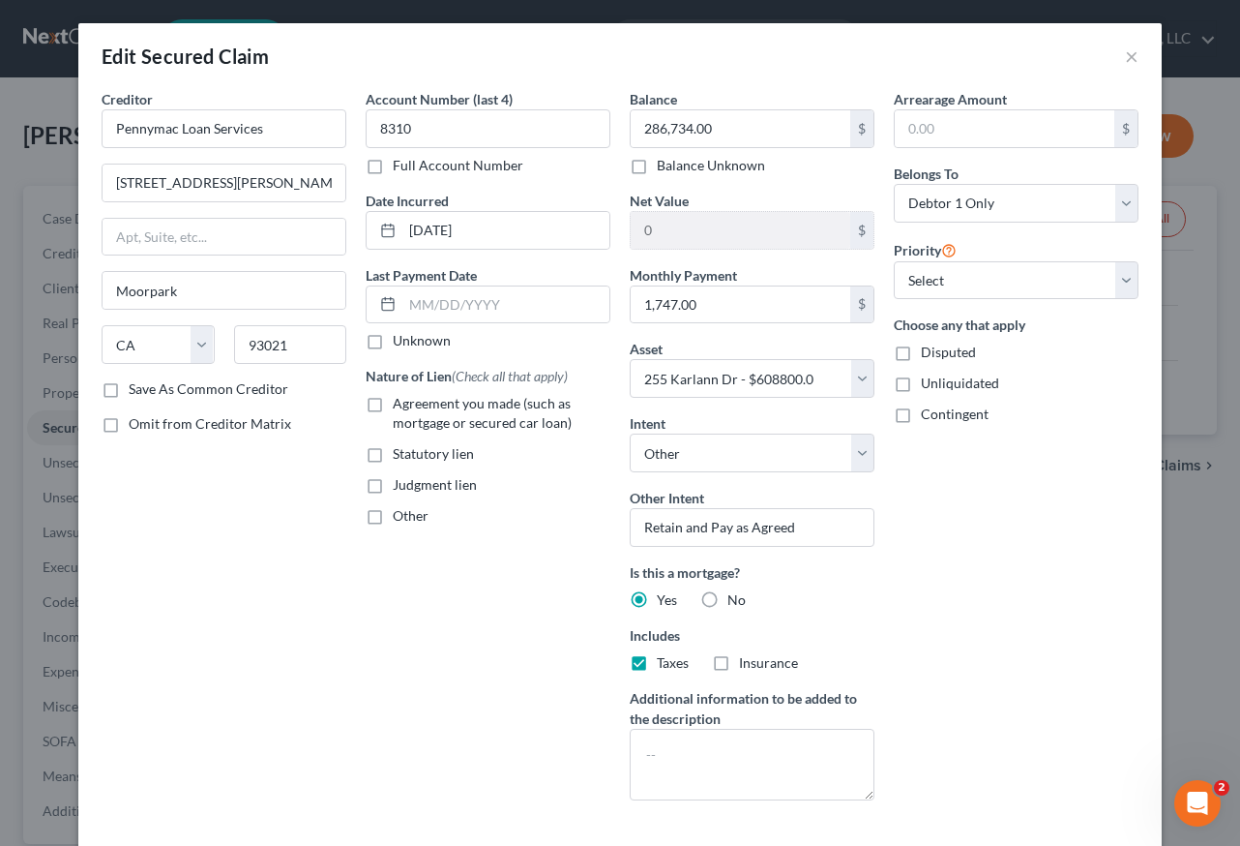
click at [739, 657] on label "Insurance" at bounding box center [768, 662] width 59 height 19
click at [747, 657] on input "Insurance" at bounding box center [753, 659] width 13 height 13
click at [393, 408] on label "Agreement you made (such as mortgage or secured car loan)" at bounding box center [502, 413] width 218 height 39
click at [401, 406] on input "Agreement you made (such as mortgage or secured car loan)" at bounding box center [407, 400] width 13 height 13
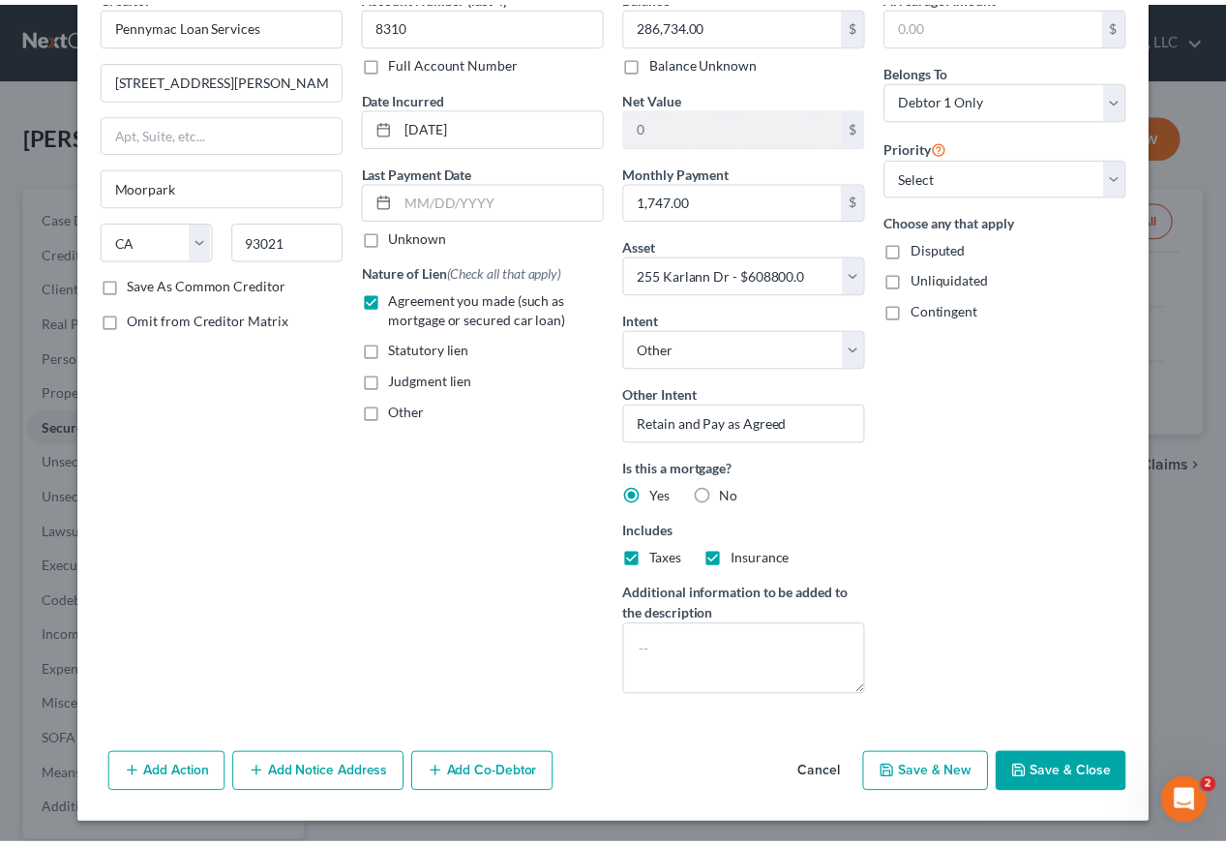
scroll to position [106, 0]
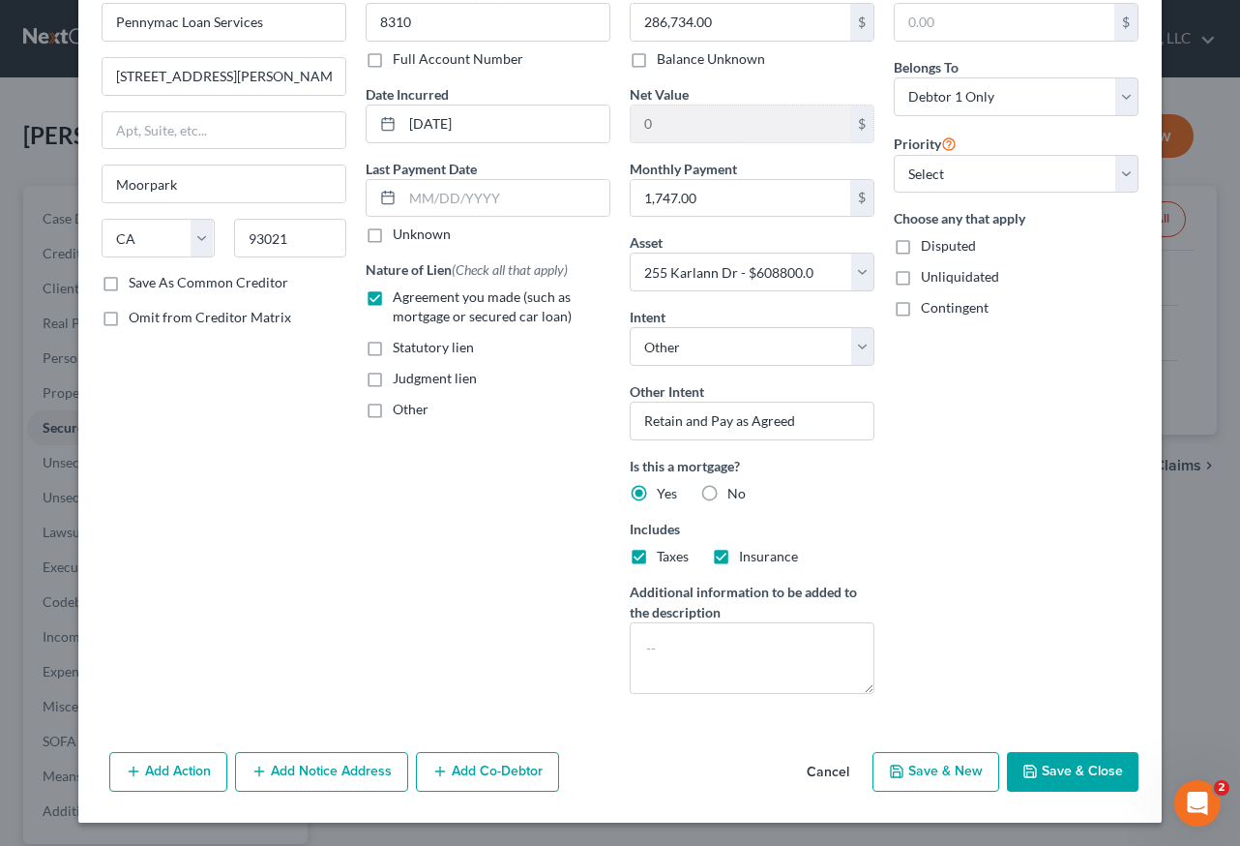
click at [1072, 754] on button "Save & Close" at bounding box center [1073, 772] width 132 height 41
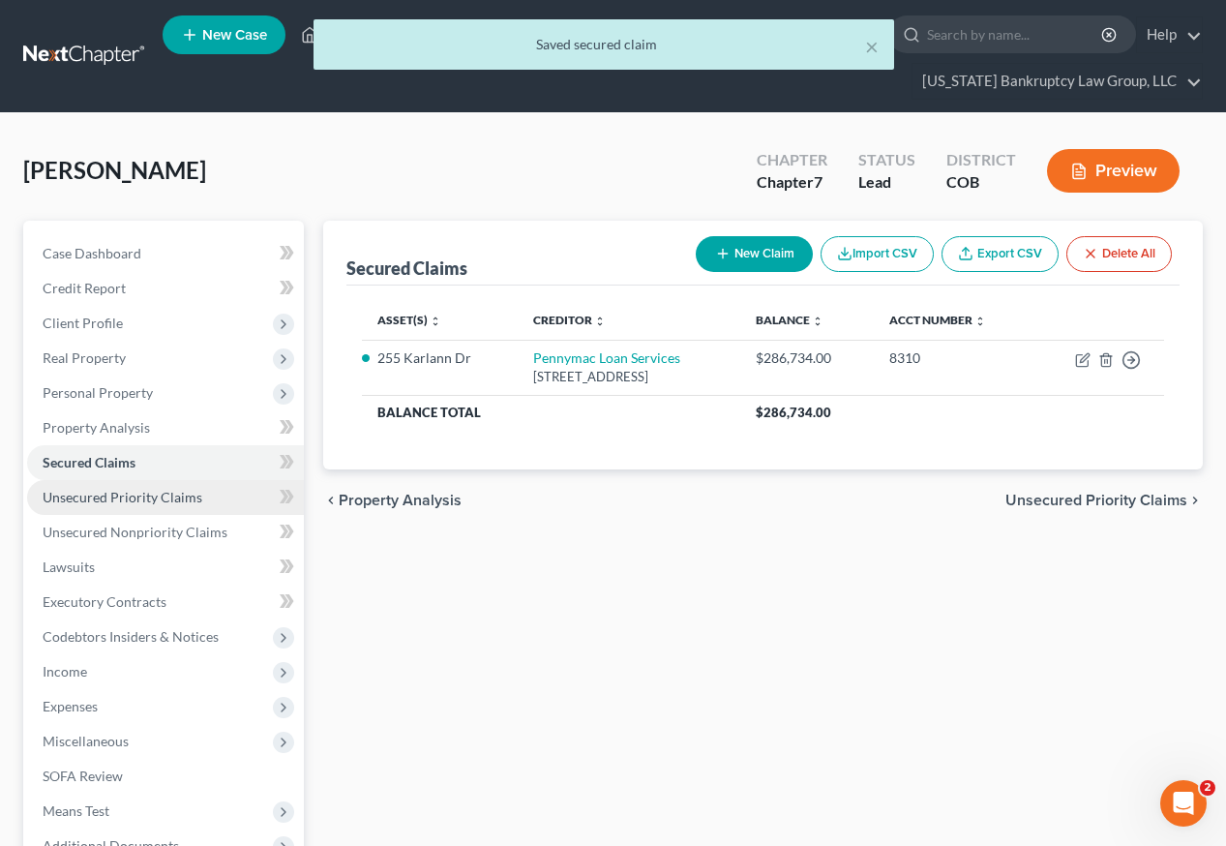
click at [119, 489] on span "Unsecured Priority Claims" at bounding box center [123, 497] width 160 height 16
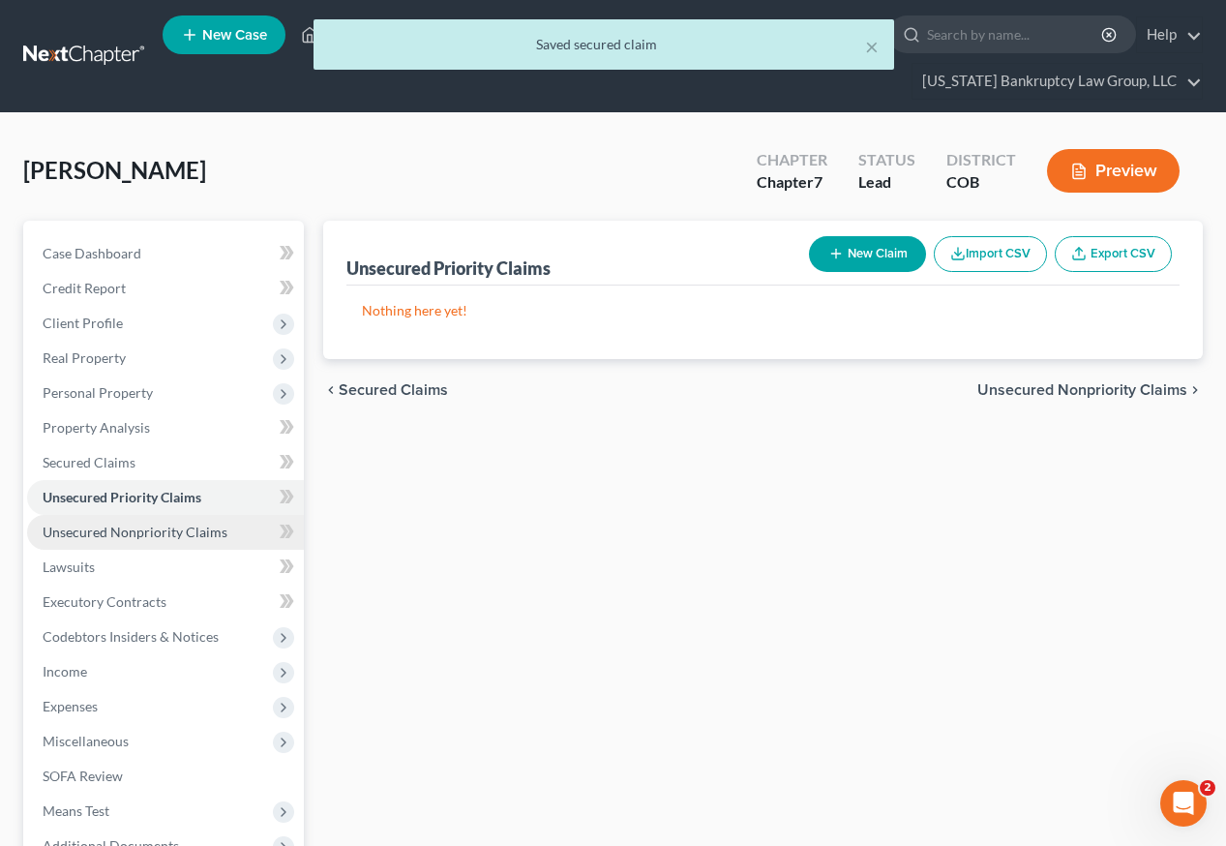
click at [123, 523] on span "Unsecured Nonpriority Claims" at bounding box center [135, 531] width 185 height 16
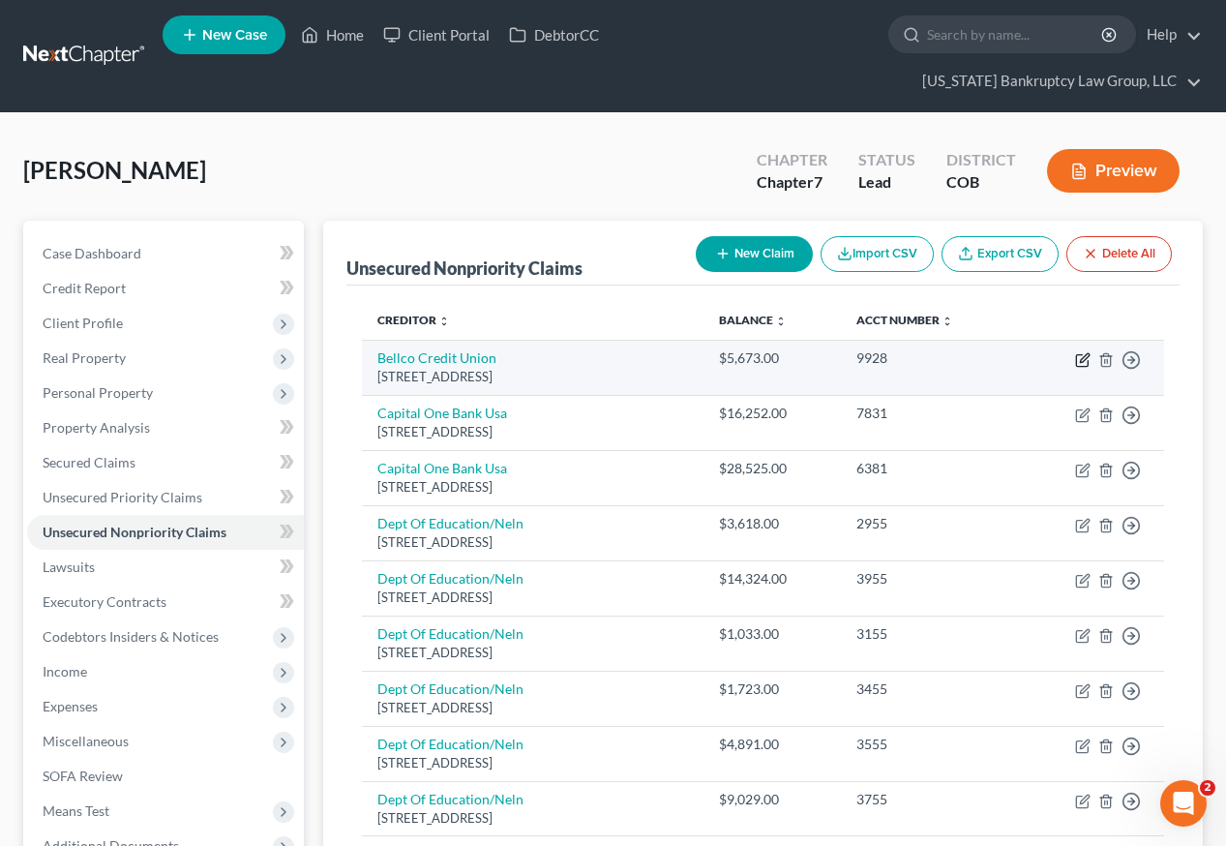
click at [1082, 352] on icon "button" at bounding box center [1082, 359] width 15 height 15
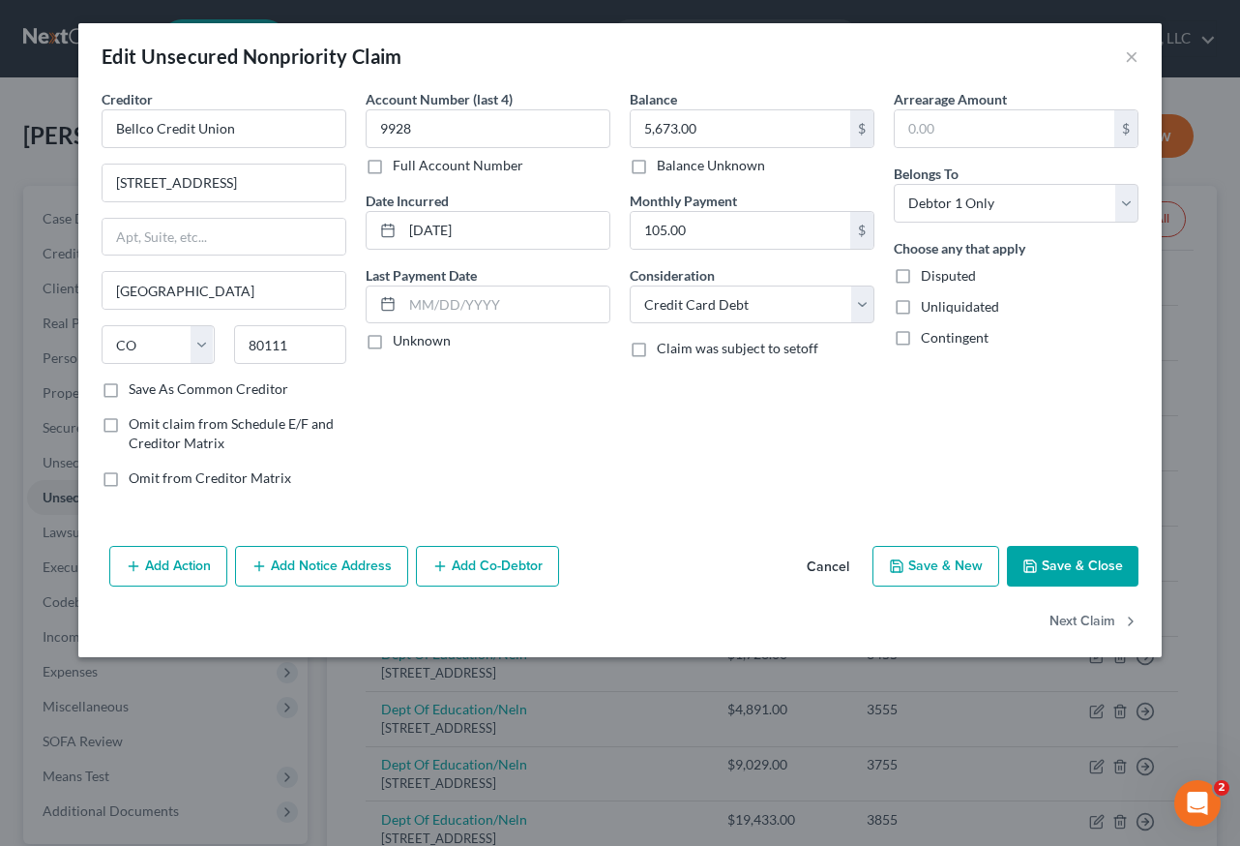
click at [1076, 569] on button "Save & Close" at bounding box center [1073, 566] width 132 height 41
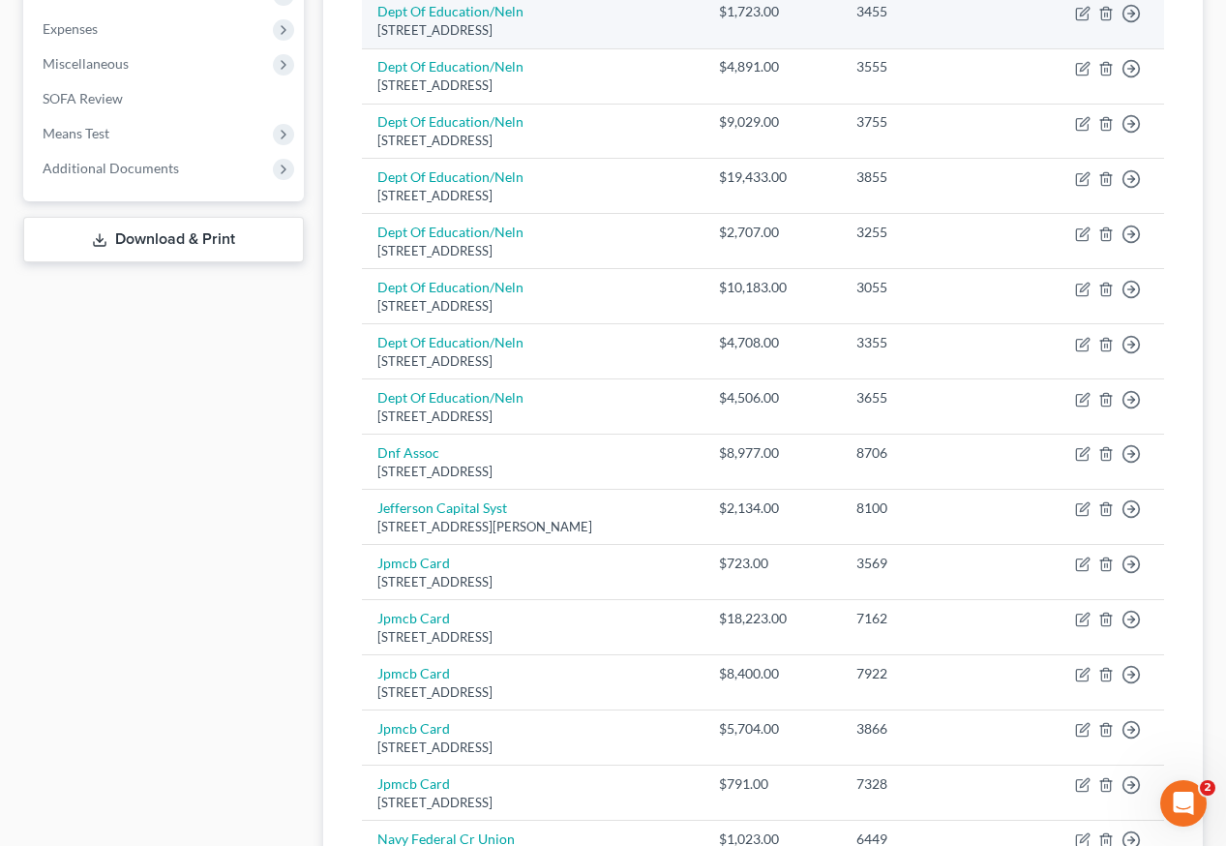
scroll to position [871, 0]
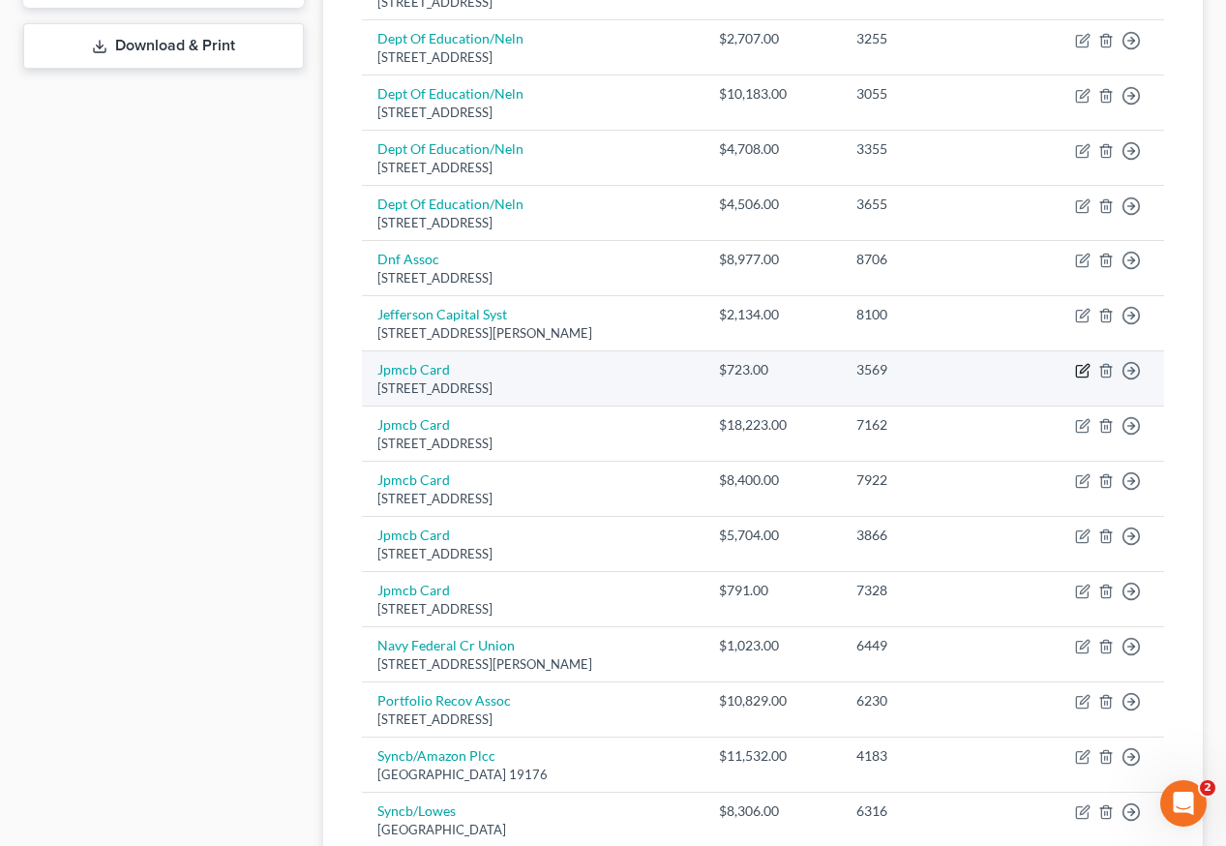
click at [1080, 363] on icon "button" at bounding box center [1082, 370] width 15 height 15
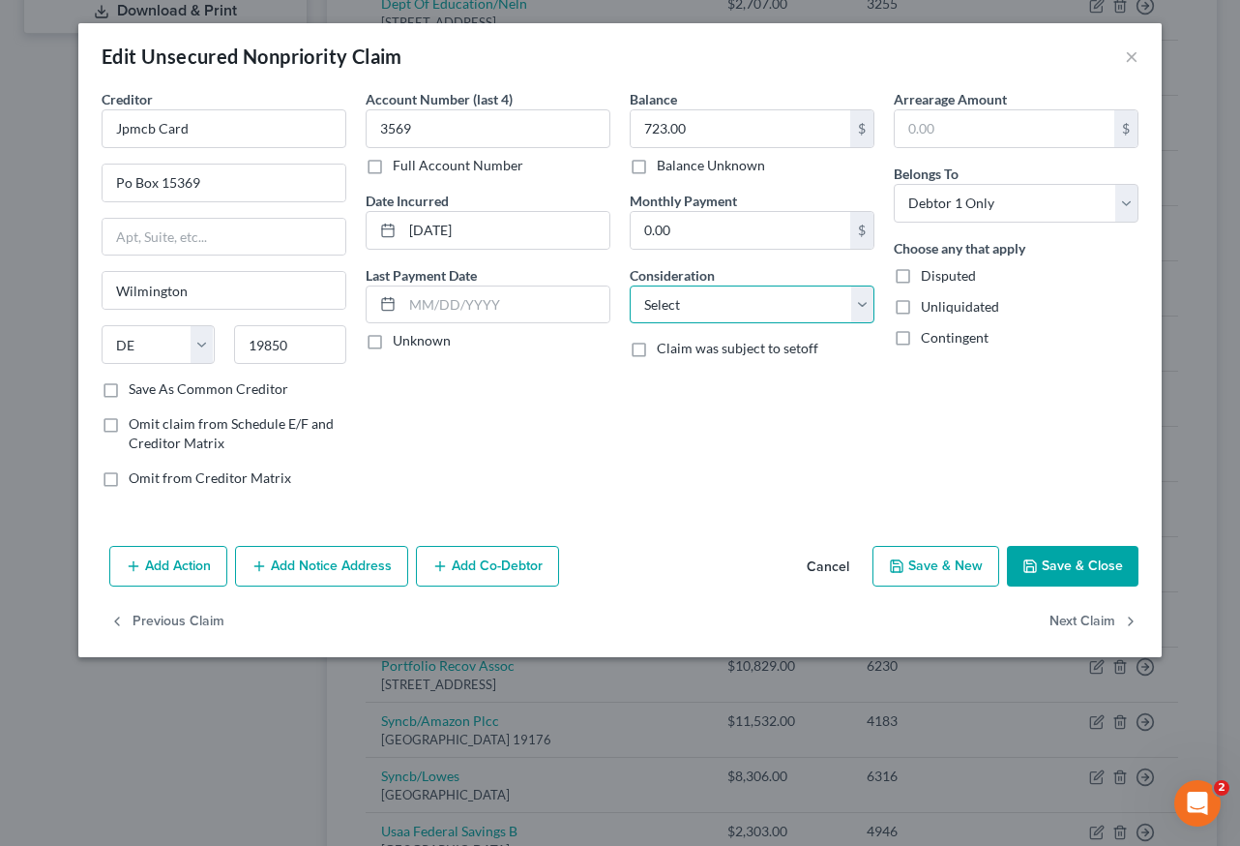
click at [756, 316] on select "Select Cable / Satellite Services Collection Agency Credit Card Debt Debt Couns…" at bounding box center [752, 304] width 245 height 39
click at [630, 285] on select "Select Cable / Satellite Services Collection Agency Credit Card Debt Debt Couns…" at bounding box center [752, 304] width 245 height 39
click at [1084, 546] on button "Save & Close" at bounding box center [1073, 566] width 132 height 41
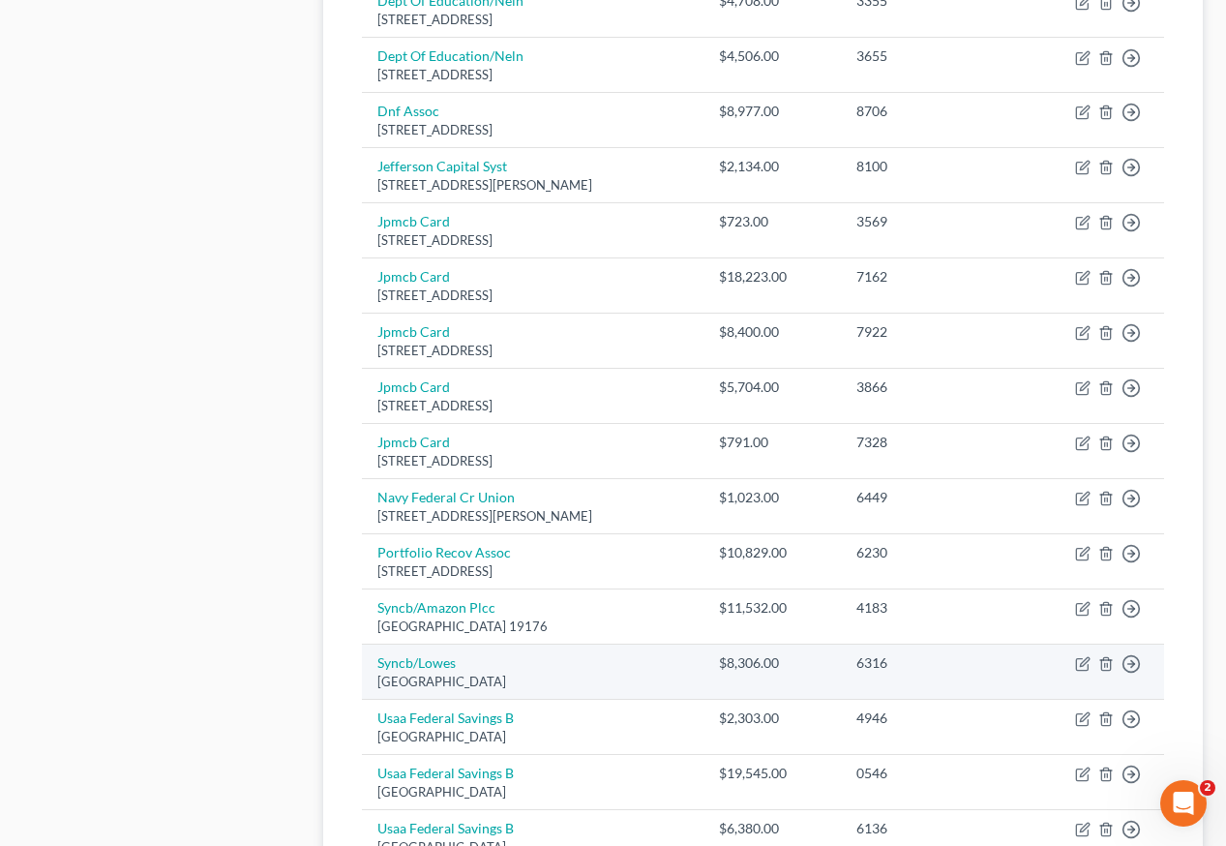
scroll to position [1116, 0]
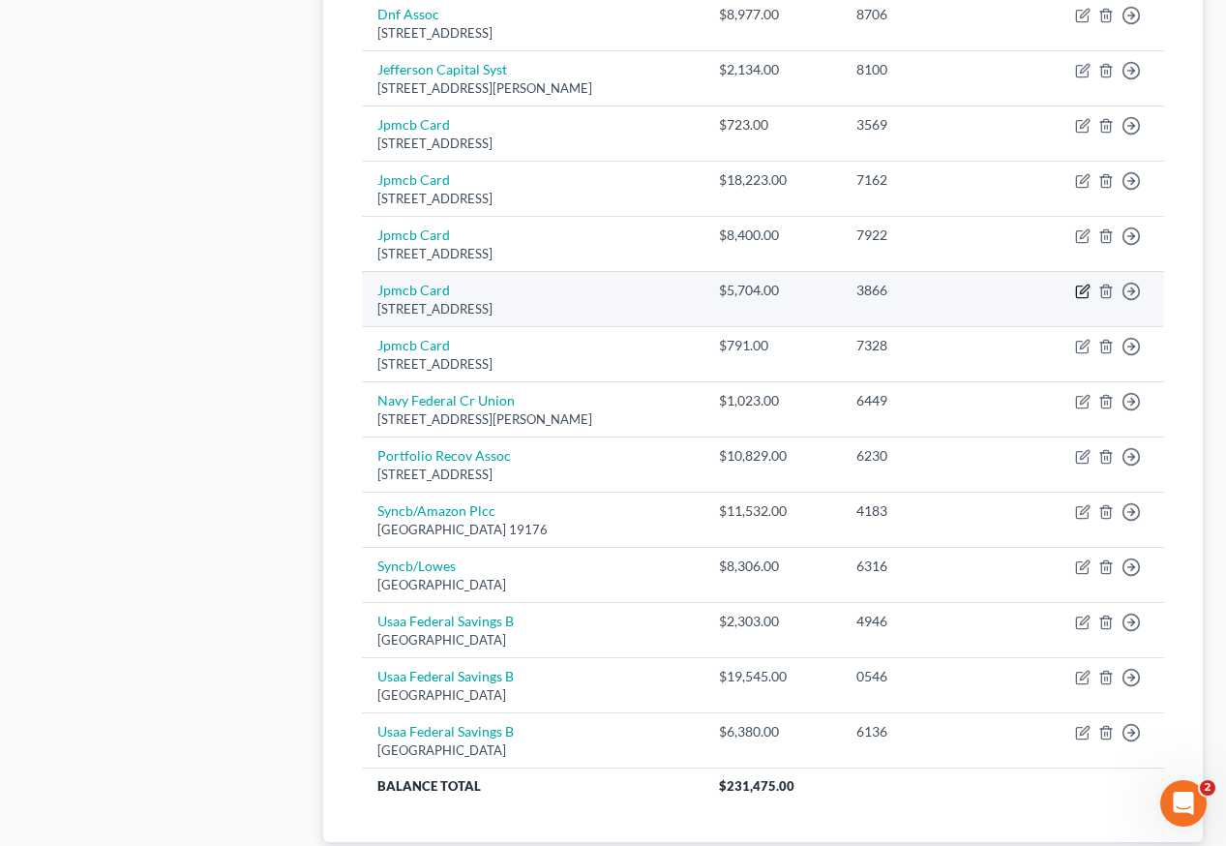
click at [1084, 283] on icon "button" at bounding box center [1082, 290] width 15 height 15
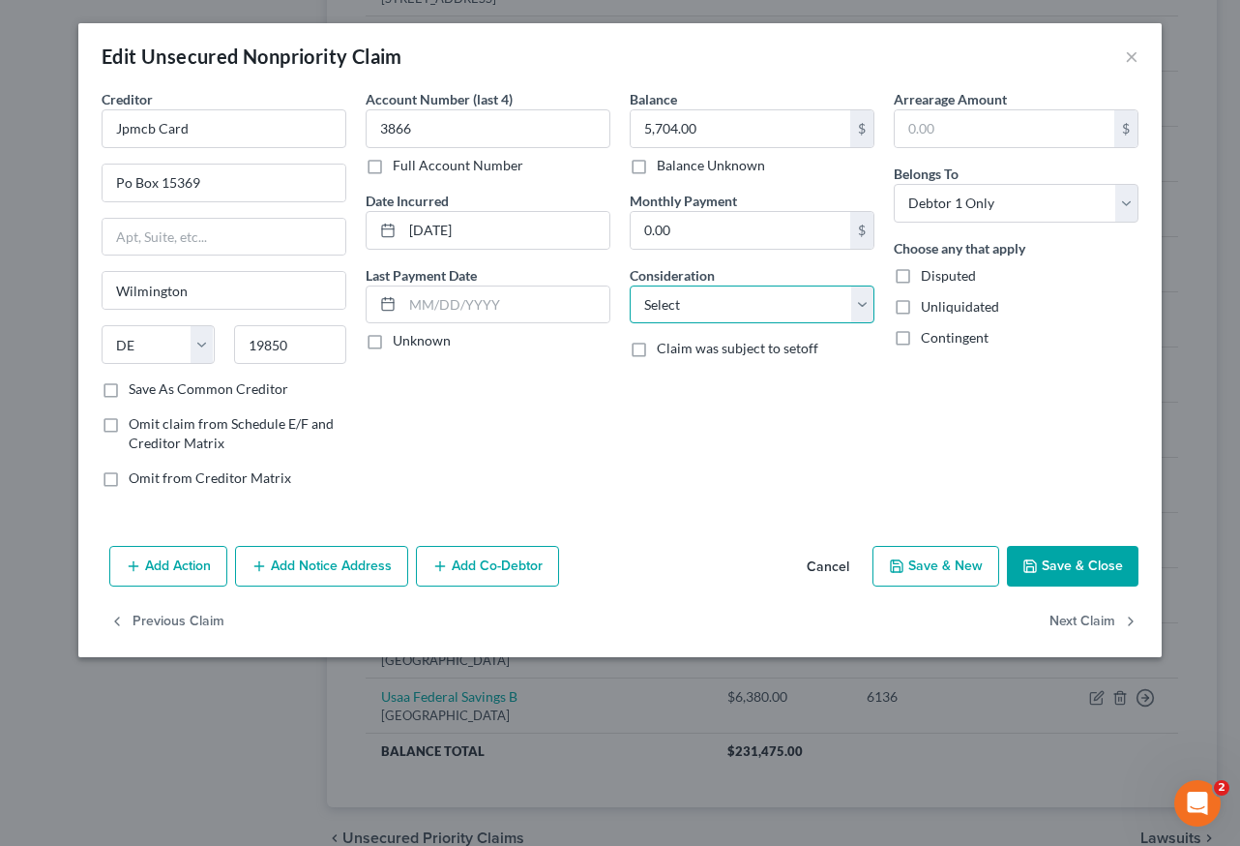
click at [787, 303] on select "Select Cable / Satellite Services Collection Agency Credit Card Debt Debt Couns…" at bounding box center [752, 304] width 245 height 39
click at [630, 285] on select "Select Cable / Satellite Services Collection Agency Credit Card Debt Debt Couns…" at bounding box center [752, 304] width 245 height 39
click at [1152, 603] on div "Previous Claim Next Claim" at bounding box center [620, 630] width 1084 height 56
click at [1116, 580] on button "Save & Close" at bounding box center [1073, 566] width 132 height 41
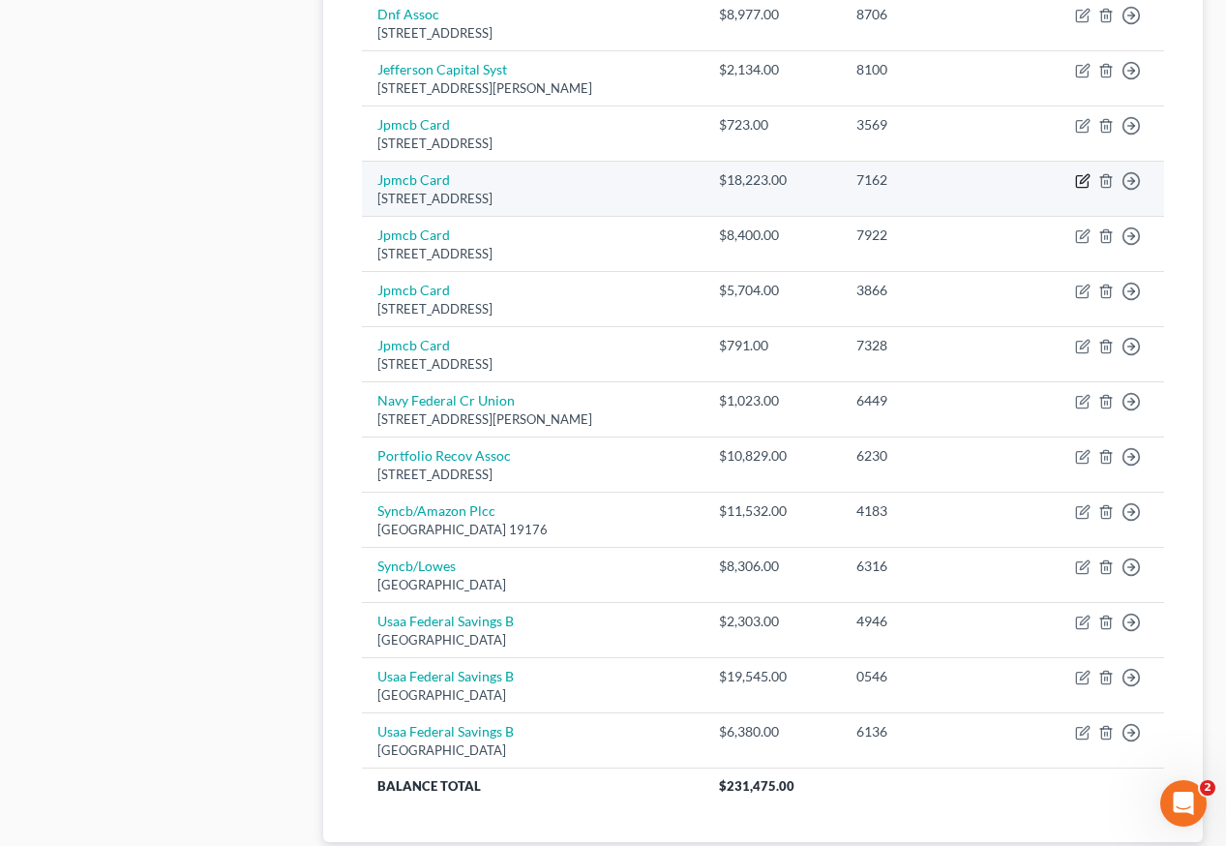
click at [1084, 173] on icon "button" at bounding box center [1082, 180] width 15 height 15
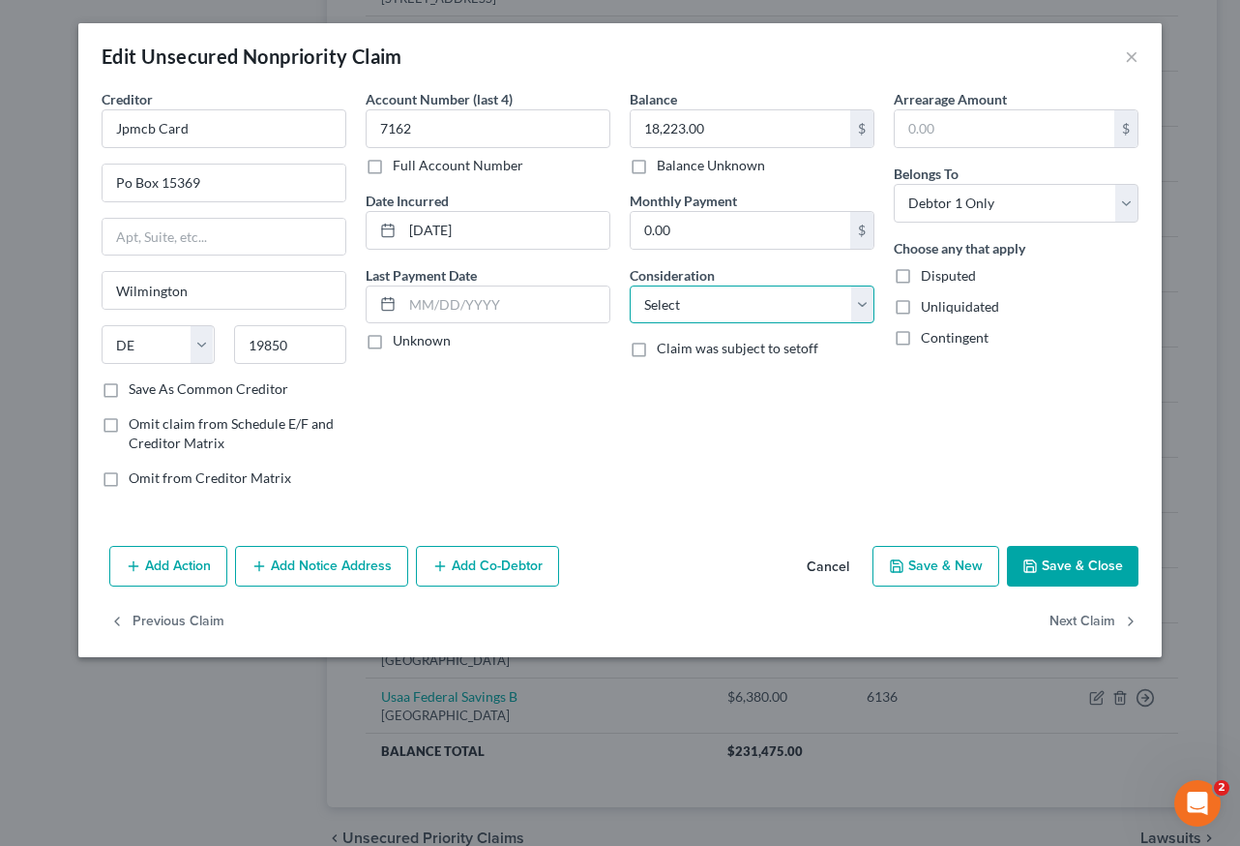
click at [696, 310] on select "Select Cable / Satellite Services Collection Agency Credit Card Debt Debt Couns…" at bounding box center [752, 304] width 245 height 39
click at [630, 285] on select "Select Cable / Satellite Services Collection Agency Credit Card Debt Debt Couns…" at bounding box center [752, 304] width 245 height 39
click at [1090, 577] on button "Save & Close" at bounding box center [1073, 566] width 132 height 41
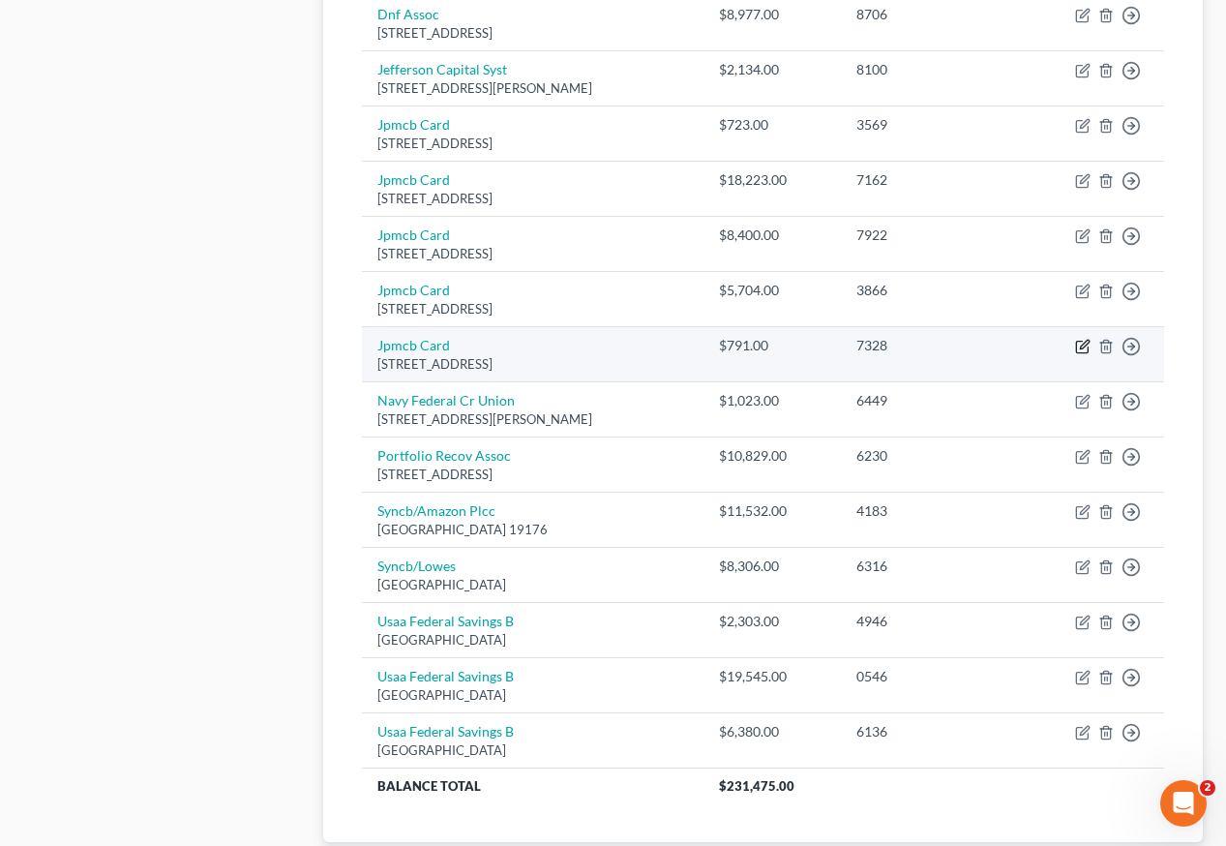
click at [1079, 339] on icon "button" at bounding box center [1082, 346] width 15 height 15
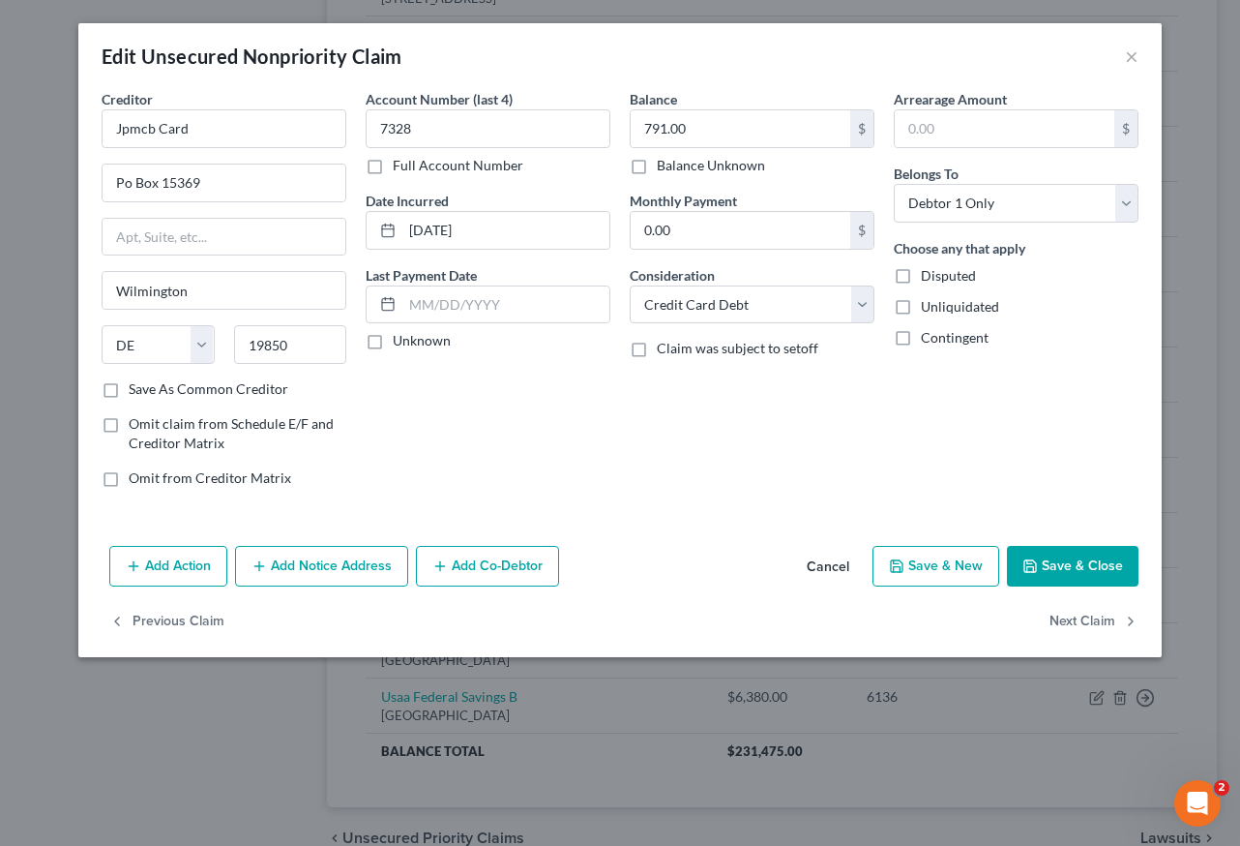
click at [1101, 560] on button "Save & Close" at bounding box center [1073, 566] width 132 height 41
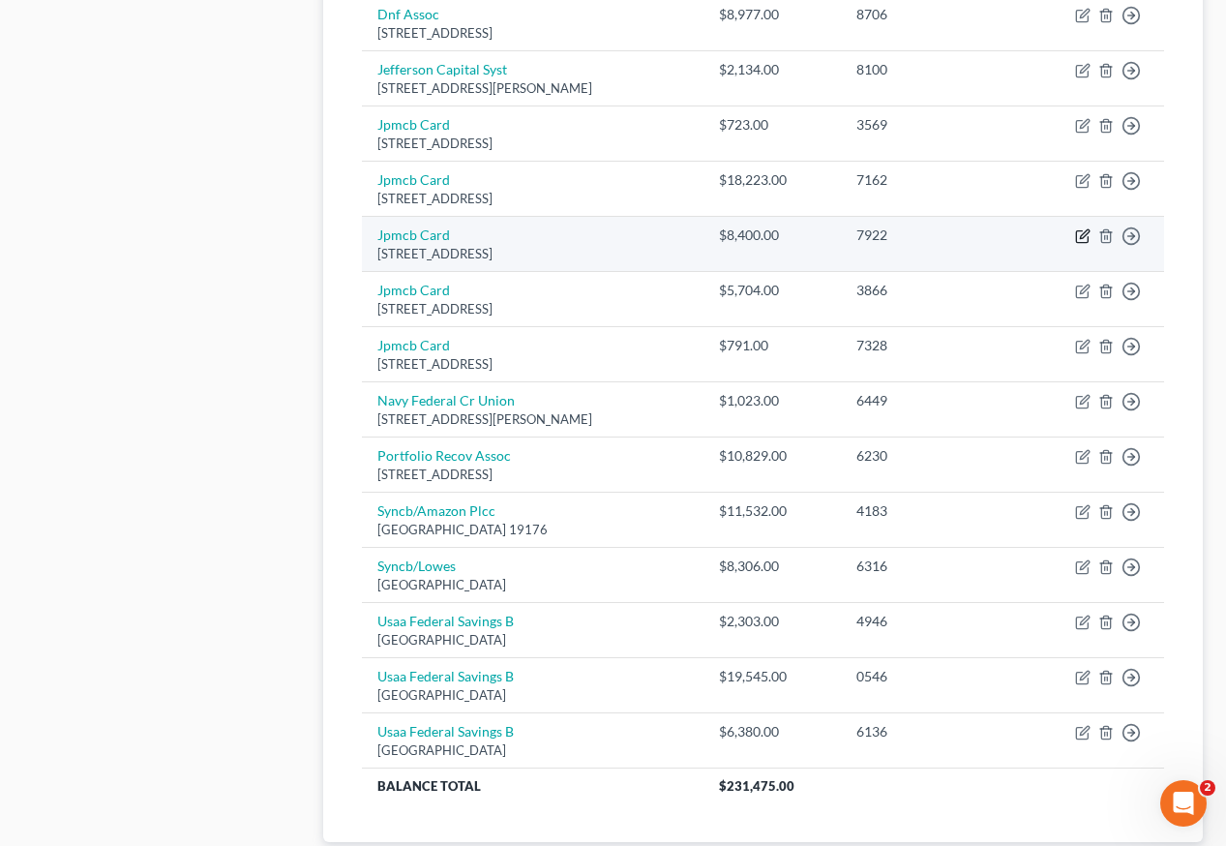
click at [1080, 228] on icon "button" at bounding box center [1082, 235] width 15 height 15
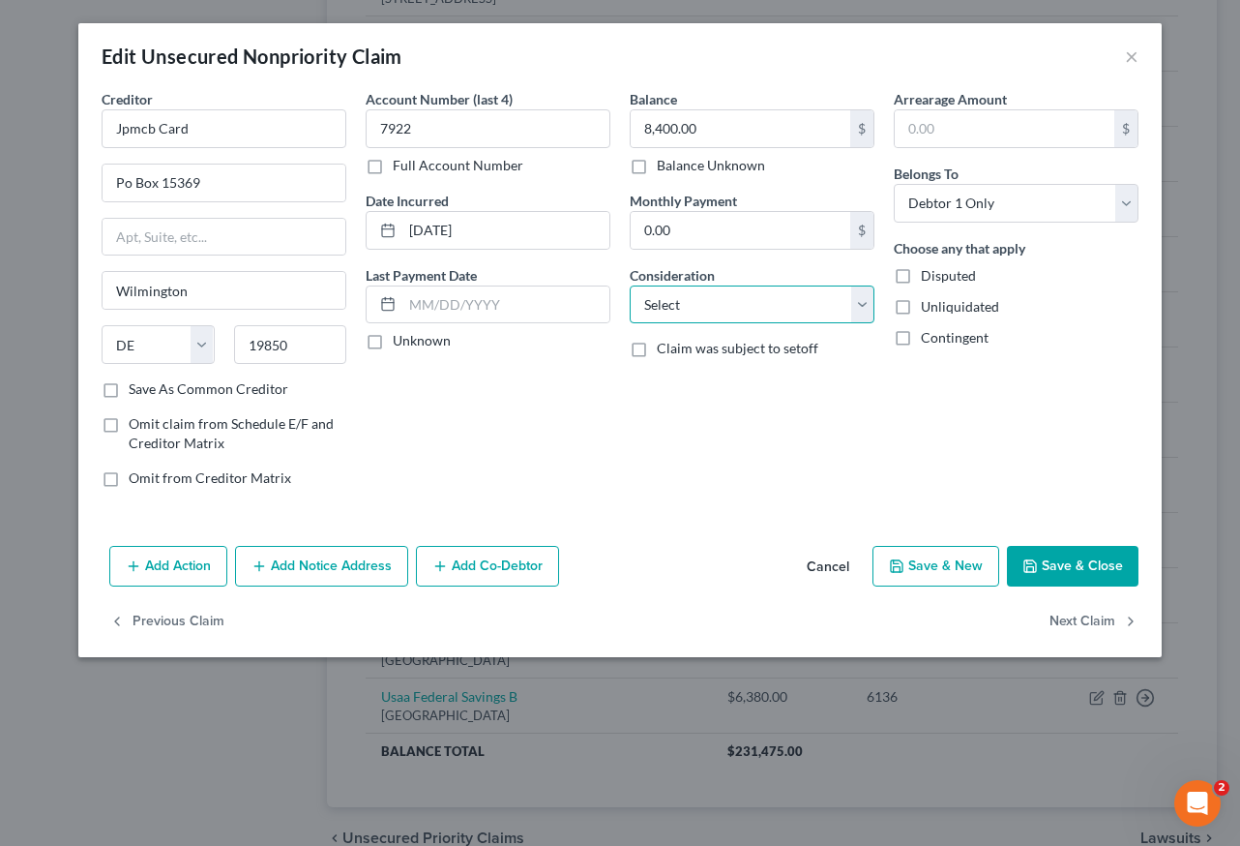
click at [641, 294] on select "Select Cable / Satellite Services Collection Agency Credit Card Debt Debt Couns…" at bounding box center [752, 304] width 245 height 39
click at [630, 285] on select "Select Cable / Satellite Services Collection Agency Credit Card Debt Debt Couns…" at bounding box center [752, 304] width 245 height 39
click at [1105, 556] on button "Save & Close" at bounding box center [1073, 566] width 132 height 41
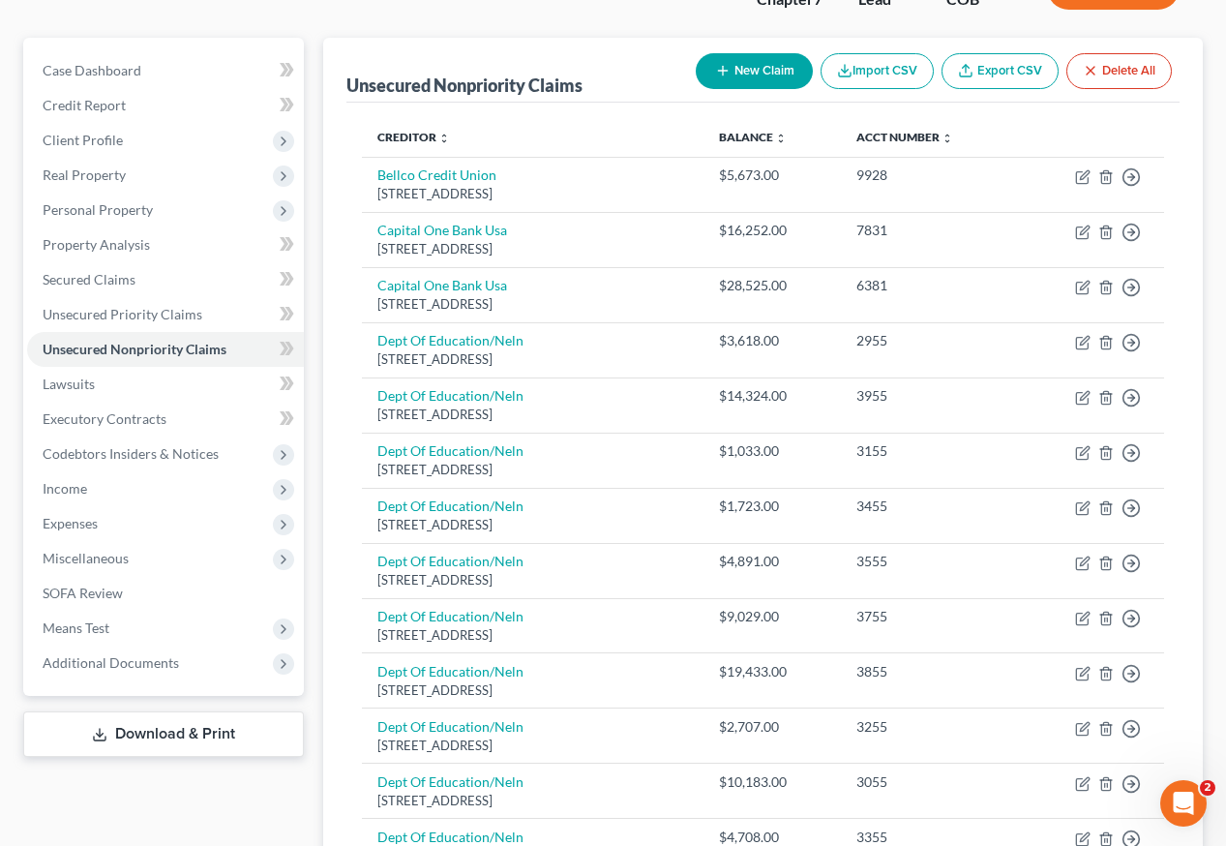
scroll to position [148, 0]
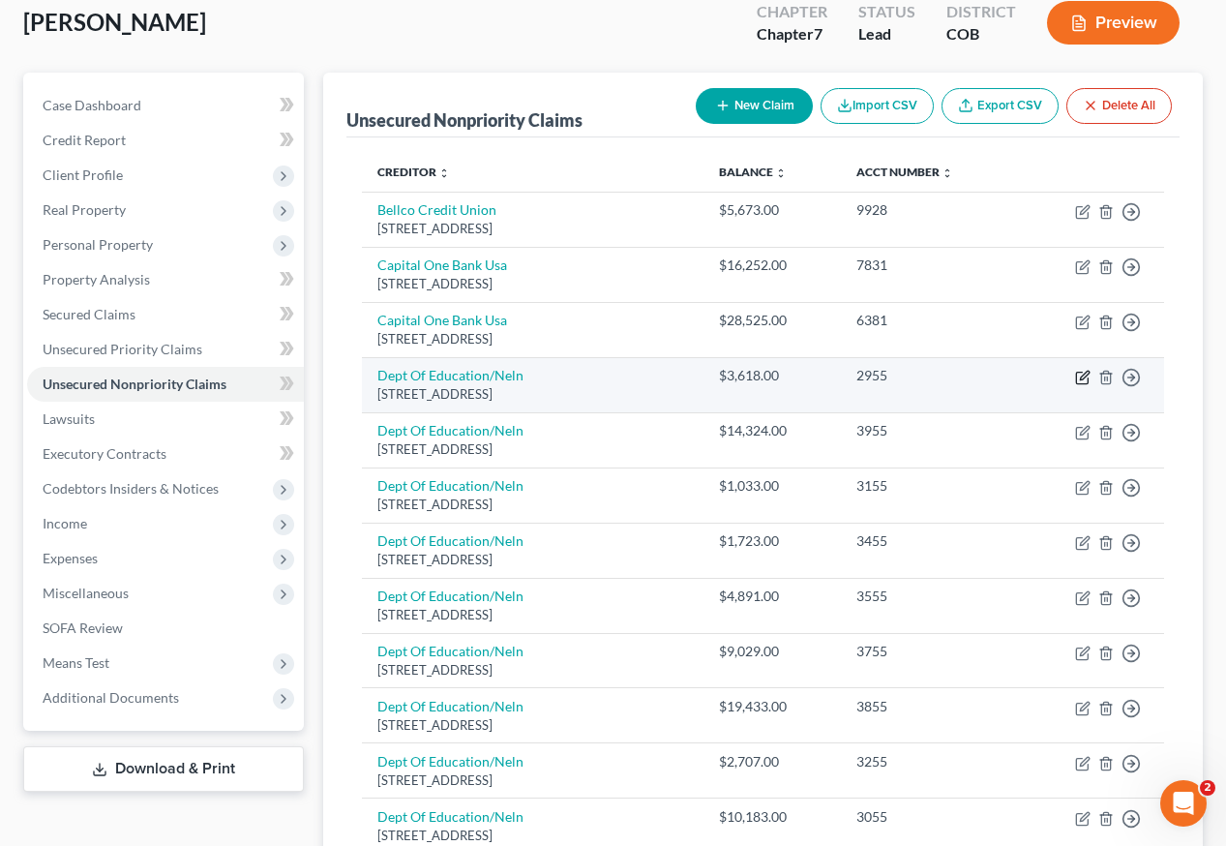
click at [1077, 372] on icon "button" at bounding box center [1082, 378] width 12 height 12
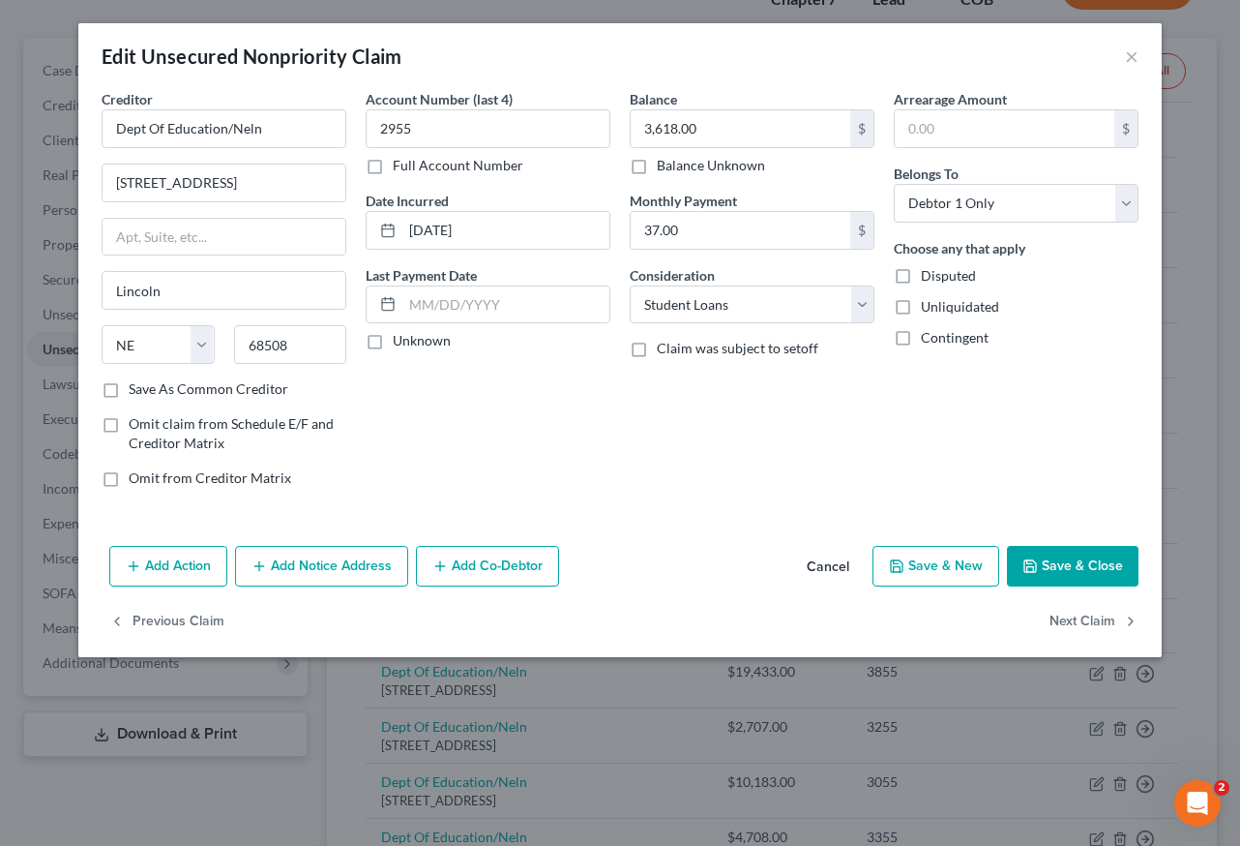
click at [1082, 550] on button "Save & Close" at bounding box center [1073, 566] width 132 height 41
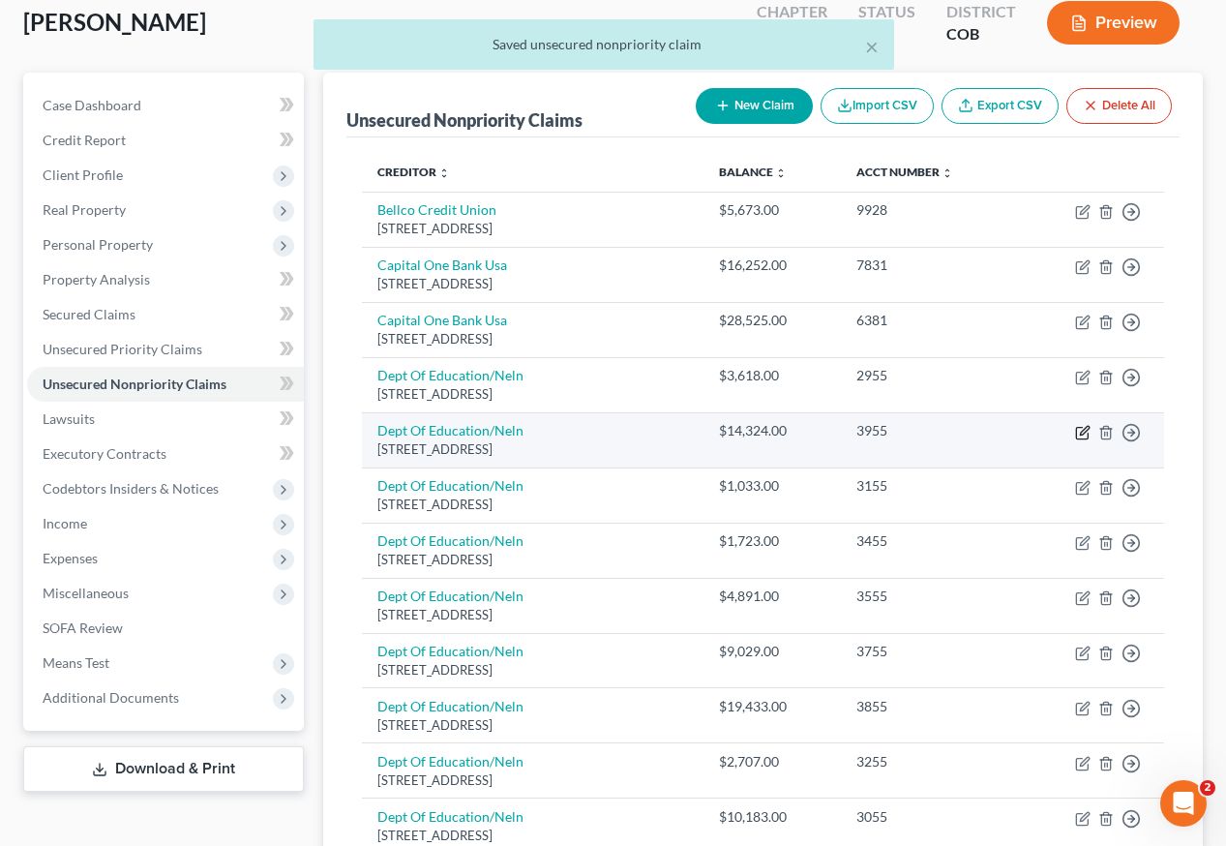
click at [1080, 426] on icon "button" at bounding box center [1084, 430] width 9 height 9
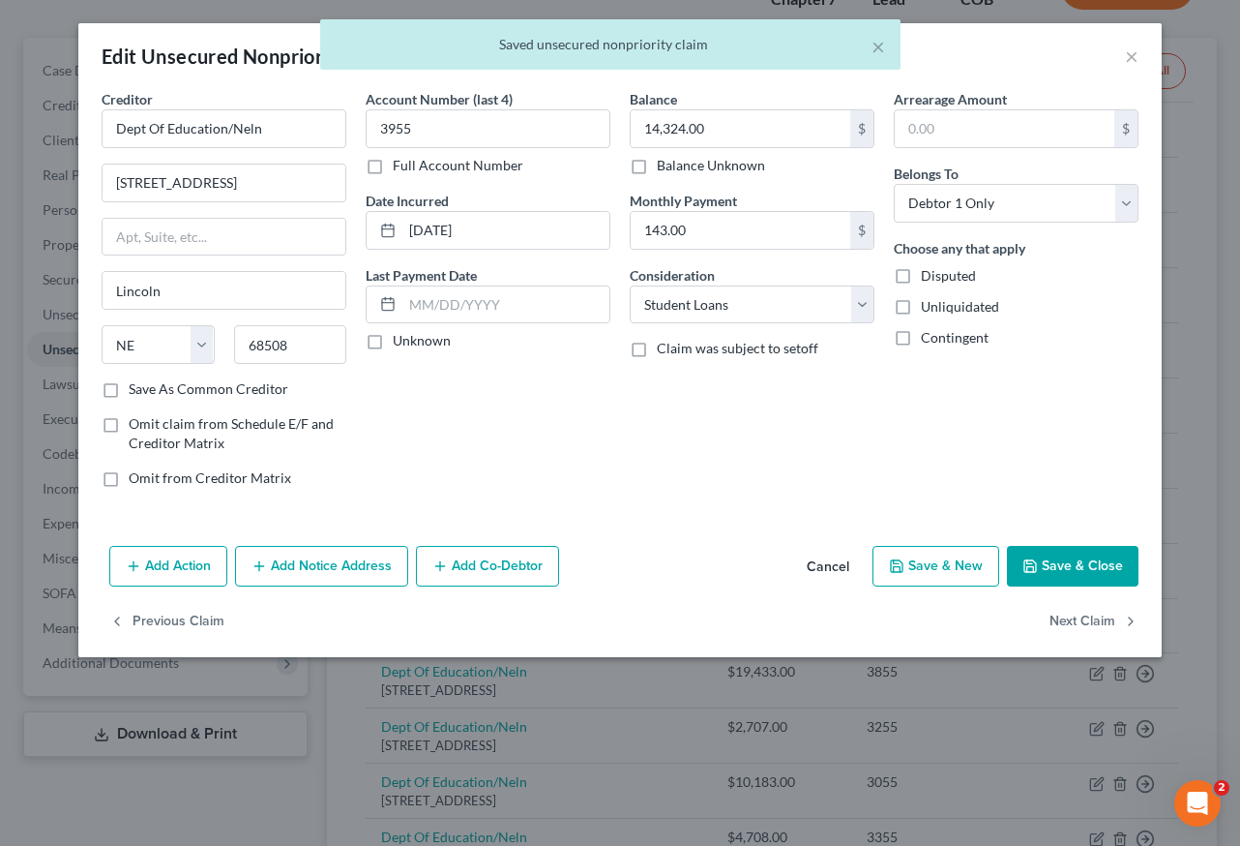
click at [1103, 571] on button "Save & Close" at bounding box center [1073, 566] width 132 height 41
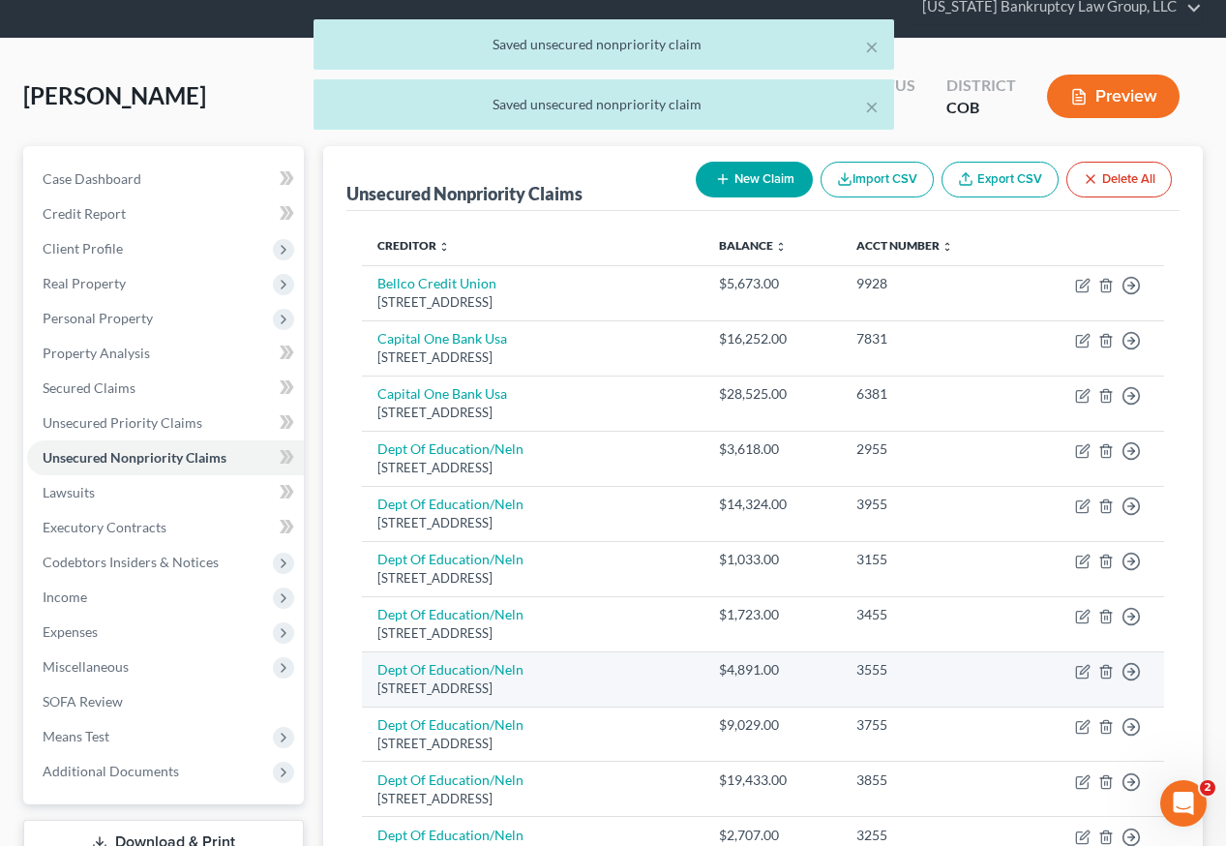
scroll to position [0, 0]
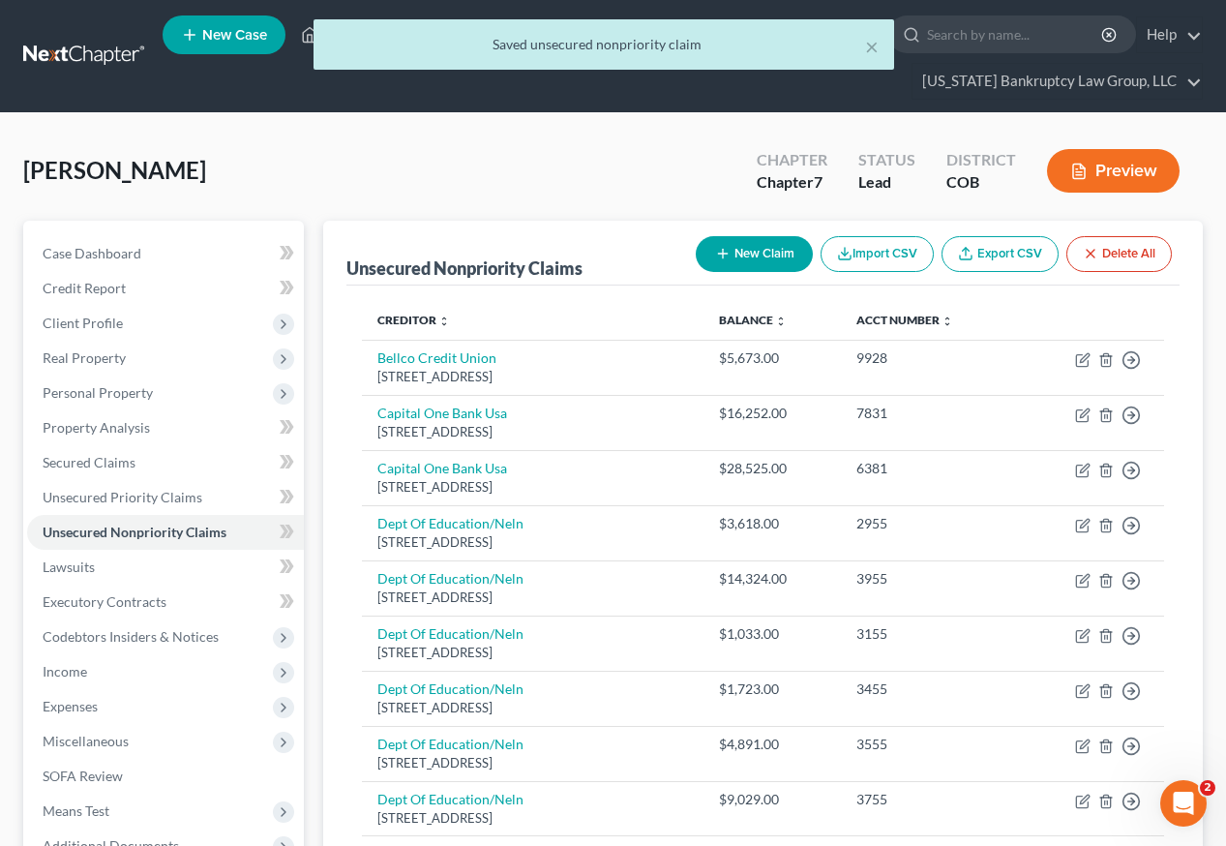
click at [786, 236] on button "New Claim" at bounding box center [754, 254] width 117 height 36
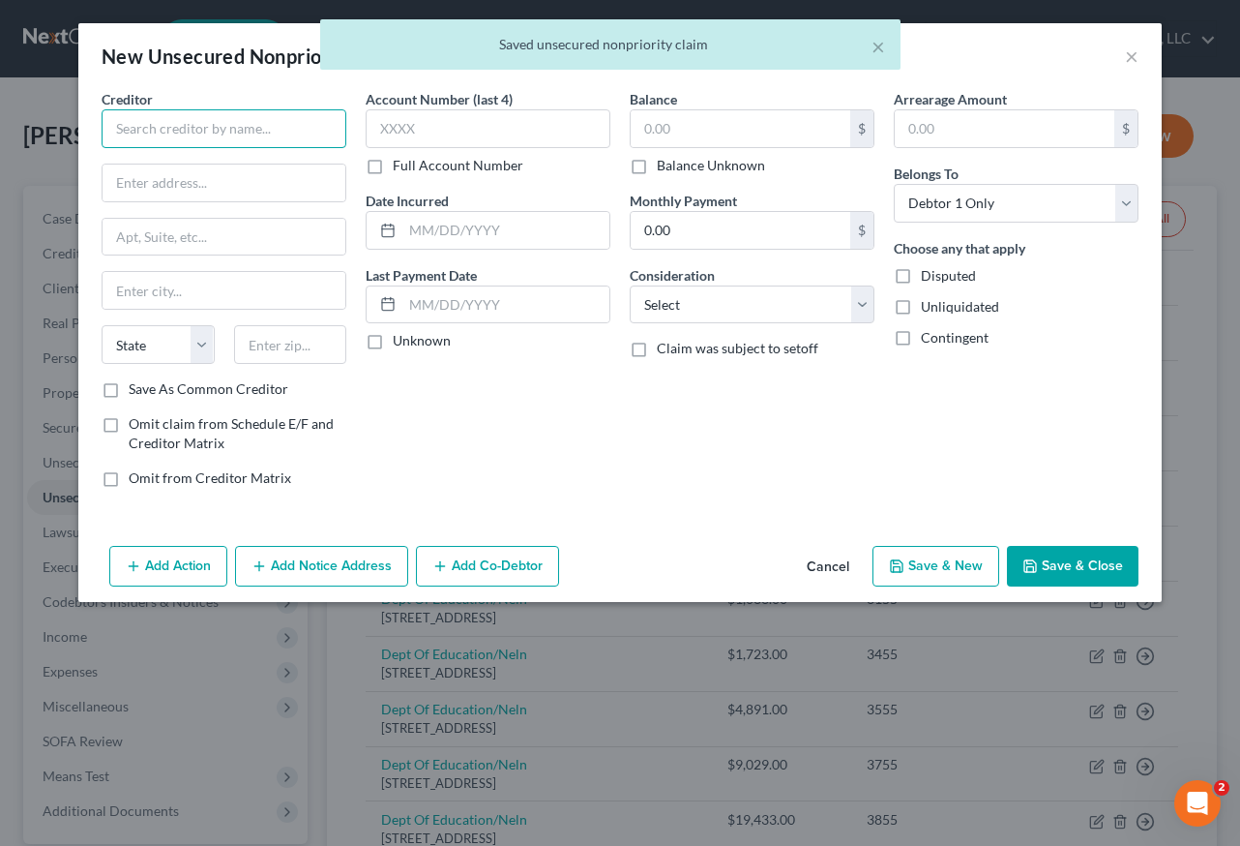
click at [239, 131] on input "text" at bounding box center [224, 128] width 245 height 39
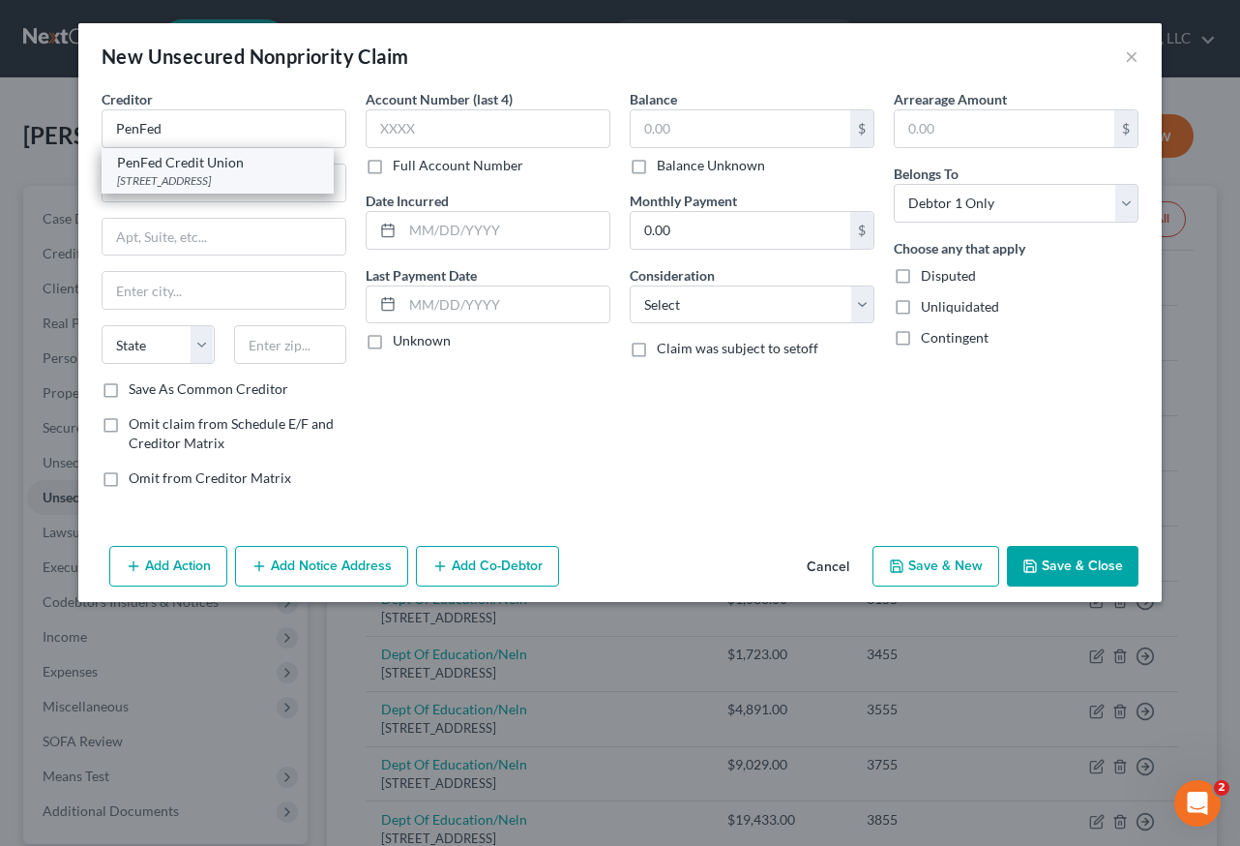
click at [206, 172] on div "[STREET_ADDRESS]" at bounding box center [217, 180] width 201 height 16
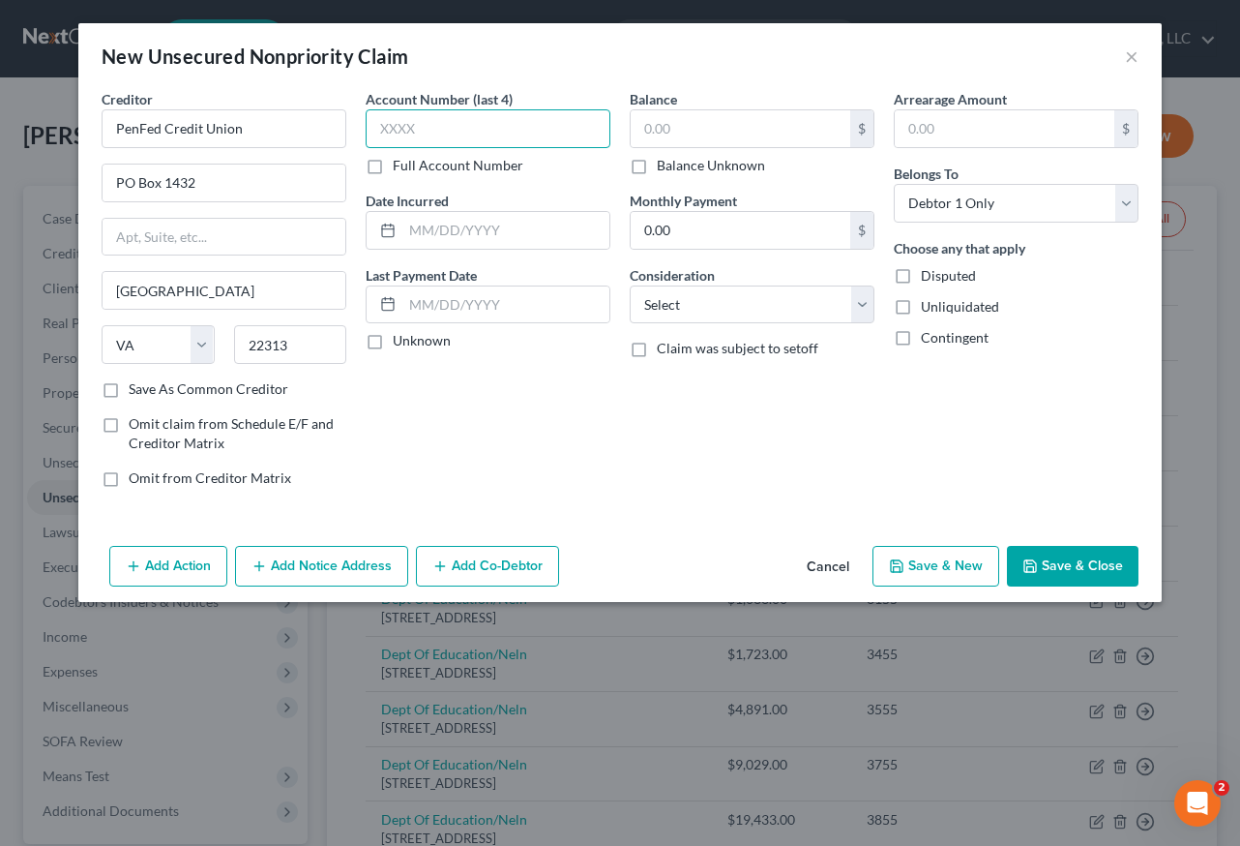
click at [479, 136] on input "text" at bounding box center [488, 128] width 245 height 39
click at [1060, 560] on button "Save & Close" at bounding box center [1073, 566] width 132 height 41
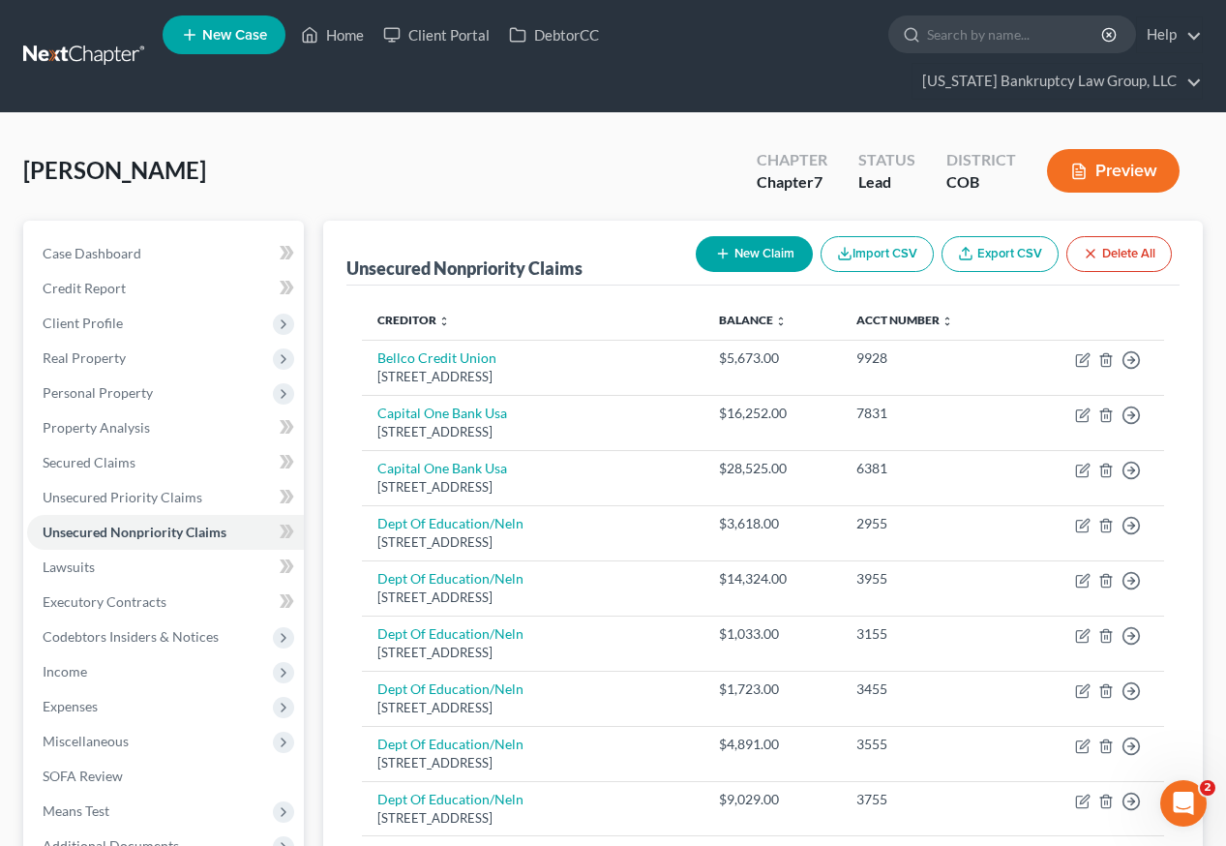
click at [756, 236] on button "New Claim" at bounding box center [754, 254] width 117 height 36
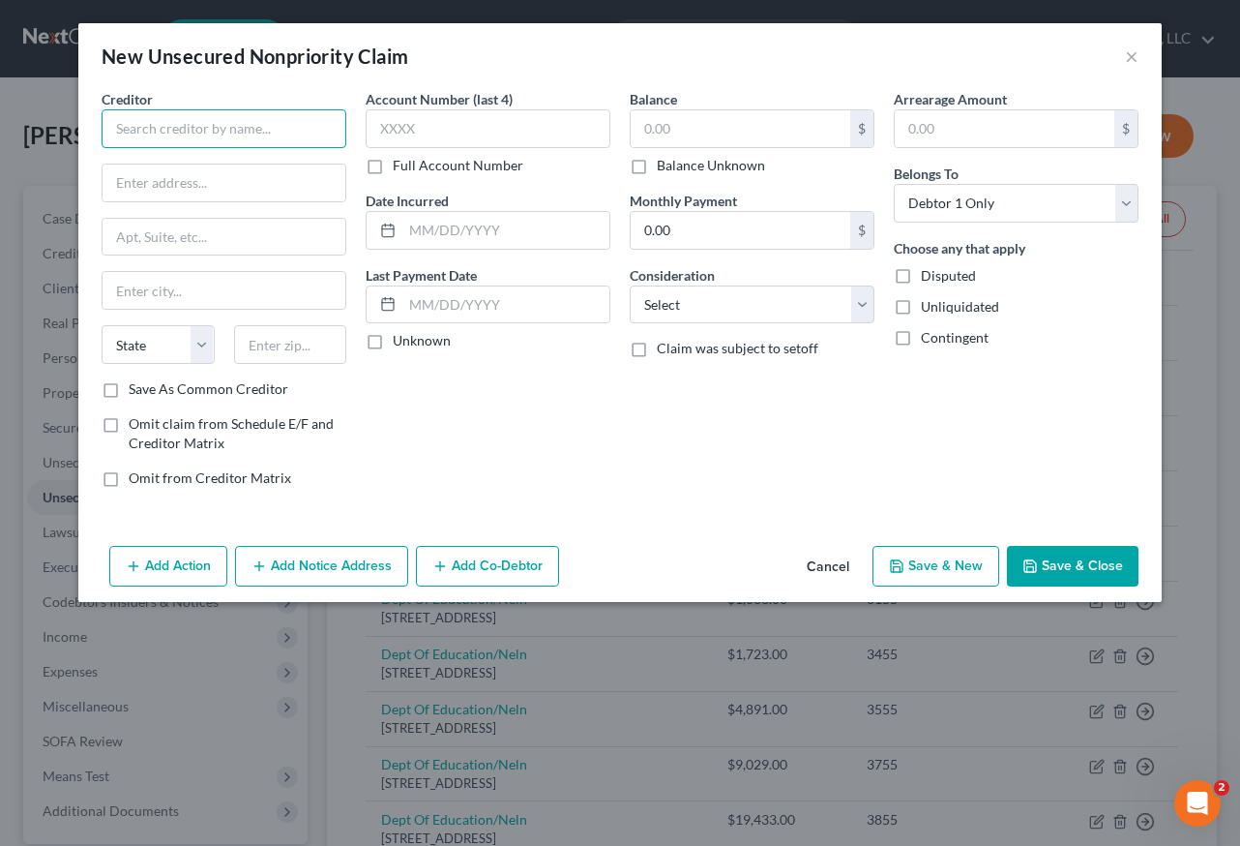
click at [313, 129] on input "text" at bounding box center [224, 128] width 245 height 39
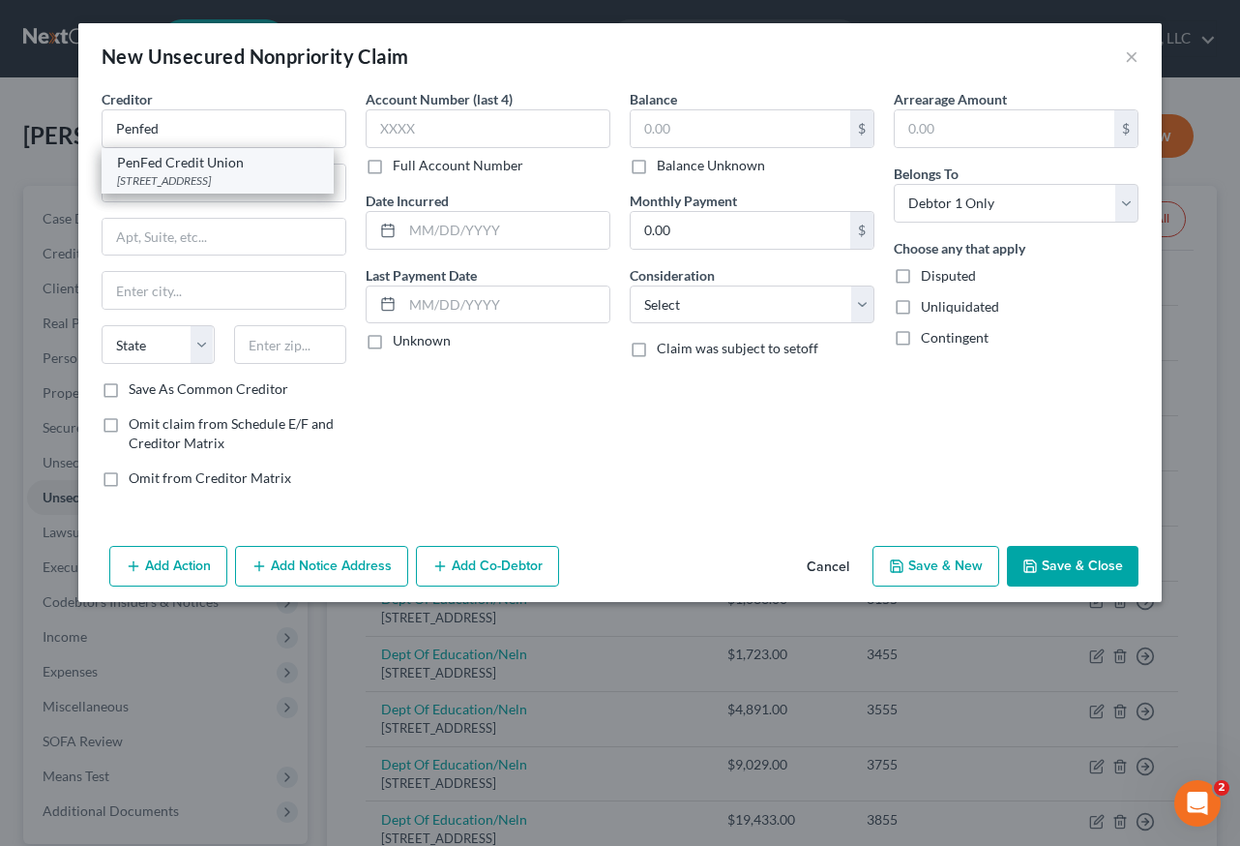
click at [208, 174] on div "[STREET_ADDRESS]" at bounding box center [217, 180] width 201 height 16
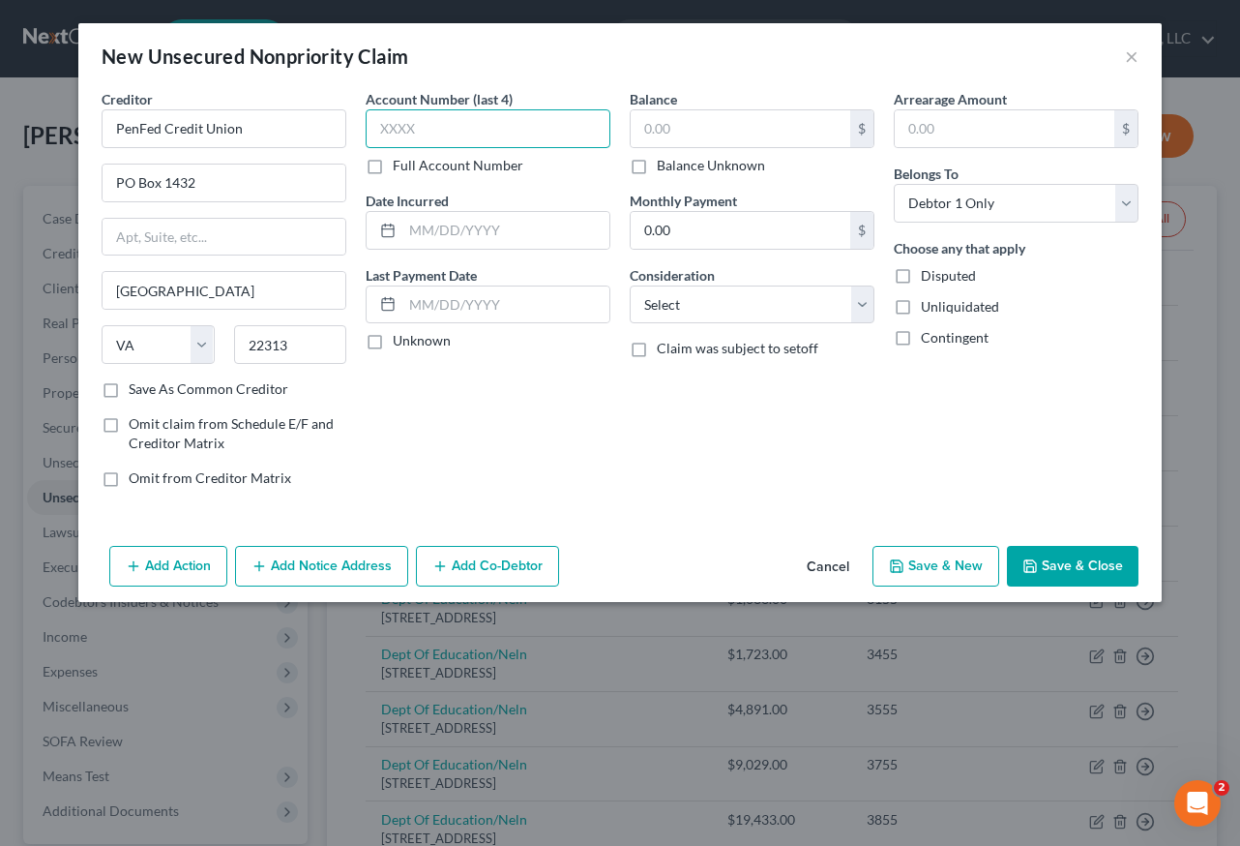
click at [421, 126] on input "text" at bounding box center [488, 128] width 245 height 39
click at [466, 131] on input "text" at bounding box center [488, 128] width 245 height 39
click at [1083, 562] on button "Save & Close" at bounding box center [1073, 566] width 132 height 41
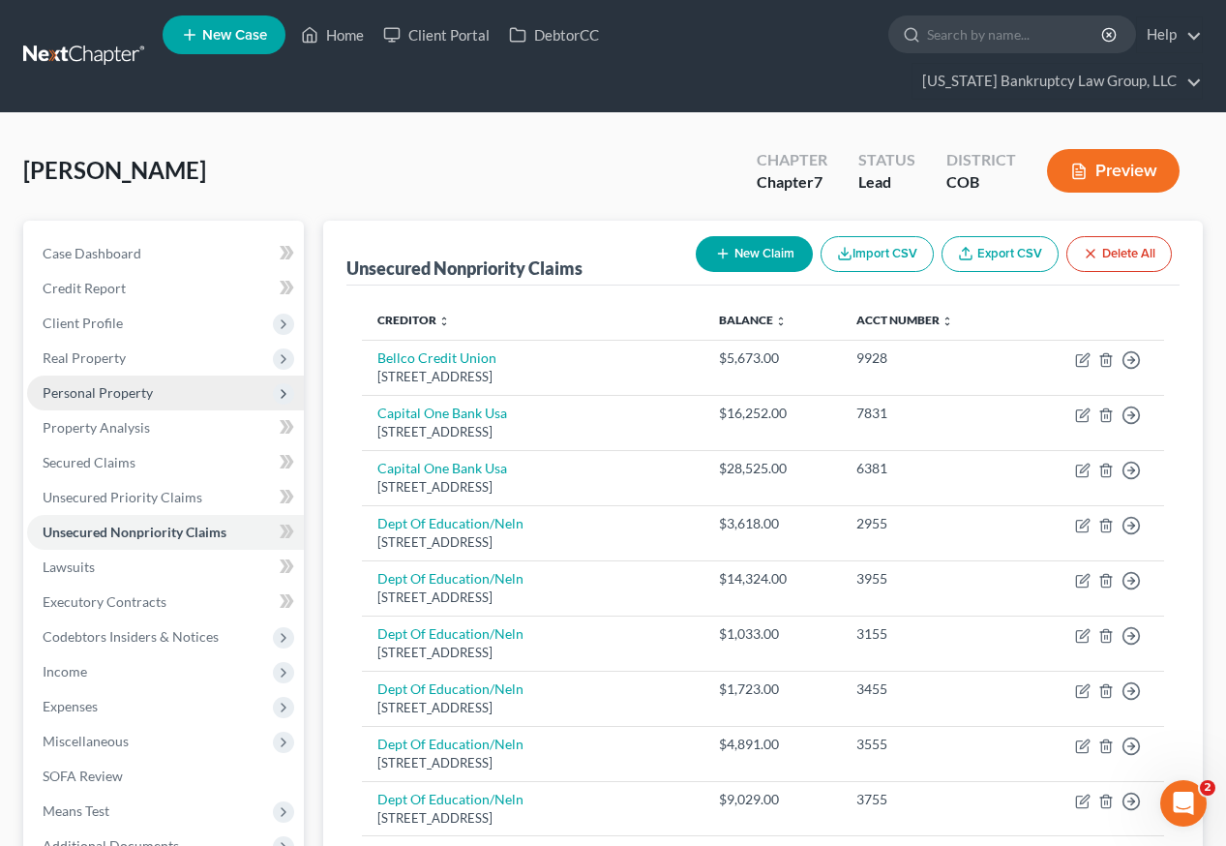
click at [115, 384] on span "Personal Property" at bounding box center [98, 392] width 110 height 16
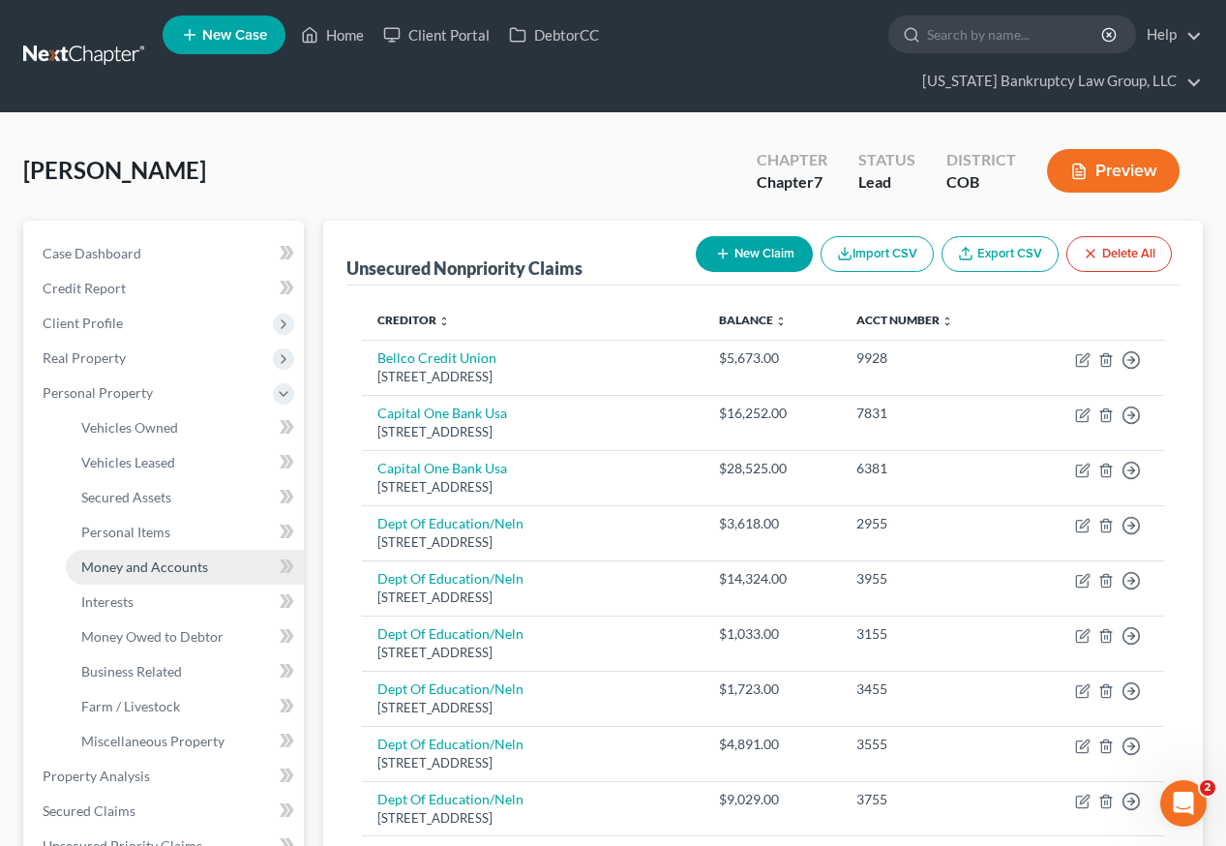
click at [141, 558] on span "Money and Accounts" at bounding box center [144, 566] width 127 height 16
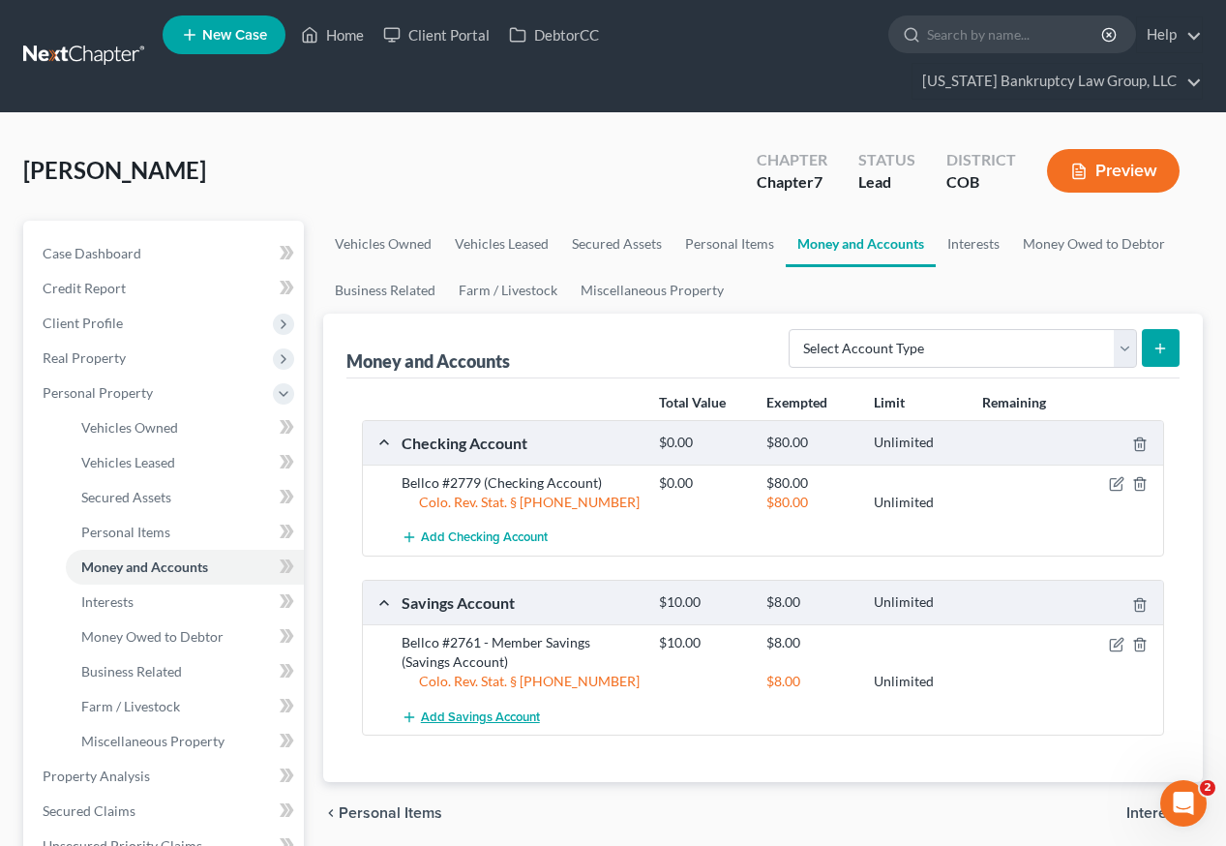
click at [459, 709] on span "Add Savings Account" at bounding box center [480, 716] width 119 height 15
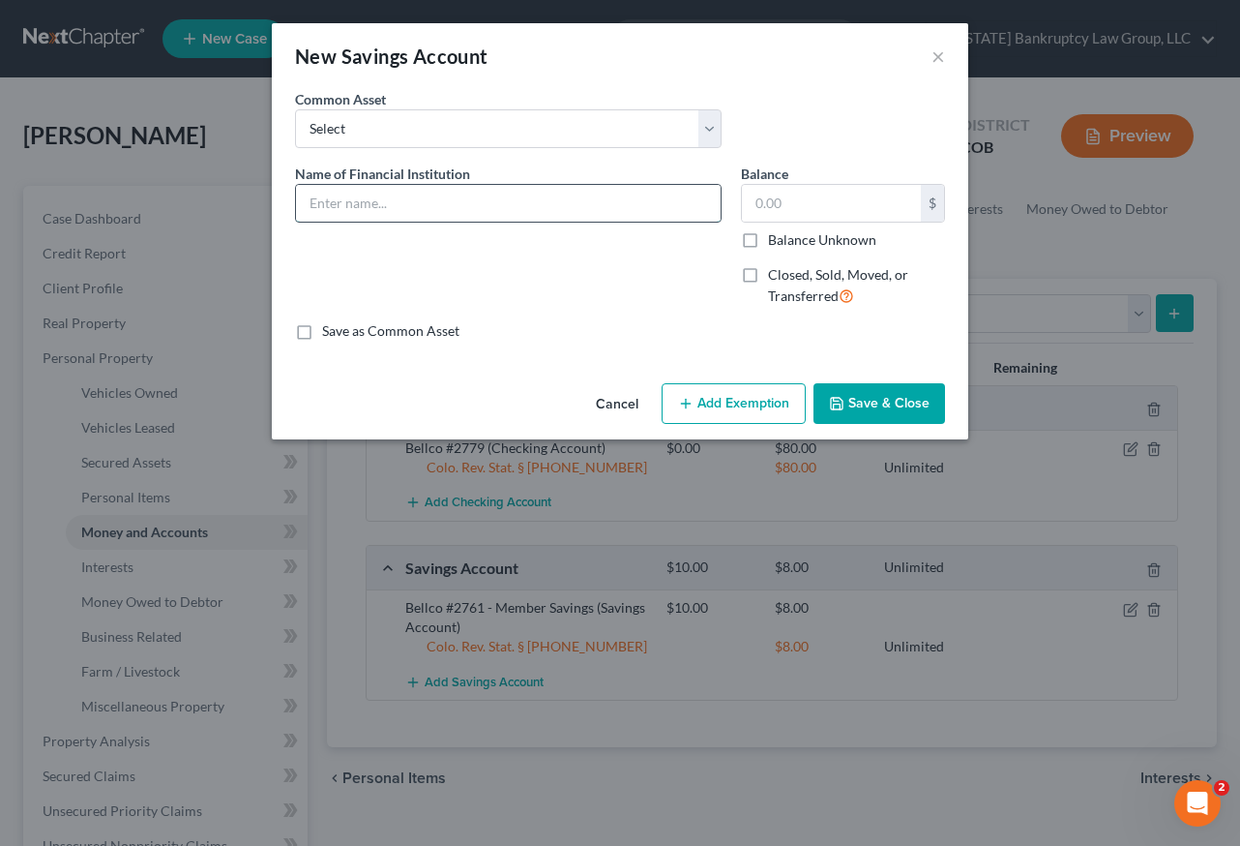
click at [417, 207] on input "text" at bounding box center [508, 203] width 425 height 37
click at [435, 202] on input "PenFed Credit Union - Member Share" at bounding box center [508, 203] width 425 height 37
click at [765, 416] on button "Add Exemption" at bounding box center [734, 403] width 144 height 41
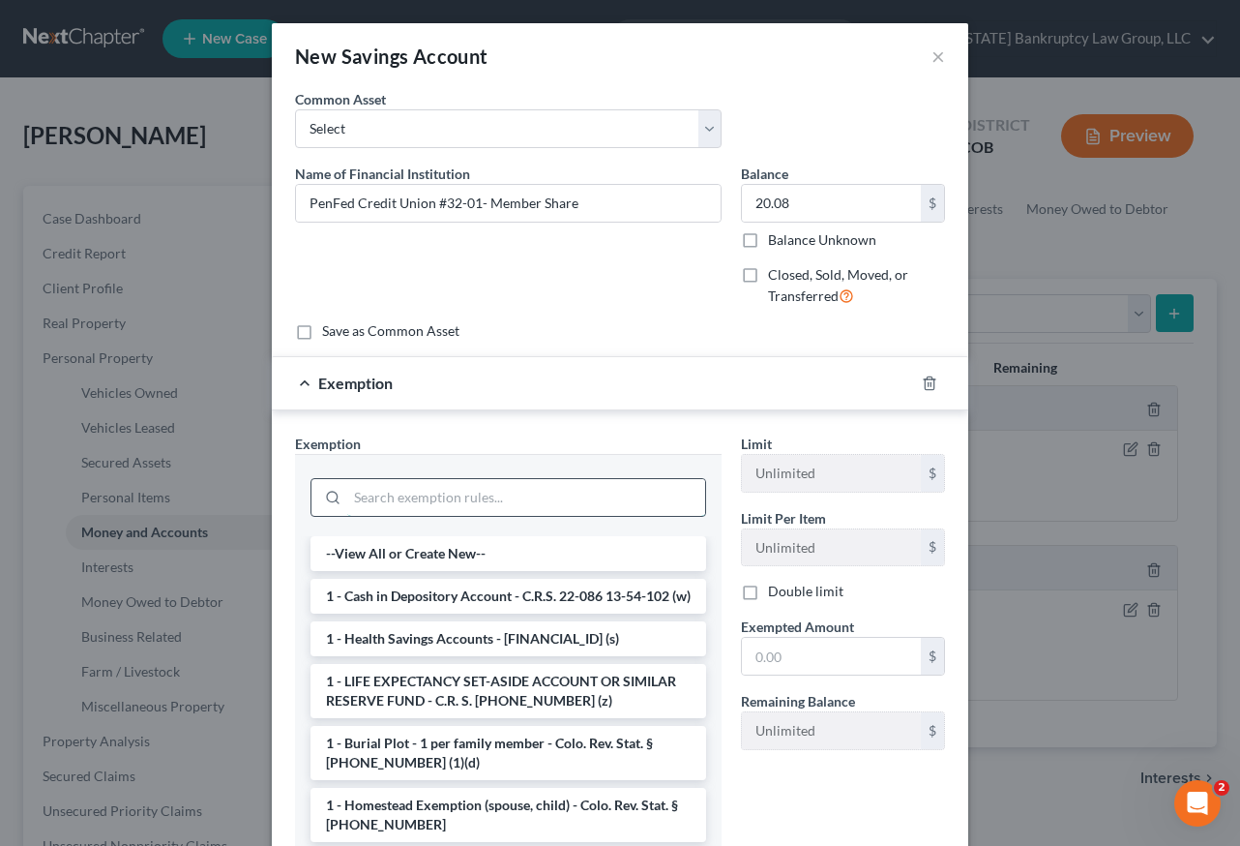
click at [574, 503] on input "search" at bounding box center [526, 497] width 358 height 37
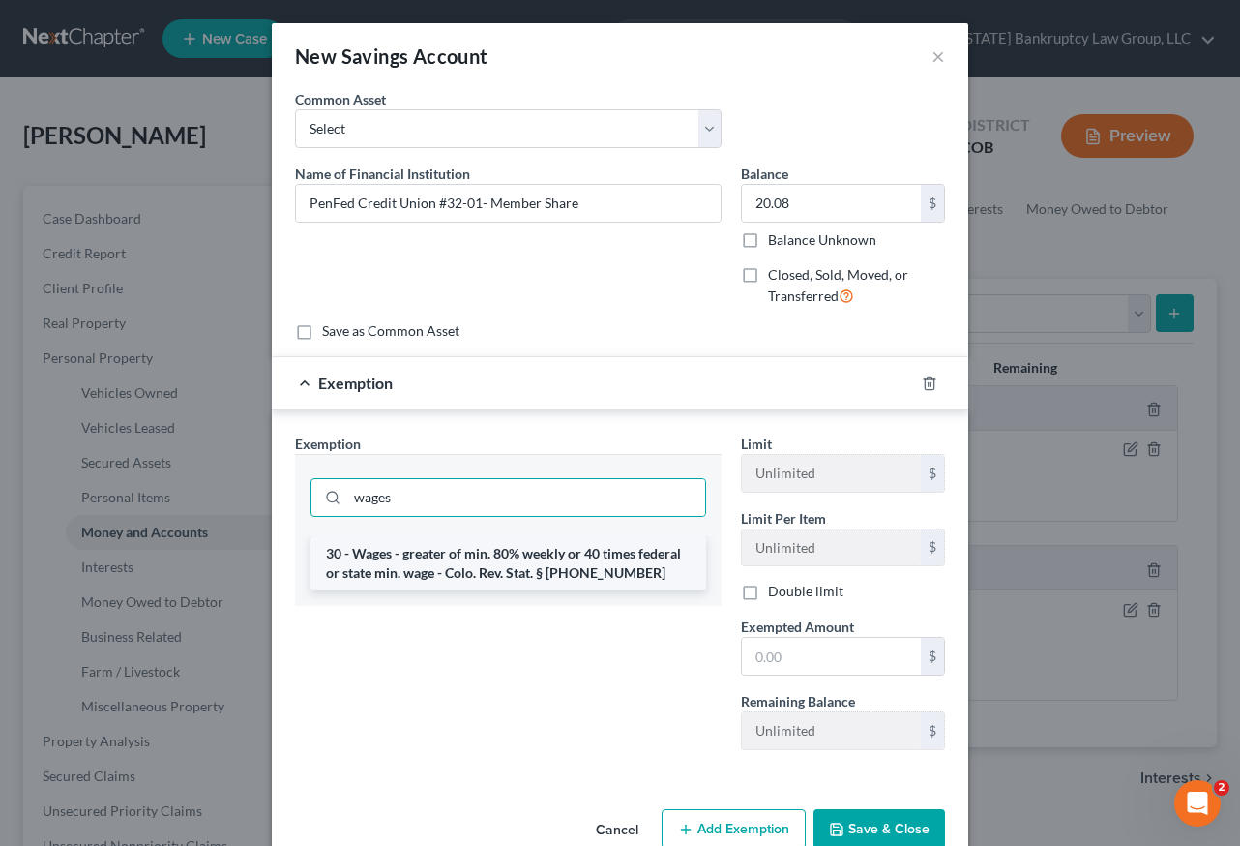
click at [560, 552] on li "30 - Wages - greater of min. 80% weekly or 40 times federal or state min. wage …" at bounding box center [509, 563] width 396 height 54
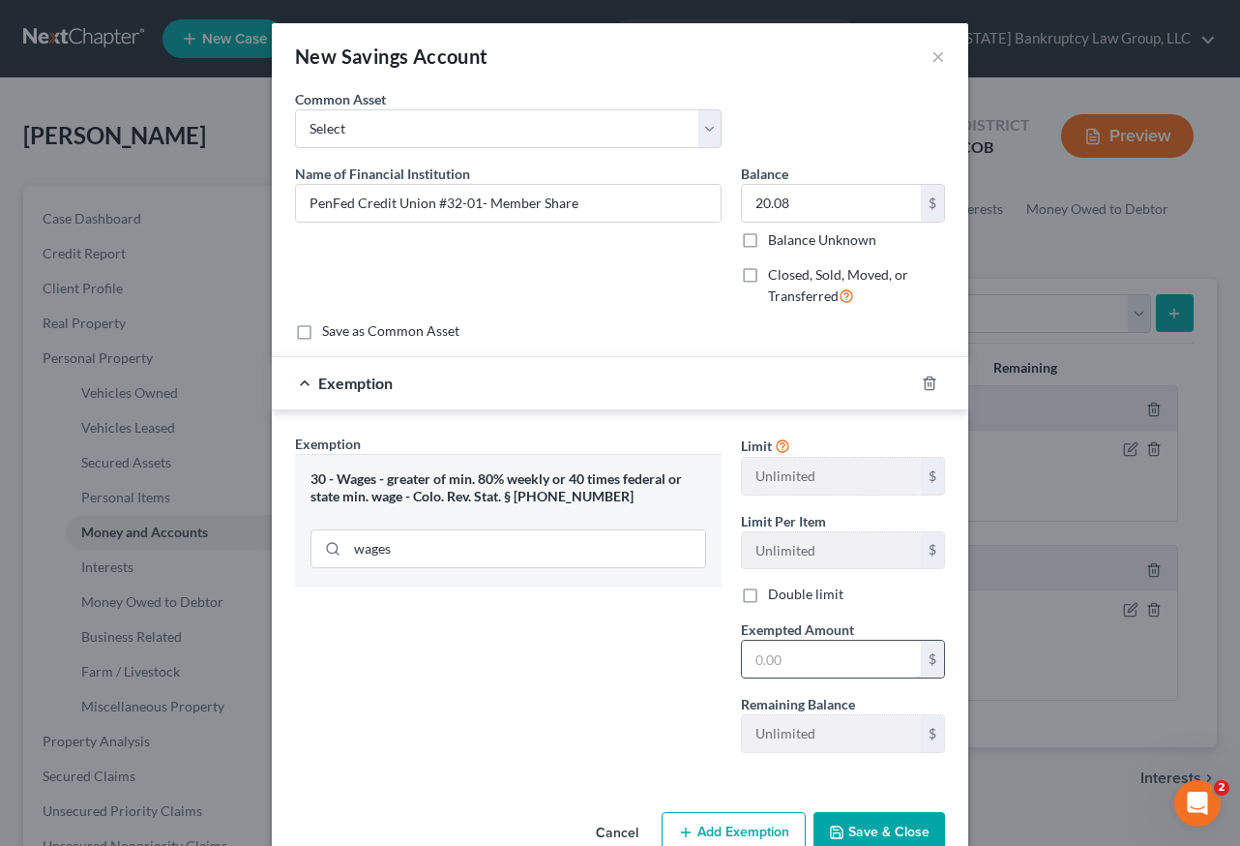
click at [809, 658] on input "text" at bounding box center [831, 658] width 179 height 37
click at [436, 727] on div "Exemption Set must be selected for CA. Exemption * 30 - Wages - greater of min.…" at bounding box center [508, 600] width 446 height 335
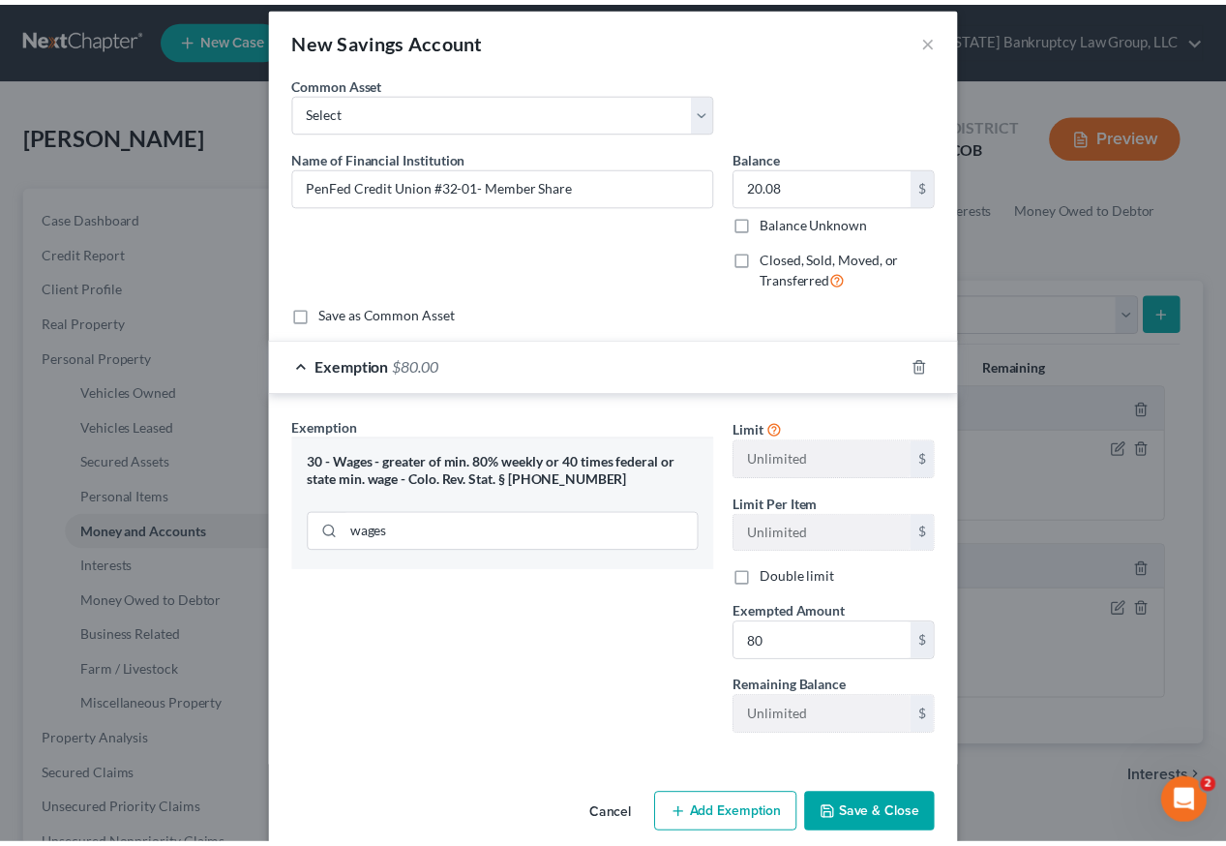
scroll to position [45, 0]
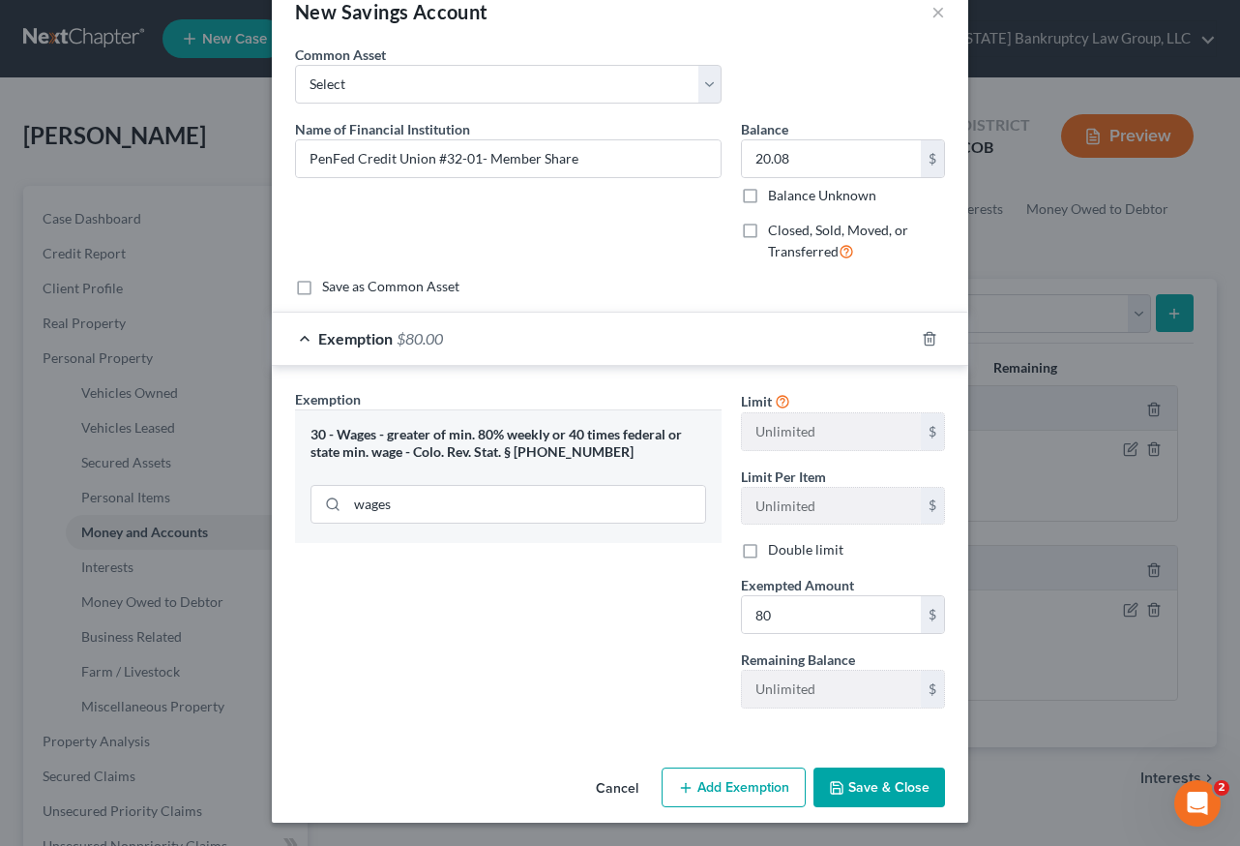
click at [898, 775] on button "Save & Close" at bounding box center [880, 787] width 132 height 41
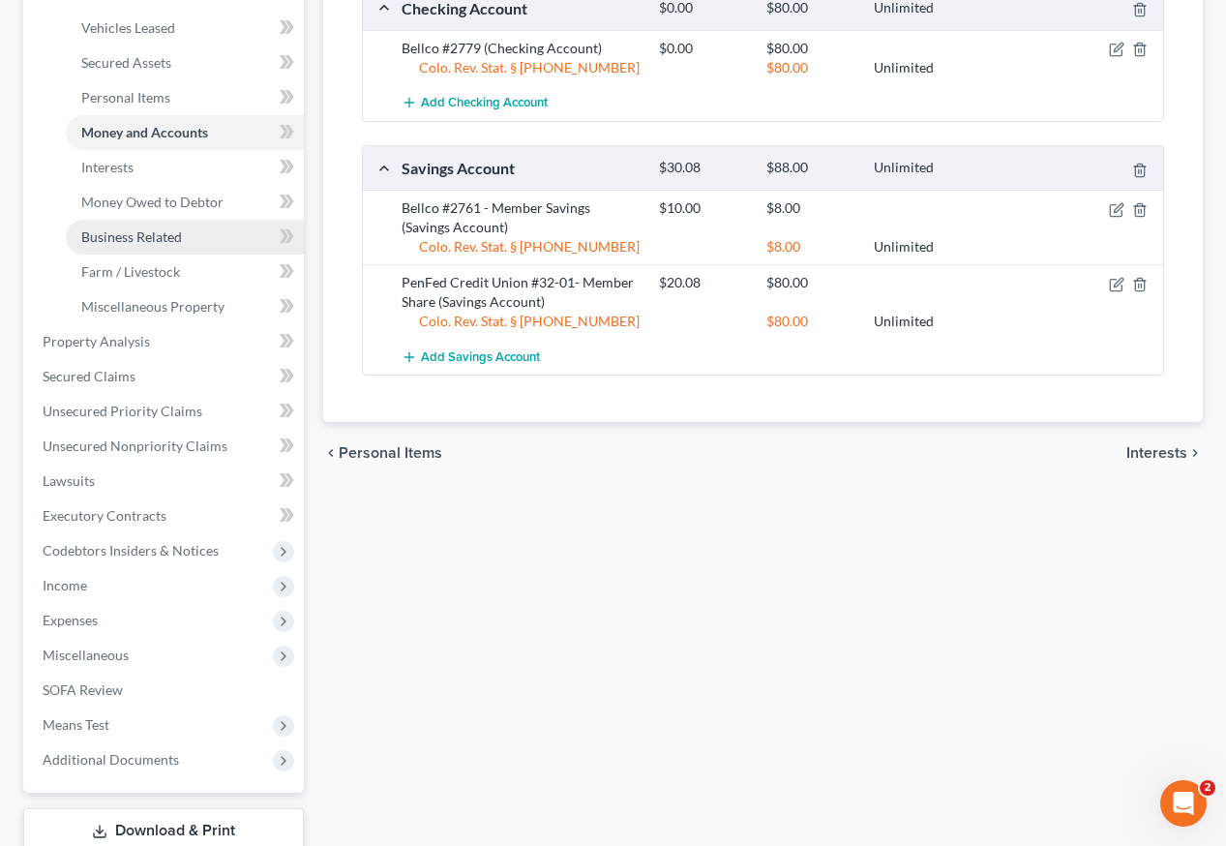
scroll to position [481, 0]
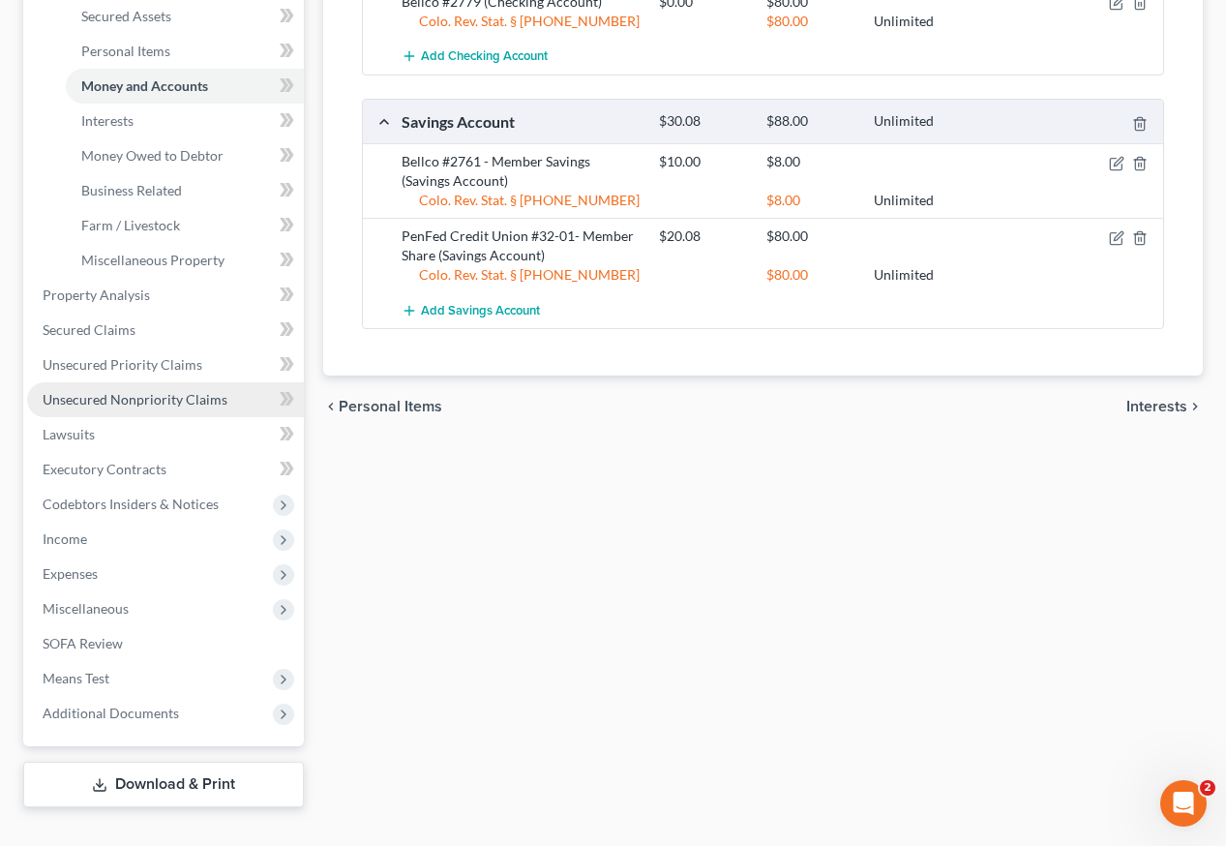
click at [135, 391] on span "Unsecured Nonpriority Claims" at bounding box center [135, 399] width 185 height 16
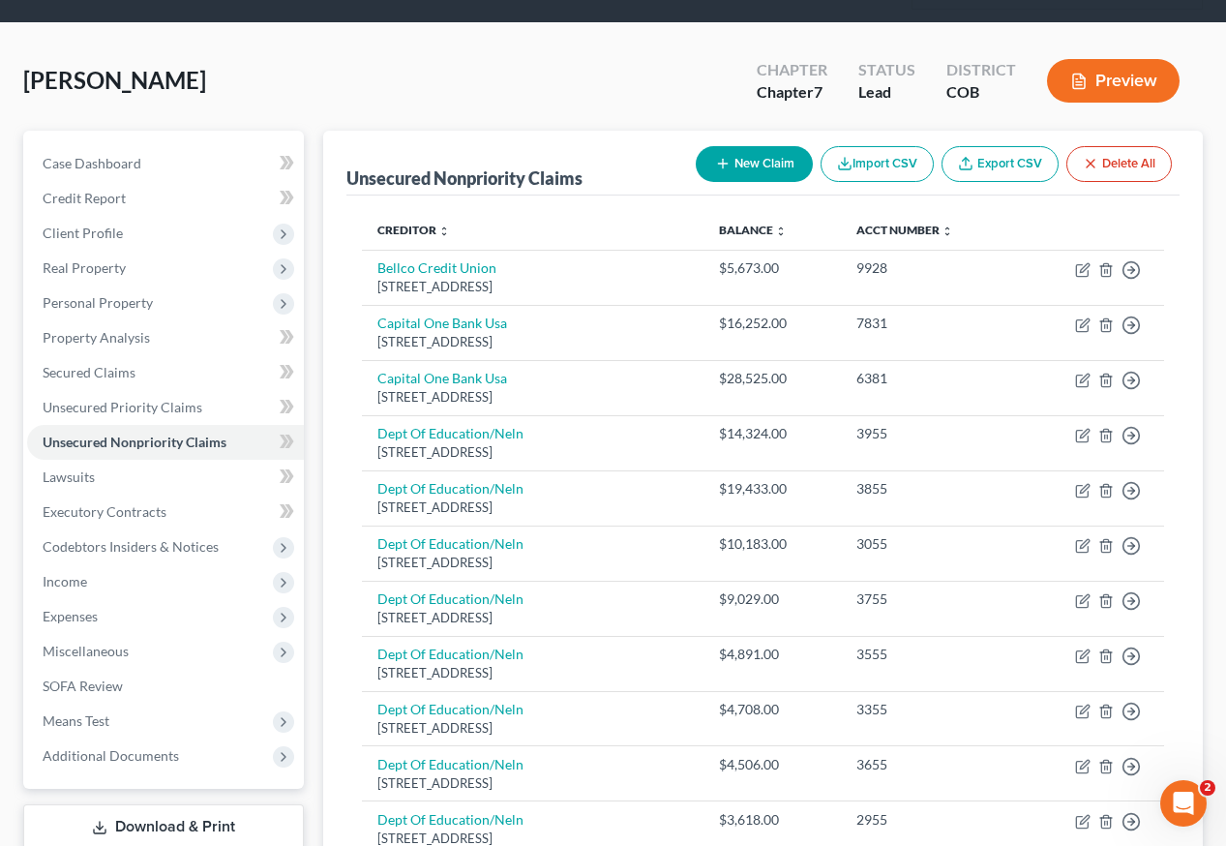
scroll to position [65, 0]
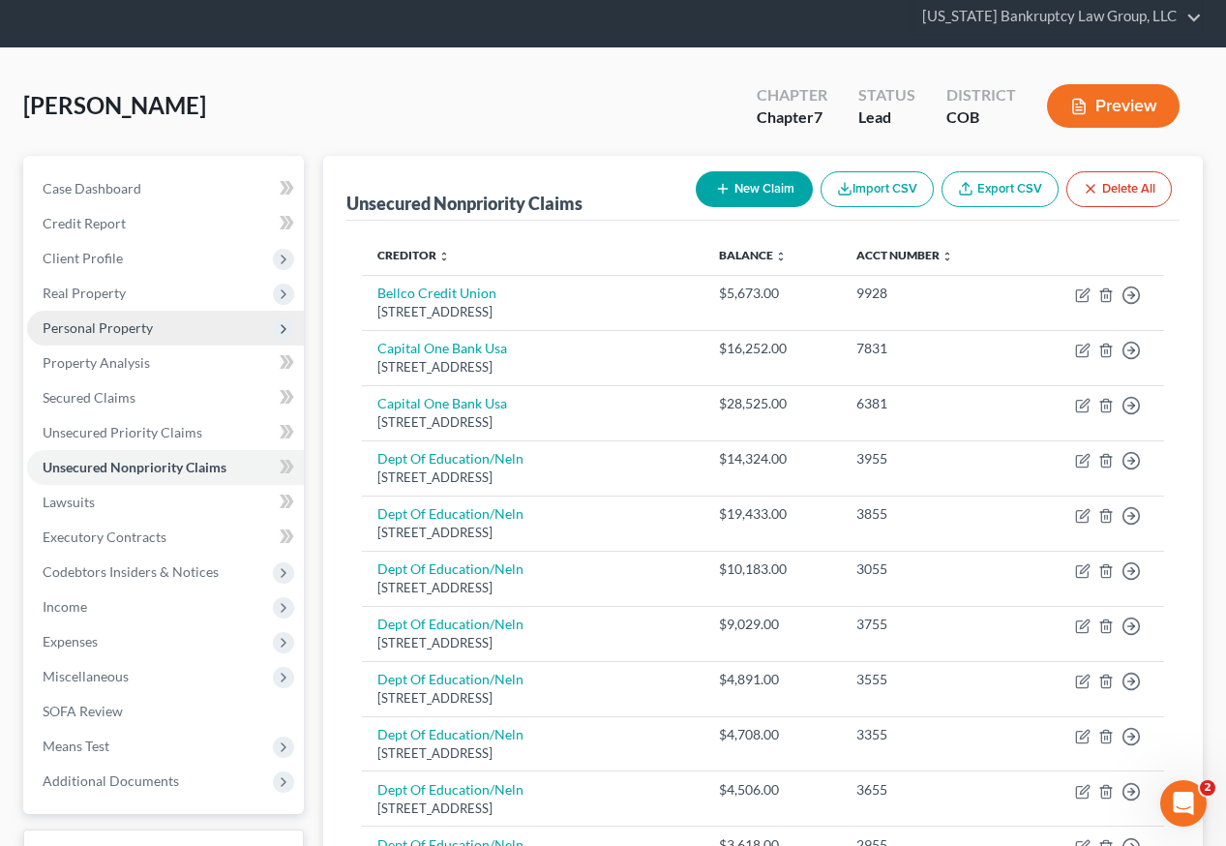
click at [115, 319] on span "Personal Property" at bounding box center [98, 327] width 110 height 16
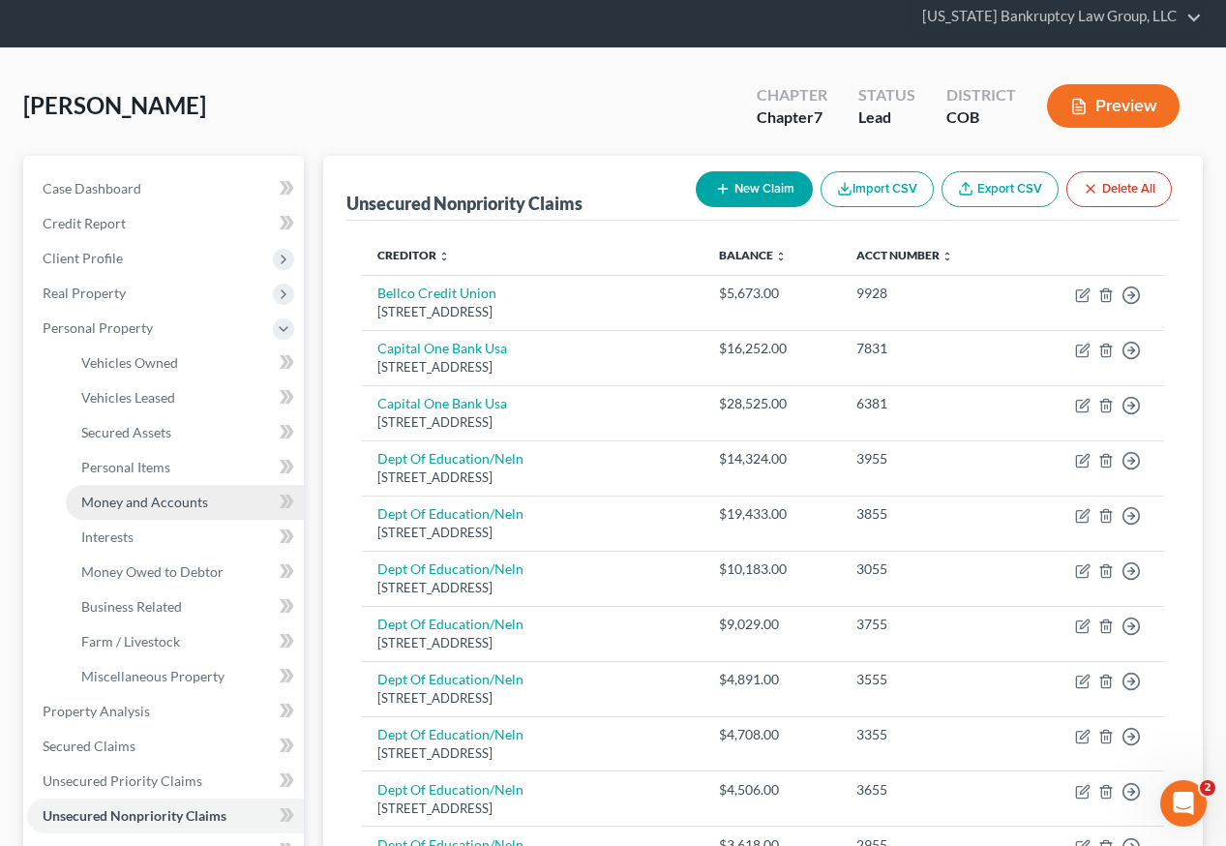
click at [157, 493] on span "Money and Accounts" at bounding box center [144, 501] width 127 height 16
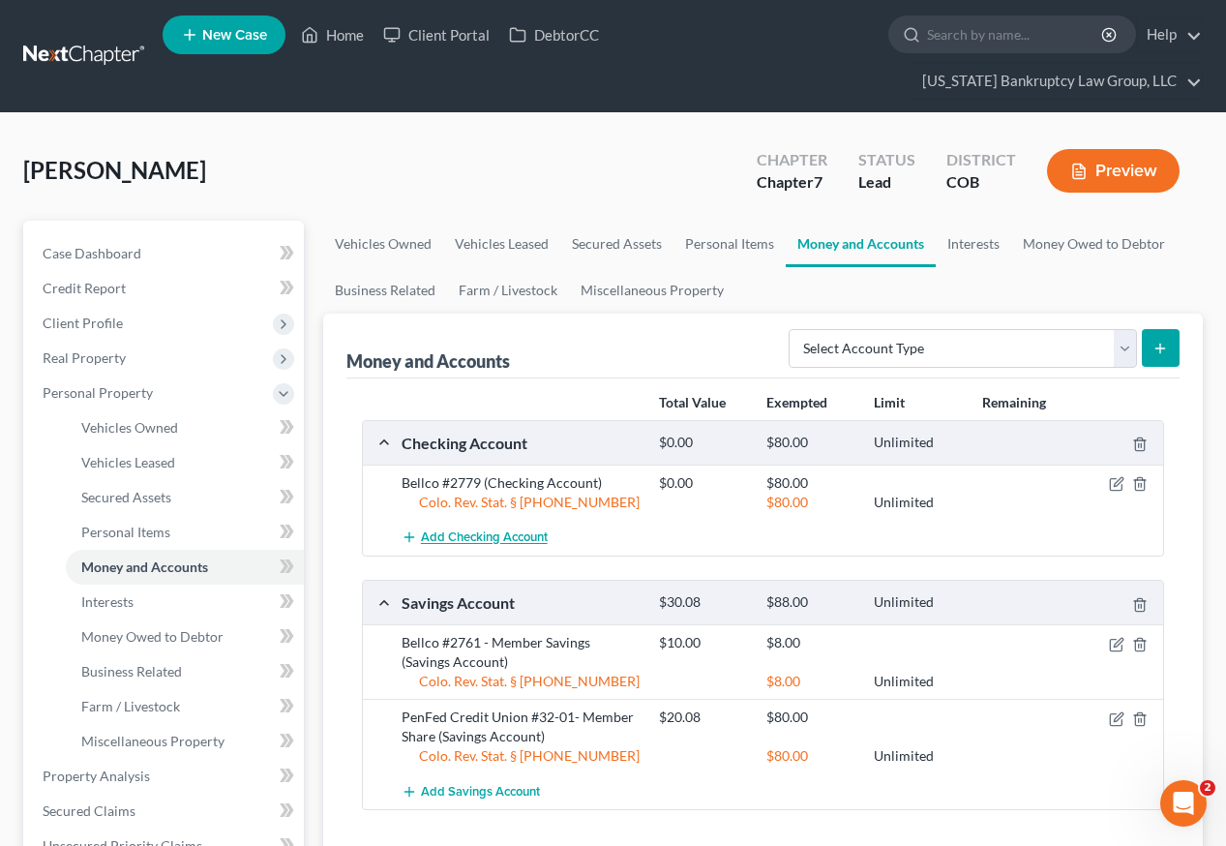
click at [522, 530] on span "Add Checking Account" at bounding box center [484, 537] width 127 height 15
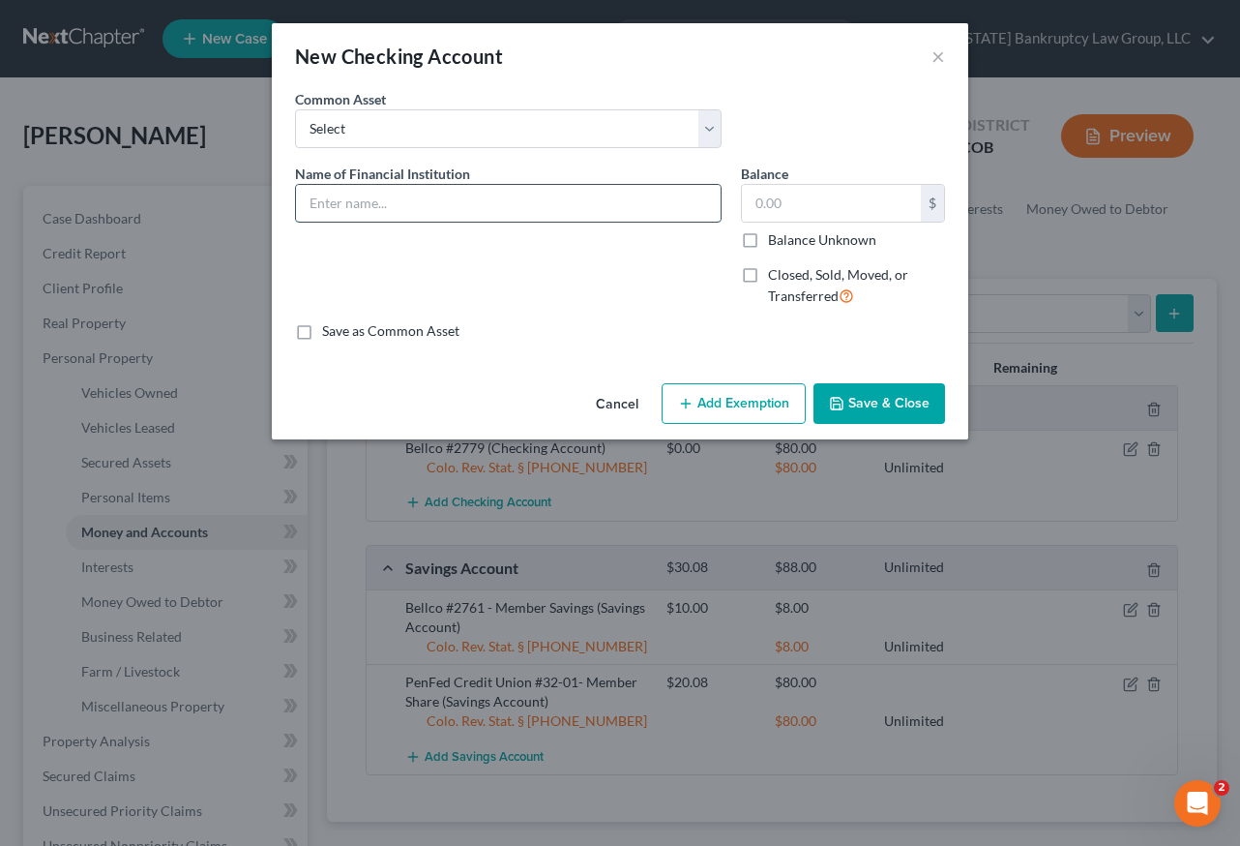
click at [399, 202] on input "text" at bounding box center [508, 203] width 425 height 37
click at [776, 230] on input "Balance Unknown" at bounding box center [782, 236] width 13 height 13
click at [743, 399] on button "Add Exemption" at bounding box center [734, 403] width 144 height 41
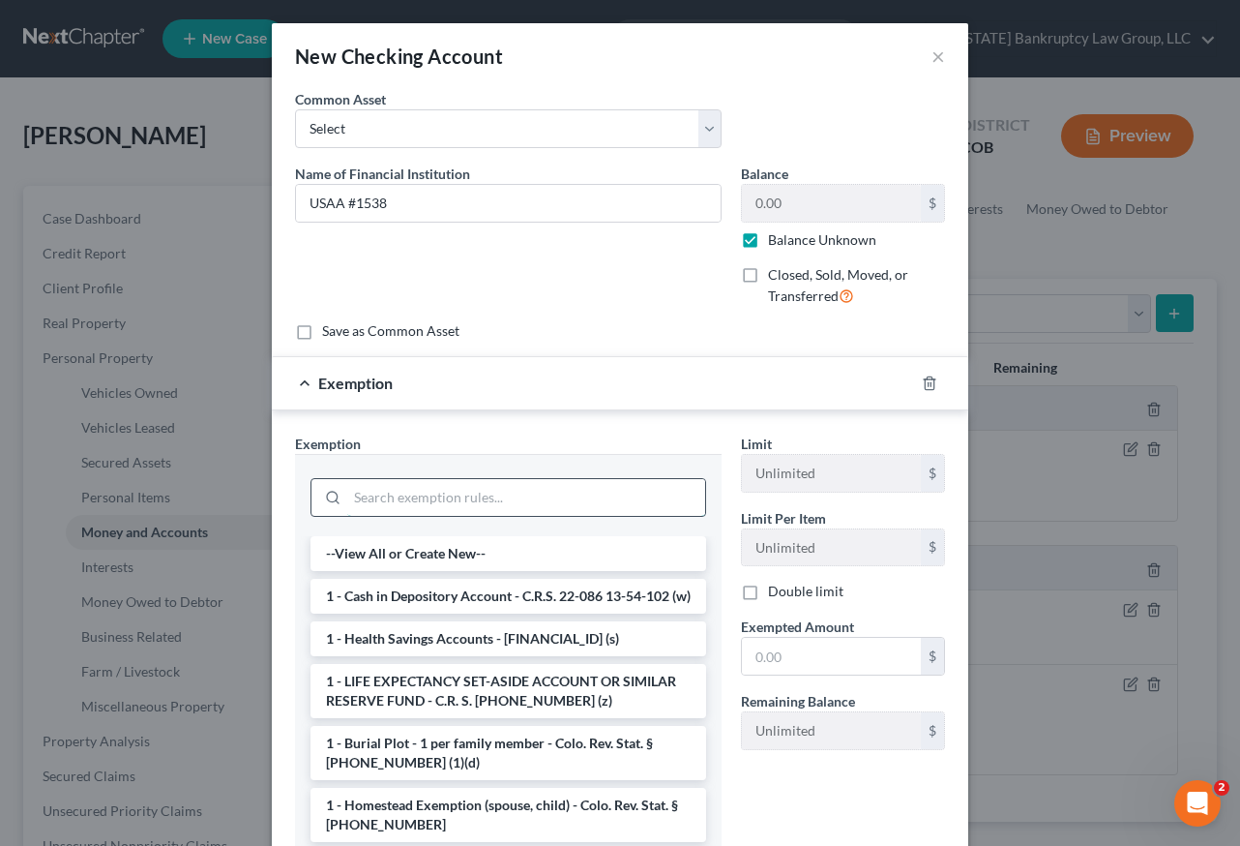
click at [616, 486] on input "search" at bounding box center [526, 497] width 358 height 37
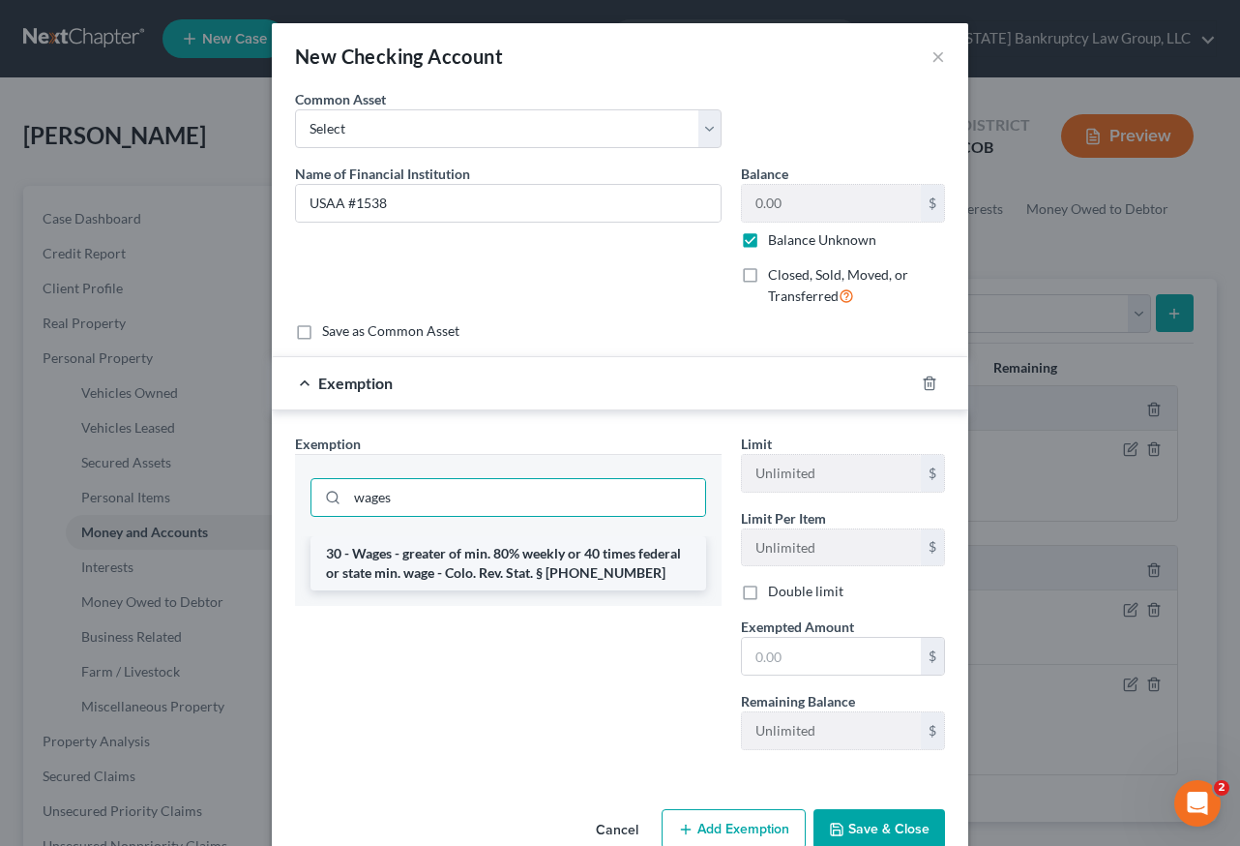
click at [588, 554] on li "30 - Wages - greater of min. 80% weekly or 40 times federal or state min. wage …" at bounding box center [509, 563] width 396 height 54
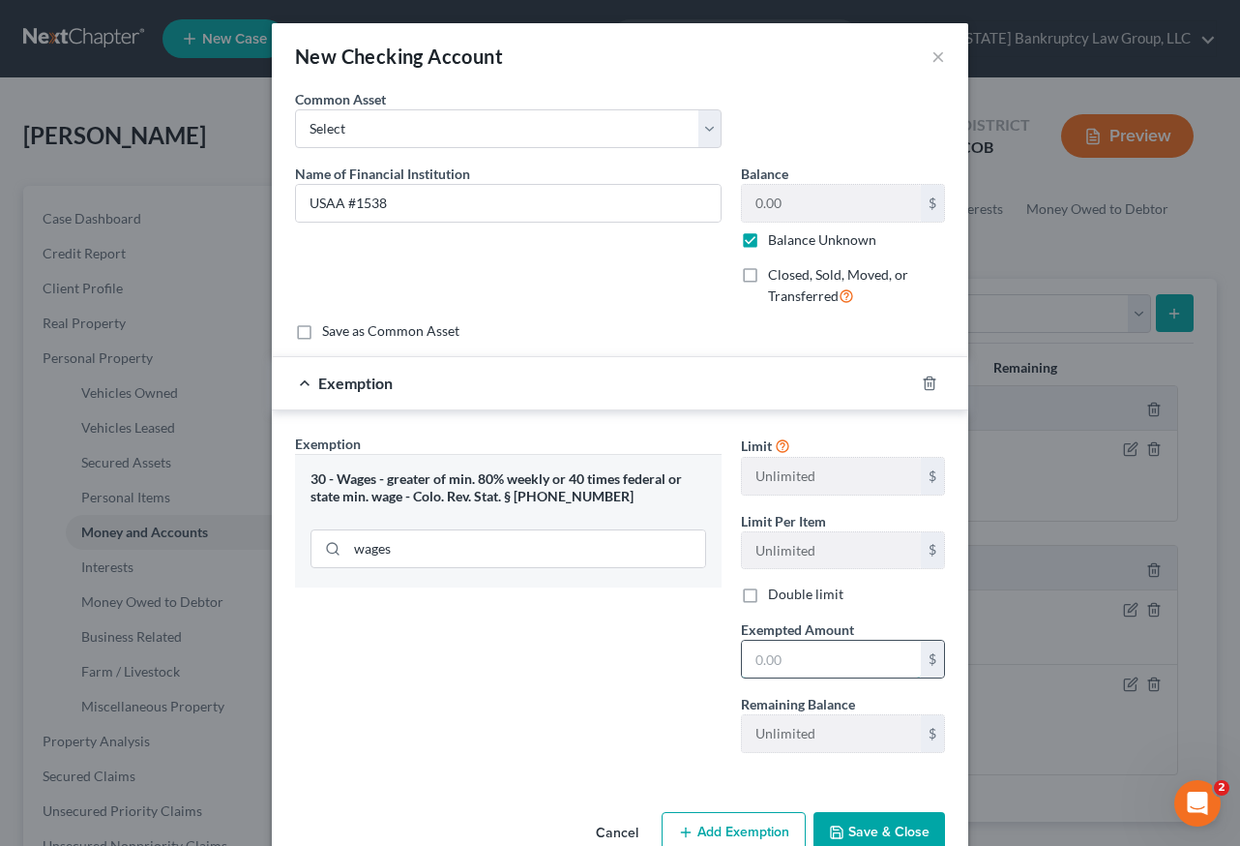
click at [838, 655] on input "text" at bounding box center [831, 658] width 179 height 37
click at [505, 691] on div "Exemption Set must be selected for CA. Exemption * 30 - Wages - greater of min.…" at bounding box center [508, 600] width 446 height 335
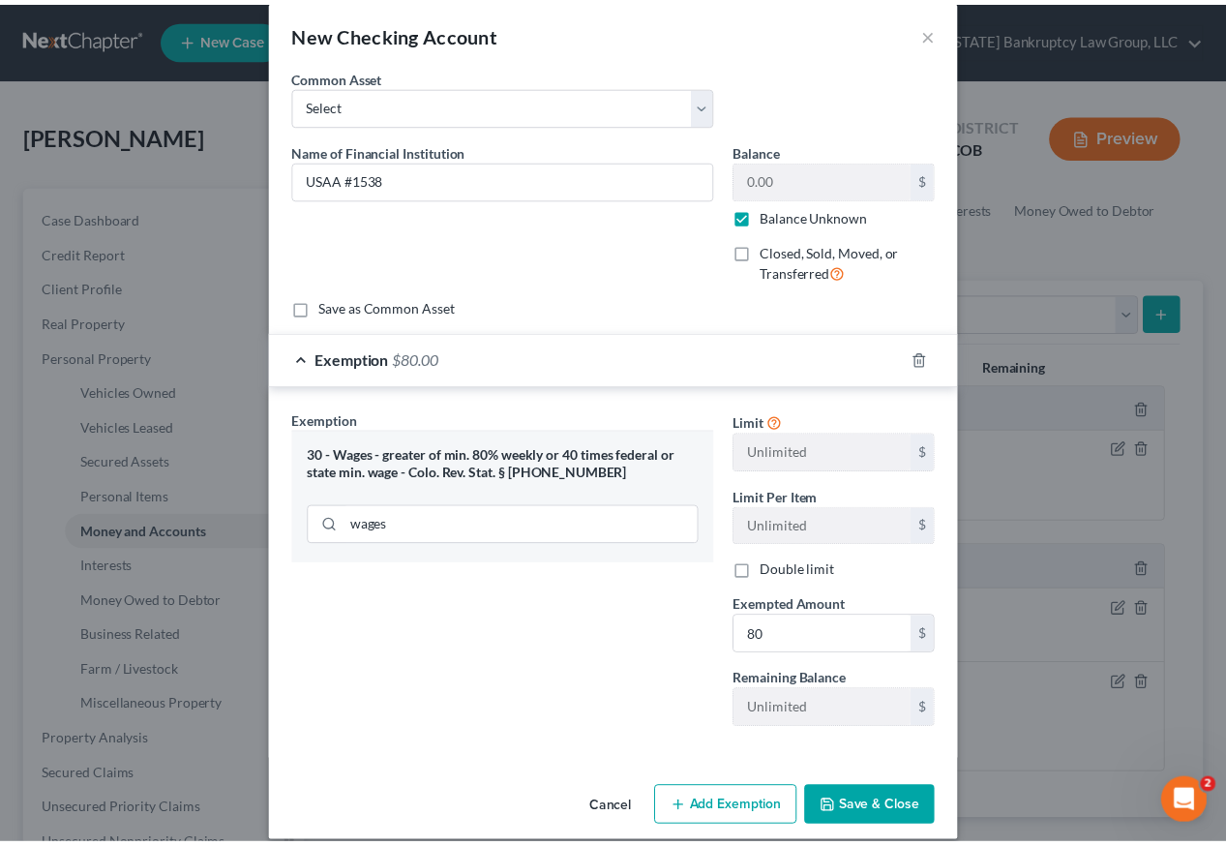
scroll to position [45, 0]
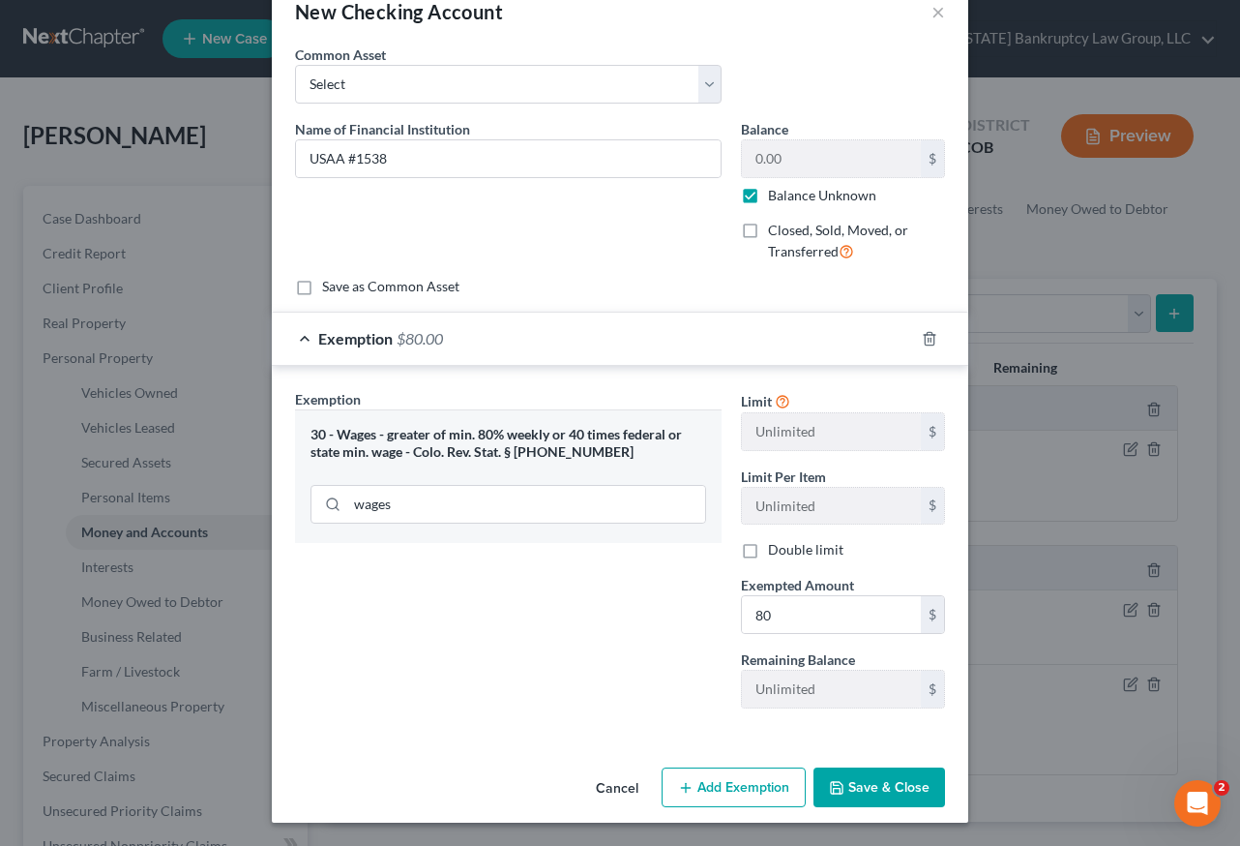
click at [871, 790] on button "Save & Close" at bounding box center [880, 787] width 132 height 41
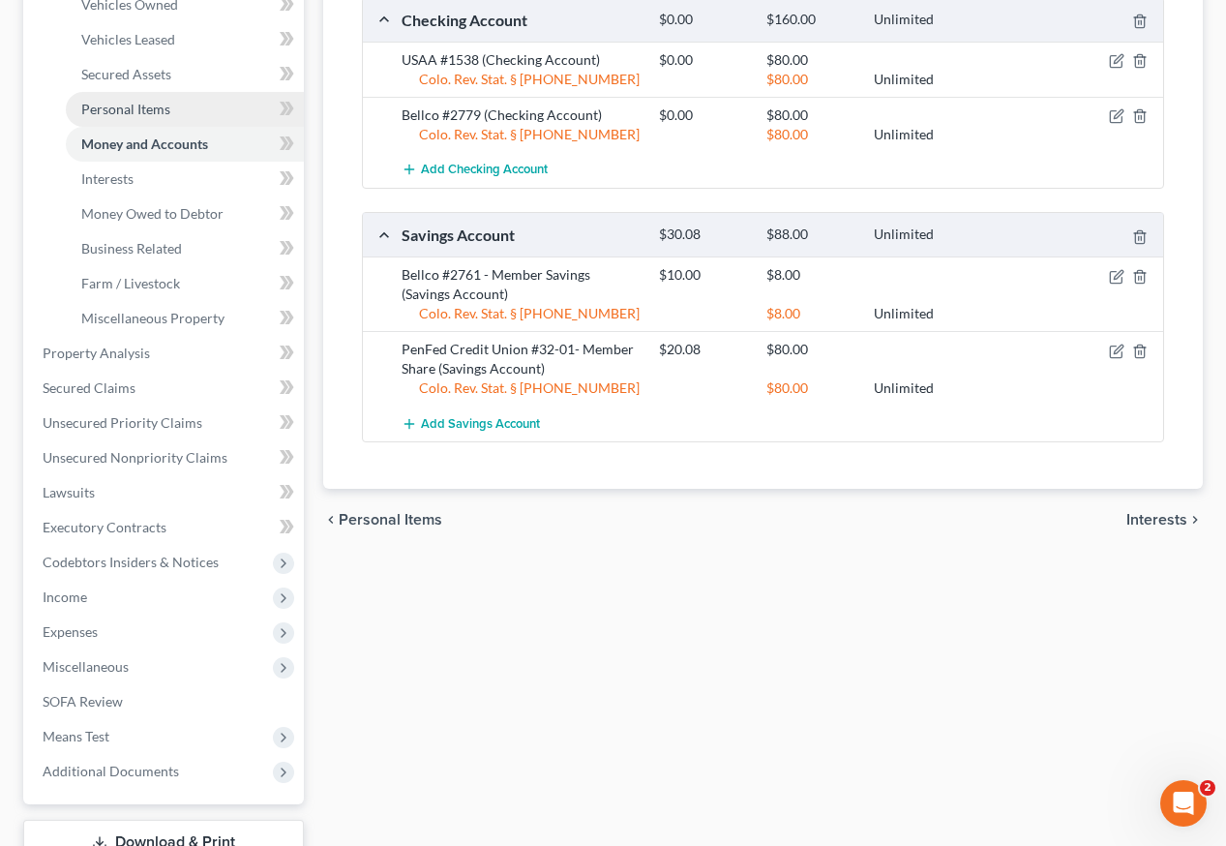
scroll to position [481, 0]
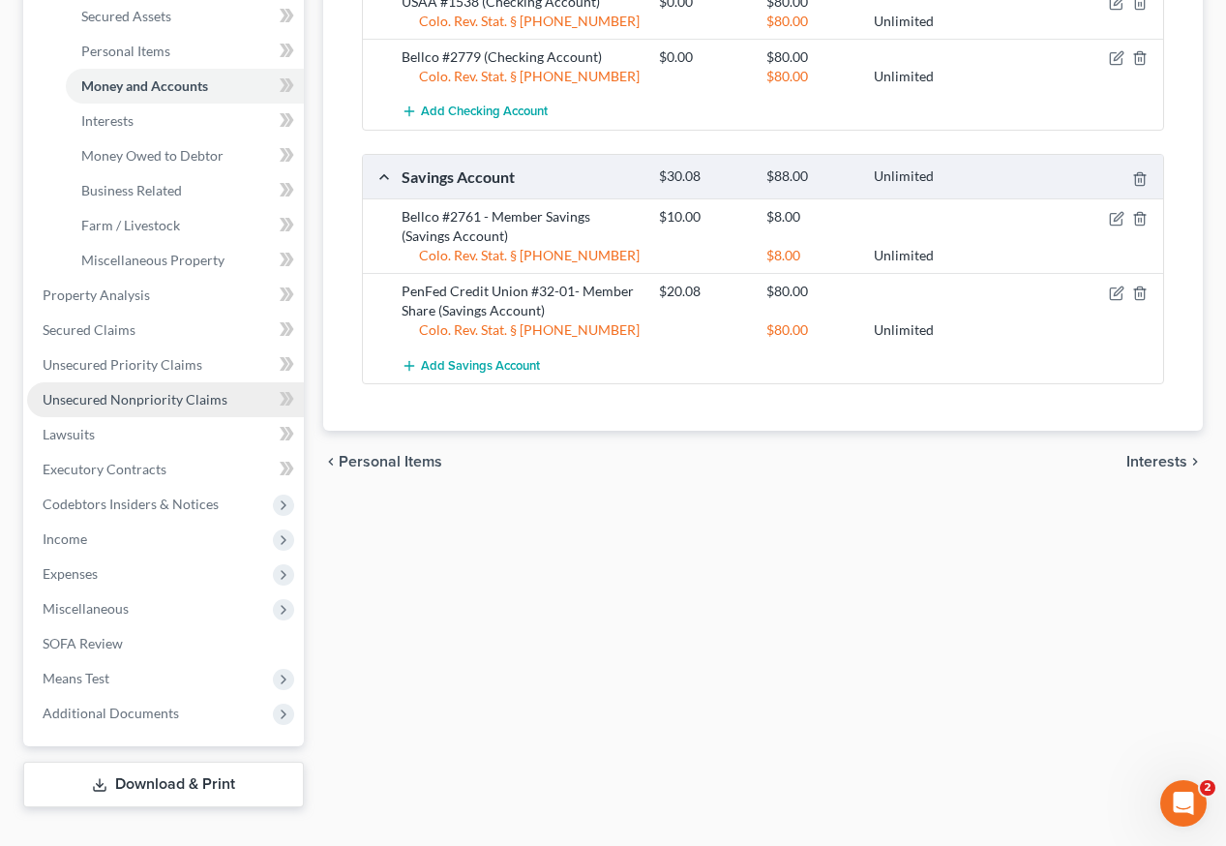
click at [116, 391] on span "Unsecured Nonpriority Claims" at bounding box center [135, 399] width 185 height 16
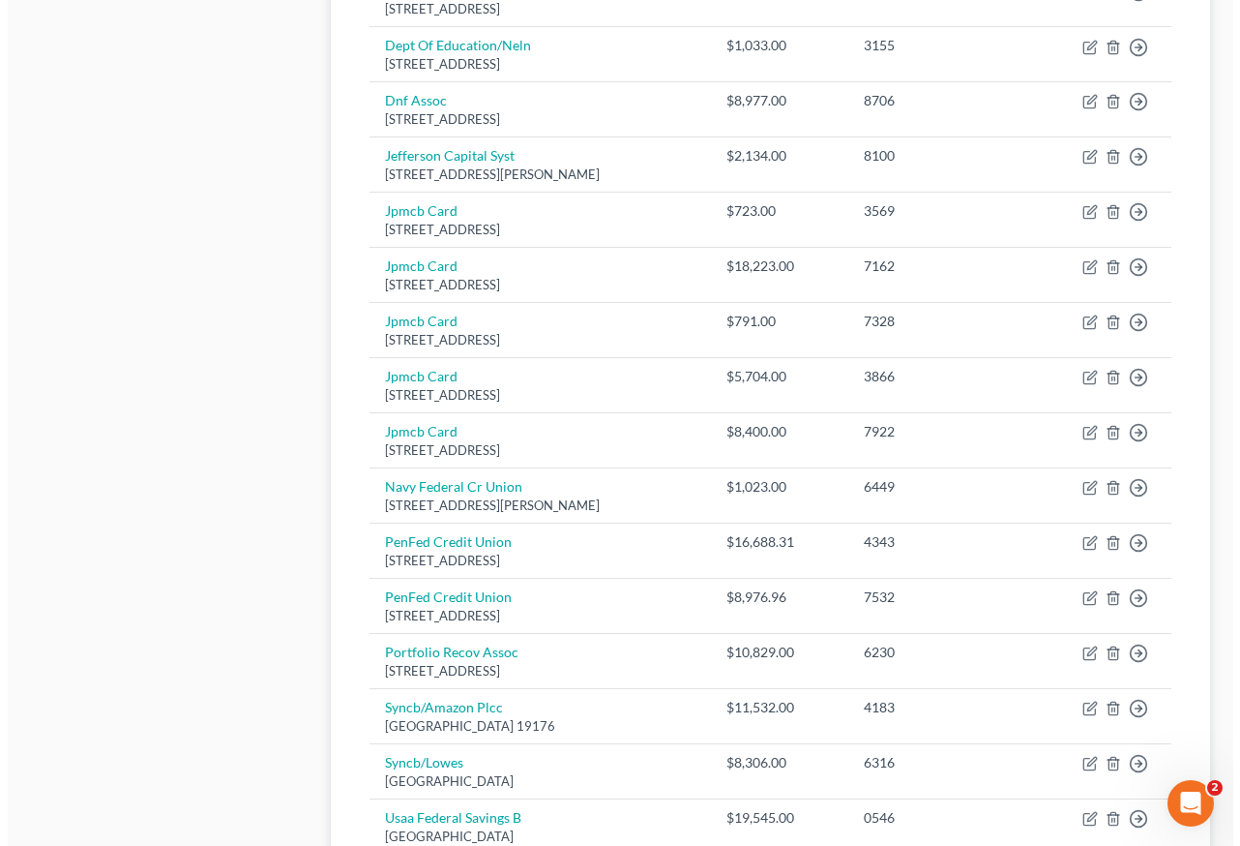
scroll to position [1258, 0]
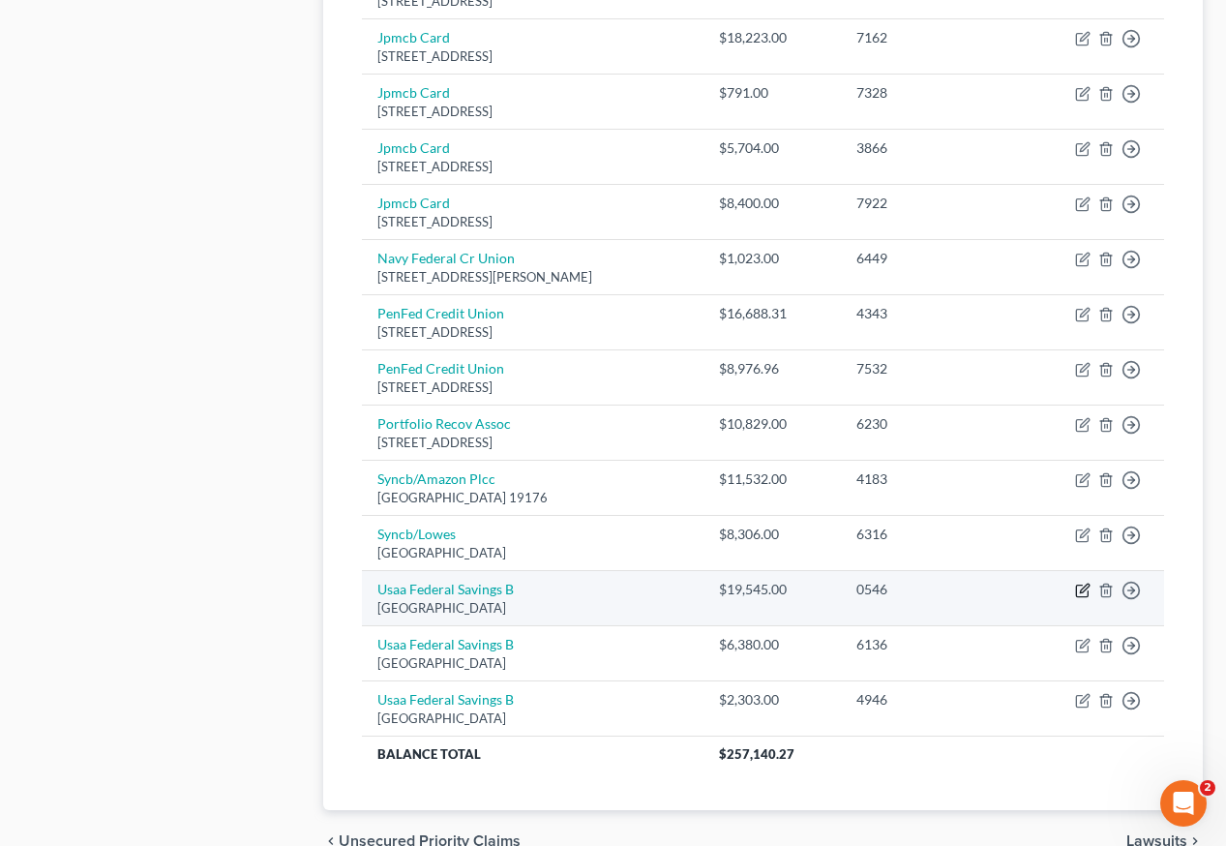
click at [1082, 583] on icon "button" at bounding box center [1084, 587] width 9 height 9
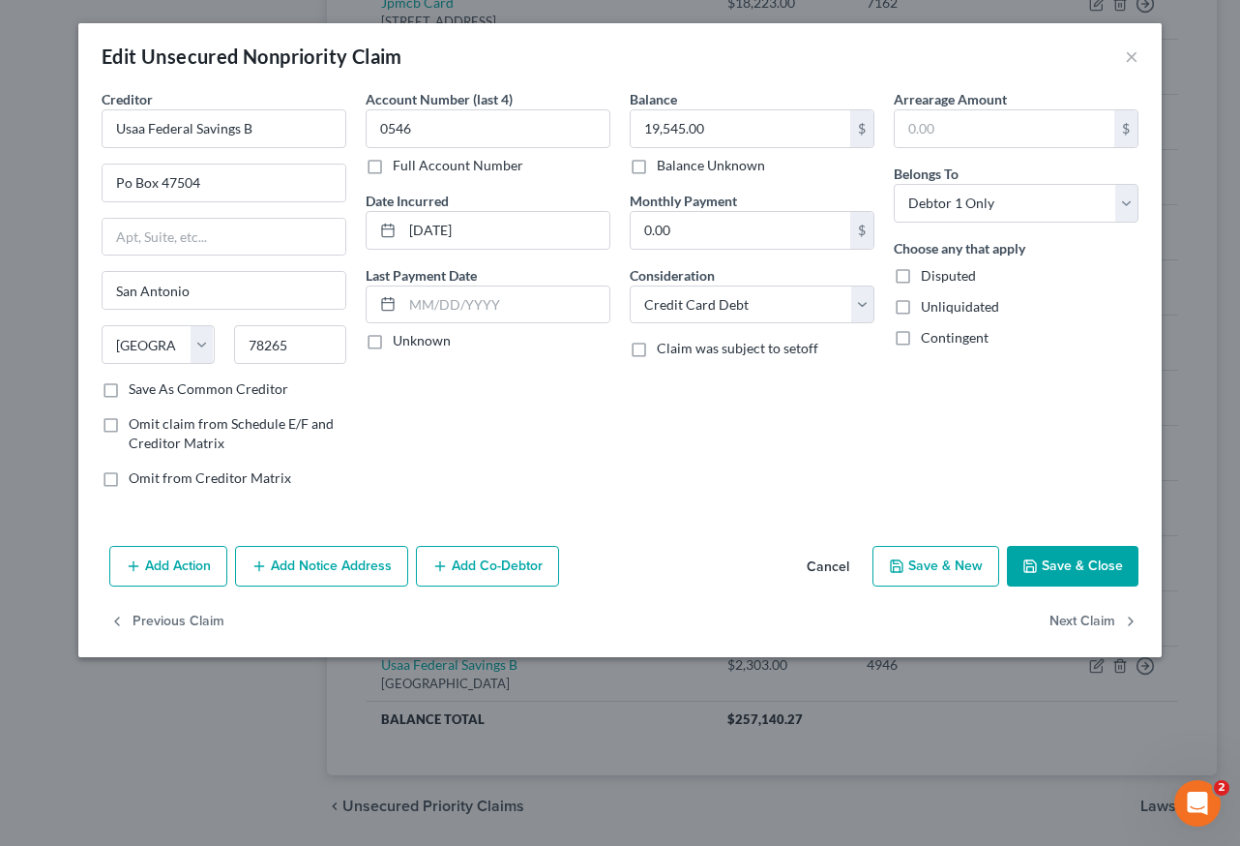
click at [1082, 575] on button "Save & Close" at bounding box center [1073, 566] width 132 height 41
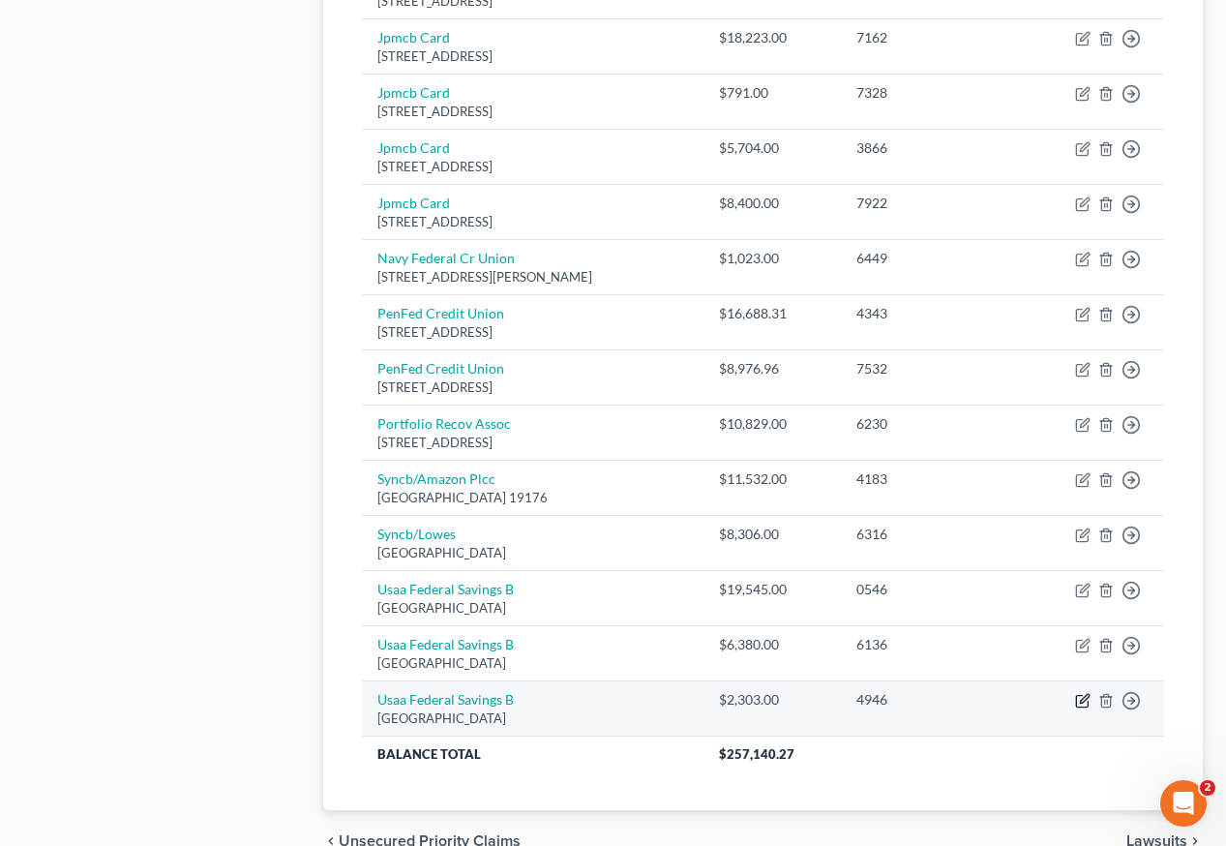
click at [1083, 693] on icon "button" at bounding box center [1082, 700] width 15 height 15
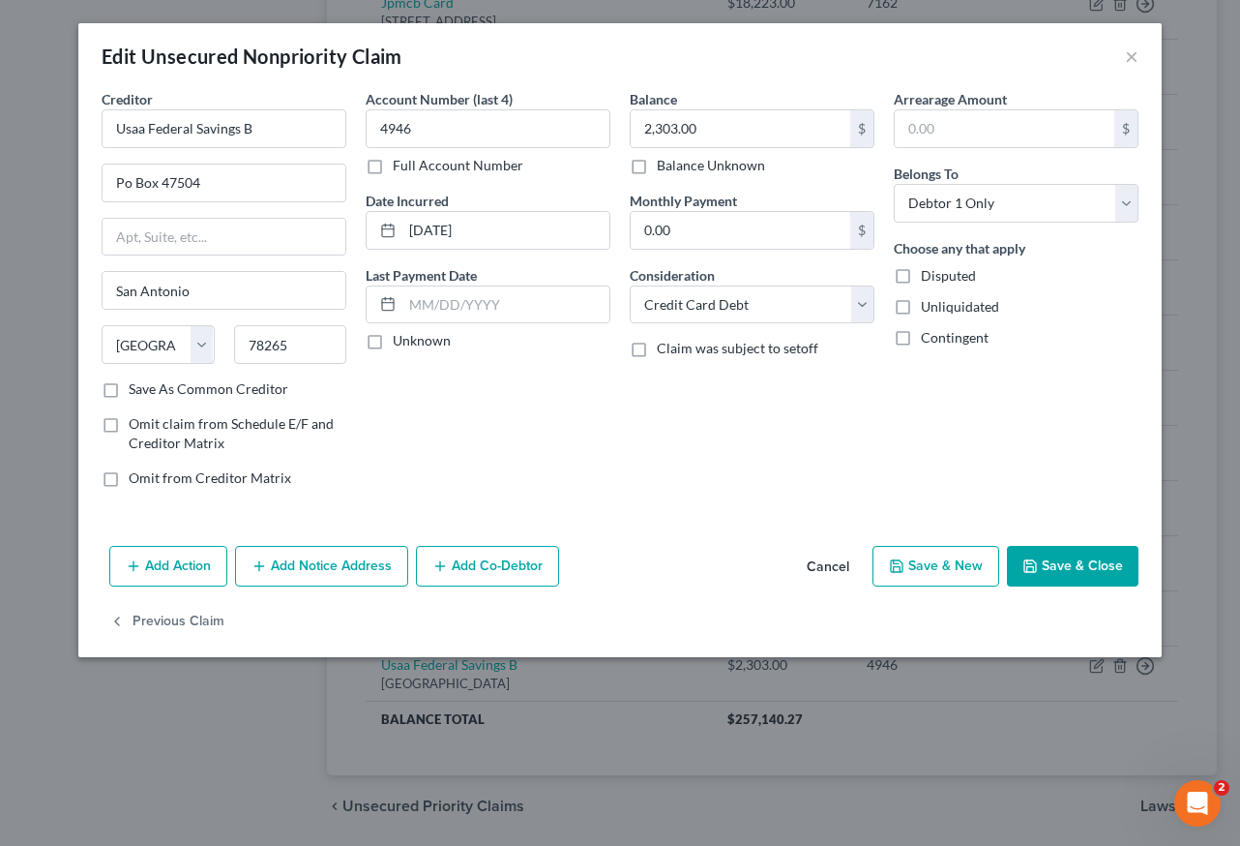
click at [1116, 563] on button "Save & Close" at bounding box center [1073, 566] width 132 height 41
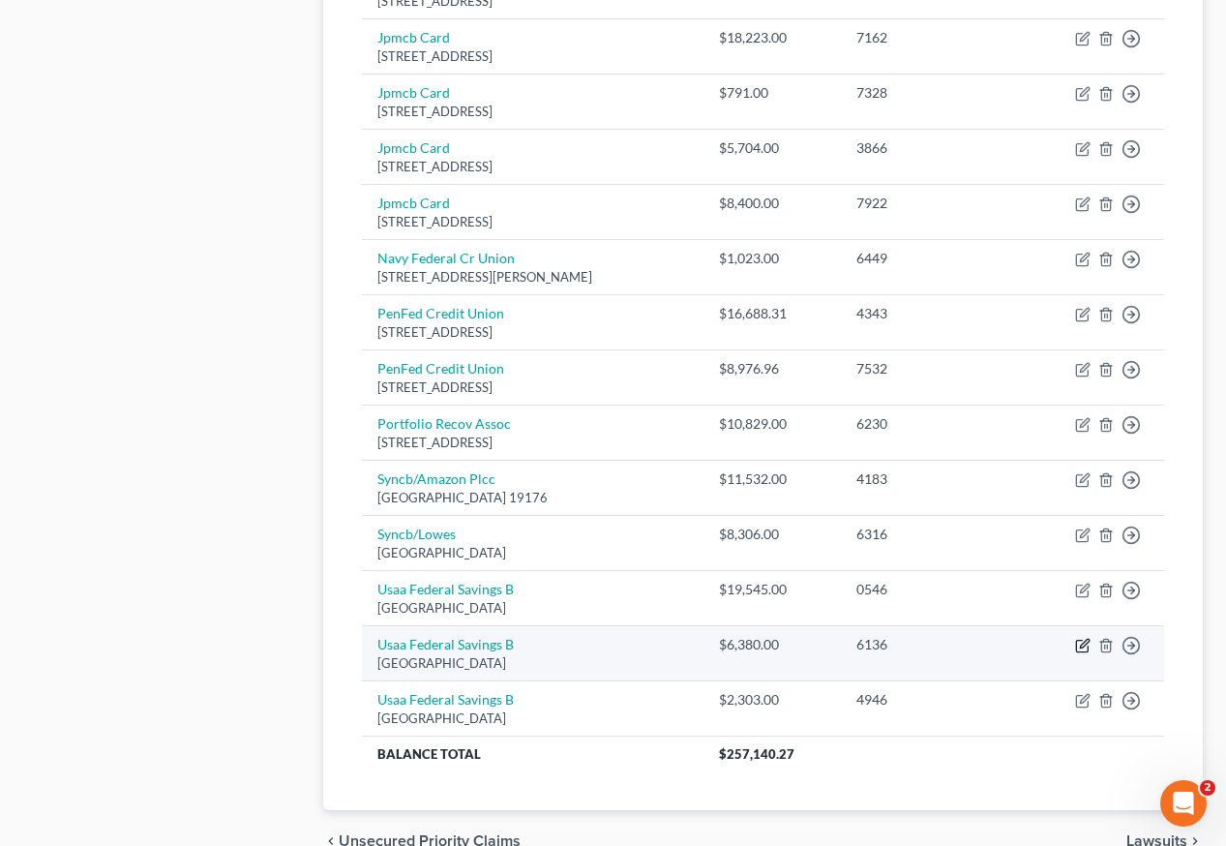
click at [1082, 638] on icon "button" at bounding box center [1082, 645] width 15 height 15
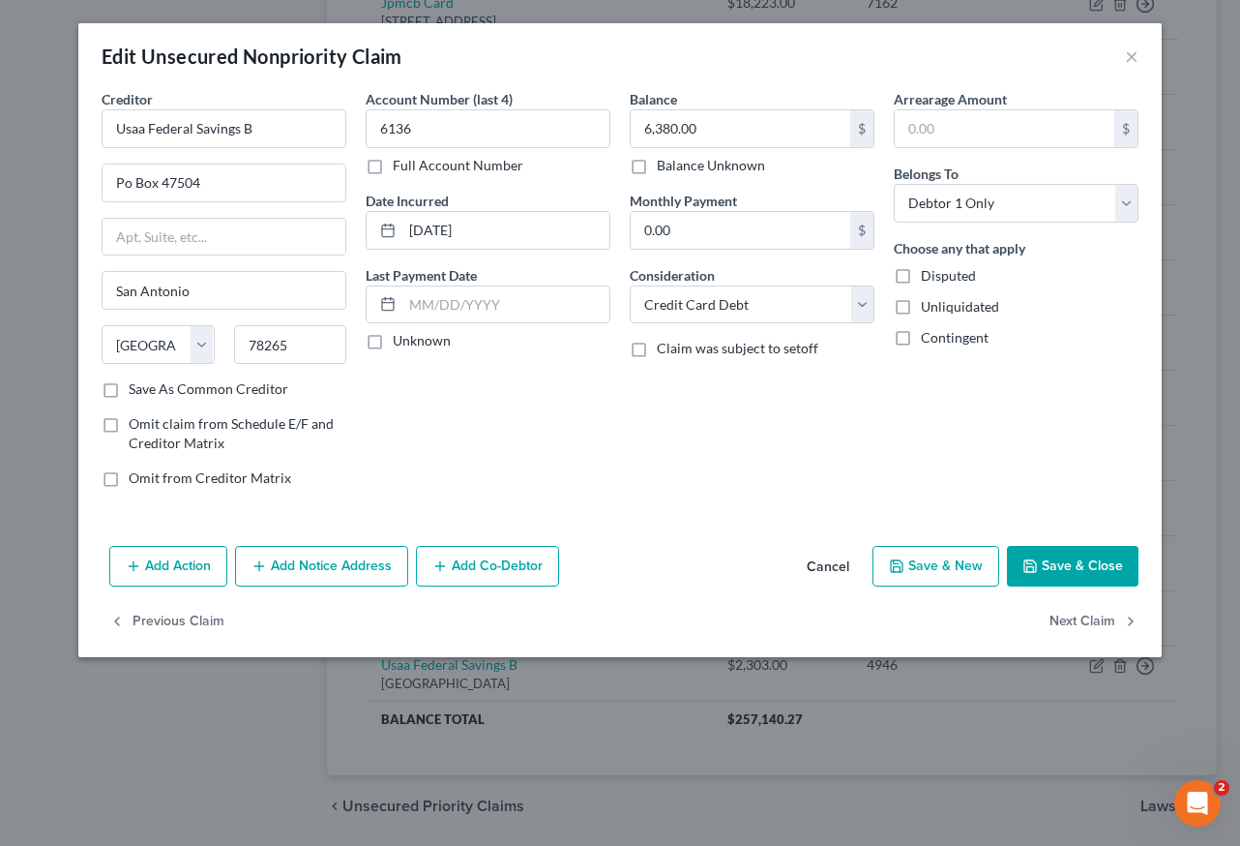
click at [1096, 571] on button "Save & Close" at bounding box center [1073, 566] width 132 height 41
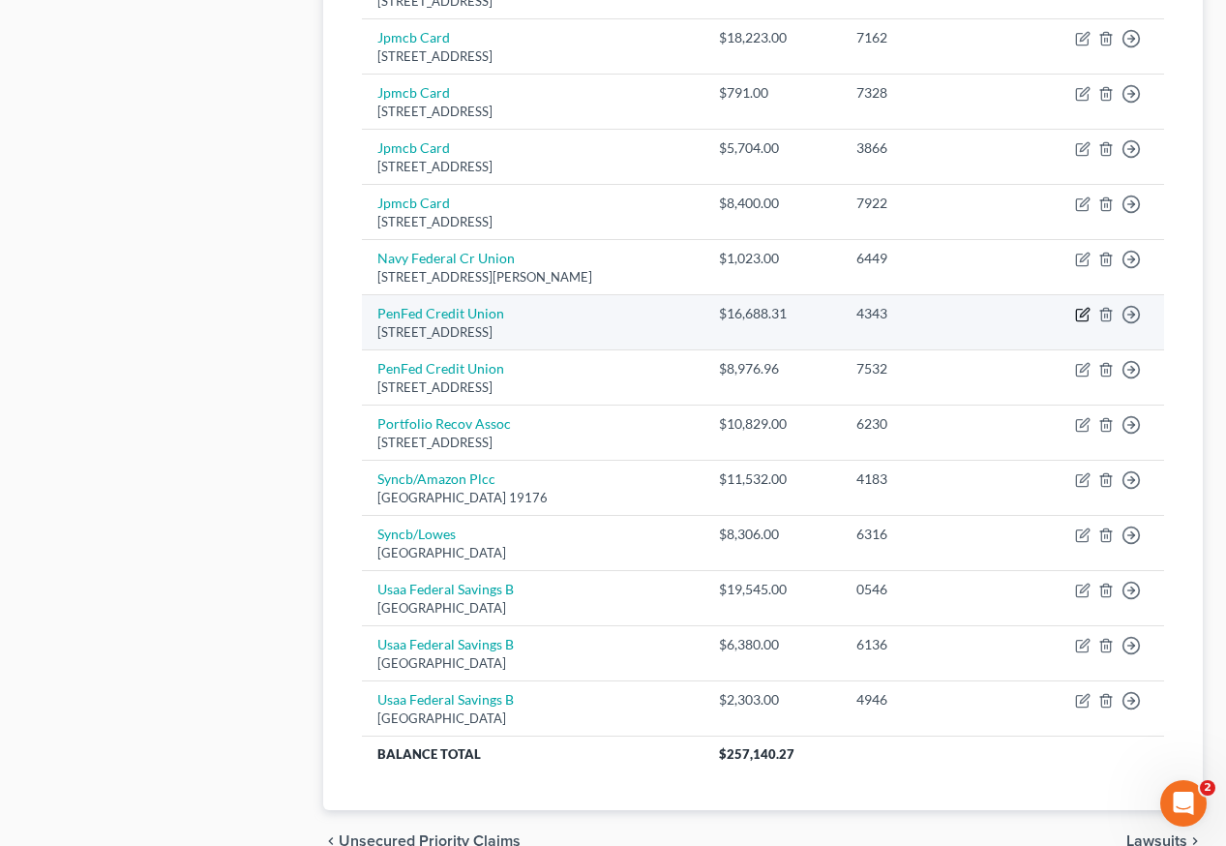
click at [1084, 308] on icon "button" at bounding box center [1084, 312] width 9 height 9
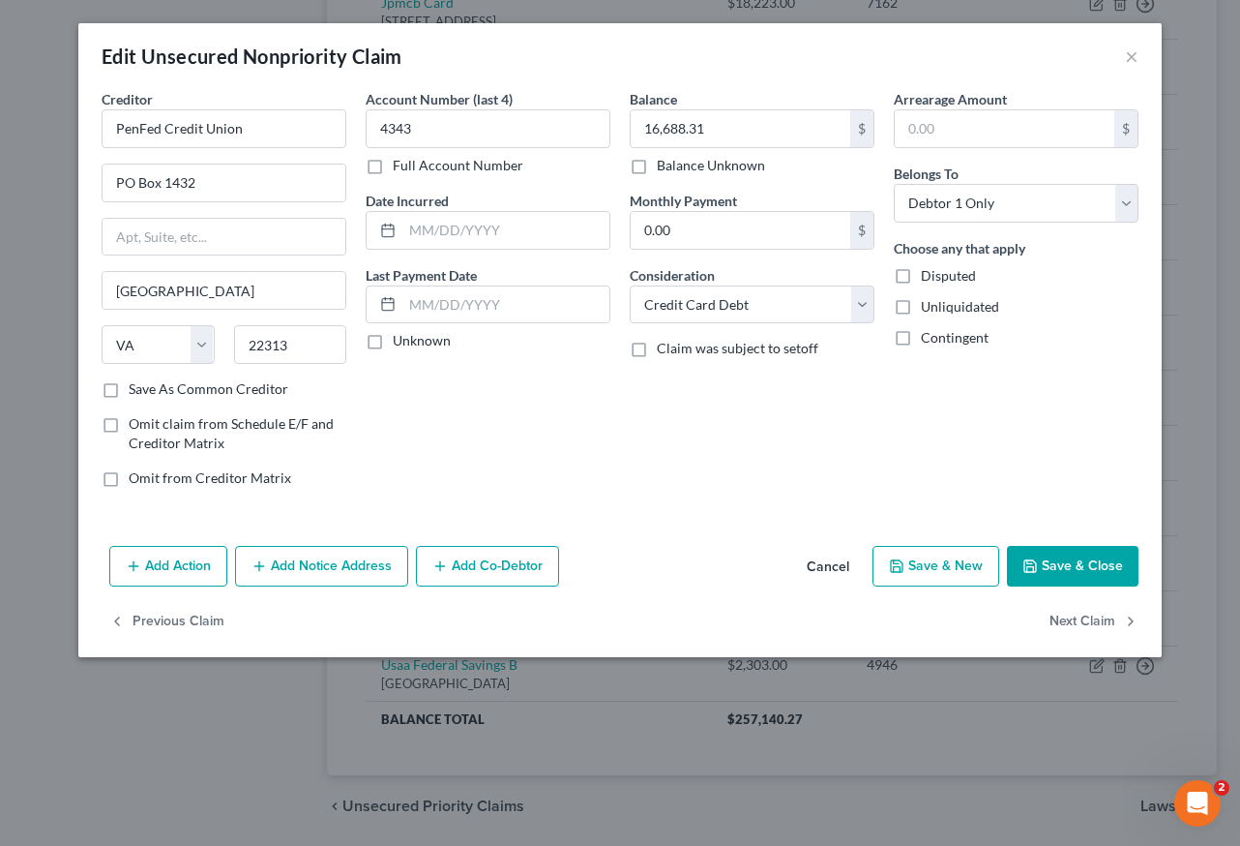
click at [341, 566] on button "Add Notice Address" at bounding box center [321, 566] width 173 height 41
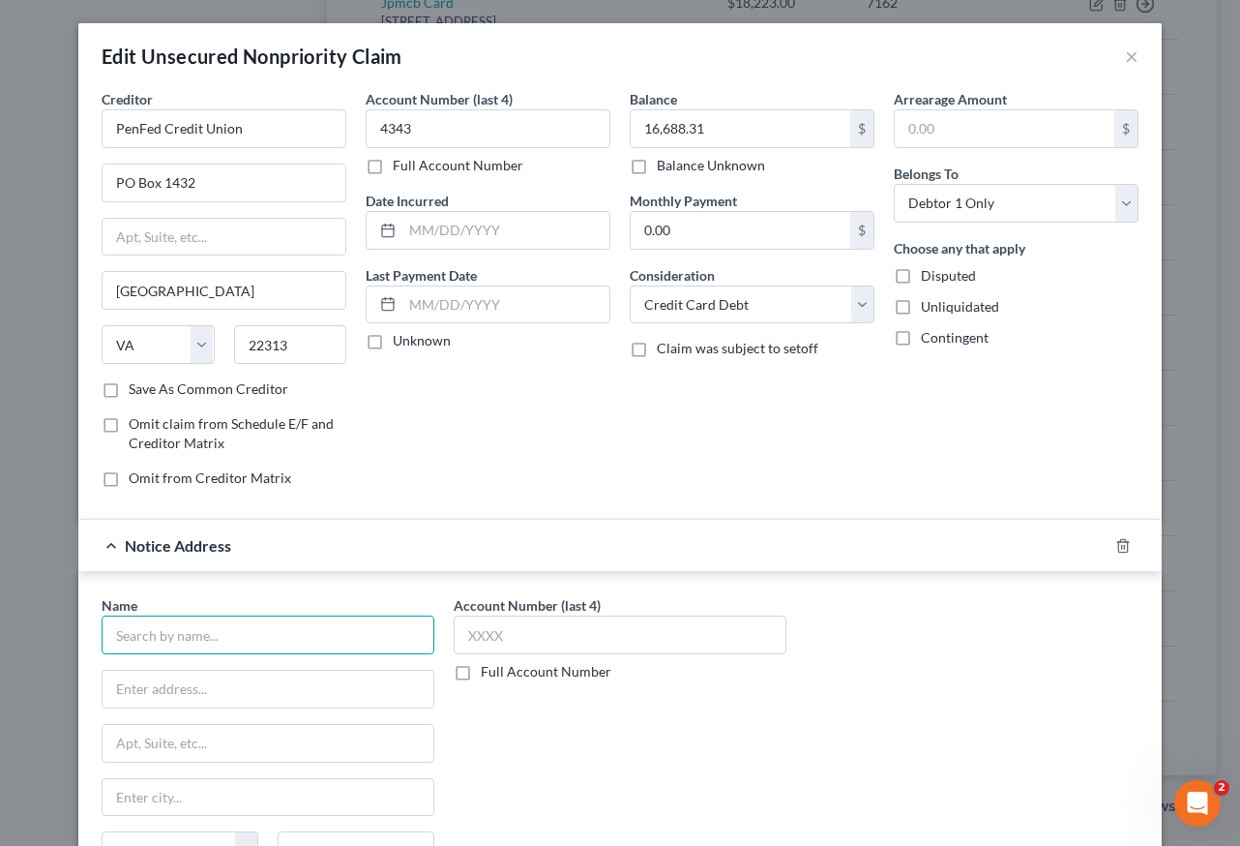
click at [250, 633] on input "text" at bounding box center [268, 634] width 333 height 39
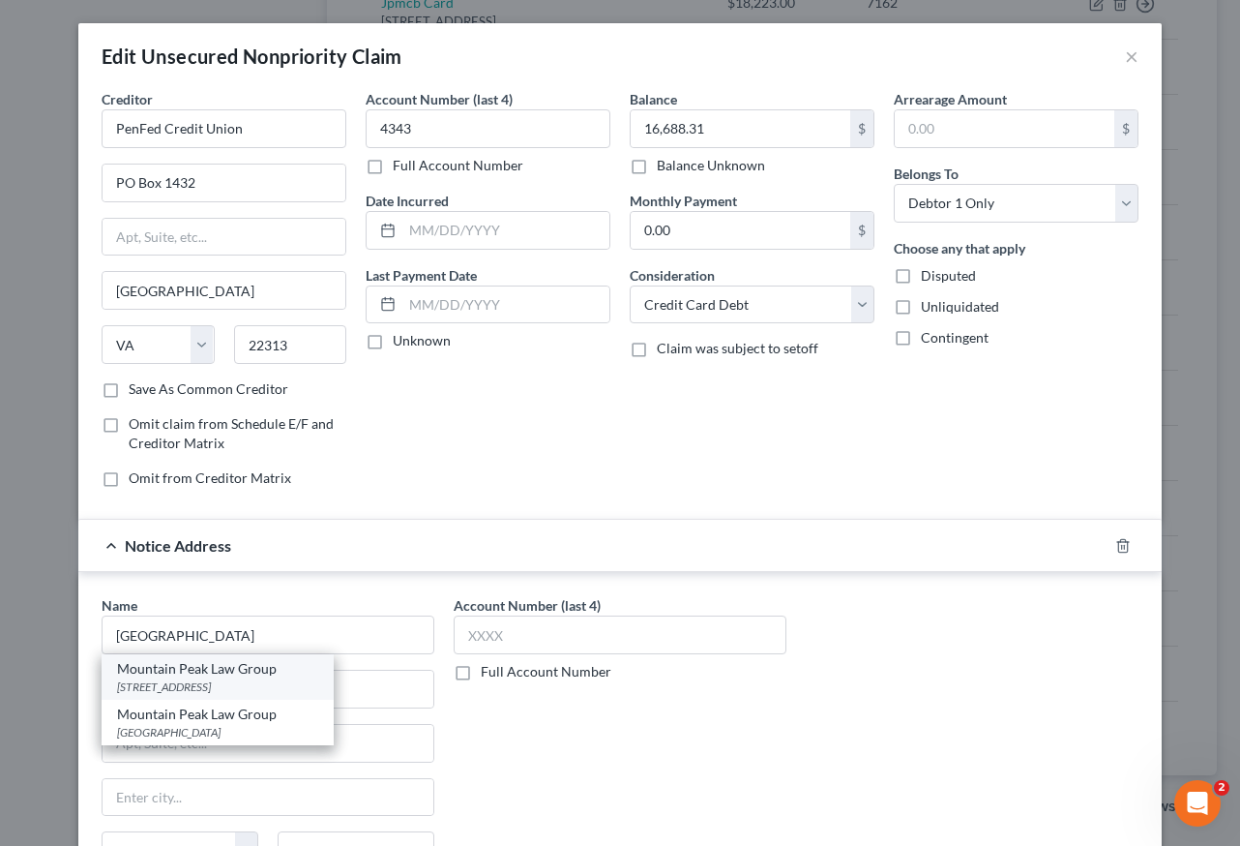
click at [235, 691] on div "[STREET_ADDRESS]" at bounding box center [217, 686] width 201 height 16
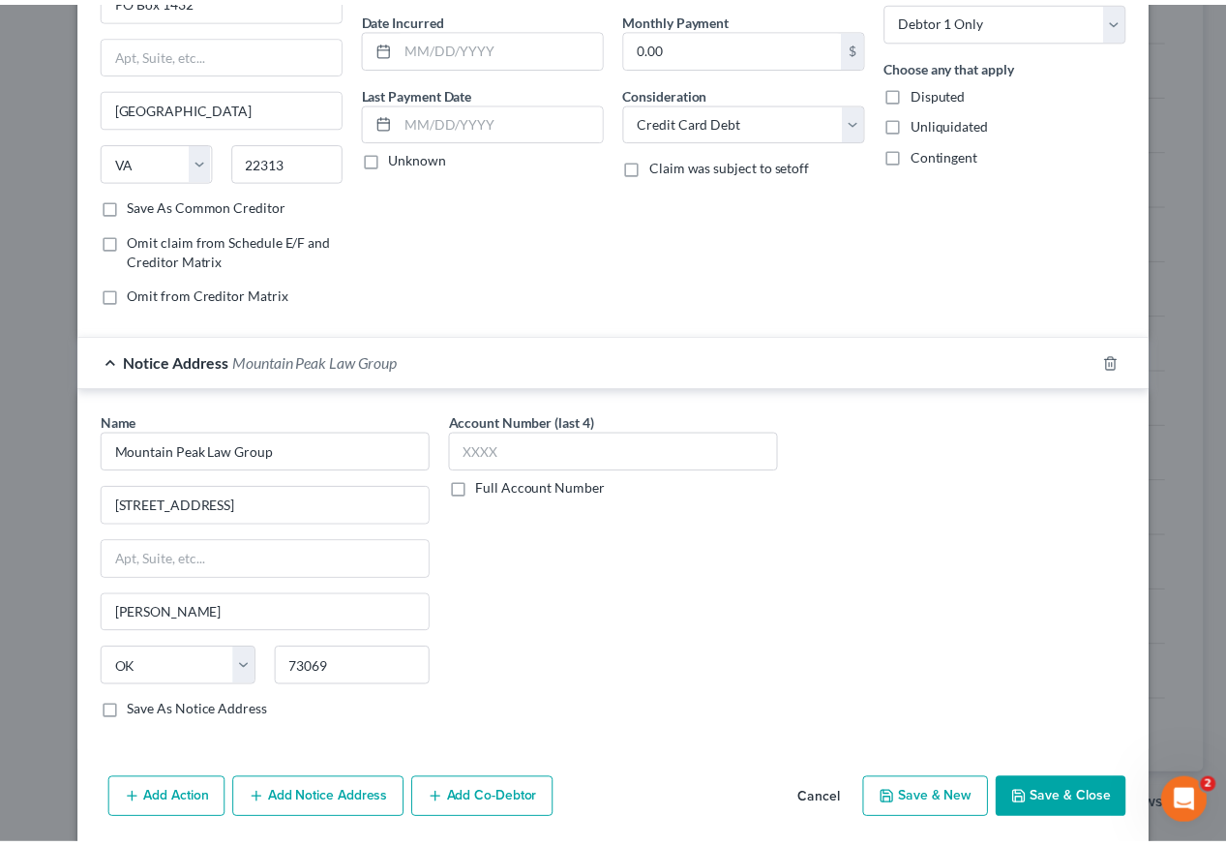
scroll to position [252, 0]
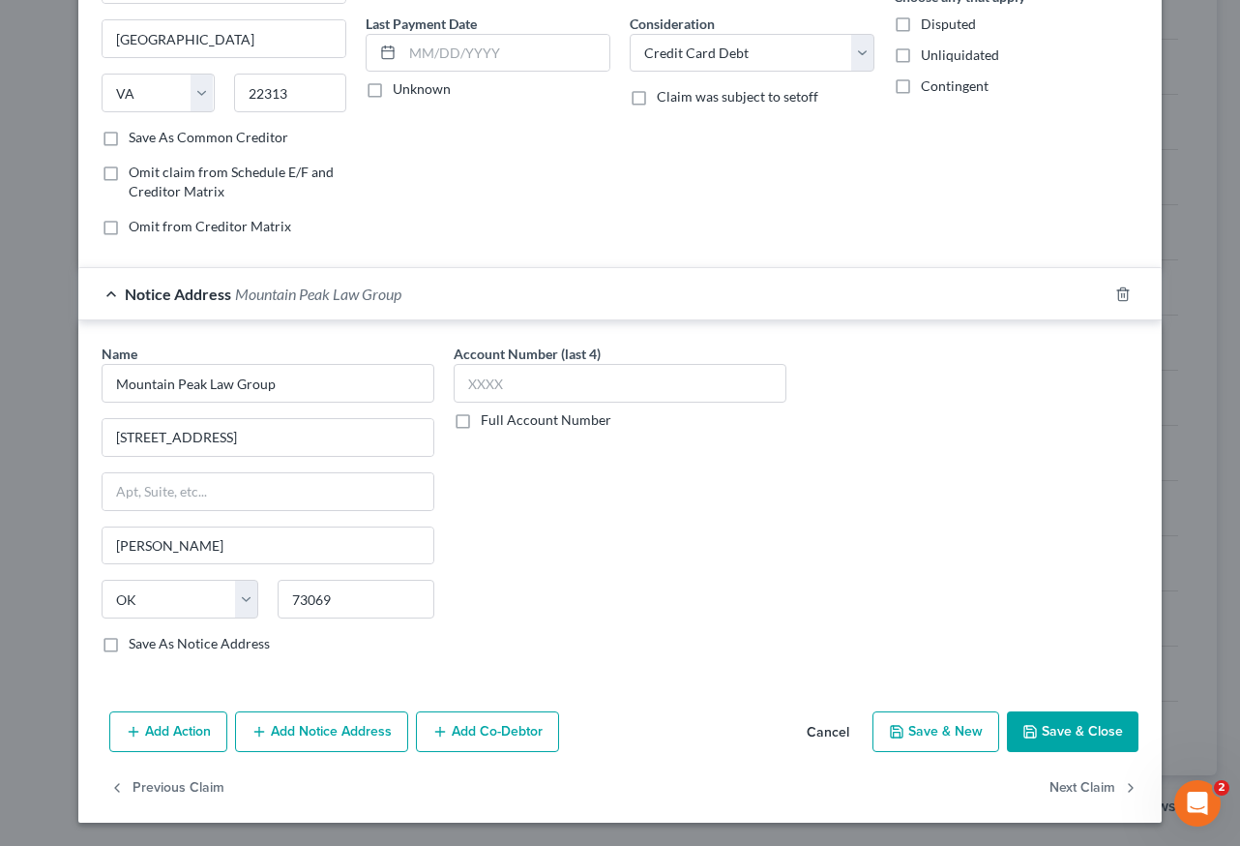
click at [1062, 742] on button "Save & Close" at bounding box center [1073, 731] width 132 height 41
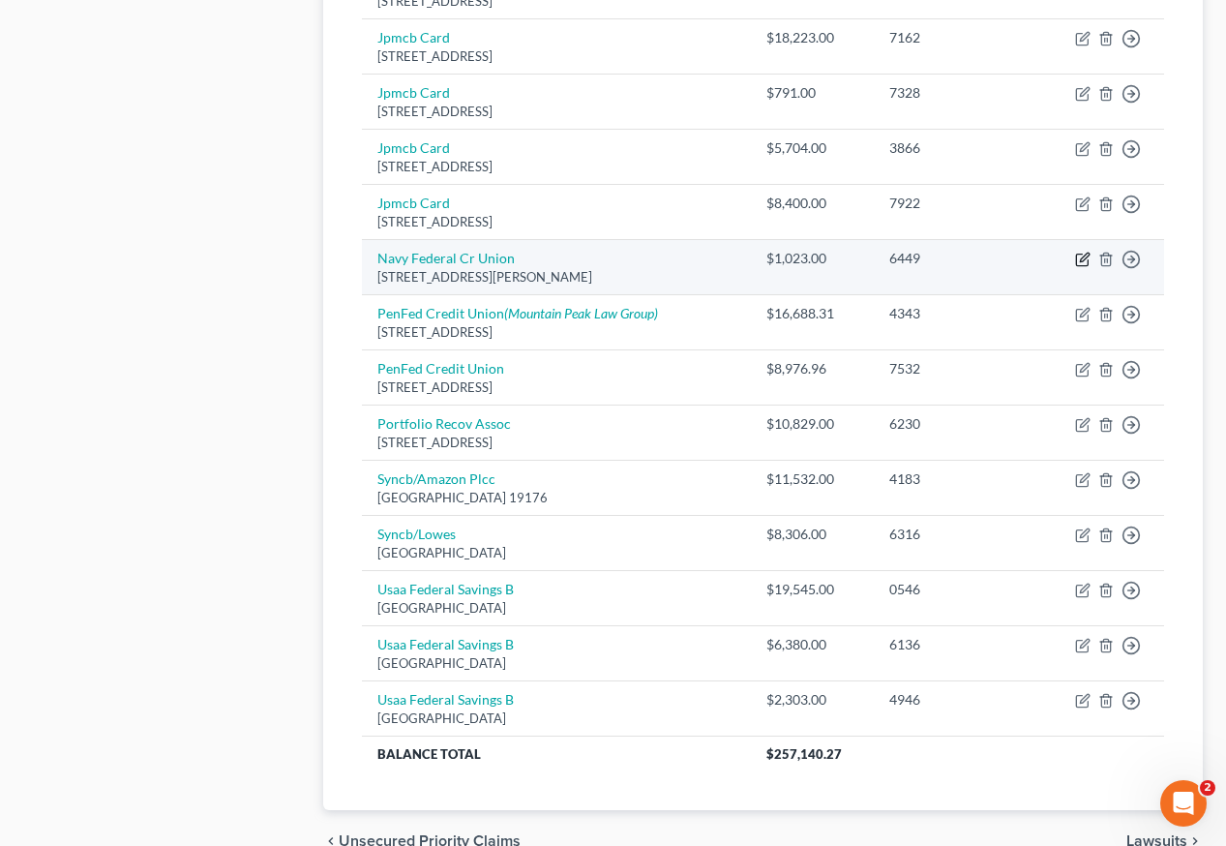
click at [1082, 254] on icon "button" at bounding box center [1082, 260] width 12 height 12
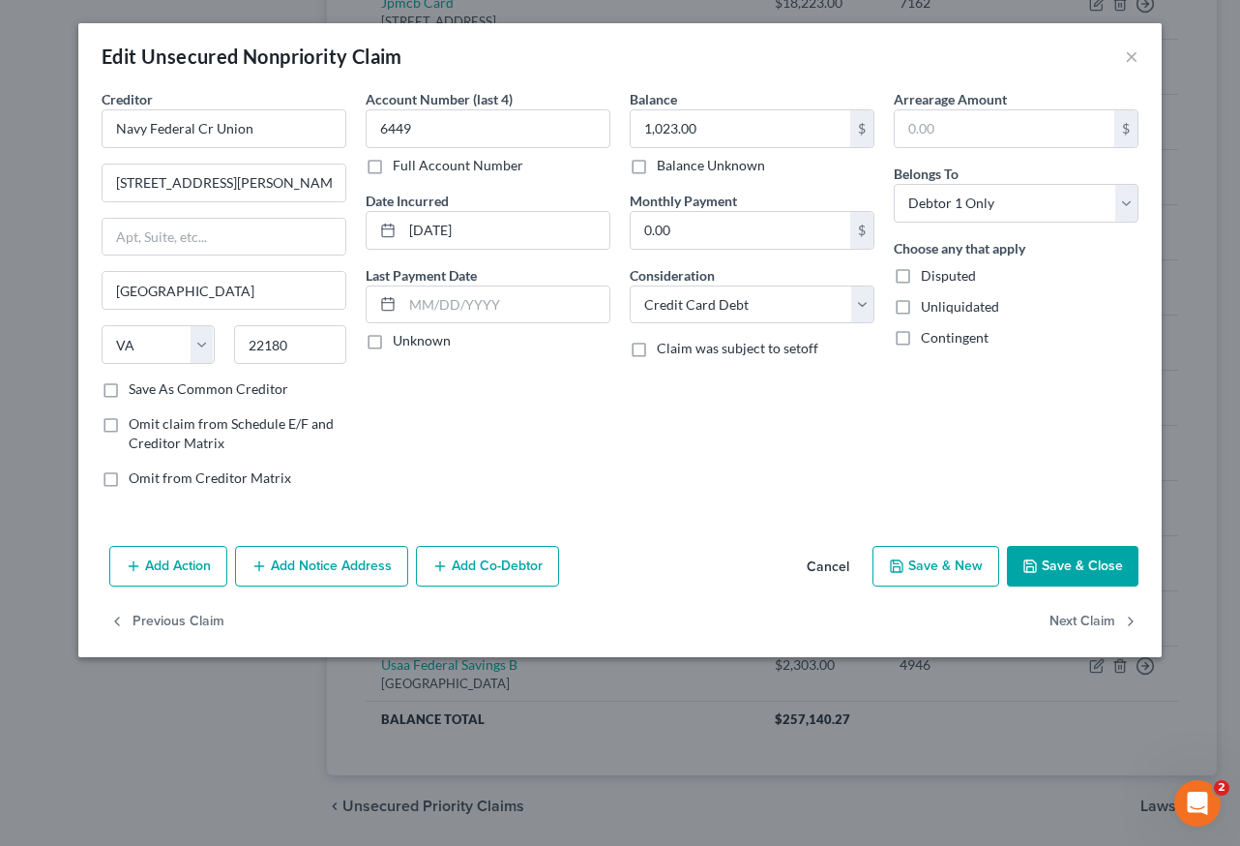
click at [1091, 556] on button "Save & Close" at bounding box center [1073, 566] width 132 height 41
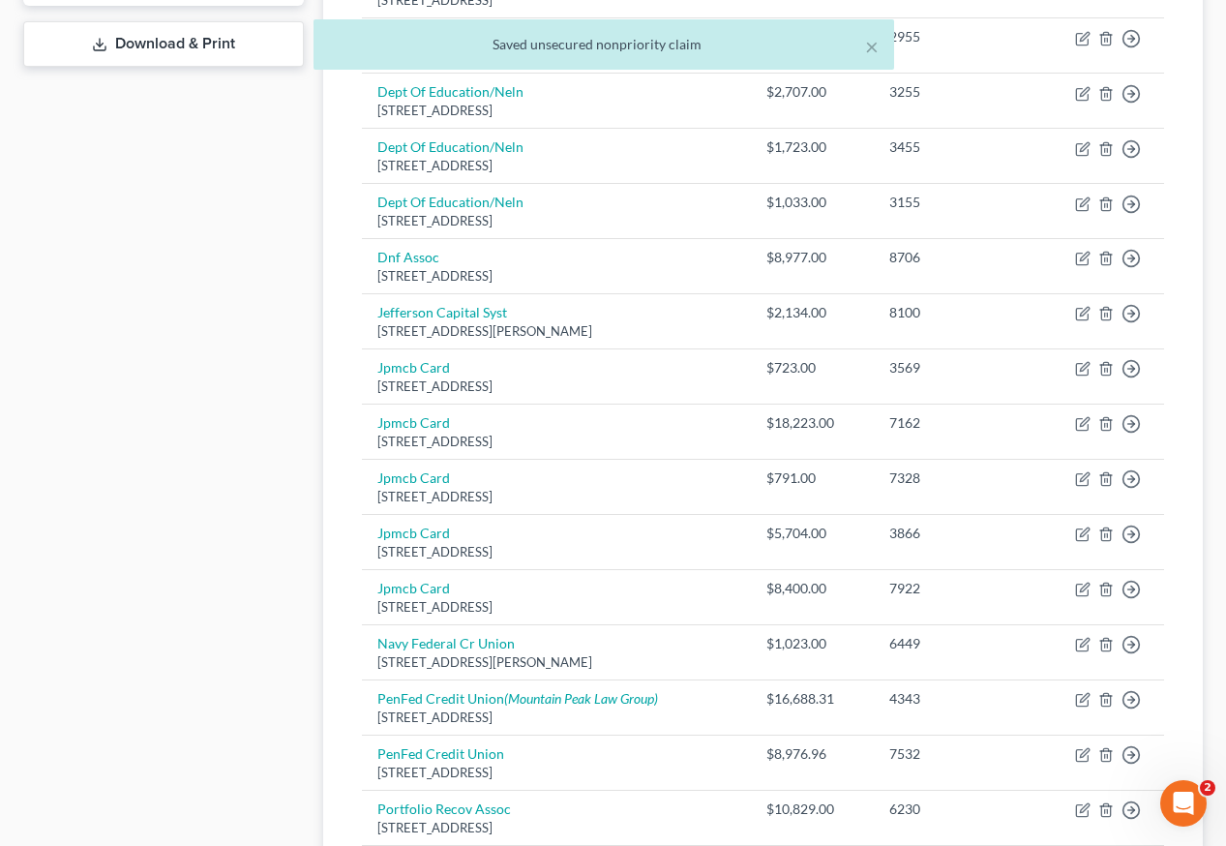
scroll to position [871, 0]
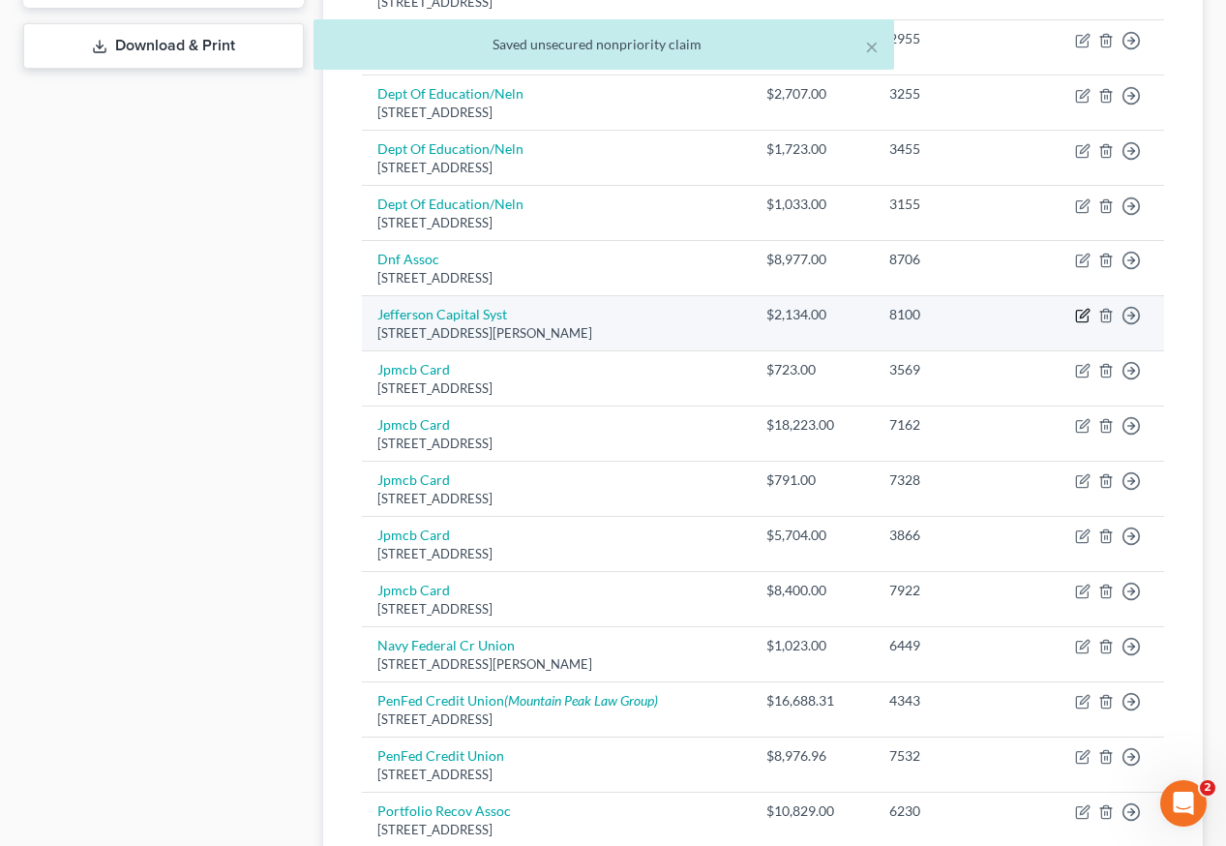
click at [1083, 308] on icon "button" at bounding box center [1082, 315] width 15 height 15
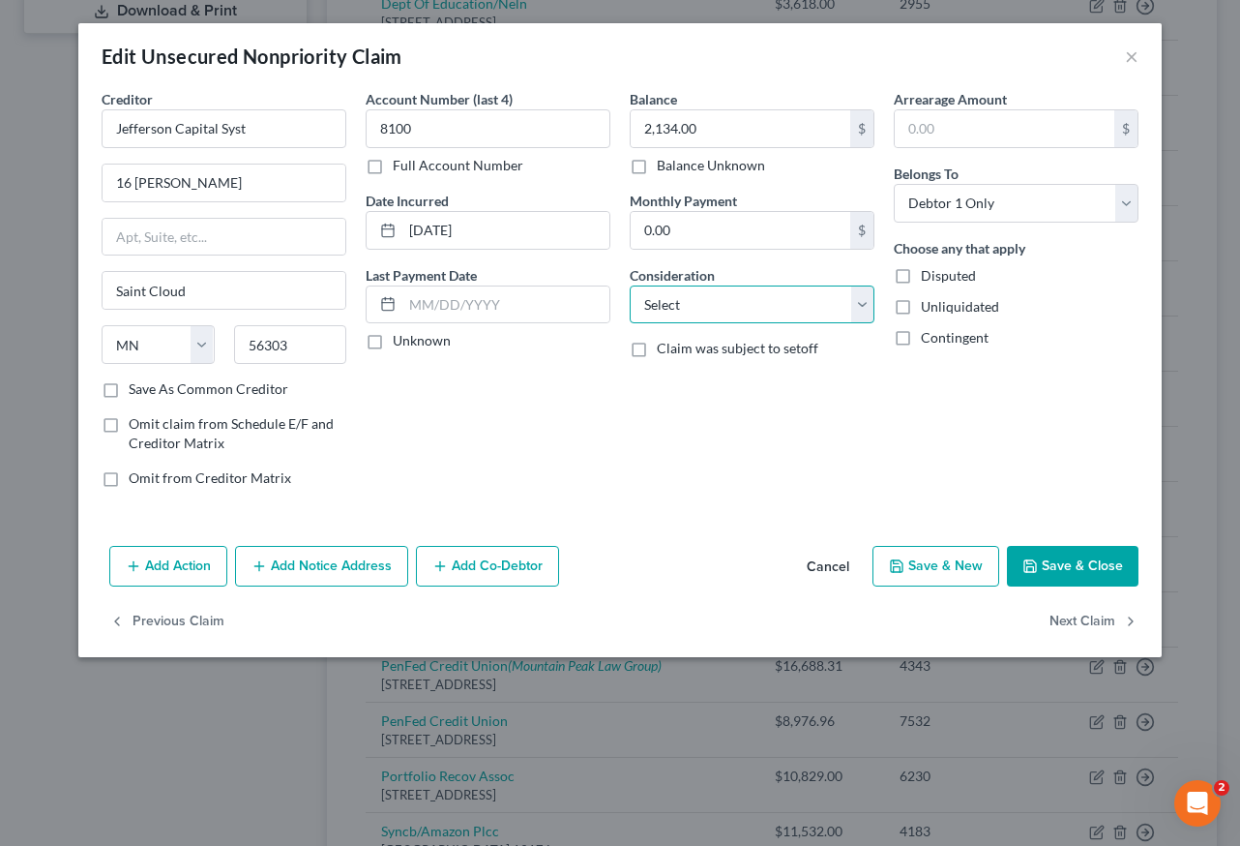
drag, startPoint x: 697, startPoint y: 294, endPoint x: 697, endPoint y: 319, distance: 25.2
click at [697, 295] on select "Select Cable / Satellite Services Collection Agency Credit Card Debt Debt Couns…" at bounding box center [752, 304] width 245 height 39
click at [630, 285] on select "Select Cable / Satellite Services Collection Agency Credit Card Debt Debt Couns…" at bounding box center [752, 304] width 245 height 39
click at [1070, 547] on button "Save & Close" at bounding box center [1073, 566] width 132 height 41
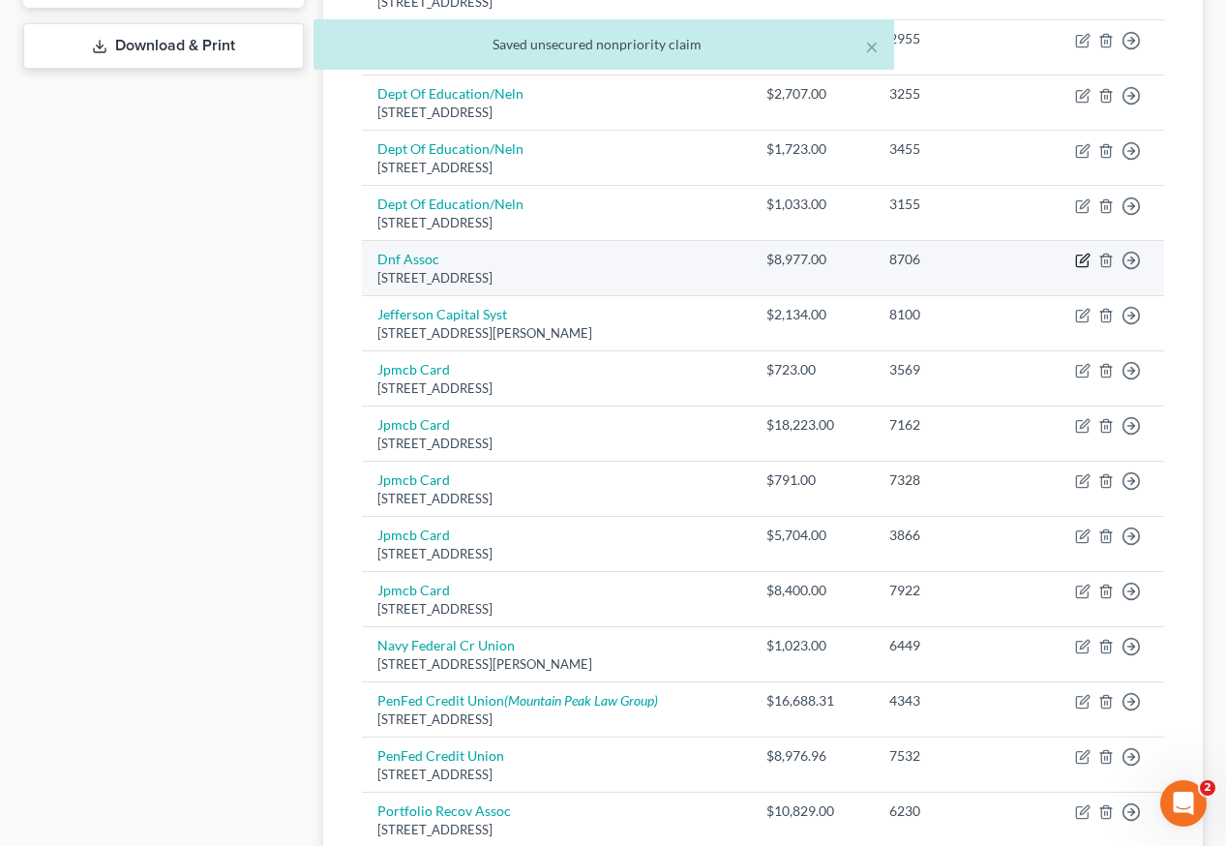
click at [1085, 253] on icon "button" at bounding box center [1082, 260] width 15 height 15
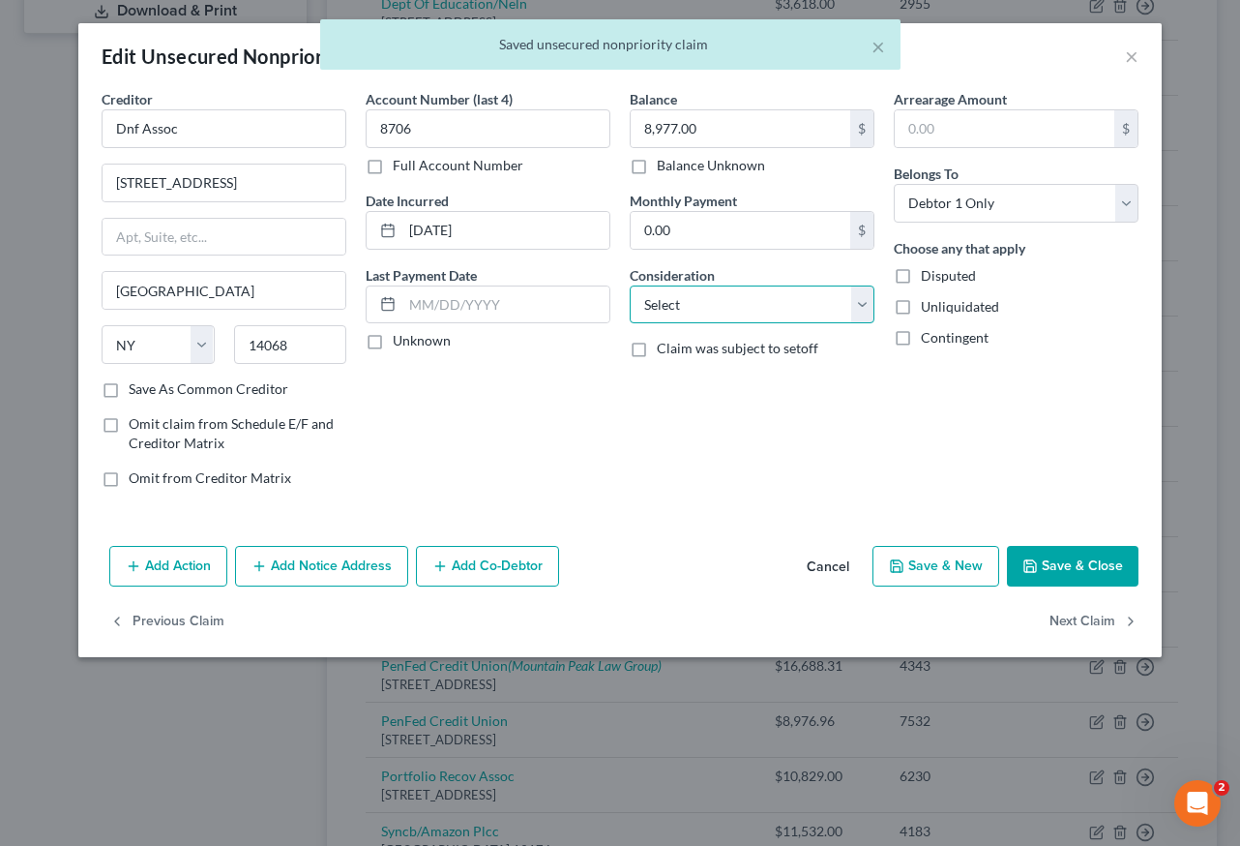
drag, startPoint x: 740, startPoint y: 303, endPoint x: 740, endPoint y: 321, distance: 18.4
click at [740, 304] on select "Select Cable / Satellite Services Collection Agency Credit Card Debt Debt Couns…" at bounding box center [752, 304] width 245 height 39
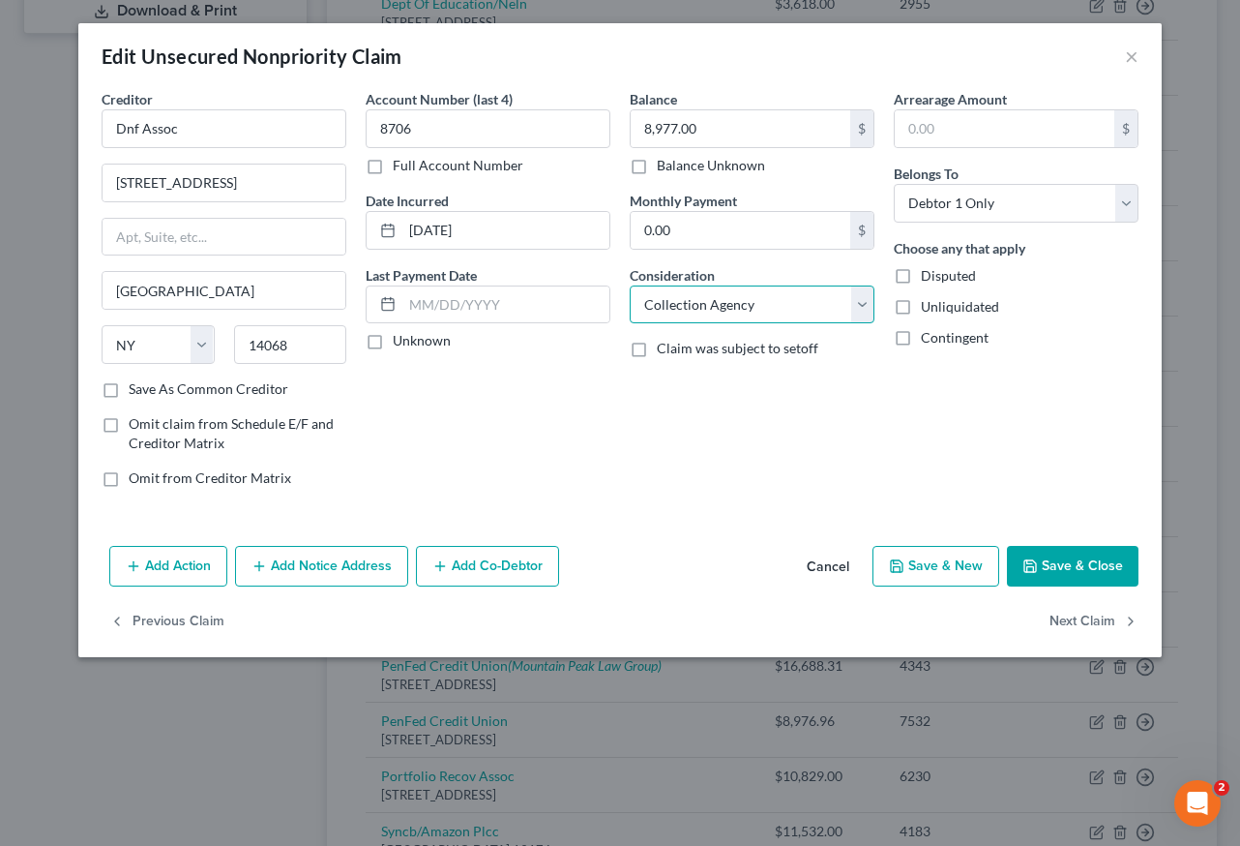
click at [630, 285] on select "Select Cable / Satellite Services Collection Agency Credit Card Debt Debt Couns…" at bounding box center [752, 304] width 245 height 39
click at [1106, 559] on button "Save & Close" at bounding box center [1073, 566] width 132 height 41
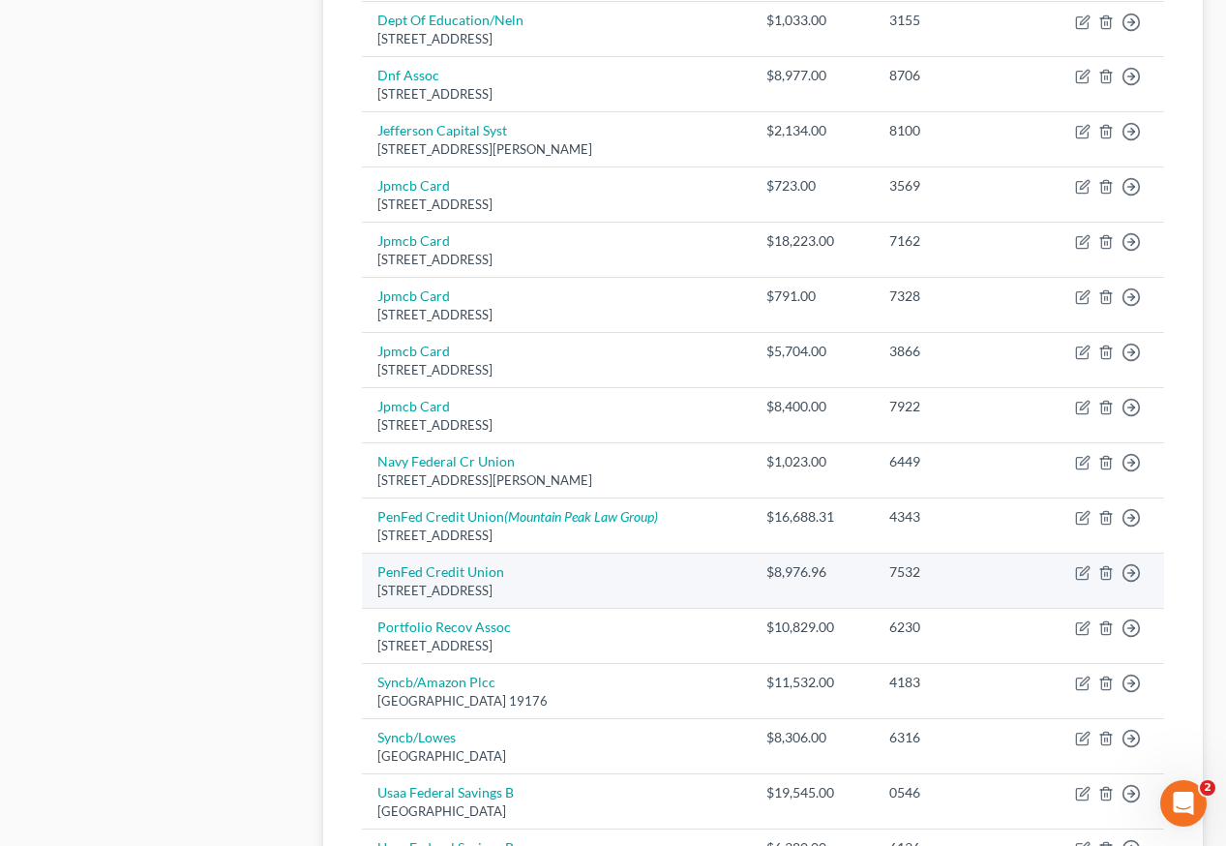
scroll to position [1064, 0]
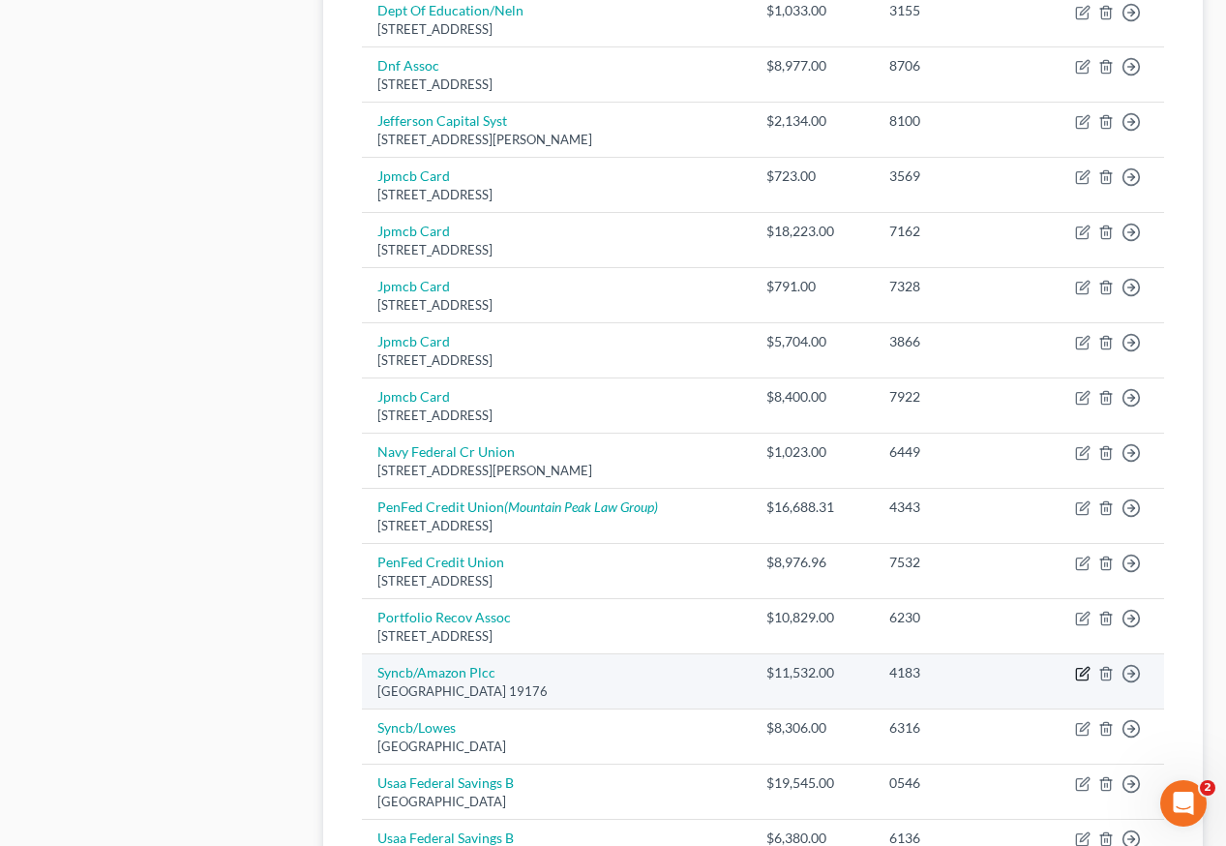
click at [1084, 666] on icon "button" at bounding box center [1082, 673] width 15 height 15
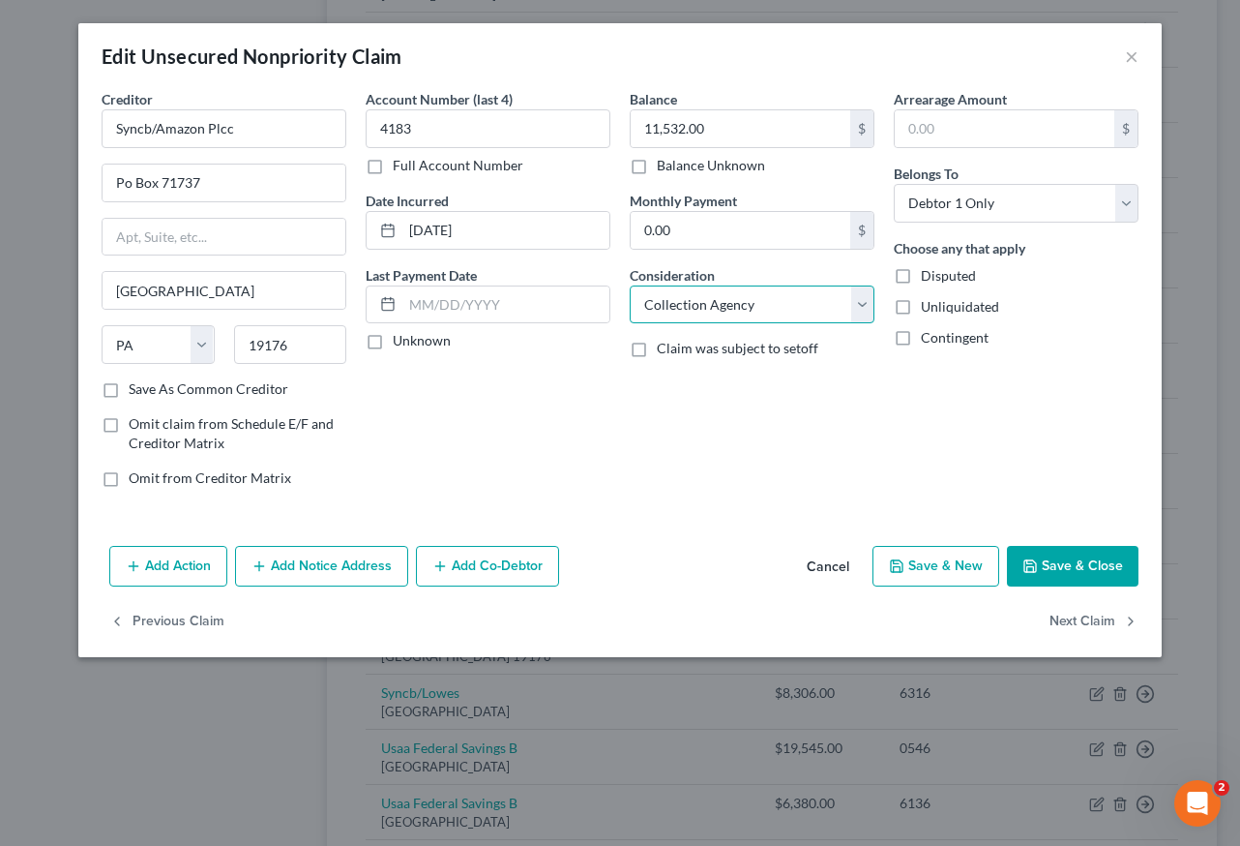
click at [781, 313] on select "Select Cable / Satellite Services Collection Agency Credit Card Debt Debt Couns…" at bounding box center [752, 304] width 245 height 39
click at [630, 285] on select "Select Cable / Satellite Services Collection Agency Credit Card Debt Debt Couns…" at bounding box center [752, 304] width 245 height 39
click at [1101, 572] on button "Save & Close" at bounding box center [1073, 566] width 132 height 41
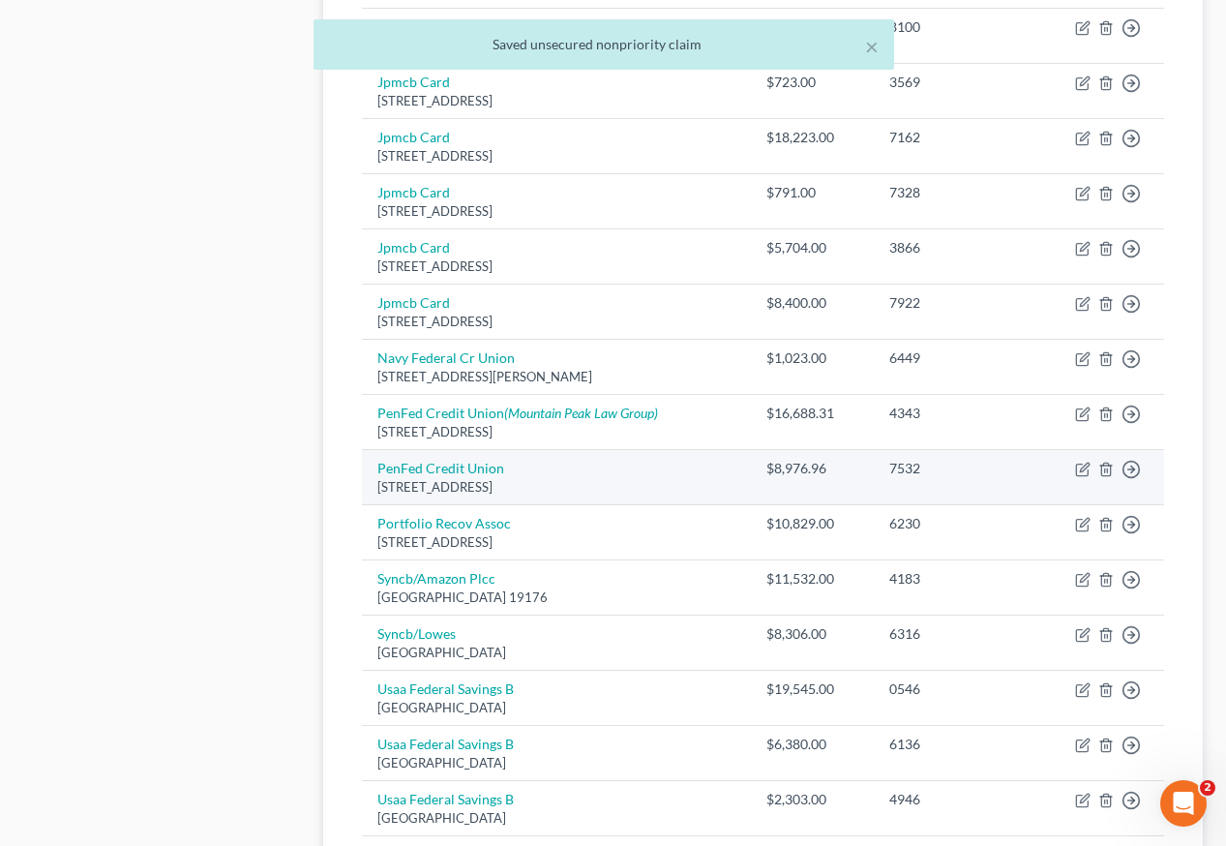
scroll to position [1258, 0]
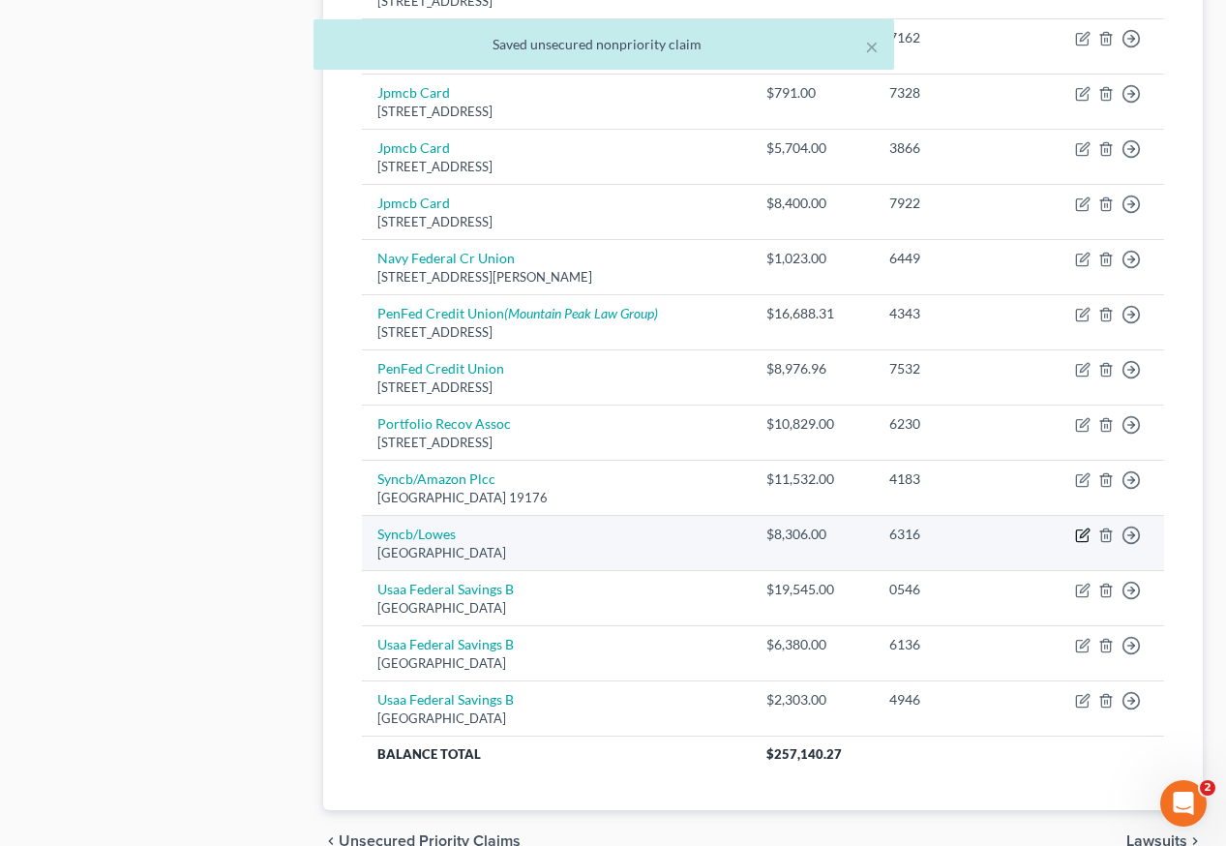
click at [1081, 528] on icon "button" at bounding box center [1084, 532] width 9 height 9
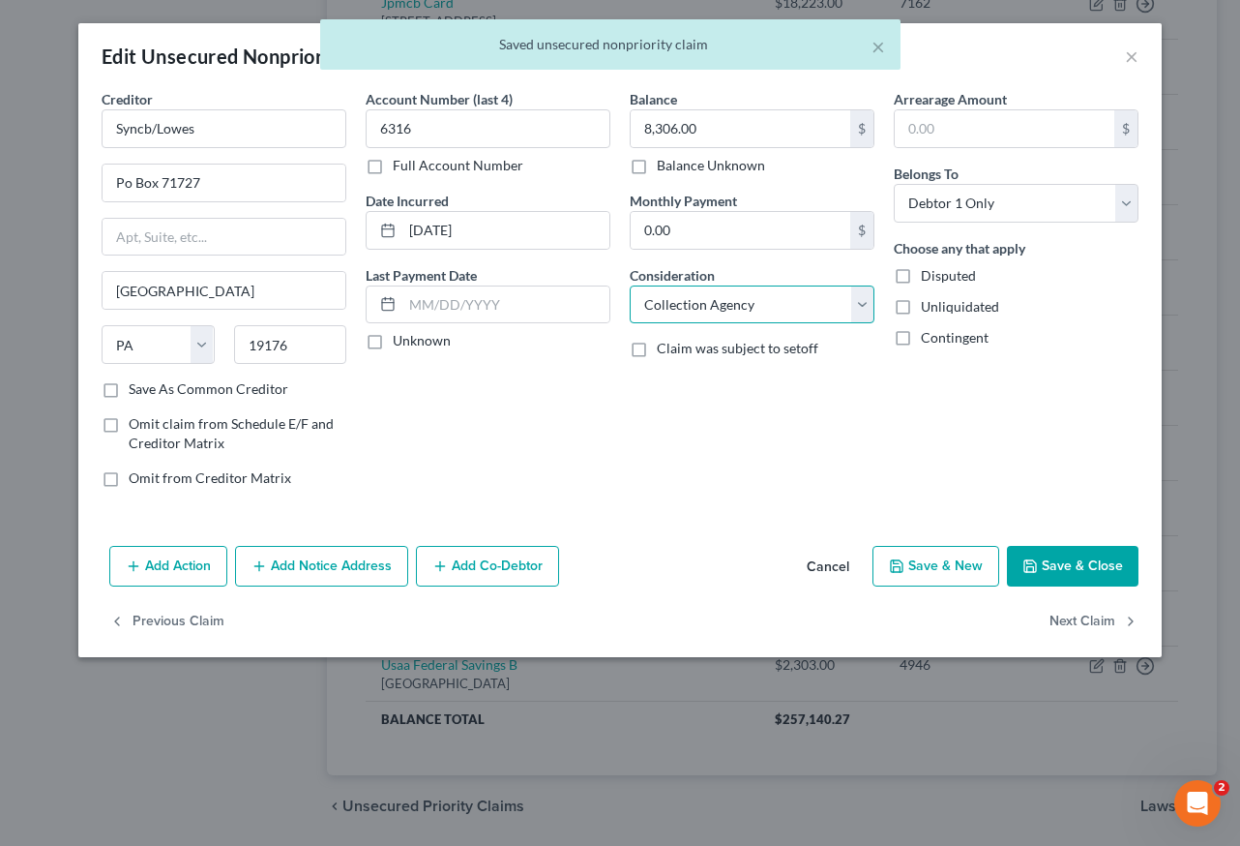
drag, startPoint x: 774, startPoint y: 297, endPoint x: 774, endPoint y: 313, distance: 16.4
click at [774, 297] on select "Select Cable / Satellite Services Collection Agency Credit Card Debt Debt Couns…" at bounding box center [752, 304] width 245 height 39
click at [630, 285] on select "Select Cable / Satellite Services Collection Agency Credit Card Debt Debt Couns…" at bounding box center [752, 304] width 245 height 39
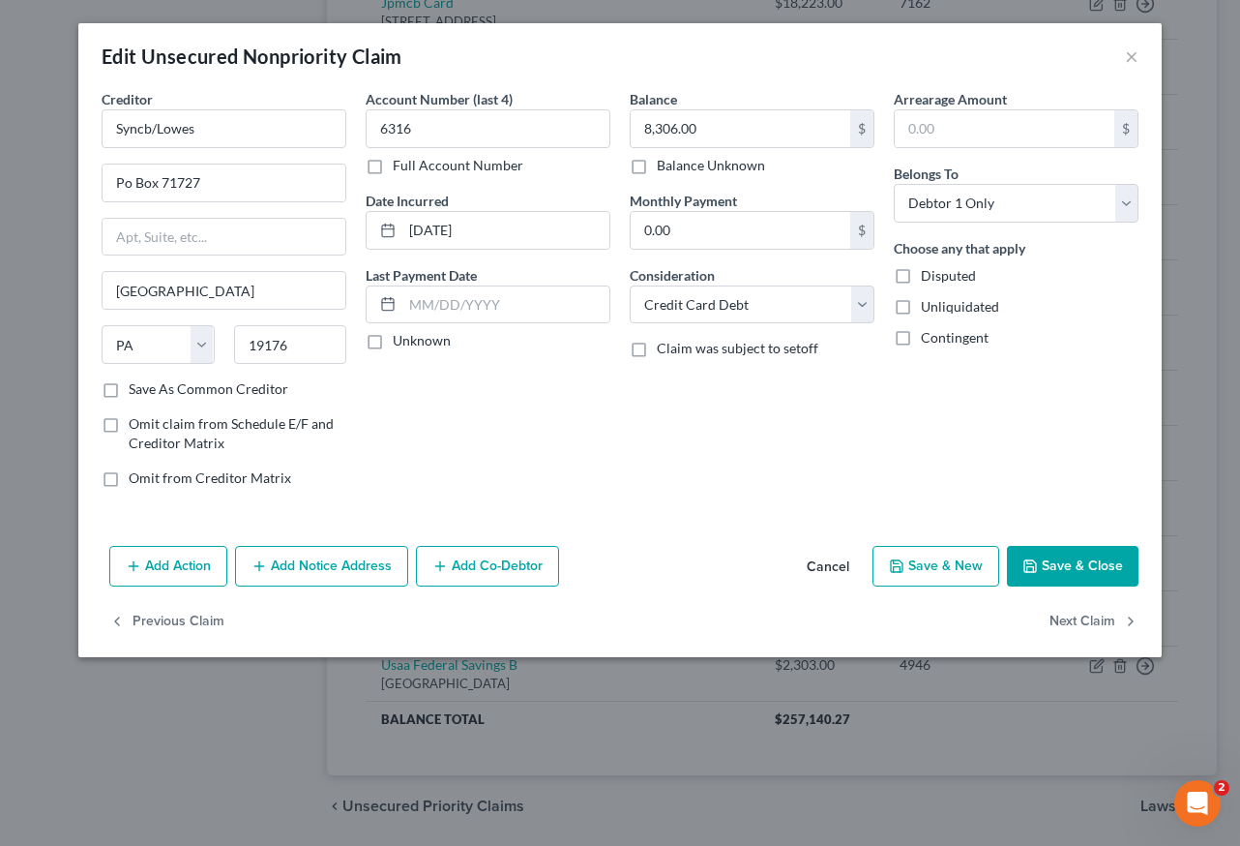
click at [962, 524] on div "Creditor * Syncb/Lowes Po Box 71727 [GEOGRAPHIC_DATA] [US_STATE] AK AR AZ [GEOG…" at bounding box center [620, 313] width 1084 height 449
click at [1085, 557] on button "Save & Close" at bounding box center [1073, 566] width 132 height 41
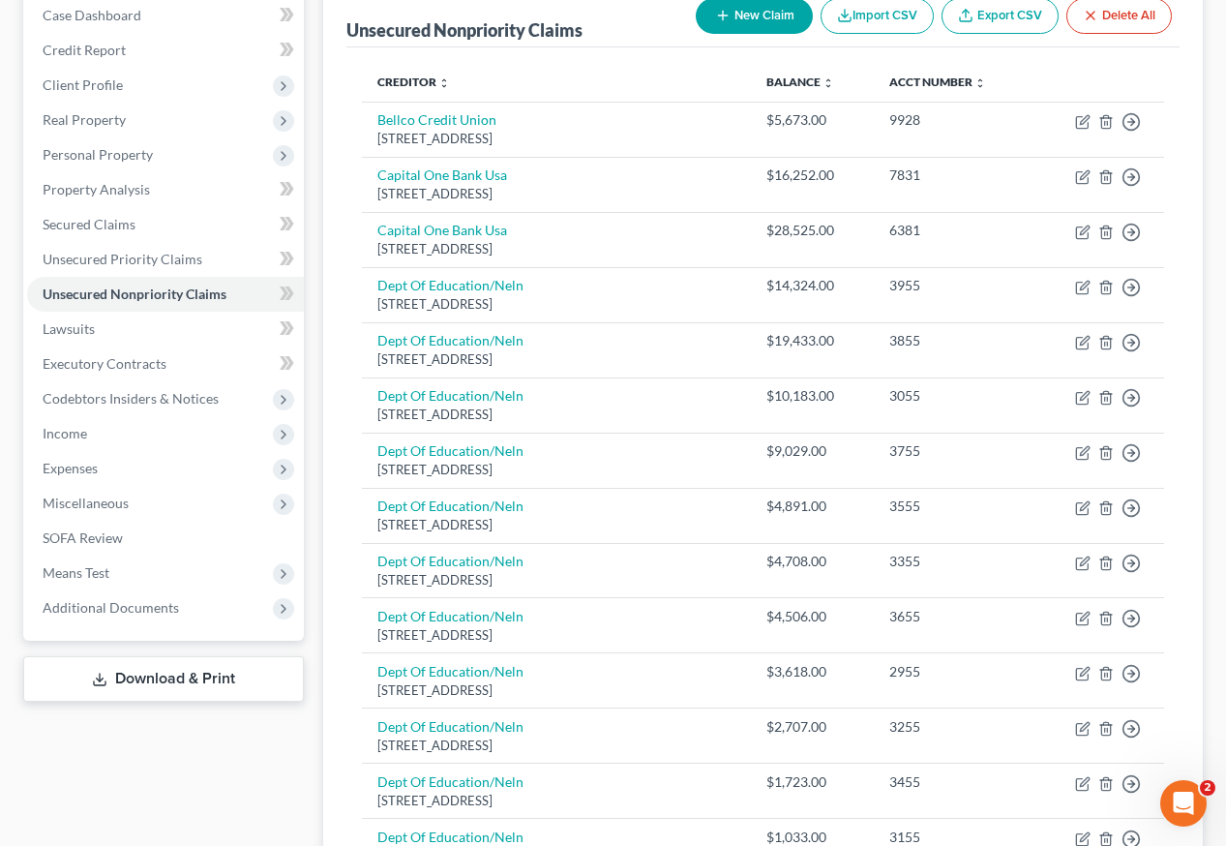
scroll to position [193, 0]
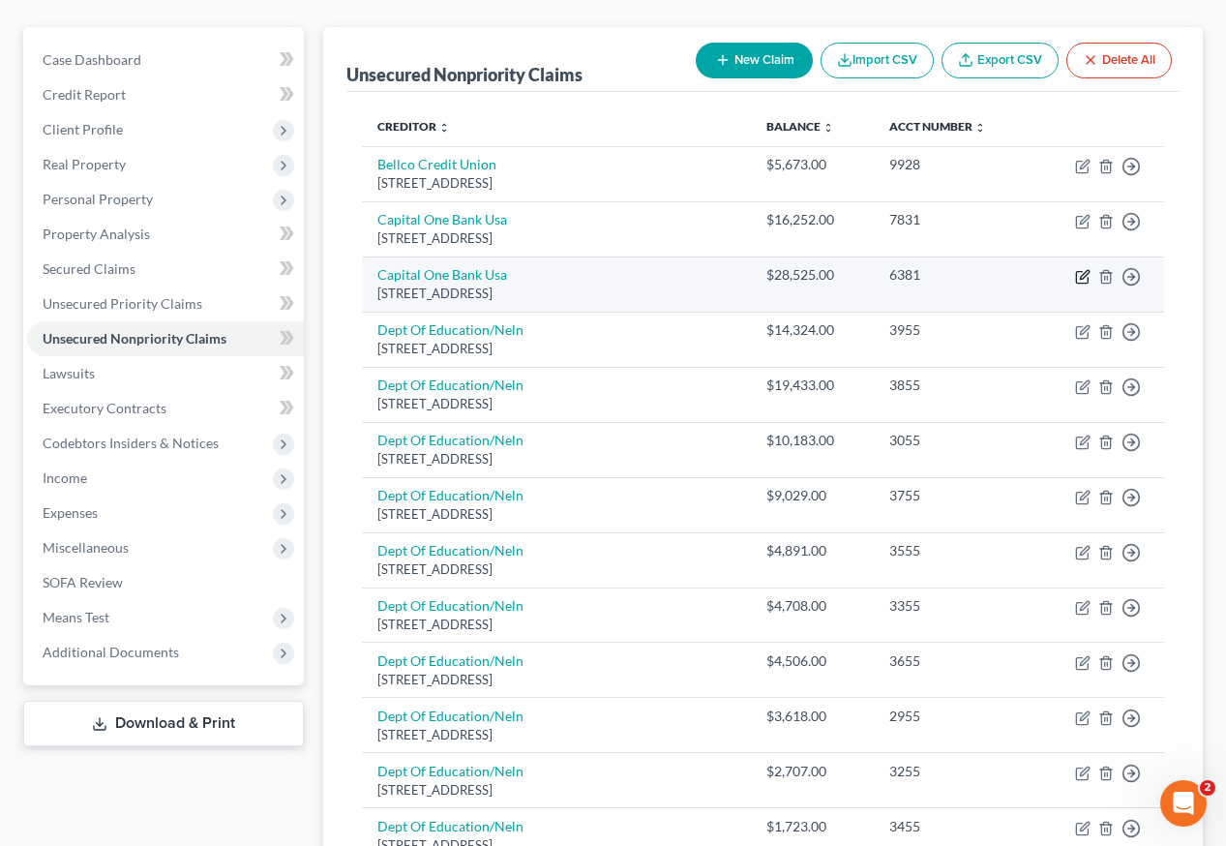
click at [1081, 269] on icon "button" at bounding box center [1082, 276] width 15 height 15
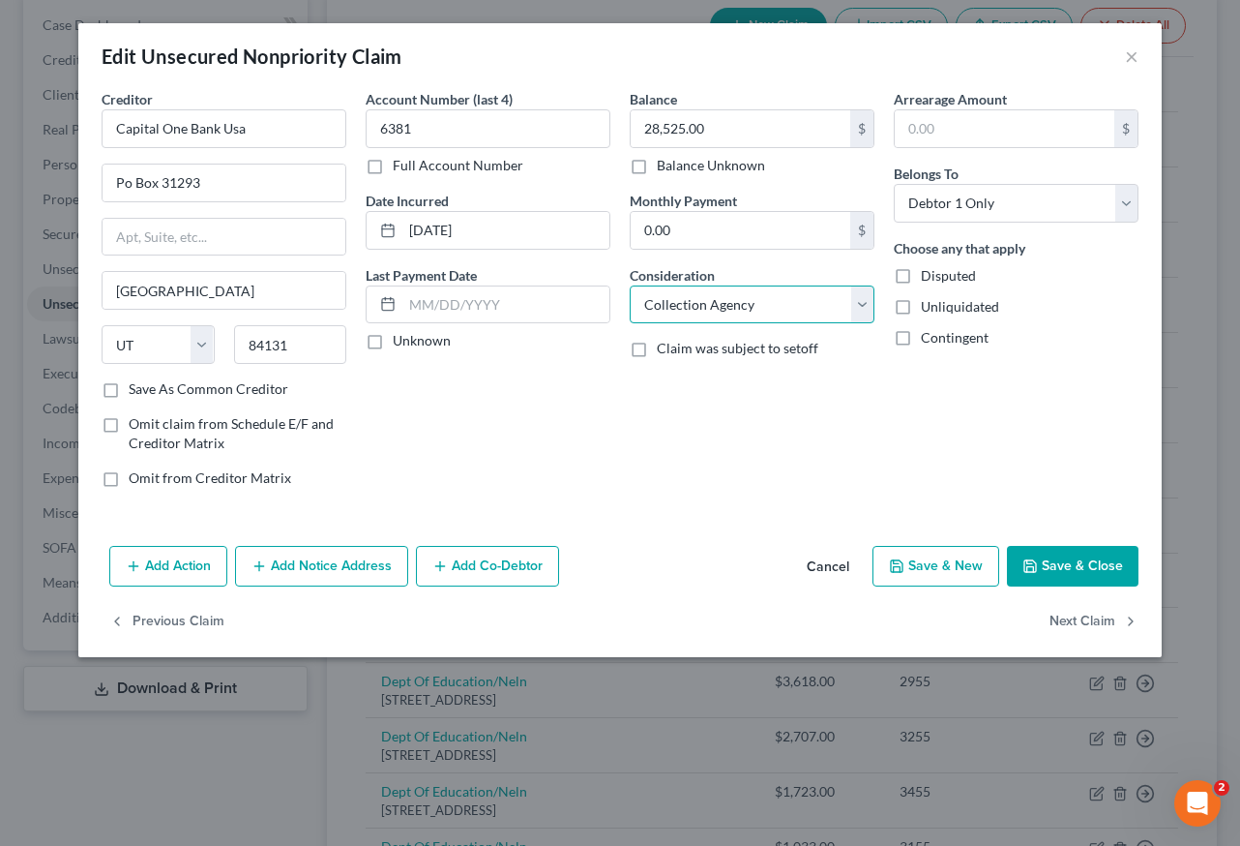
click at [739, 309] on select "Select Cable / Satellite Services Collection Agency Credit Card Debt Debt Couns…" at bounding box center [752, 304] width 245 height 39
click at [630, 285] on select "Select Cable / Satellite Services Collection Agency Credit Card Debt Debt Couns…" at bounding box center [752, 304] width 245 height 39
click at [1086, 573] on button "Save & Close" at bounding box center [1073, 566] width 132 height 41
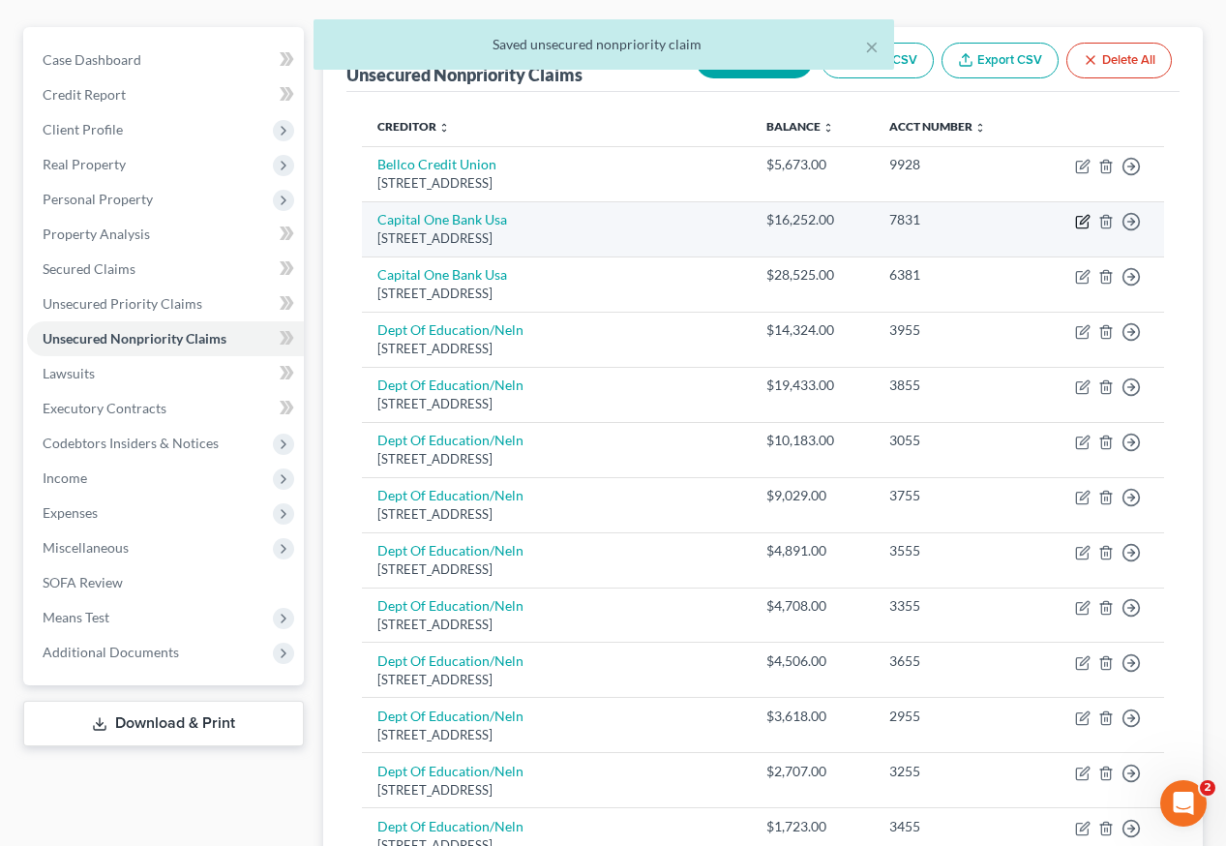
click at [1083, 214] on icon "button" at bounding box center [1082, 221] width 15 height 15
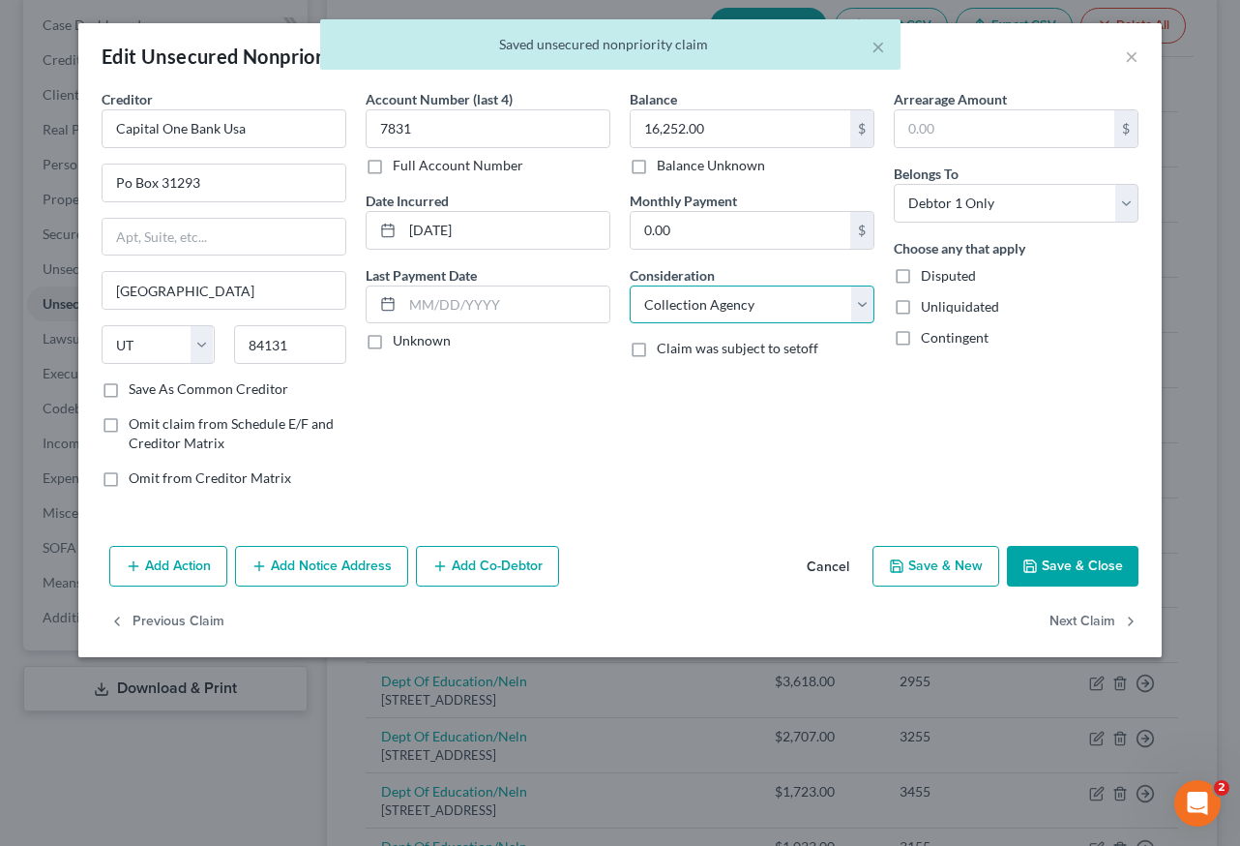
click at [716, 295] on select "Select Cable / Satellite Services Collection Agency Credit Card Debt Debt Couns…" at bounding box center [752, 304] width 245 height 39
click at [630, 285] on select "Select Cable / Satellite Services Collection Agency Credit Card Debt Debt Couns…" at bounding box center [752, 304] width 245 height 39
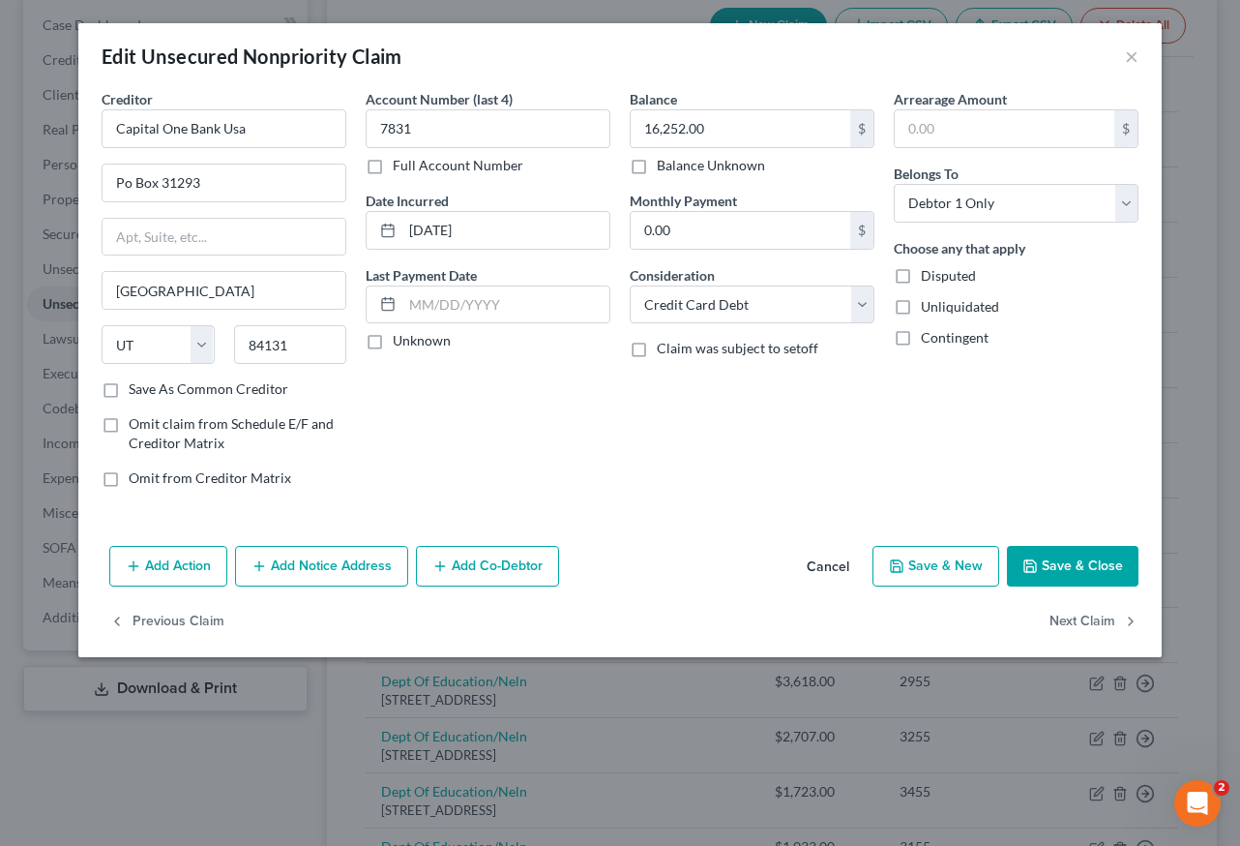
click at [1054, 576] on button "Save & Close" at bounding box center [1073, 566] width 132 height 41
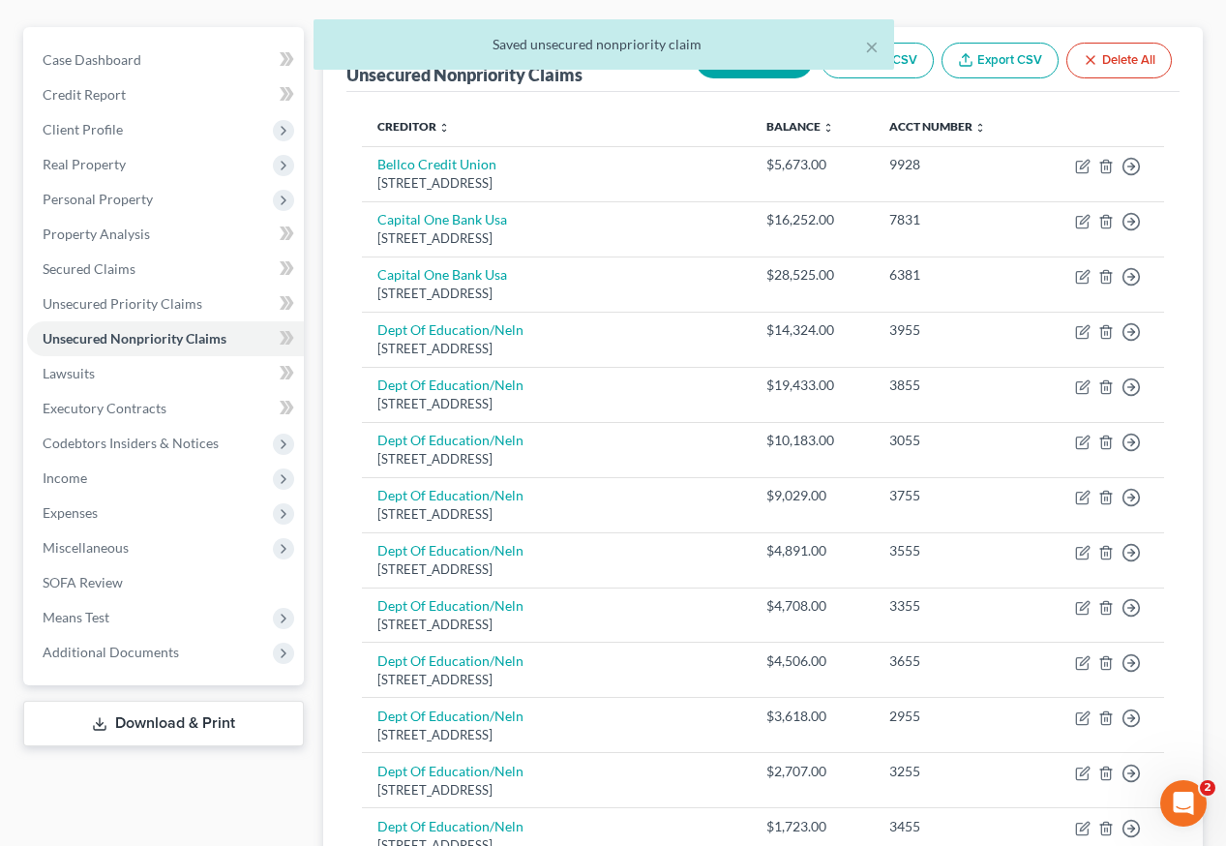
click at [1052, 567] on div at bounding box center [613, 423] width 1226 height 846
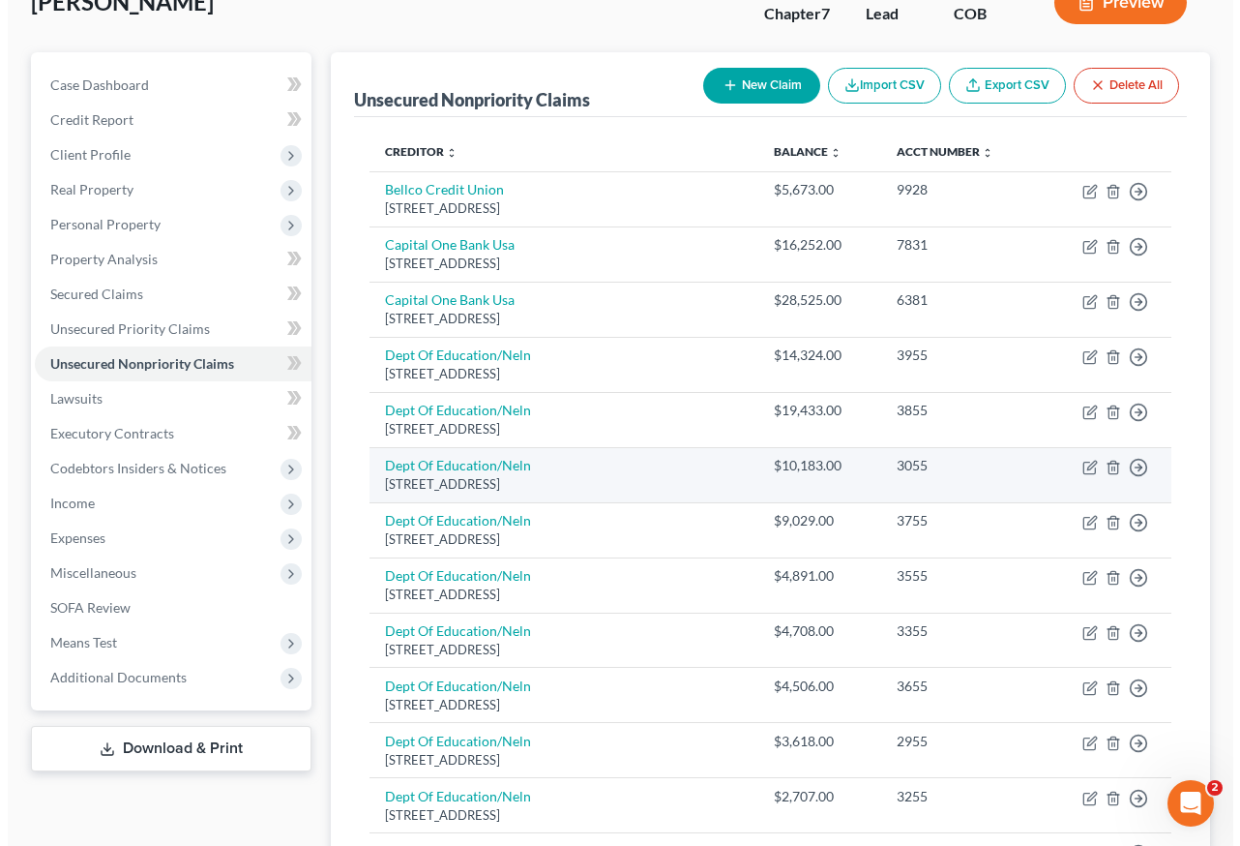
scroll to position [0, 0]
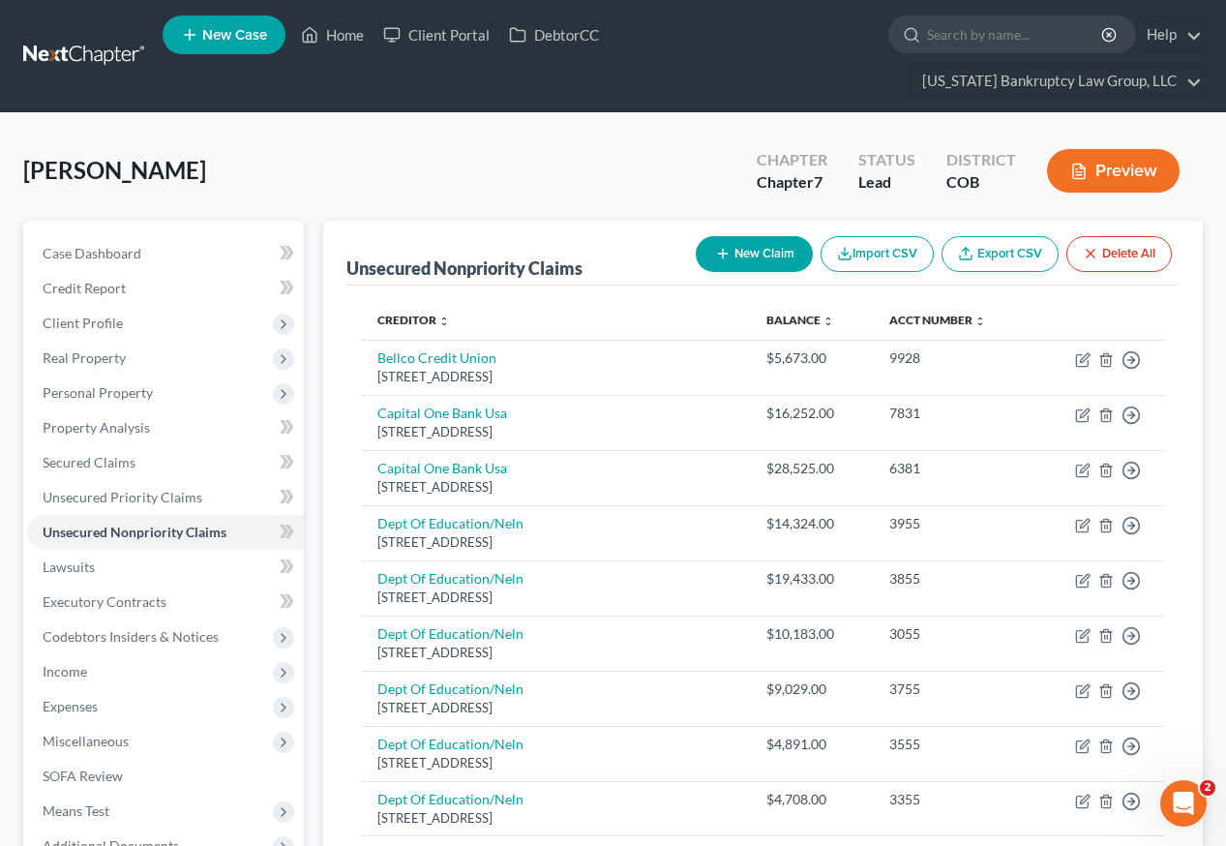
click at [774, 236] on button "New Claim" at bounding box center [754, 254] width 117 height 36
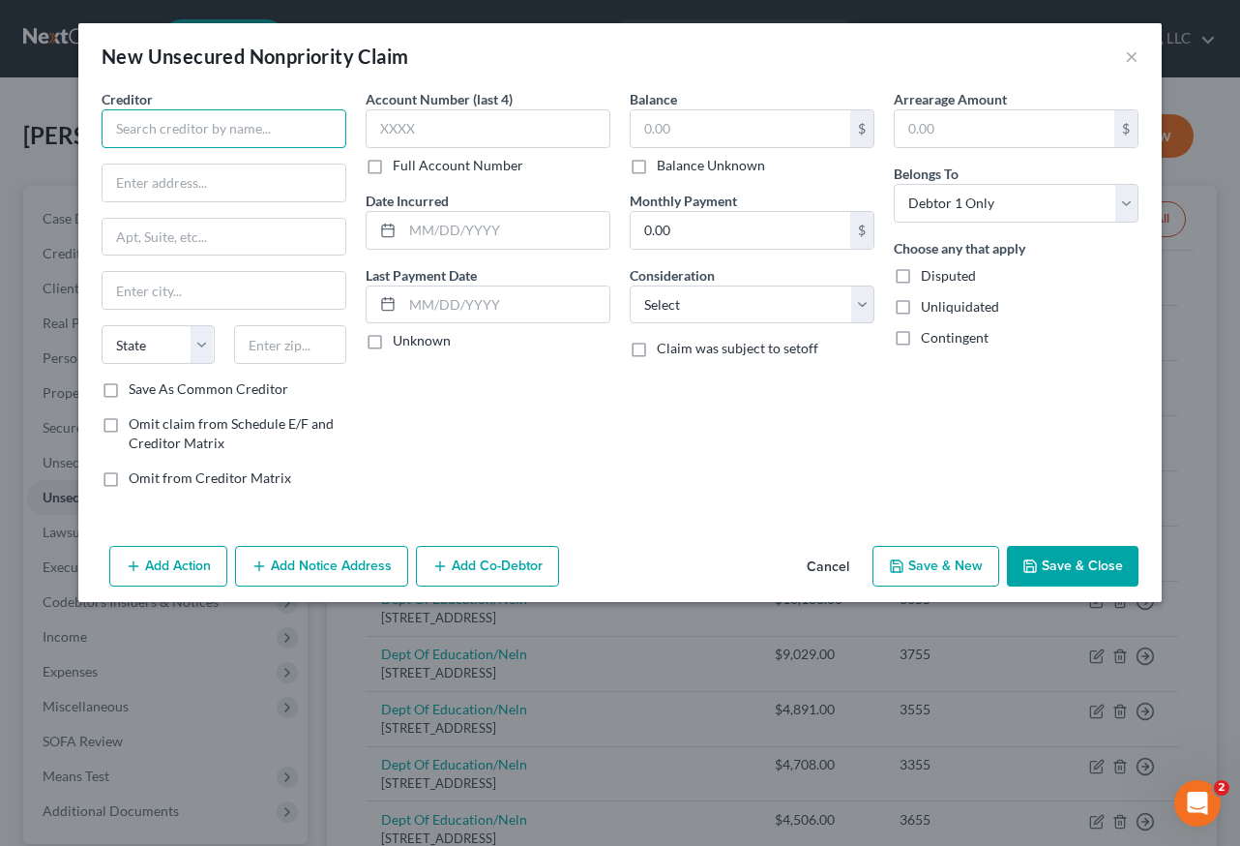
click at [161, 130] on input "text" at bounding box center [224, 128] width 245 height 39
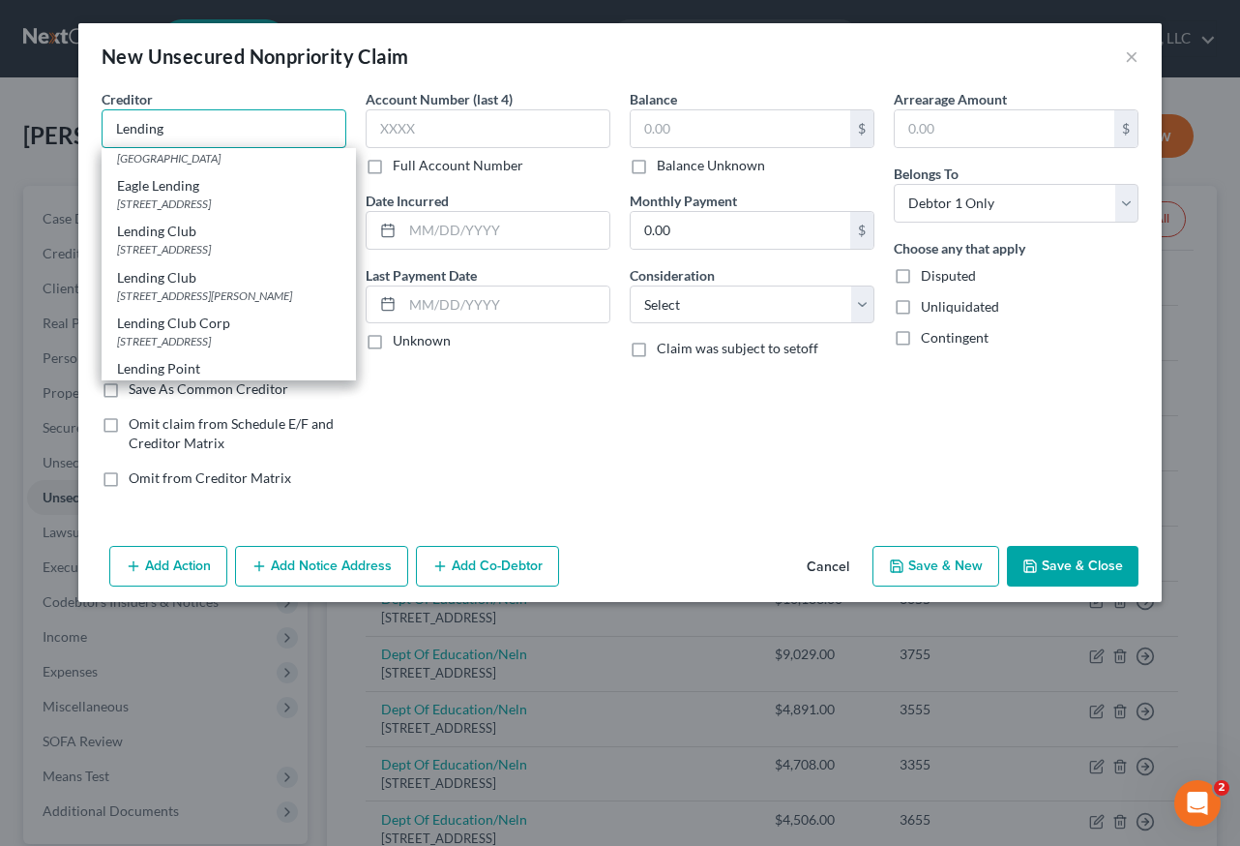
scroll to position [193, 0]
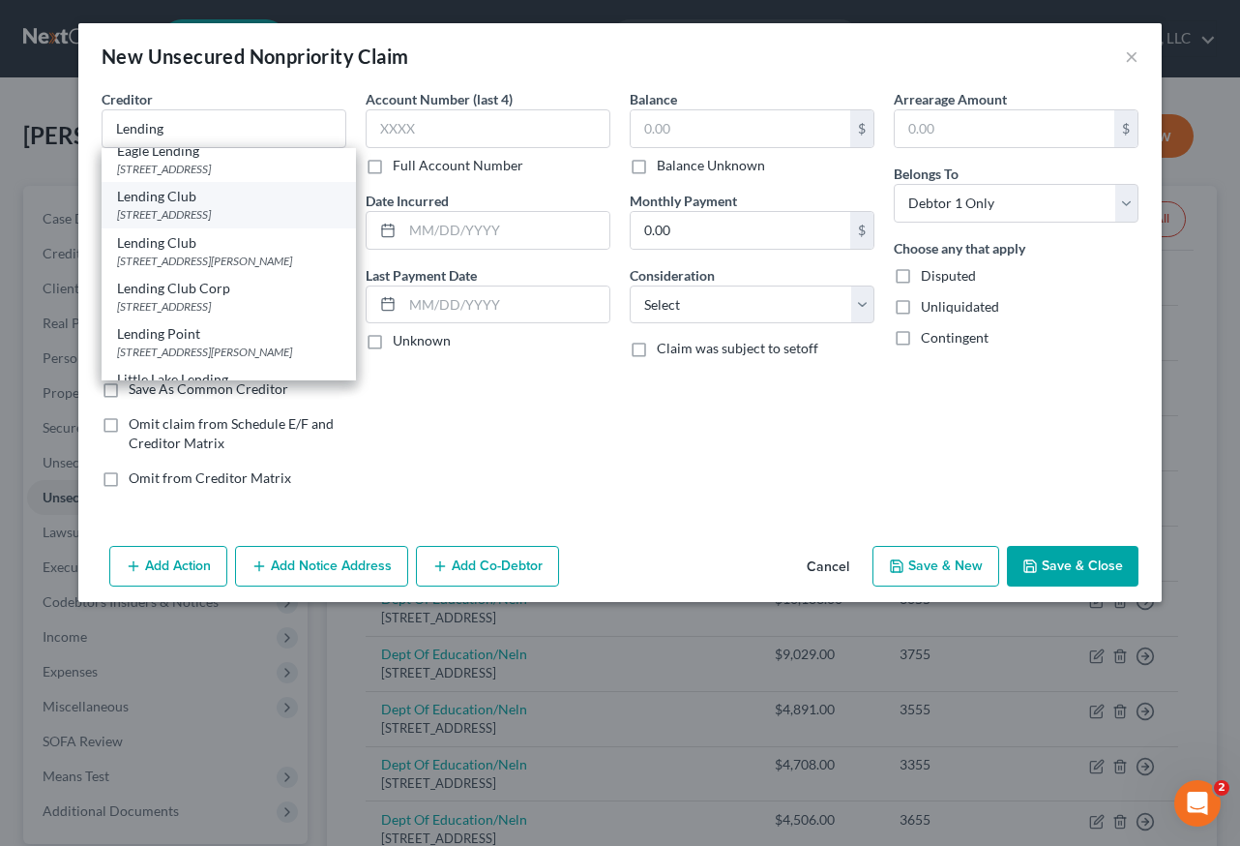
click at [204, 223] on div "[STREET_ADDRESS]" at bounding box center [228, 214] width 223 height 16
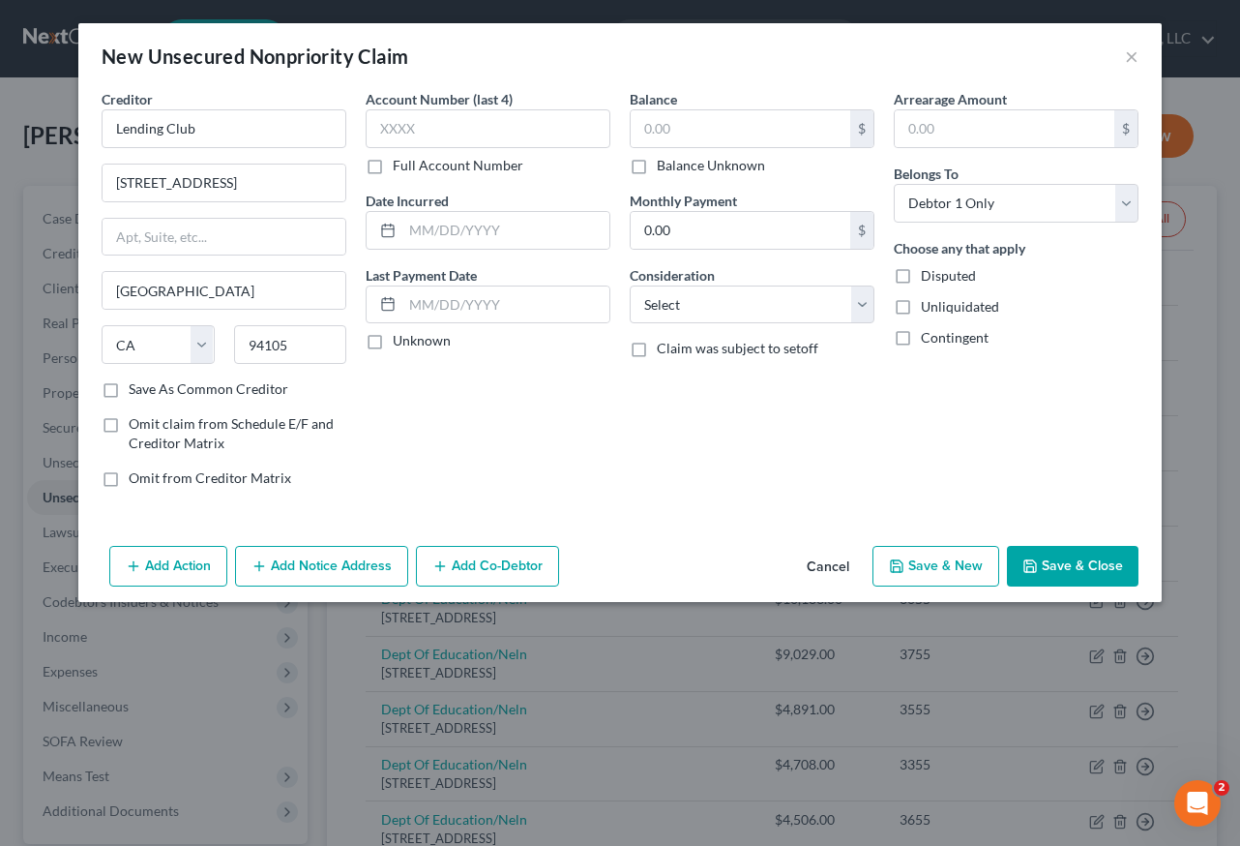
scroll to position [0, 0]
click at [548, 126] on input "text" at bounding box center [488, 128] width 245 height 39
click at [313, 569] on button "Add Notice Address" at bounding box center [321, 566] width 173 height 41
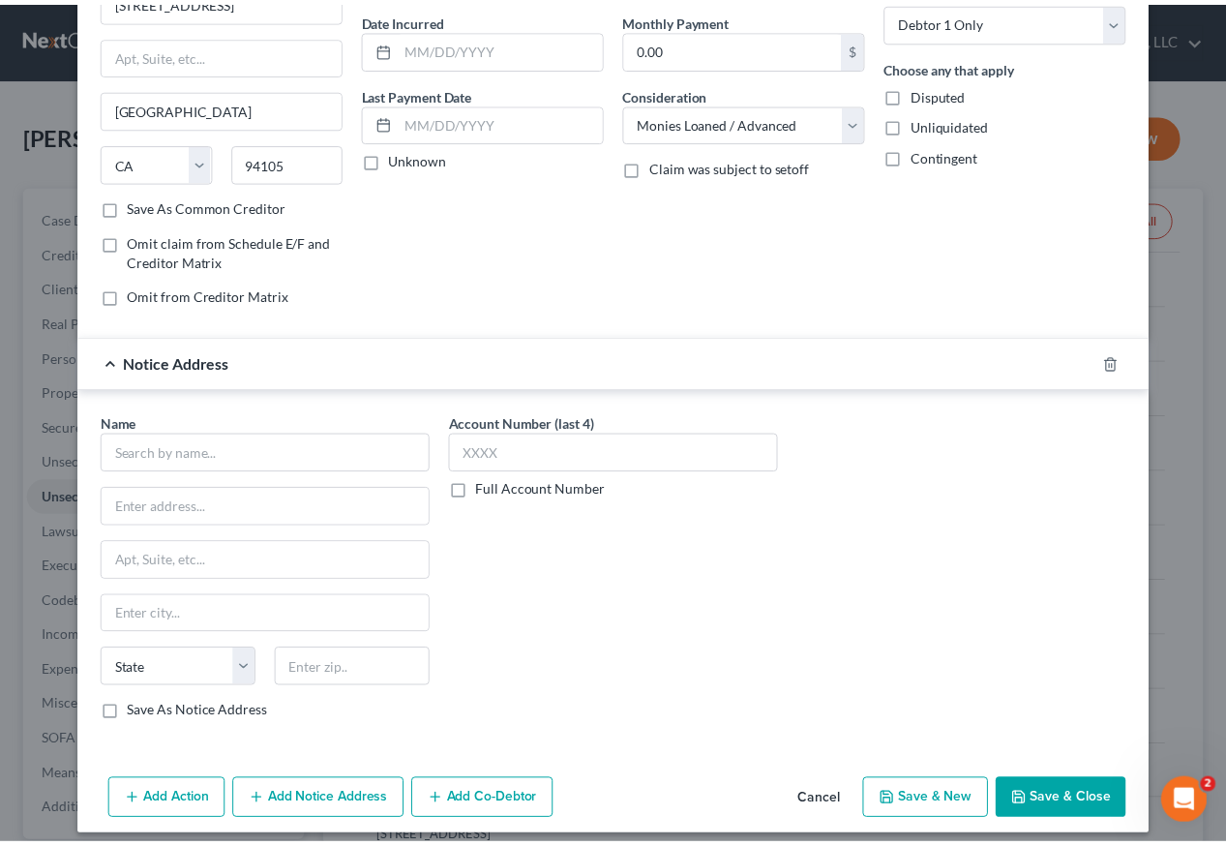
scroll to position [196, 0]
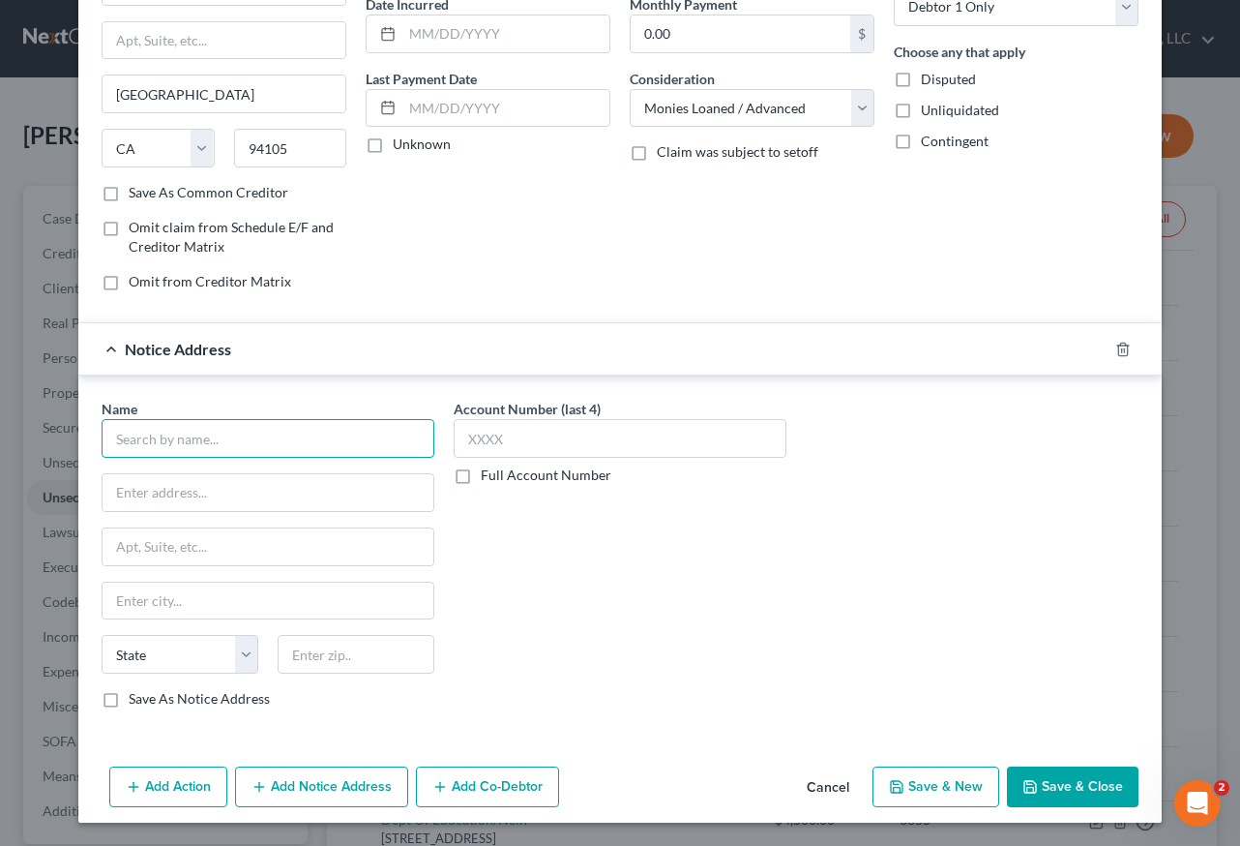
click at [269, 440] on input "text" at bounding box center [268, 438] width 333 height 39
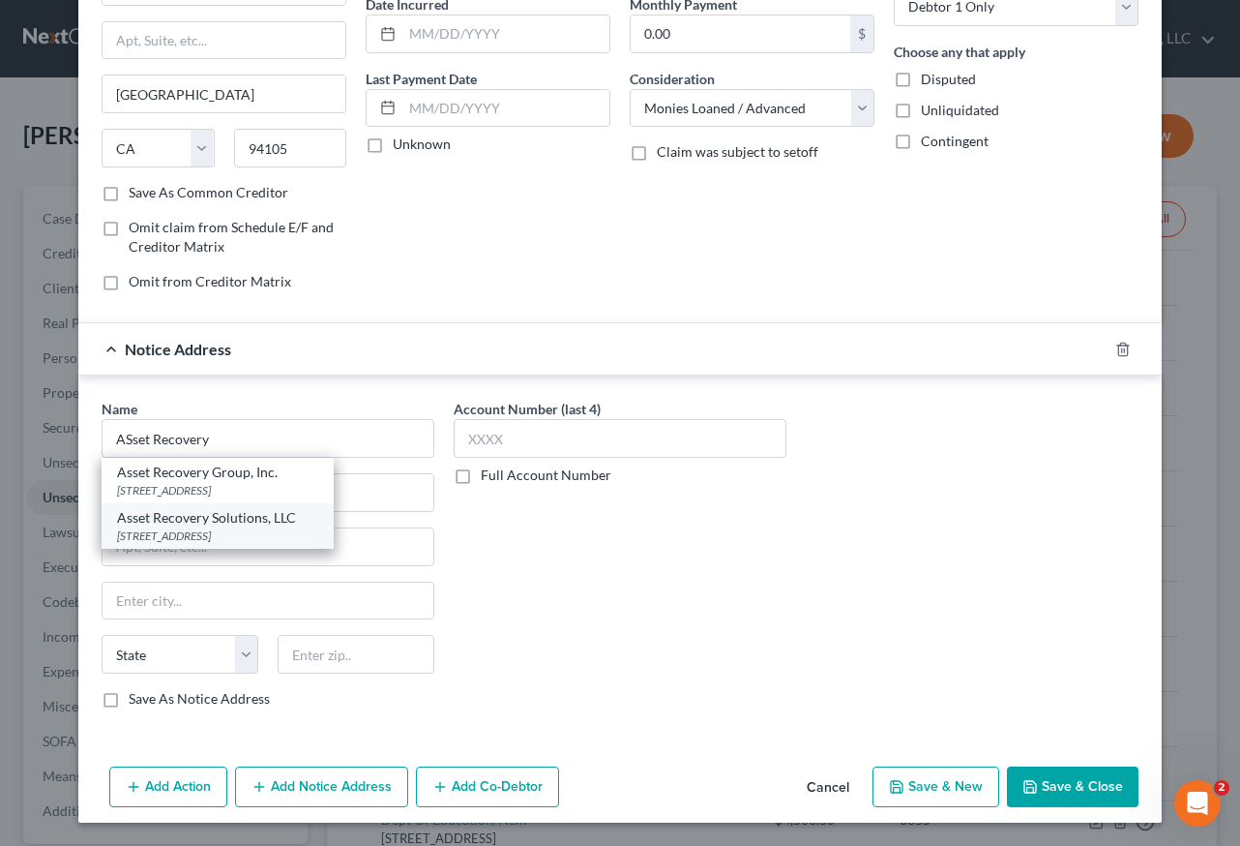
click at [255, 531] on div "[STREET_ADDRESS]" at bounding box center [217, 535] width 201 height 16
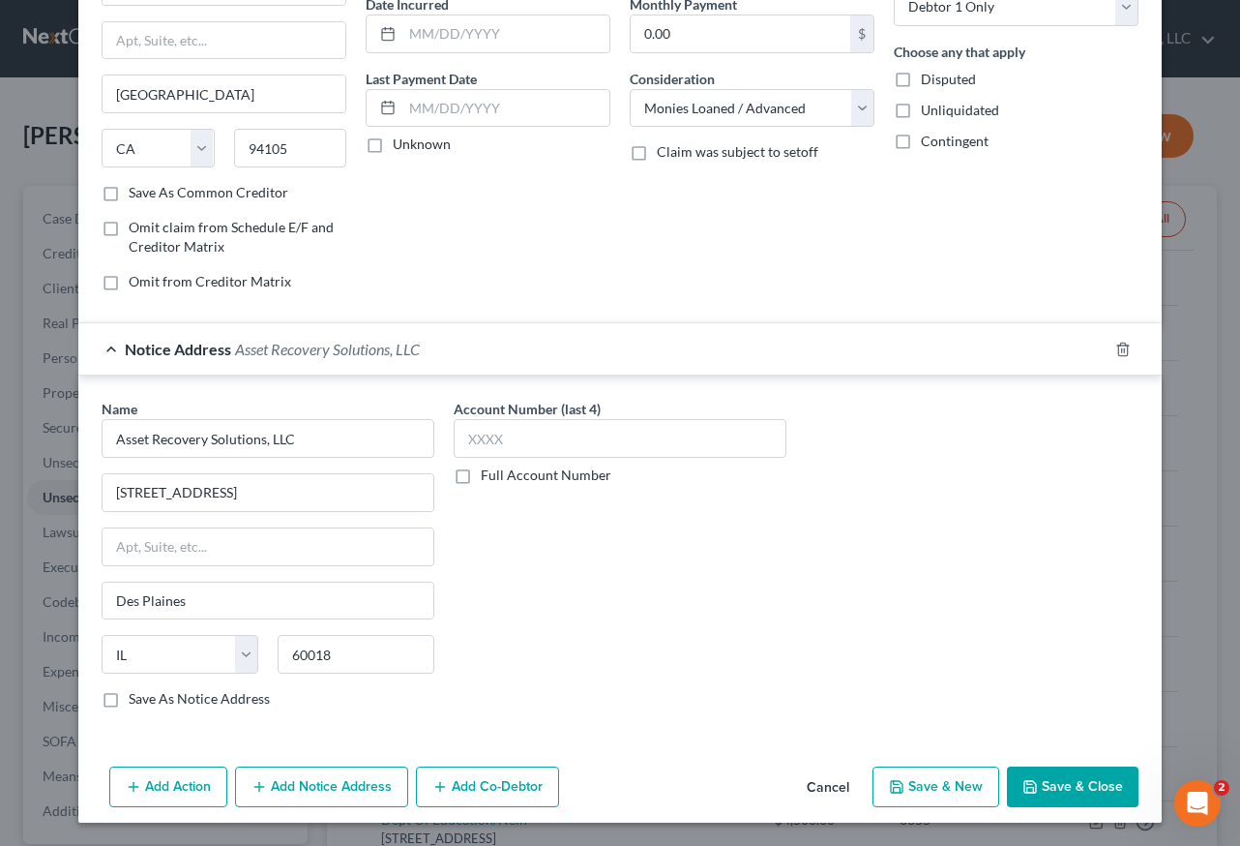
click at [1042, 789] on button "Save & Close" at bounding box center [1073, 786] width 132 height 41
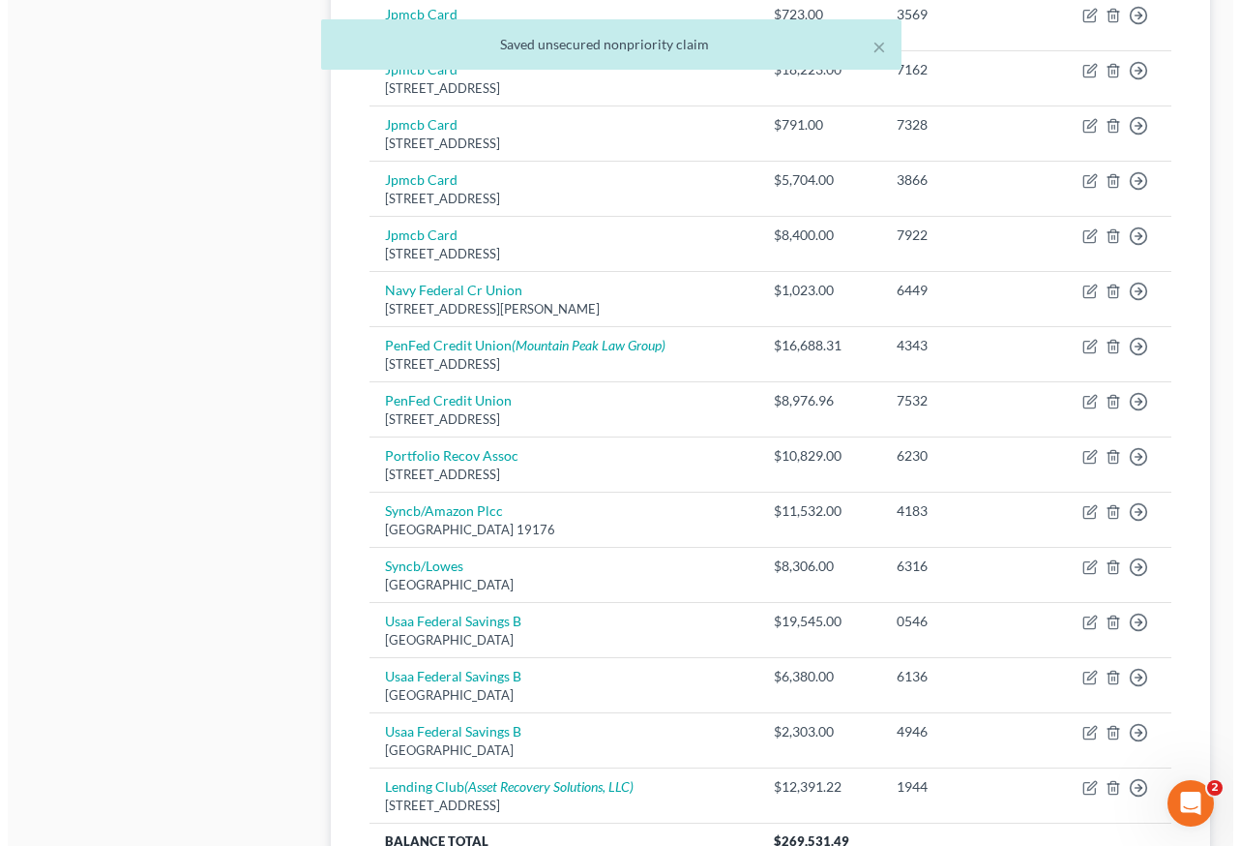
scroll to position [1378, 0]
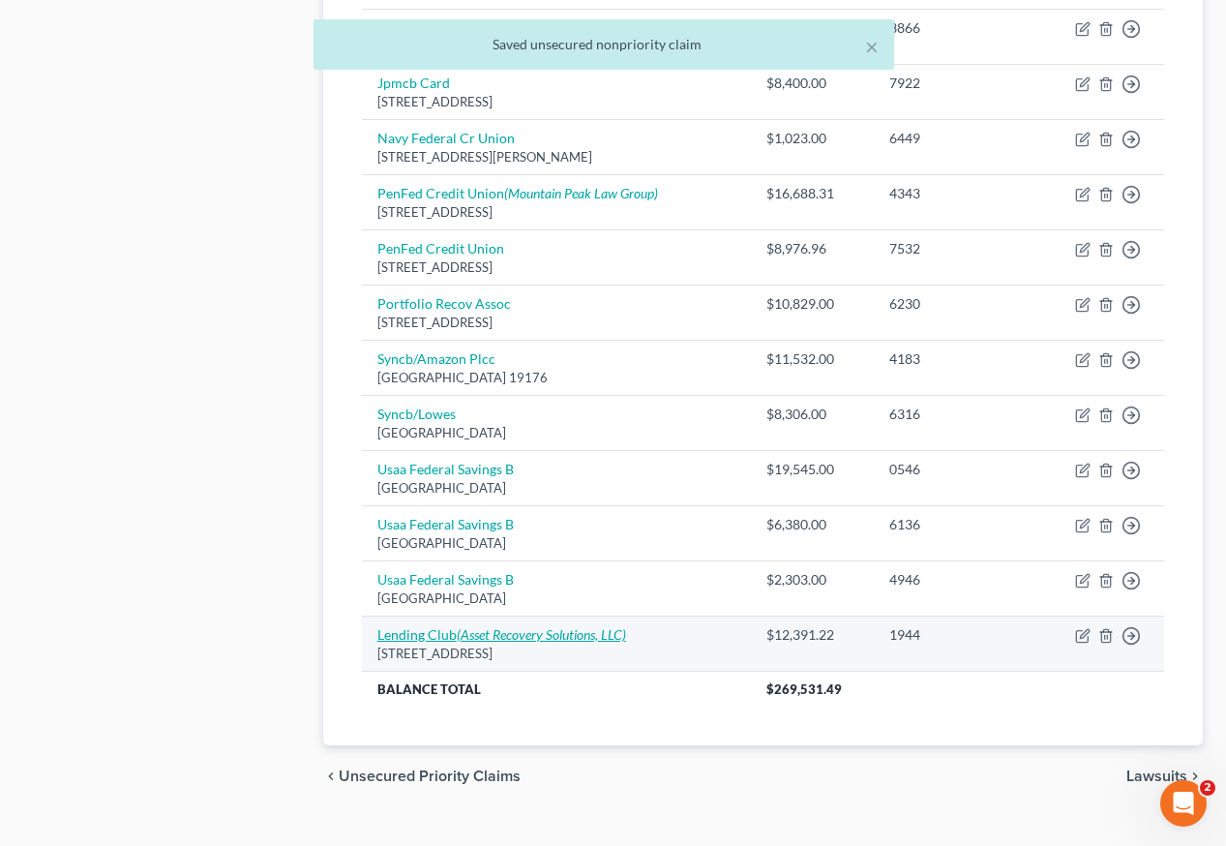
click at [582, 626] on icon "(Asset Recovery Solutions, LLC)" at bounding box center [541, 634] width 169 height 16
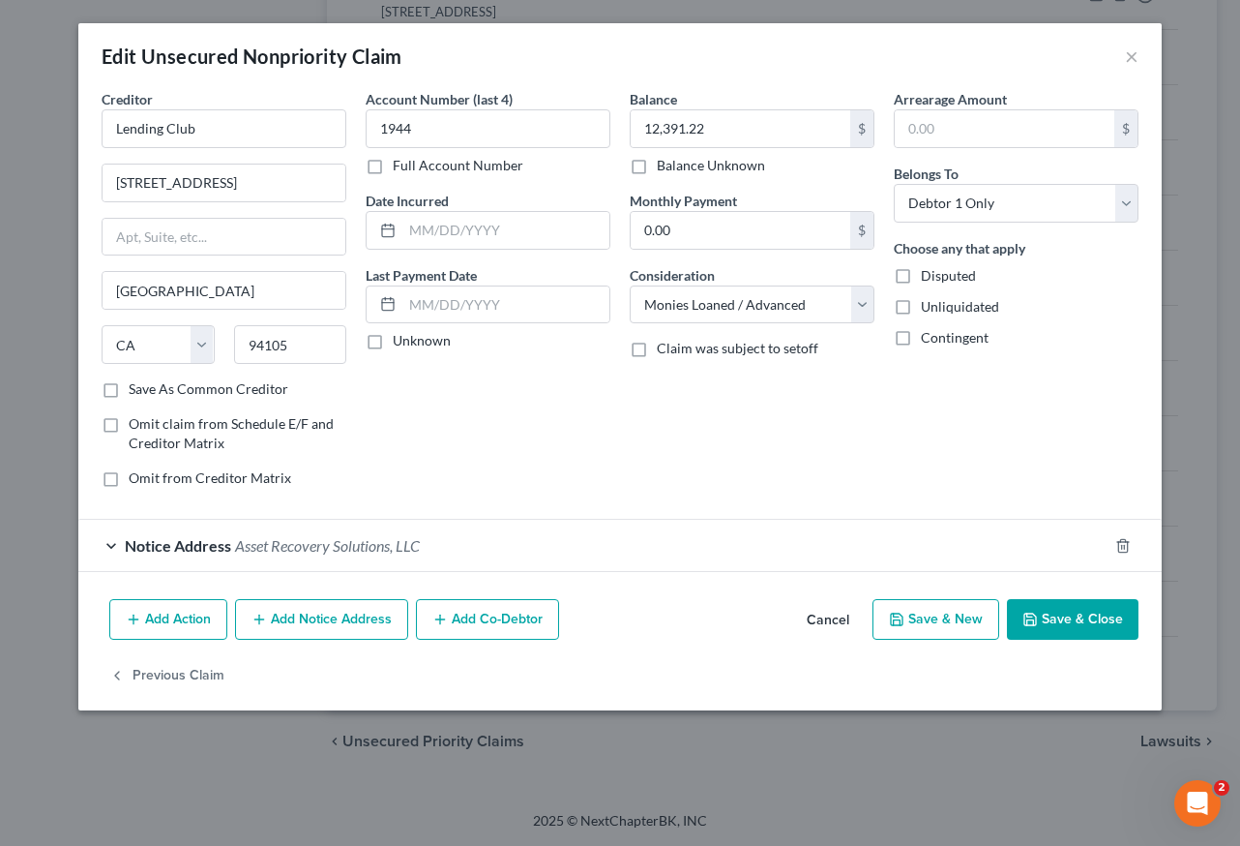
click at [298, 545] on span "Asset Recovery Solutions, LLC" at bounding box center [327, 545] width 185 height 18
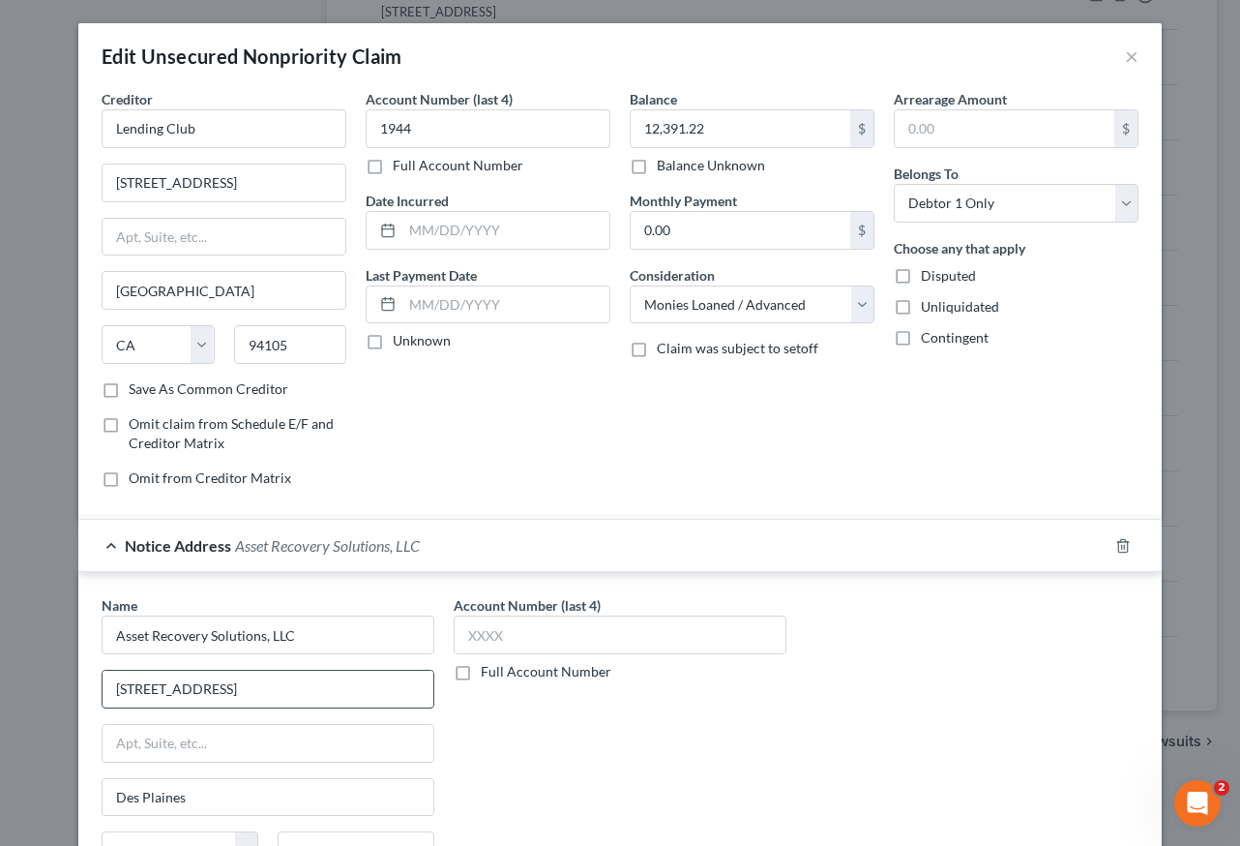
click at [309, 686] on input "[STREET_ADDRESS]" at bounding box center [268, 688] width 331 height 37
drag, startPoint x: 309, startPoint y: 686, endPoint x: 48, endPoint y: 698, distance: 260.5
click at [48, 698] on div "Edit Unsecured Nonpriority Claim × Creditor * Lending Club [STREET_ADDRESS][GEO…" at bounding box center [620, 423] width 1240 height 846
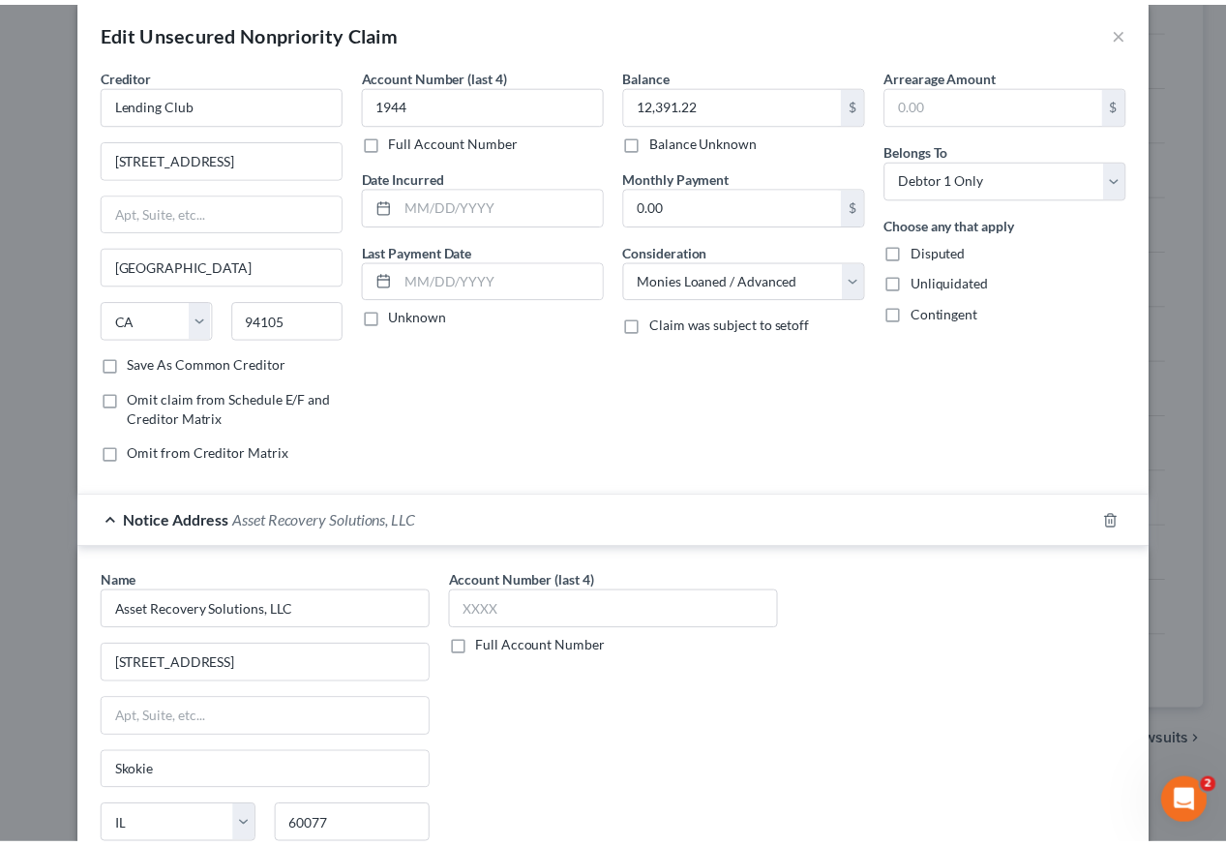
scroll to position [252, 0]
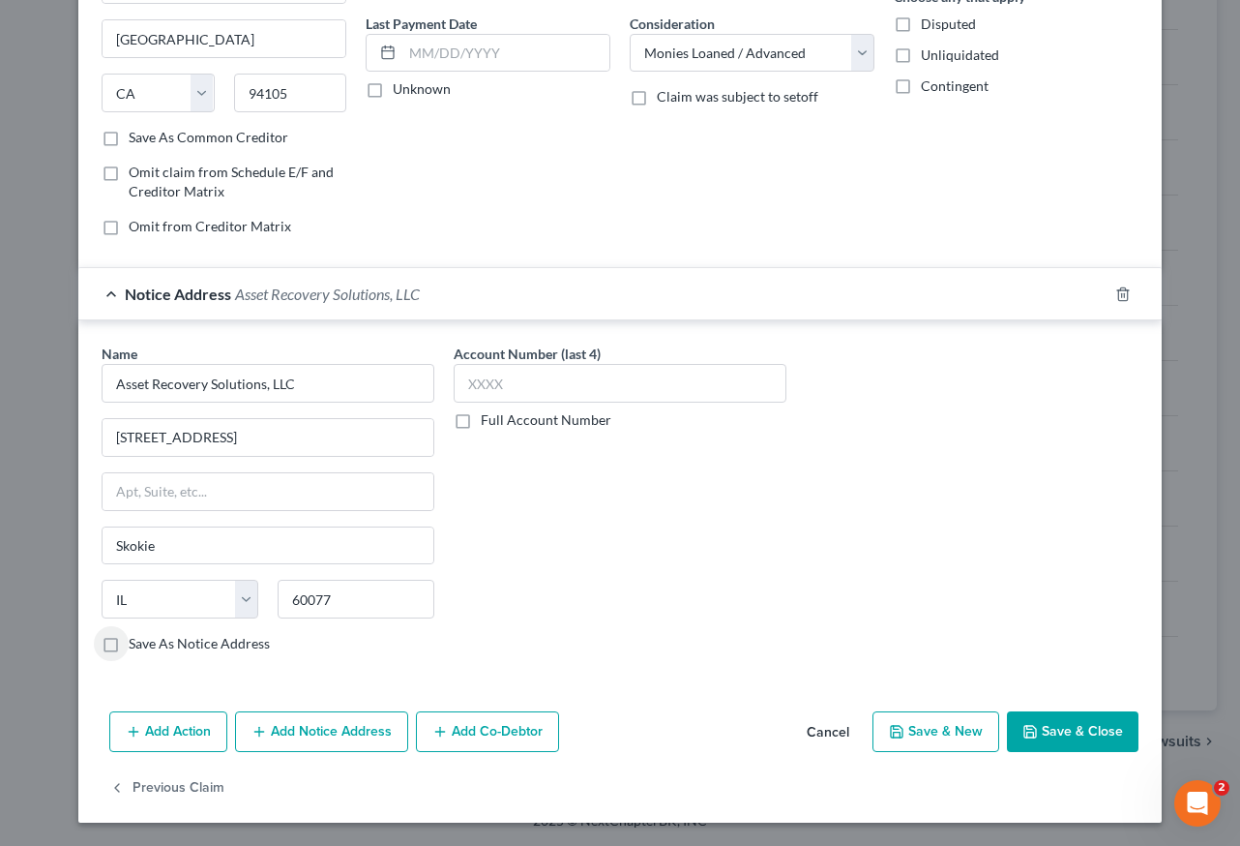
click at [129, 645] on label "Save As Notice Address" at bounding box center [199, 643] width 141 height 19
click at [136, 645] on input "Save As Notice Address" at bounding box center [142, 640] width 13 height 13
click at [1073, 723] on button "Save & Close" at bounding box center [1073, 731] width 132 height 41
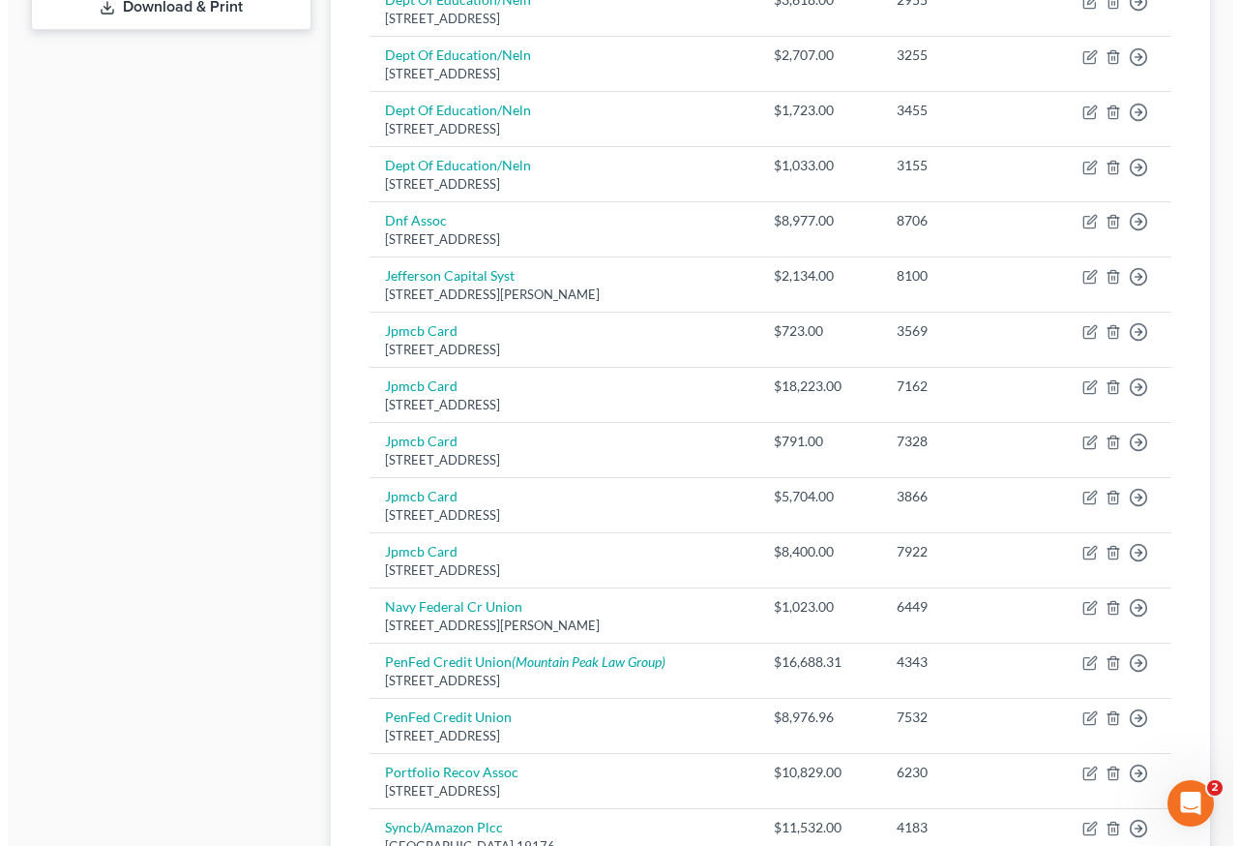
scroll to position [894, 0]
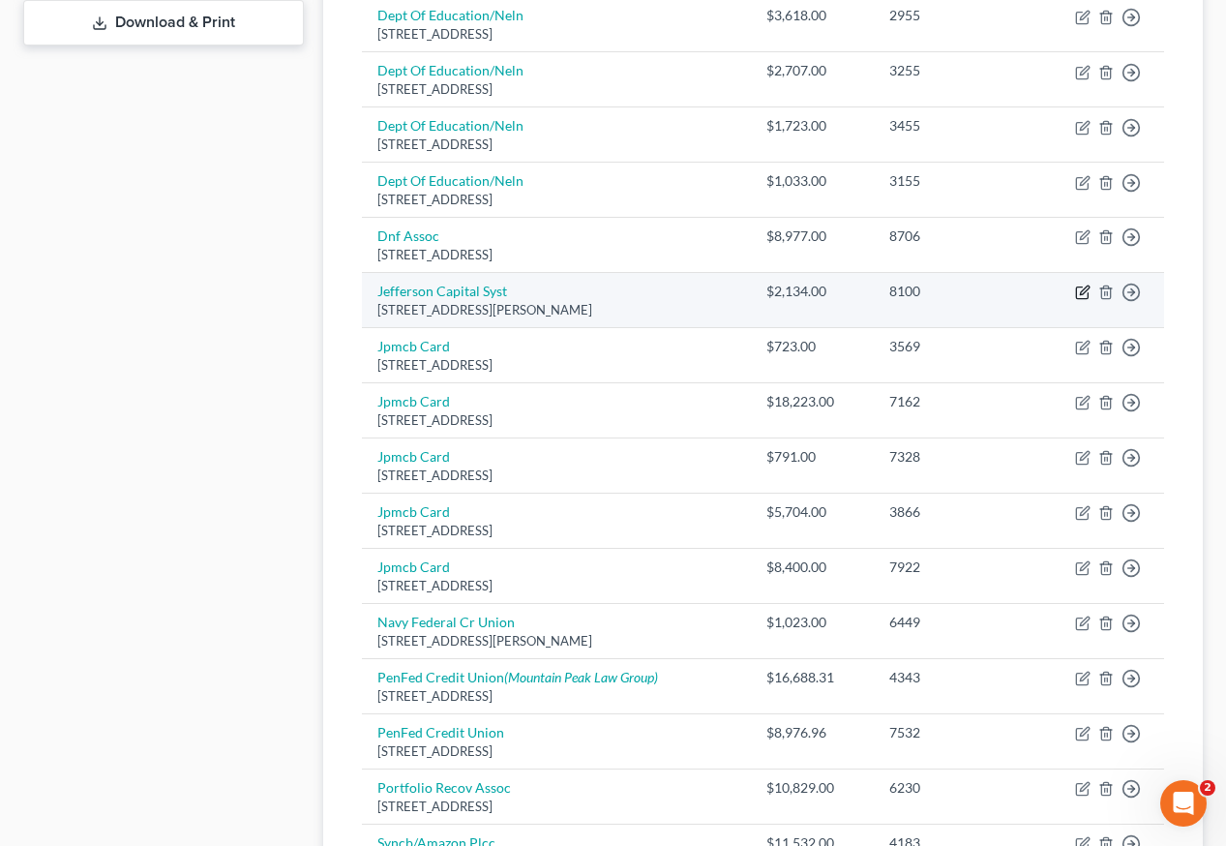
click at [1084, 286] on icon "button" at bounding box center [1084, 290] width 9 height 9
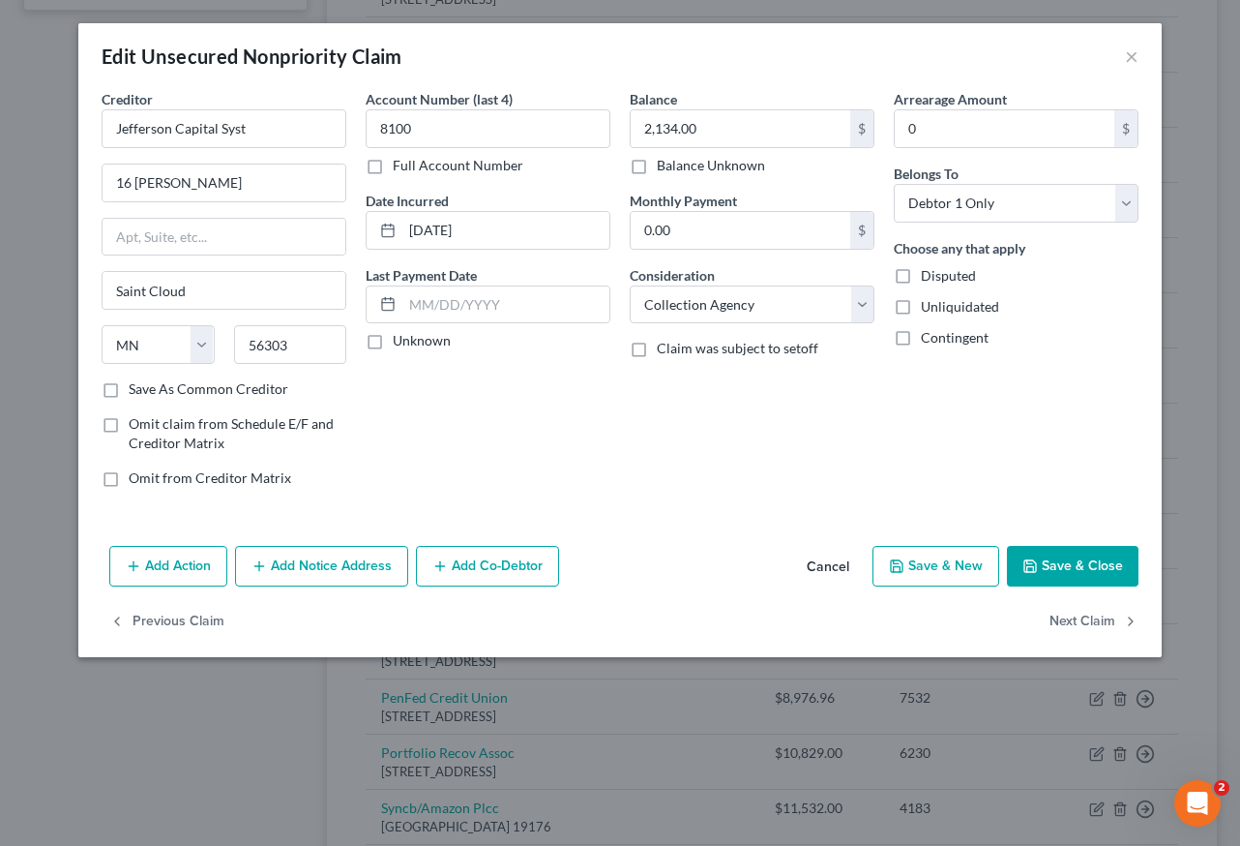
click at [382, 564] on button "Add Notice Address" at bounding box center [321, 566] width 173 height 41
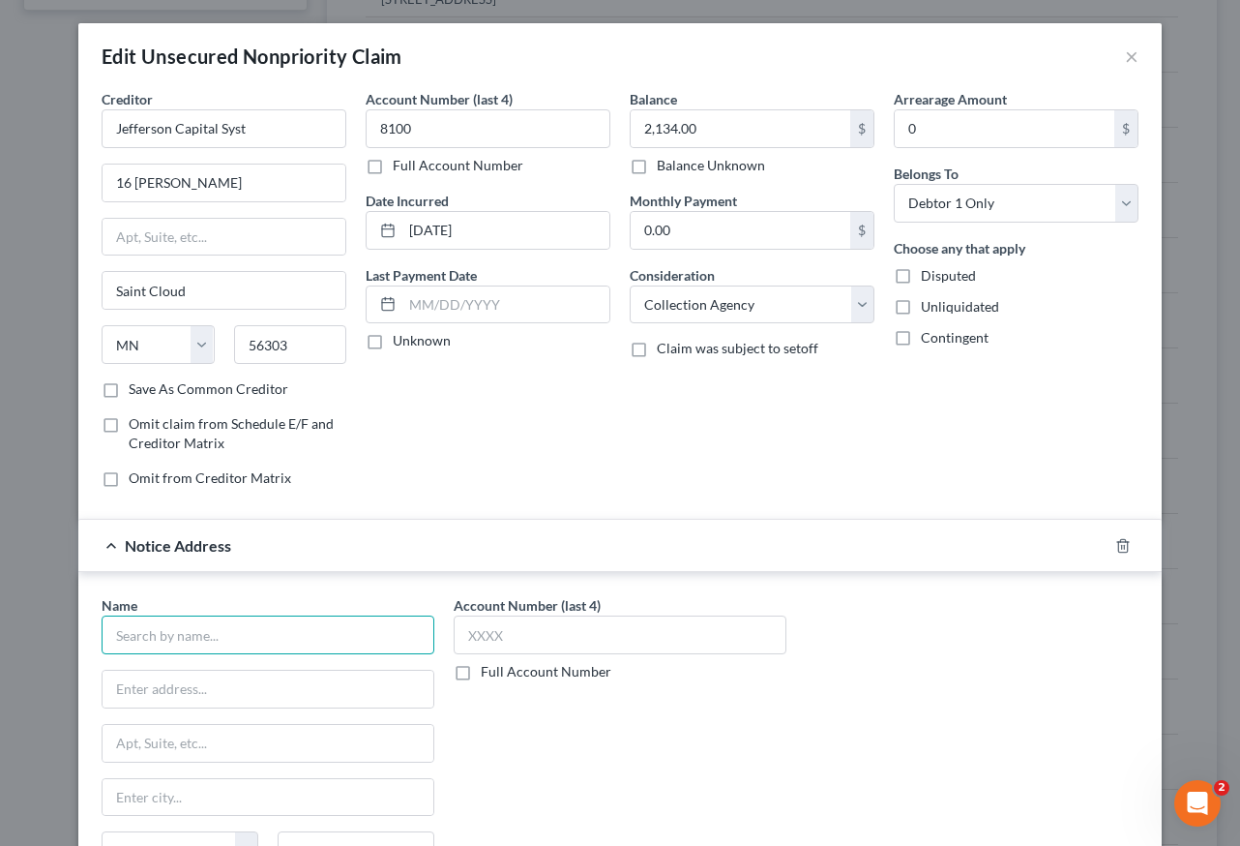
click at [252, 648] on input "text" at bounding box center [268, 634] width 333 height 39
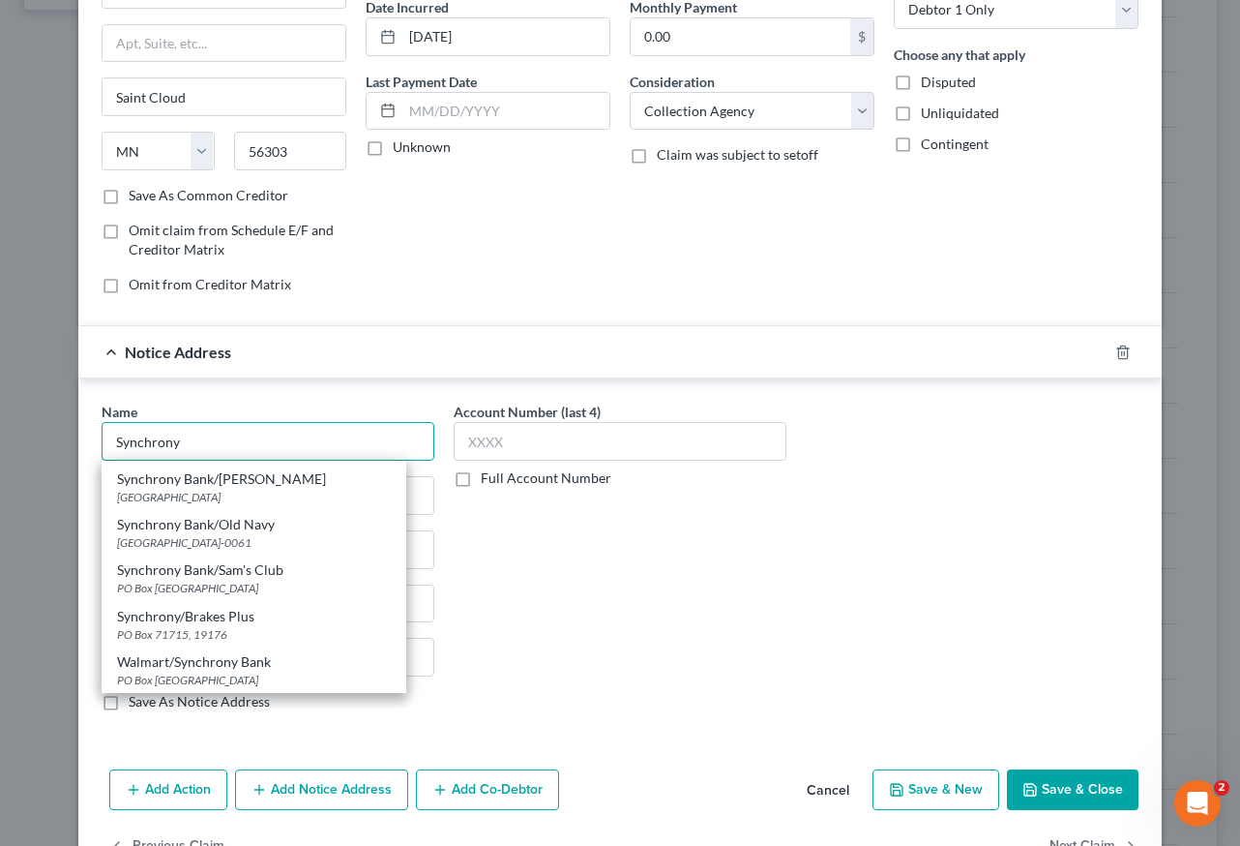
scroll to position [697, 0]
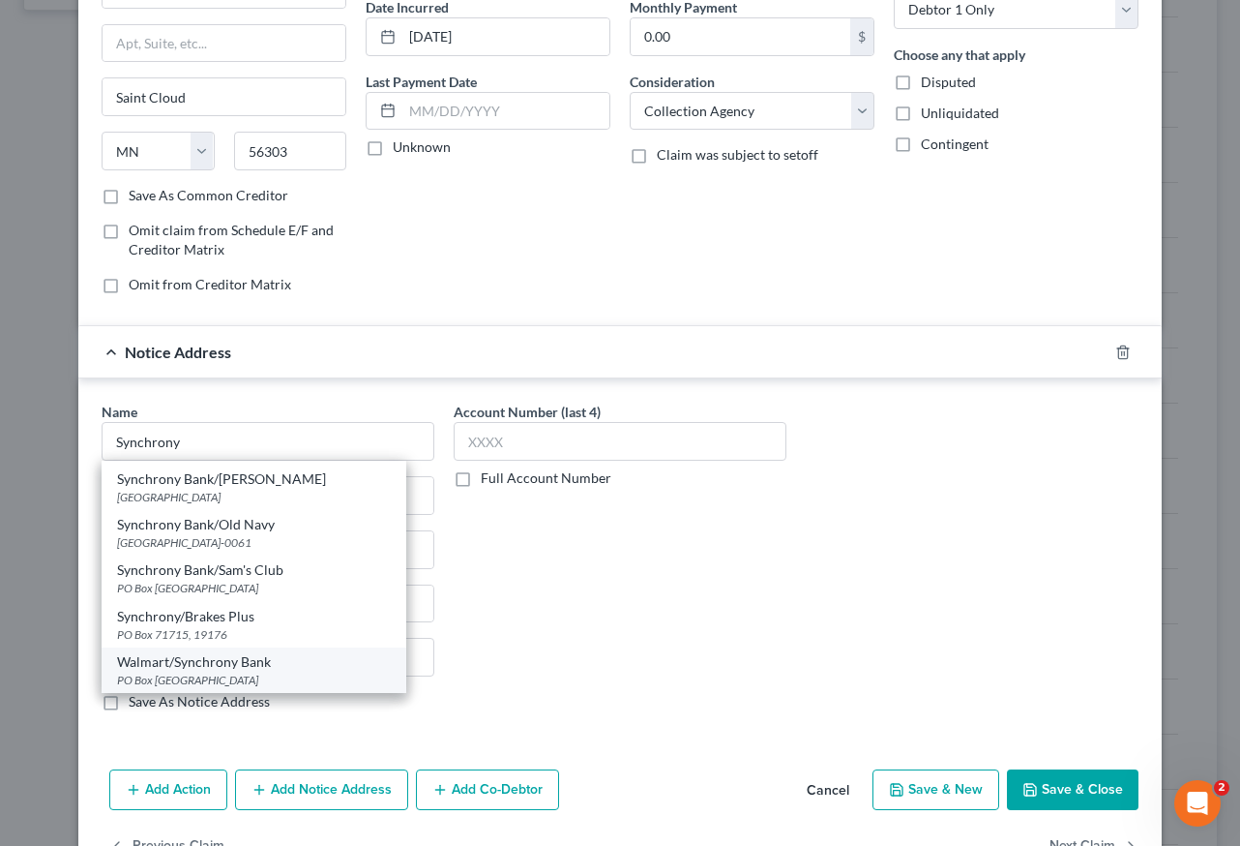
click at [229, 674] on div "PO Box [GEOGRAPHIC_DATA]" at bounding box center [254, 679] width 274 height 16
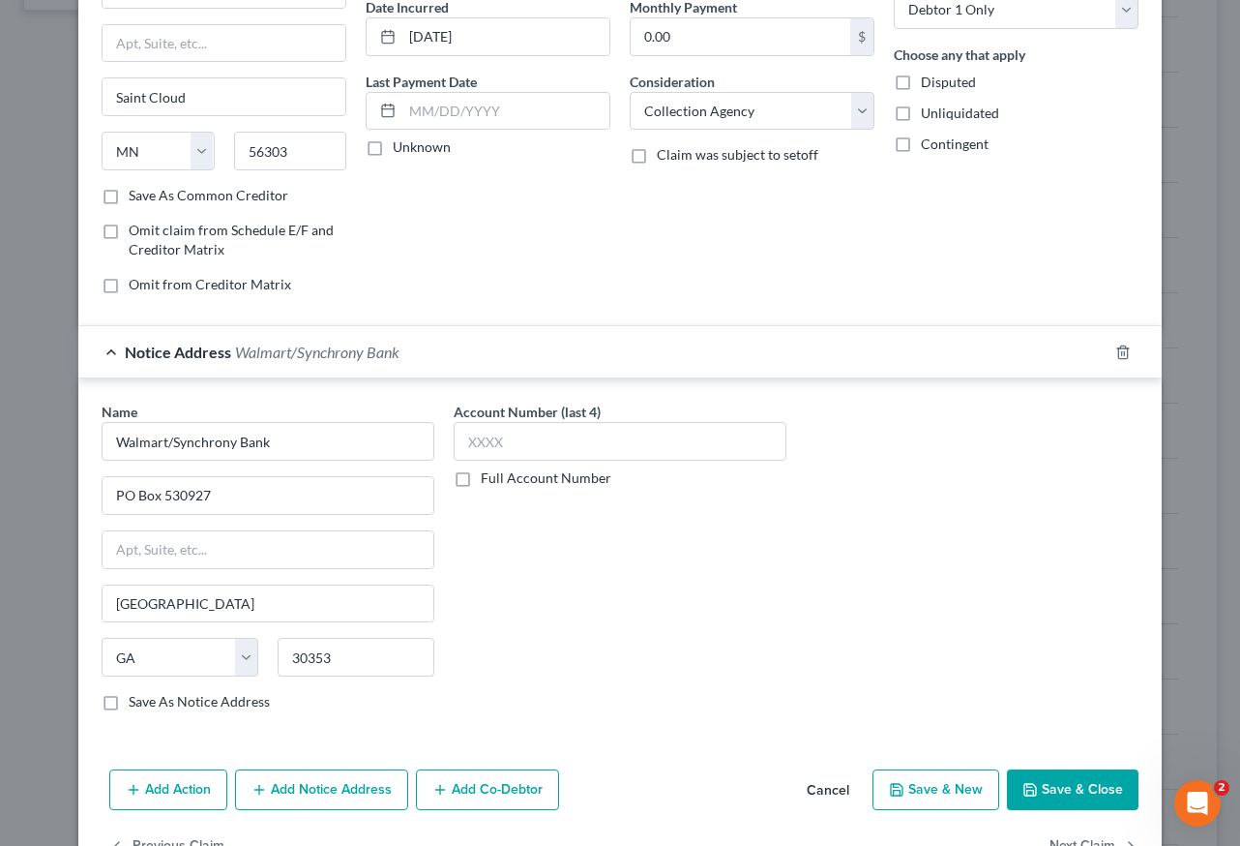
scroll to position [0, 0]
click at [522, 444] on input "text" at bounding box center [620, 441] width 333 height 39
click at [332, 794] on button "Add Notice Address" at bounding box center [321, 789] width 173 height 41
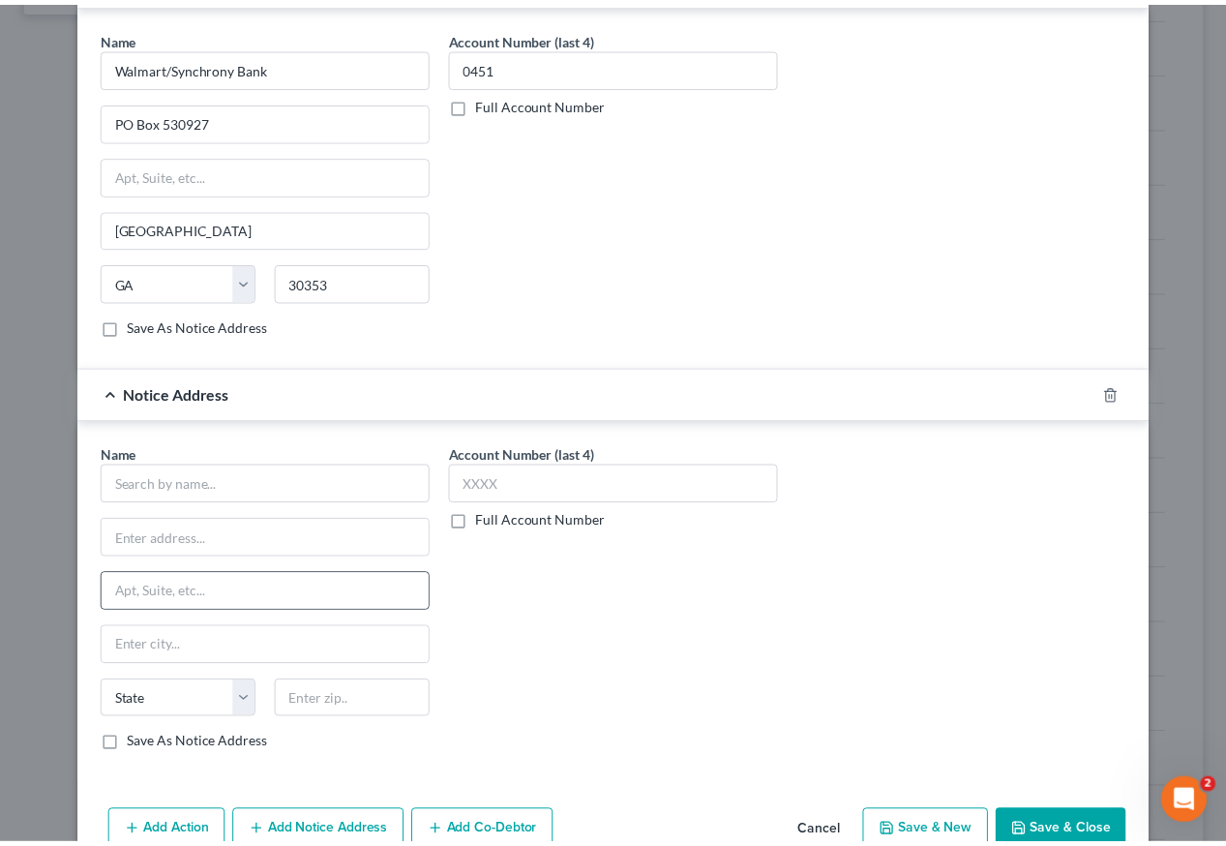
scroll to position [580, 0]
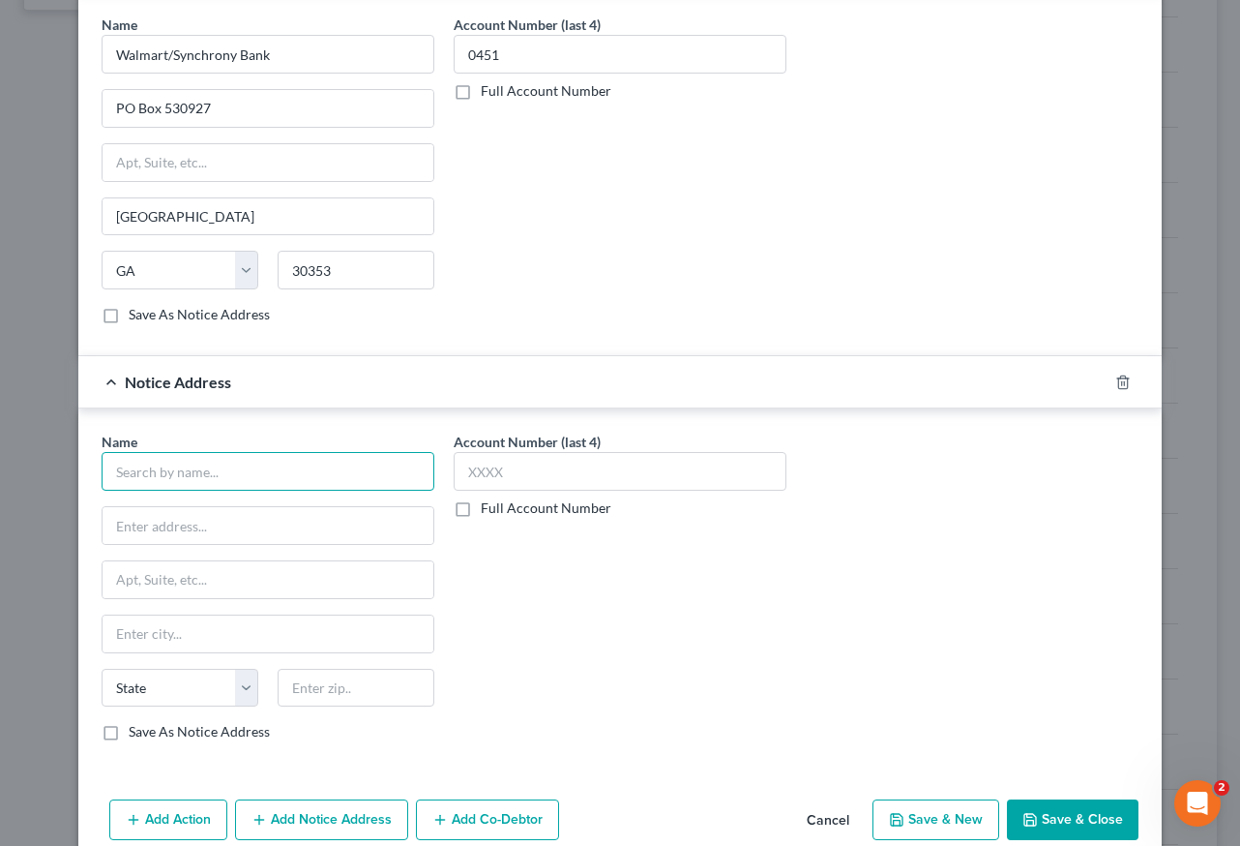
click at [274, 464] on input "text" at bounding box center [268, 471] width 333 height 39
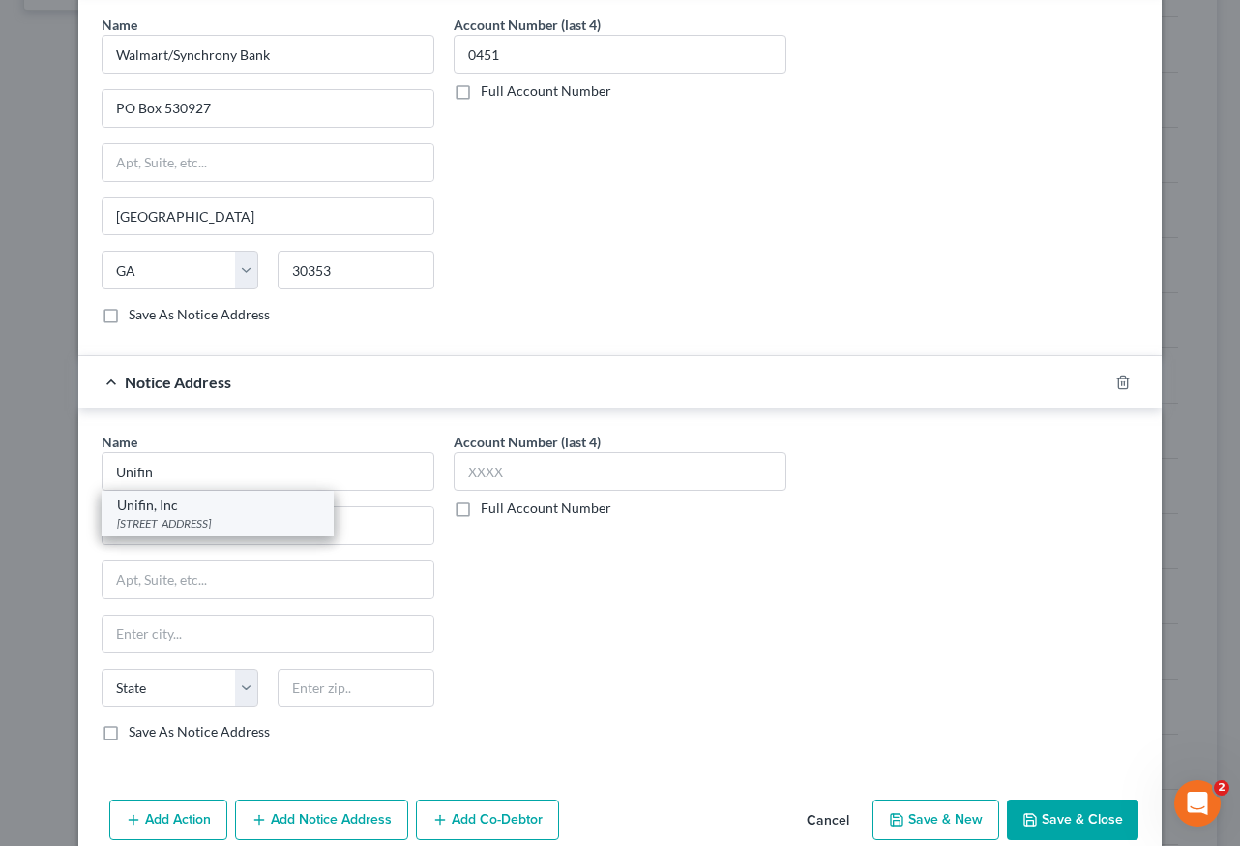
click at [192, 525] on div "[STREET_ADDRESS]" at bounding box center [217, 523] width 201 height 16
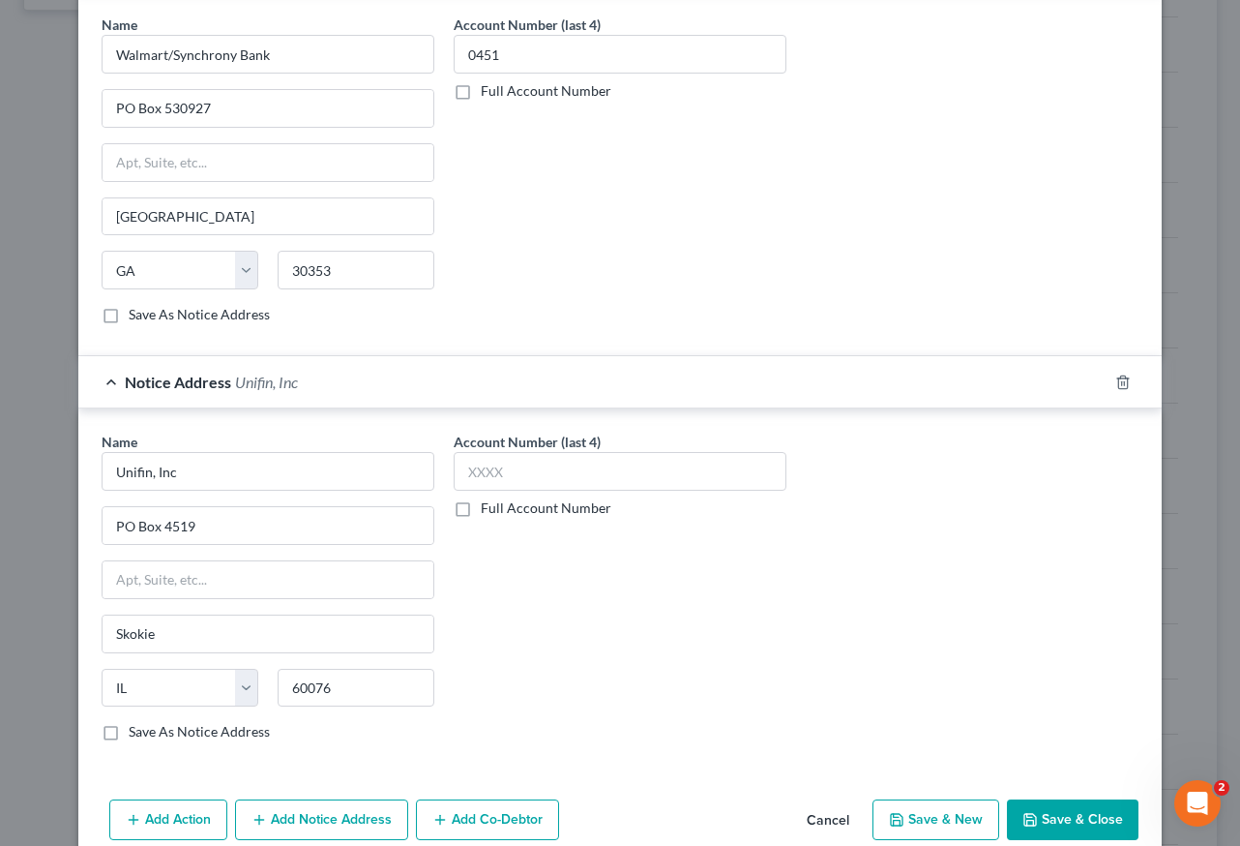
click at [1062, 827] on button "Save & Close" at bounding box center [1073, 819] width 132 height 41
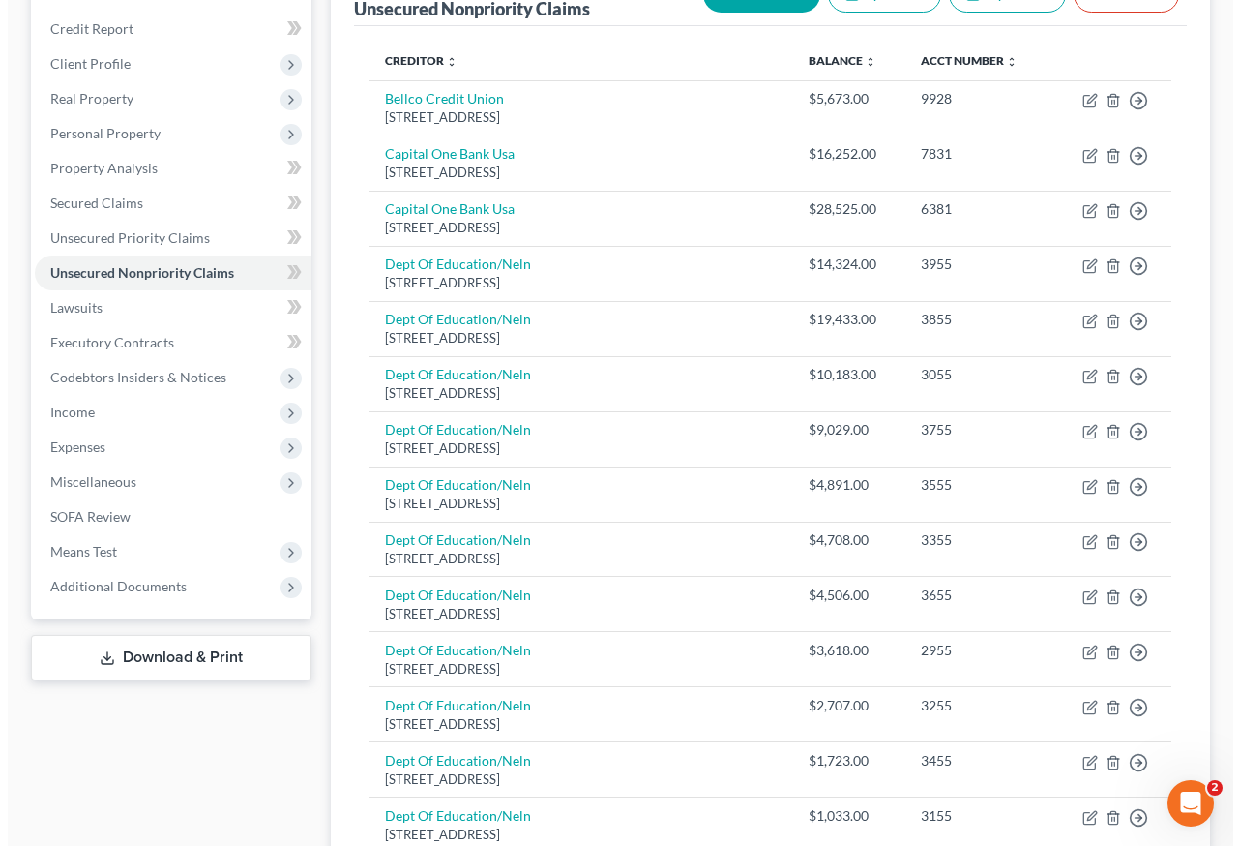
scroll to position [0, 0]
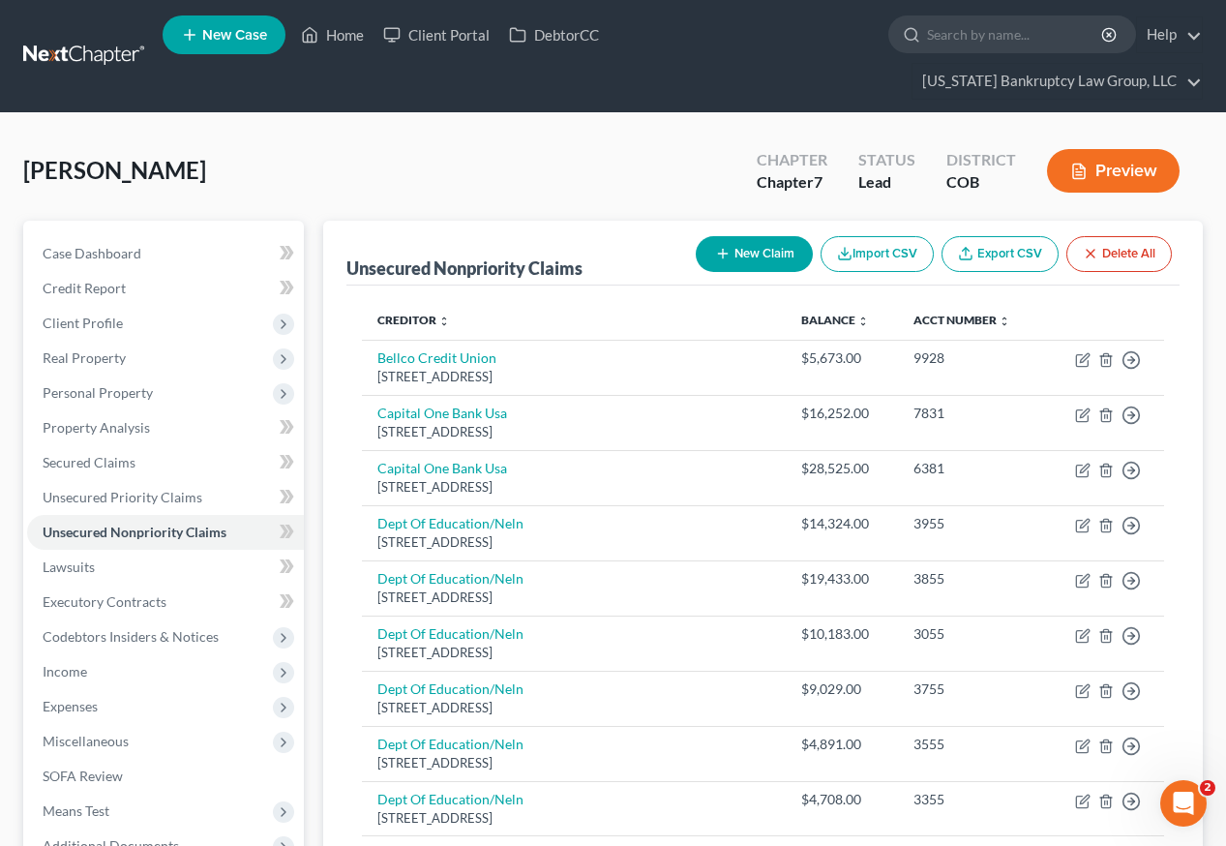
click at [768, 236] on button "New Claim" at bounding box center [754, 254] width 117 height 36
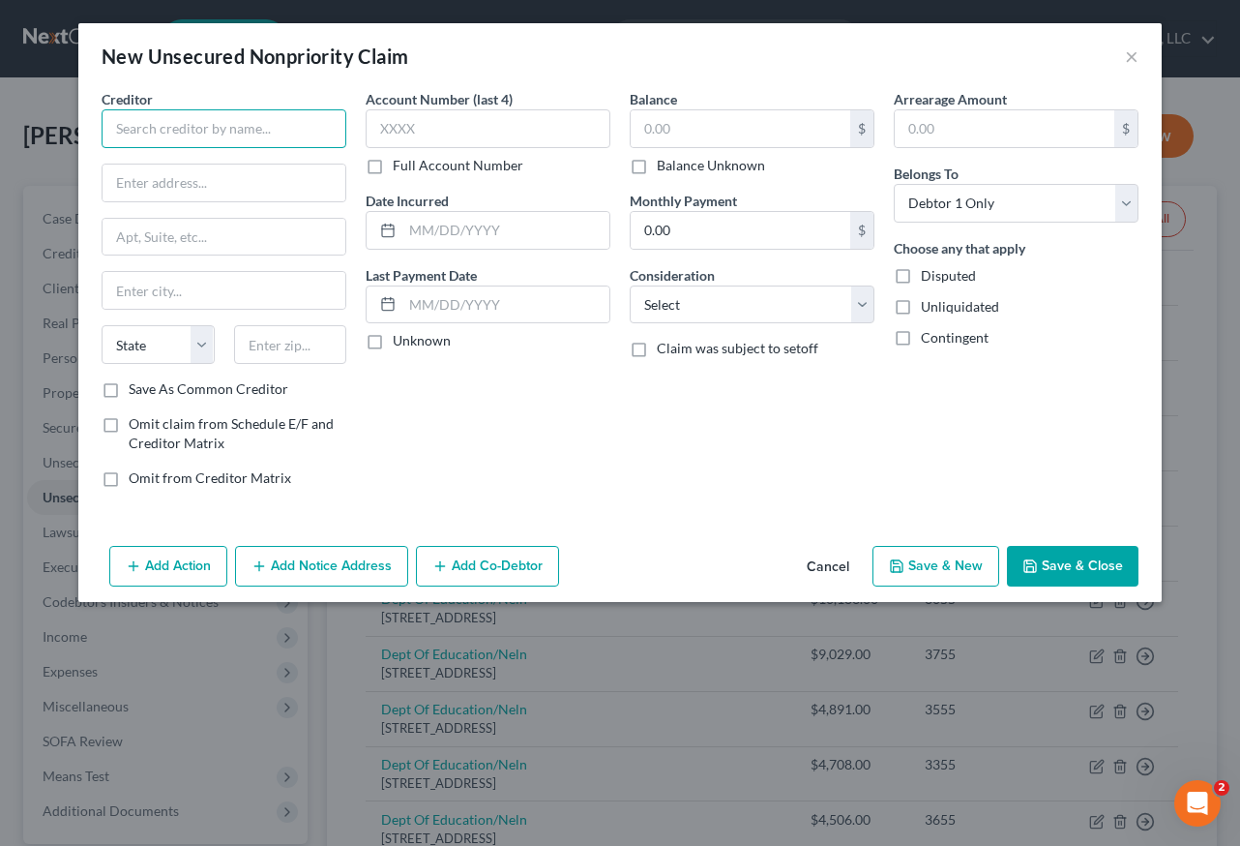
click at [281, 123] on input "text" at bounding box center [224, 128] width 245 height 39
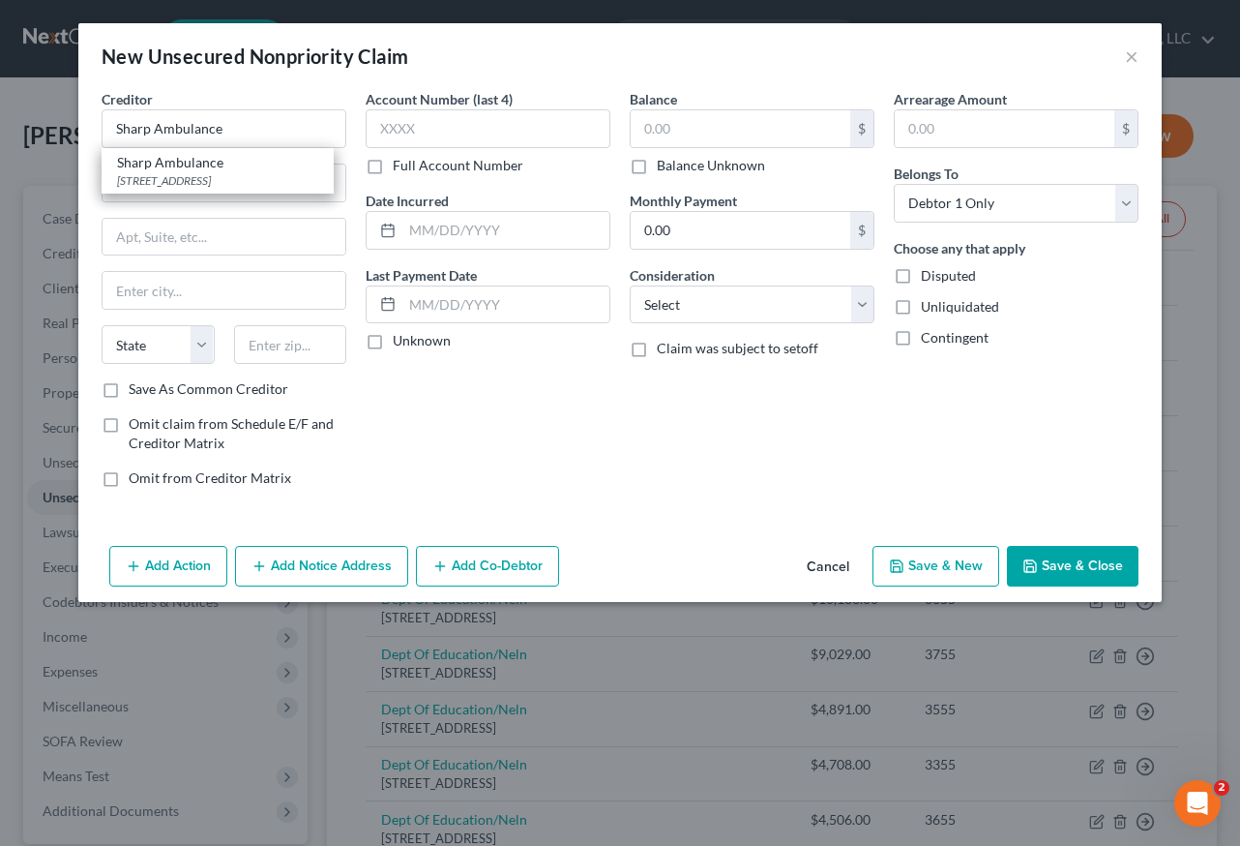
drag, startPoint x: 238, startPoint y: 188, endPoint x: 398, endPoint y: 165, distance: 161.2
click at [243, 189] on div "[STREET_ADDRESS]" at bounding box center [217, 180] width 201 height 16
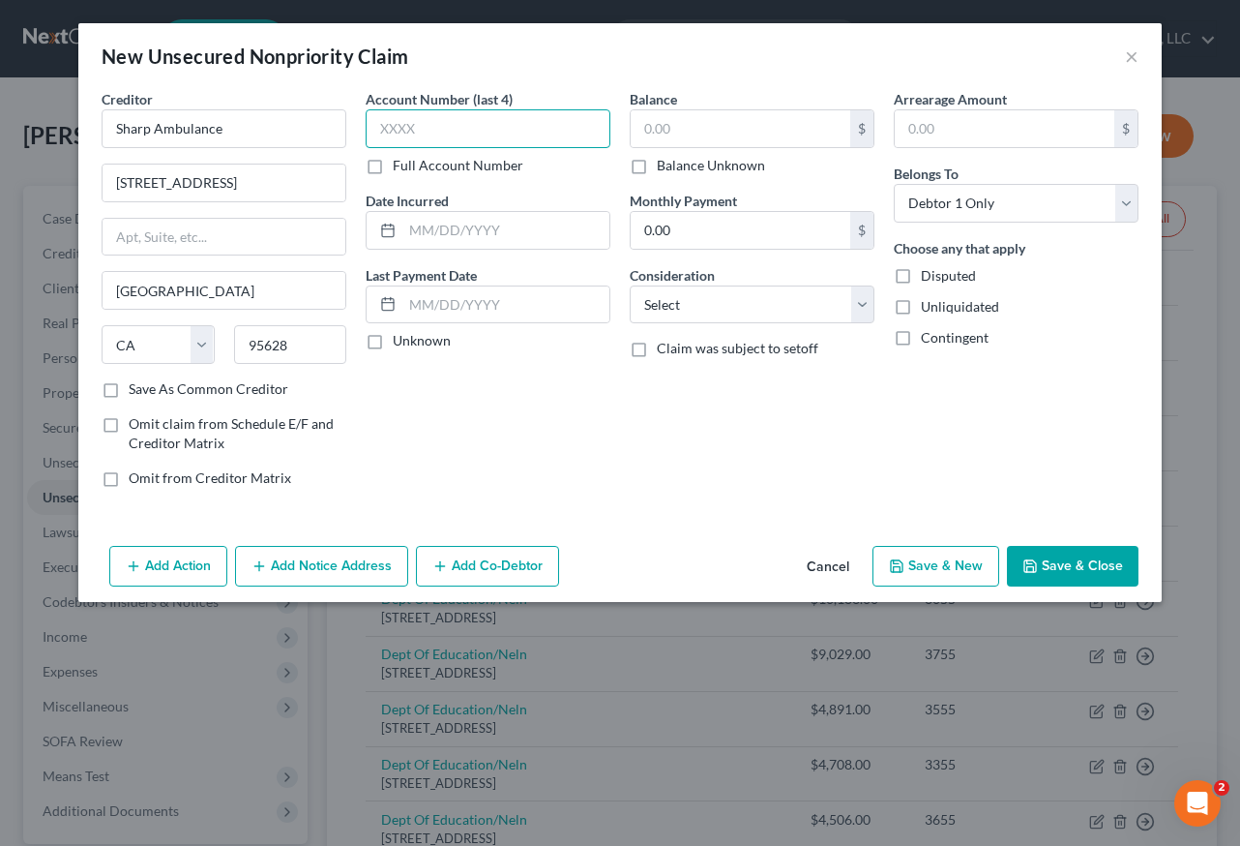
click at [429, 132] on input "text" at bounding box center [488, 128] width 245 height 39
click at [1092, 555] on button "Save & Close" at bounding box center [1073, 566] width 132 height 41
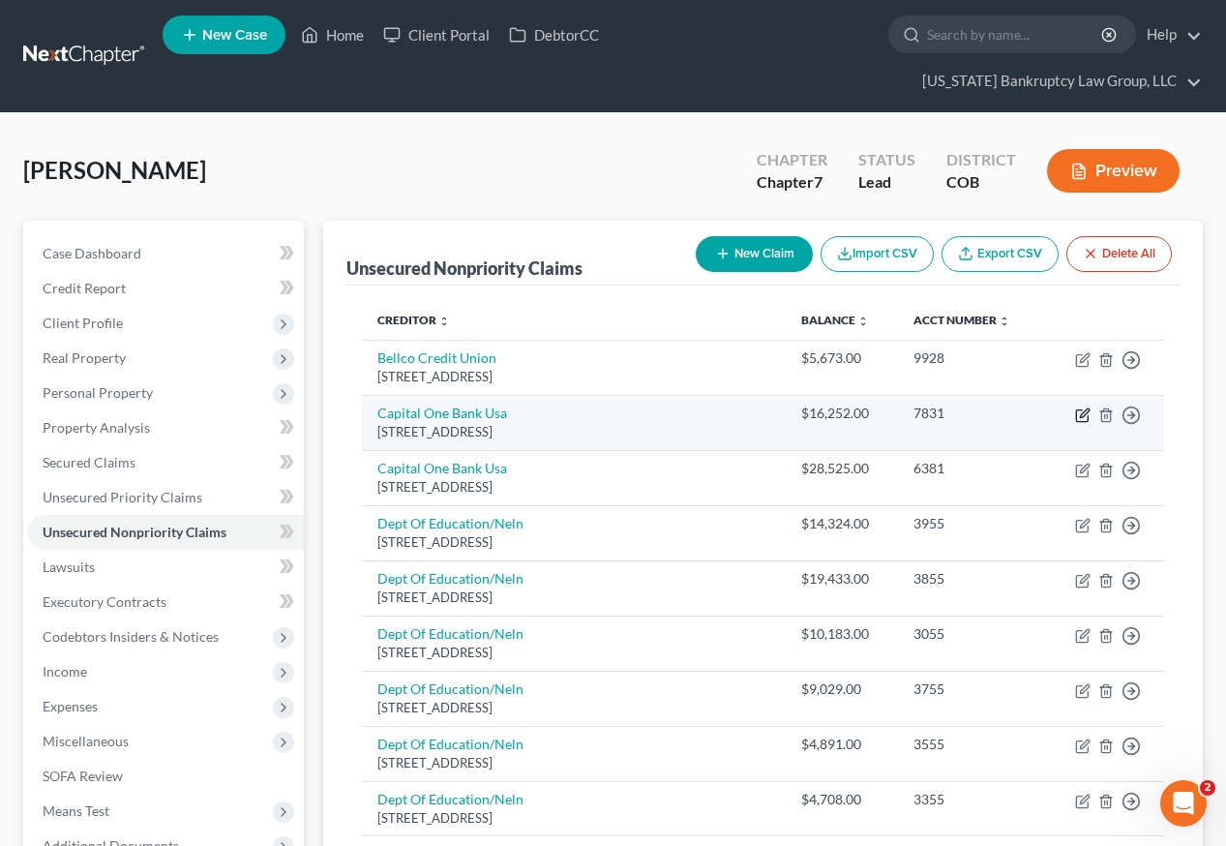
click at [1085, 407] on icon "button" at bounding box center [1082, 414] width 15 height 15
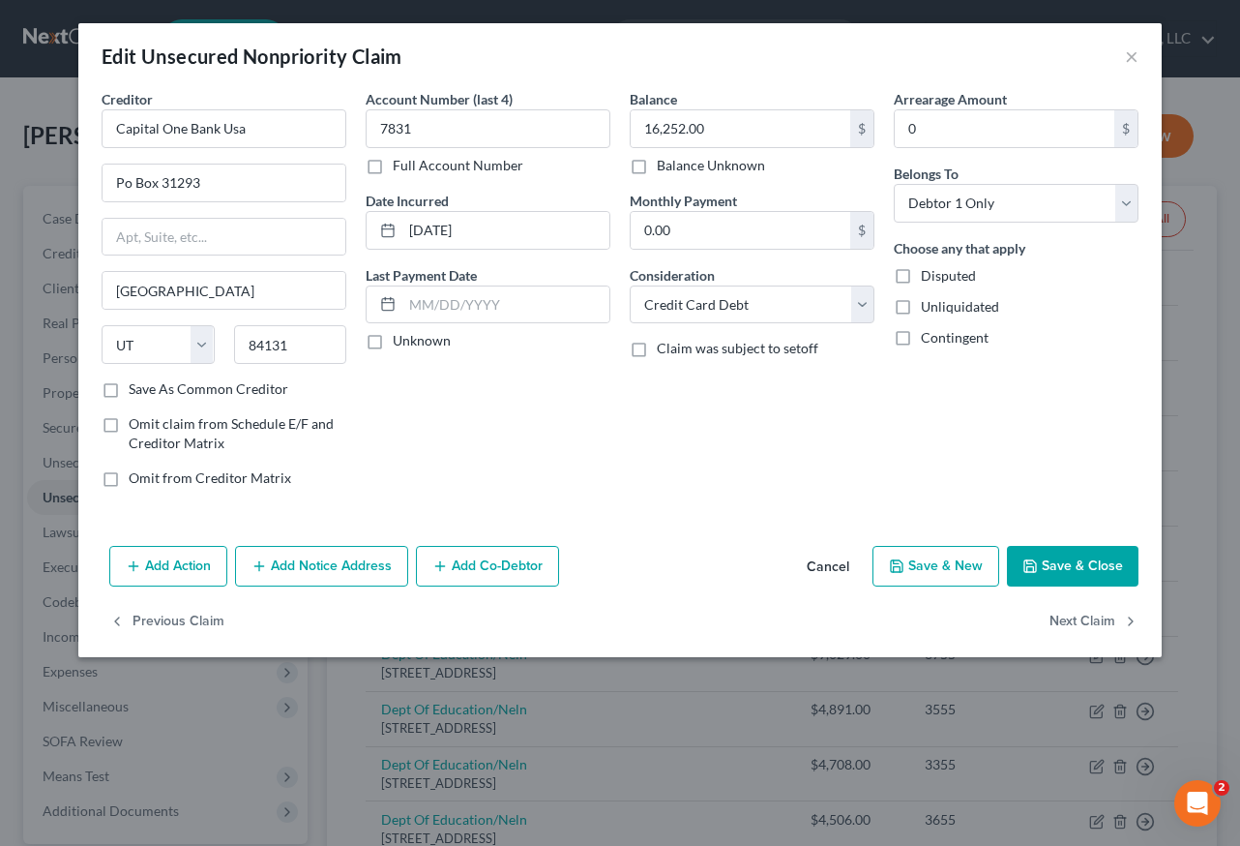
click at [307, 559] on button "Add Notice Address" at bounding box center [321, 566] width 173 height 41
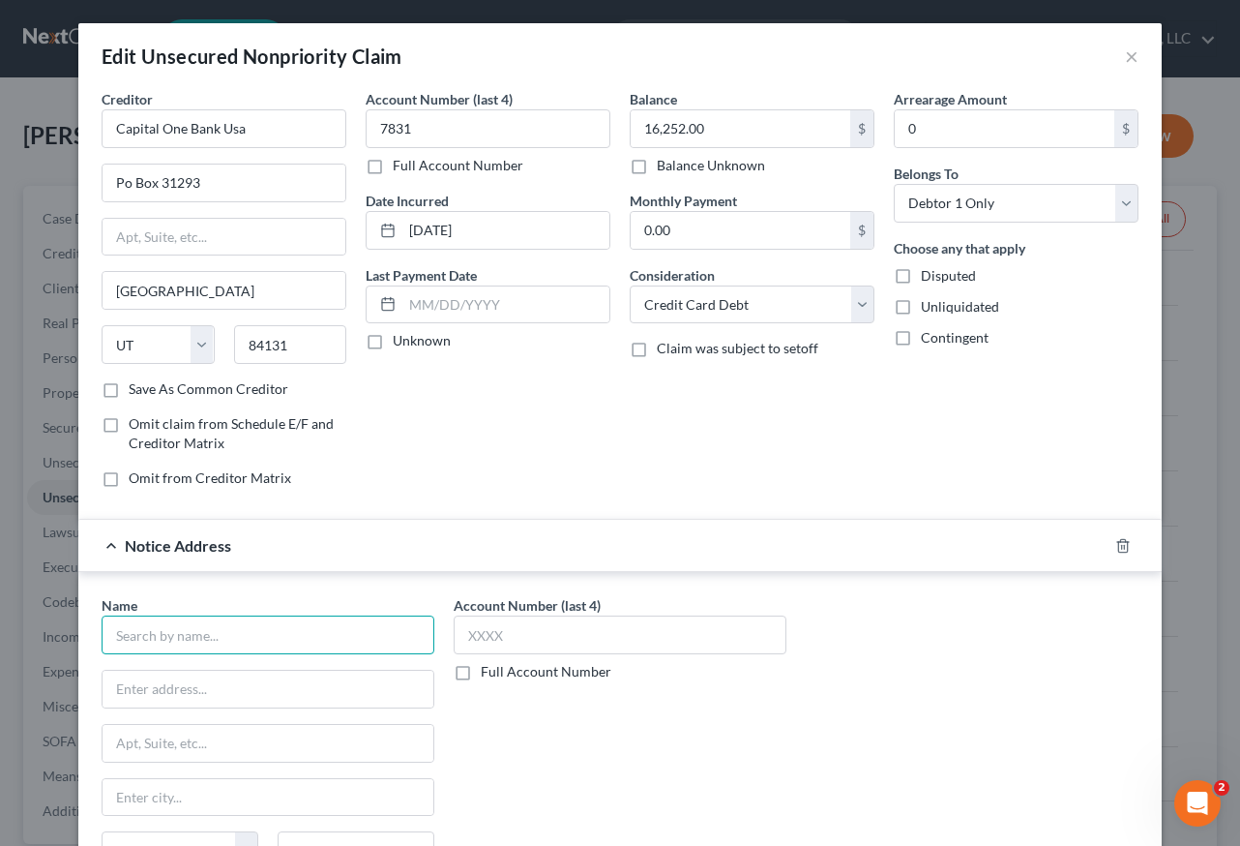
click at [253, 636] on input "text" at bounding box center [268, 634] width 333 height 39
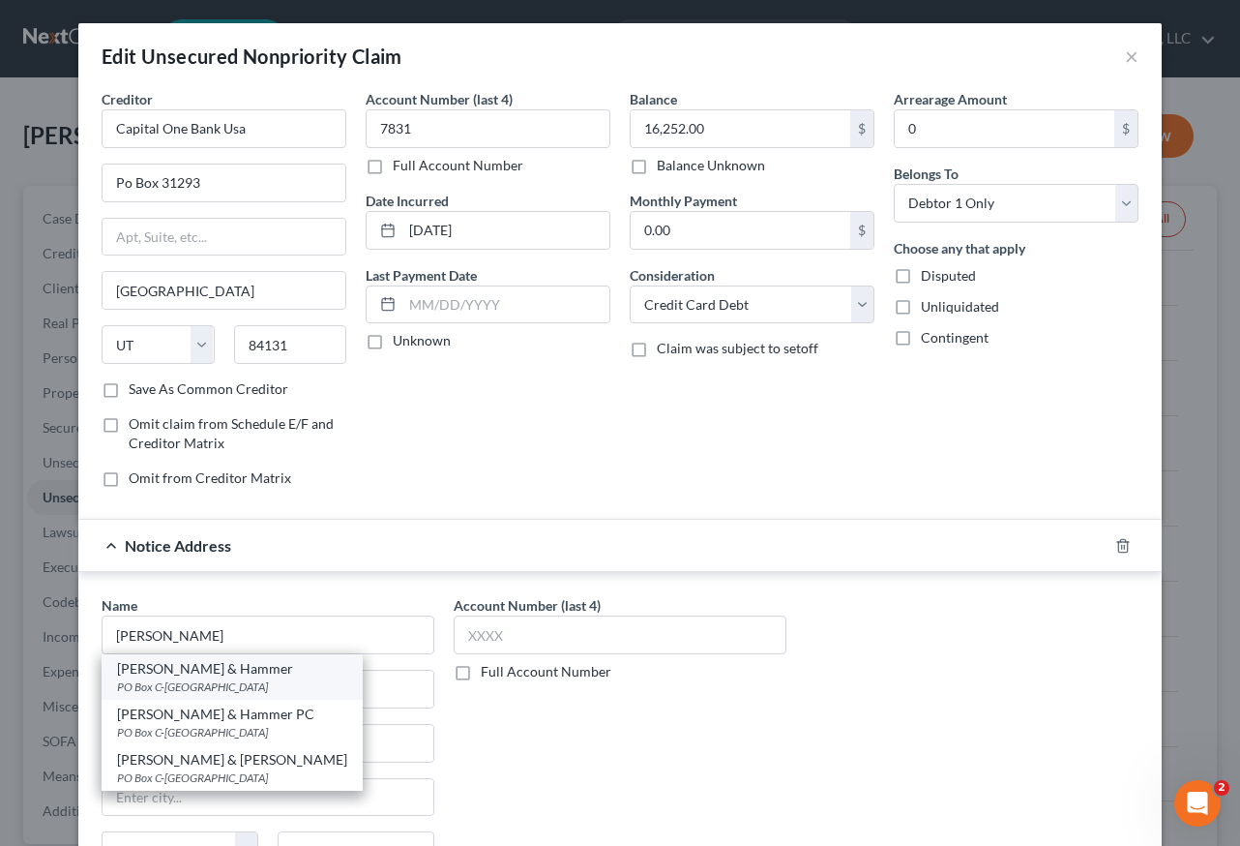
click at [189, 676] on div "[PERSON_NAME] & Hammer" at bounding box center [232, 668] width 230 height 19
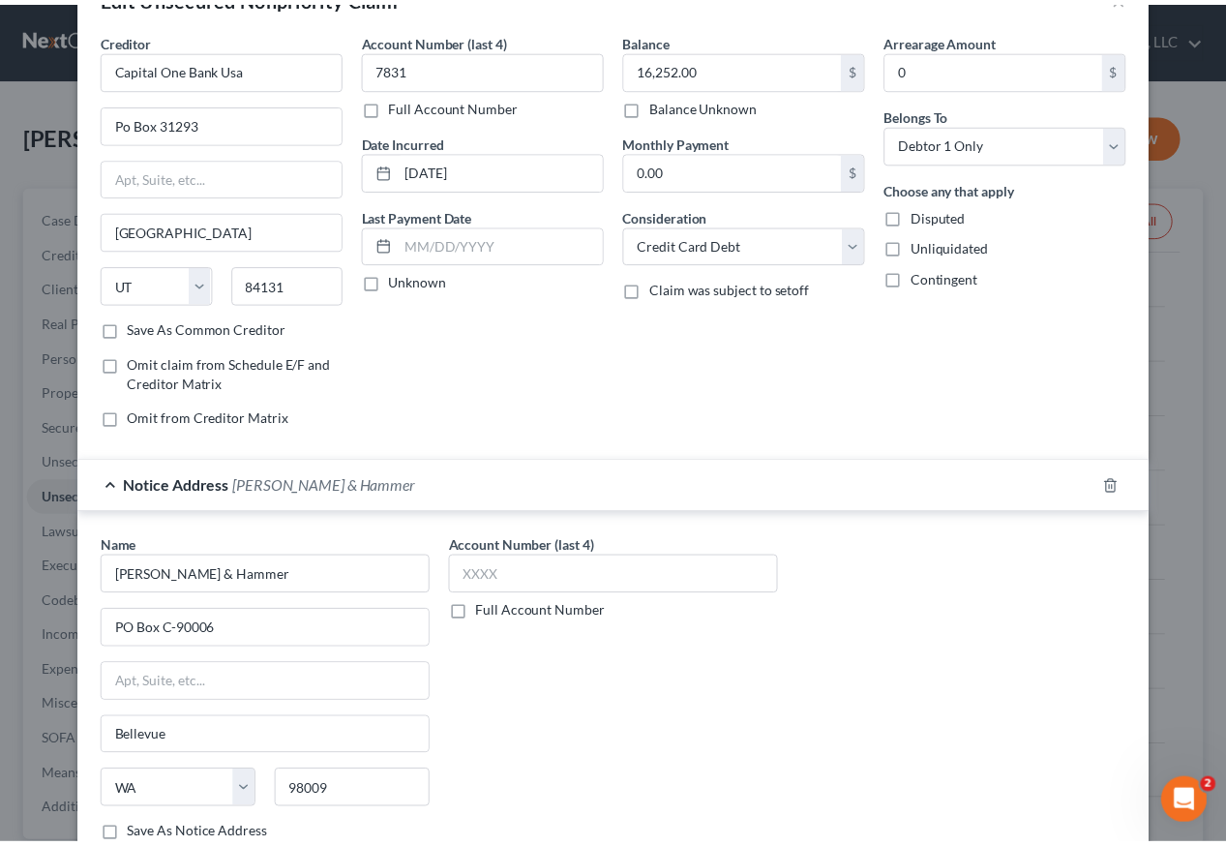
scroll to position [252, 0]
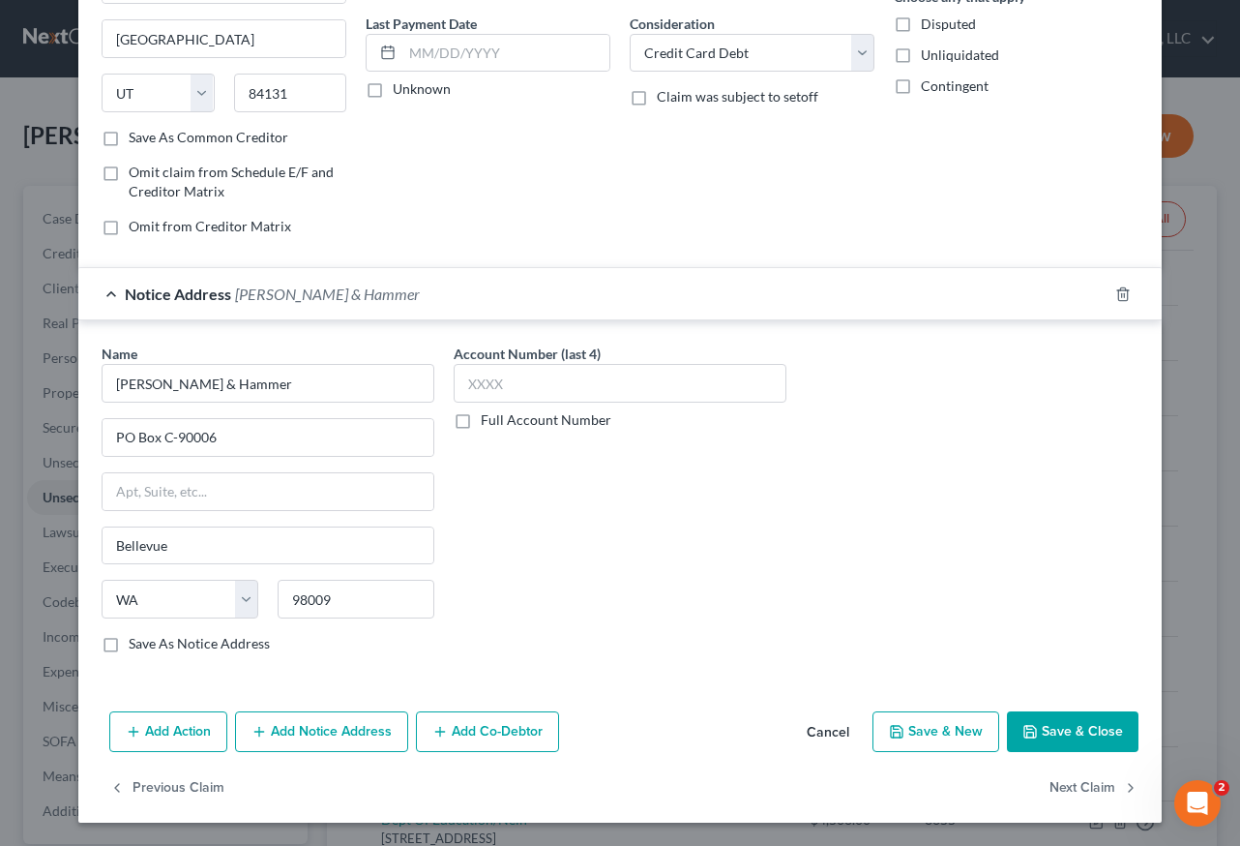
click at [1051, 746] on button "Save & Close" at bounding box center [1073, 731] width 132 height 41
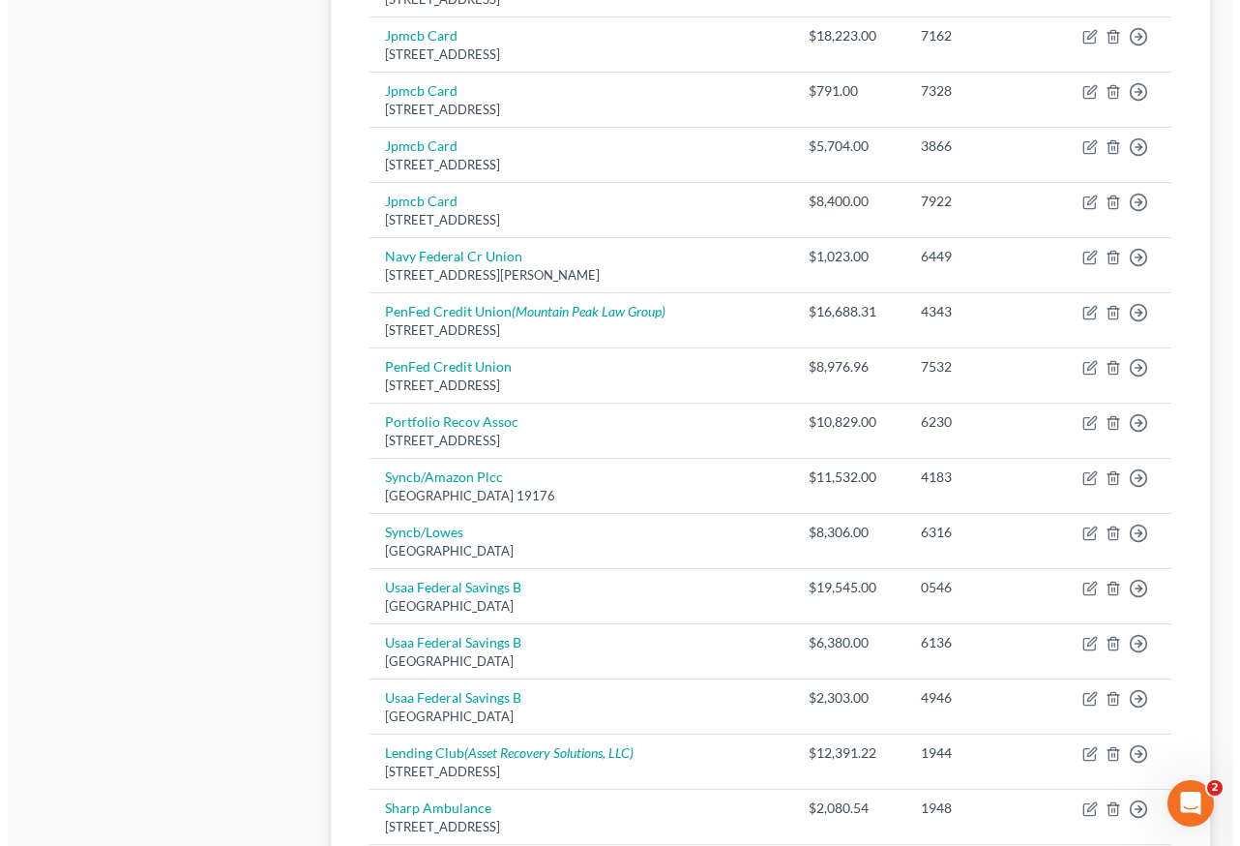
scroll to position [1354, 0]
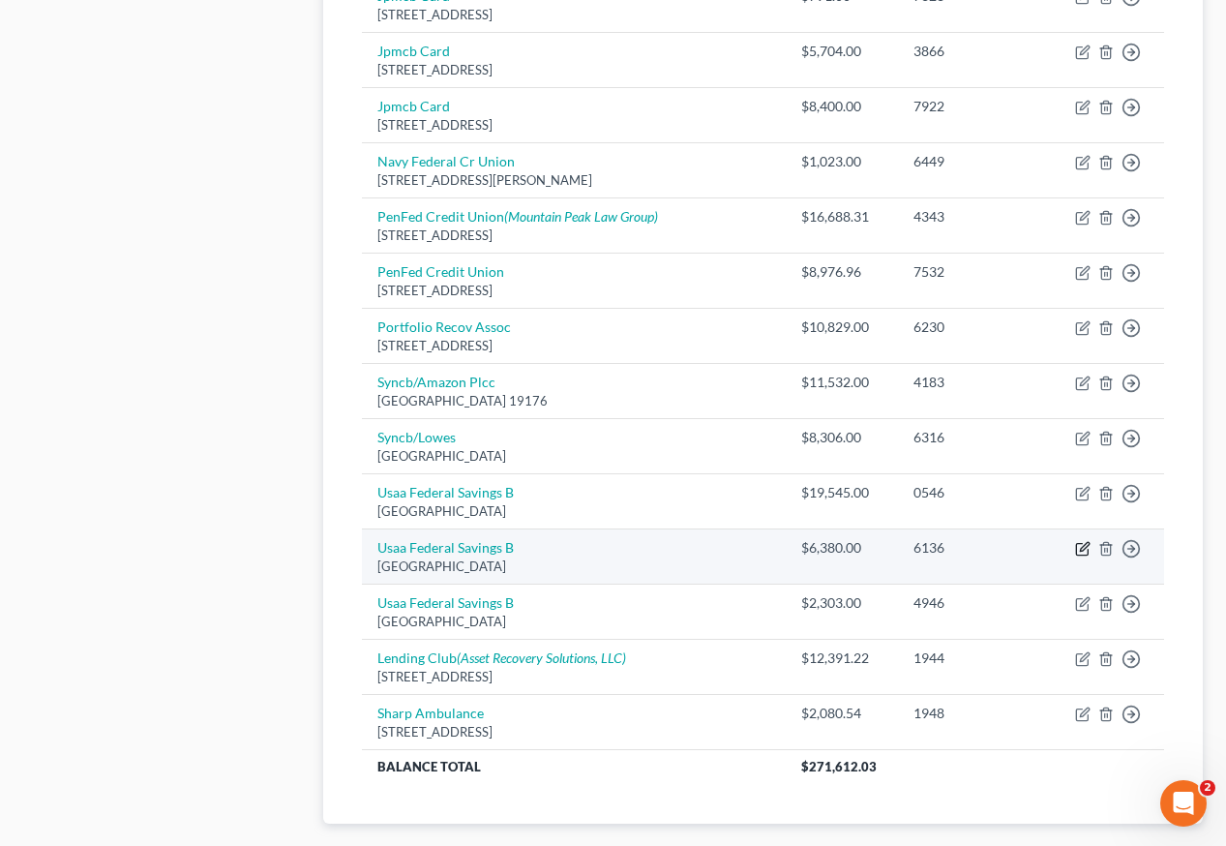
click at [1079, 541] on icon "button" at bounding box center [1082, 548] width 15 height 15
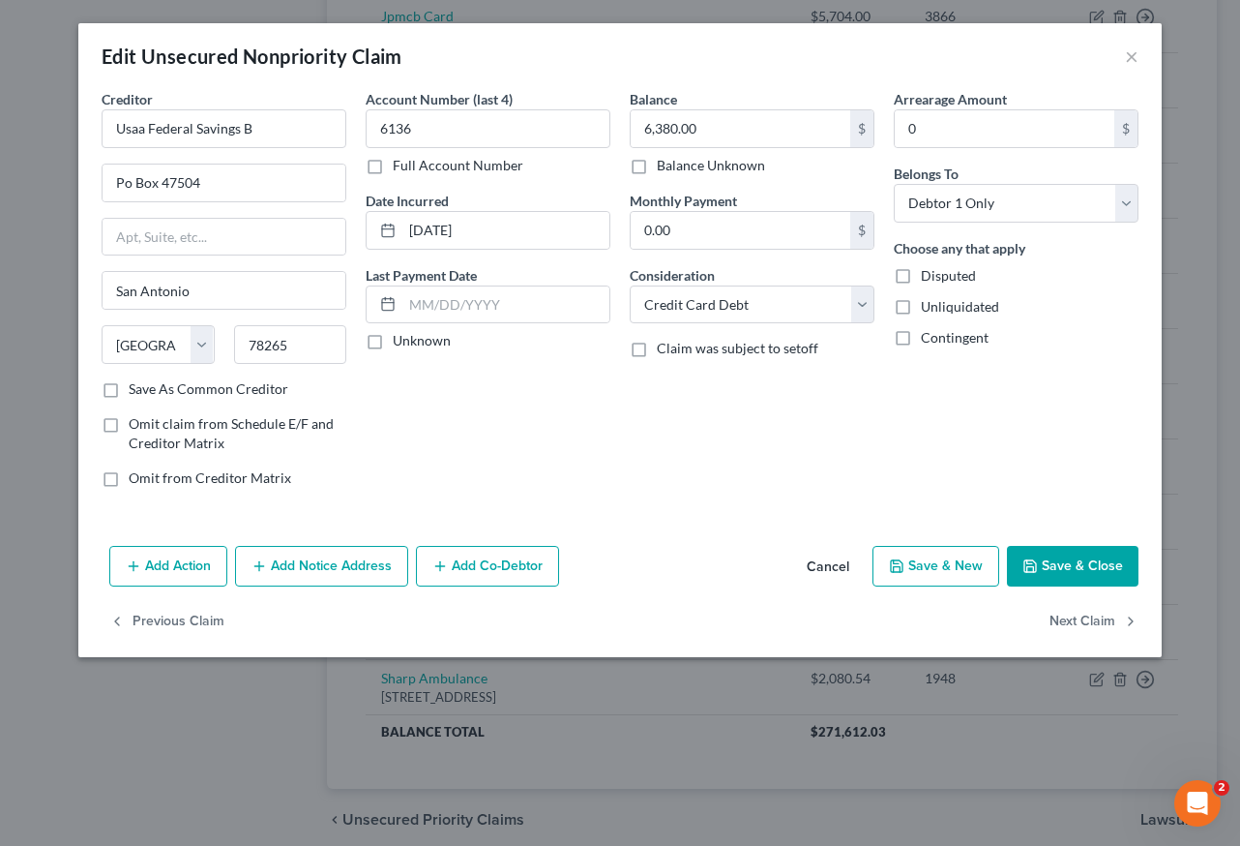
click at [328, 571] on button "Add Notice Address" at bounding box center [321, 566] width 173 height 41
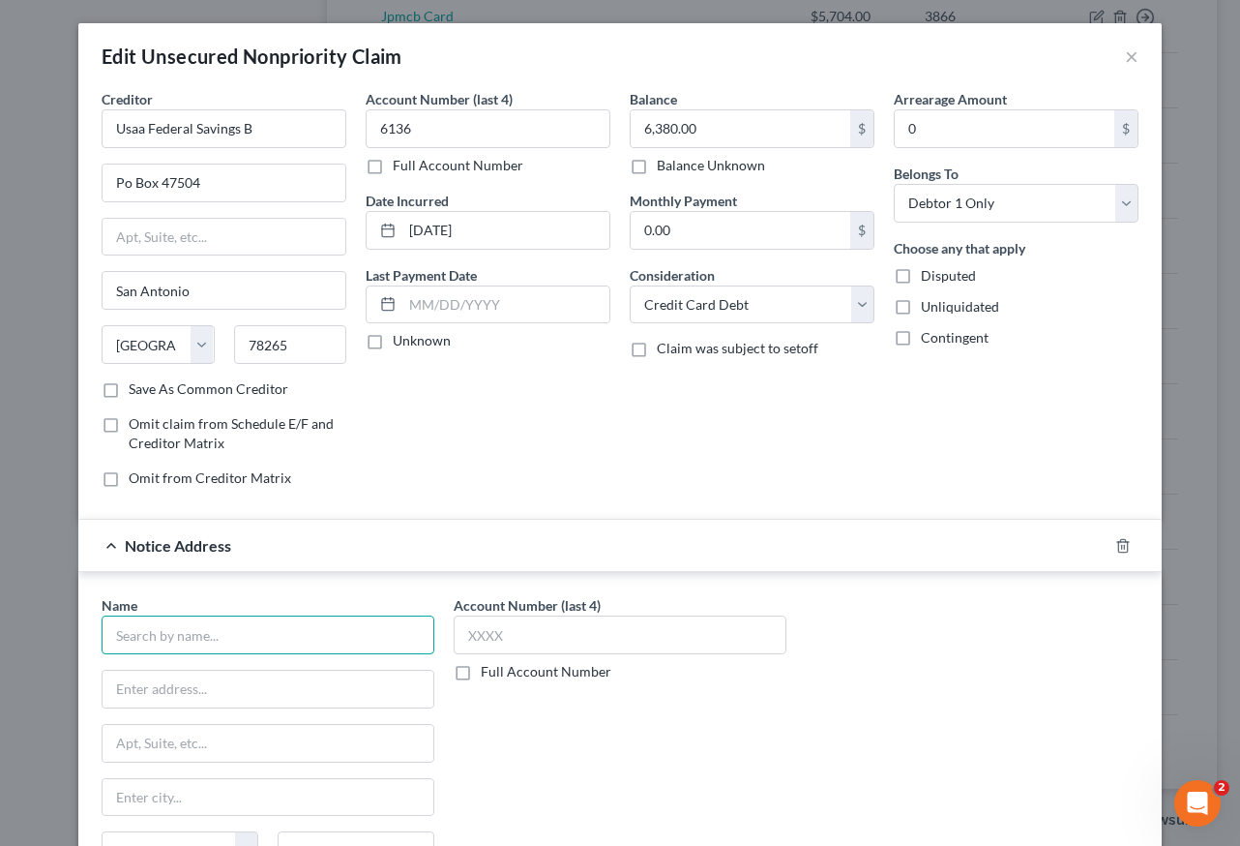
click at [317, 624] on input "text" at bounding box center [268, 634] width 333 height 39
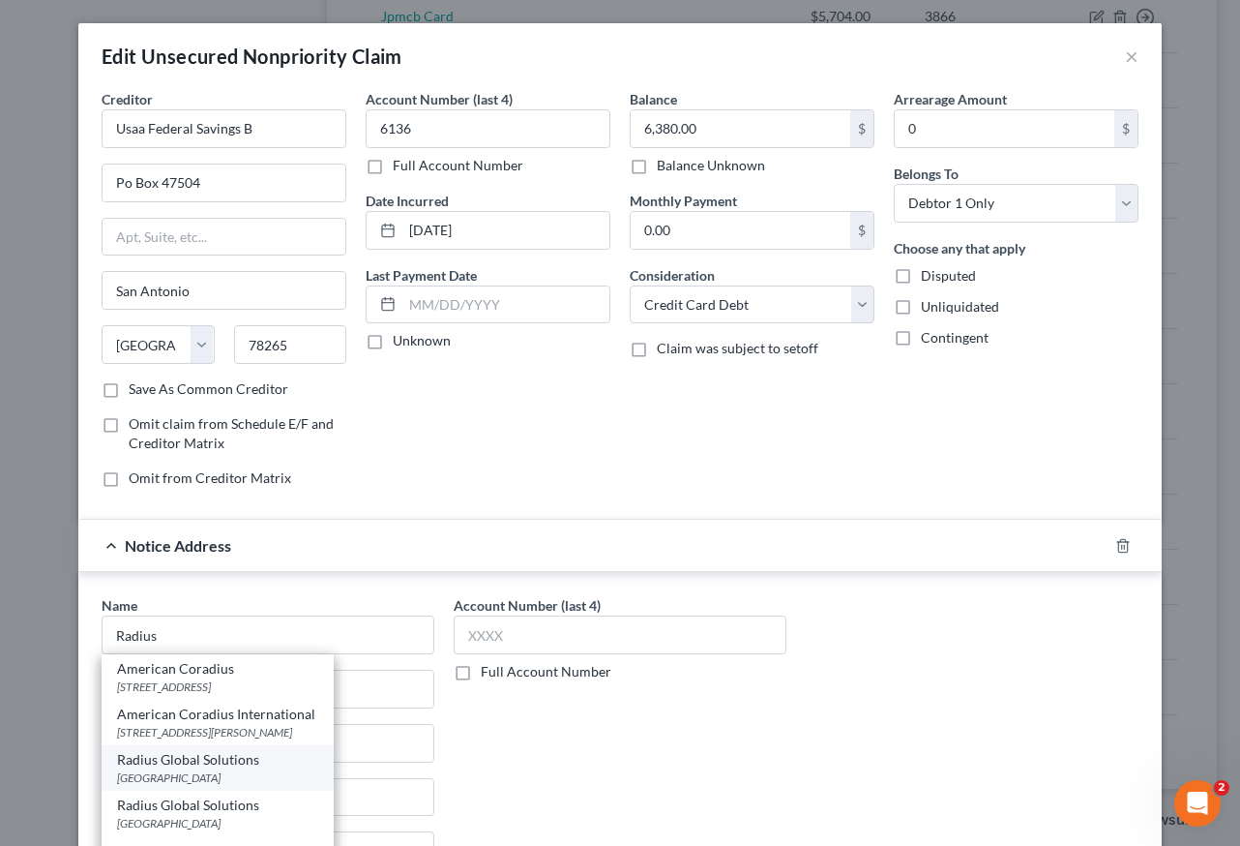
click at [298, 772] on div "[GEOGRAPHIC_DATA]" at bounding box center [217, 777] width 201 height 16
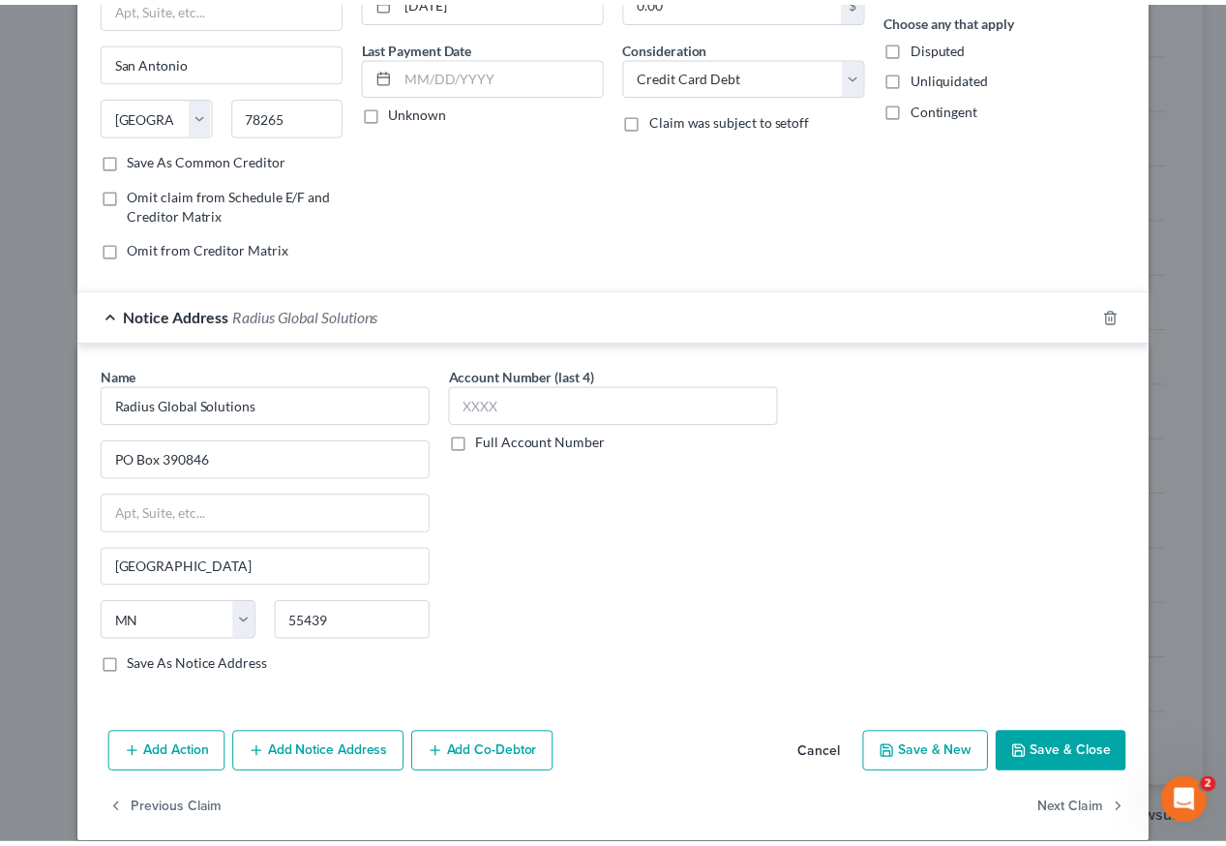
scroll to position [252, 0]
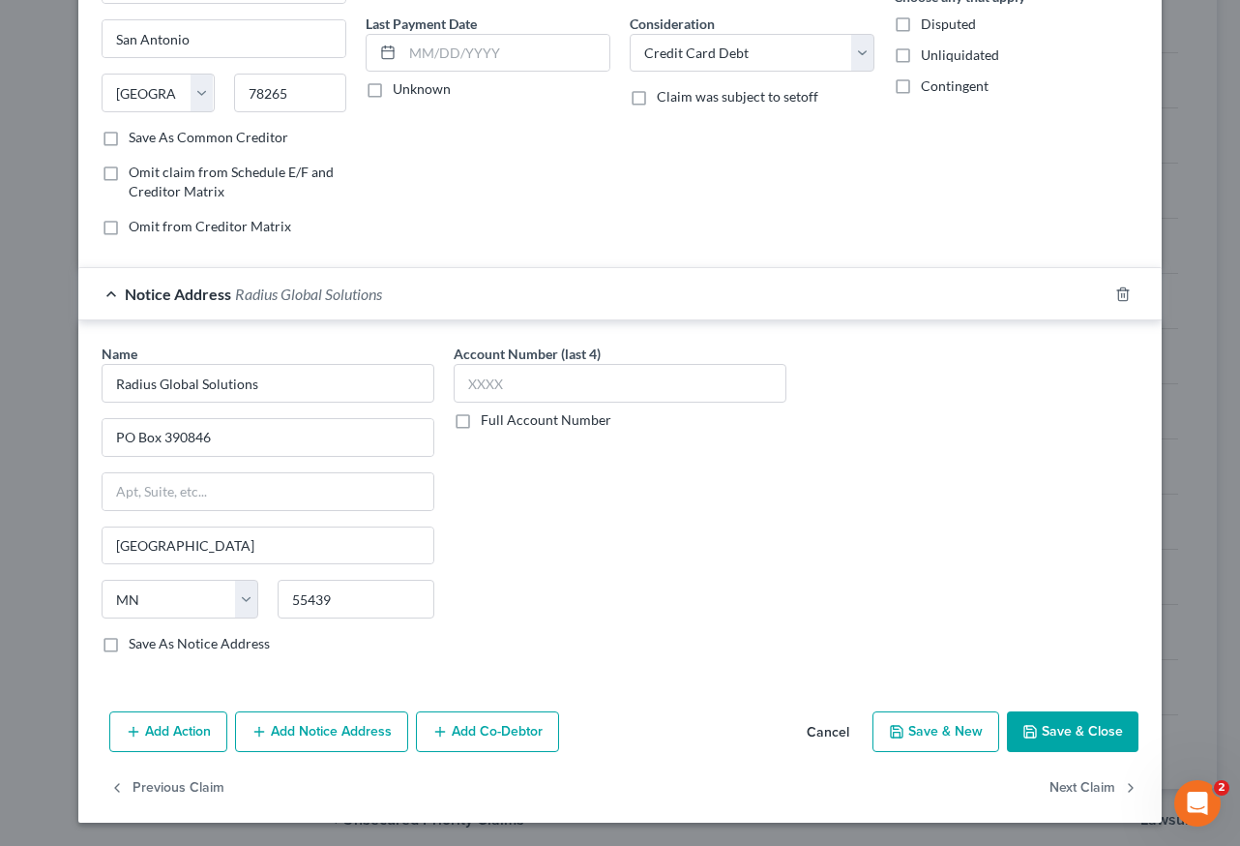
click at [1083, 735] on button "Save & Close" at bounding box center [1073, 731] width 132 height 41
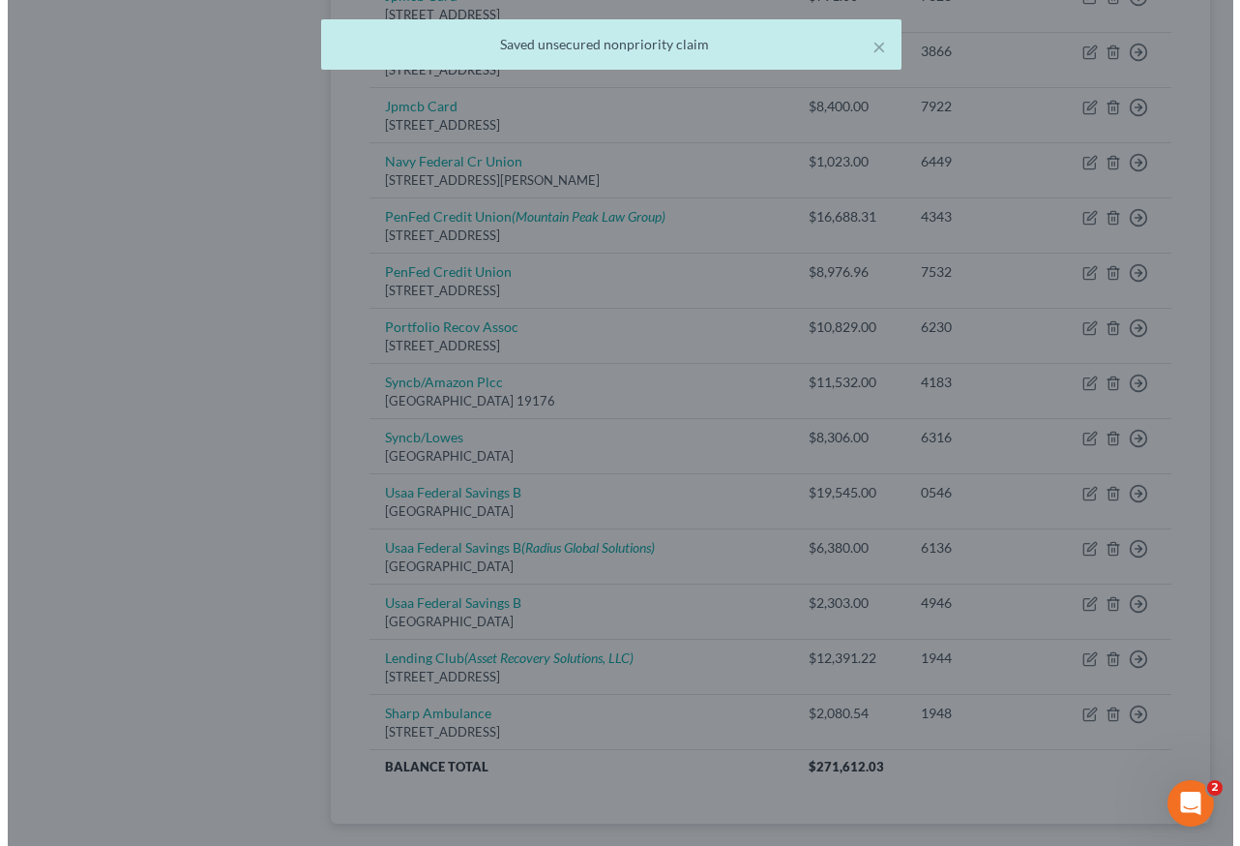
scroll to position [0, 0]
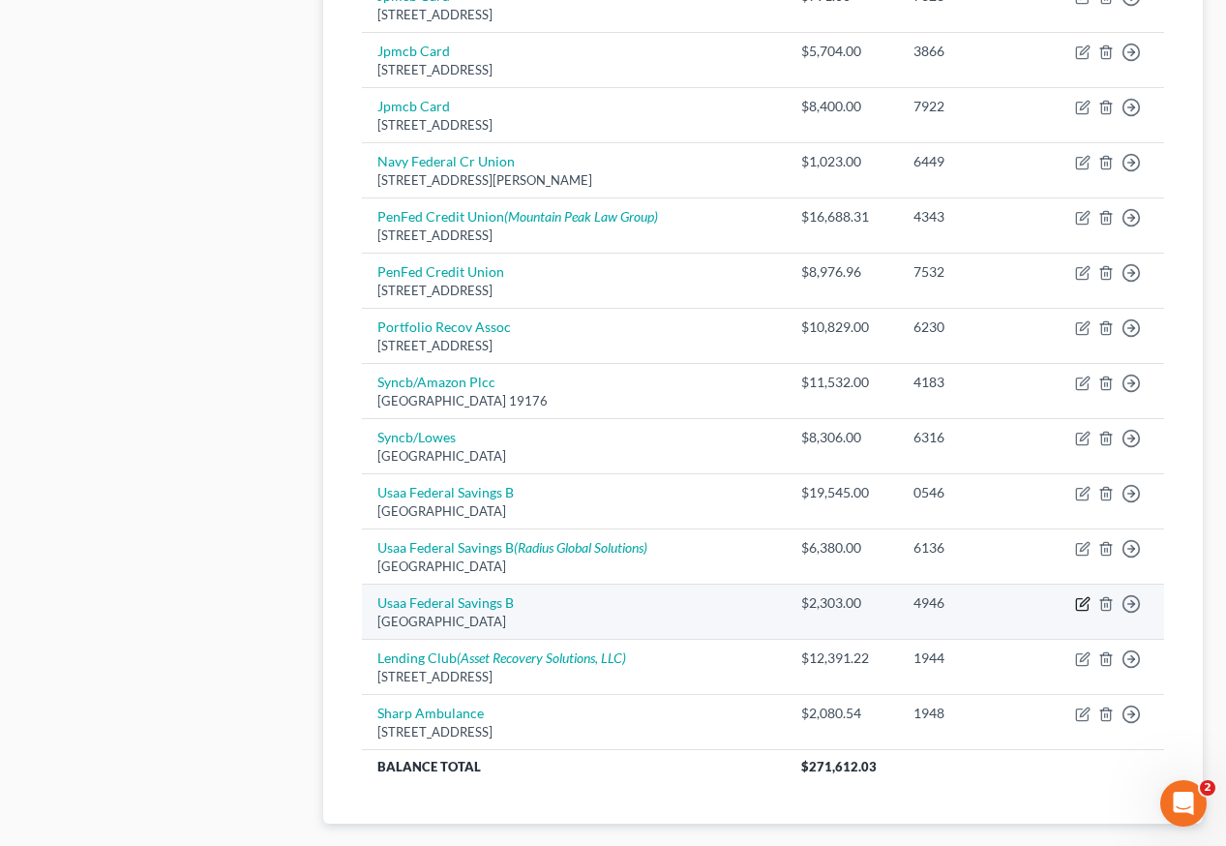
click at [1081, 596] on icon "button" at bounding box center [1082, 603] width 15 height 15
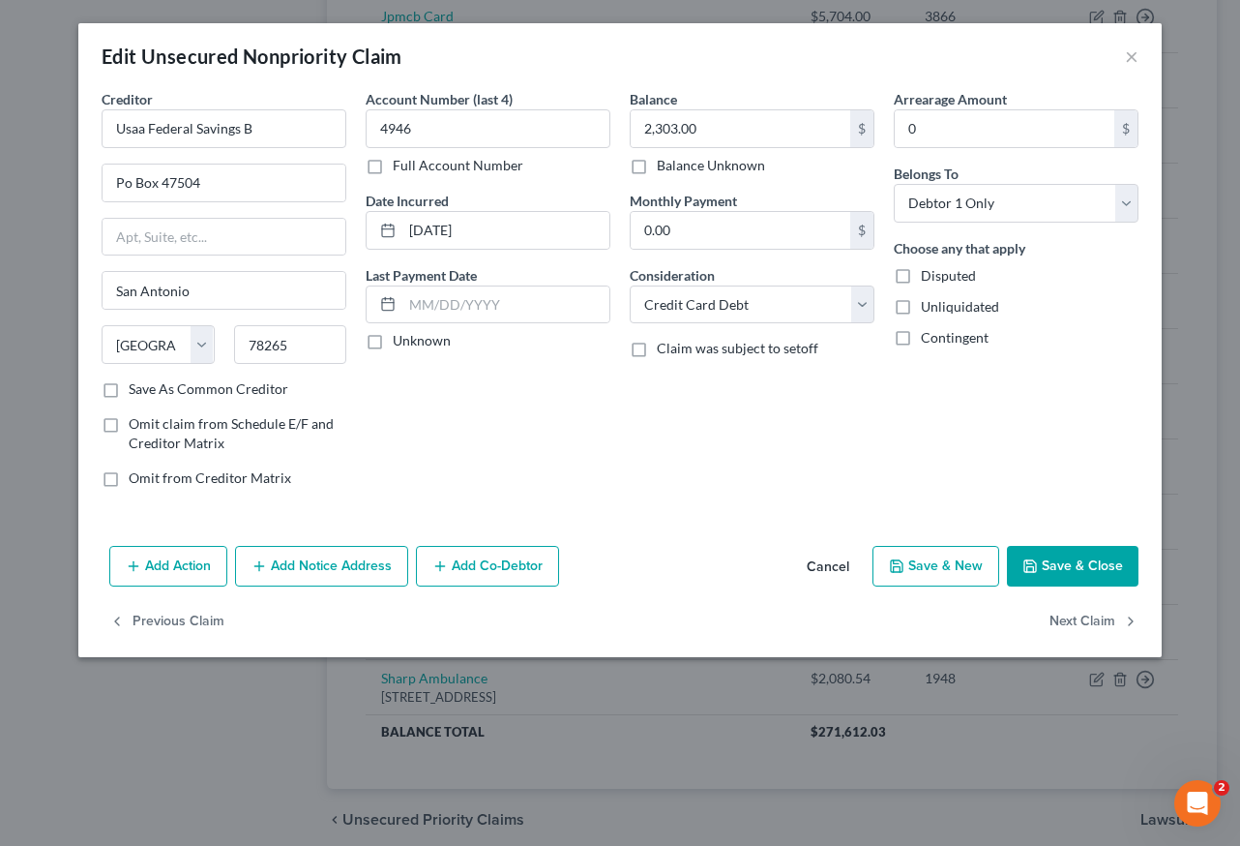
click at [371, 565] on button "Add Notice Address" at bounding box center [321, 566] width 173 height 41
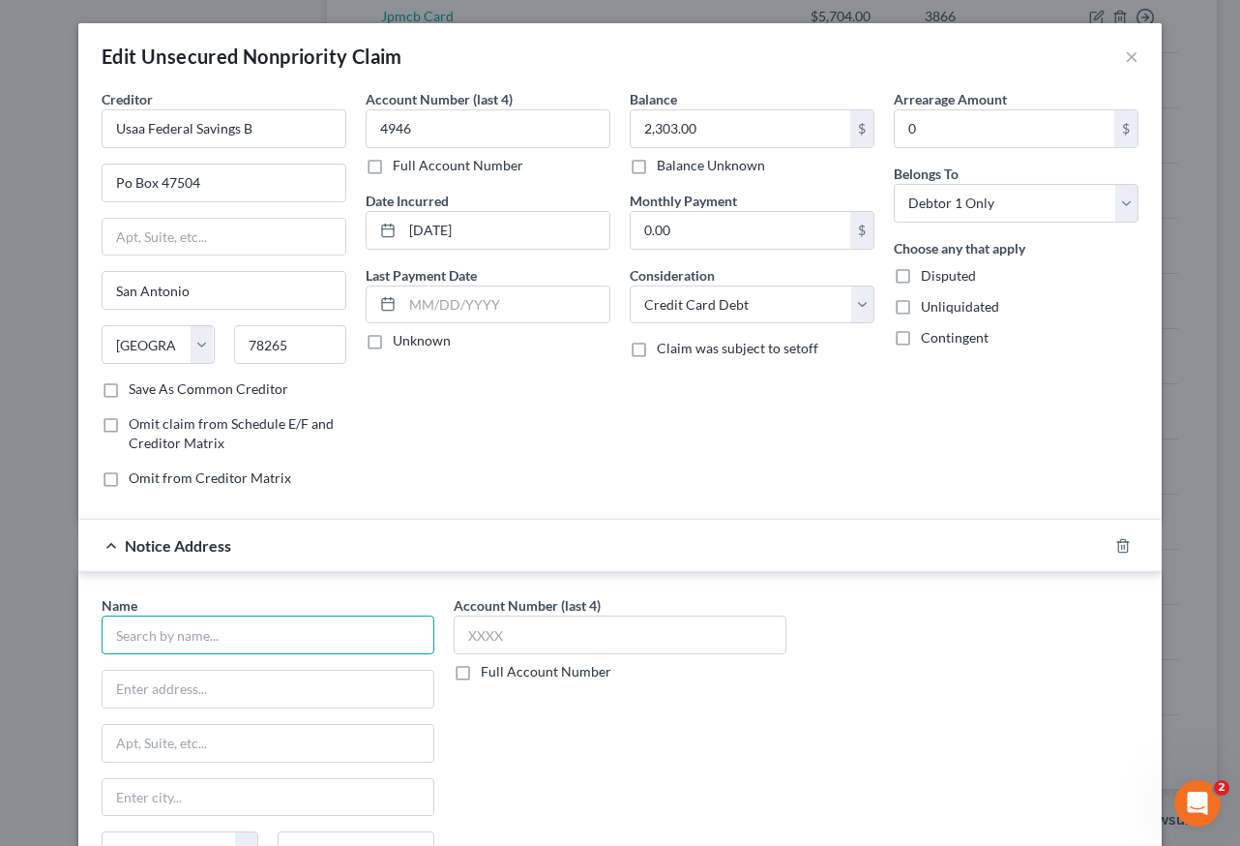
click at [280, 634] on input "text" at bounding box center [268, 634] width 333 height 39
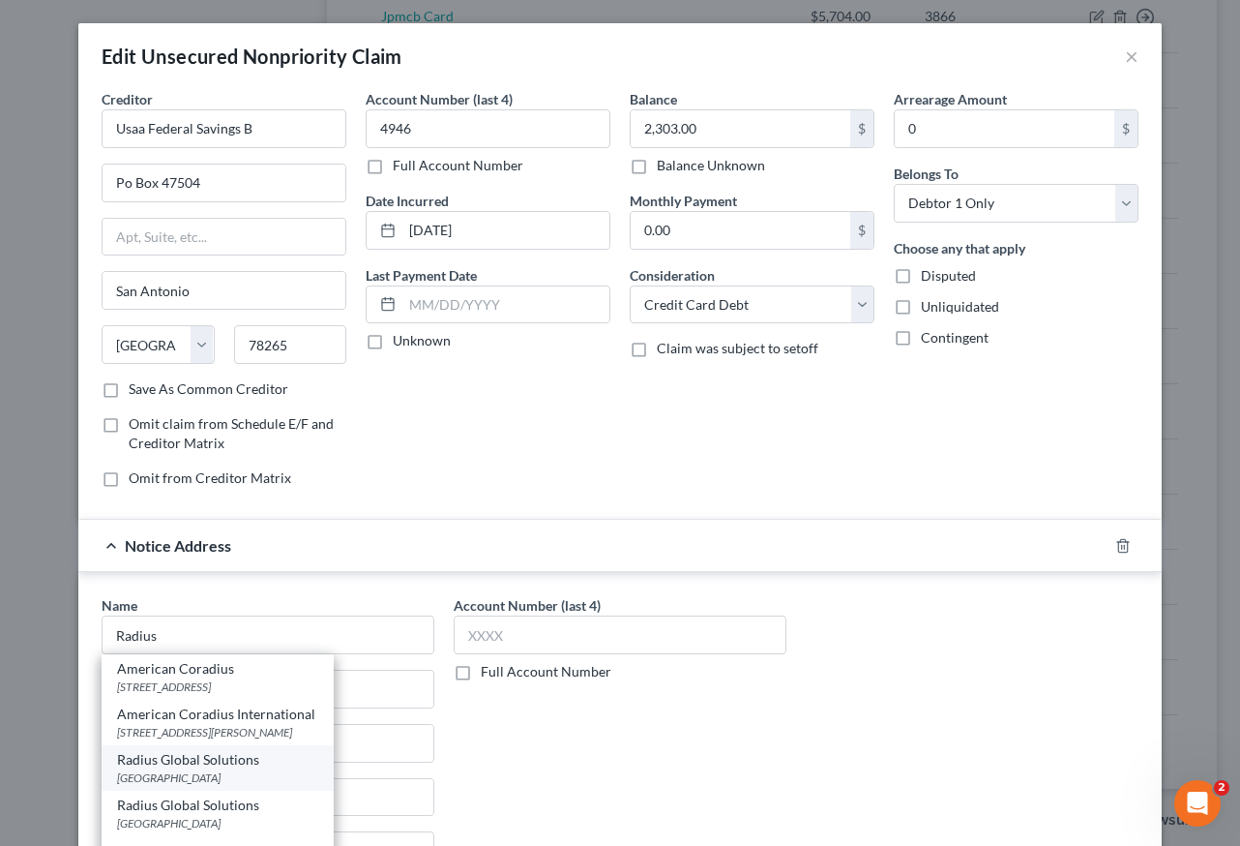
click at [240, 765] on div "Radius Global Solutions" at bounding box center [217, 759] width 201 height 19
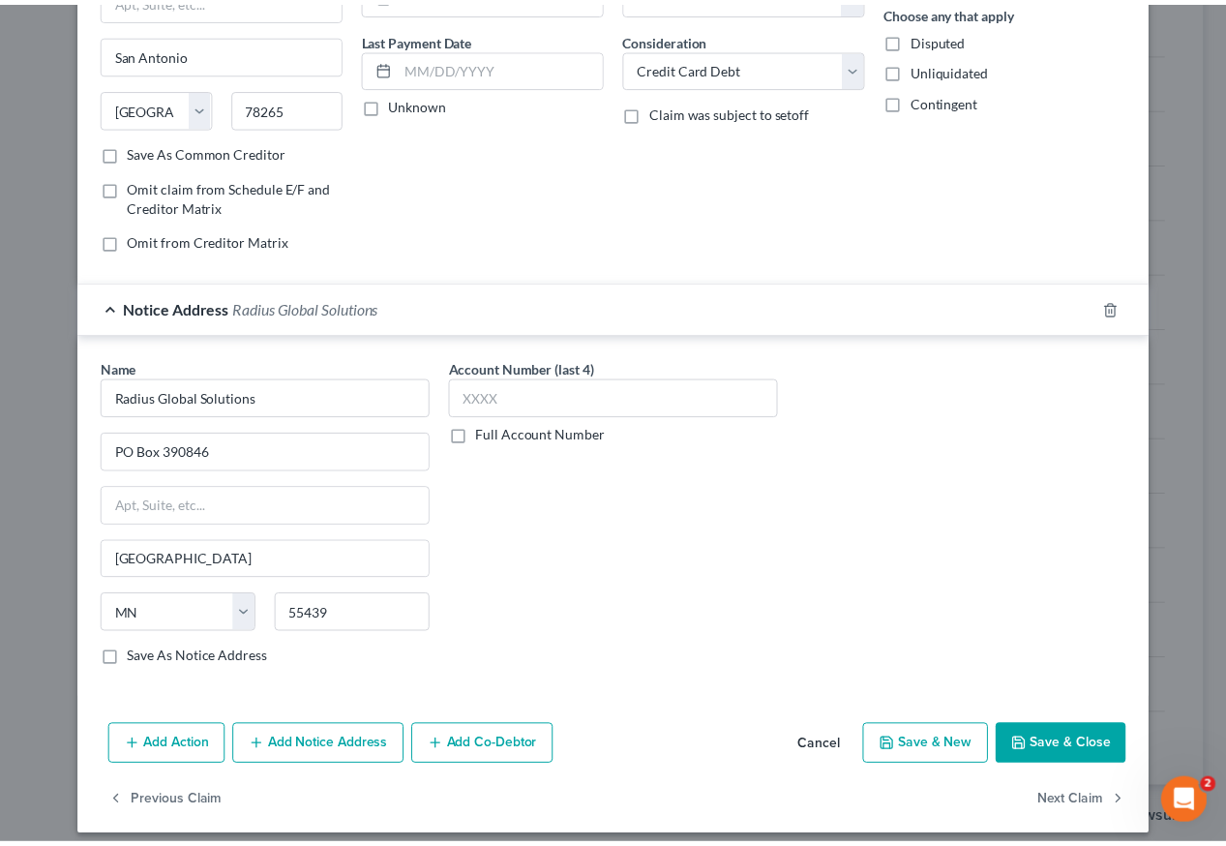
scroll to position [252, 0]
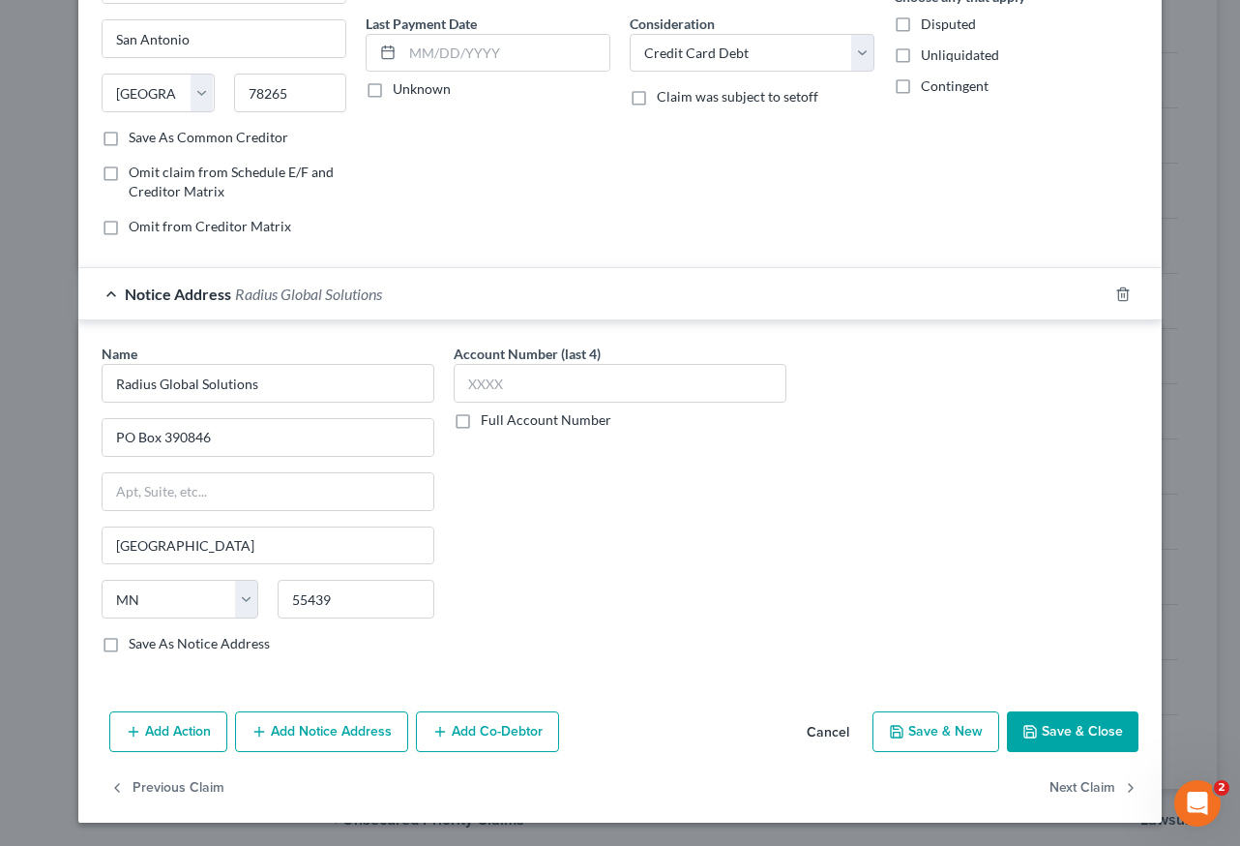
click at [1054, 740] on button "Save & Close" at bounding box center [1073, 731] width 132 height 41
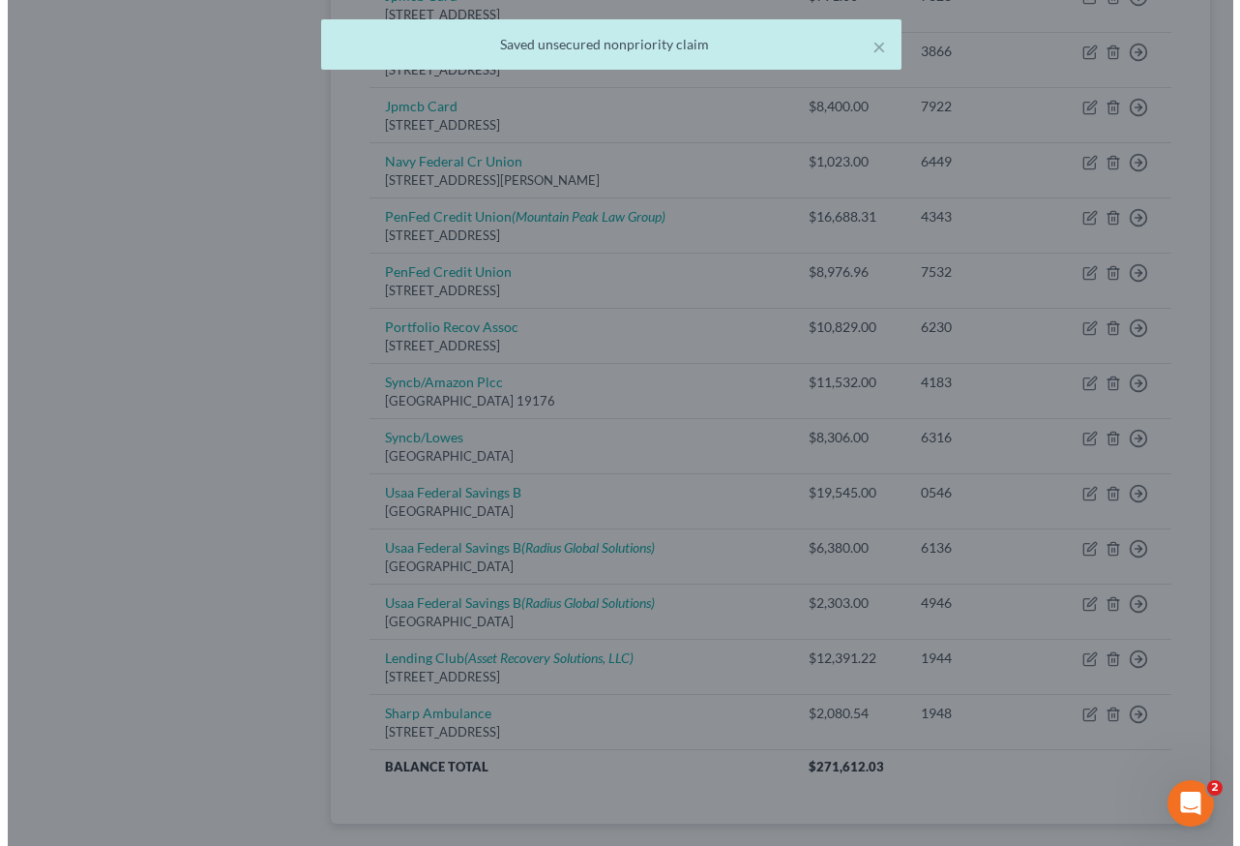
scroll to position [0, 0]
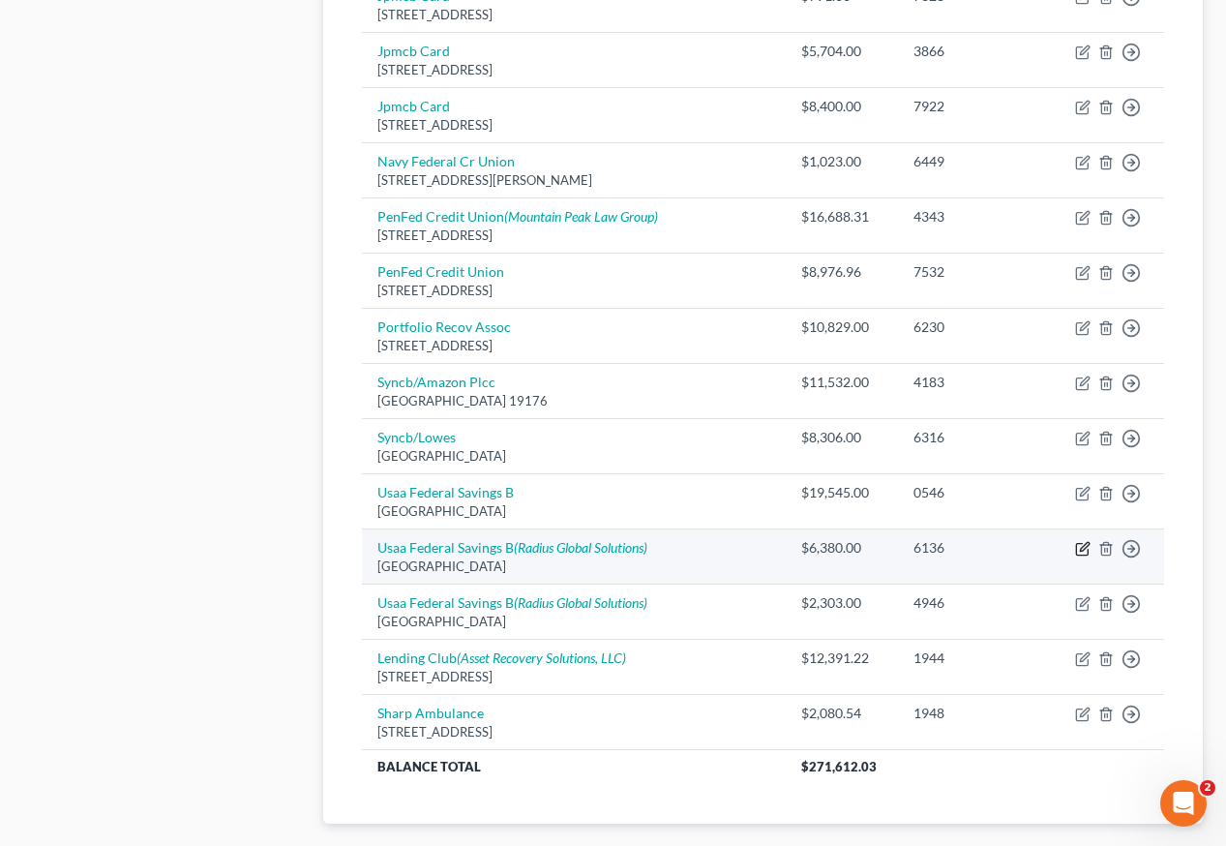
click at [1083, 541] on icon "button" at bounding box center [1082, 548] width 15 height 15
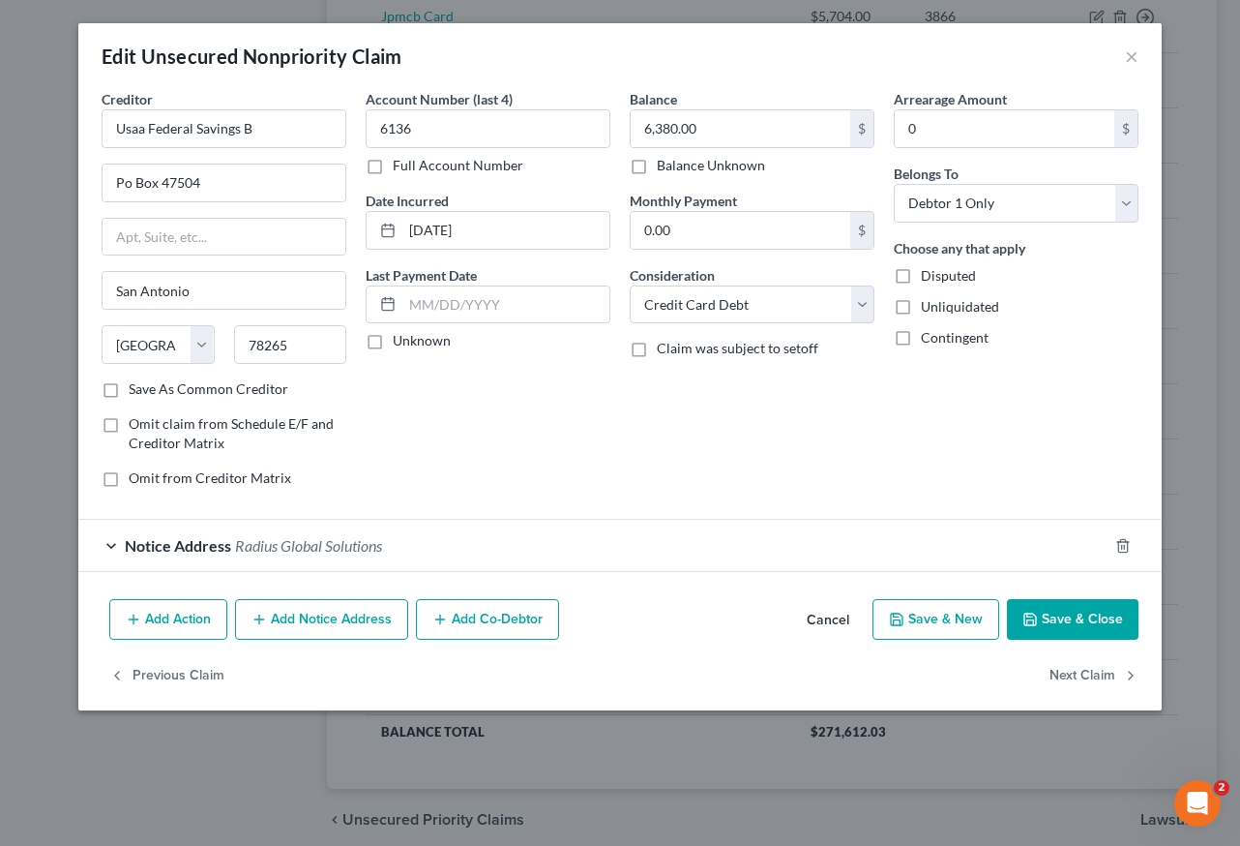
click at [338, 616] on button "Add Notice Address" at bounding box center [321, 619] width 173 height 41
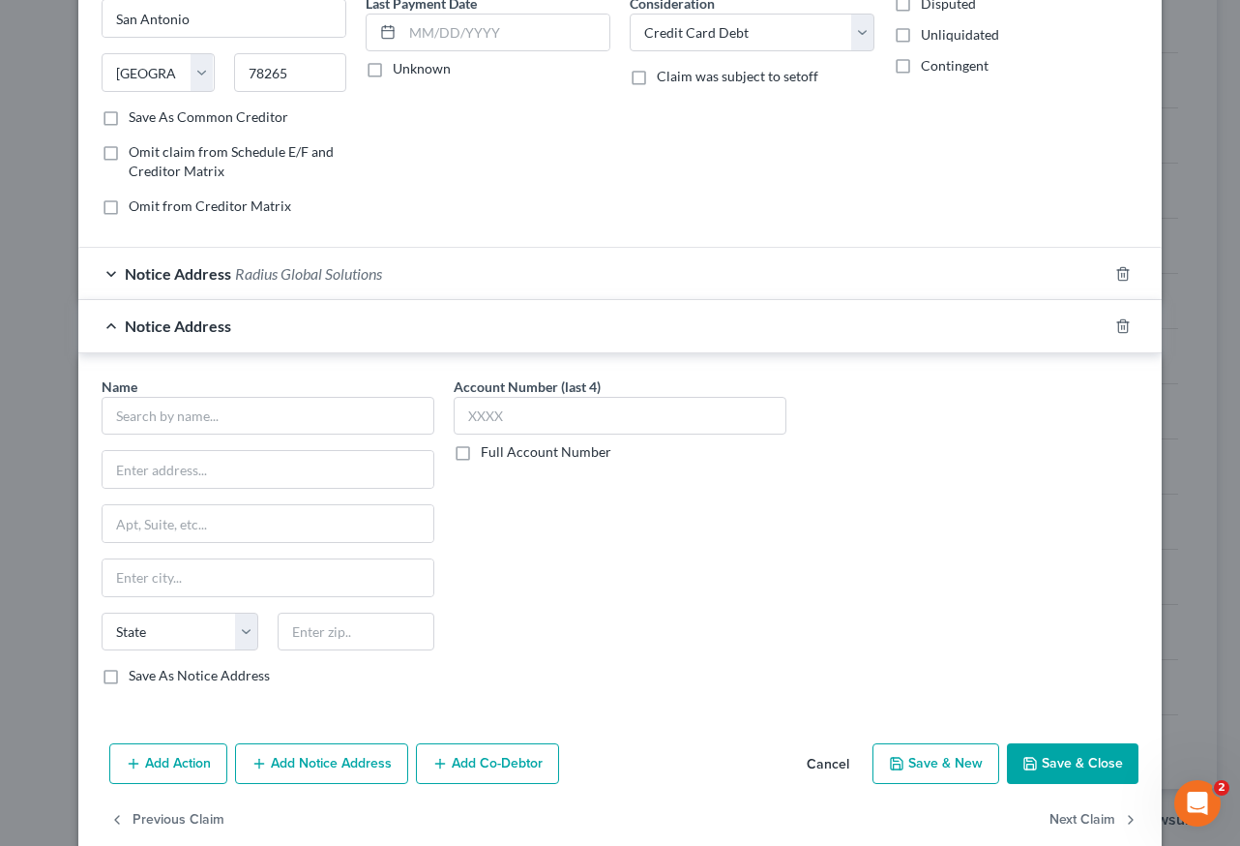
scroll to position [305, 0]
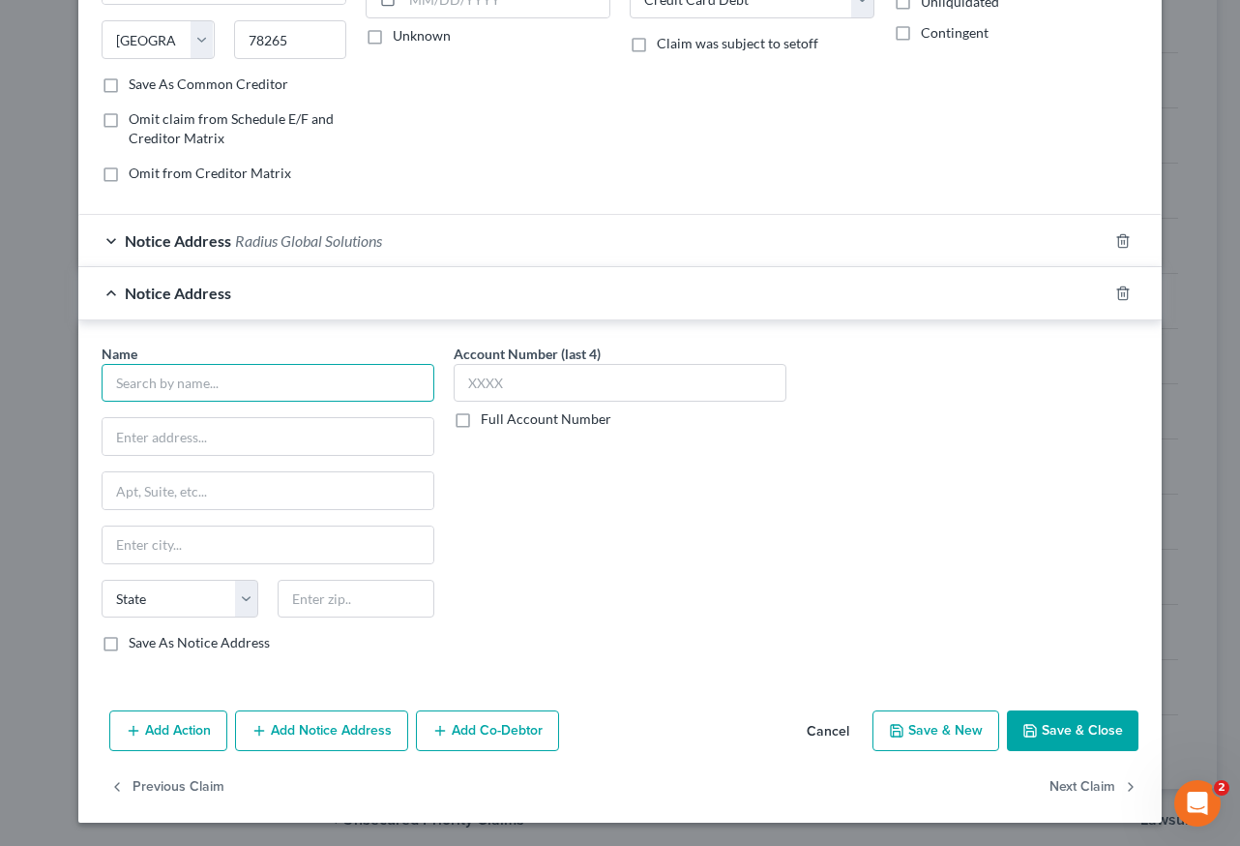
click at [248, 389] on input "text" at bounding box center [268, 383] width 333 height 39
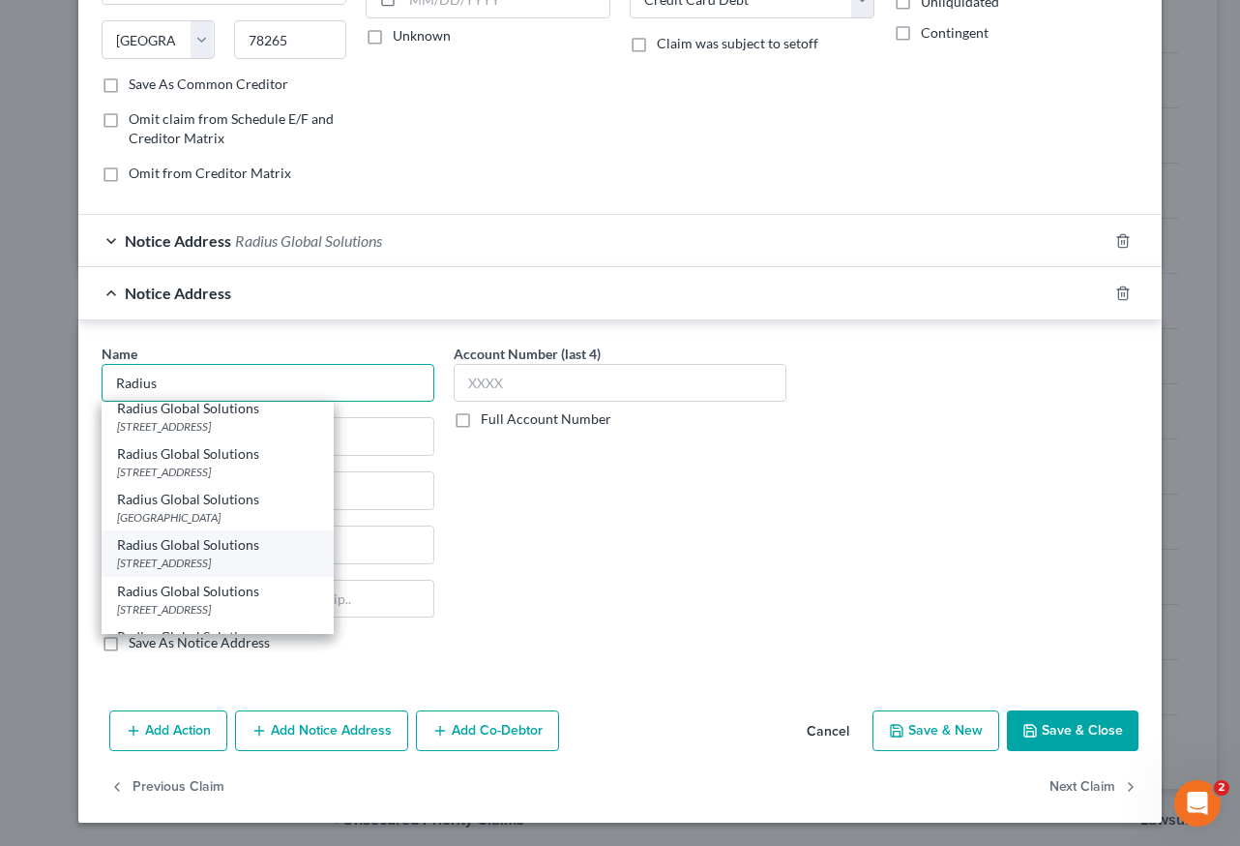
scroll to position [270, 0]
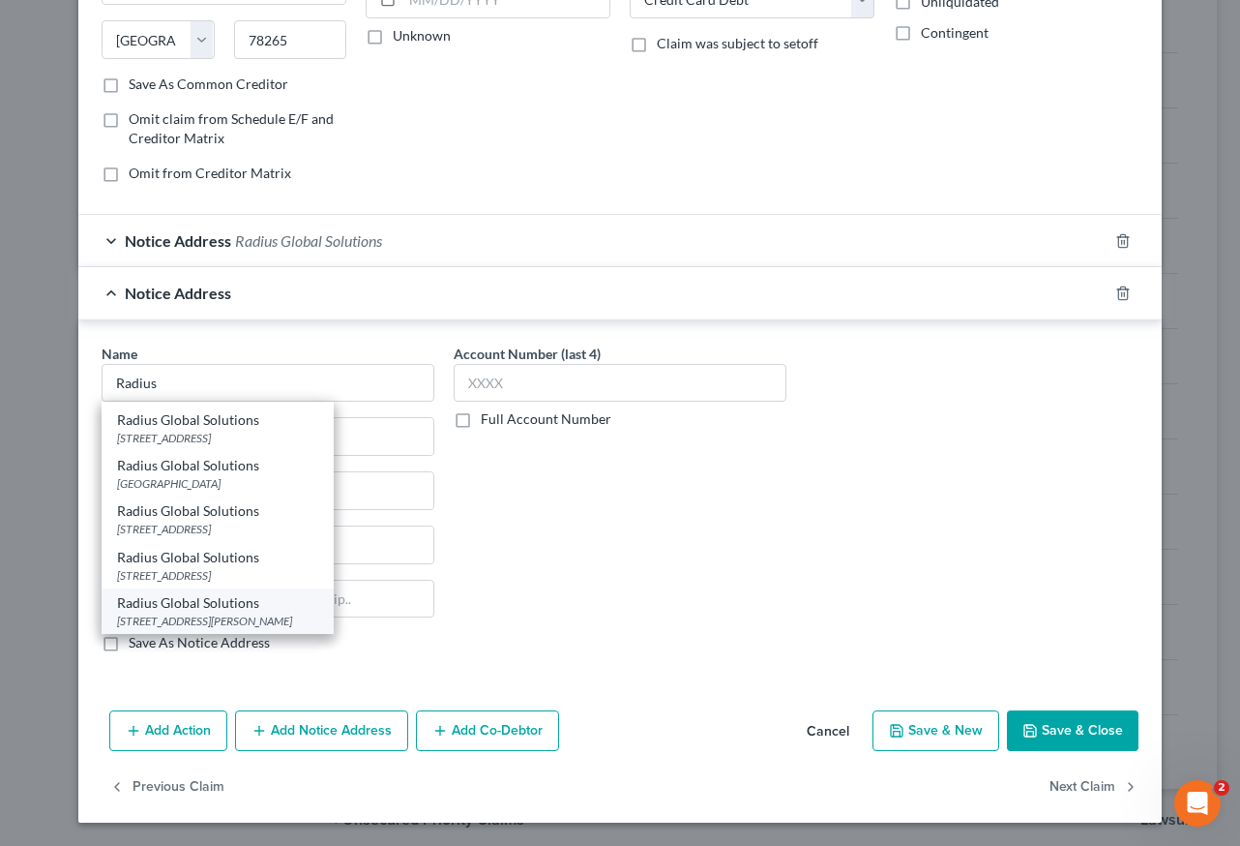
click at [240, 616] on div "[STREET_ADDRESS][PERSON_NAME]" at bounding box center [217, 620] width 201 height 16
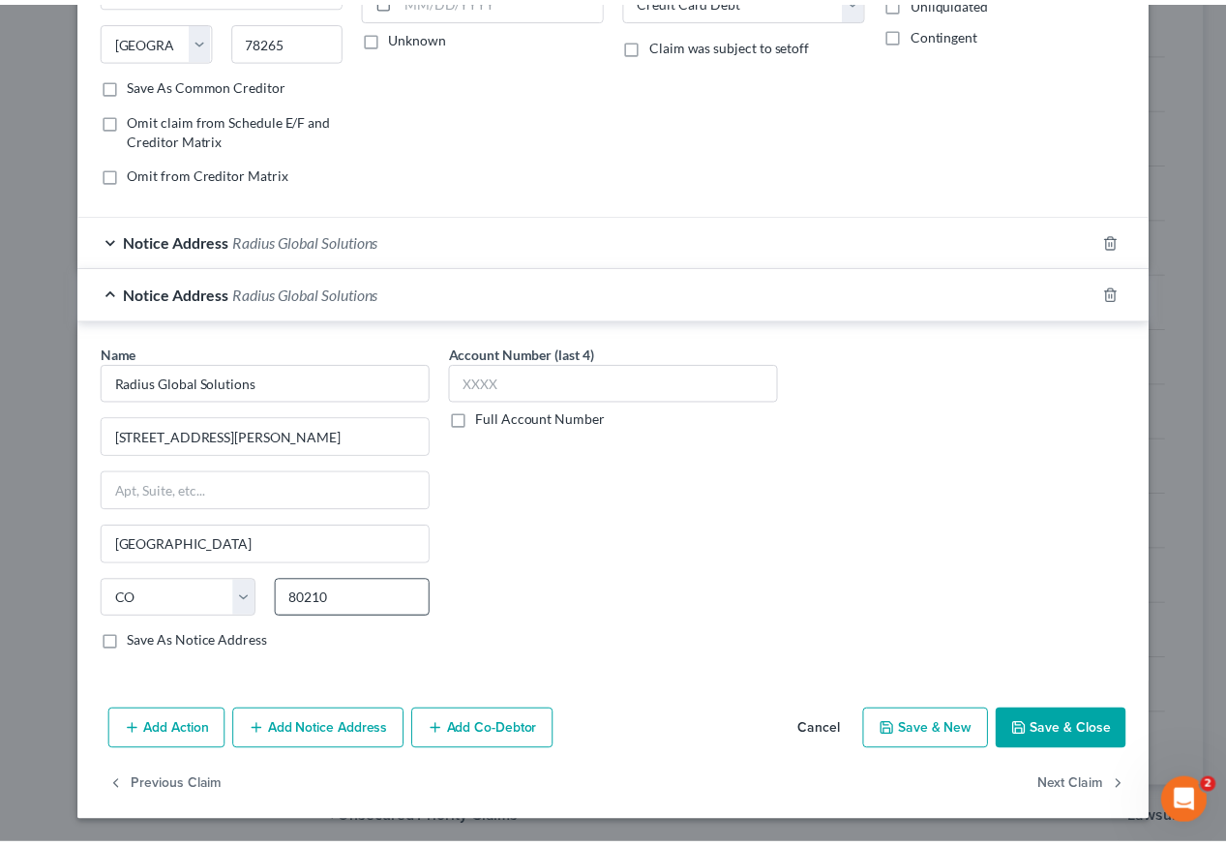
scroll to position [0, 0]
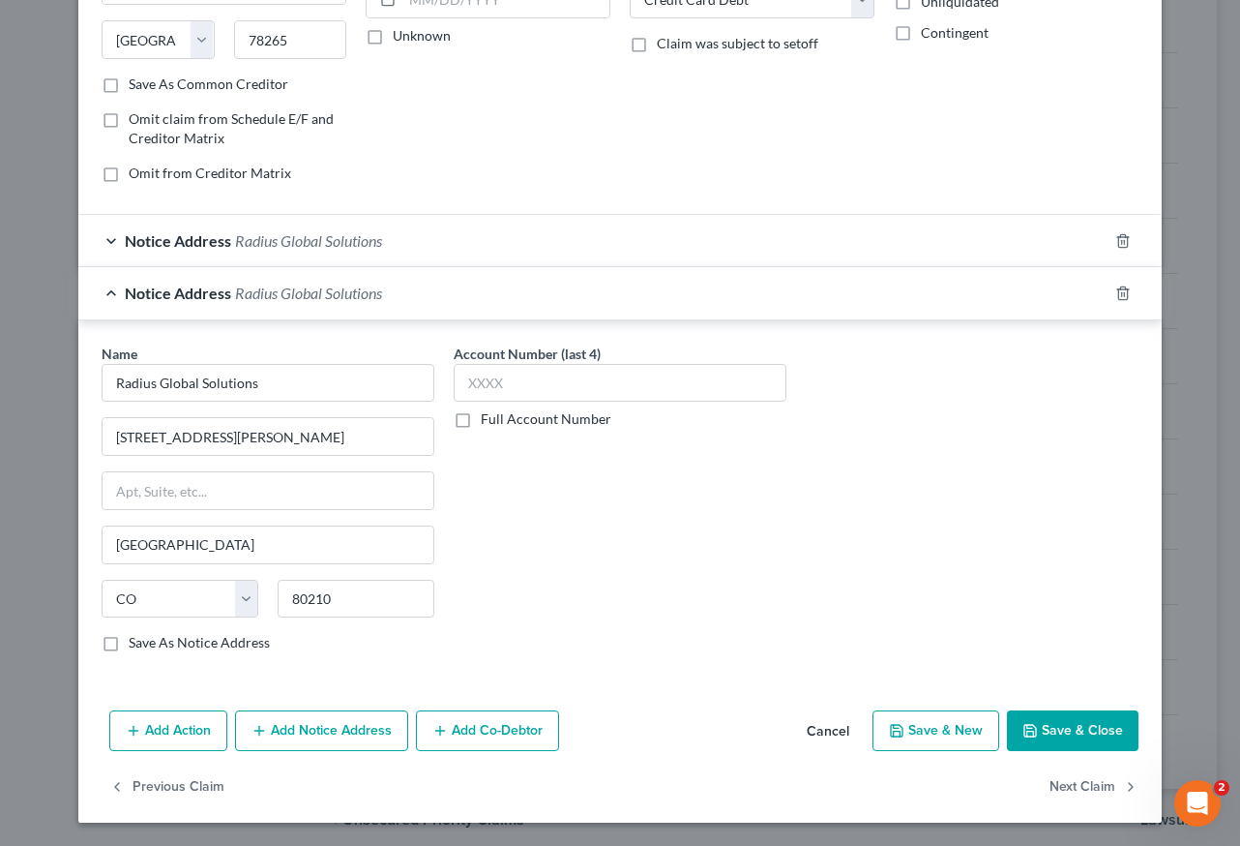
click at [1087, 736] on button "Save & Close" at bounding box center [1073, 730] width 132 height 41
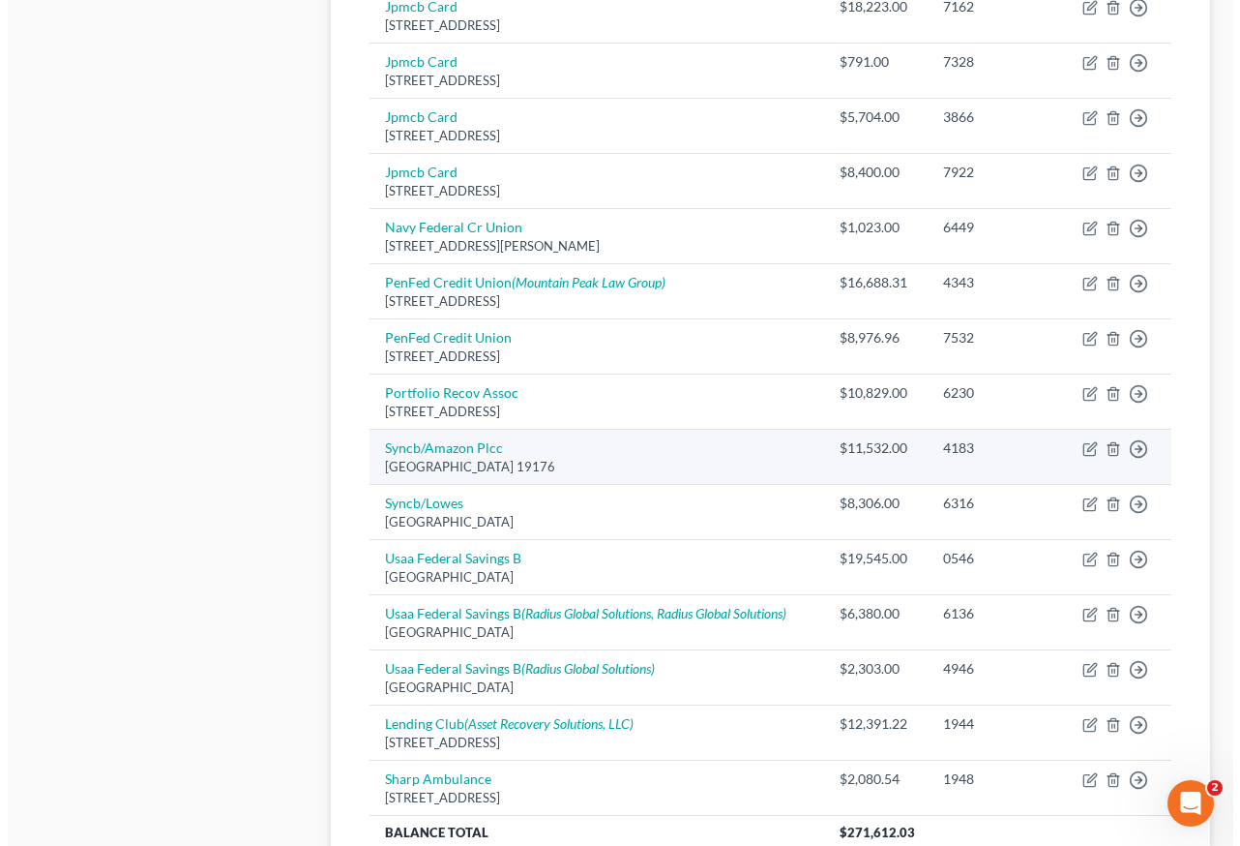
scroll to position [1161, 0]
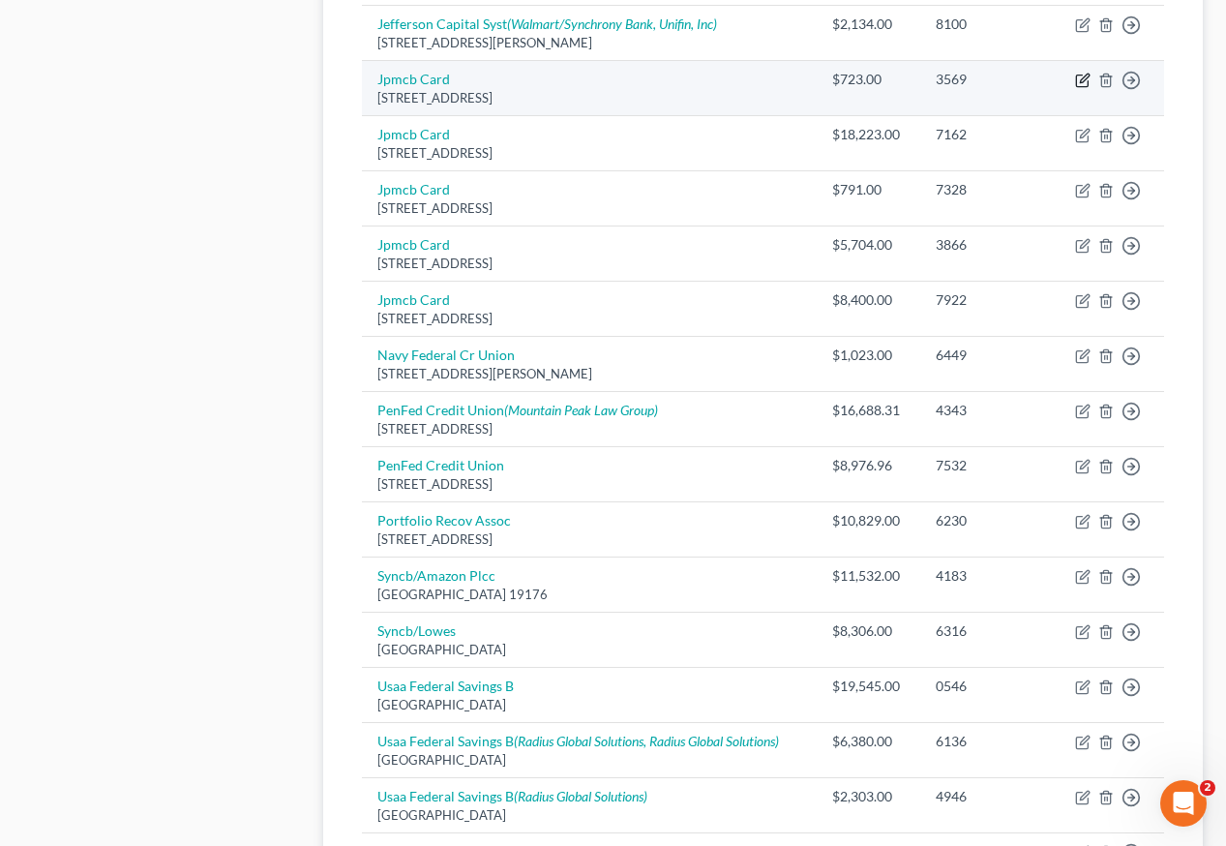
click at [1085, 74] on icon "button" at bounding box center [1084, 78] width 9 height 9
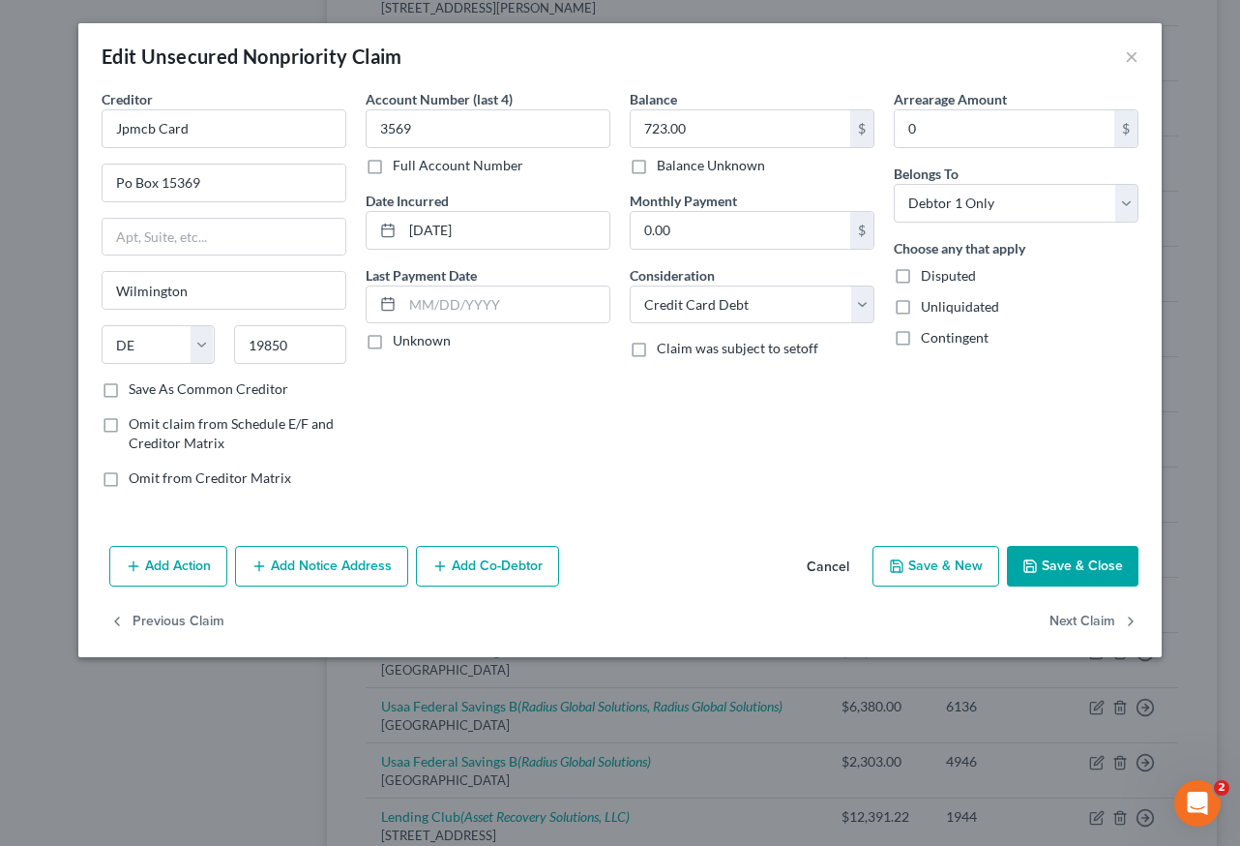
click at [356, 571] on button "Add Notice Address" at bounding box center [321, 566] width 173 height 41
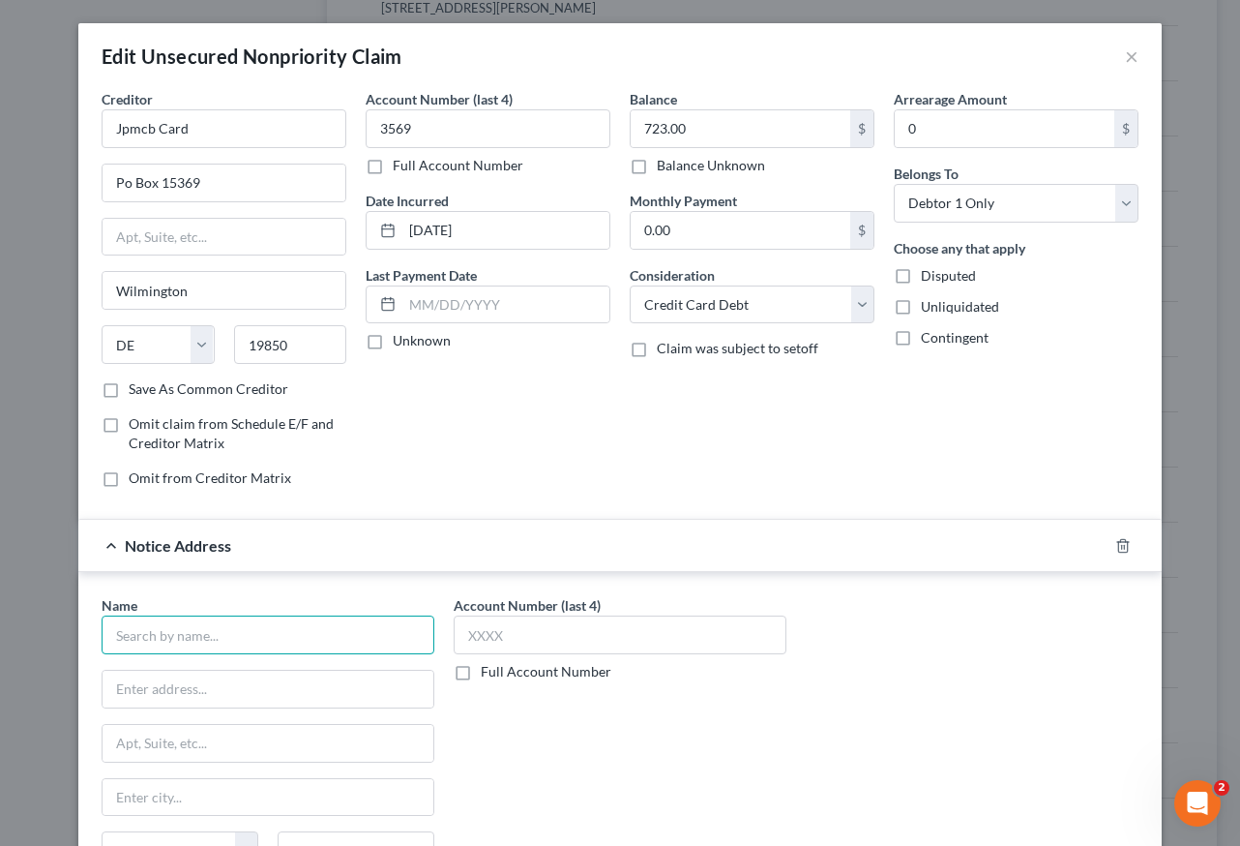
click at [310, 644] on input "text" at bounding box center [268, 634] width 333 height 39
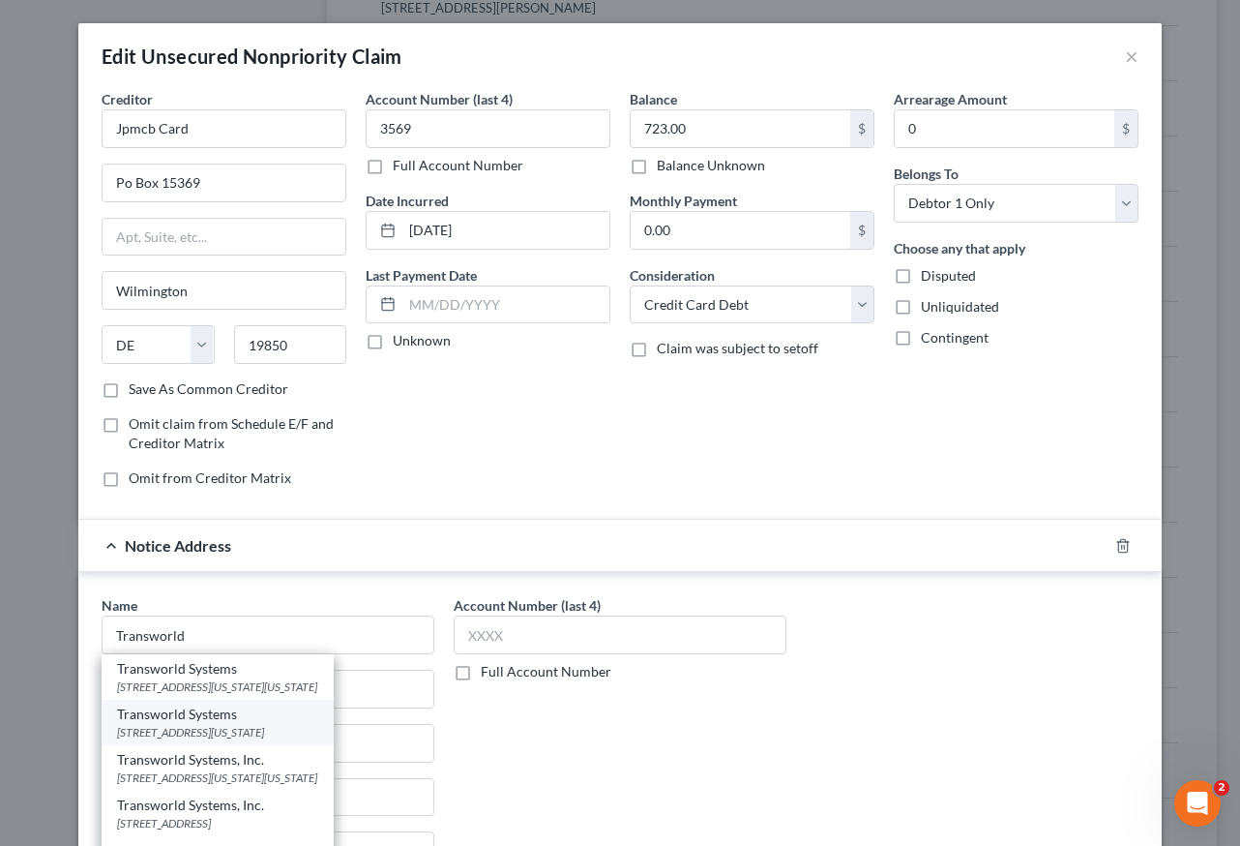
click at [235, 730] on div "[STREET_ADDRESS][US_STATE]" at bounding box center [217, 732] width 201 height 16
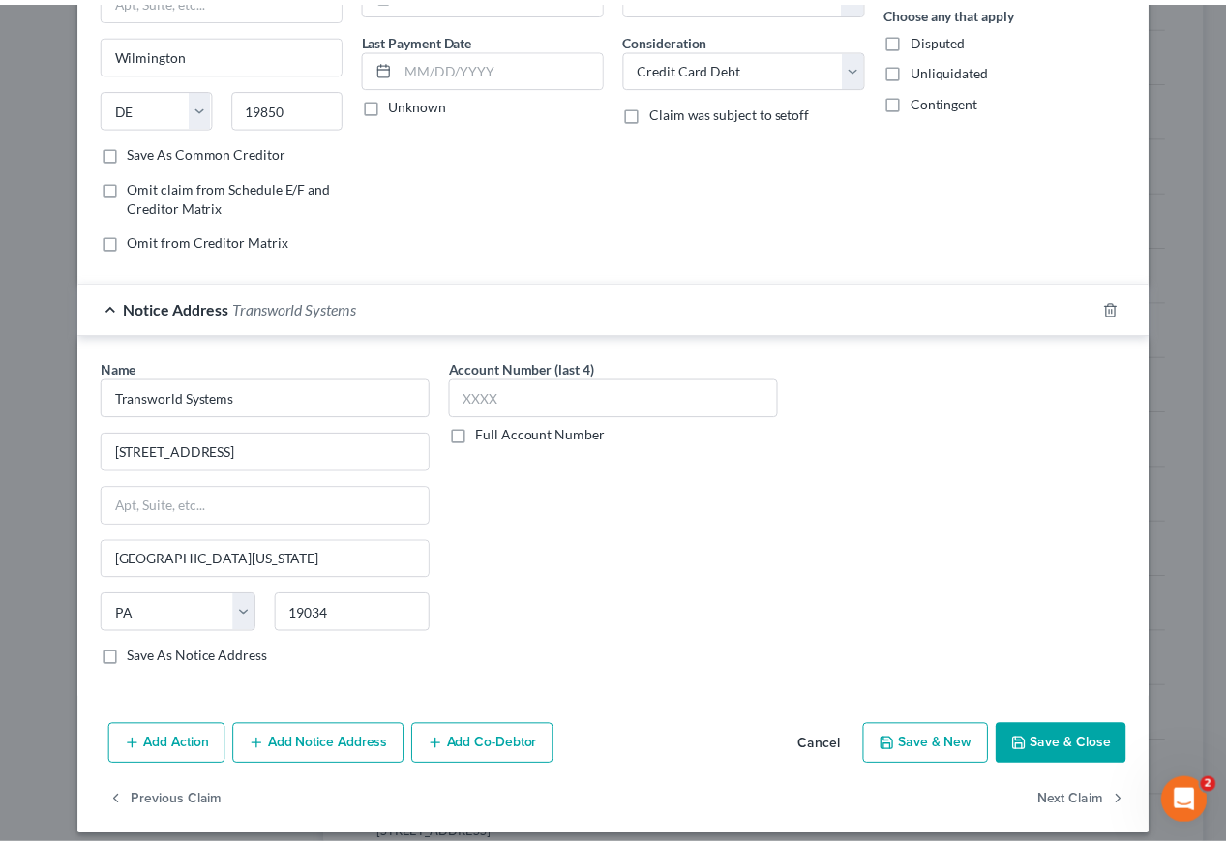
scroll to position [252, 0]
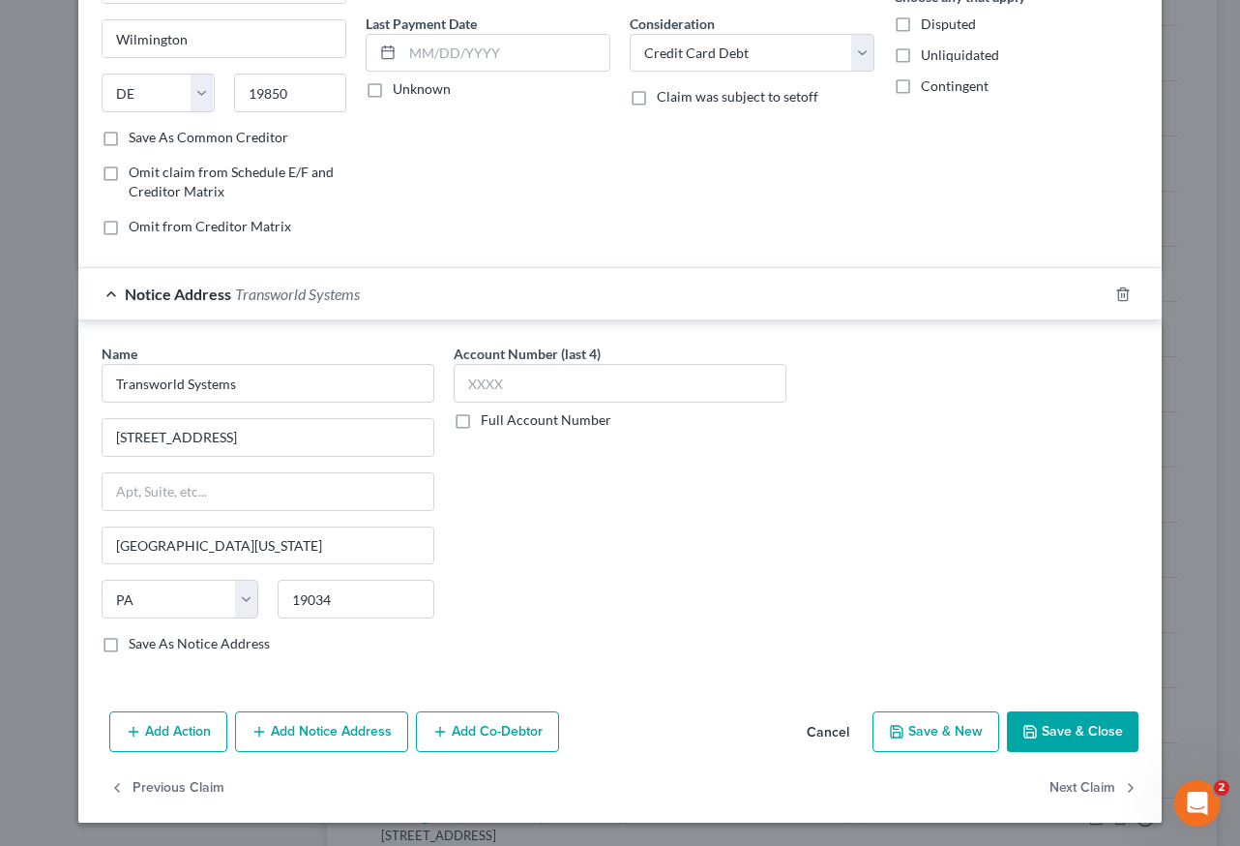
click at [1076, 721] on button "Save & Close" at bounding box center [1073, 731] width 132 height 41
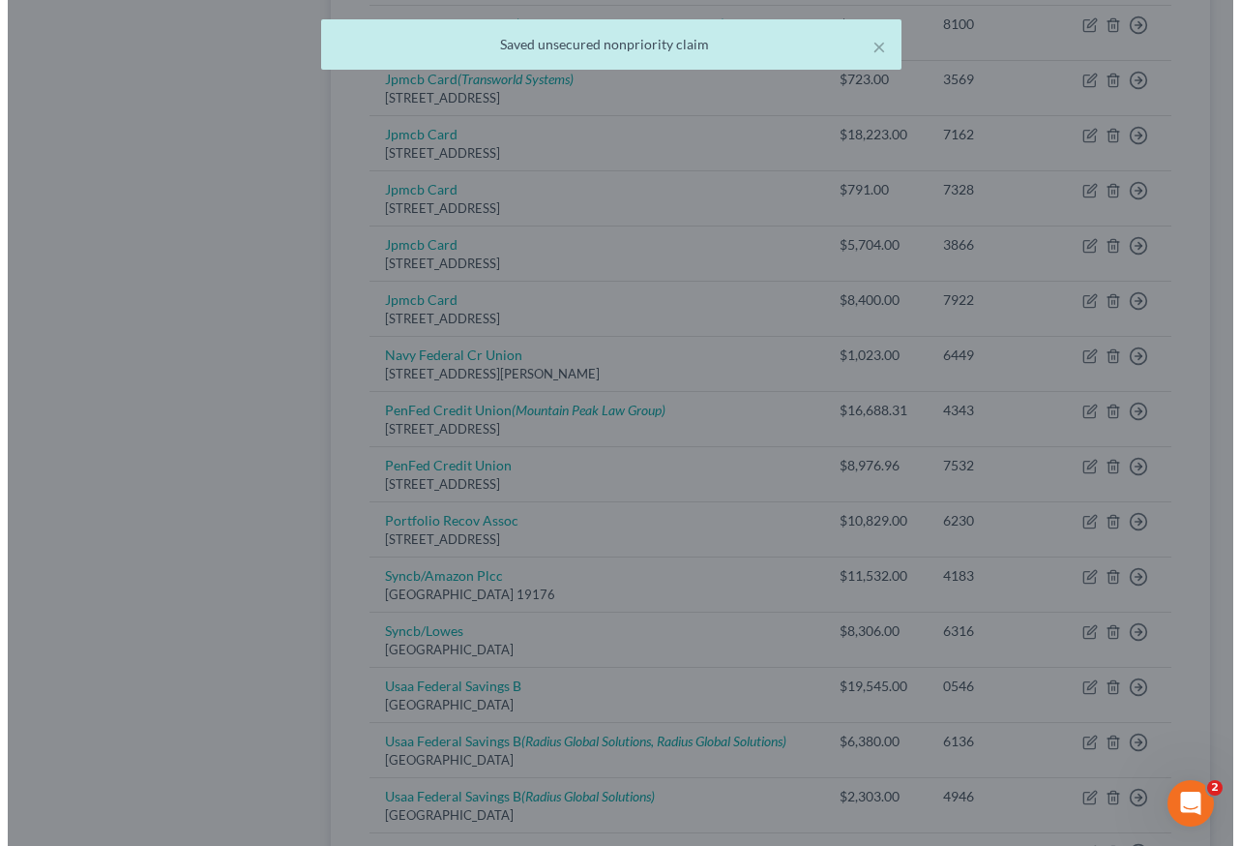
scroll to position [0, 0]
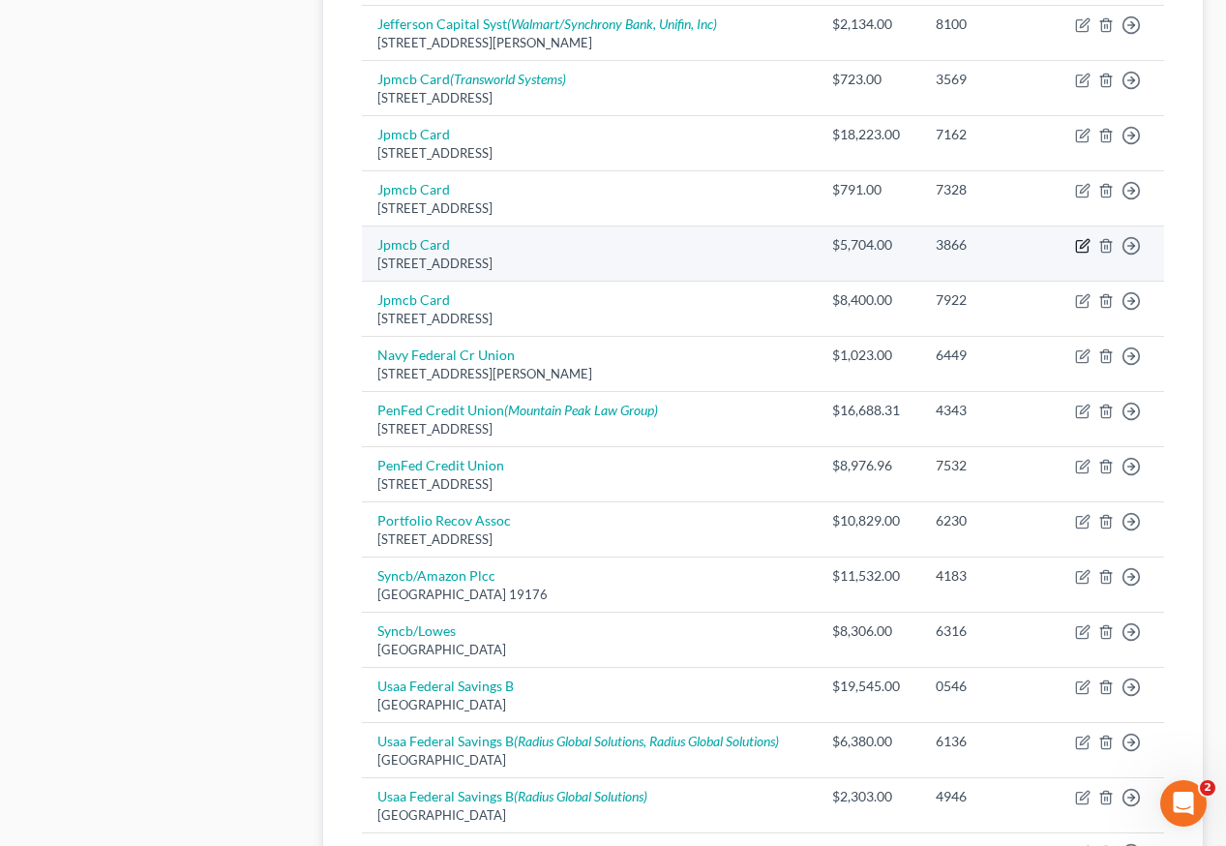
click at [1081, 238] on icon "button" at bounding box center [1082, 245] width 15 height 15
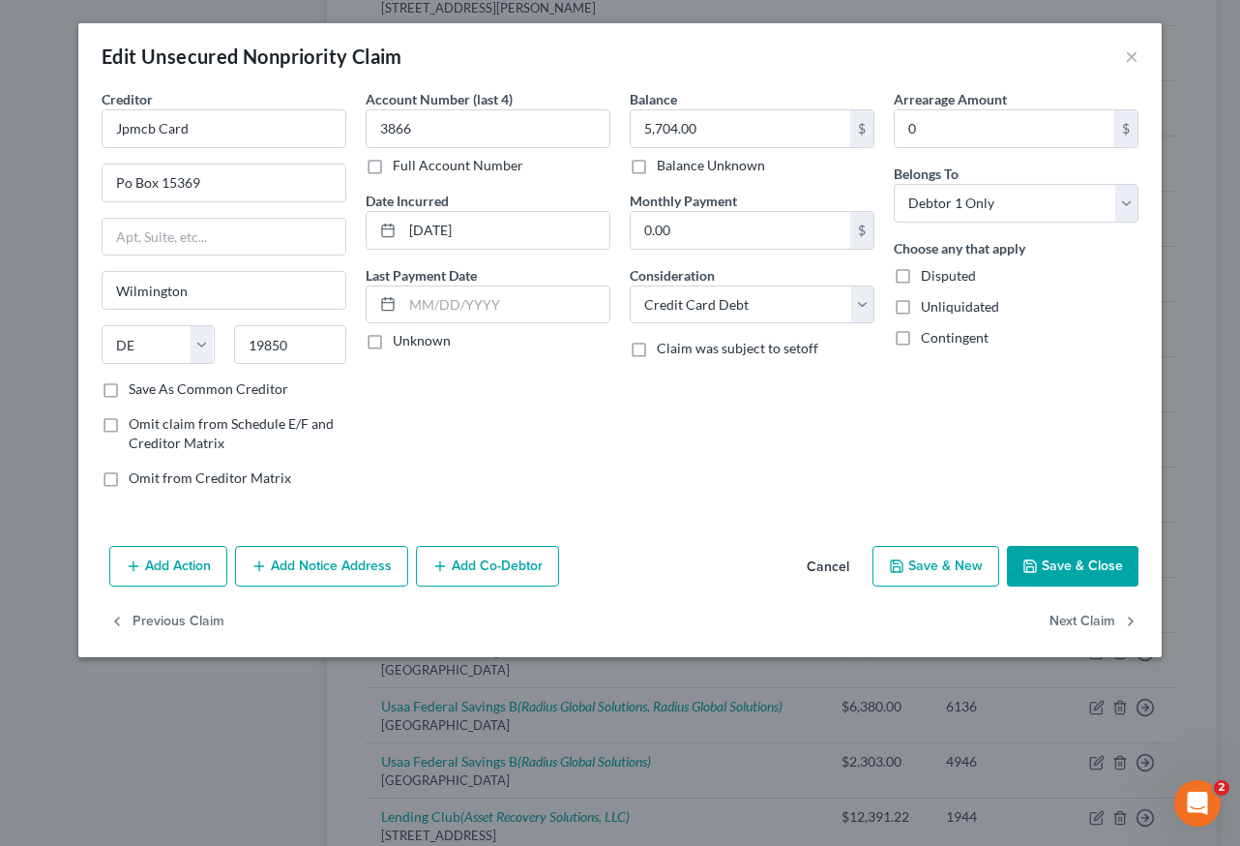
click at [347, 573] on button "Add Notice Address" at bounding box center [321, 566] width 173 height 41
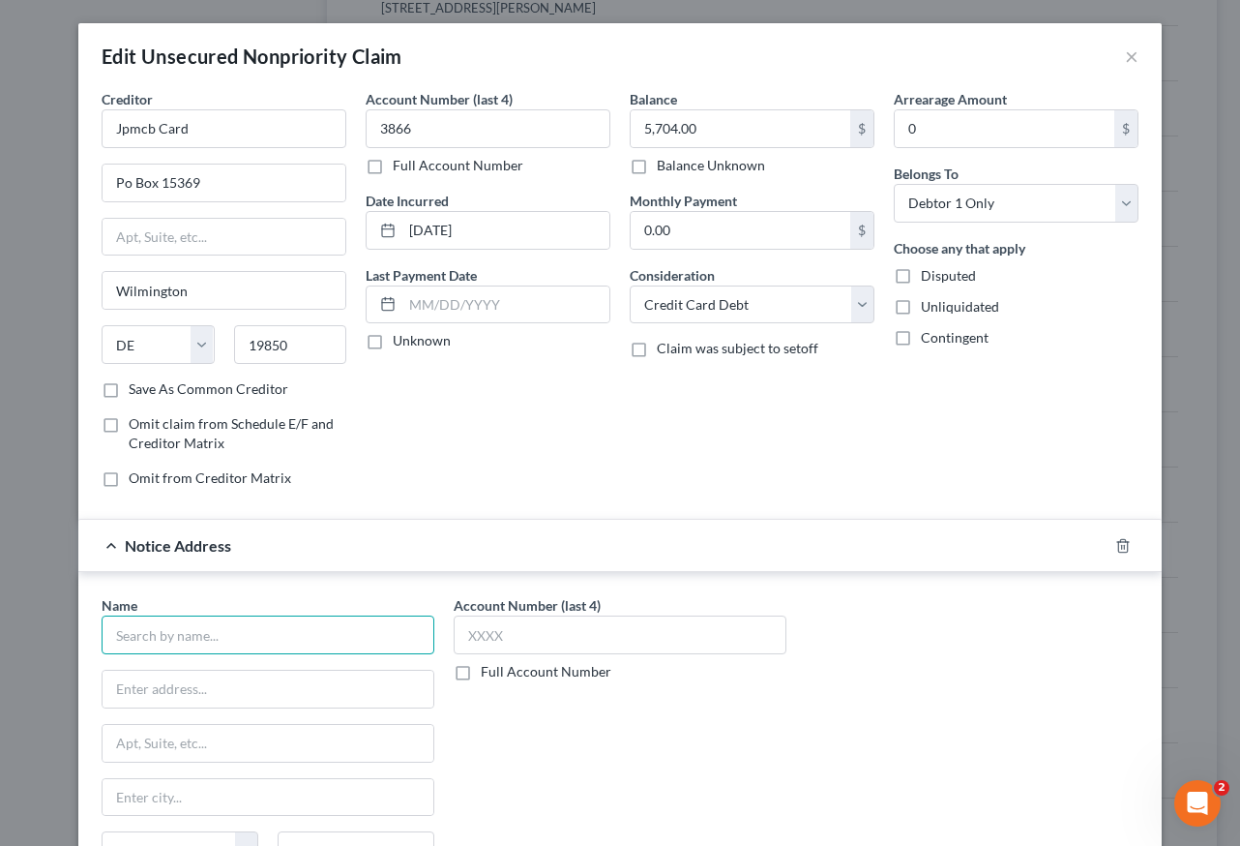
click at [222, 622] on input "text" at bounding box center [268, 634] width 333 height 39
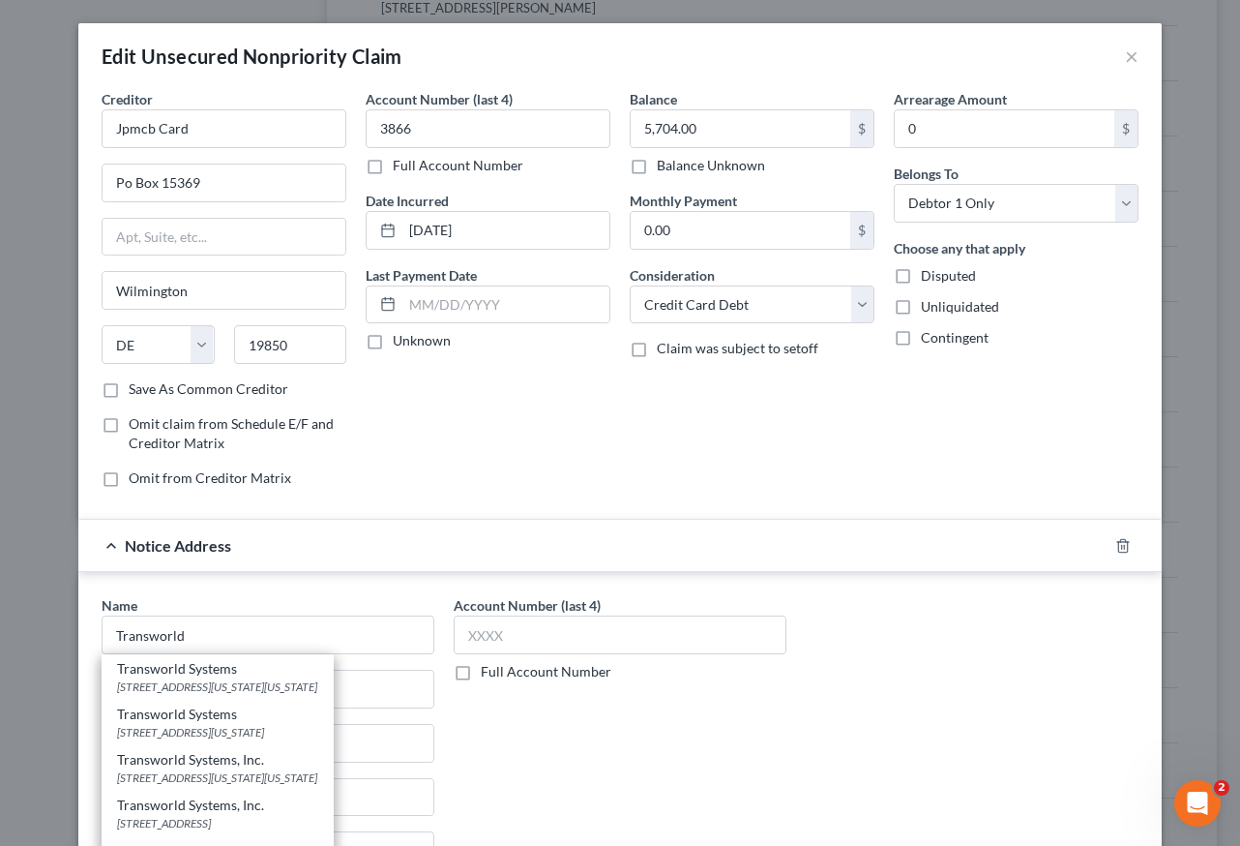
click at [233, 729] on div "[STREET_ADDRESS][US_STATE]" at bounding box center [217, 732] width 201 height 16
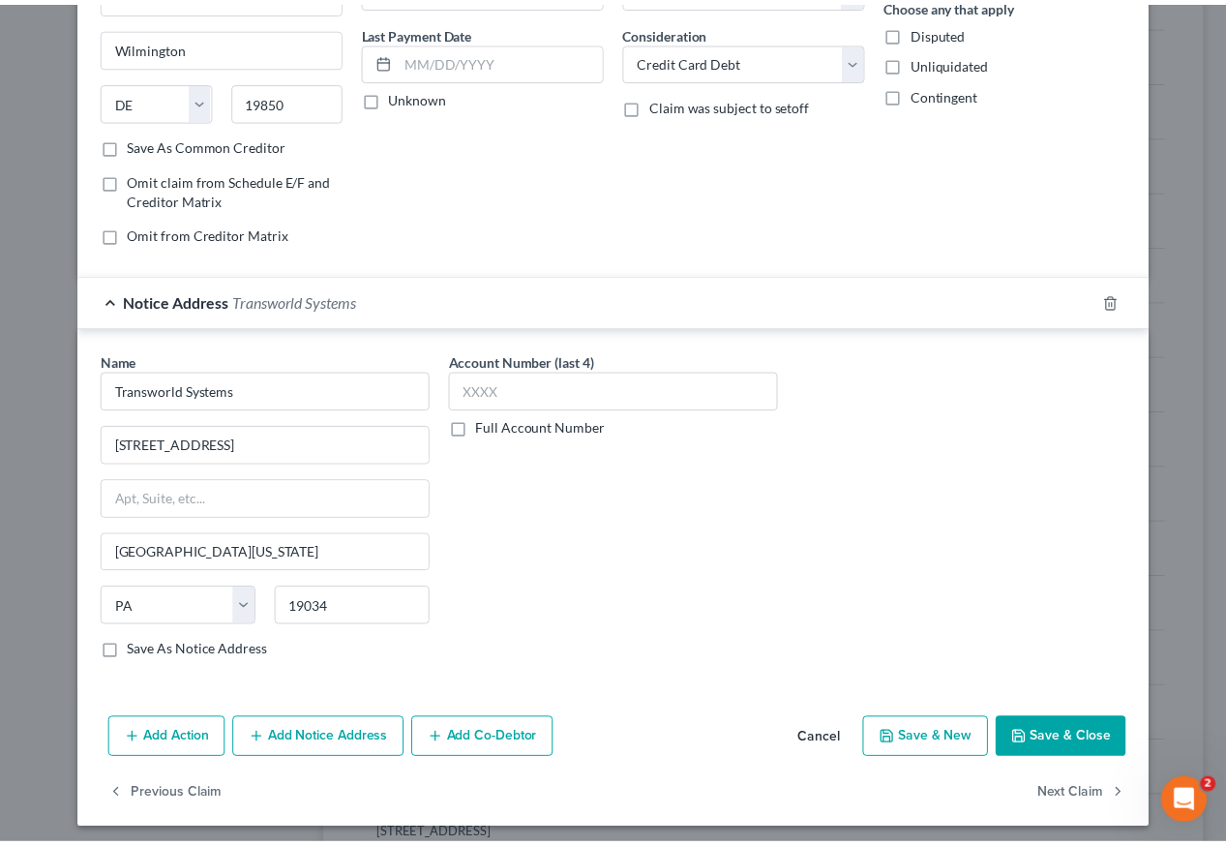
scroll to position [252, 0]
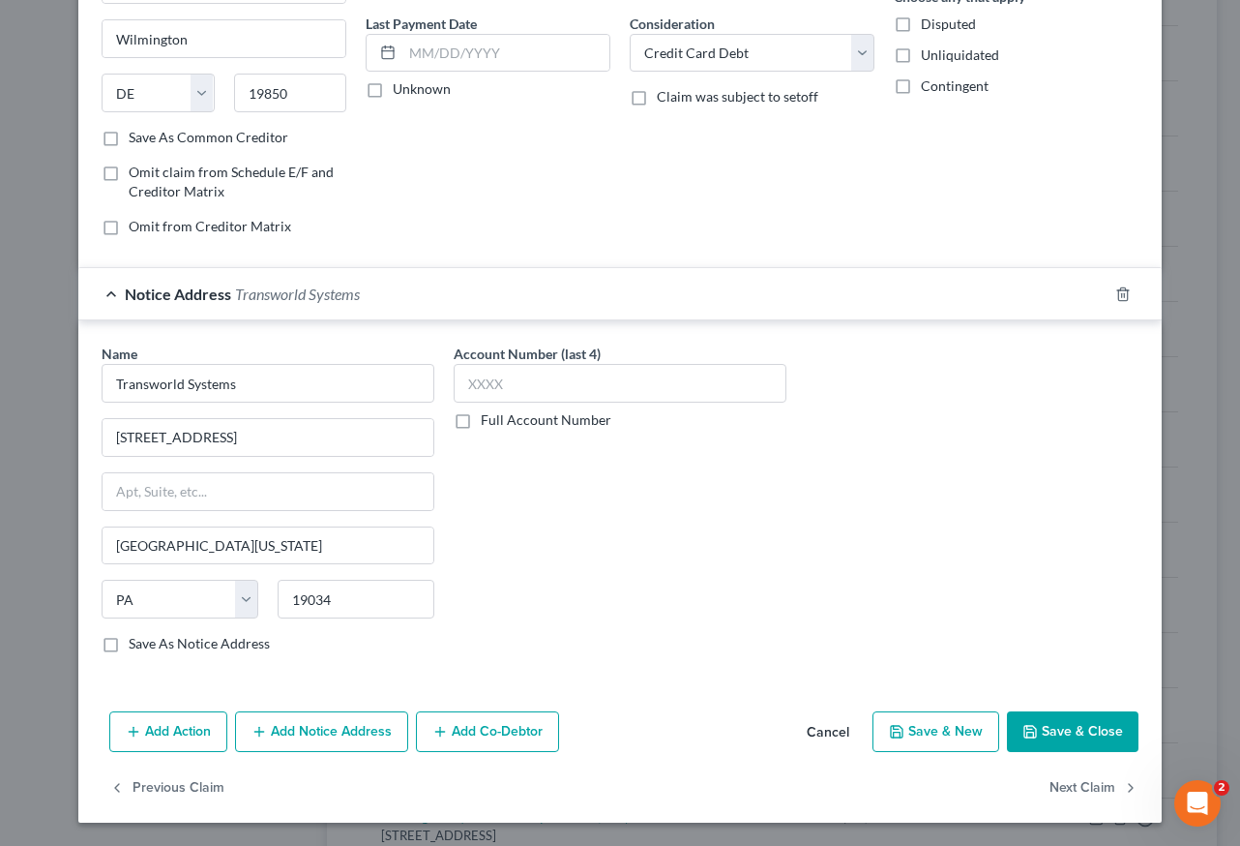
click at [1060, 749] on button "Save & Close" at bounding box center [1073, 731] width 132 height 41
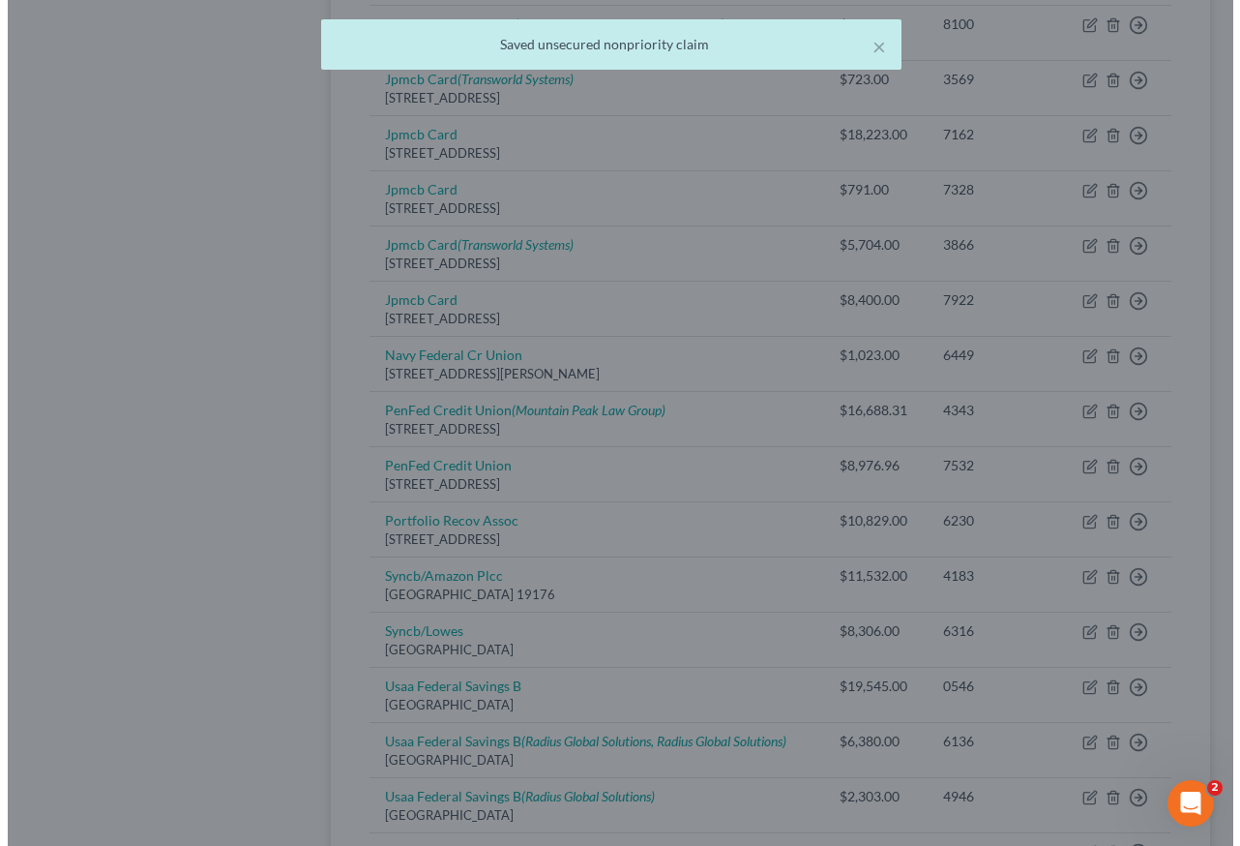
scroll to position [0, 0]
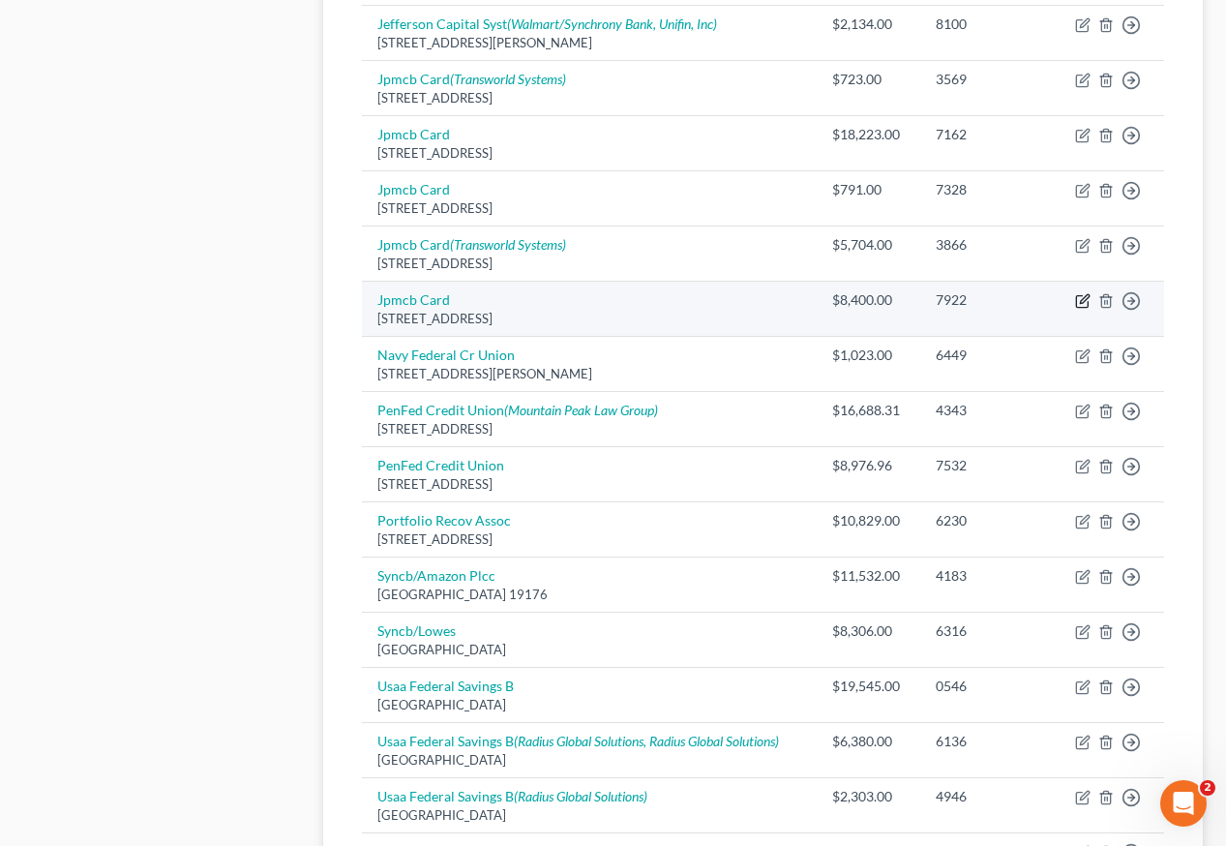
click at [1081, 295] on icon "button" at bounding box center [1084, 299] width 9 height 9
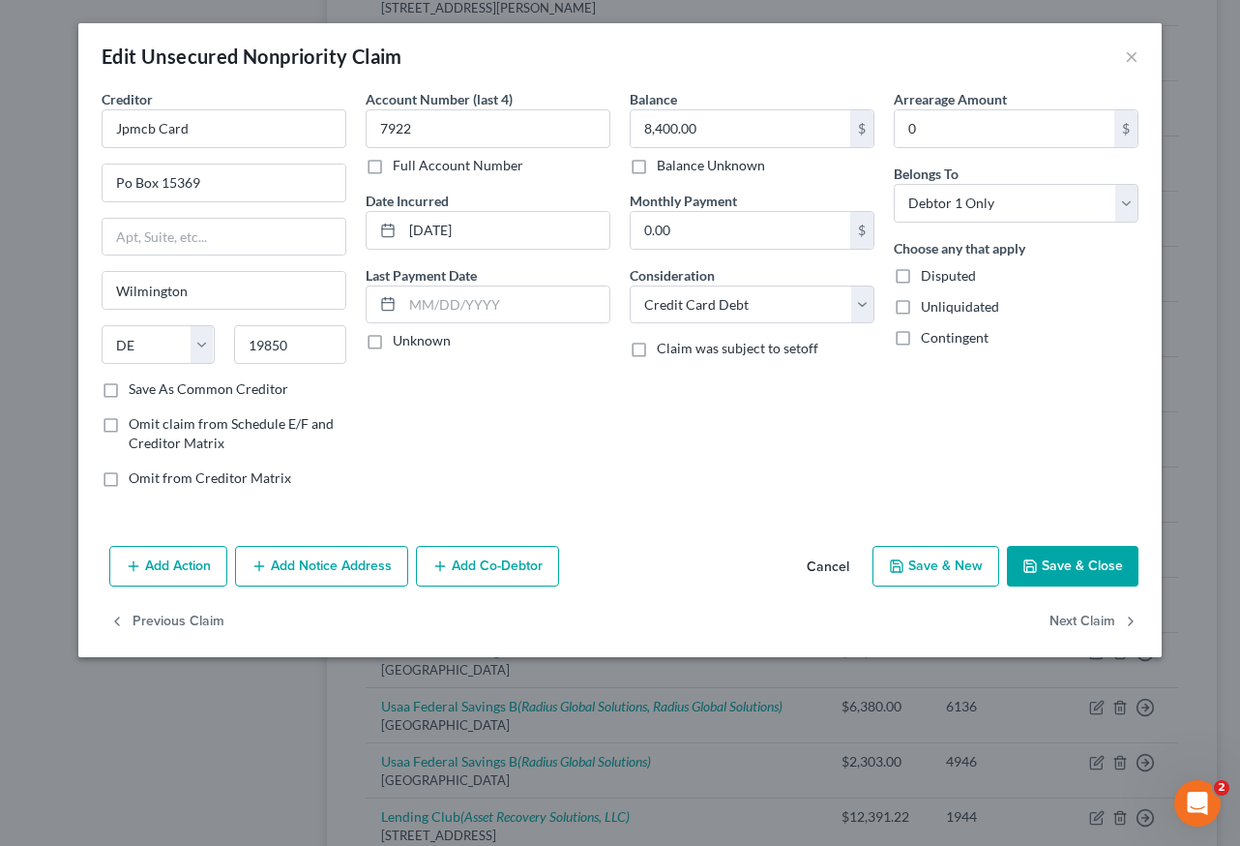
click at [317, 570] on button "Add Notice Address" at bounding box center [321, 566] width 173 height 41
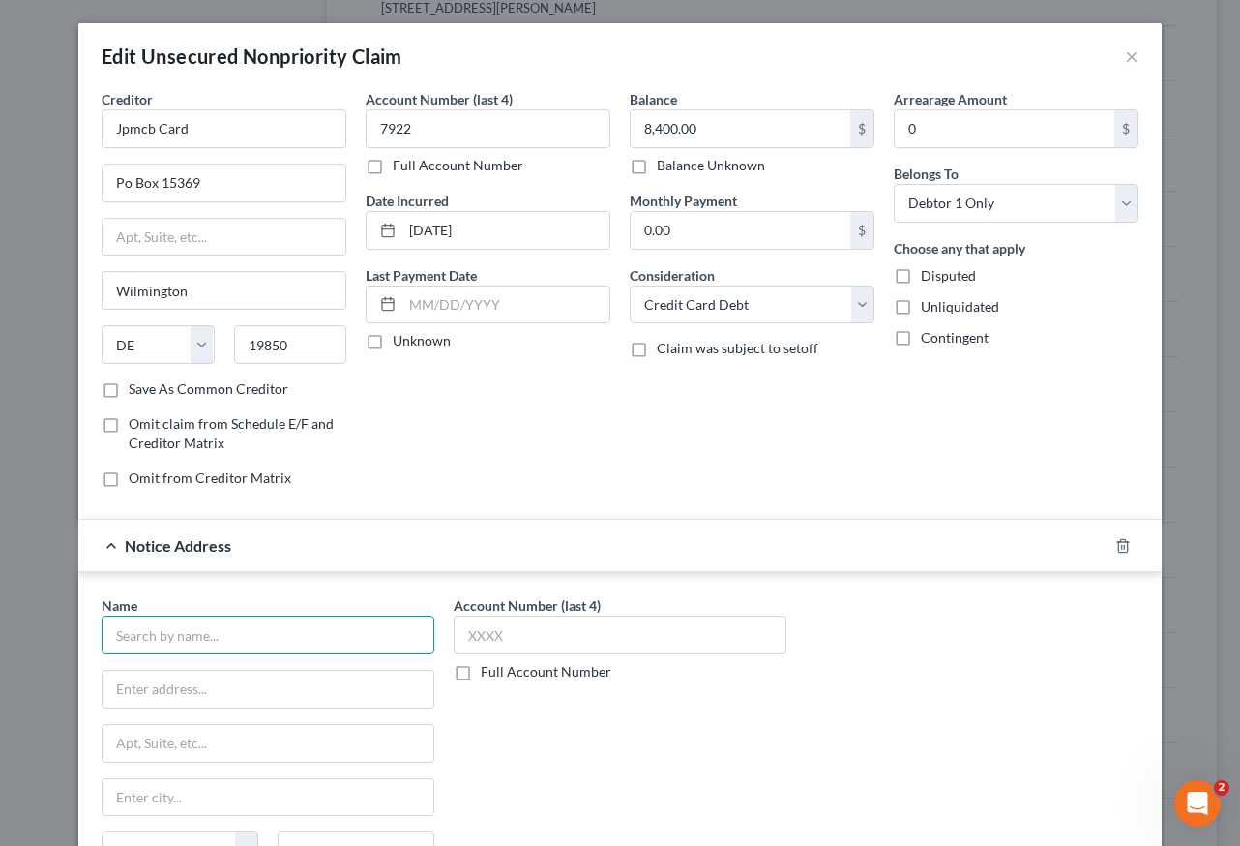
click at [275, 641] on input "text" at bounding box center [268, 634] width 333 height 39
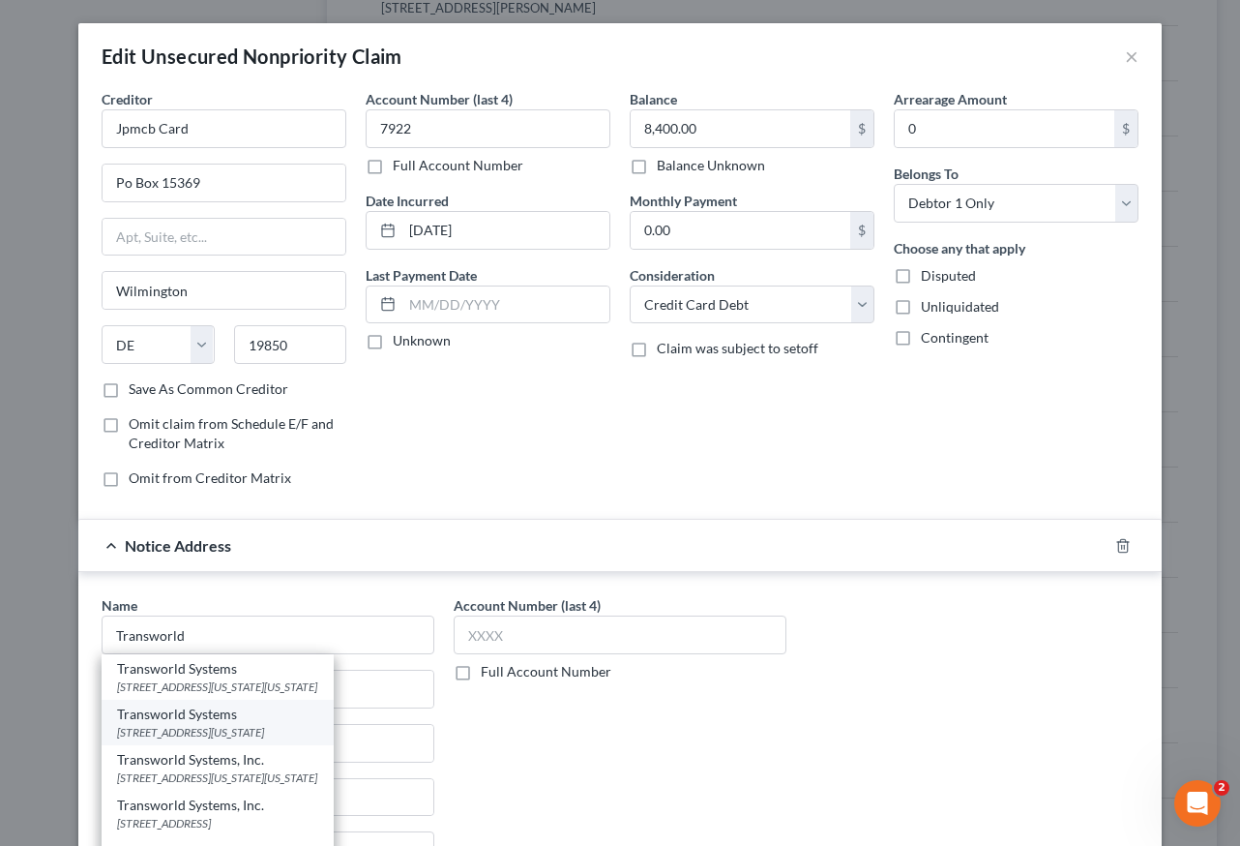
click at [248, 728] on div "[STREET_ADDRESS][US_STATE]" at bounding box center [217, 732] width 201 height 16
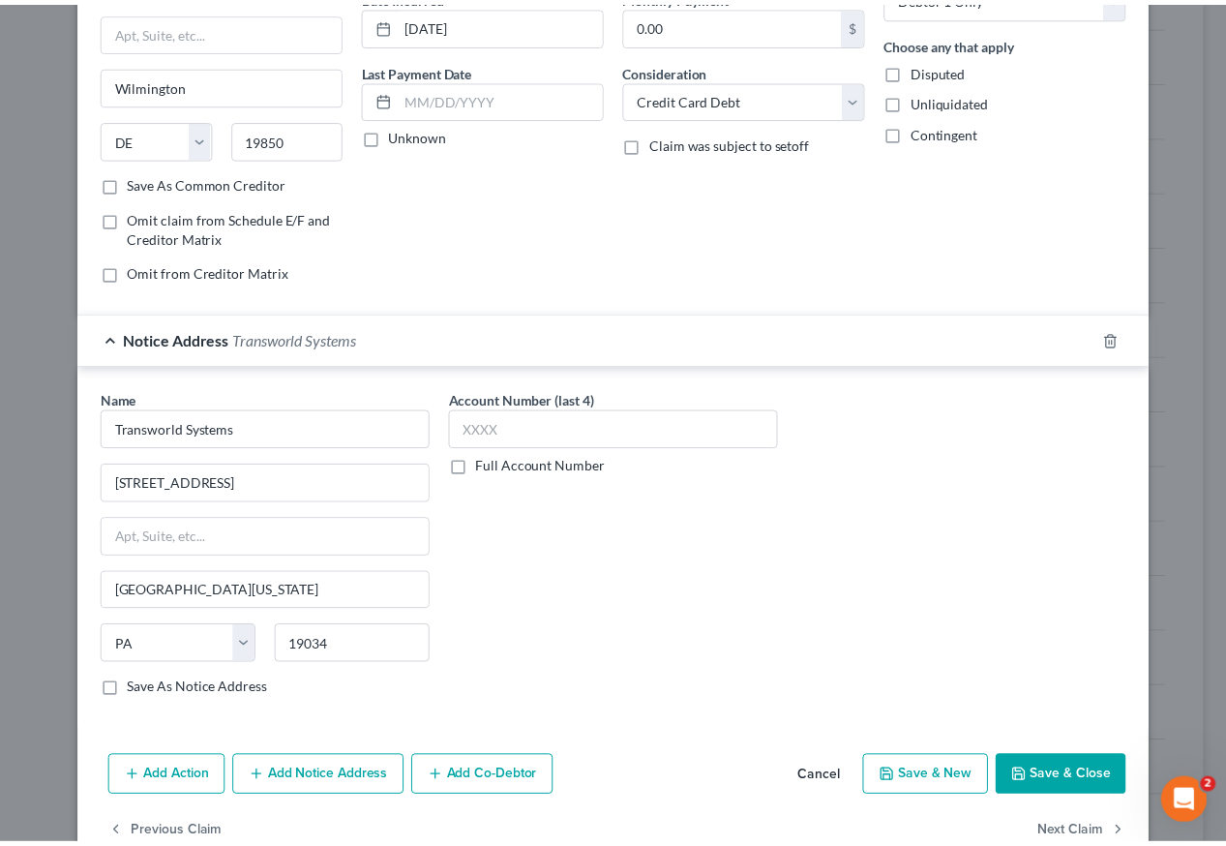
scroll to position [252, 0]
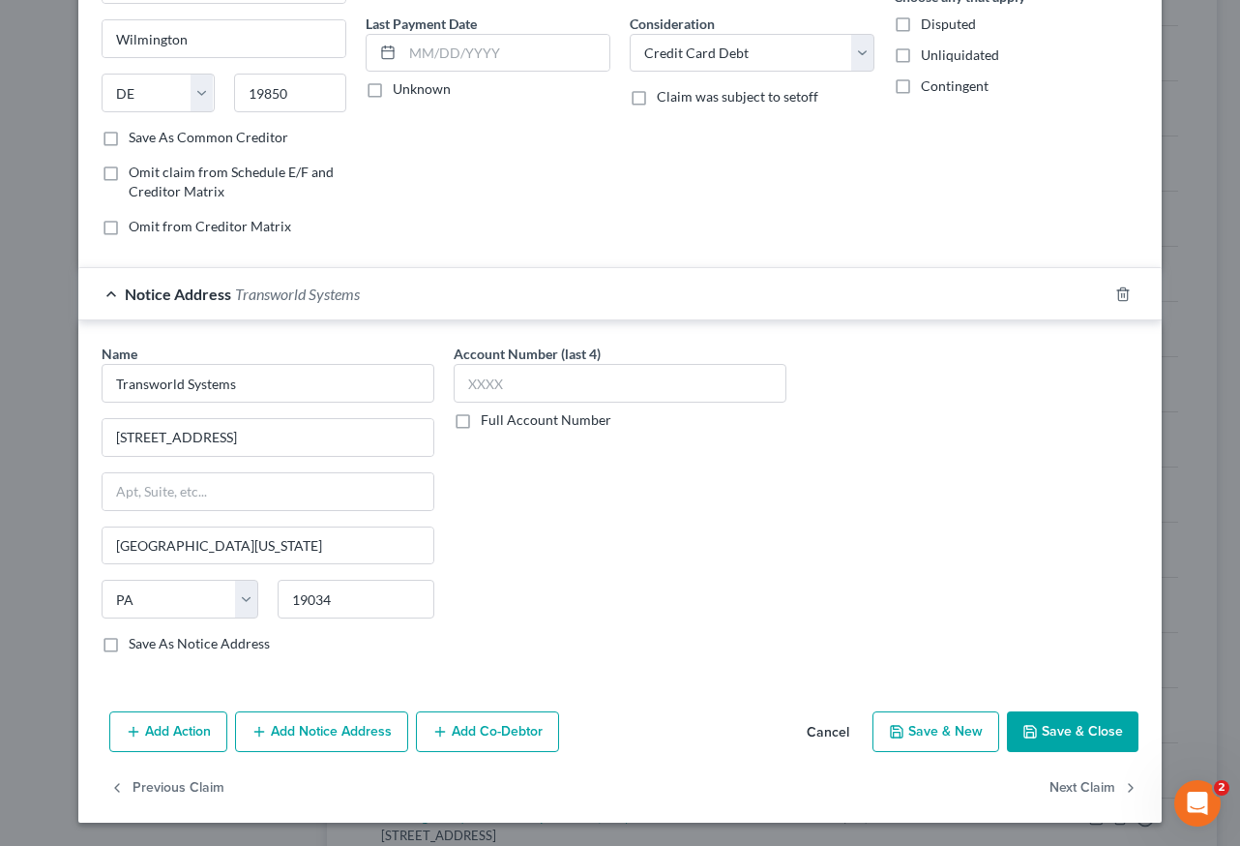
click at [1048, 738] on button "Save & Close" at bounding box center [1073, 731] width 132 height 41
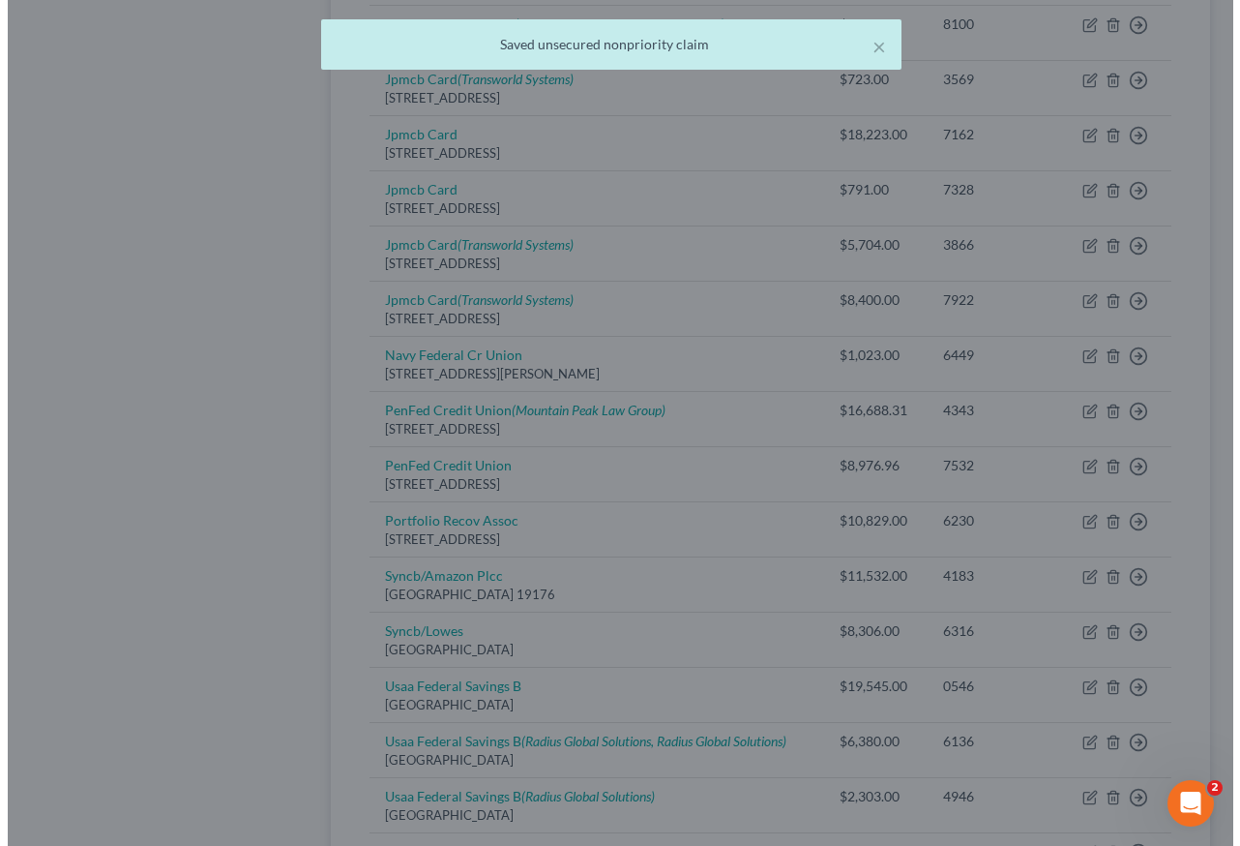
scroll to position [0, 0]
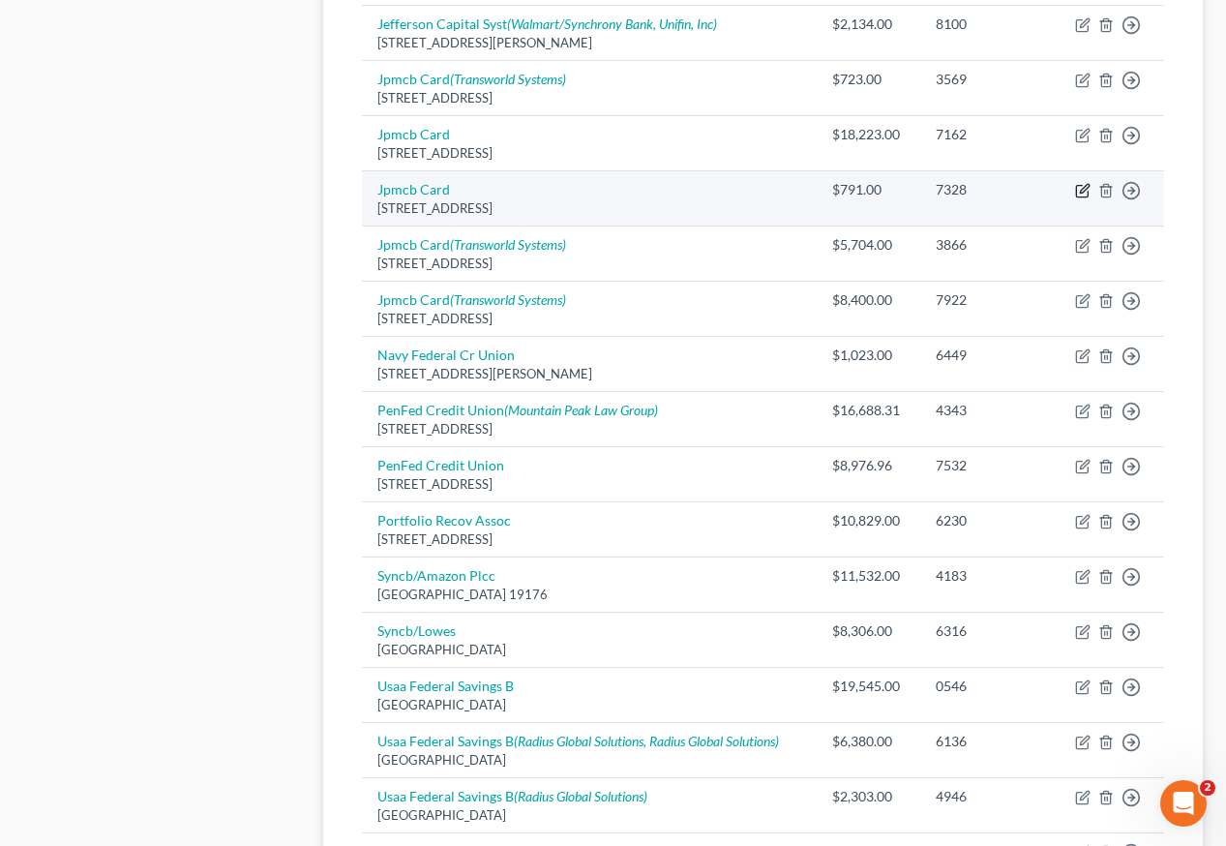
click at [1082, 185] on icon "button" at bounding box center [1084, 189] width 9 height 9
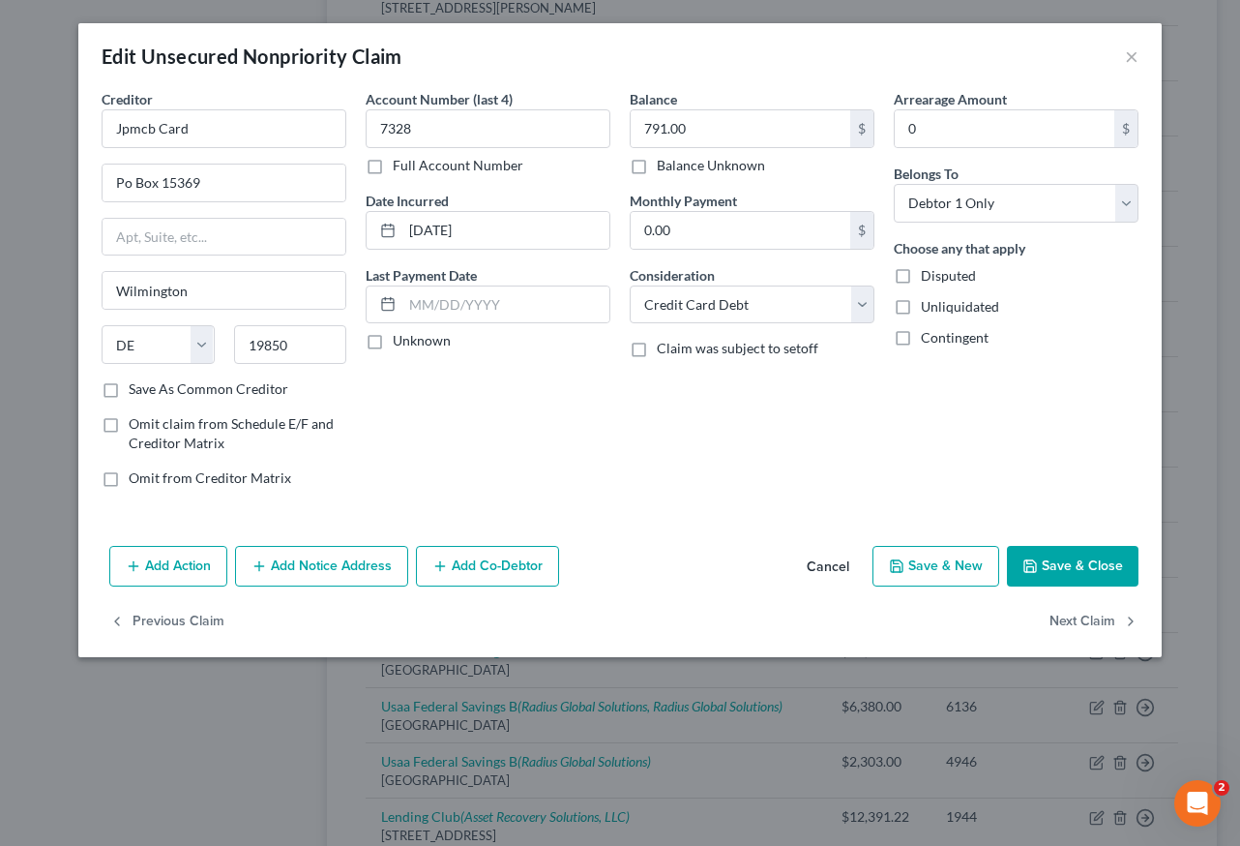
click at [305, 558] on button "Add Notice Address" at bounding box center [321, 566] width 173 height 41
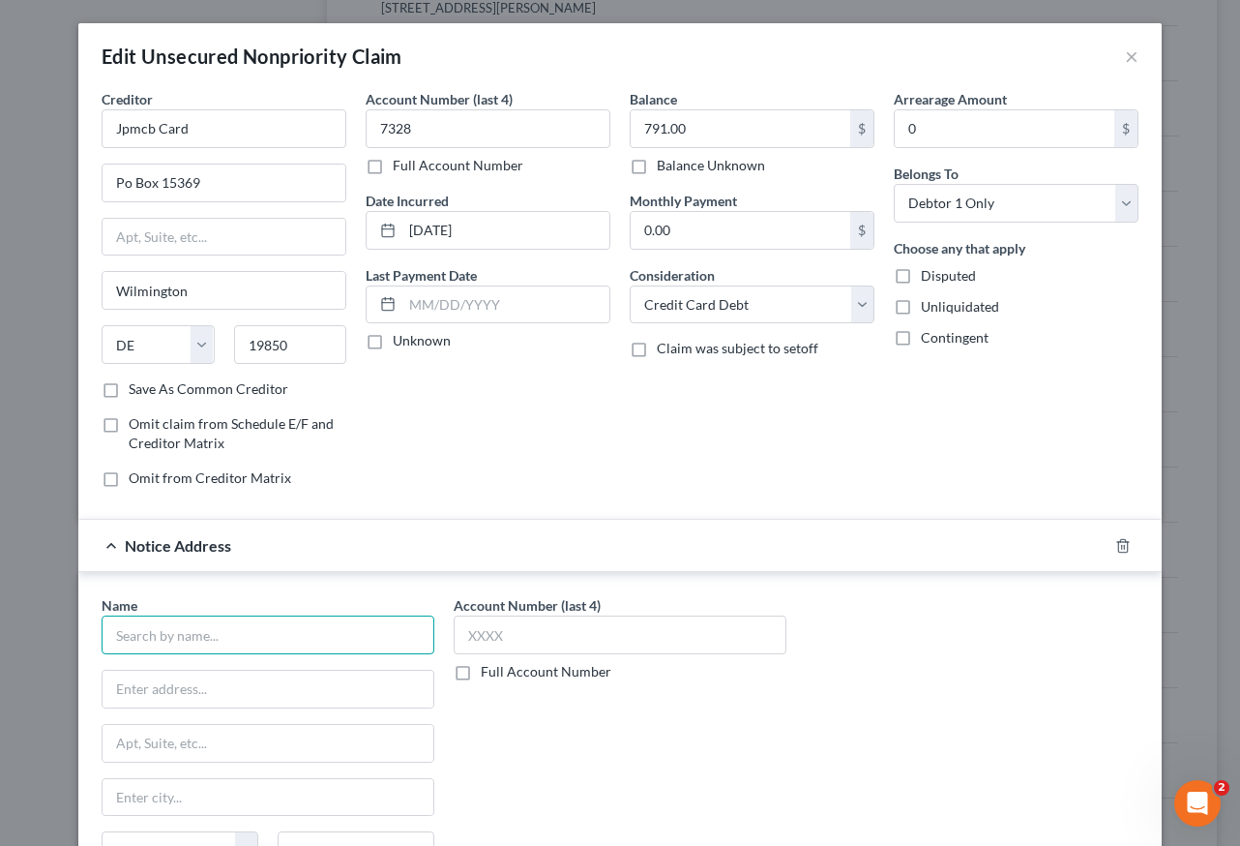
click at [209, 634] on input "text" at bounding box center [268, 634] width 333 height 39
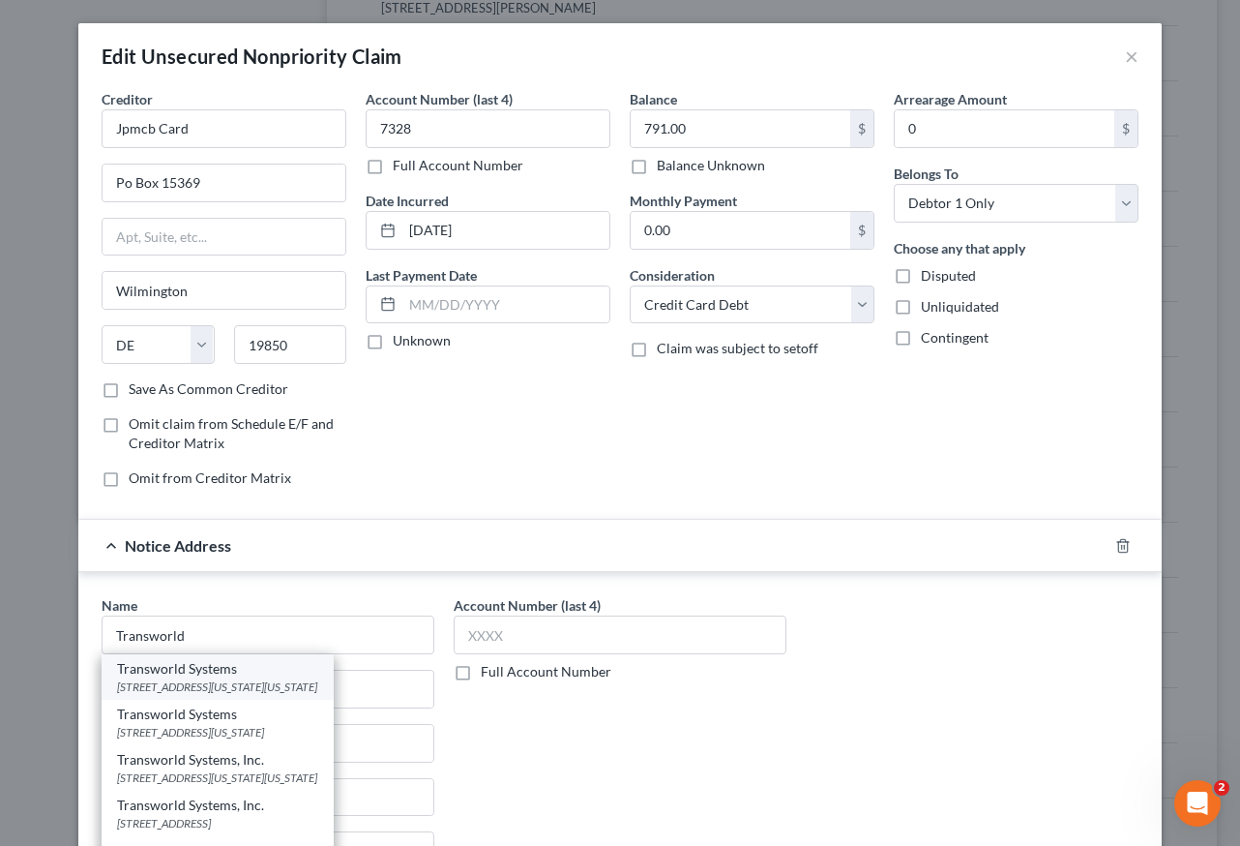
click at [213, 685] on div "[STREET_ADDRESS][US_STATE][US_STATE]" at bounding box center [217, 686] width 201 height 16
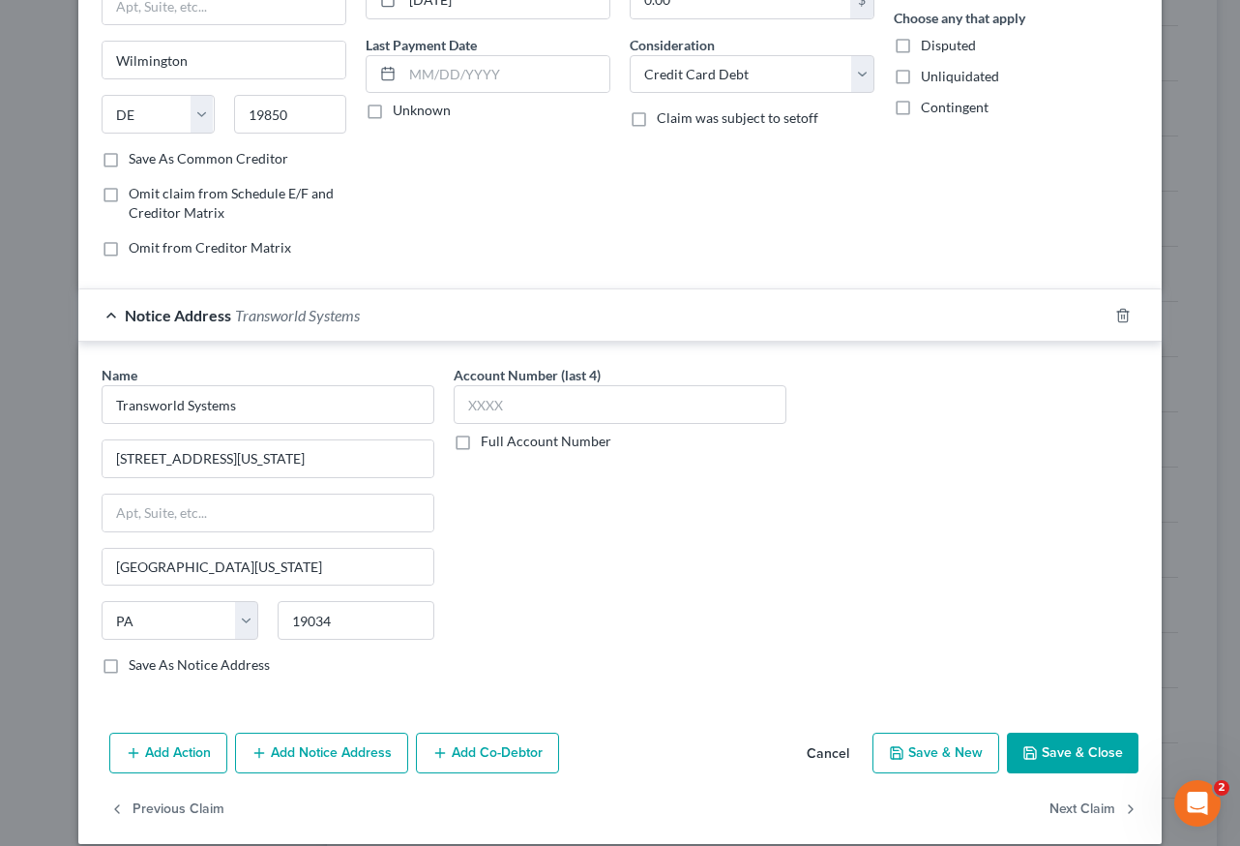
scroll to position [252, 0]
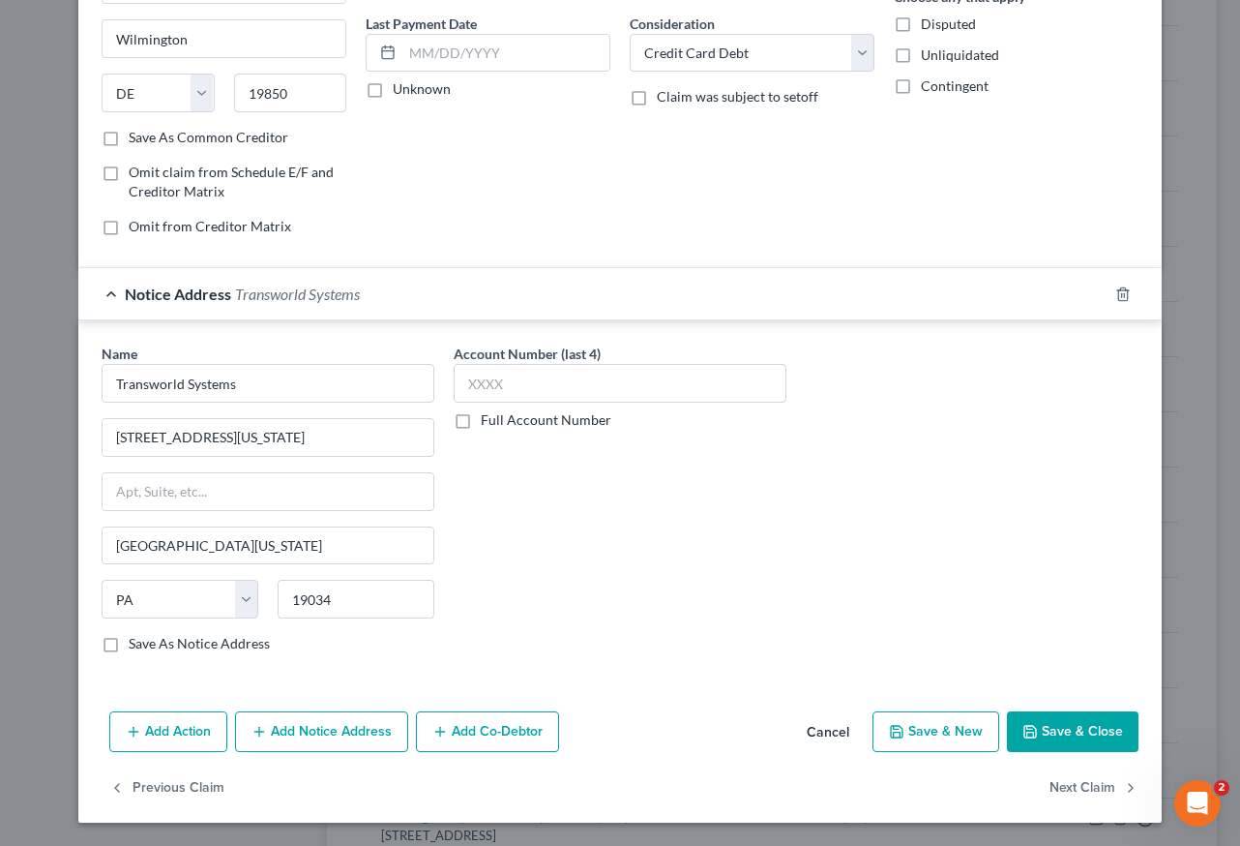
click at [1068, 731] on button "Save & Close" at bounding box center [1073, 731] width 132 height 41
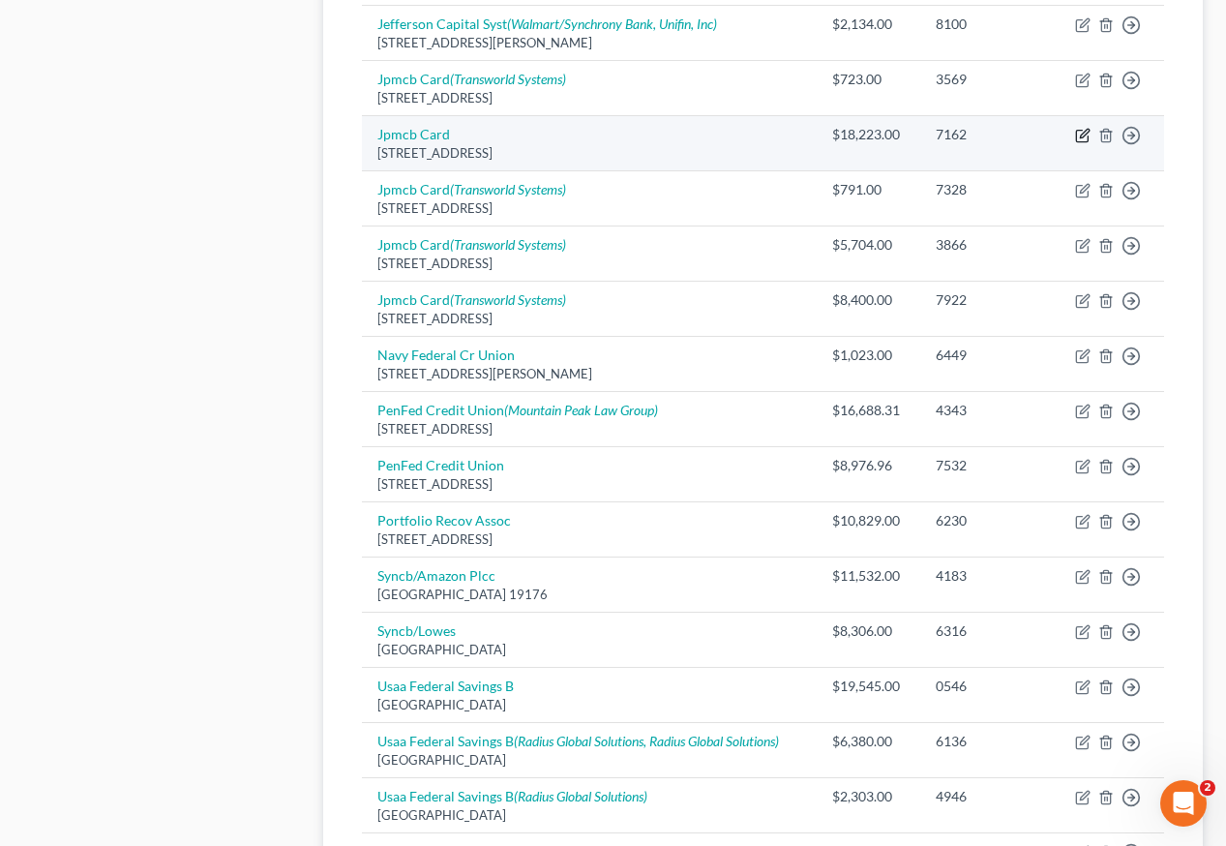
click at [1085, 128] on icon "button" at bounding box center [1082, 135] width 15 height 15
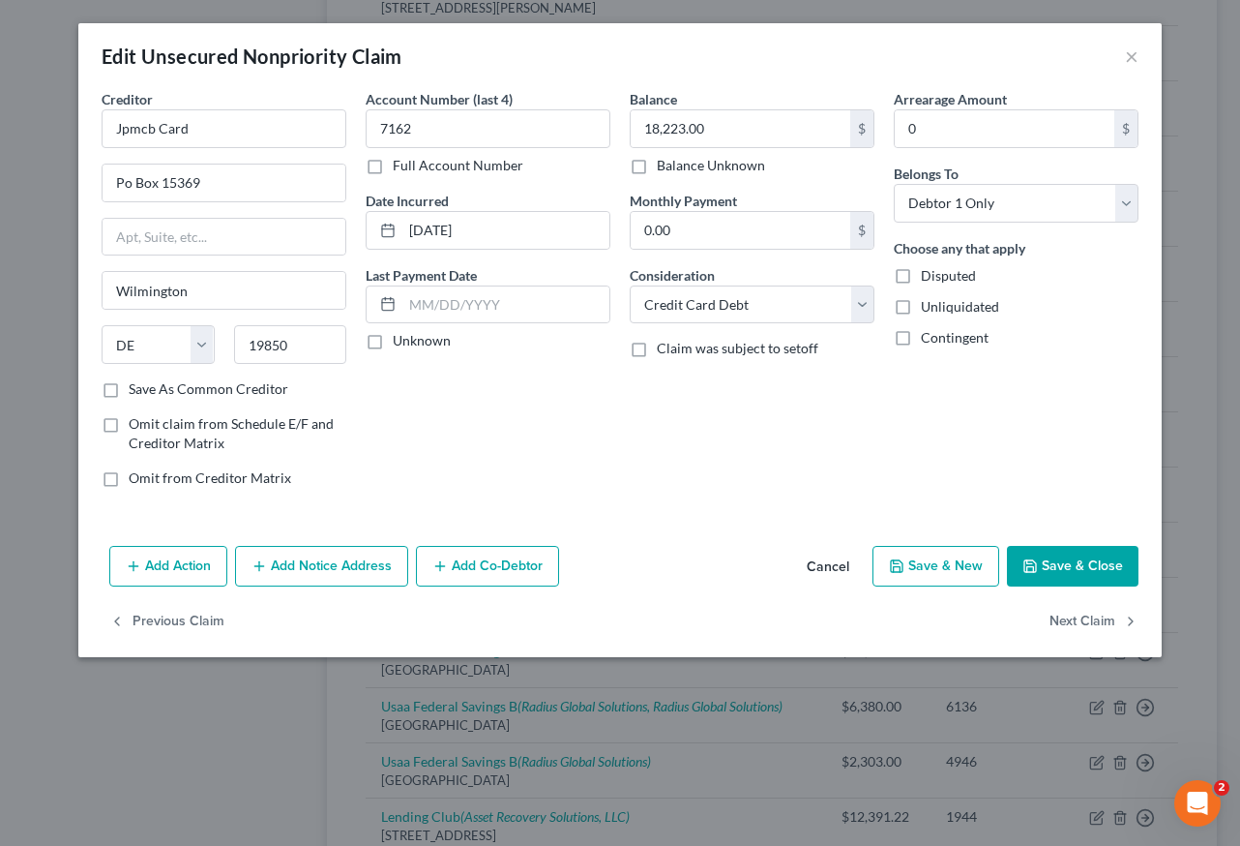
click at [341, 571] on button "Add Notice Address" at bounding box center [321, 566] width 173 height 41
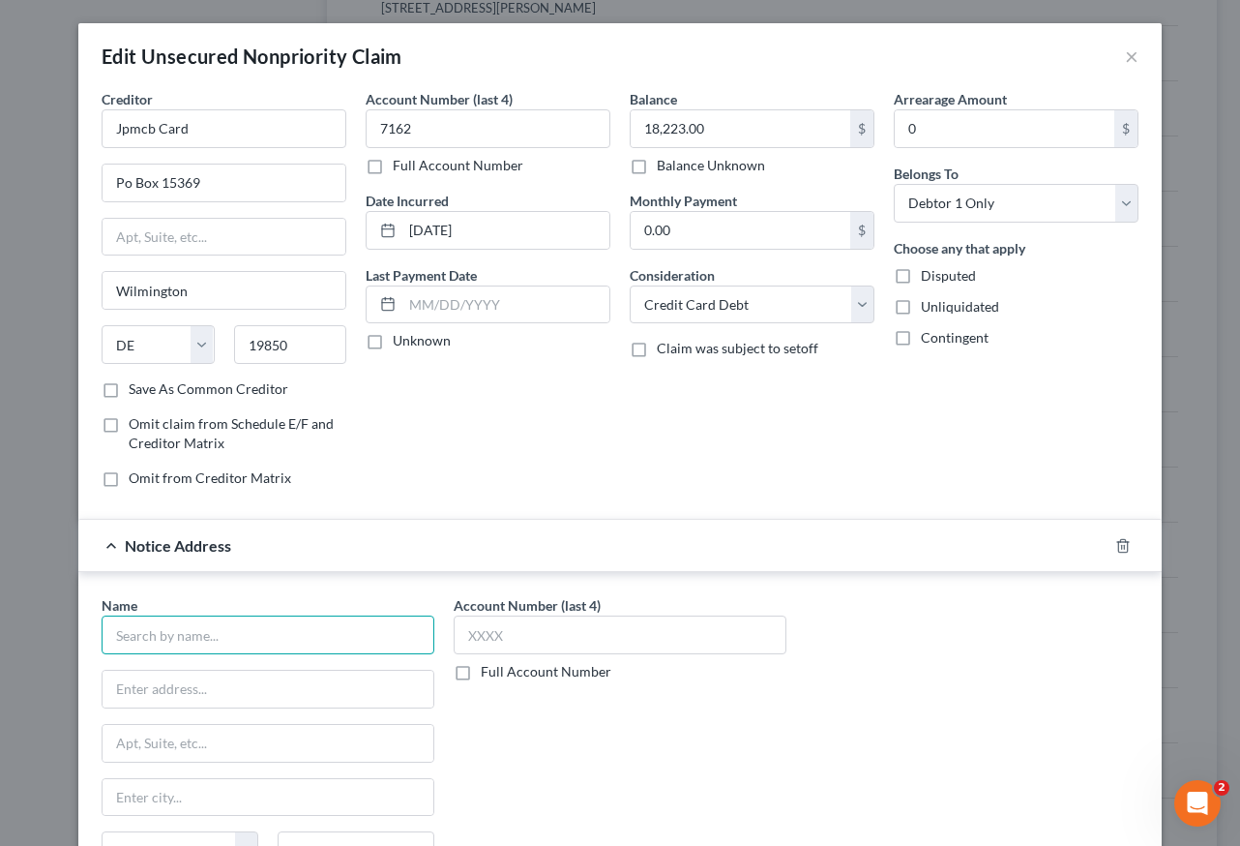
click at [333, 640] on input "text" at bounding box center [268, 634] width 333 height 39
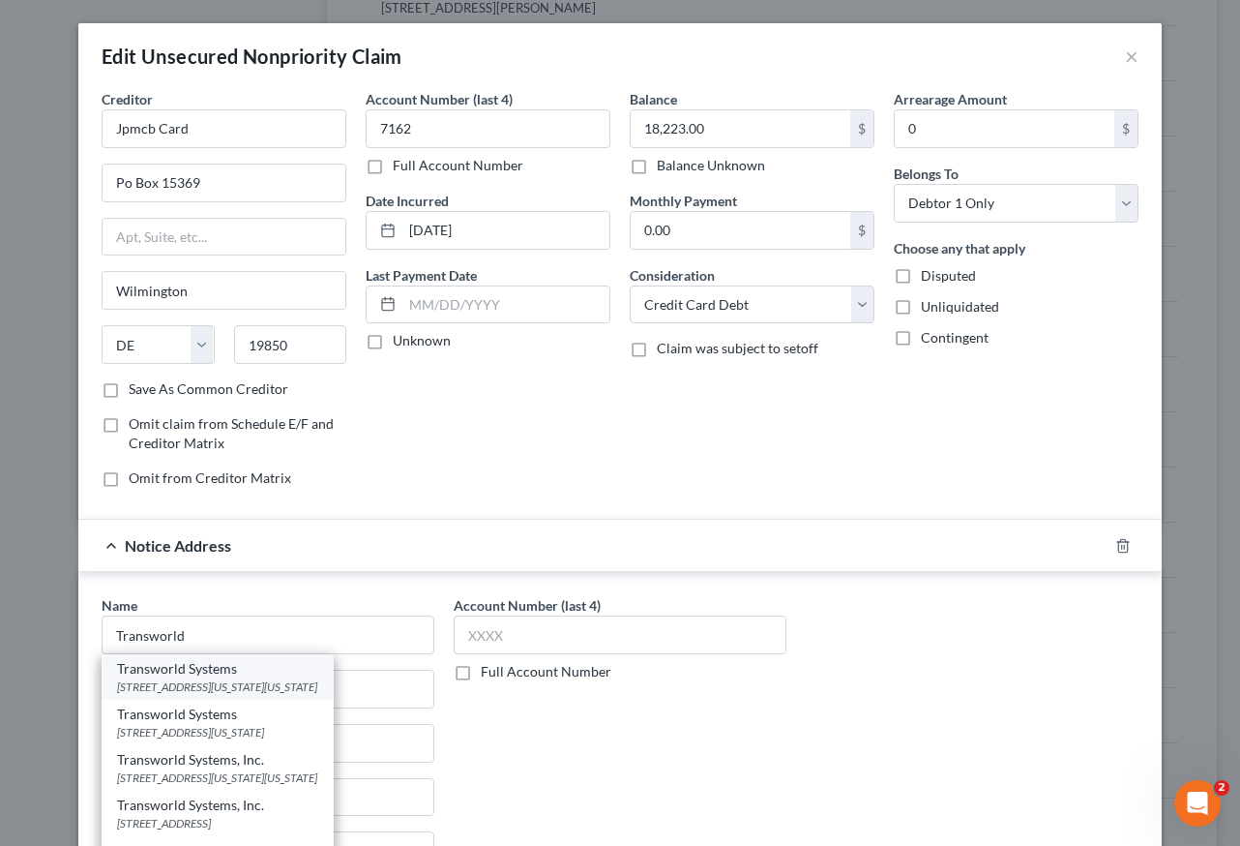
click at [209, 684] on div "[STREET_ADDRESS][US_STATE][US_STATE]" at bounding box center [217, 686] width 201 height 16
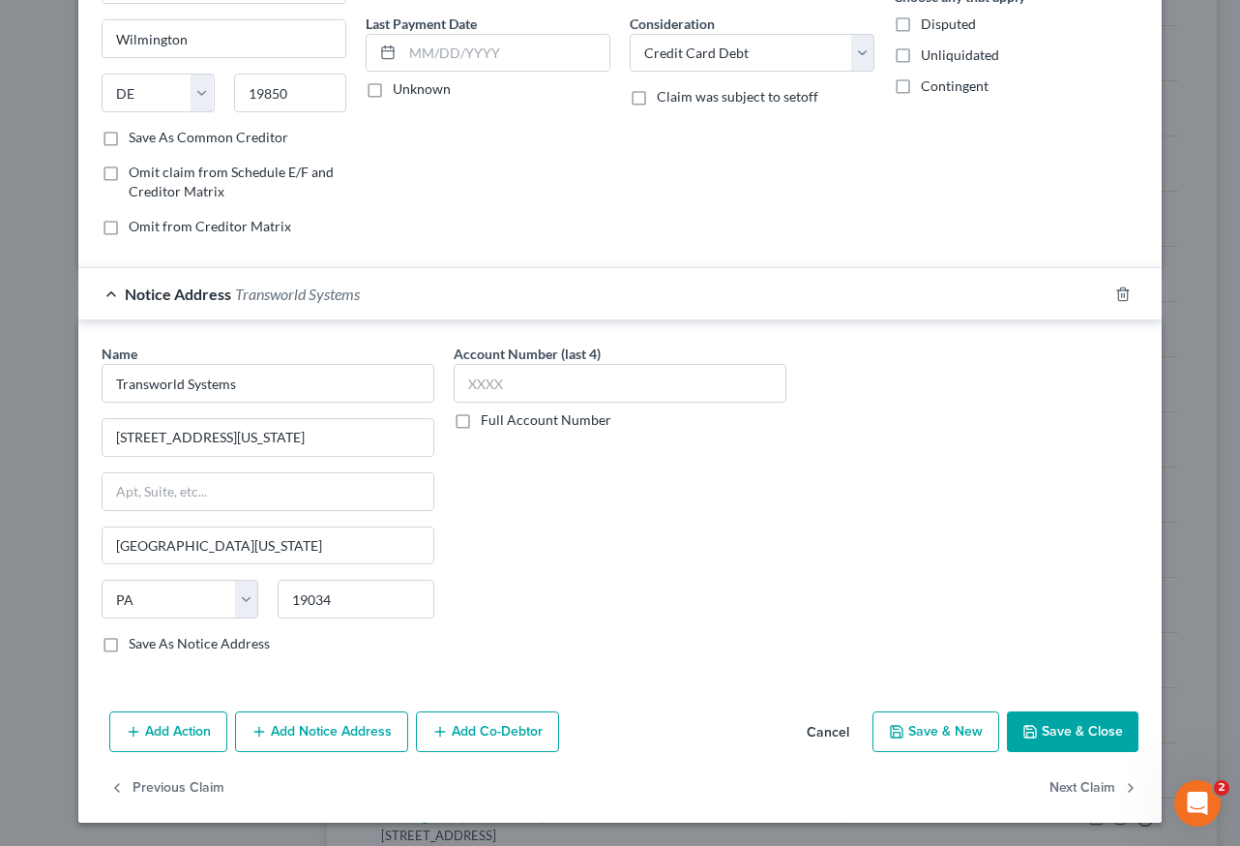
click at [1067, 741] on button "Save & Close" at bounding box center [1073, 731] width 132 height 41
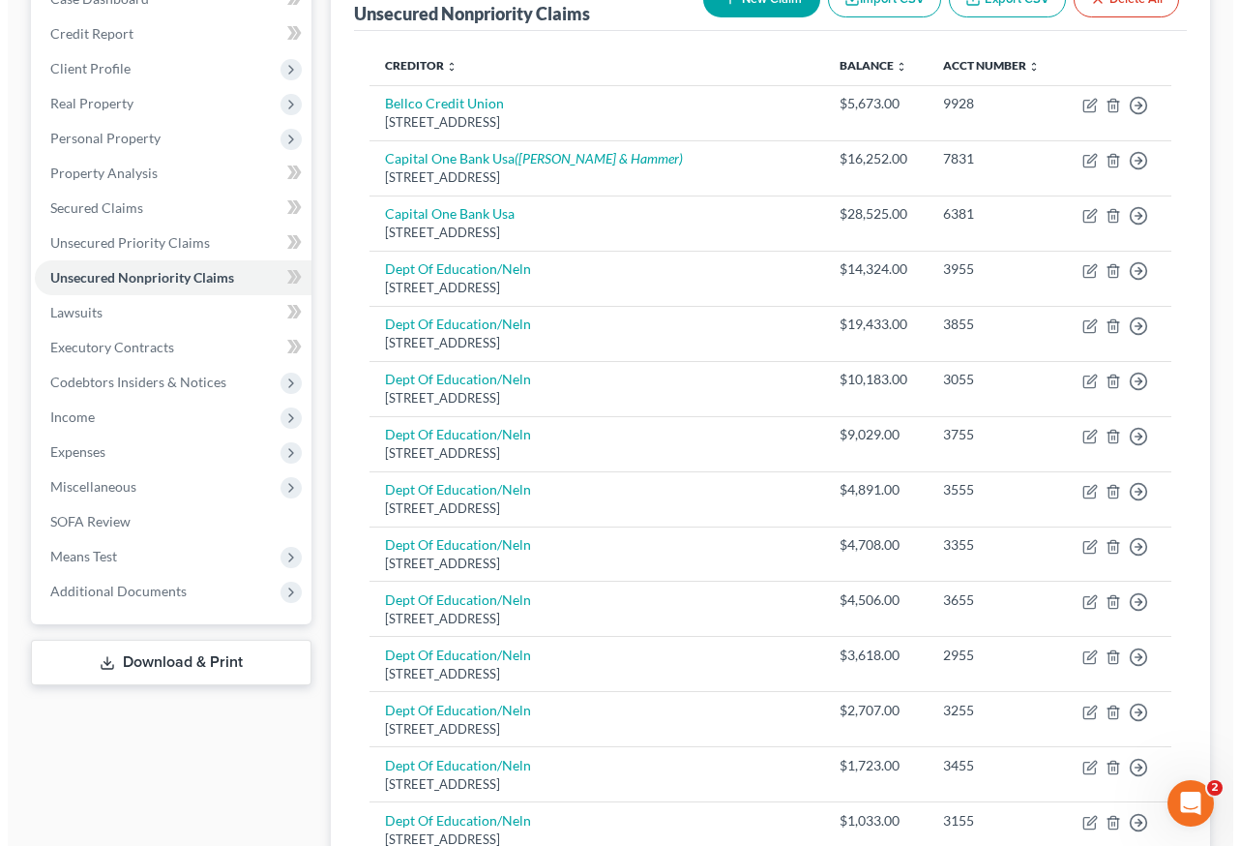
scroll to position [193, 0]
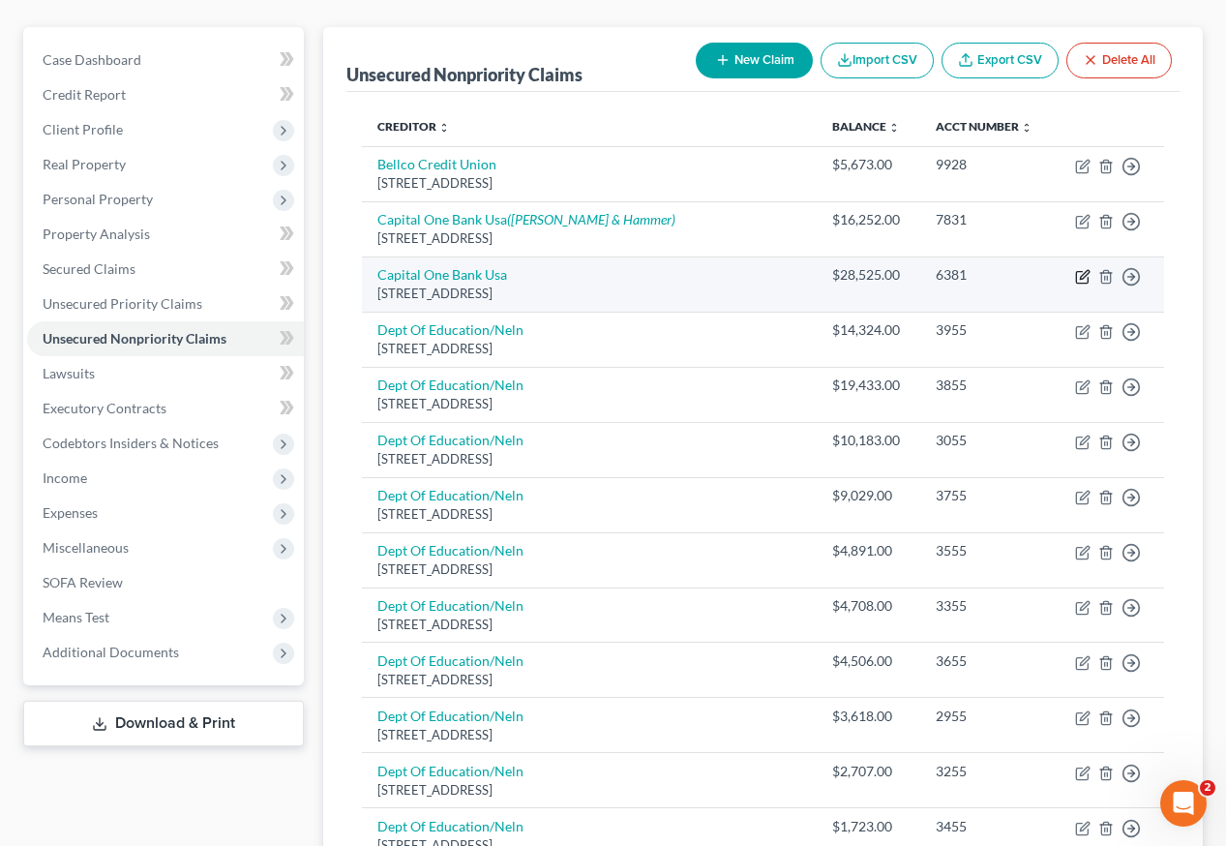
click at [1076, 272] on icon "button" at bounding box center [1082, 278] width 12 height 12
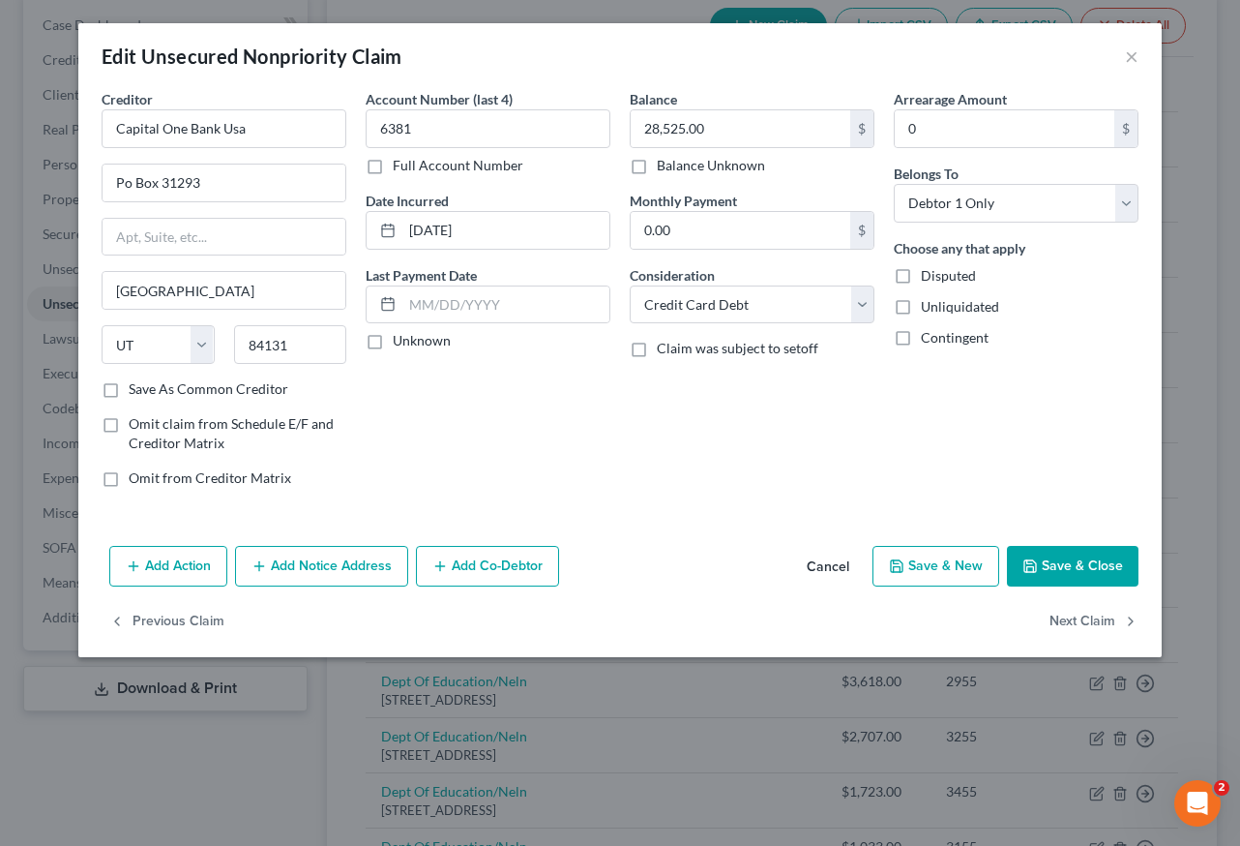
click at [332, 569] on button "Add Notice Address" at bounding box center [321, 566] width 173 height 41
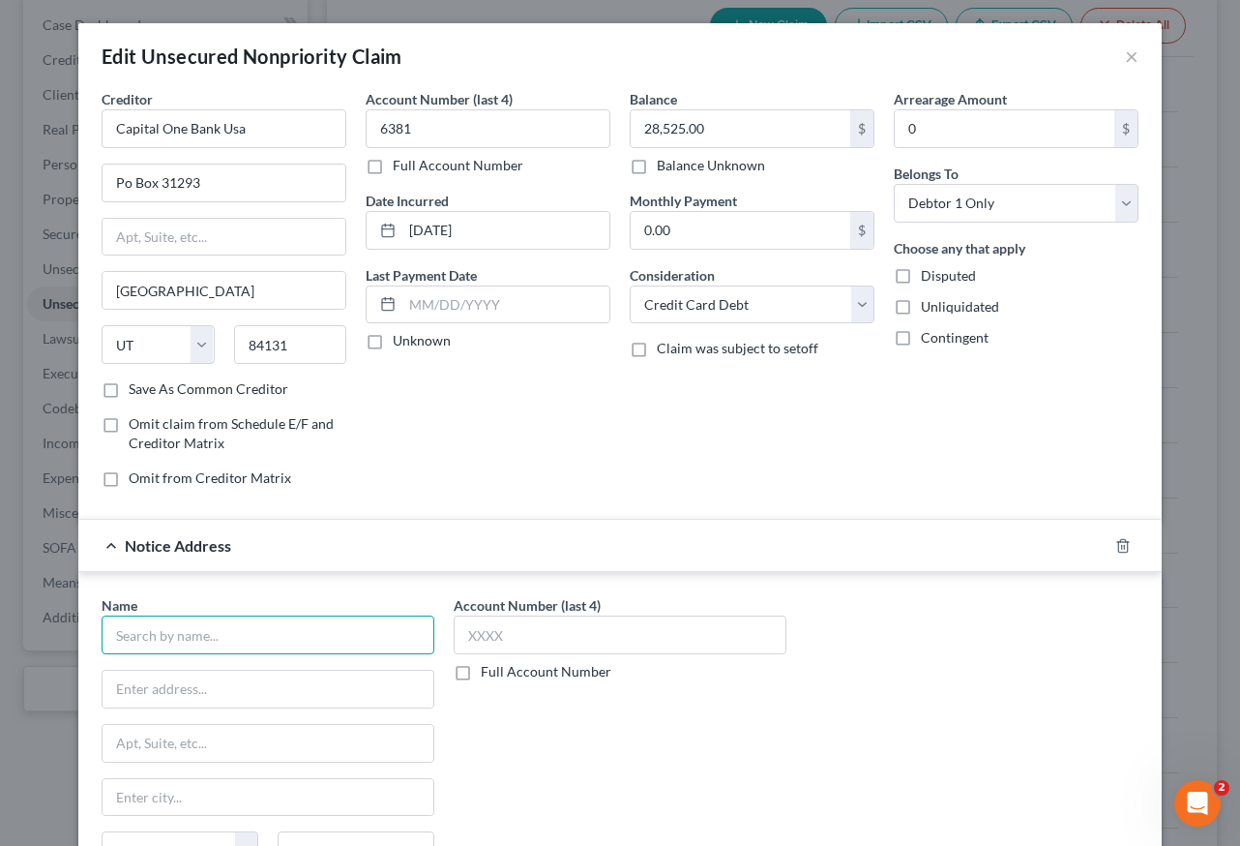
click at [274, 642] on input "text" at bounding box center [268, 634] width 333 height 39
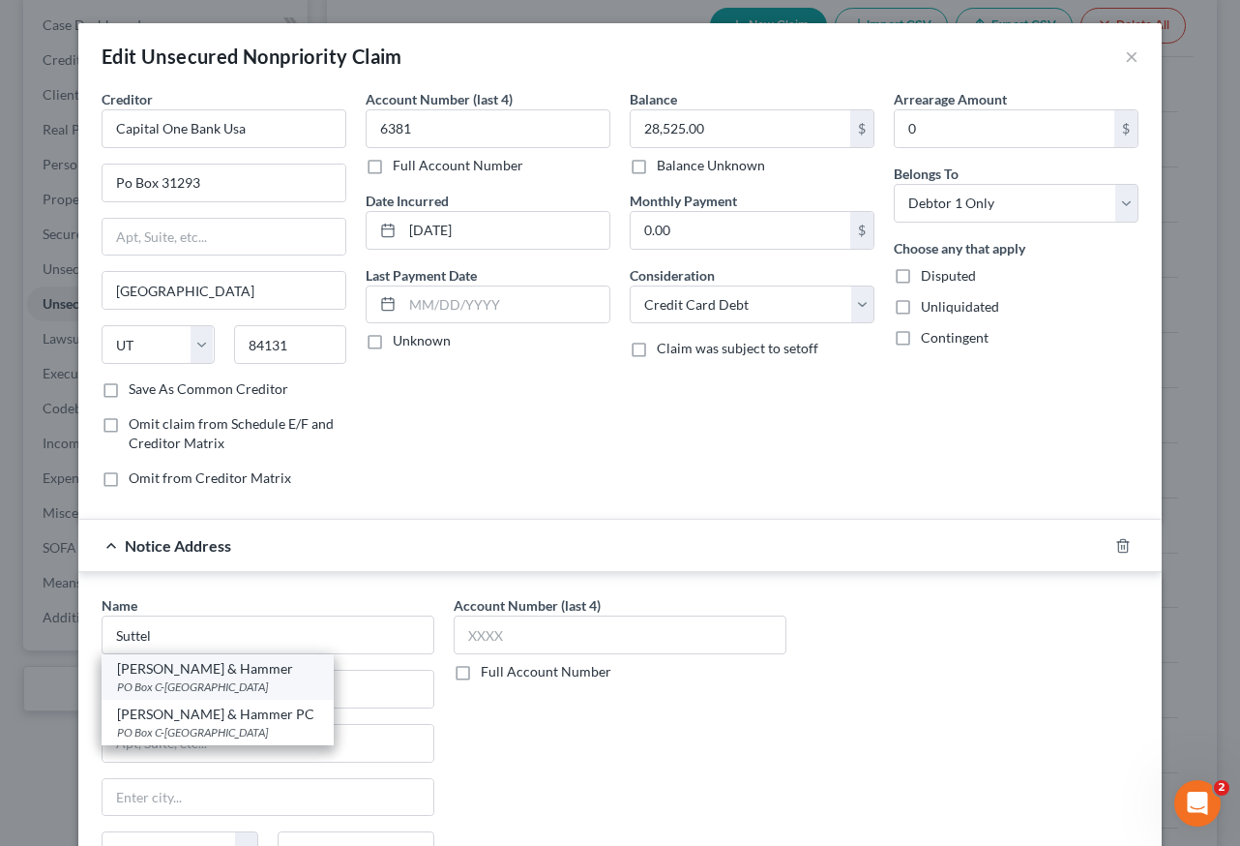
click at [183, 676] on div "[PERSON_NAME] & Hammer" at bounding box center [217, 668] width 201 height 19
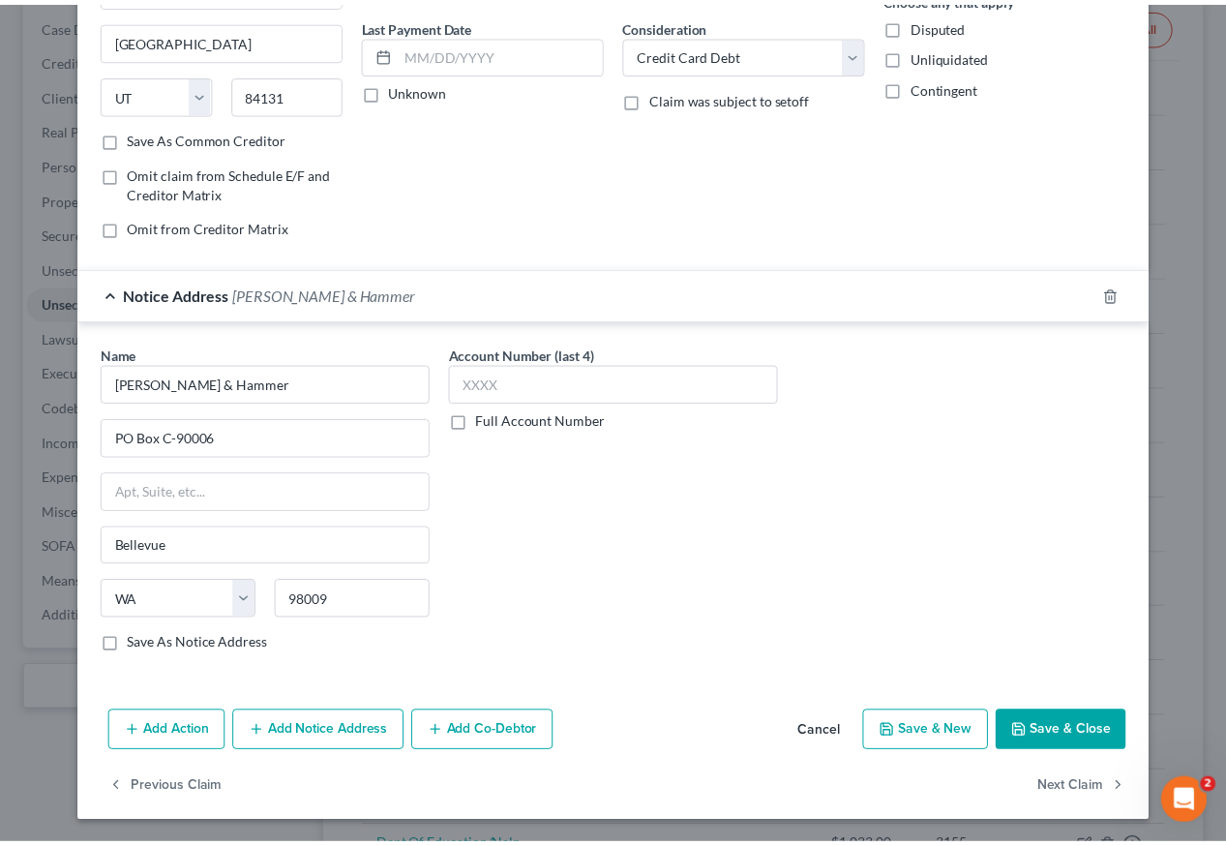
scroll to position [252, 0]
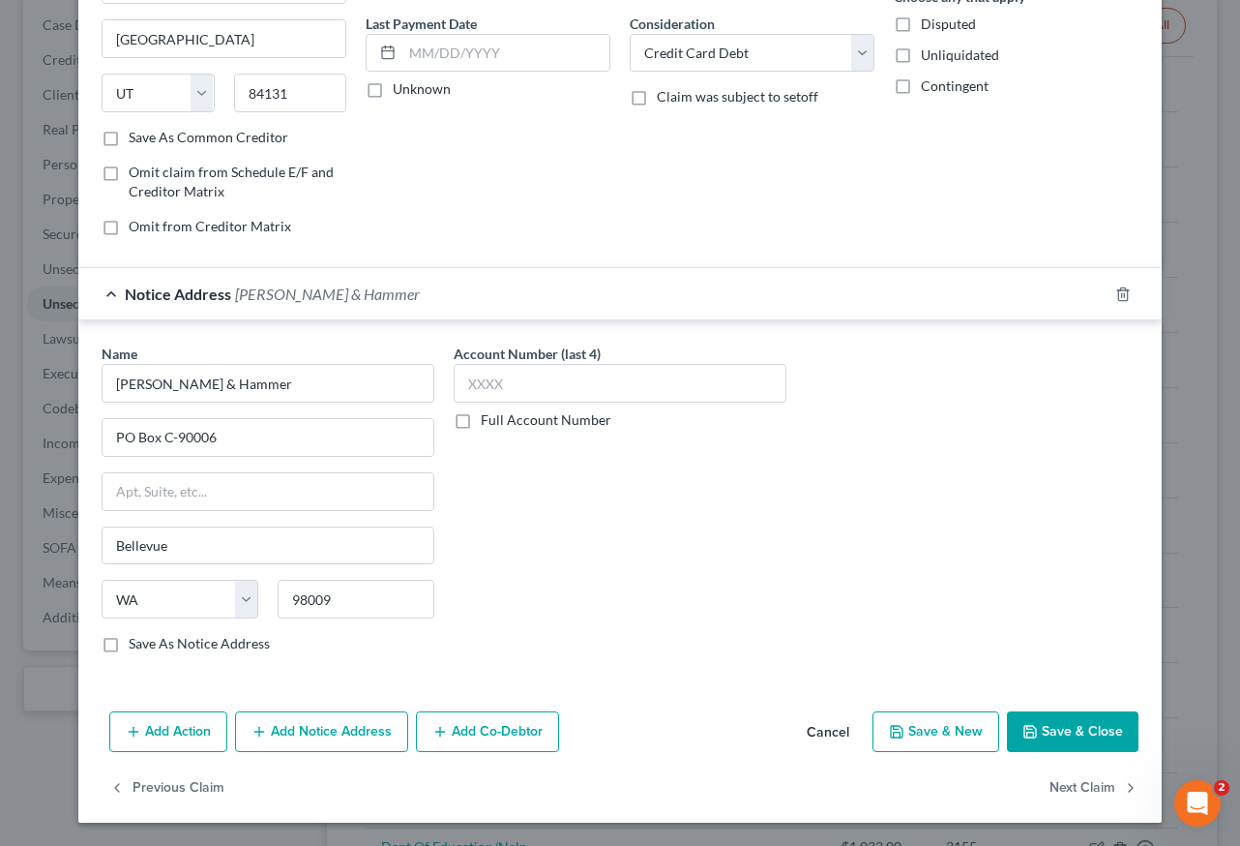
drag, startPoint x: 1075, startPoint y: 735, endPoint x: 1074, endPoint y: 706, distance: 29.0
click at [1075, 739] on button "Save & Close" at bounding box center [1073, 731] width 132 height 41
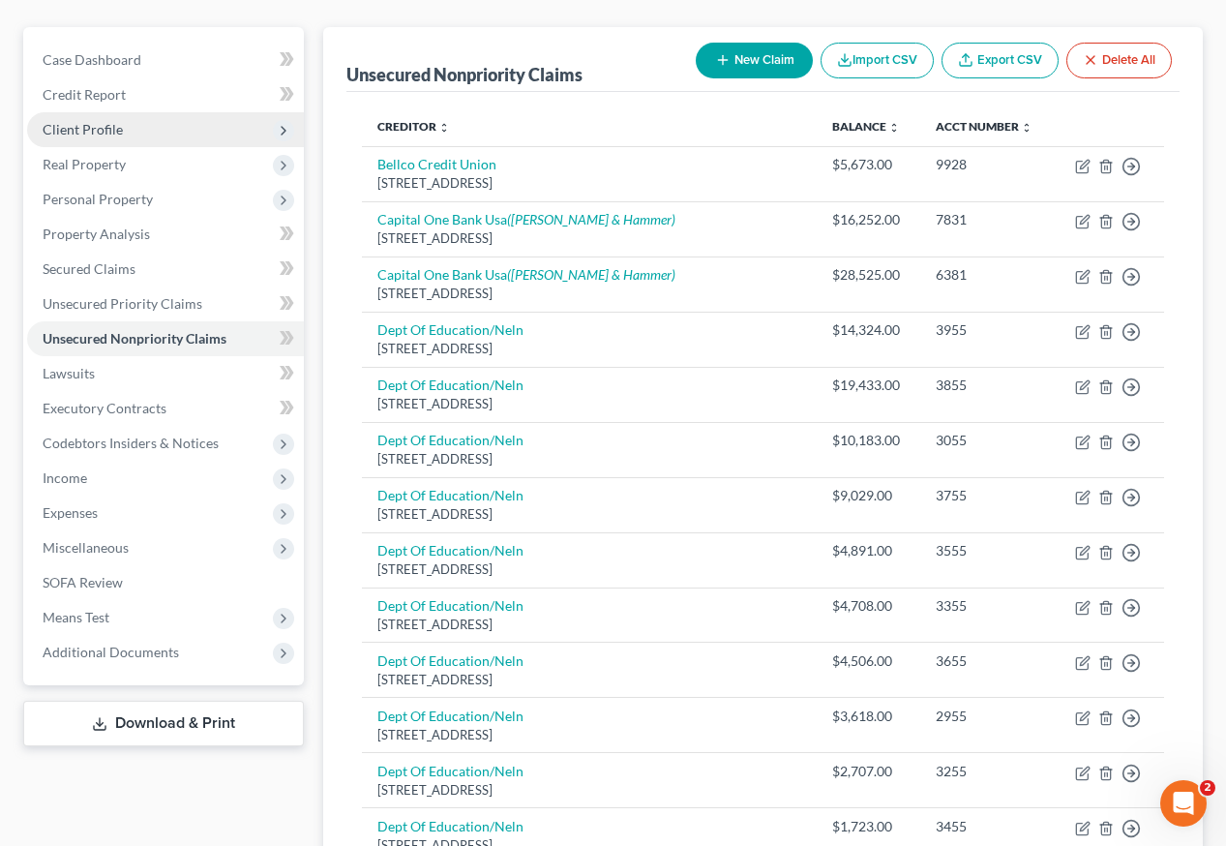
click at [110, 121] on span "Client Profile" at bounding box center [83, 129] width 80 height 16
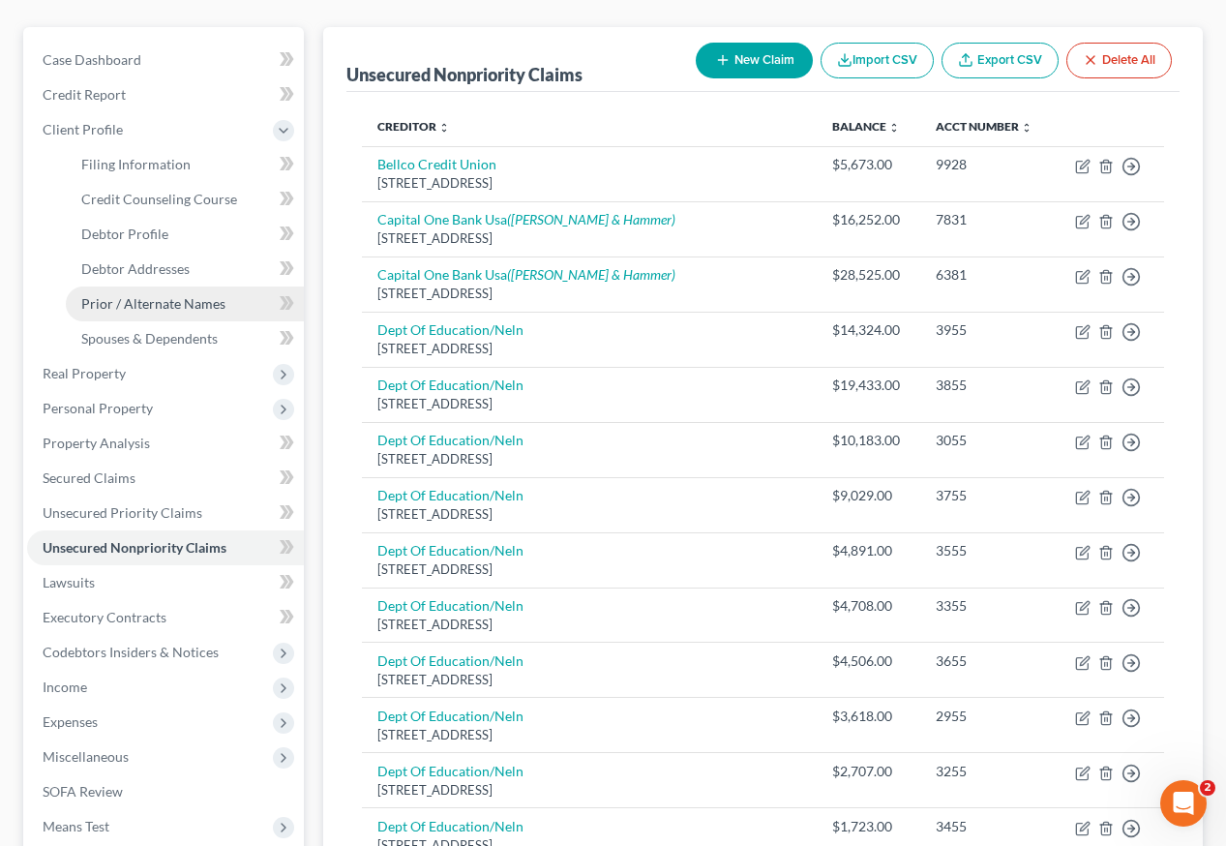
click at [153, 295] on span "Prior / Alternate Names" at bounding box center [153, 303] width 144 height 16
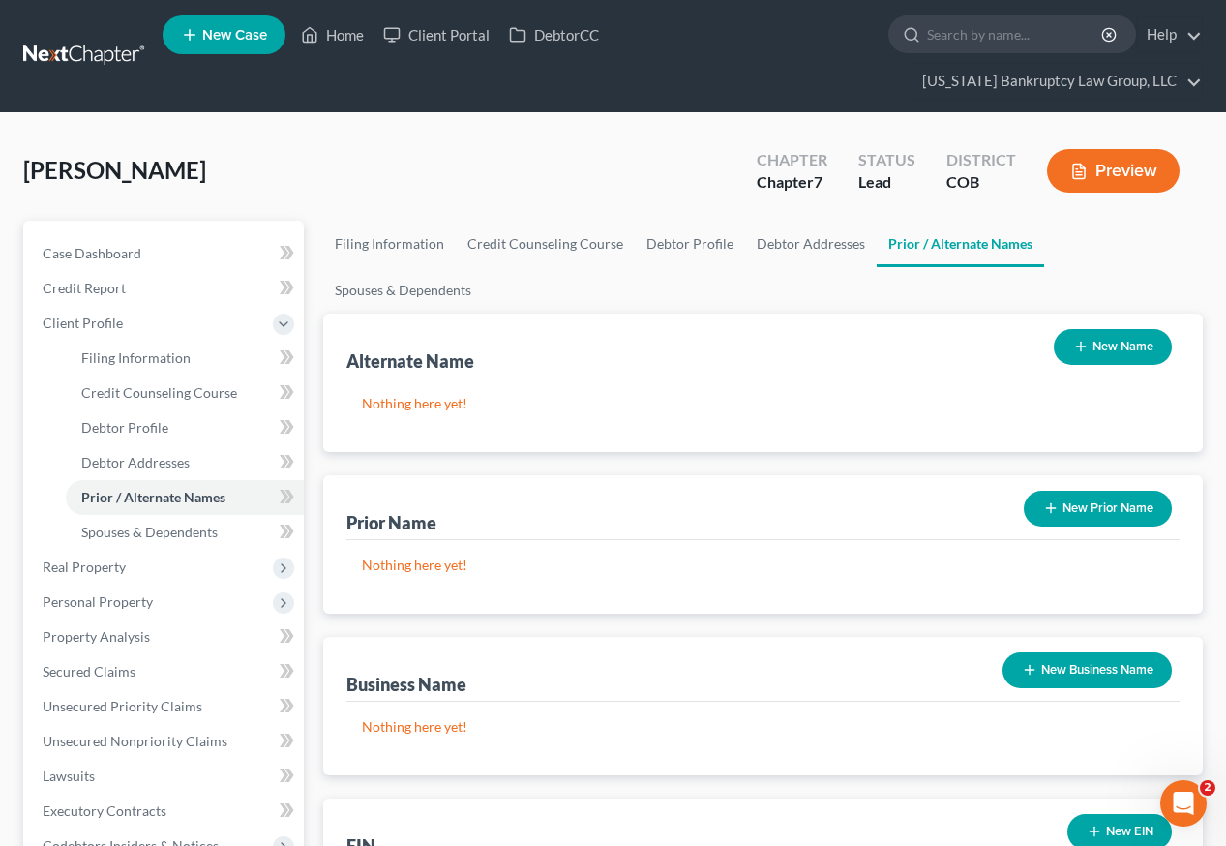
click at [1122, 652] on button "New Business Name" at bounding box center [1086, 670] width 169 height 36
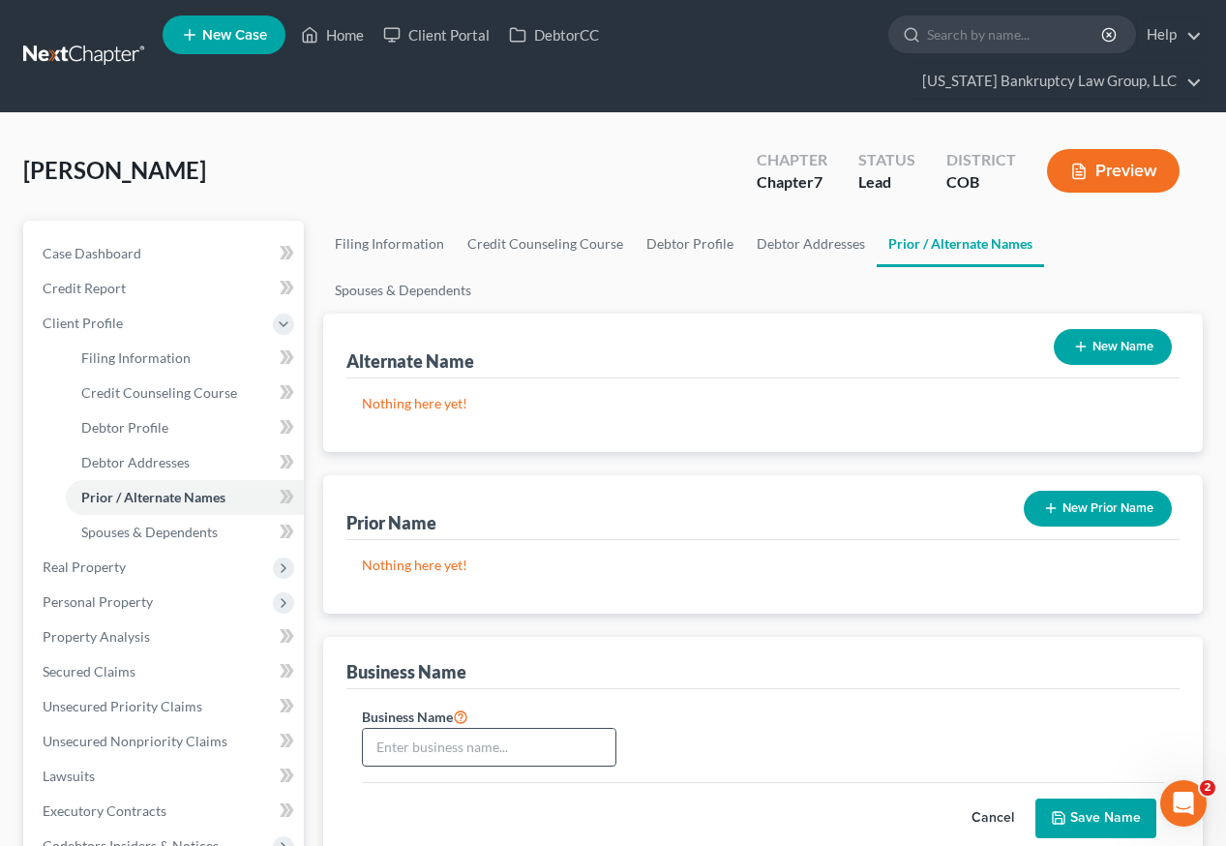
click at [455, 729] on input "text" at bounding box center [489, 747] width 253 height 37
click at [1079, 798] on button "Save Name" at bounding box center [1095, 818] width 121 height 41
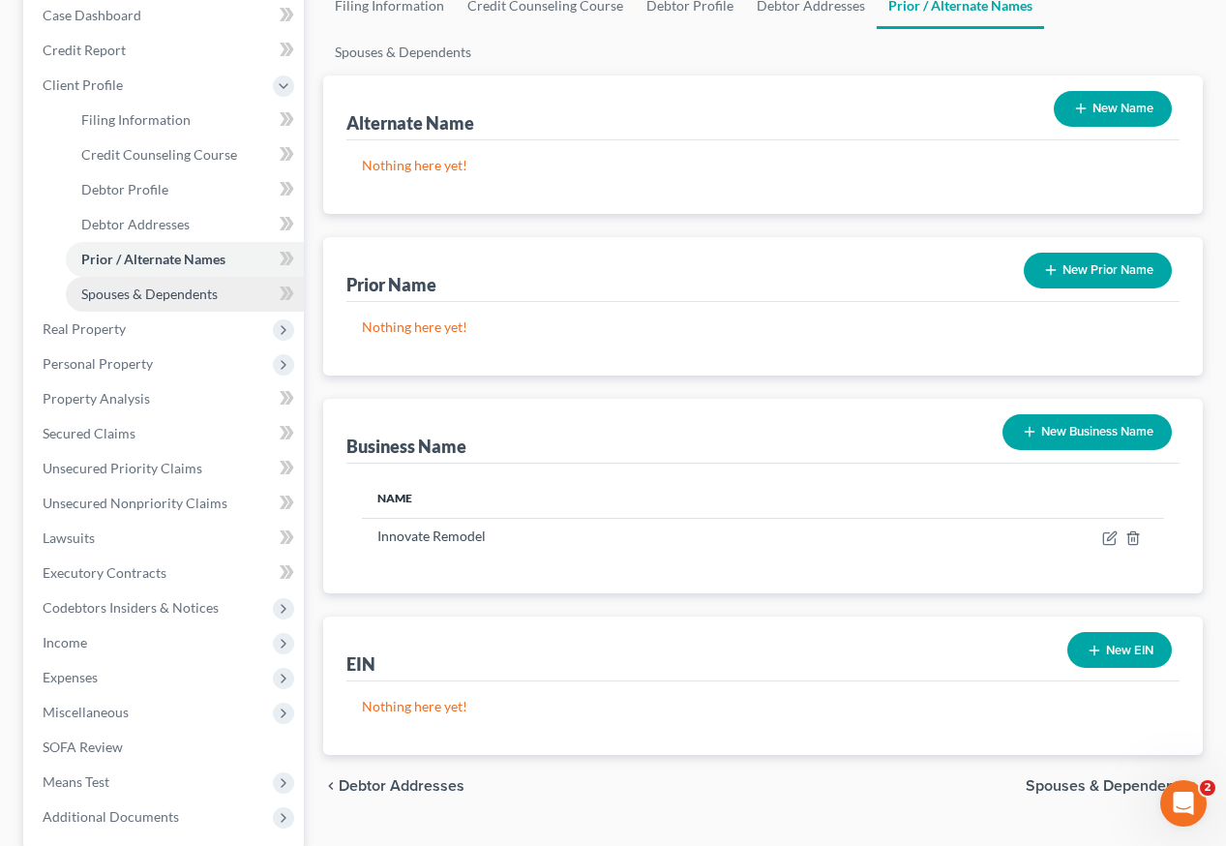
scroll to position [342, 0]
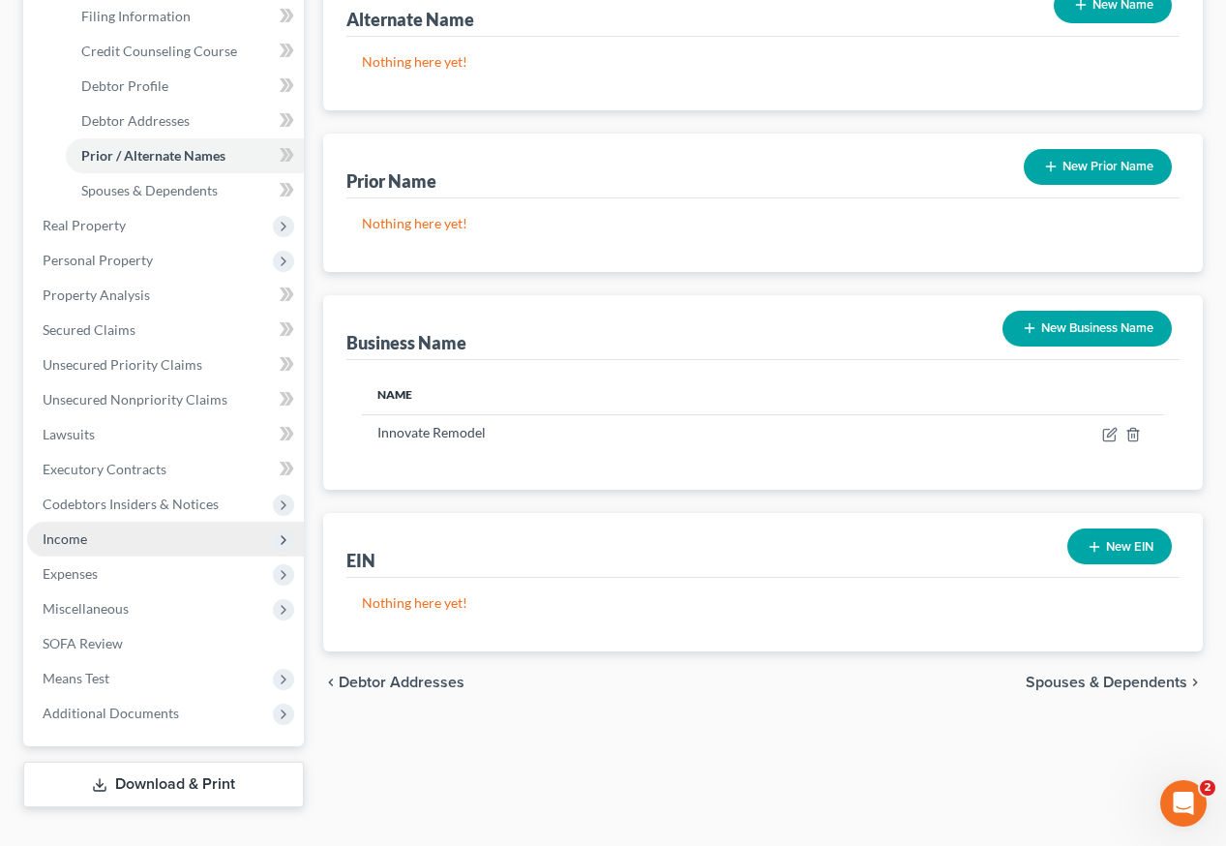
click at [76, 530] on span "Income" at bounding box center [65, 538] width 45 height 16
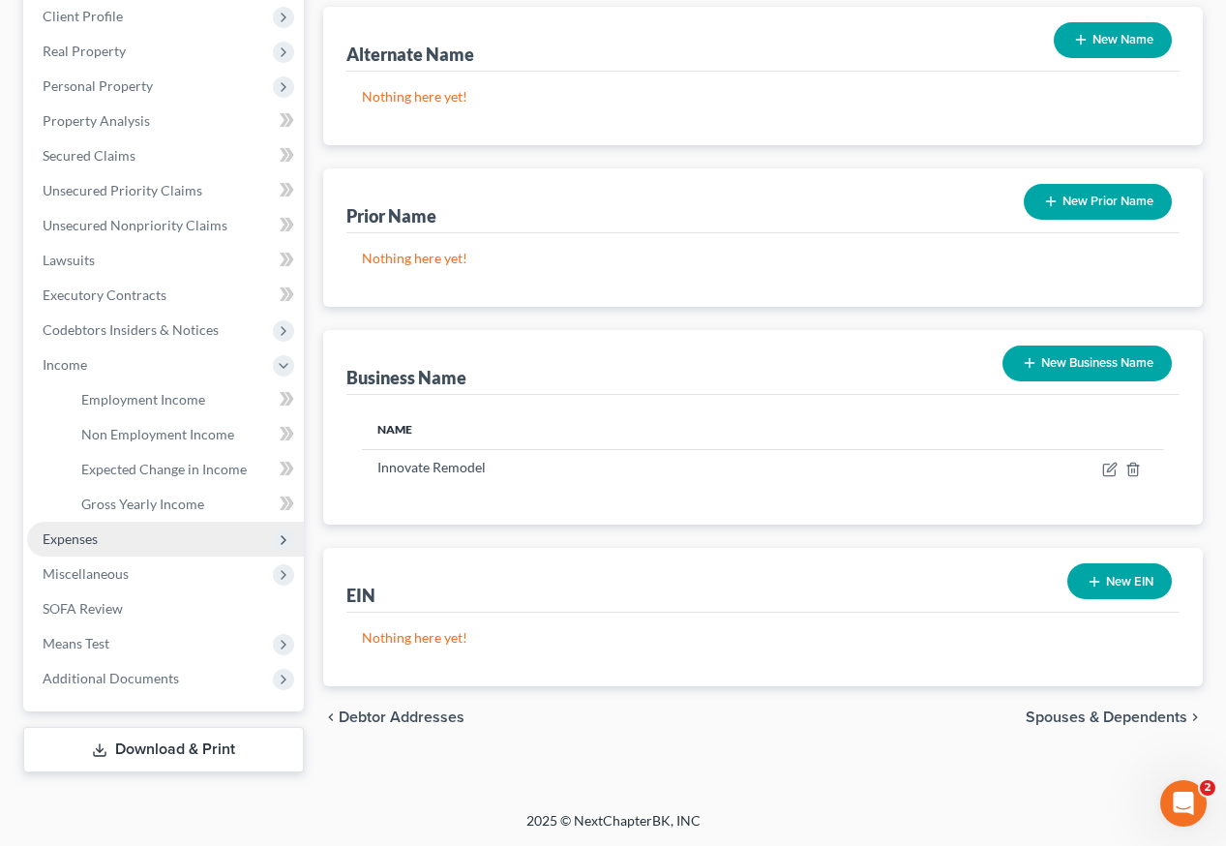
scroll to position [272, 0]
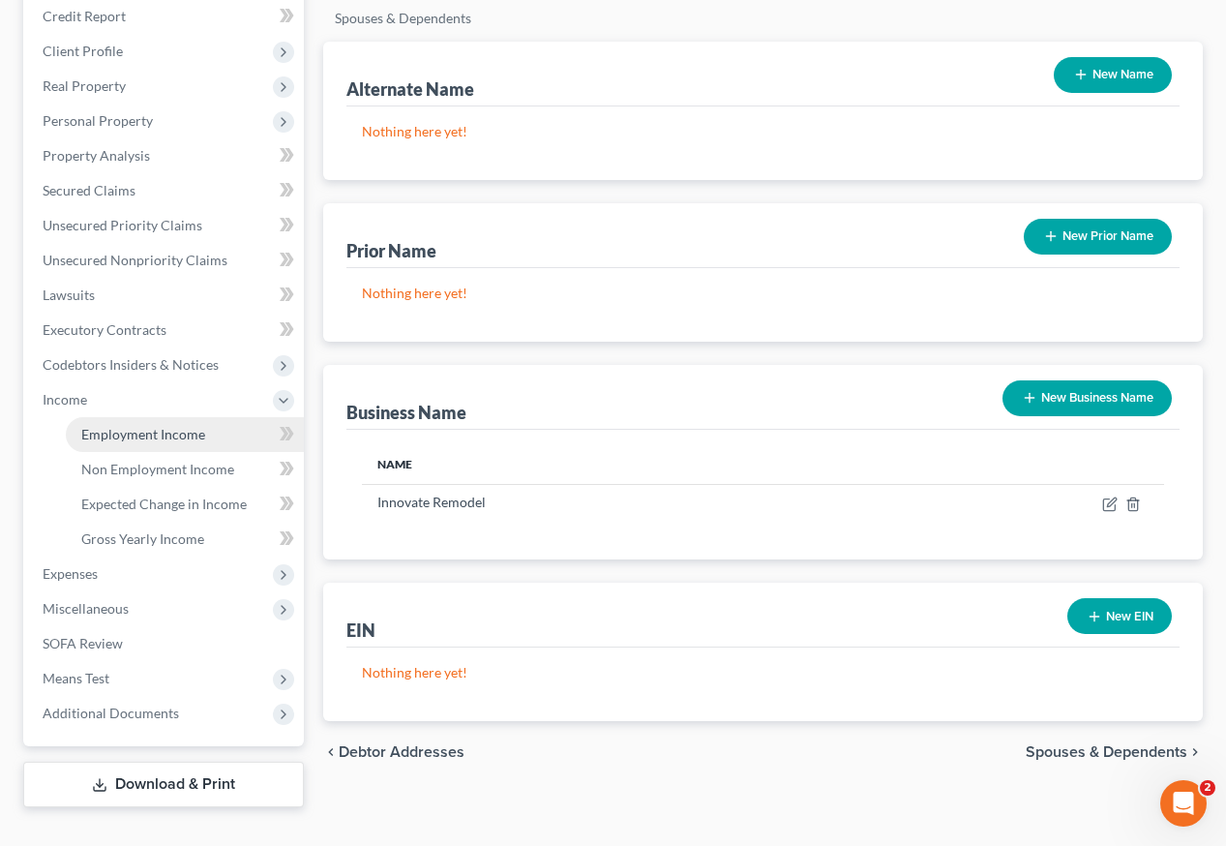
click at [135, 426] on span "Employment Income" at bounding box center [143, 434] width 124 height 16
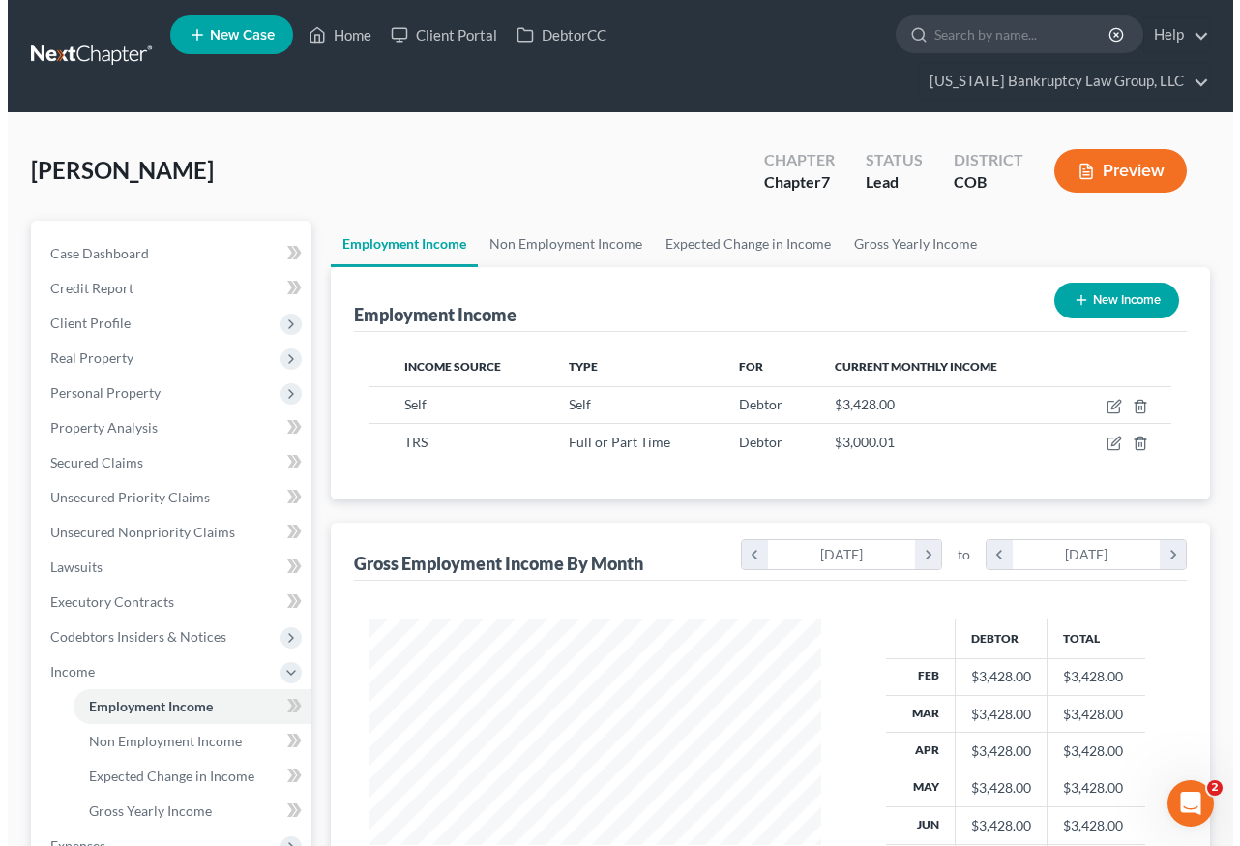
scroll to position [347, 491]
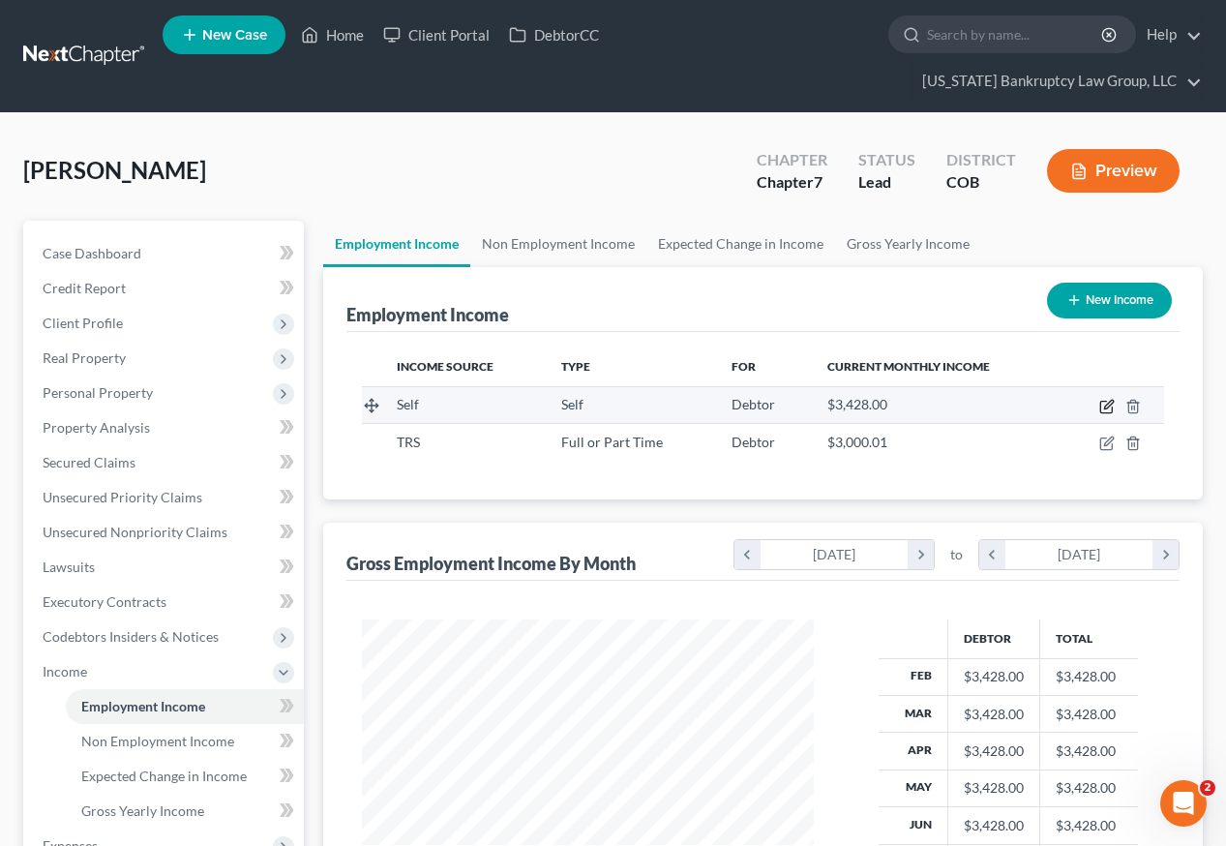
click at [1110, 399] on icon "button" at bounding box center [1106, 406] width 15 height 15
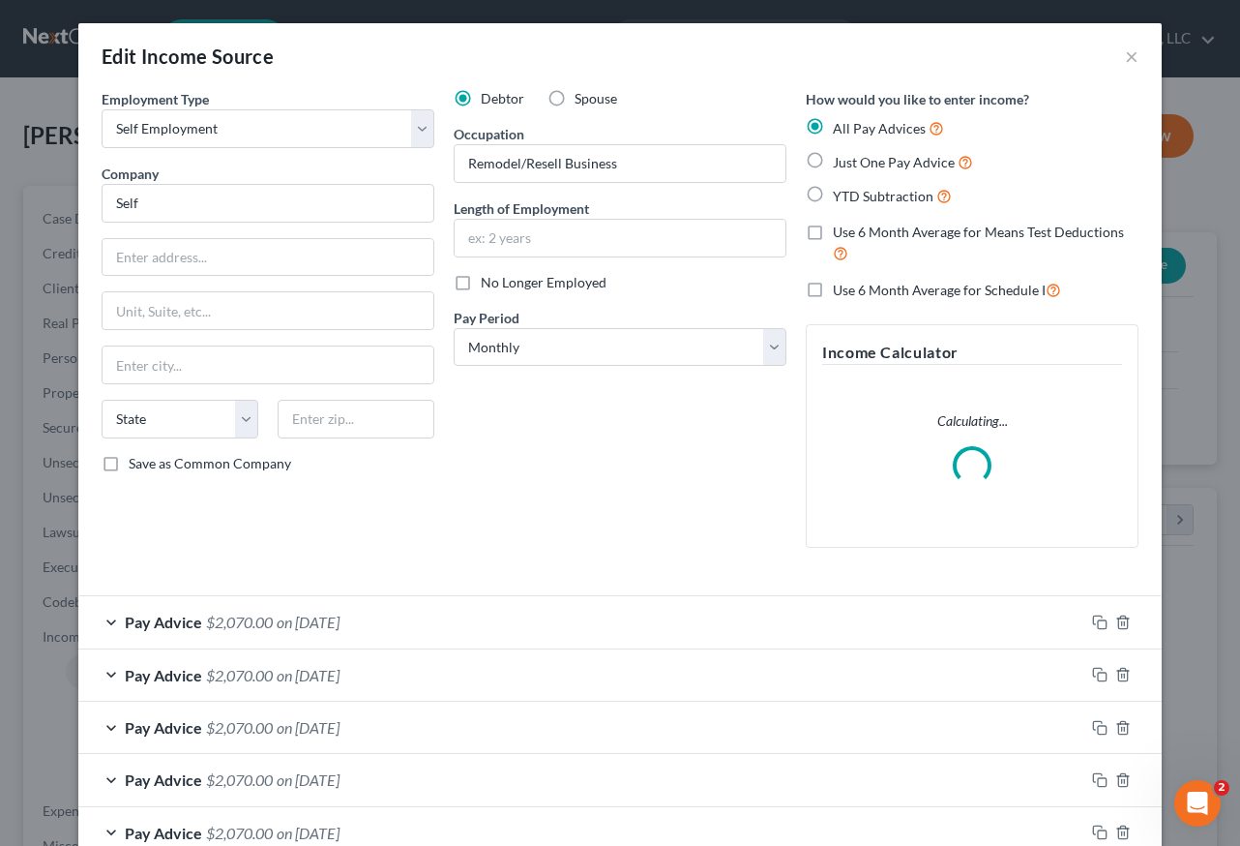
scroll to position [347, 496]
drag, startPoint x: 197, startPoint y: 208, endPoint x: 95, endPoint y: 204, distance: 102.6
click at [102, 204] on input "Self" at bounding box center [268, 203] width 333 height 39
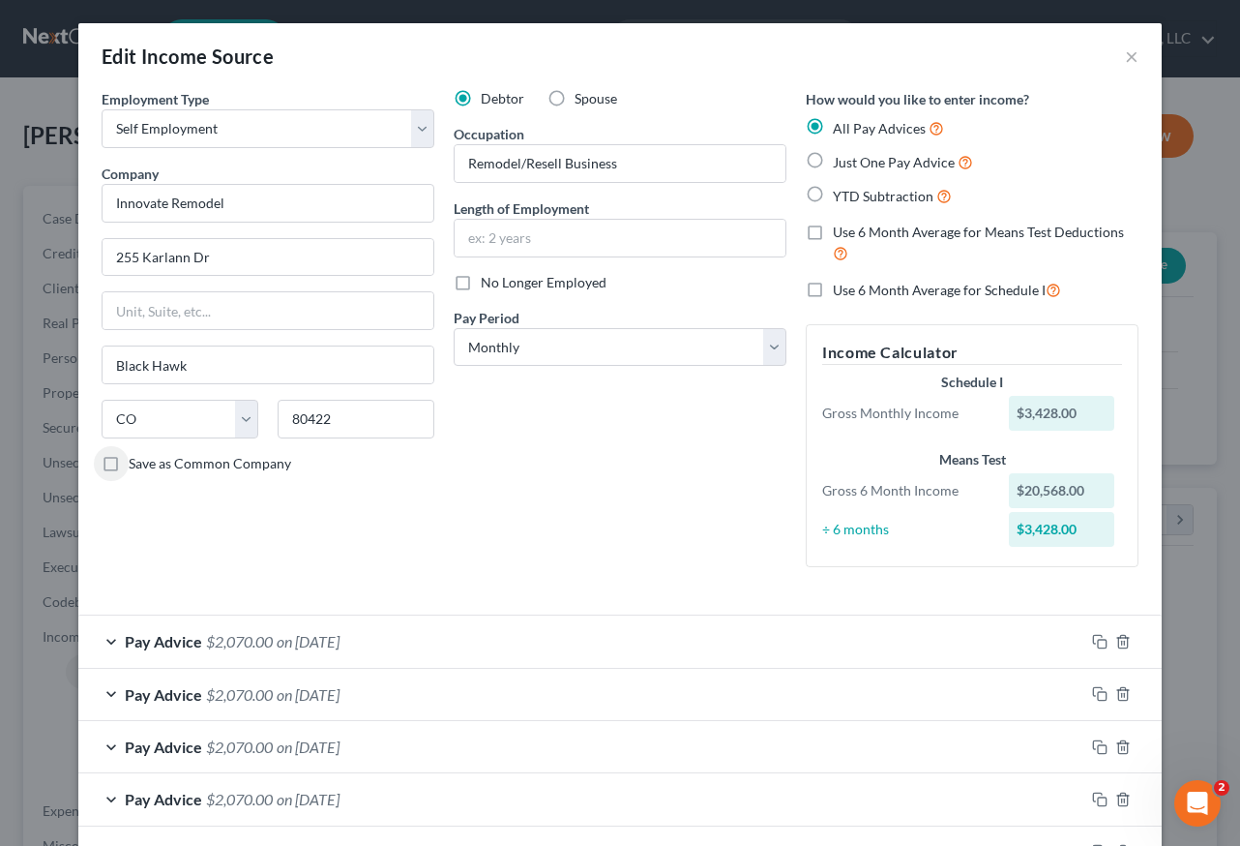
click at [129, 465] on label "Save as Common Company" at bounding box center [210, 463] width 163 height 19
click at [136, 465] on input "Save as Common Company" at bounding box center [142, 460] width 13 height 13
click at [494, 240] on input "text" at bounding box center [620, 238] width 331 height 37
click at [681, 534] on div "Debtor Spouse Occupation Remodel/Resell Business Length of Employment 9 years N…" at bounding box center [620, 335] width 352 height 493
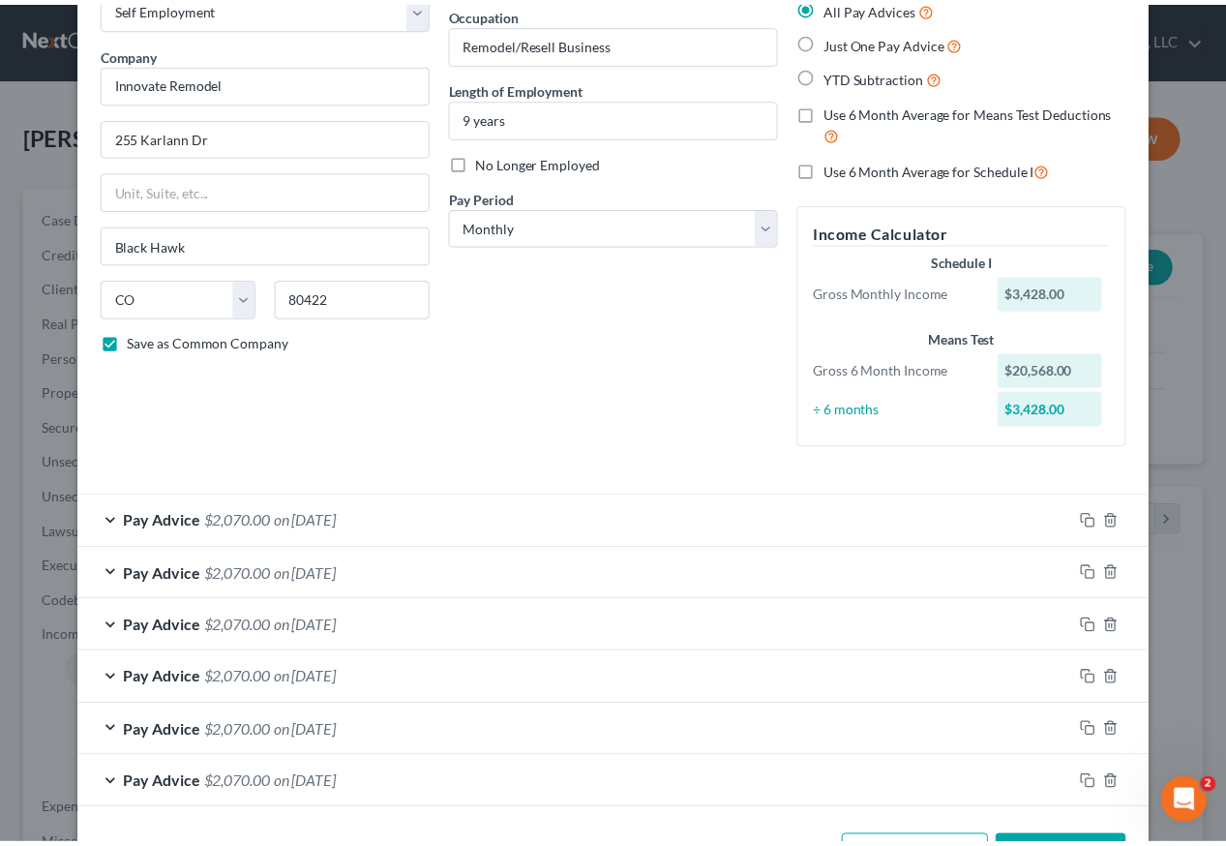
scroll to position [192, 0]
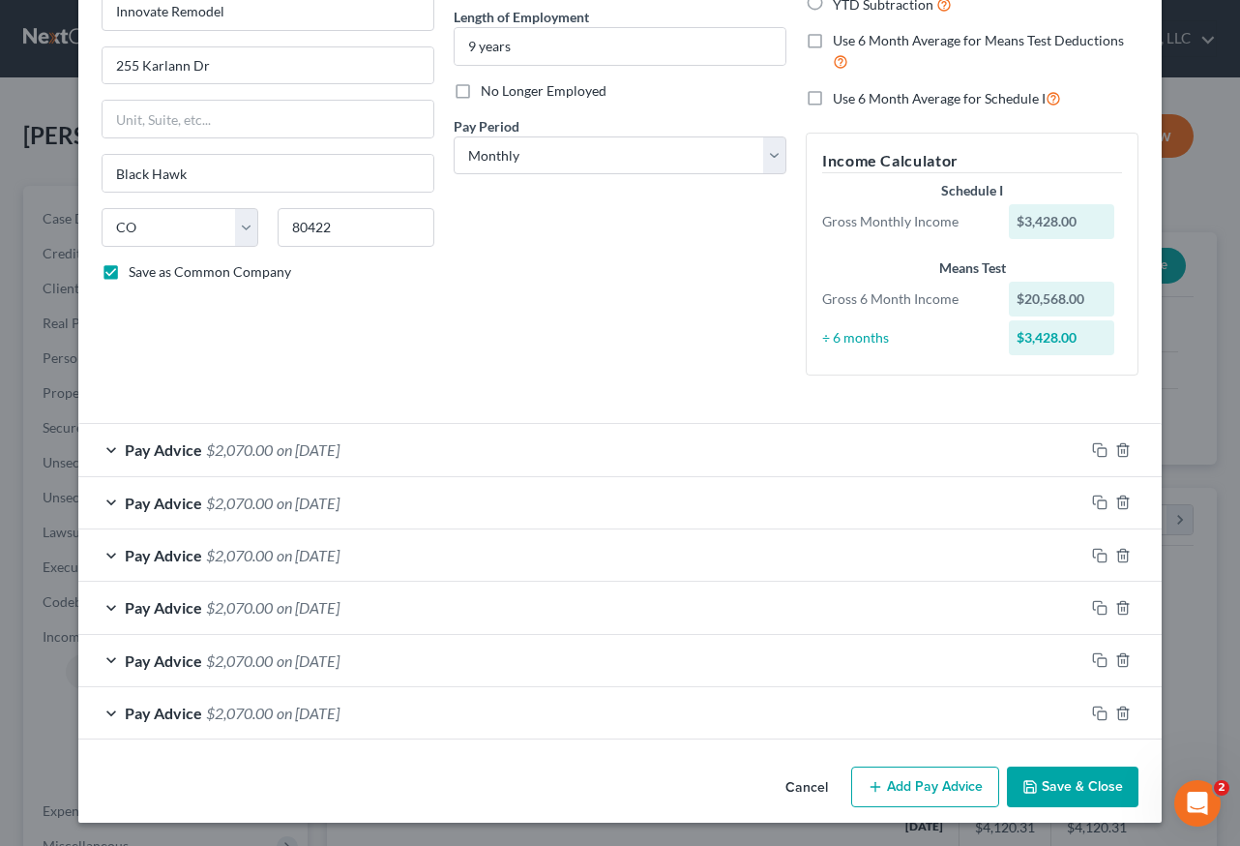
click at [1072, 766] on button "Save & Close" at bounding box center [1073, 786] width 132 height 41
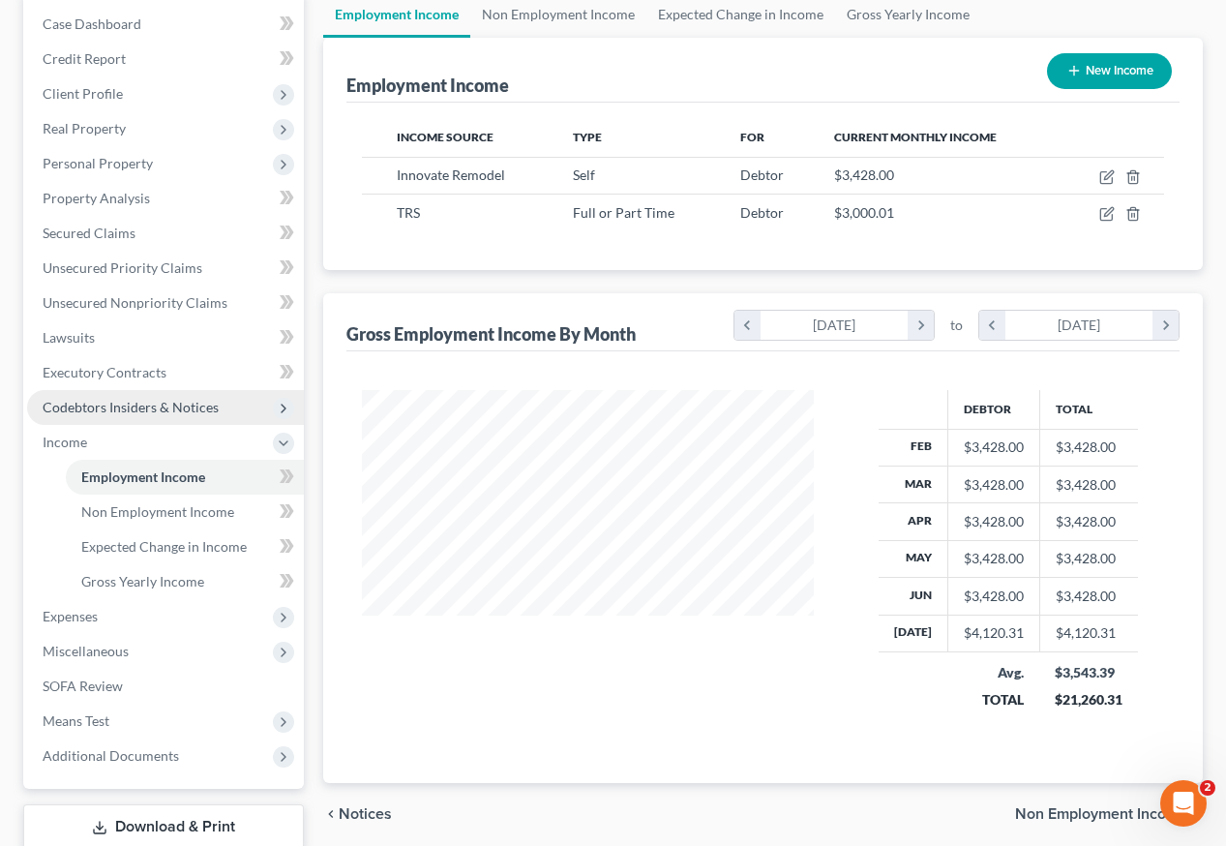
scroll to position [272, 0]
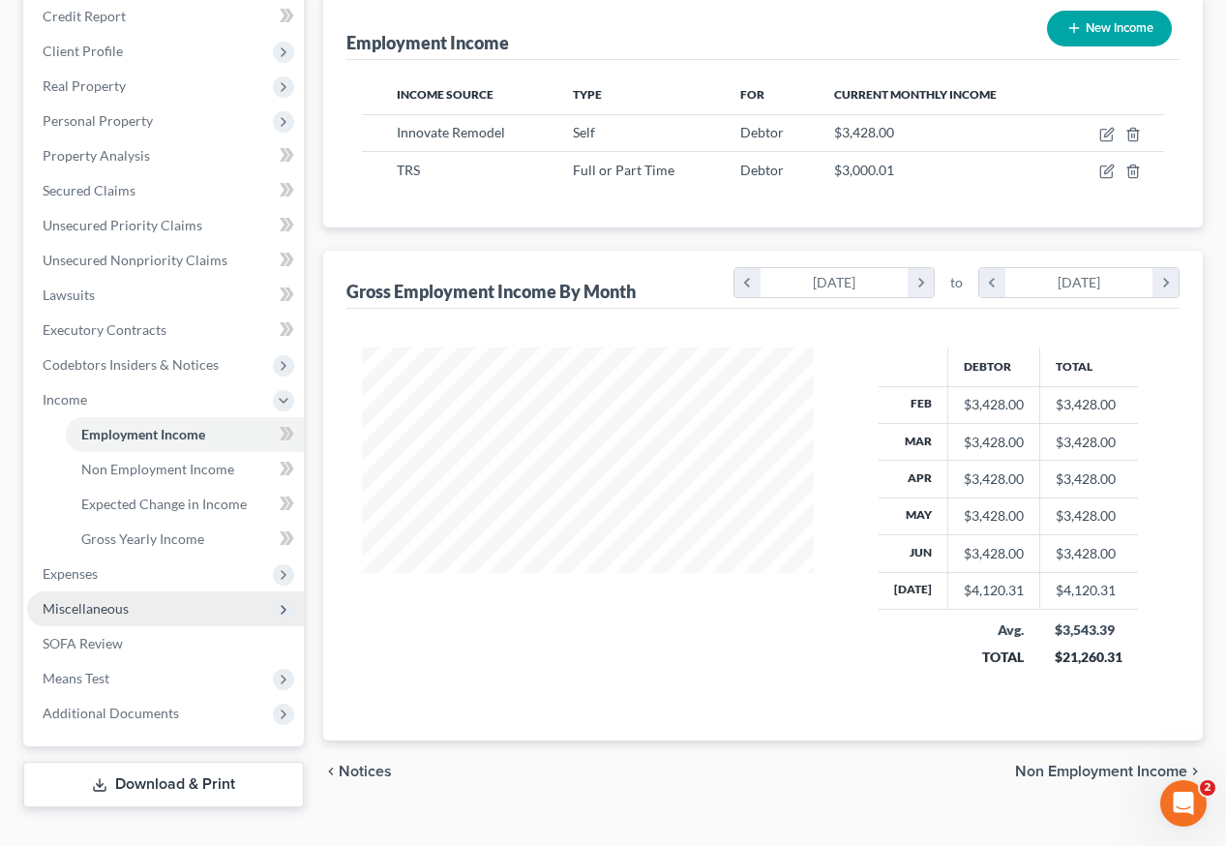
click at [69, 600] on span "Miscellaneous" at bounding box center [86, 608] width 86 height 16
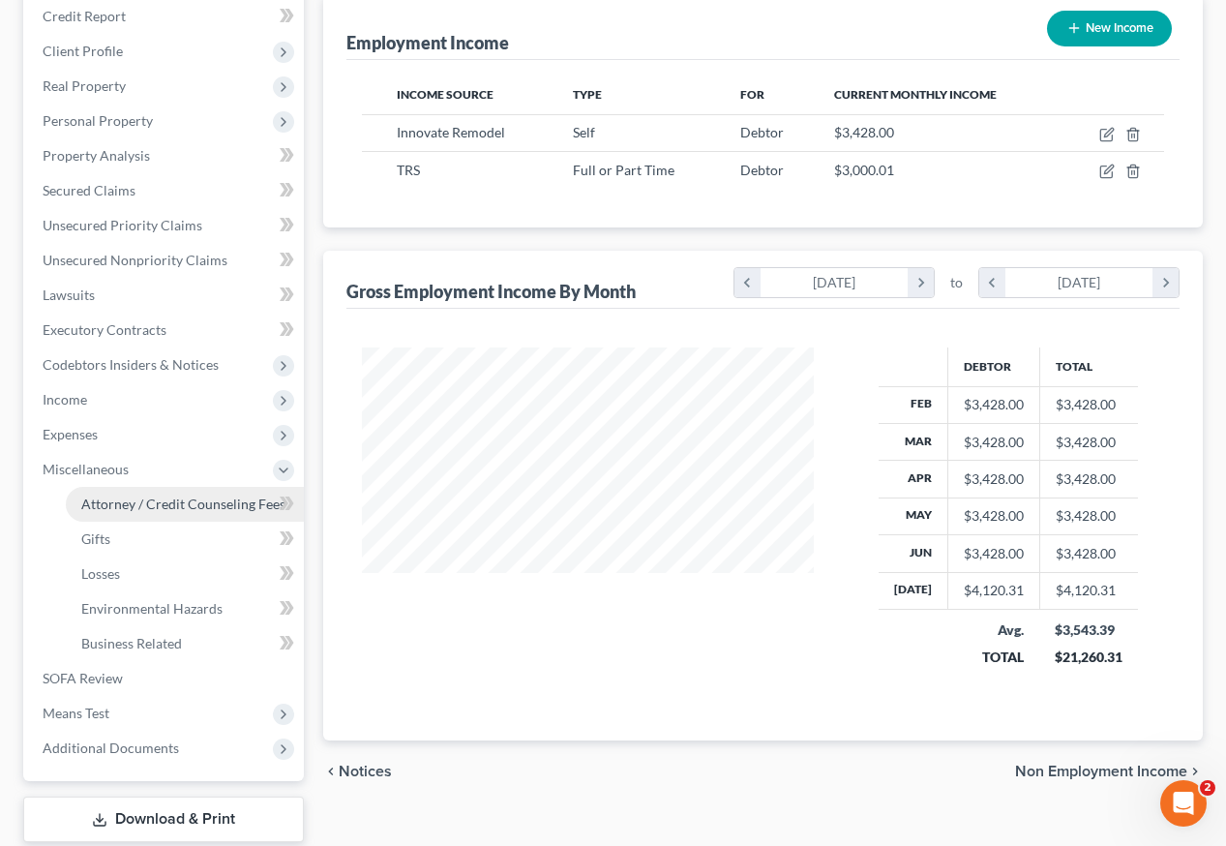
click at [126, 495] on span "Attorney / Credit Counseling Fees" at bounding box center [183, 503] width 204 height 16
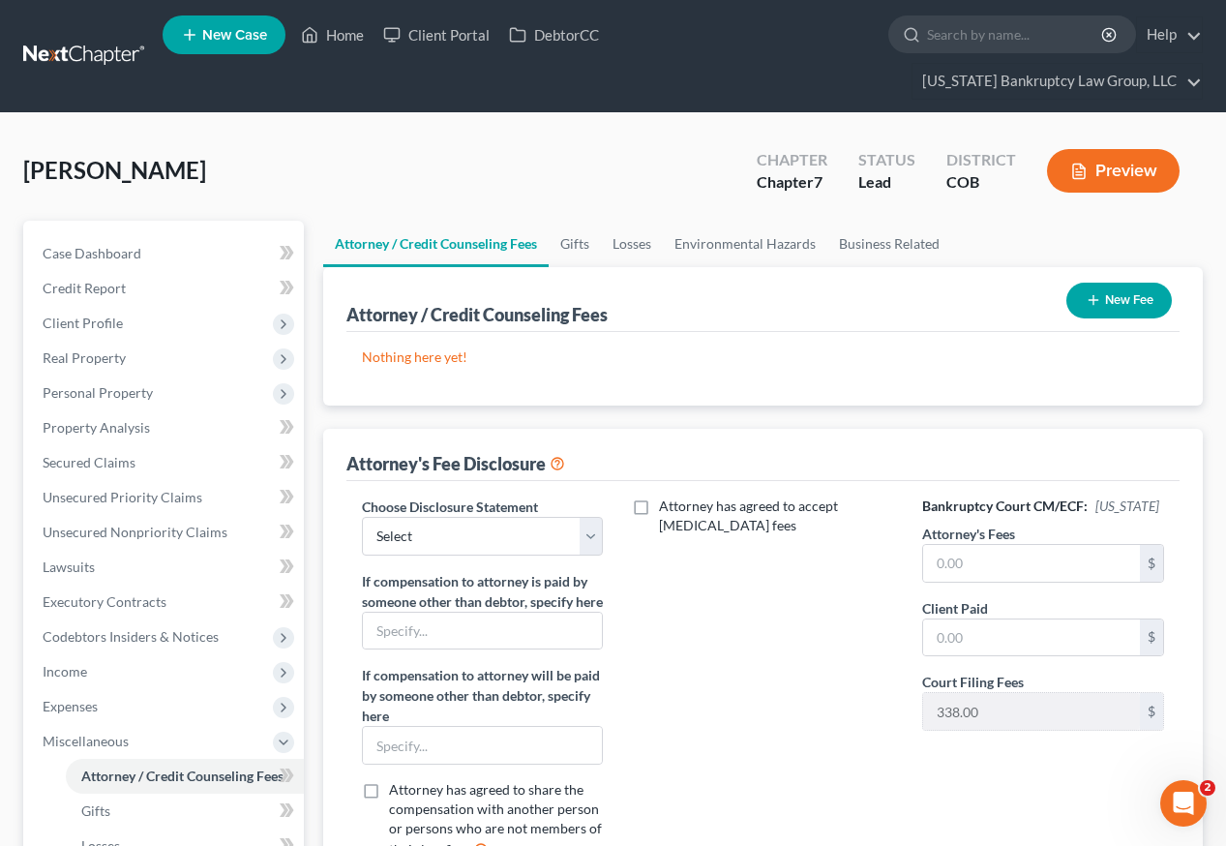
click at [1099, 283] on button "New Fee" at bounding box center [1118, 301] width 105 height 36
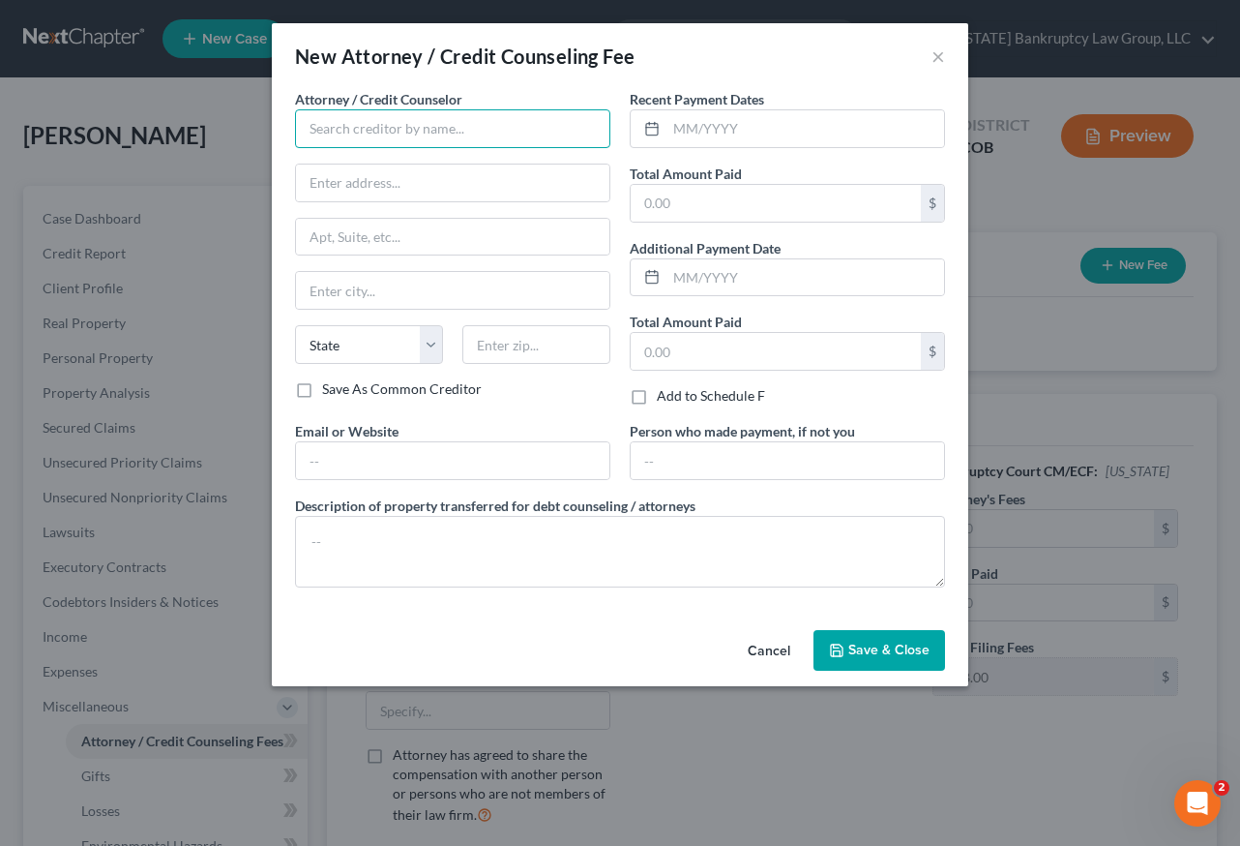
click at [330, 134] on input "text" at bounding box center [452, 128] width 315 height 39
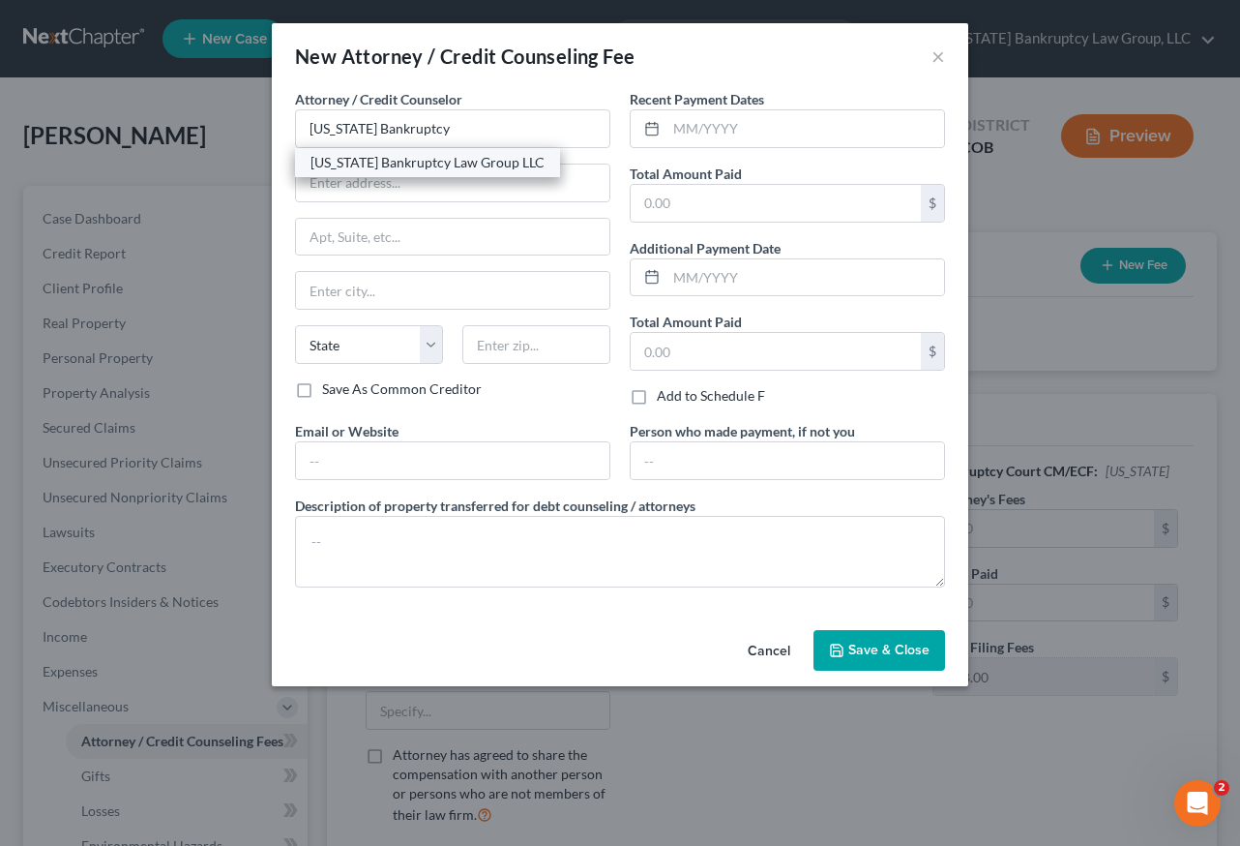
click at [393, 161] on div "[US_STATE] Bankruptcy Law Group LLC" at bounding box center [428, 162] width 234 height 19
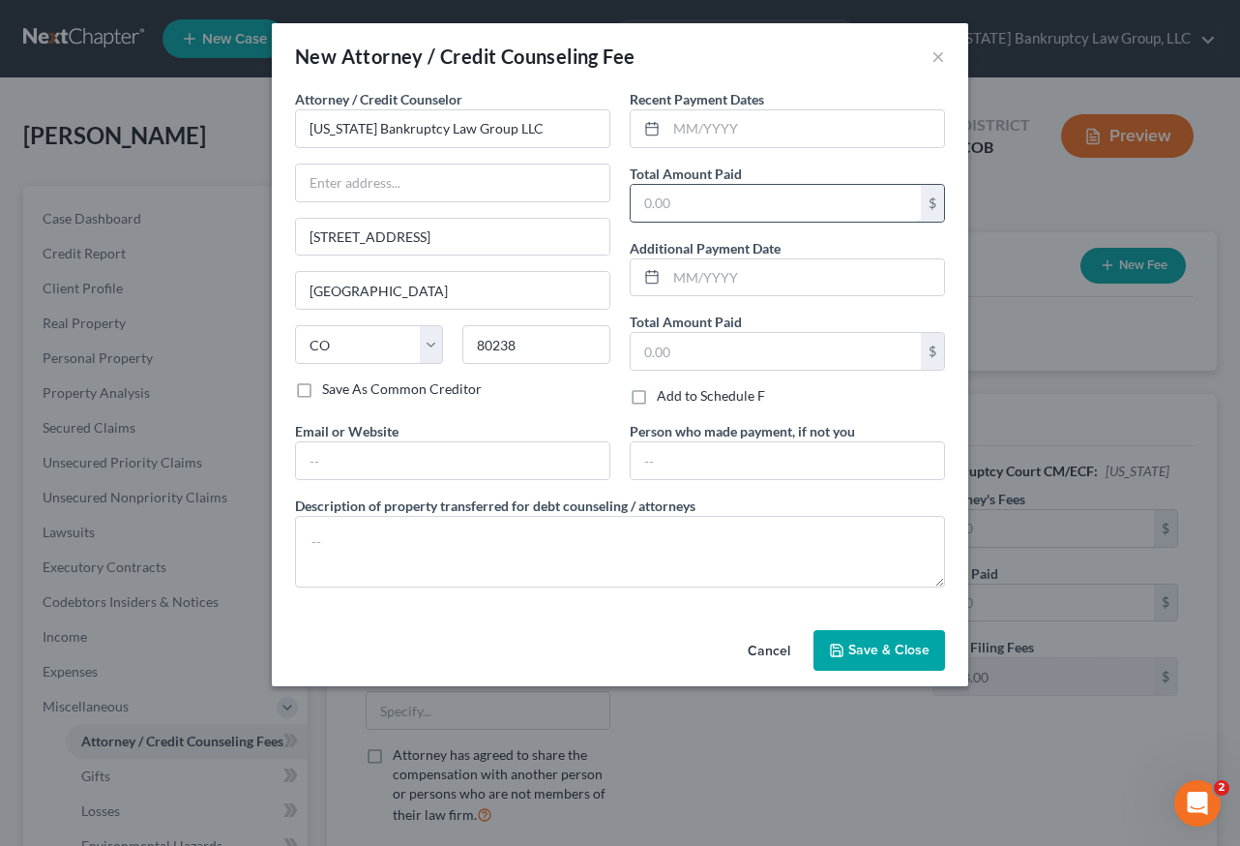
click at [732, 205] on input "text" at bounding box center [776, 203] width 290 height 37
click at [852, 643] on span "Save & Close" at bounding box center [888, 649] width 81 height 16
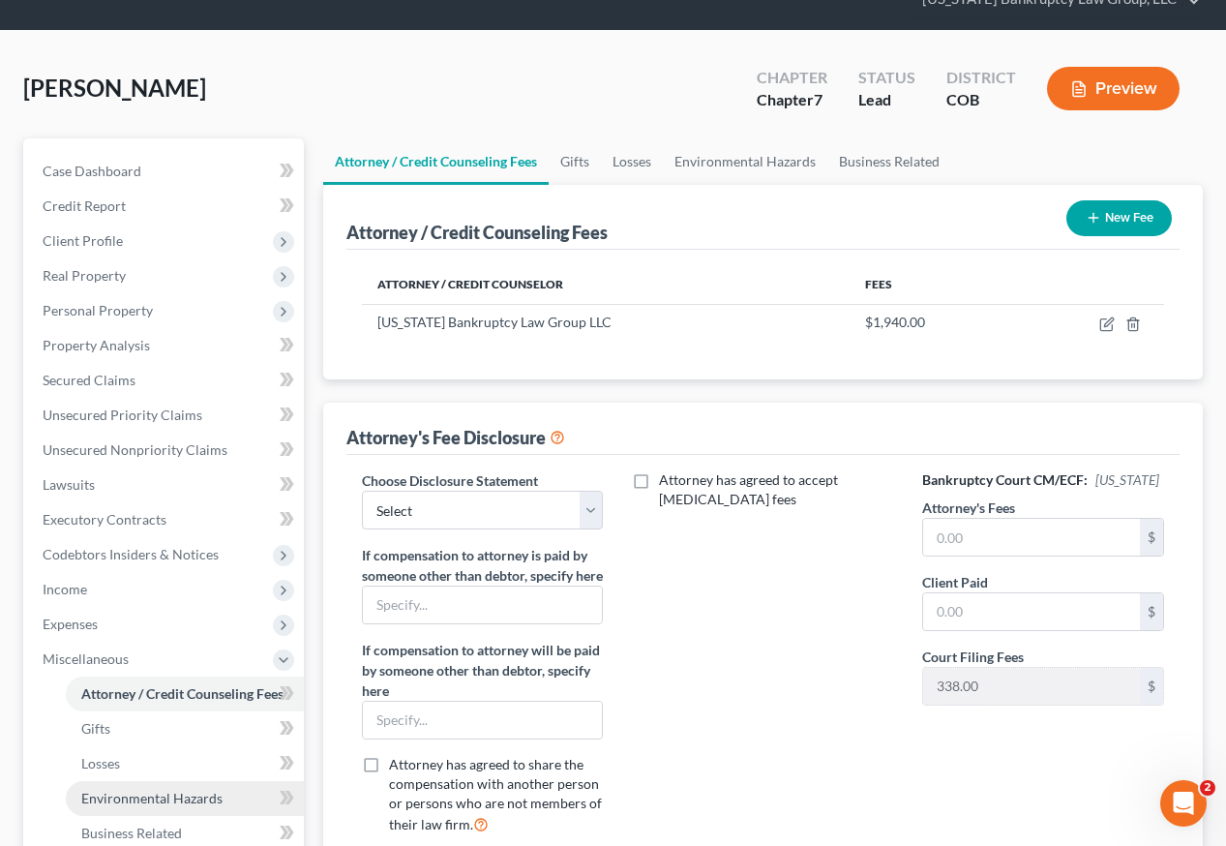
scroll to position [193, 0]
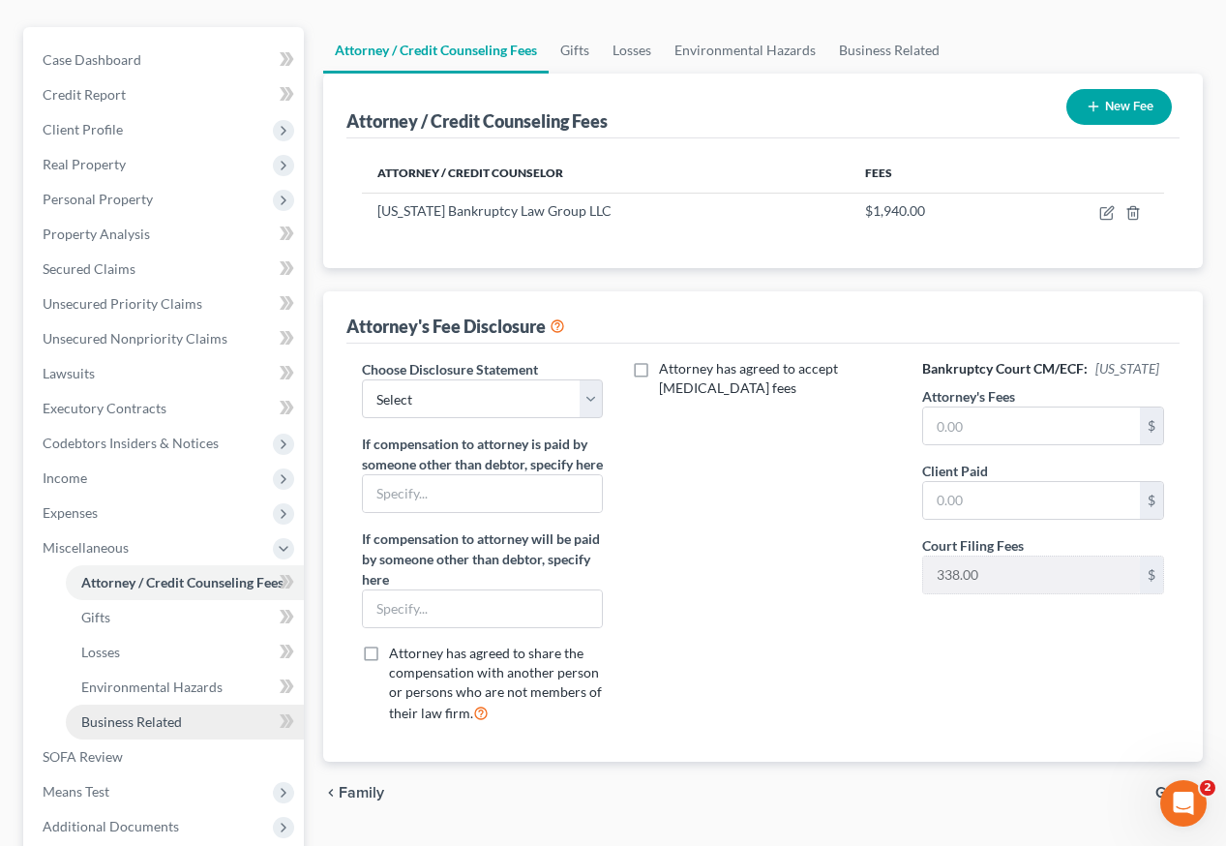
click at [139, 713] on span "Business Related" at bounding box center [131, 721] width 101 height 16
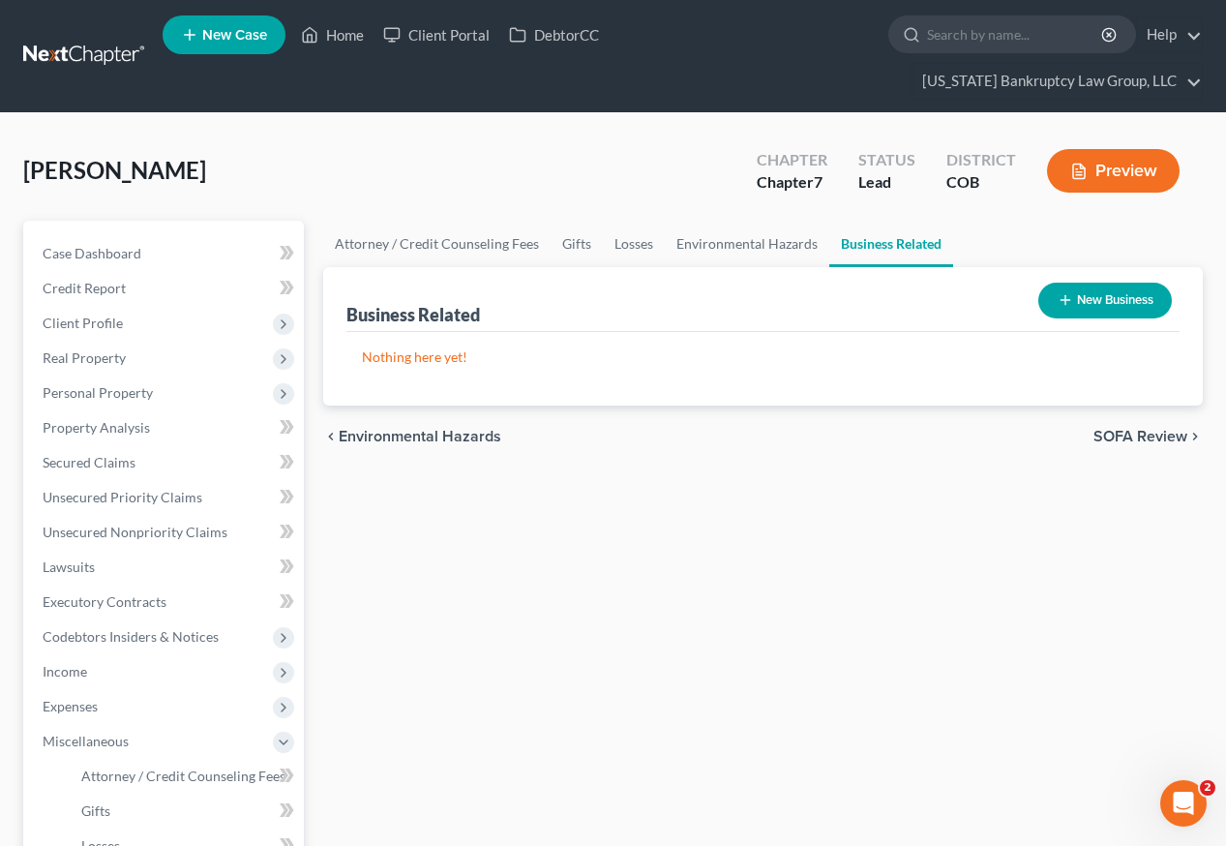
click at [1084, 283] on button "New Business" at bounding box center [1105, 301] width 134 height 36
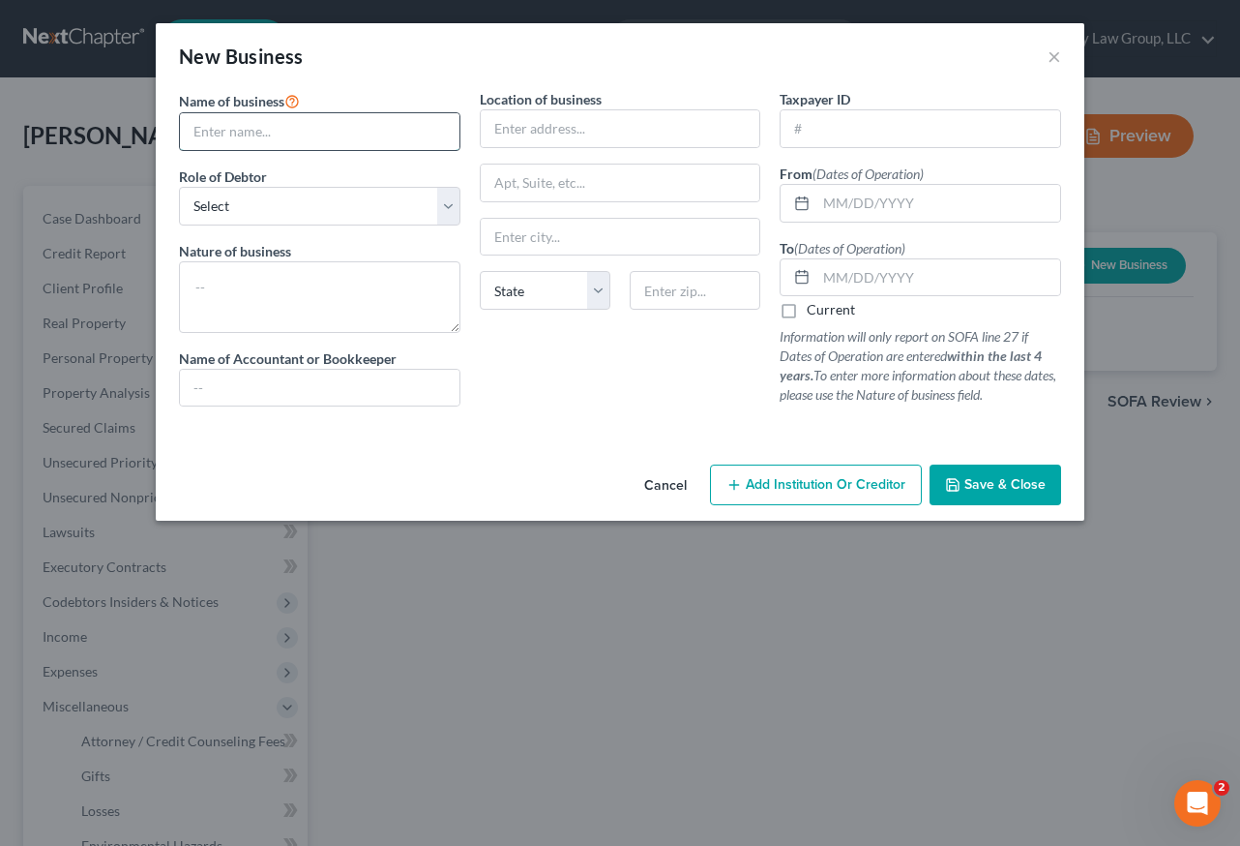
click at [272, 131] on input "text" at bounding box center [320, 131] width 280 height 37
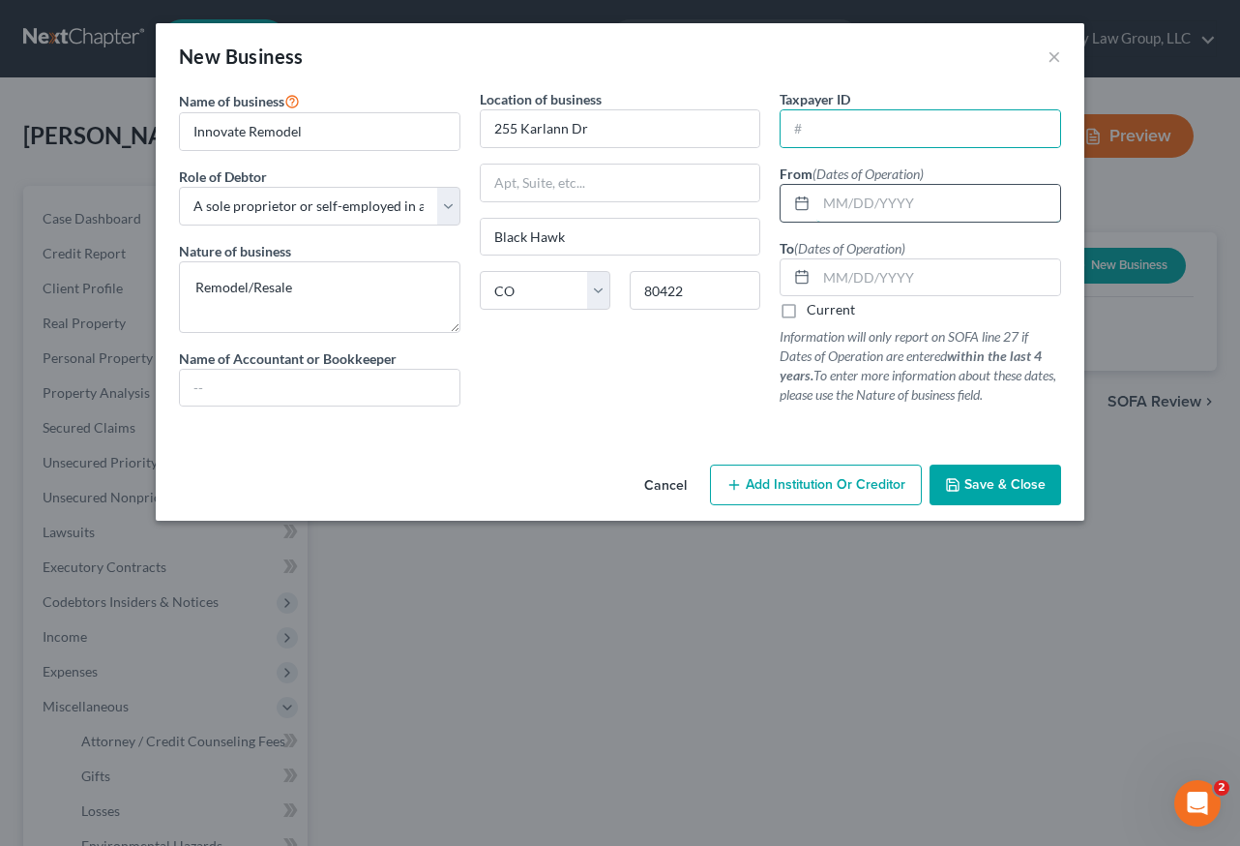
click at [946, 212] on input "text" at bounding box center [939, 203] width 244 height 37
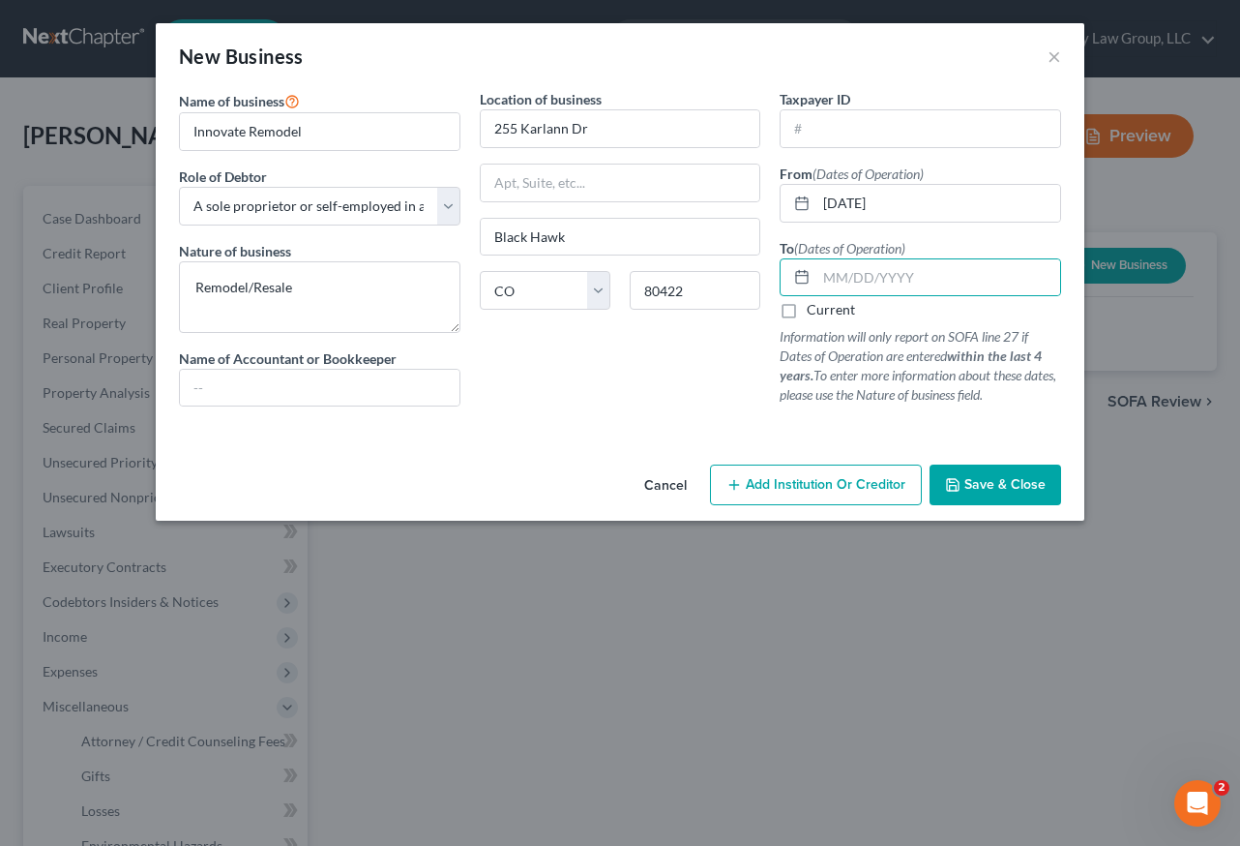
click at [807, 305] on label "Current" at bounding box center [831, 309] width 48 height 19
click at [815, 305] on input "Current" at bounding box center [821, 306] width 13 height 13
click at [1017, 503] on button "Save & Close" at bounding box center [996, 484] width 132 height 41
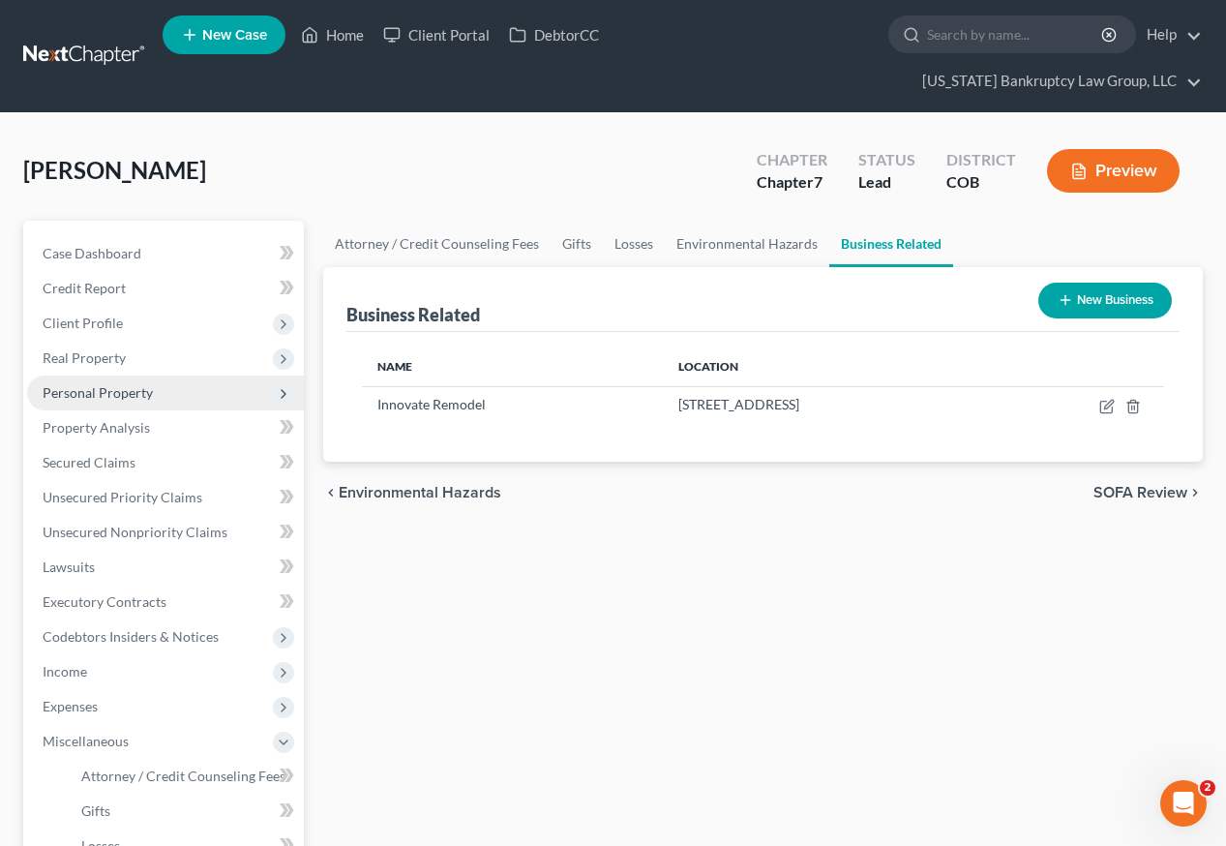
click at [103, 375] on span "Personal Property" at bounding box center [165, 392] width 277 height 35
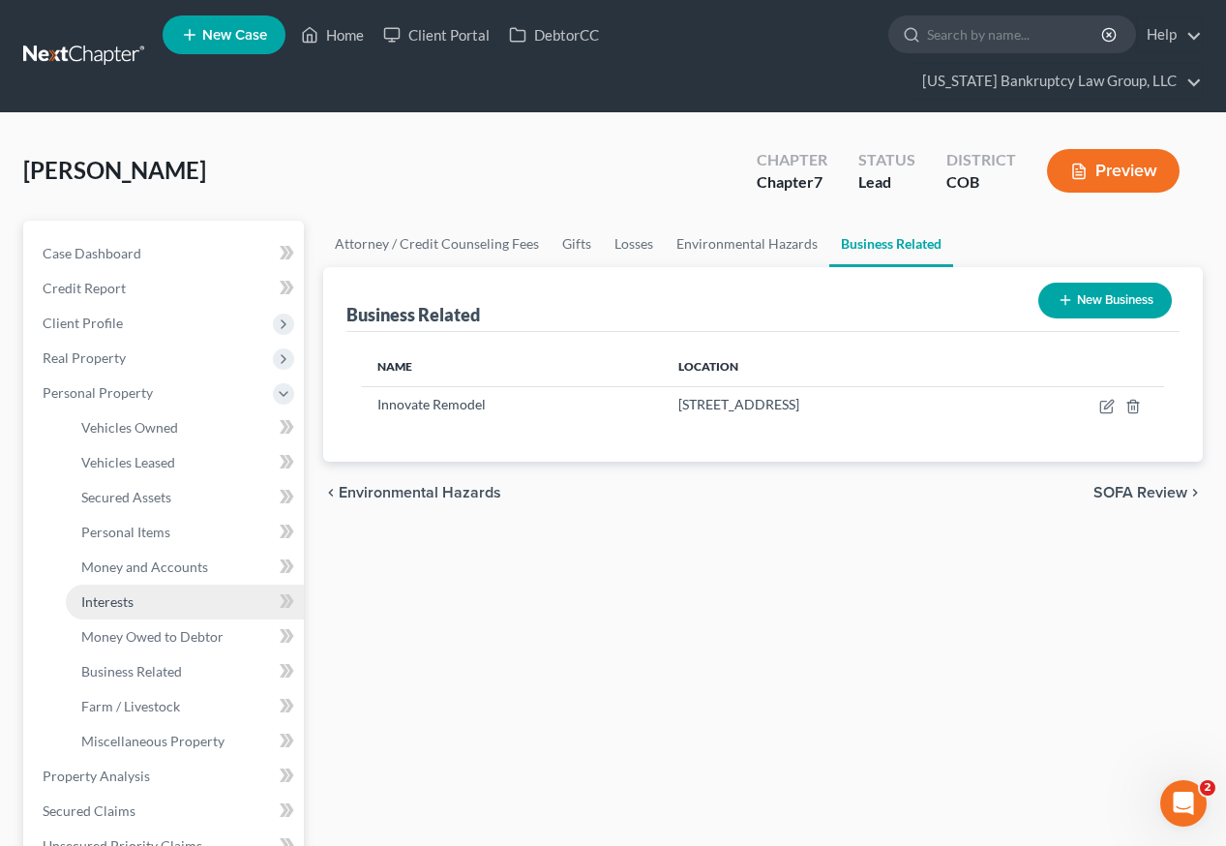
click at [121, 593] on span "Interests" at bounding box center [107, 601] width 52 height 16
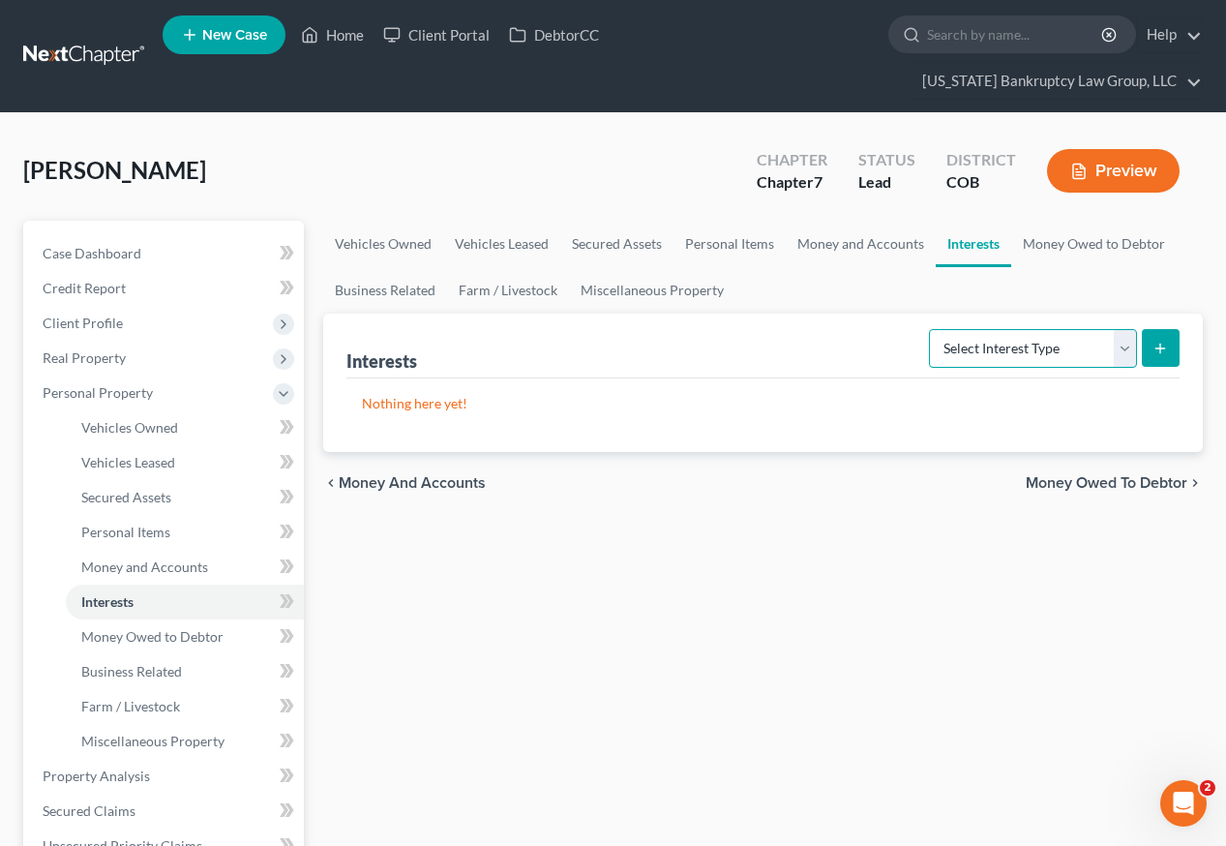
click at [991, 329] on select "Select Interest Type 401K Annuity Bond Education IRA Government Bond Government…" at bounding box center [1033, 348] width 208 height 39
click at [931, 329] on select "Select Interest Type 401K Annuity Bond Education IRA Government Bond Government…" at bounding box center [1033, 348] width 208 height 39
click at [1160, 329] on button "submit" at bounding box center [1161, 348] width 38 height 38
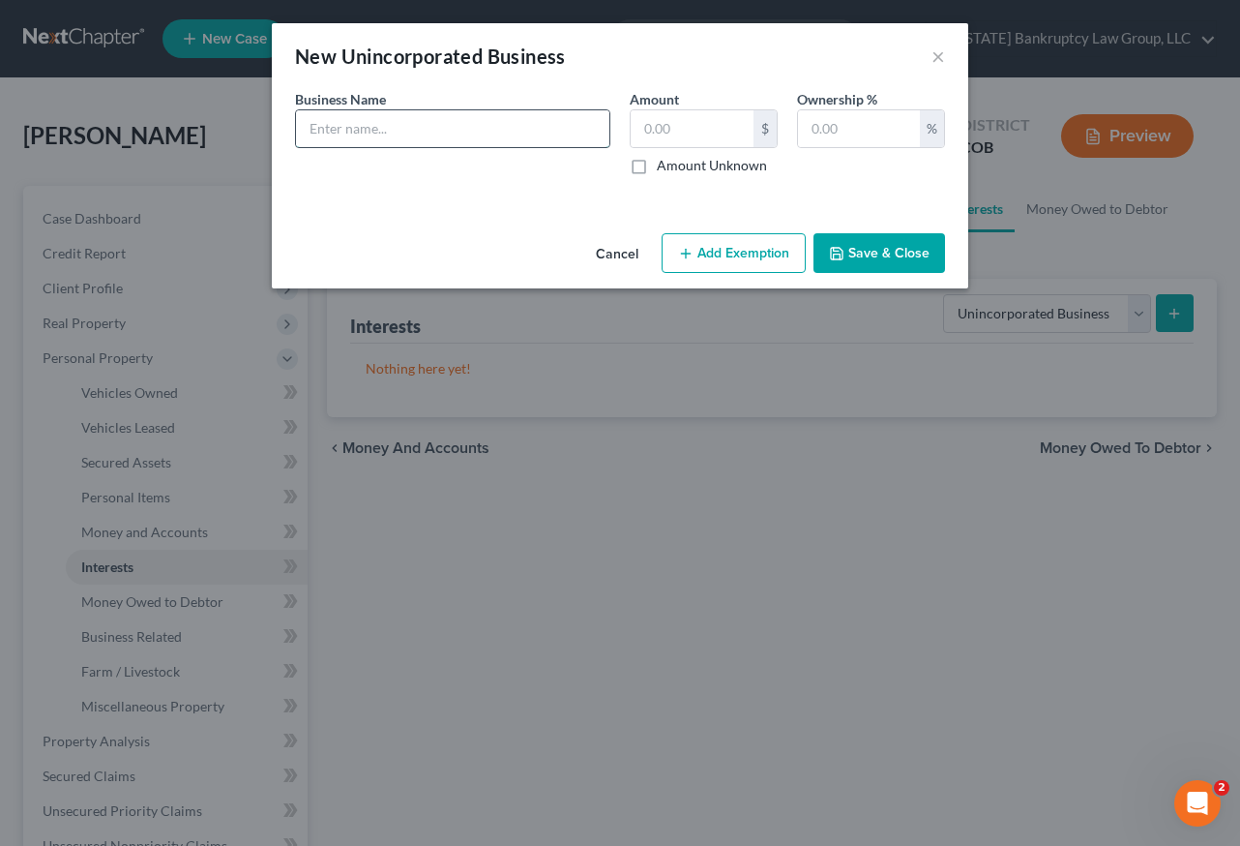
click at [388, 126] on input "text" at bounding box center [452, 128] width 313 height 37
click at [907, 256] on button "Save & Close" at bounding box center [880, 253] width 132 height 41
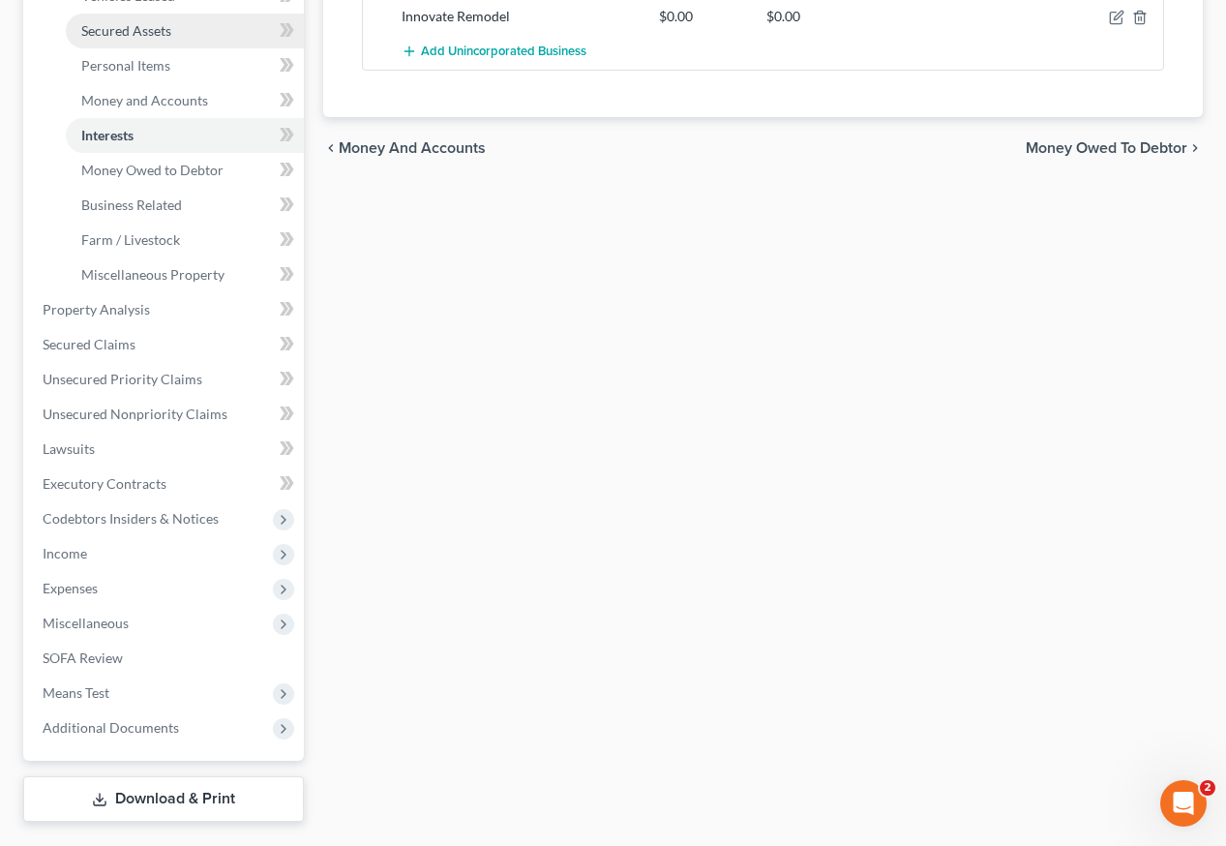
scroll to position [481, 0]
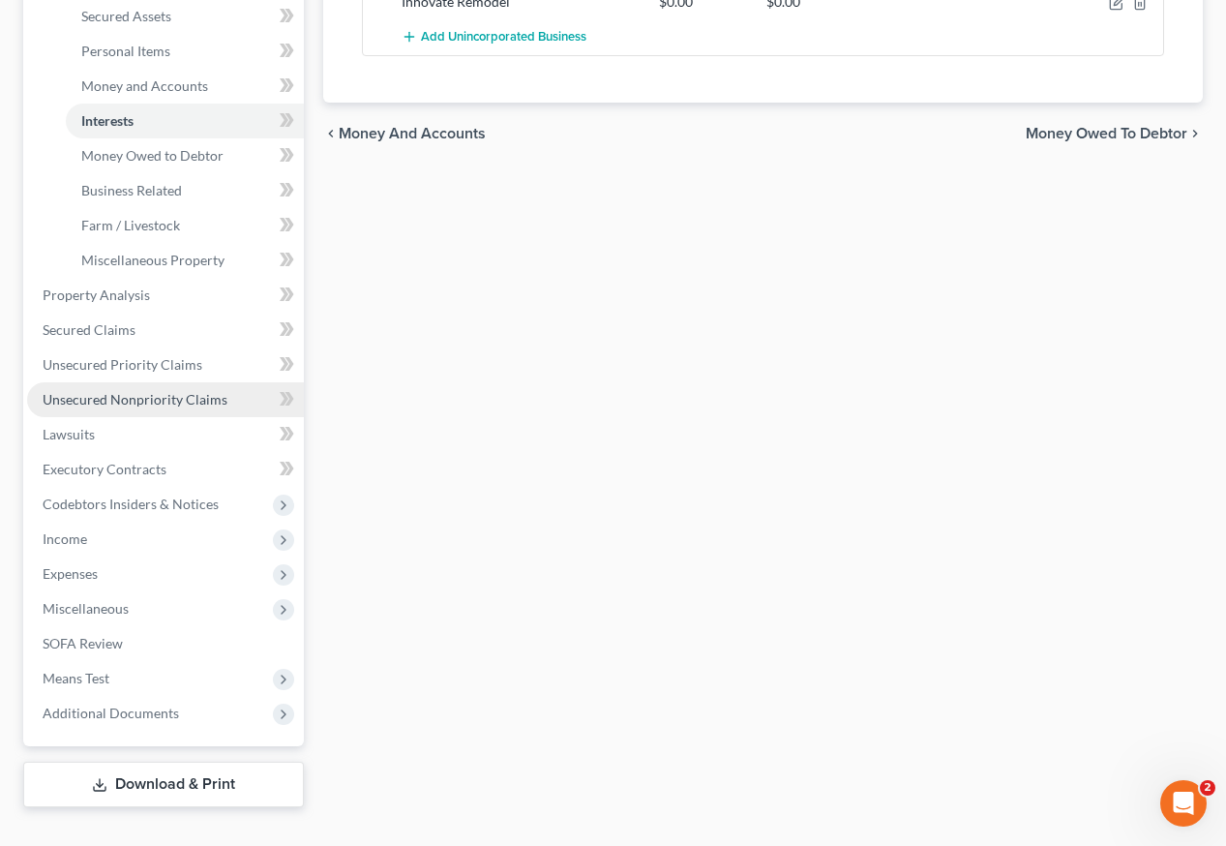
click at [128, 391] on span "Unsecured Nonpriority Claims" at bounding box center [135, 399] width 185 height 16
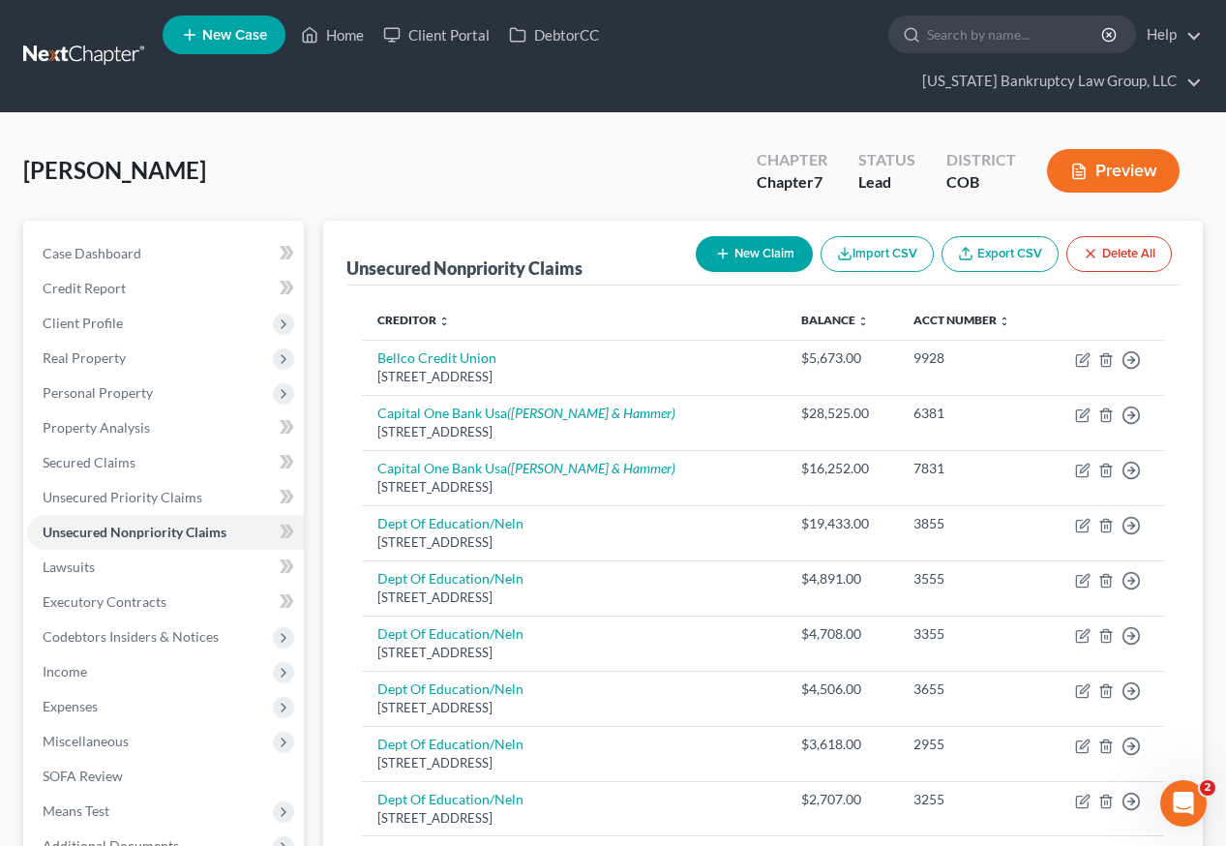
click at [759, 236] on button "New Claim" at bounding box center [754, 254] width 117 height 36
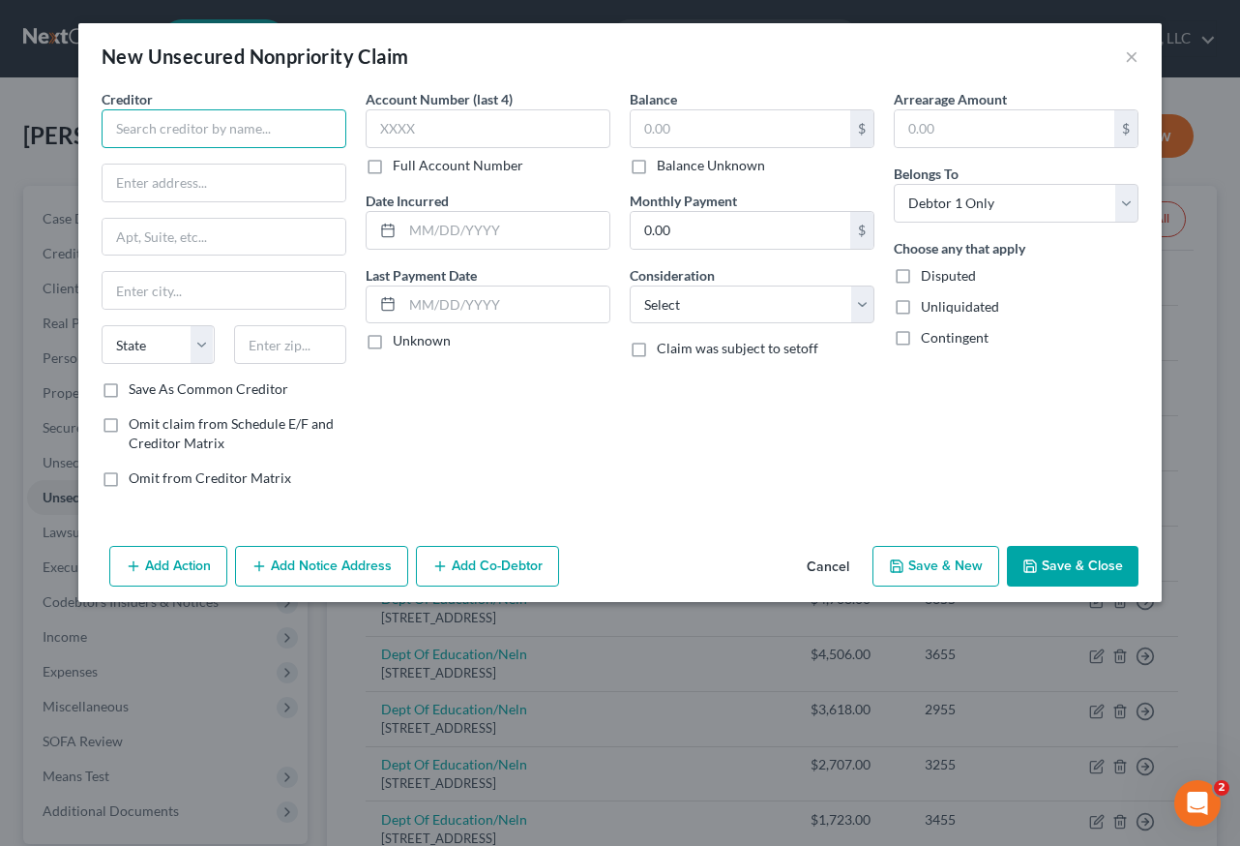
click at [161, 138] on input "text" at bounding box center [224, 128] width 245 height 39
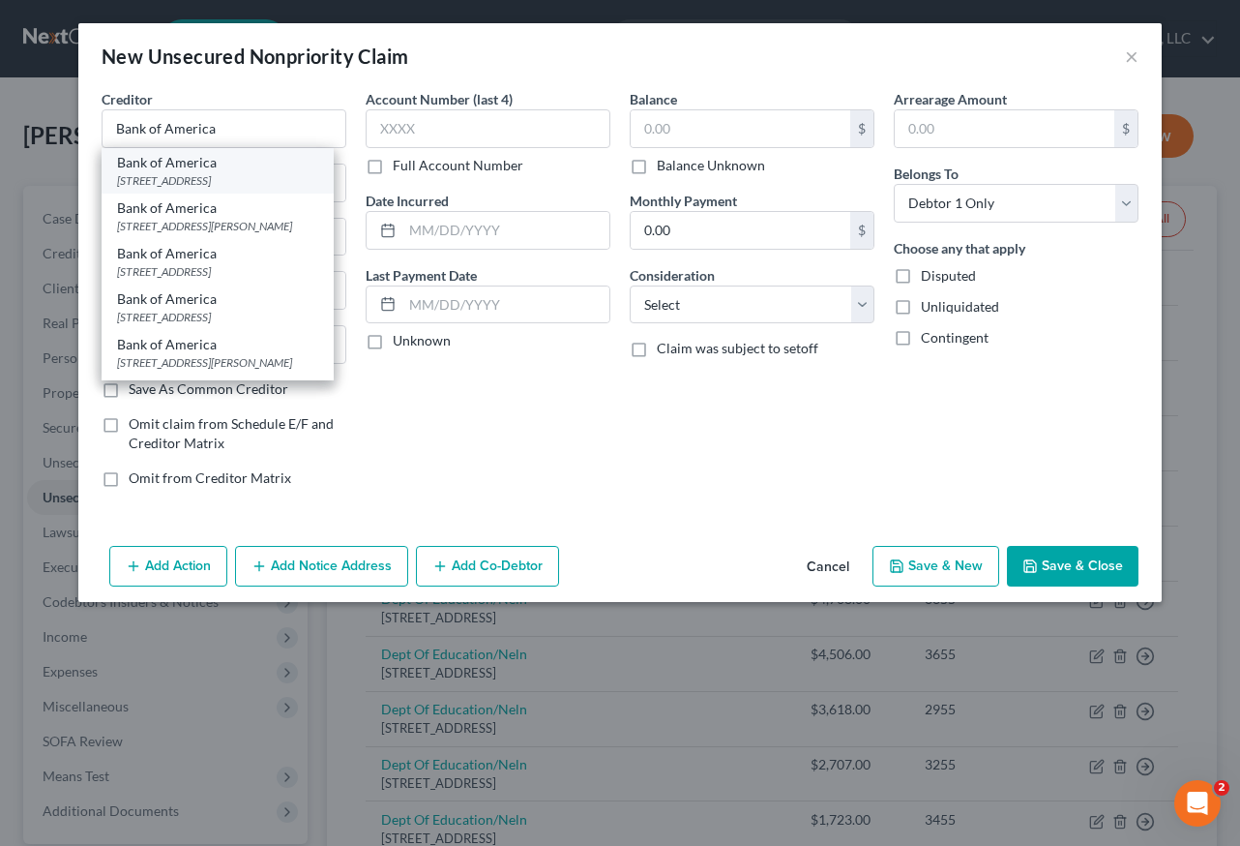
click at [183, 165] on div "Bank of America" at bounding box center [217, 162] width 201 height 19
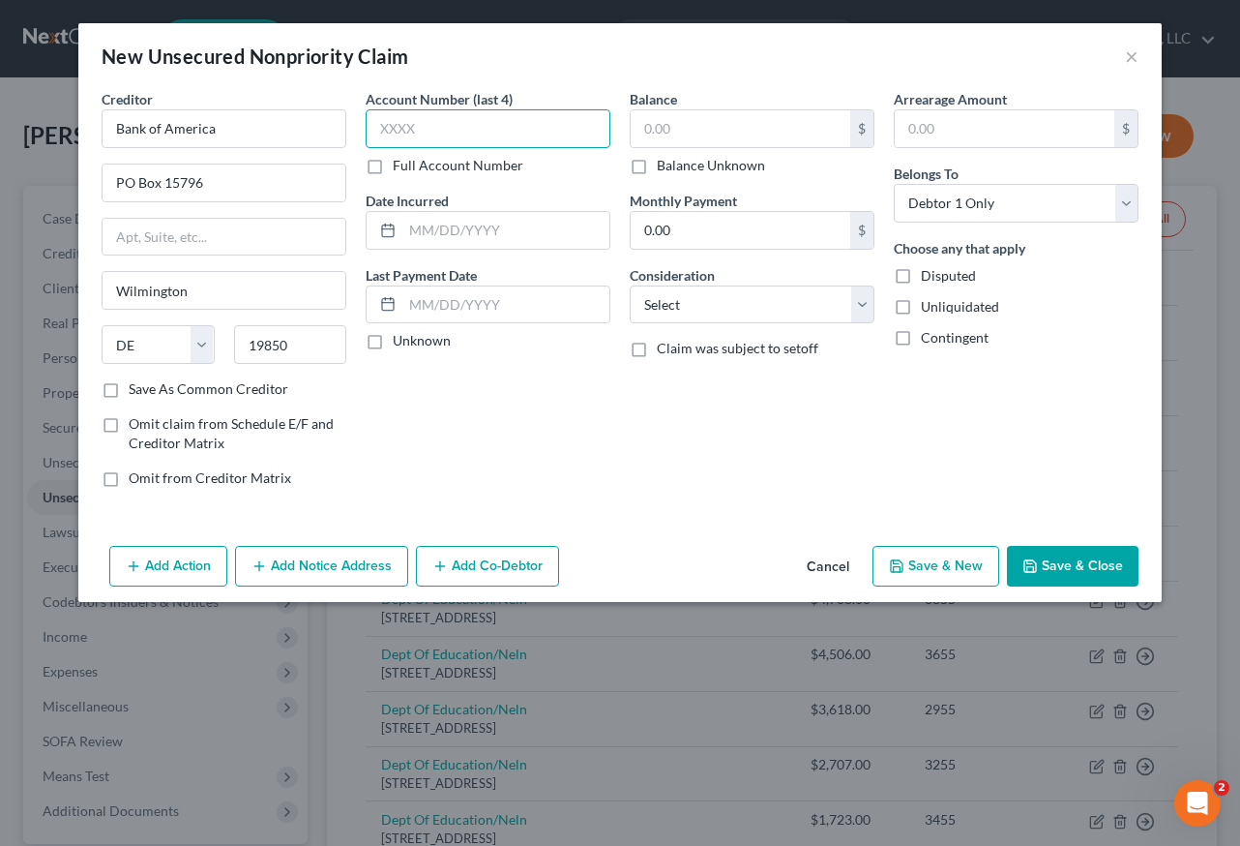
click at [424, 145] on input "text" at bounding box center [488, 128] width 245 height 39
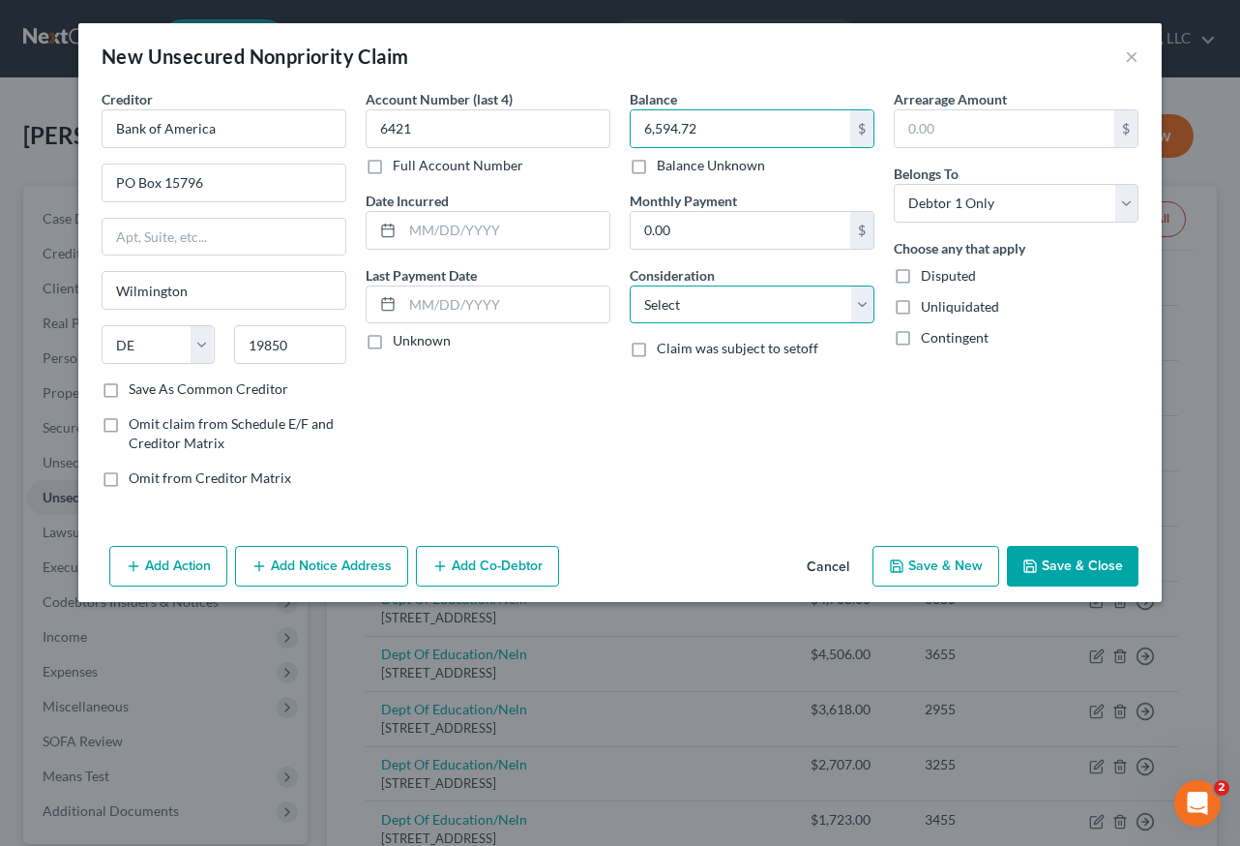
drag, startPoint x: 794, startPoint y: 307, endPoint x: 734, endPoint y: 320, distance: 61.5
click at [794, 307] on select "Select Cable / Satellite Services Collection Agency Credit Card Debt Debt Couns…" at bounding box center [752, 304] width 245 height 39
click at [630, 285] on select "Select Cable / Satellite Services Collection Agency Credit Card Debt Debt Couns…" at bounding box center [752, 304] width 245 height 39
click at [451, 566] on button "Add Co-Debtor" at bounding box center [487, 566] width 143 height 41
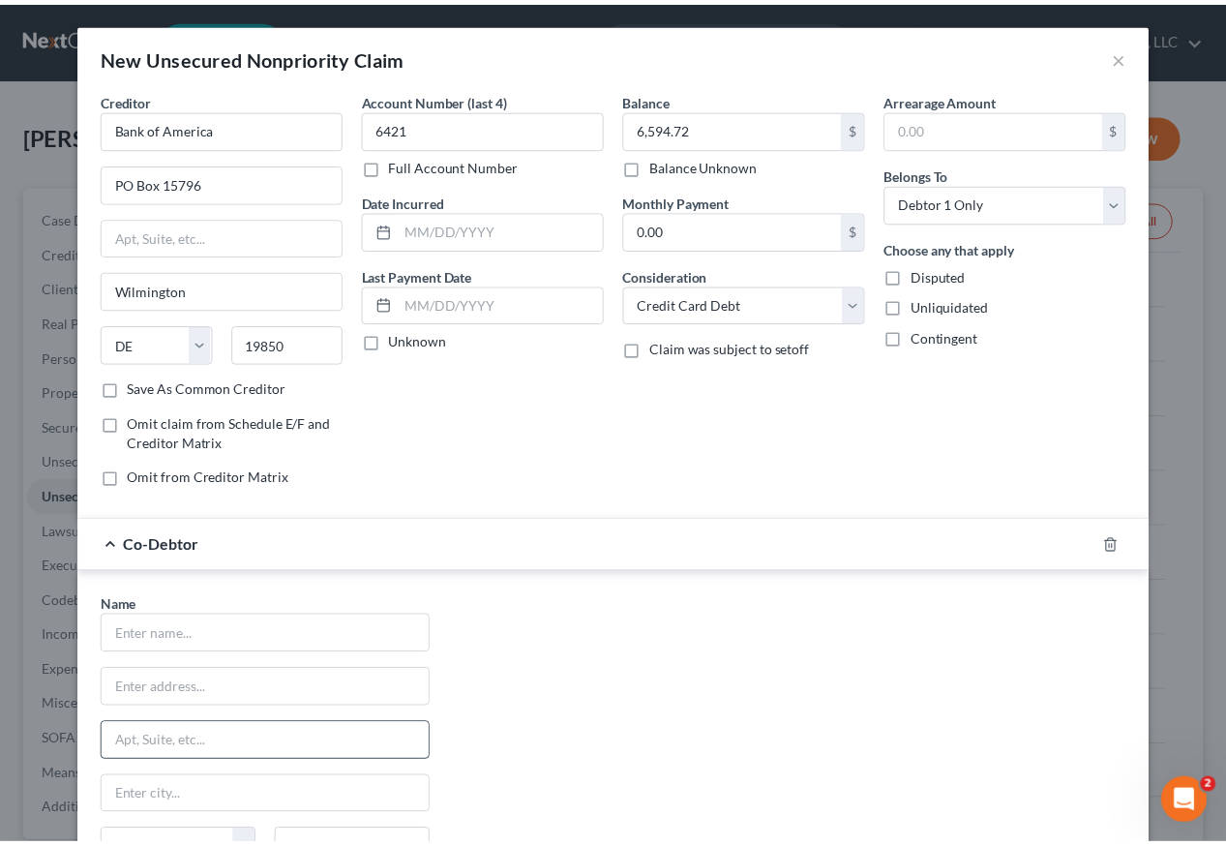
scroll to position [231, 0]
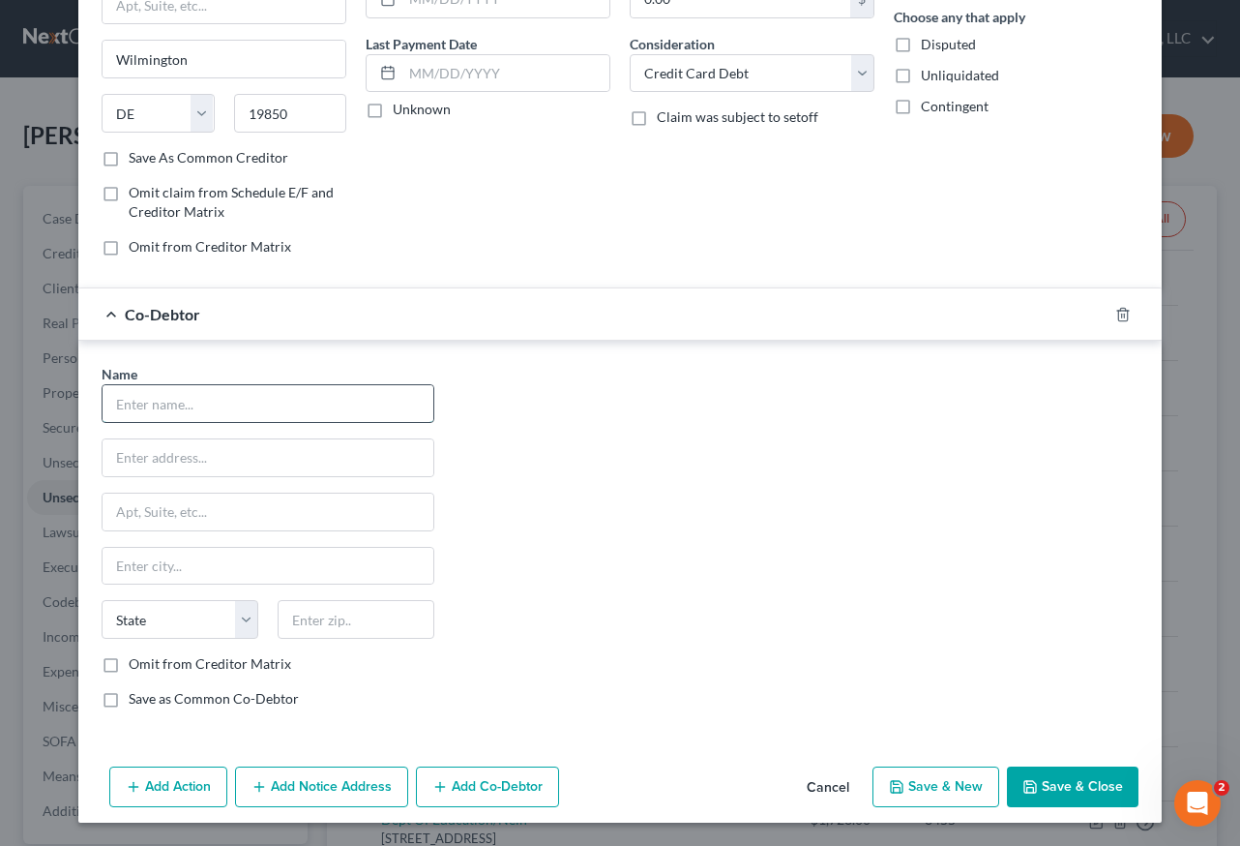
click at [224, 393] on input "text" at bounding box center [268, 403] width 331 height 37
click at [136, 654] on input "Omit from Creditor Matrix" at bounding box center [142, 660] width 13 height 13
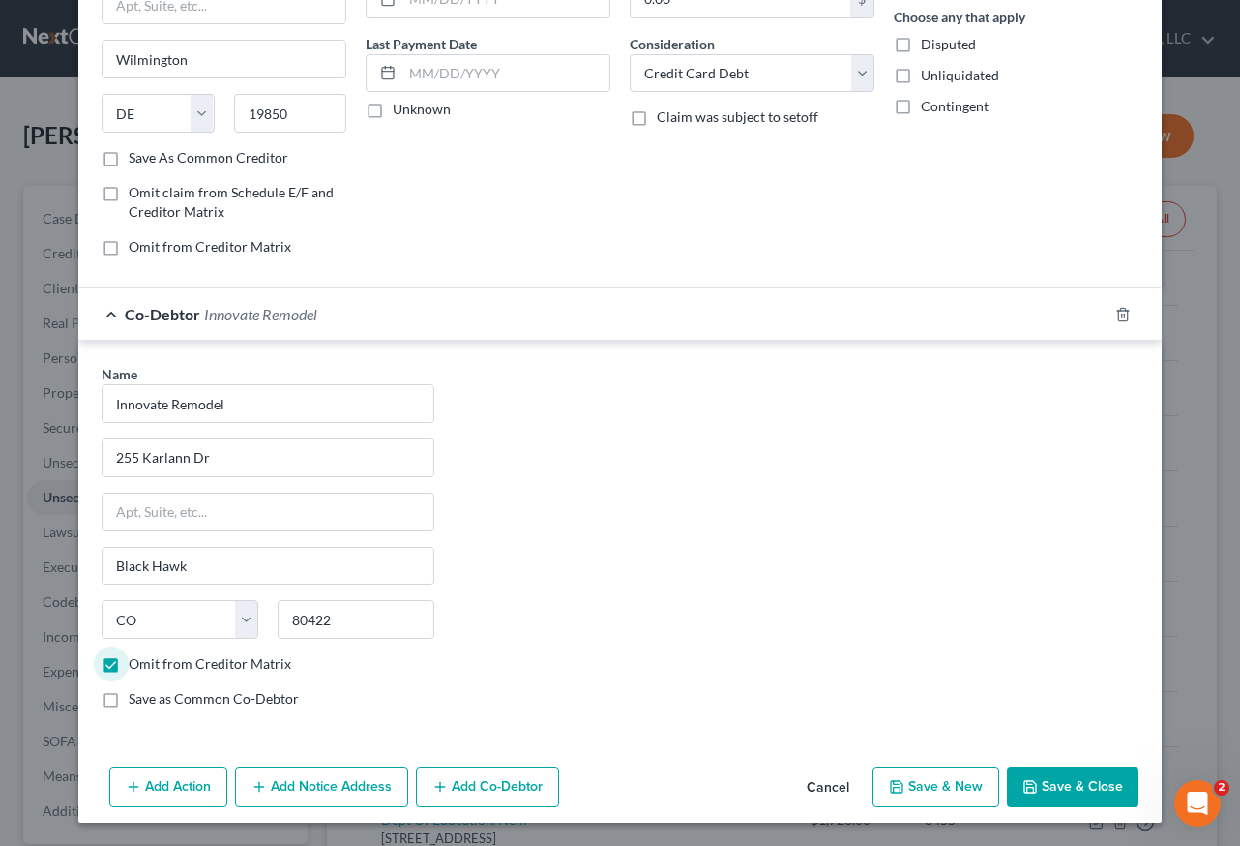
drag, startPoint x: 105, startPoint y: 667, endPoint x: 105, endPoint y: 705, distance: 38.7
click at [129, 666] on label "Omit from Creditor Matrix" at bounding box center [210, 663] width 163 height 19
click at [136, 666] on input "Omit from Creditor Matrix" at bounding box center [142, 660] width 13 height 13
click at [129, 705] on label "Save as Common Co-Debtor" at bounding box center [214, 698] width 170 height 19
click at [136, 701] on input "Save as Common Co-Debtor" at bounding box center [142, 695] width 13 height 13
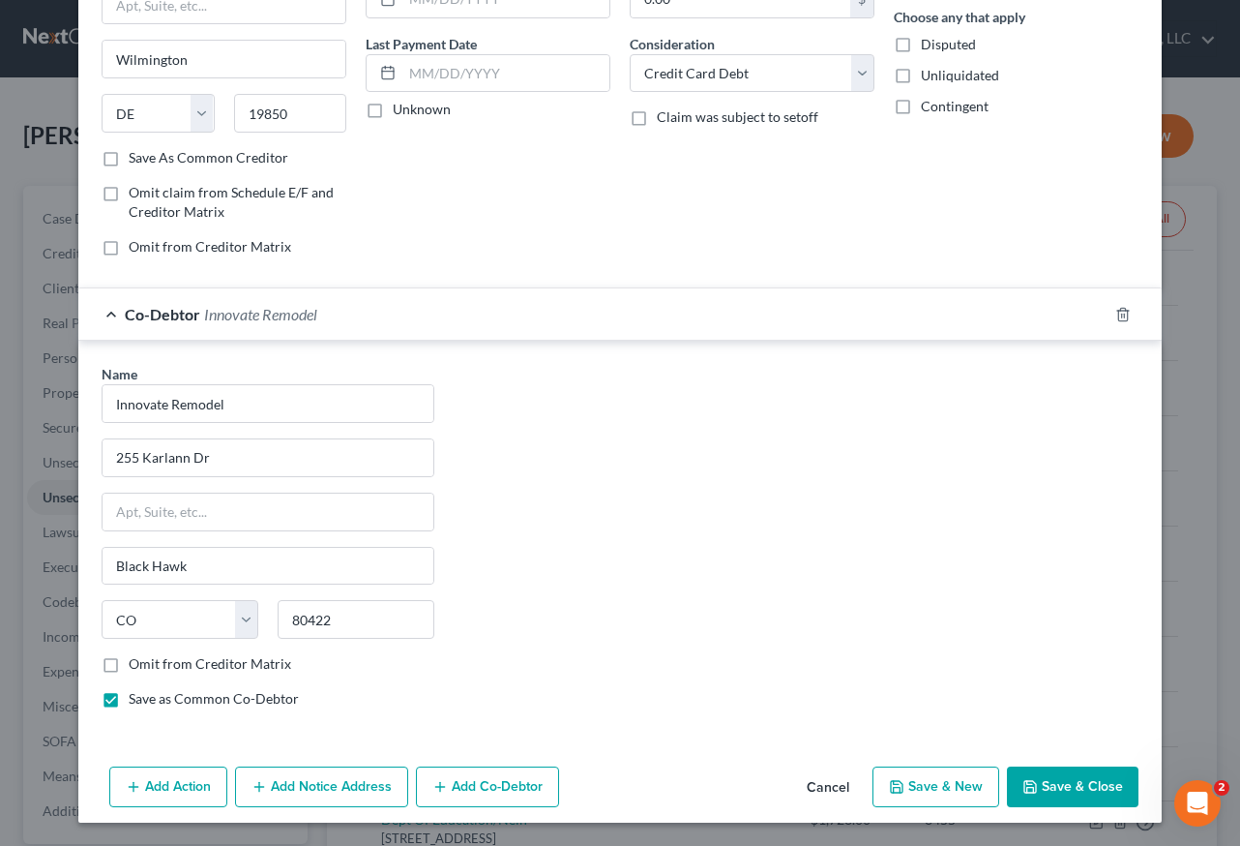
click at [1094, 787] on button "Save & Close" at bounding box center [1073, 786] width 132 height 41
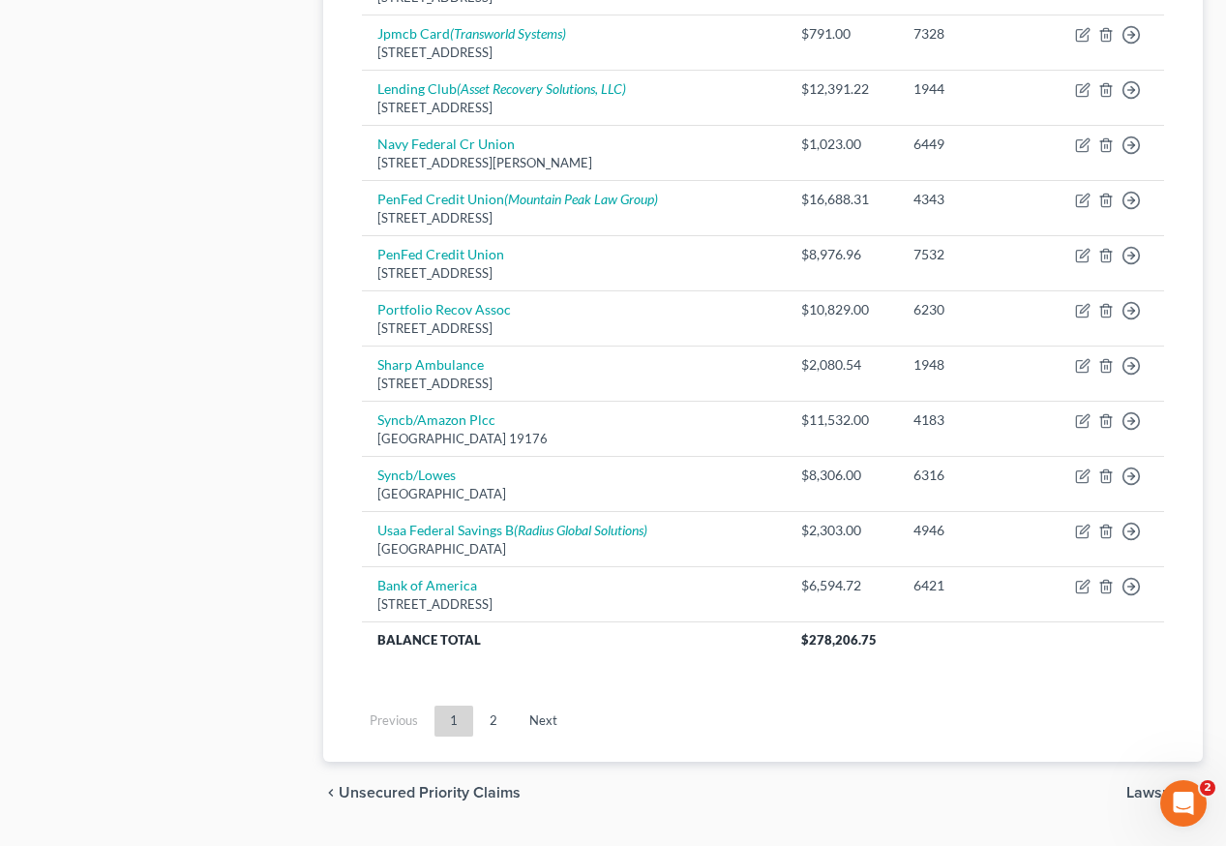
scroll to position [1444, 0]
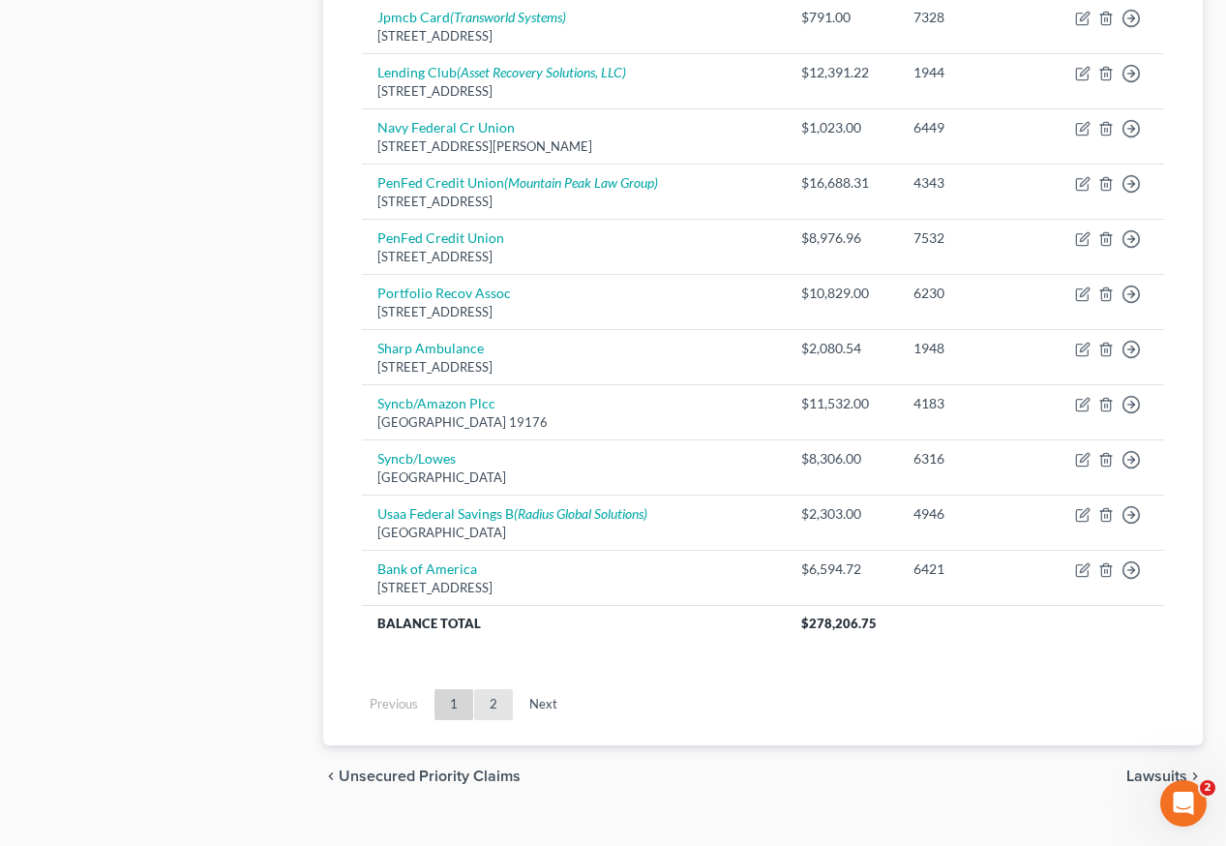
click at [491, 689] on link "2" at bounding box center [493, 704] width 39 height 31
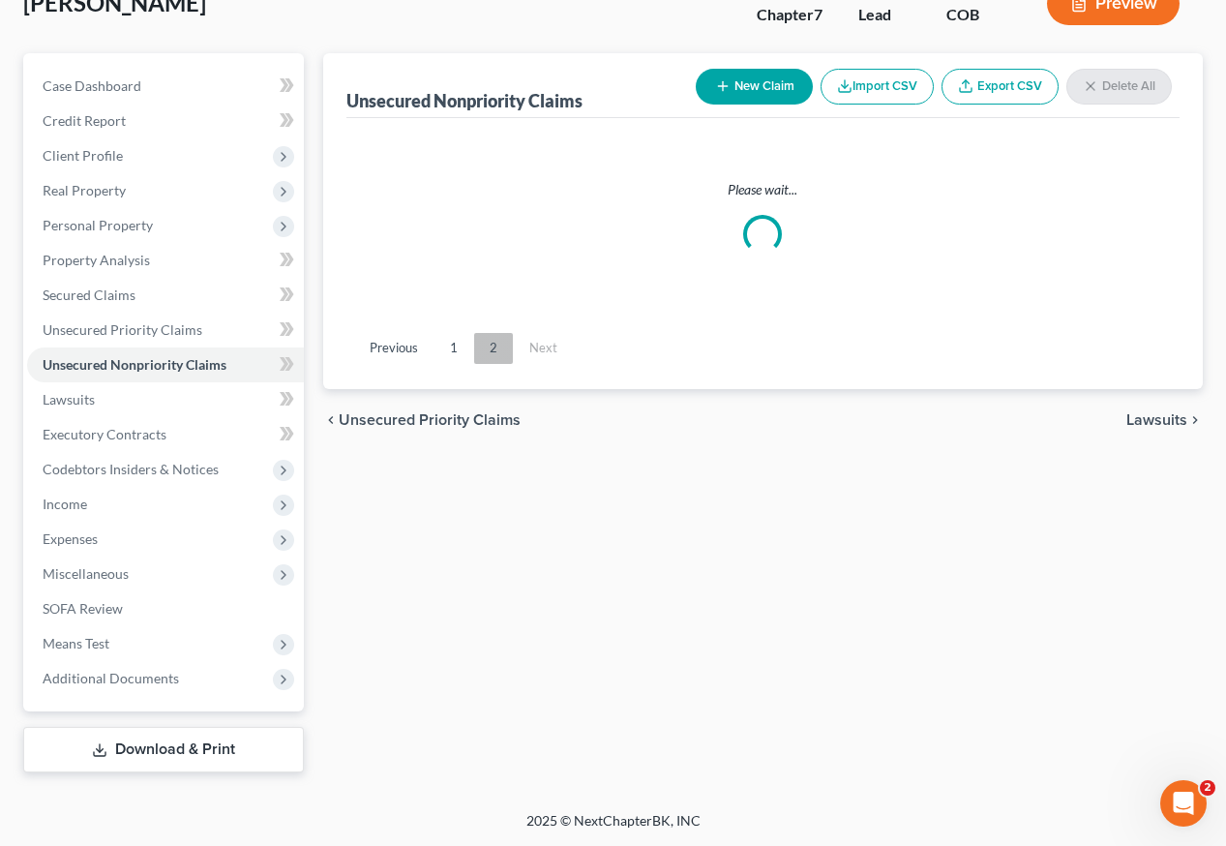
scroll to position [133, 0]
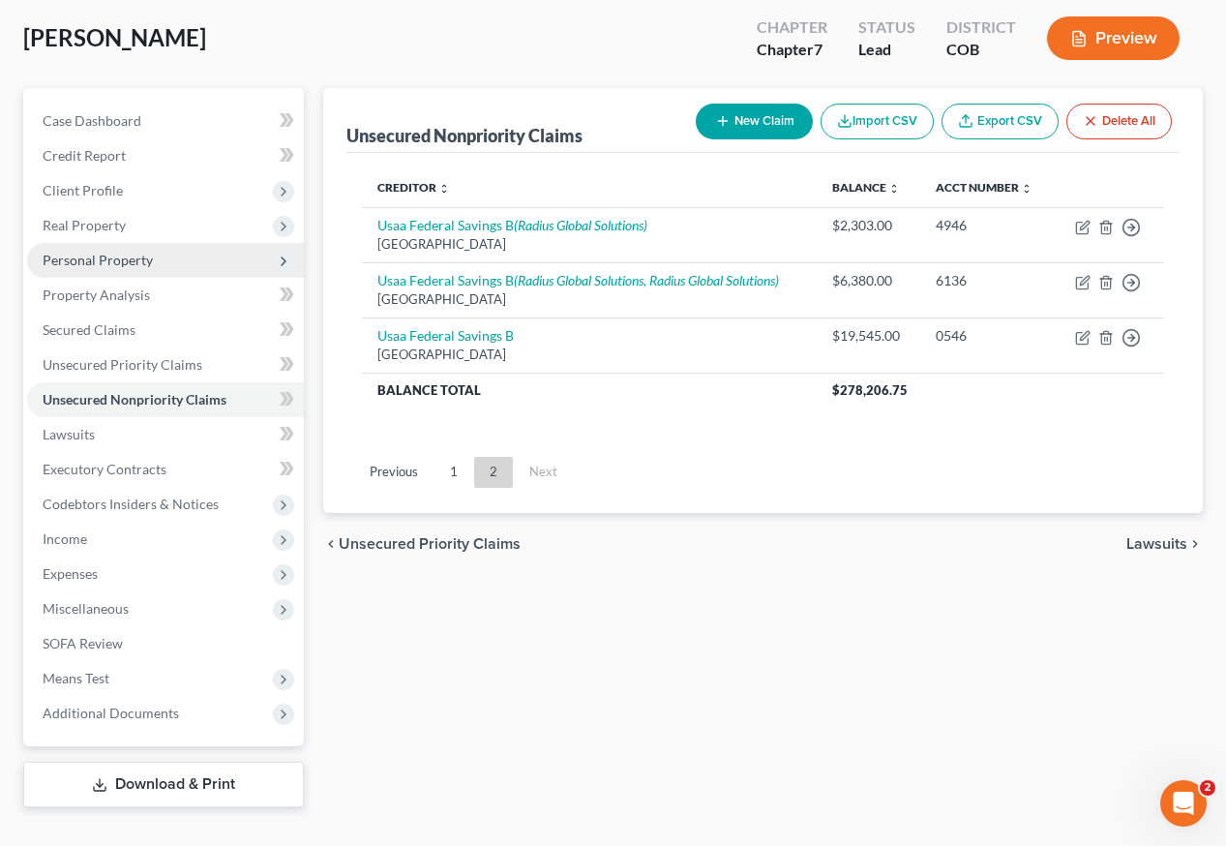
click at [116, 252] on span "Personal Property" at bounding box center [98, 260] width 110 height 16
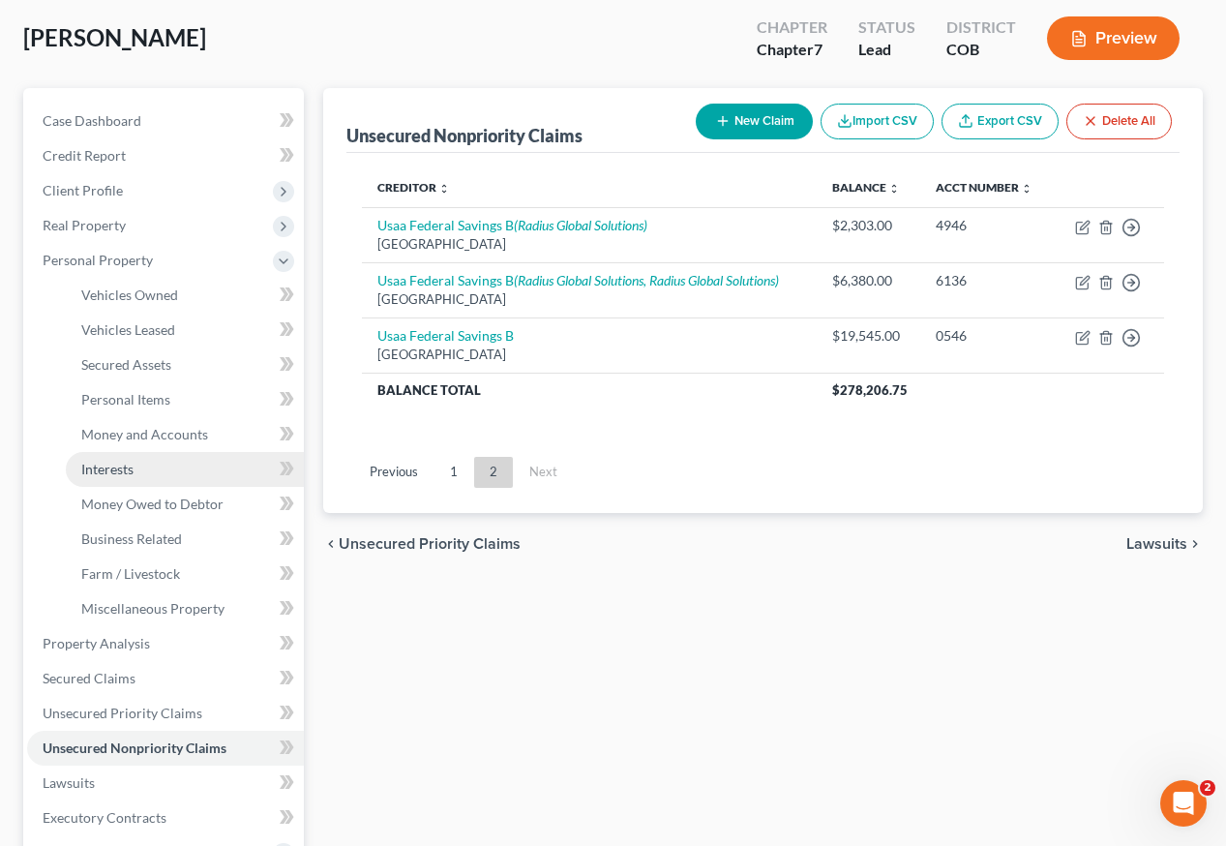
click at [111, 461] on span "Interests" at bounding box center [107, 469] width 52 height 16
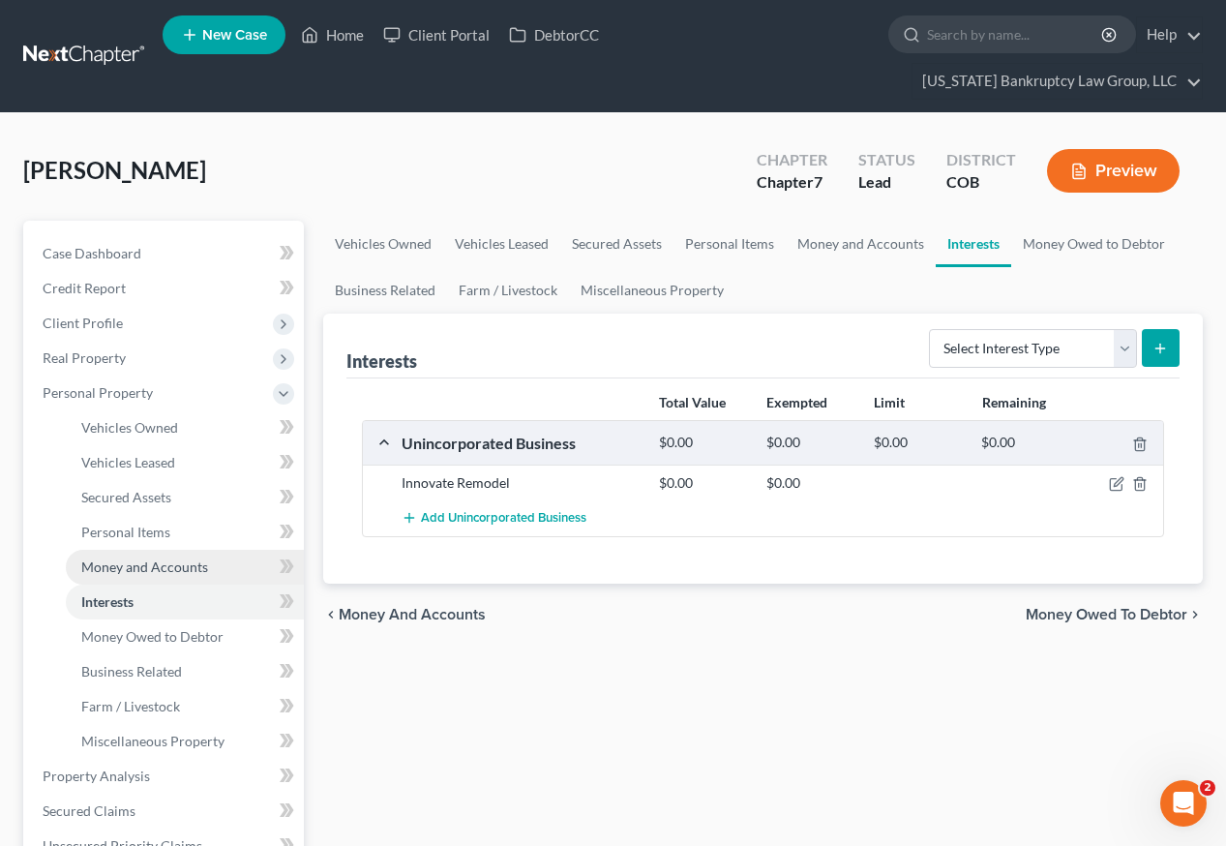
click at [152, 558] on span "Money and Accounts" at bounding box center [144, 566] width 127 height 16
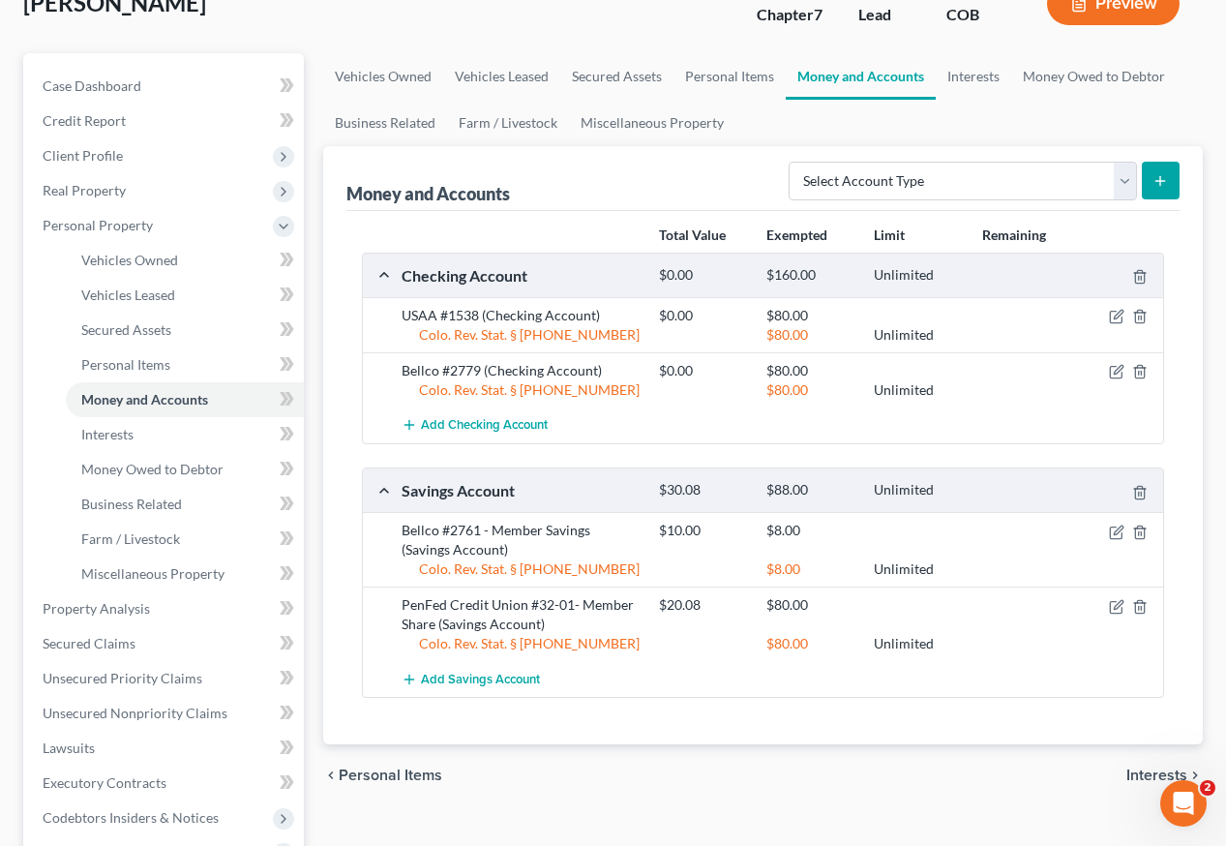
scroll to position [193, 0]
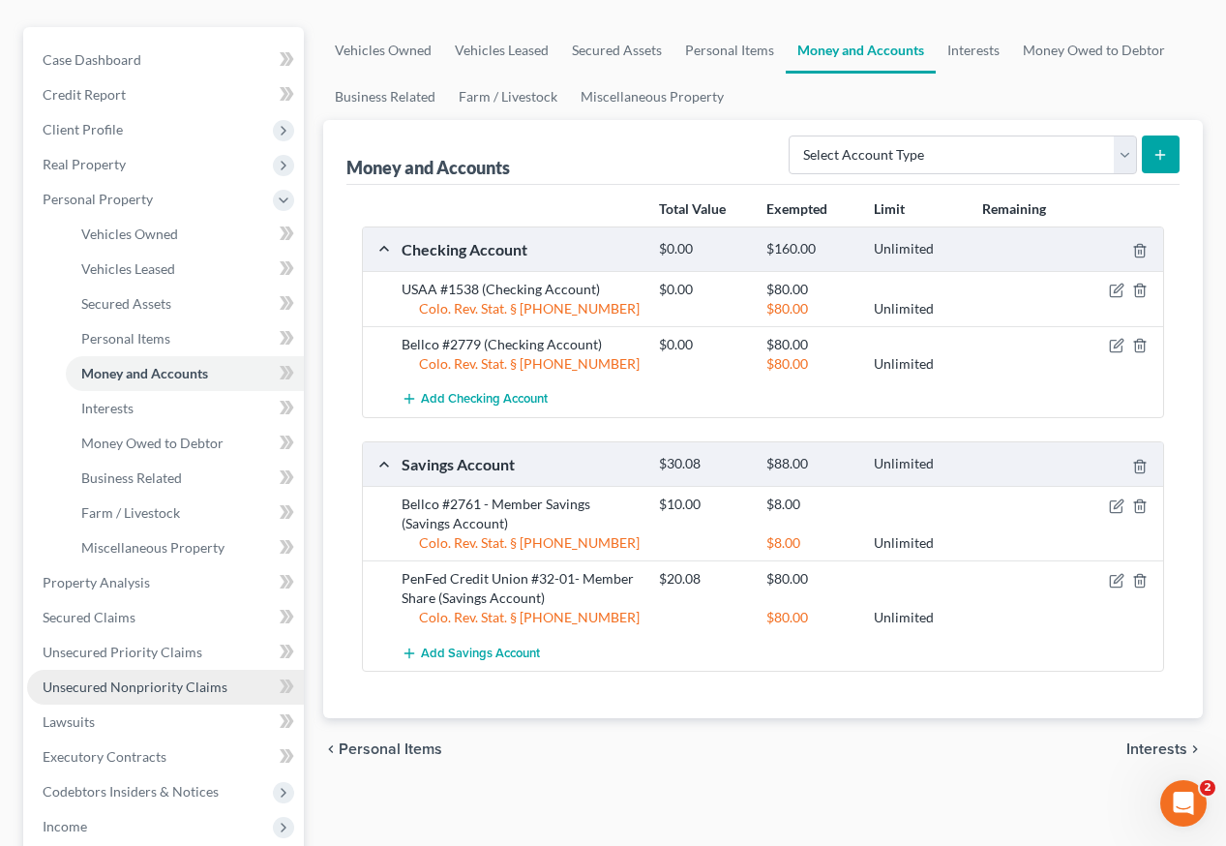
click at [160, 678] on span "Unsecured Nonpriority Claims" at bounding box center [135, 686] width 185 height 16
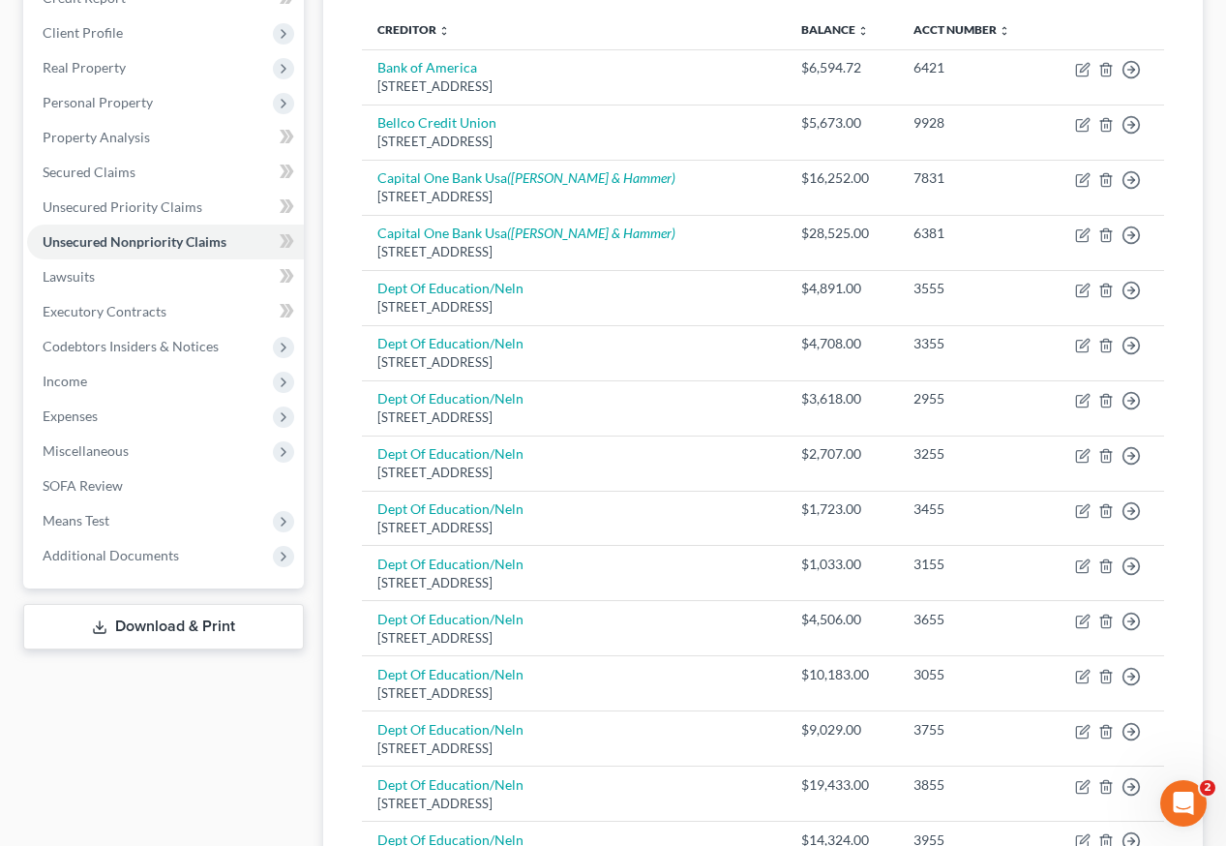
scroll to position [97, 0]
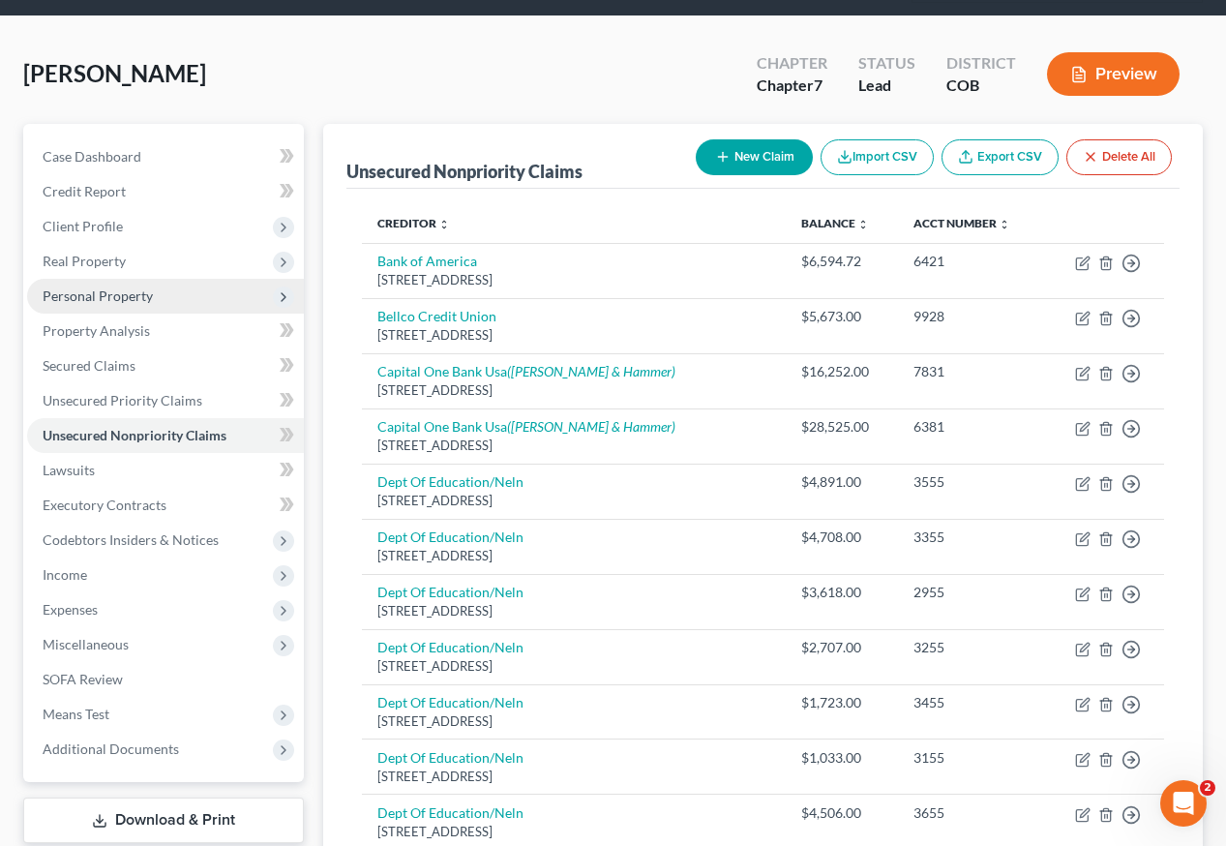
click at [96, 287] on span "Personal Property" at bounding box center [98, 295] width 110 height 16
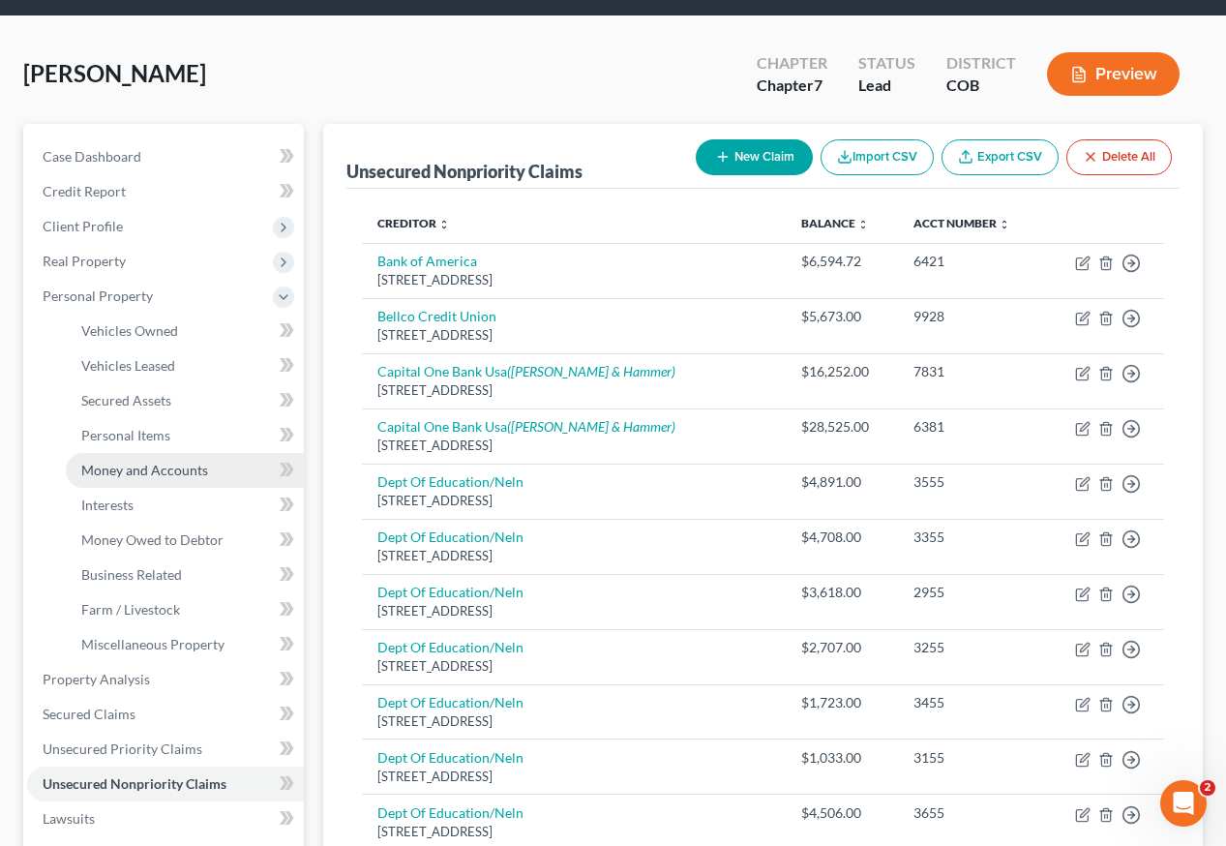
click at [156, 461] on span "Money and Accounts" at bounding box center [144, 469] width 127 height 16
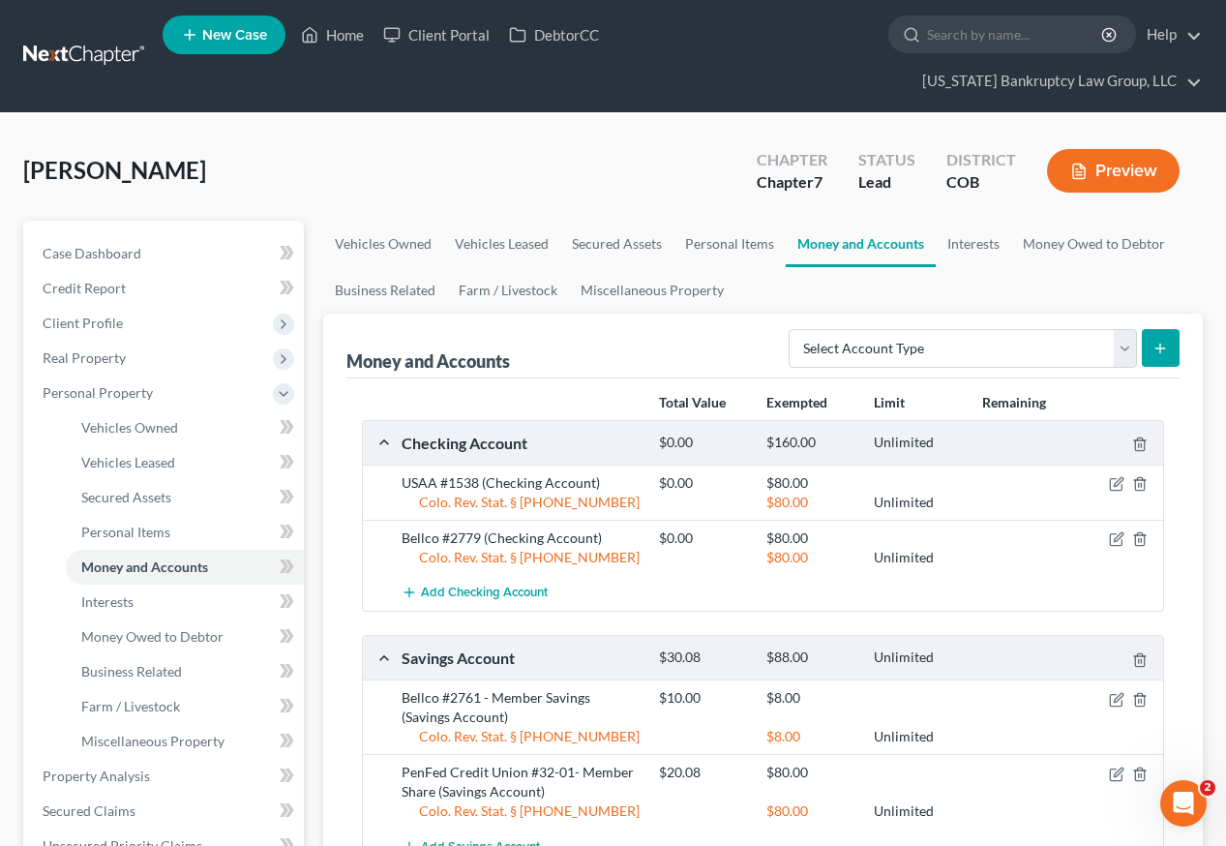
click at [363, 144] on div "[PERSON_NAME] Upgraded Chapter Chapter 7 Status Lead District COB Preview" at bounding box center [612, 178] width 1179 height 84
